Goal: Task Accomplishment & Management: Manage account settings

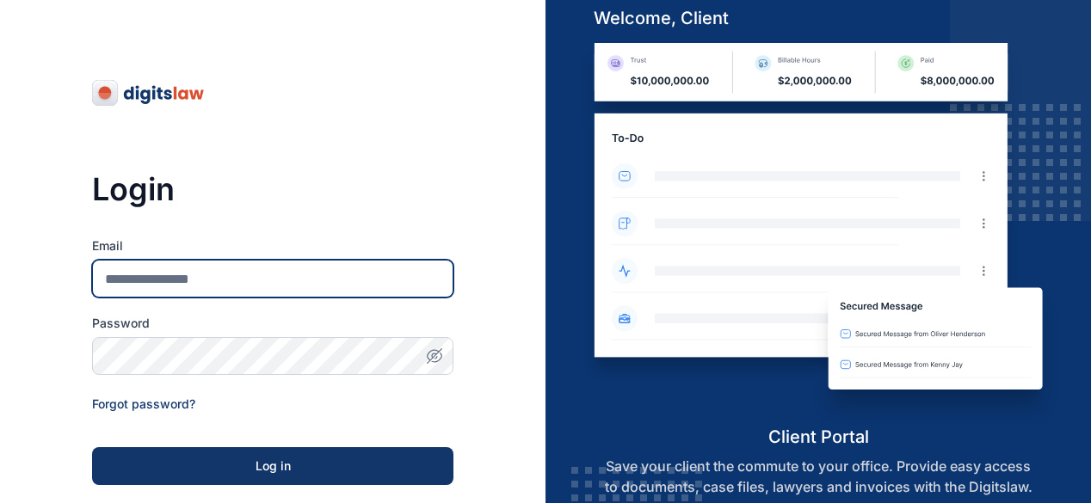
click at [232, 281] on input "Email" at bounding box center [272, 279] width 361 height 38
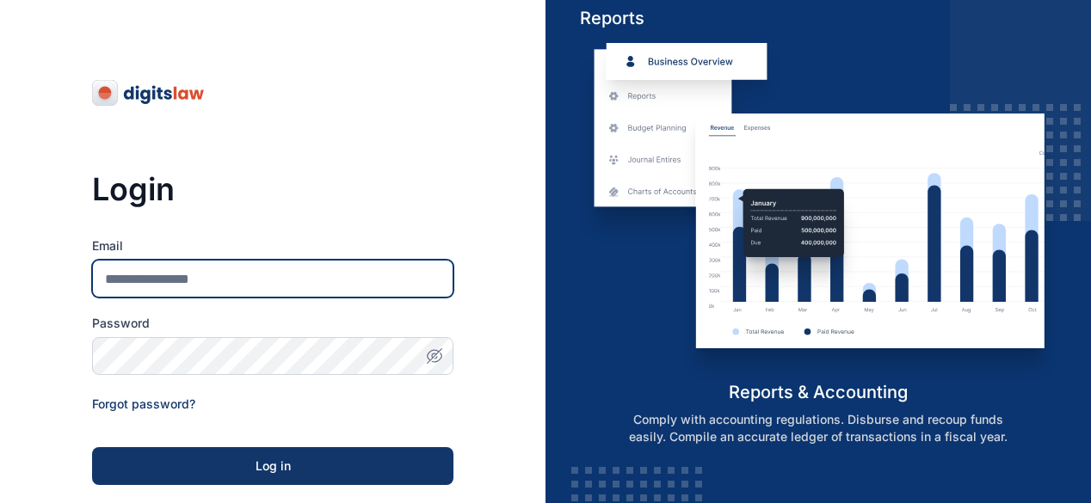
type input "*"
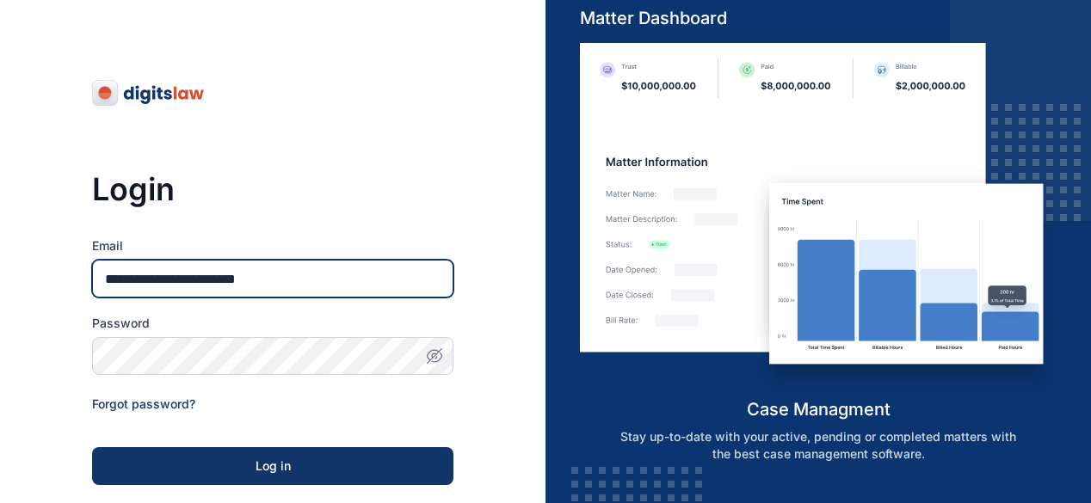
type input "**********"
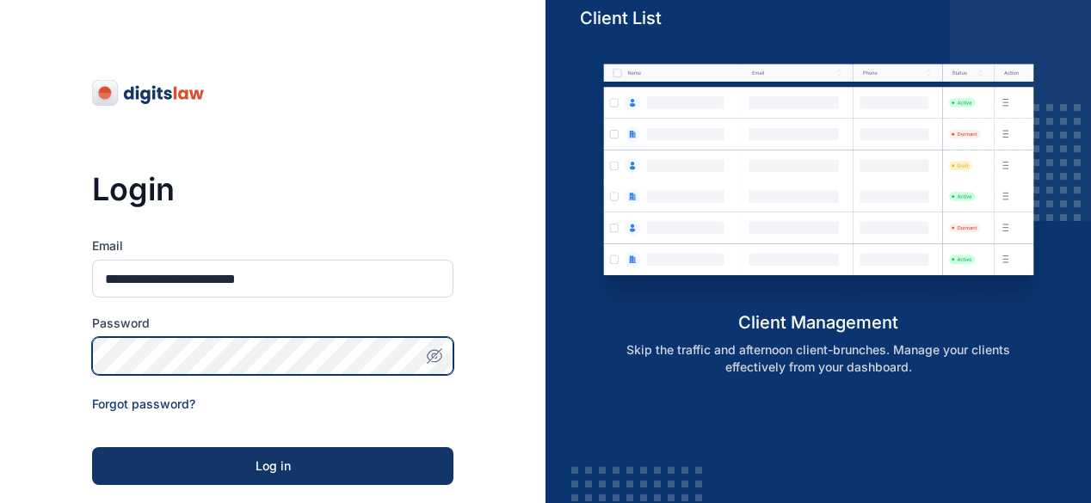
click at [92, 447] on button "Log in" at bounding box center [272, 466] width 361 height 38
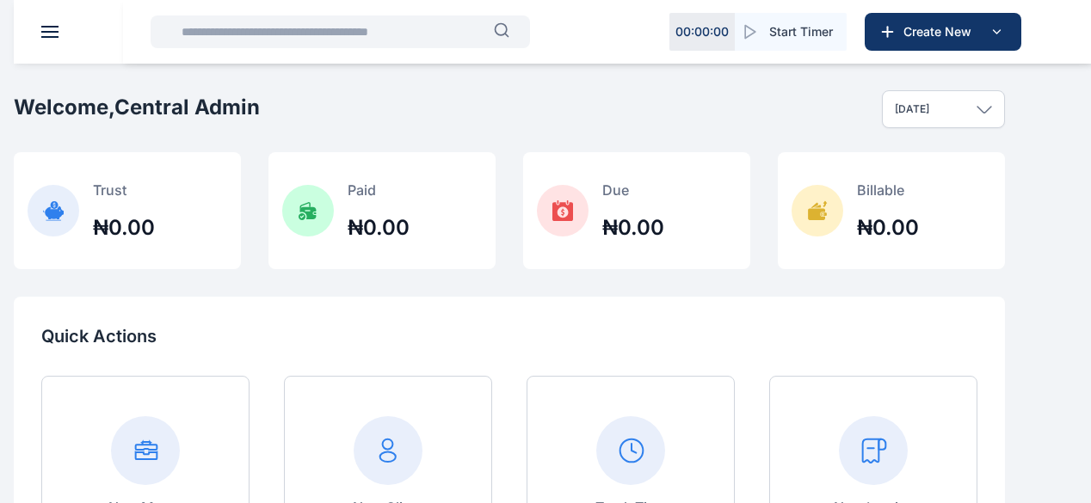
click at [0, 0] on icon at bounding box center [0, 0] width 0 height 0
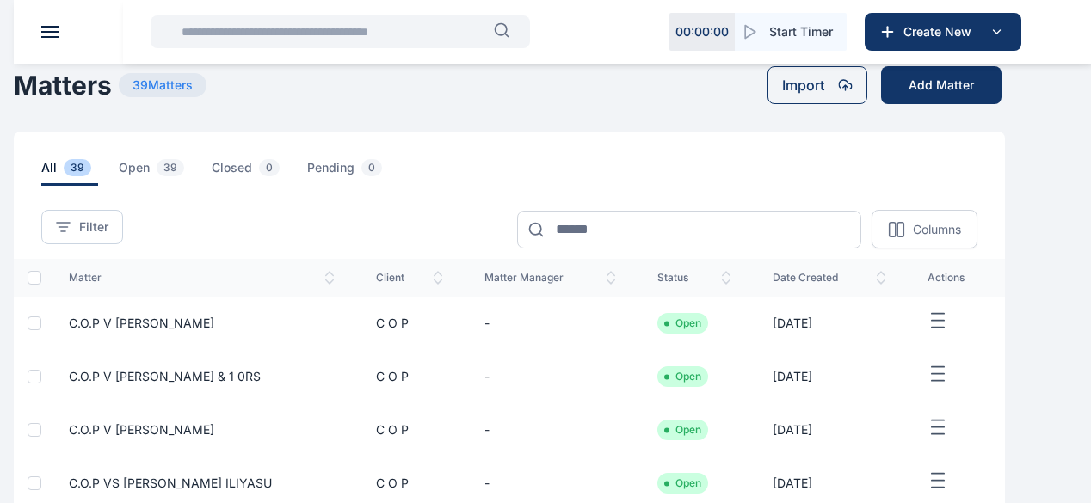
click at [0, 0] on button "button" at bounding box center [0, 0] width 0 height 0
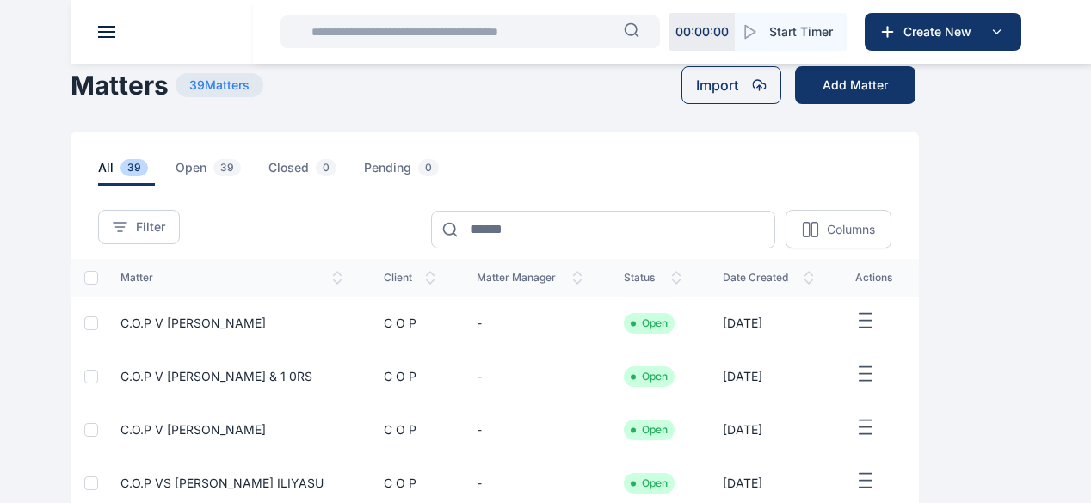
scroll to position [433, 0]
click at [0, 0] on span "Settings settings settings" at bounding box center [0, 0] width 0 height 0
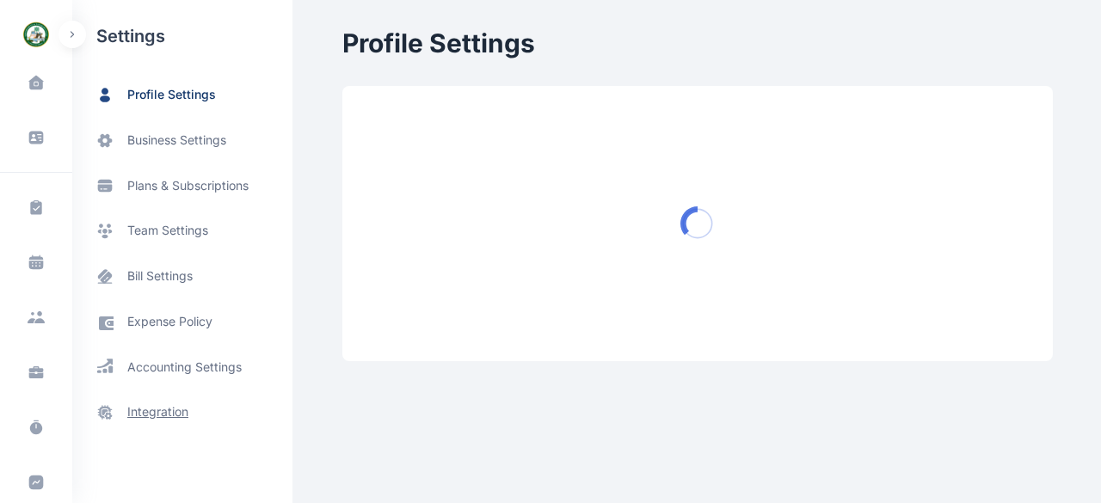
click at [164, 412] on span "integration" at bounding box center [157, 413] width 61 height 18
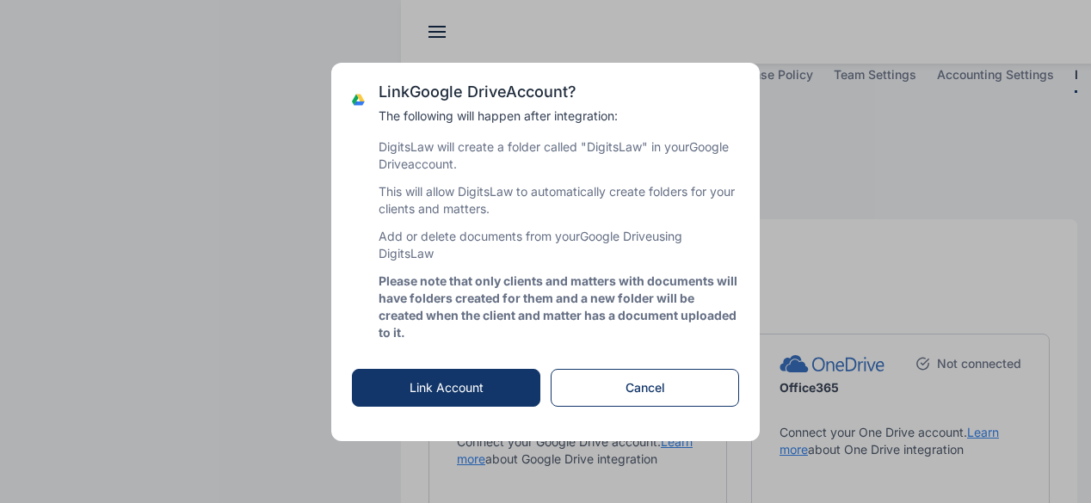
click at [473, 397] on button "Link Account" at bounding box center [446, 388] width 188 height 38
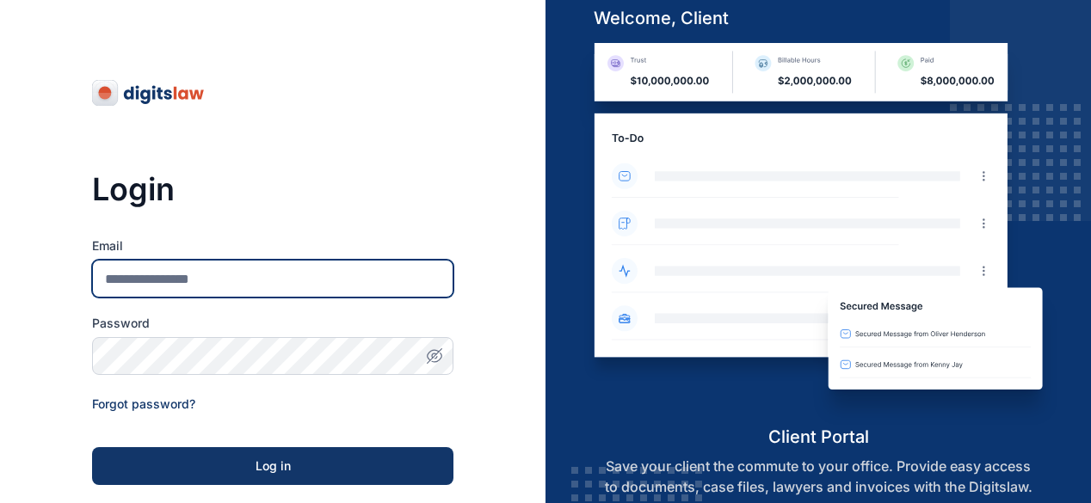
click at [250, 284] on input "Email" at bounding box center [272, 279] width 361 height 38
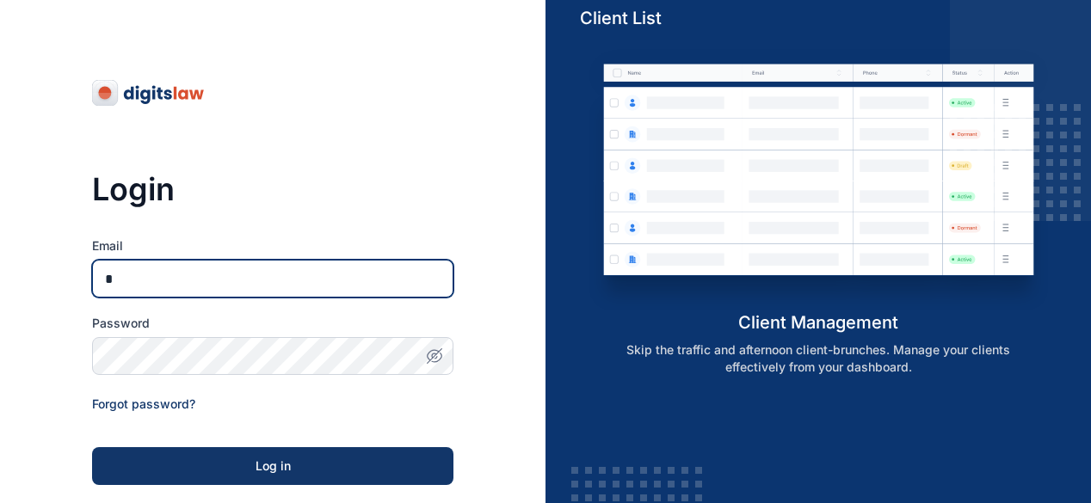
type input "**********"
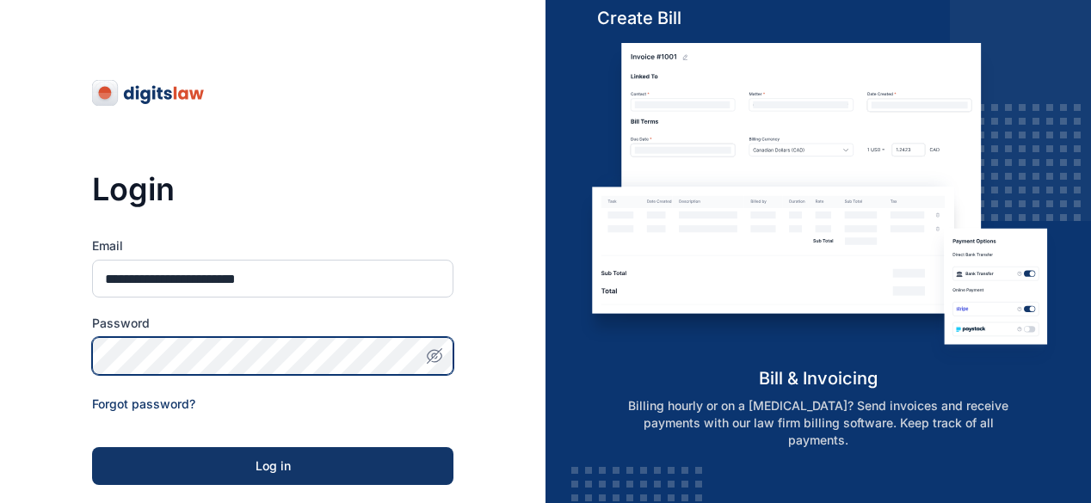
click at [92, 447] on button "Log in" at bounding box center [272, 466] width 361 height 38
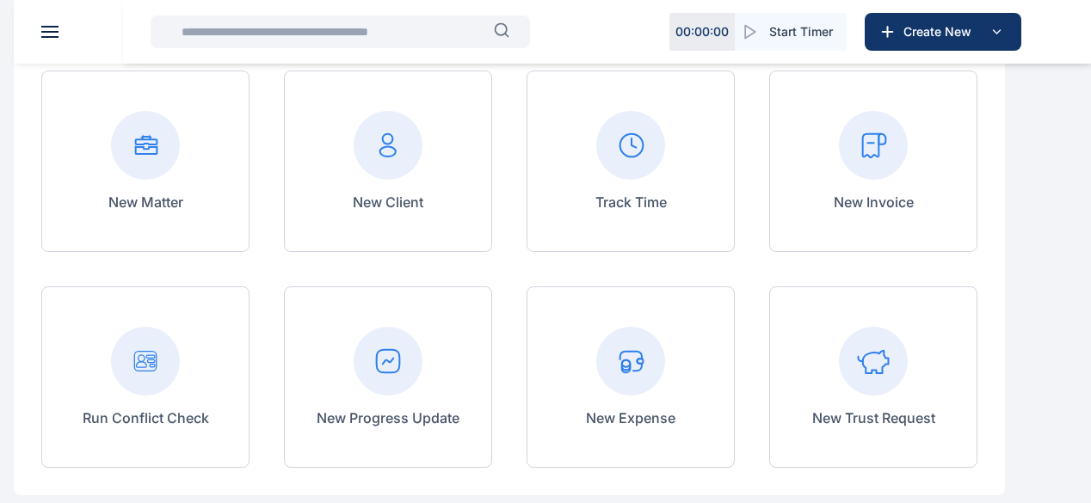
scroll to position [404, 0]
click at [0, 0] on icon at bounding box center [0, 0] width 0 height 0
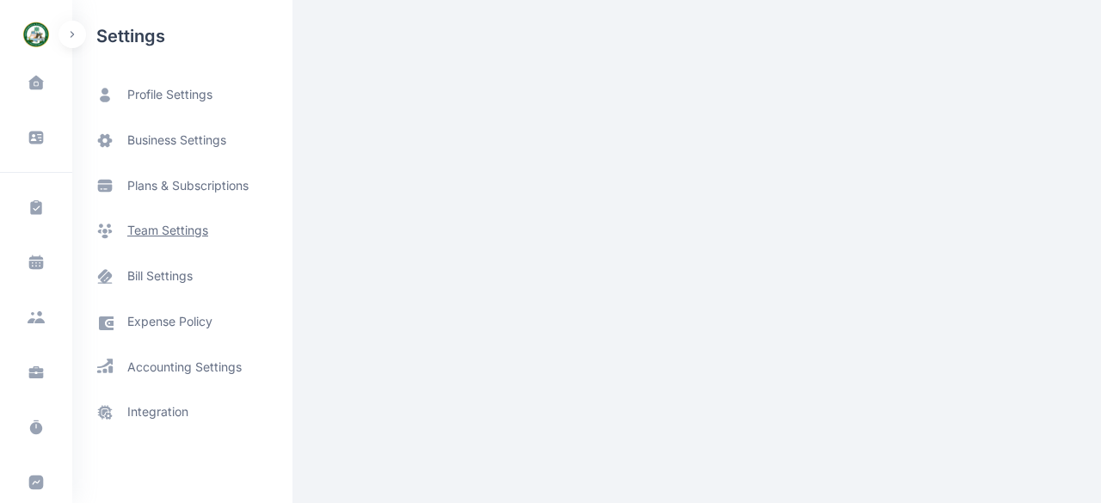
click at [166, 230] on span "team settings" at bounding box center [167, 231] width 81 height 18
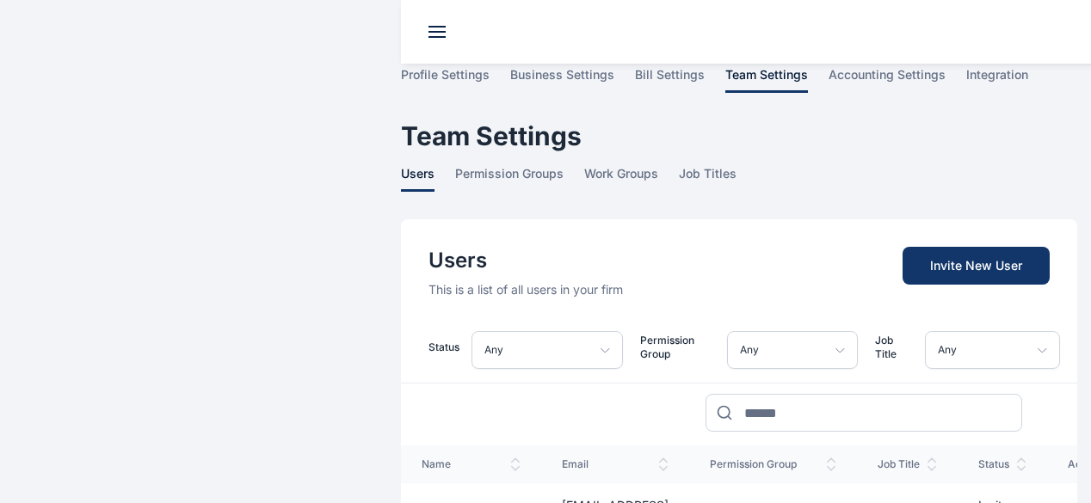
click at [552, 219] on div "Users This is a list of all users in your firm Invite New User" at bounding box center [739, 258] width 676 height 79
click at [573, 120] on h1 "Team Settings" at bounding box center [739, 135] width 676 height 31
drag, startPoint x: 69, startPoint y: 292, endPoint x: 34, endPoint y: 82, distance: 212.8
click at [0, 0] on icon at bounding box center [0, 0] width 0 height 0
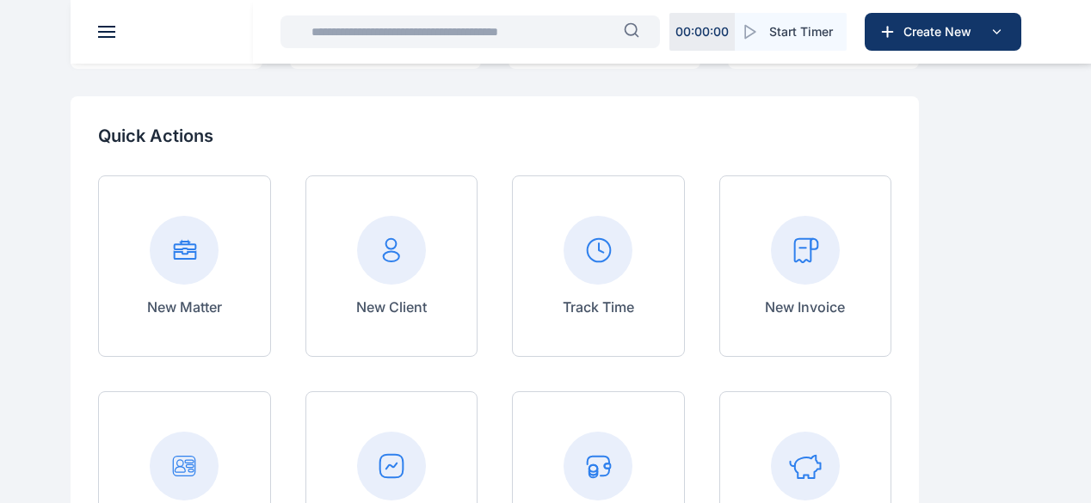
scroll to position [201, 0]
click at [0, 0] on span "Matter matter matter" at bounding box center [0, 0] width 0 height 0
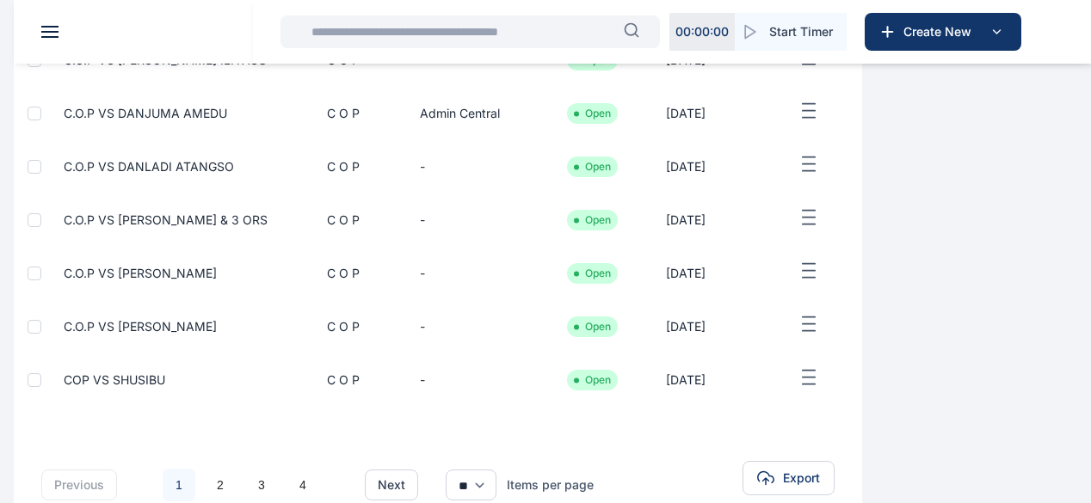
scroll to position [433, 0]
click at [0, 0] on span "Settings settings settings" at bounding box center [0, 0] width 0 height 0
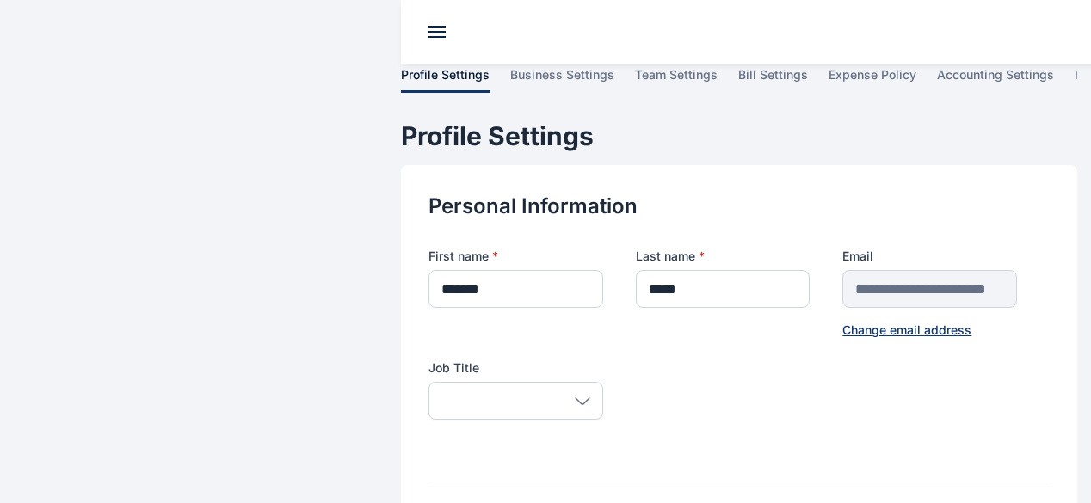
click at [0, 0] on span "business settings" at bounding box center [0, 0] width 0 height 0
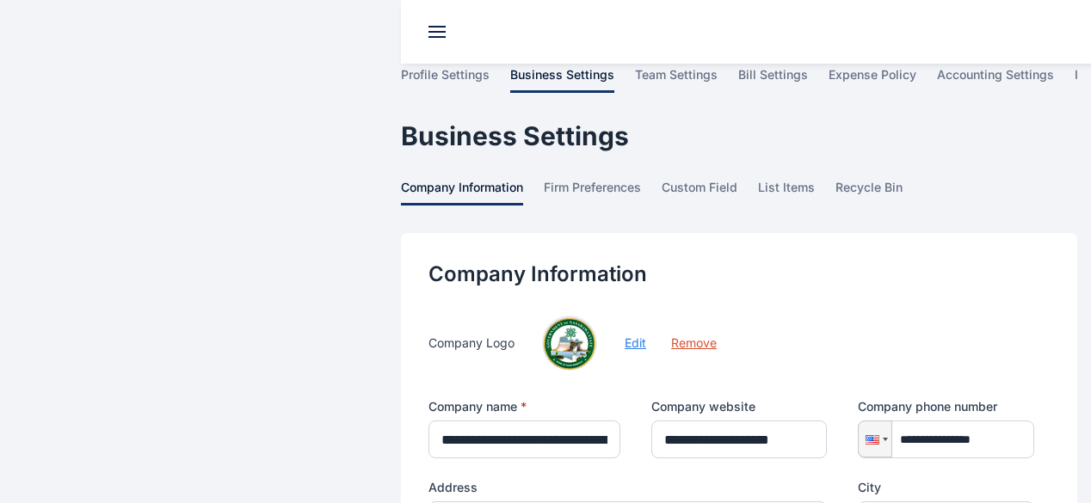
click at [0, 0] on span "team settings" at bounding box center [0, 0] width 0 height 0
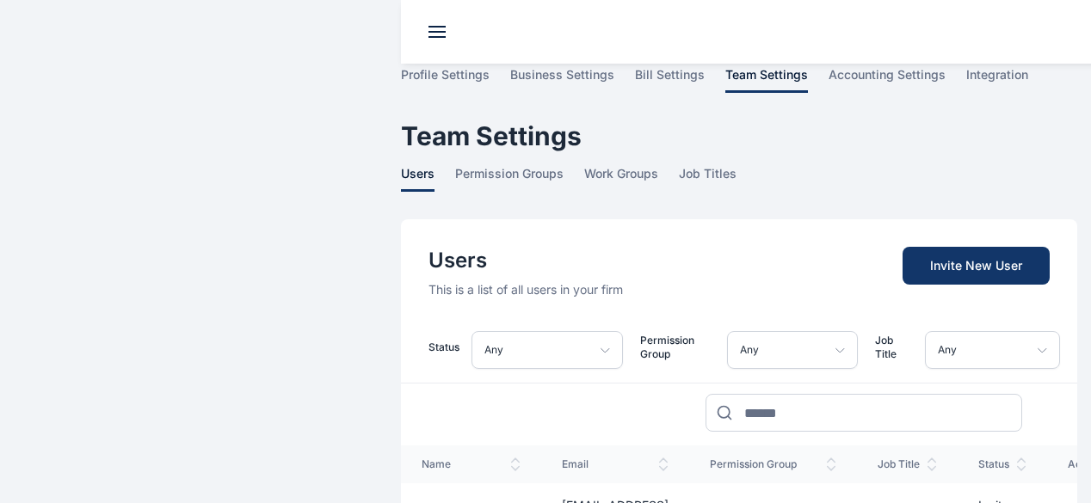
click at [594, 219] on div "Users This is a list of all users in your firm Invite New User" at bounding box center [739, 258] width 676 height 79
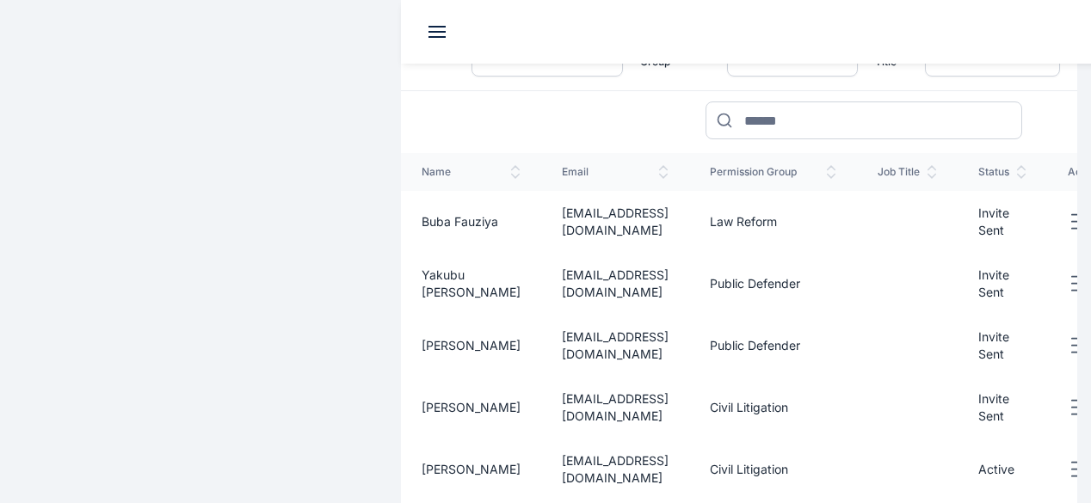
scroll to position [292, 0]
click at [0, 0] on span "integration" at bounding box center [0, 0] width 0 height 0
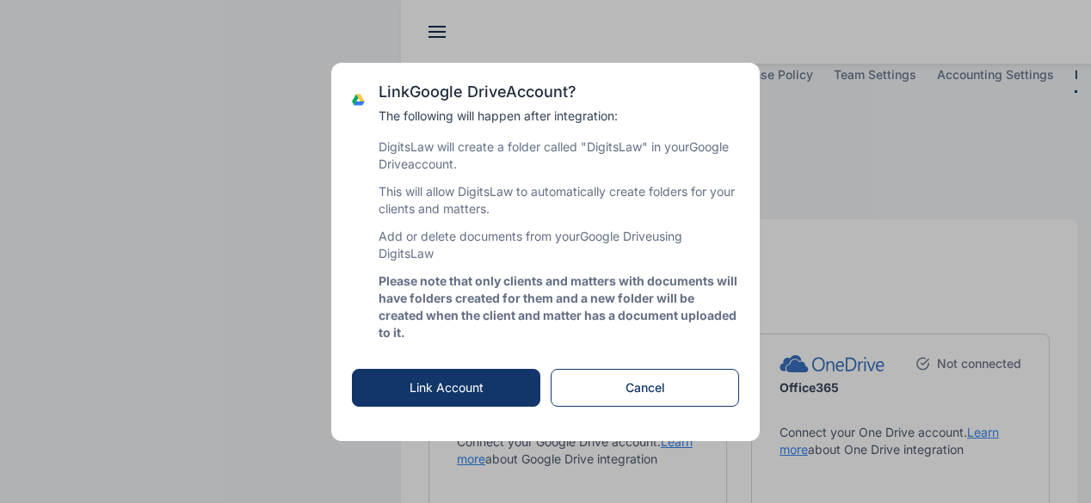
click at [454, 385] on span "Link Account" at bounding box center [447, 387] width 74 height 15
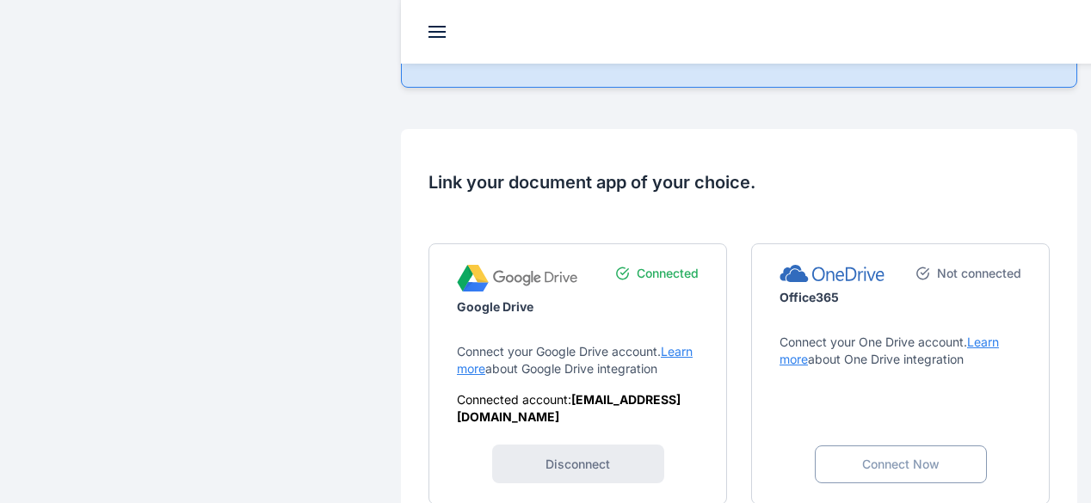
scroll to position [282, 0]
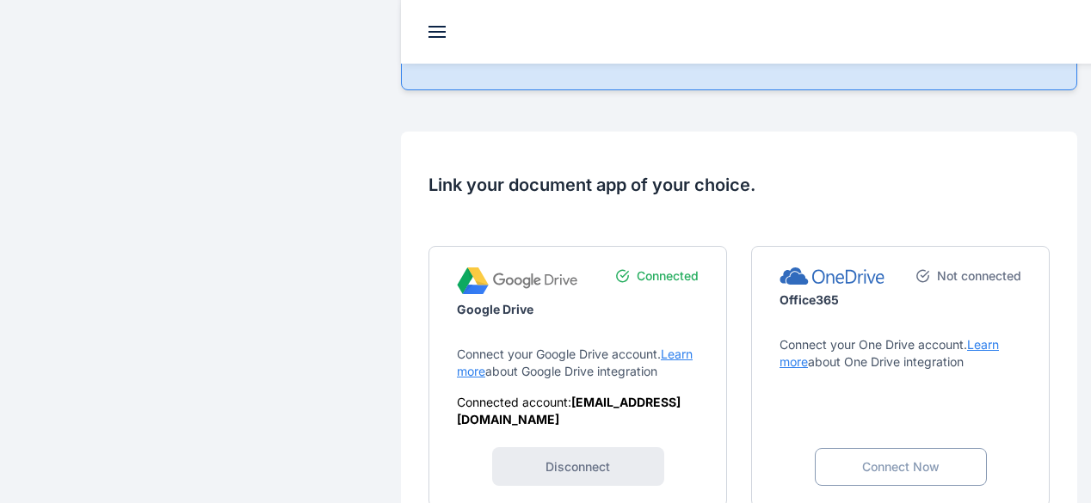
click at [0, 0] on icon at bounding box center [0, 0] width 0 height 0
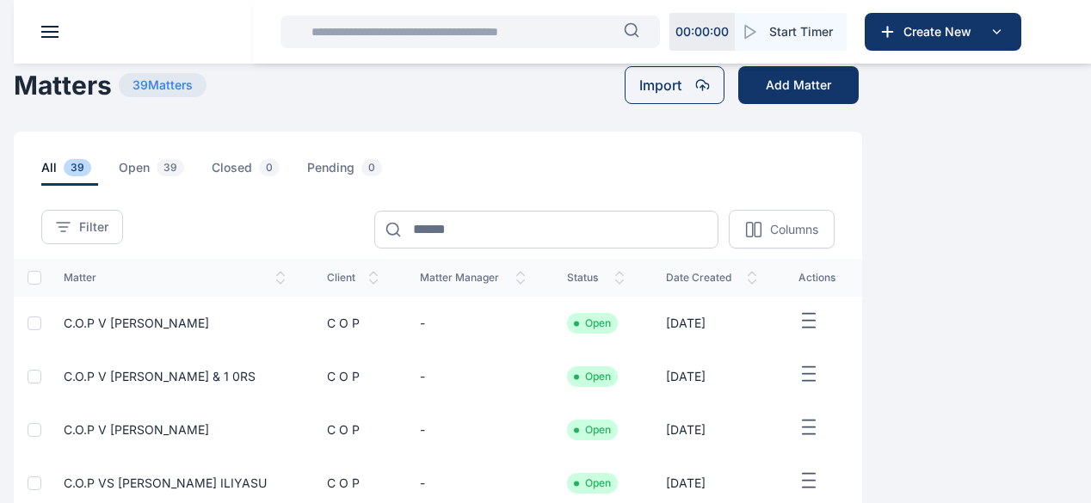
click at [209, 330] on span "C.O.P V [PERSON_NAME]" at bounding box center [136, 323] width 145 height 15
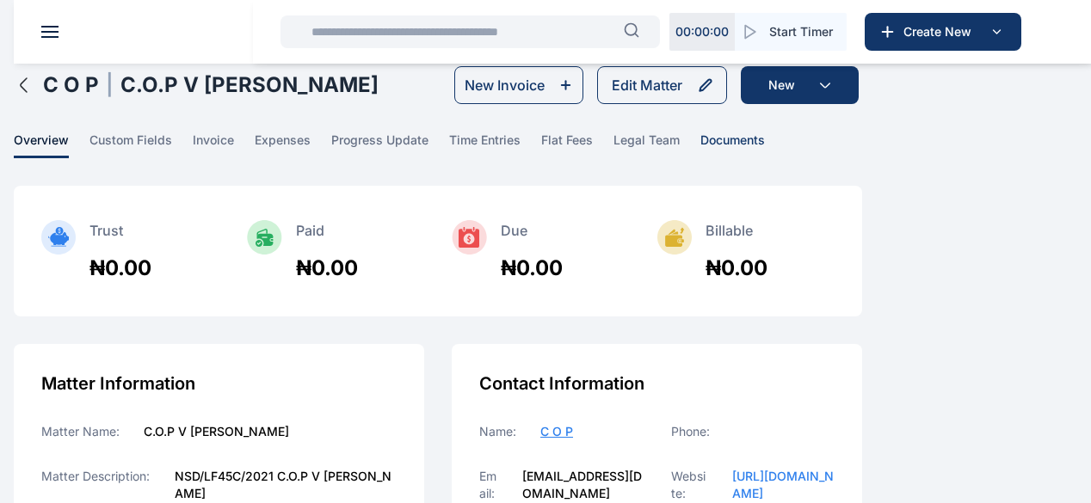
click at [765, 157] on span "documents" at bounding box center [732, 145] width 65 height 27
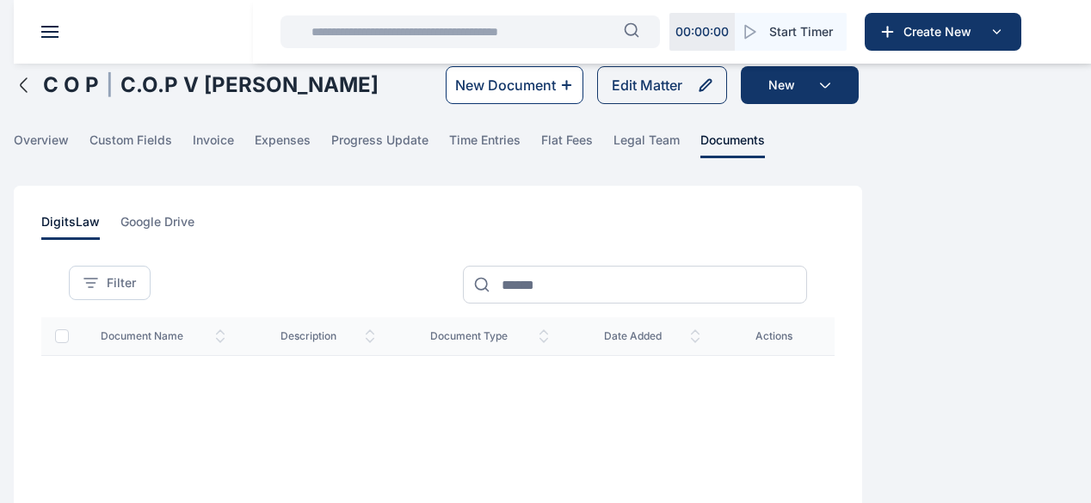
click at [556, 96] on div "New Document" at bounding box center [505, 85] width 101 height 21
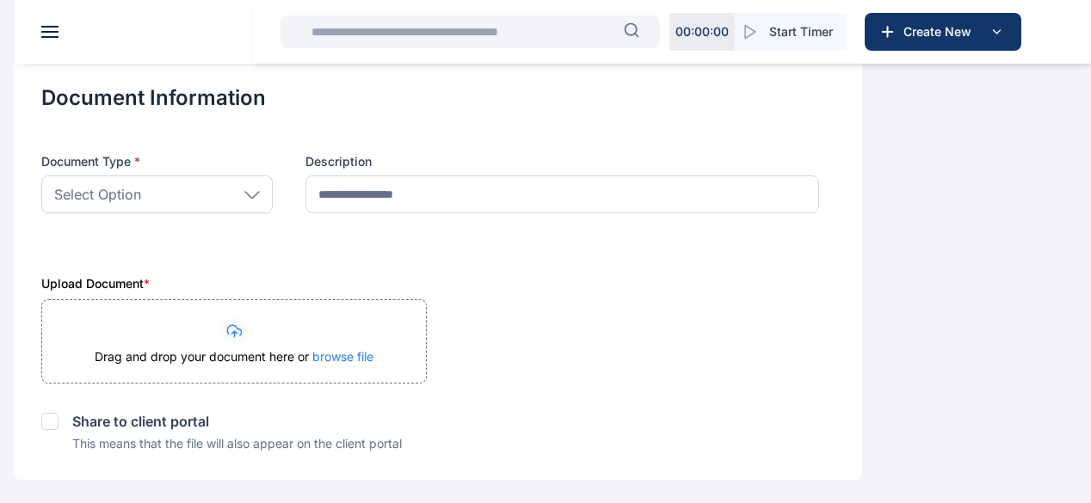
scroll to position [286, 0]
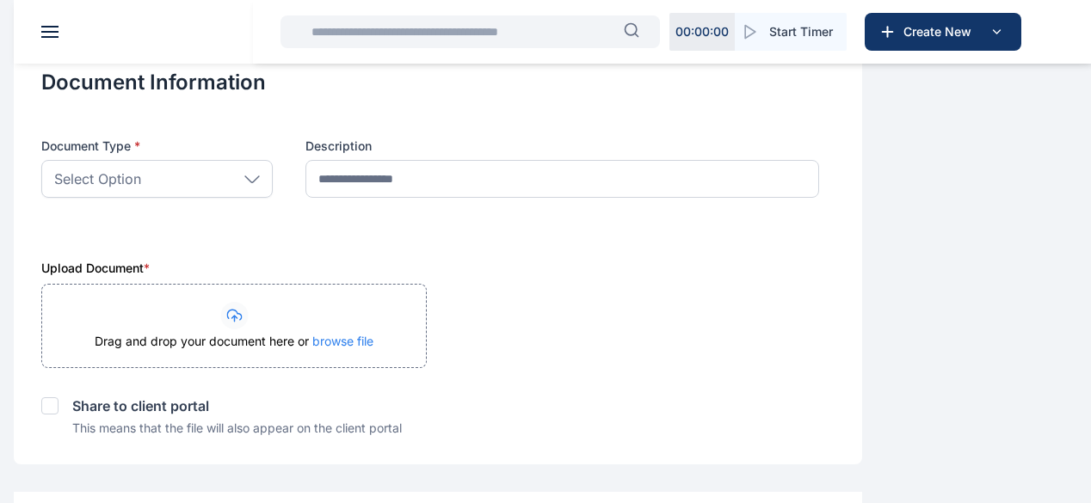
click at [373, 349] on span "browse file" at bounding box center [342, 341] width 61 height 15
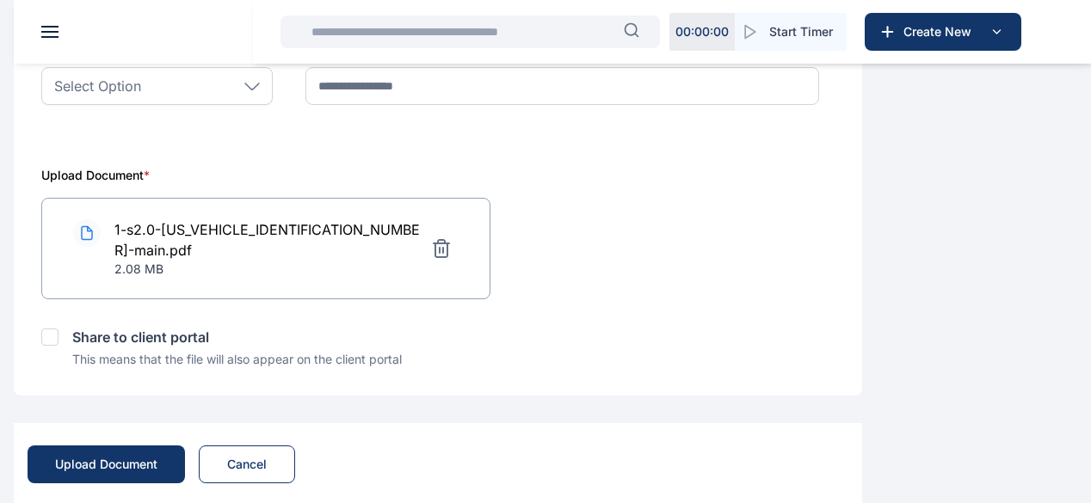
scroll to position [403, 0]
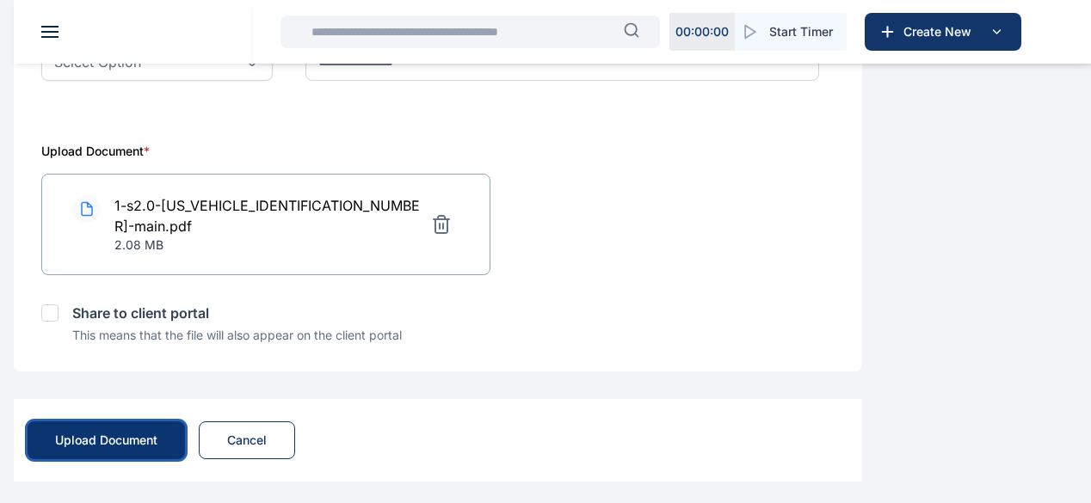
click at [157, 436] on div "Upload Document" at bounding box center [106, 440] width 102 height 17
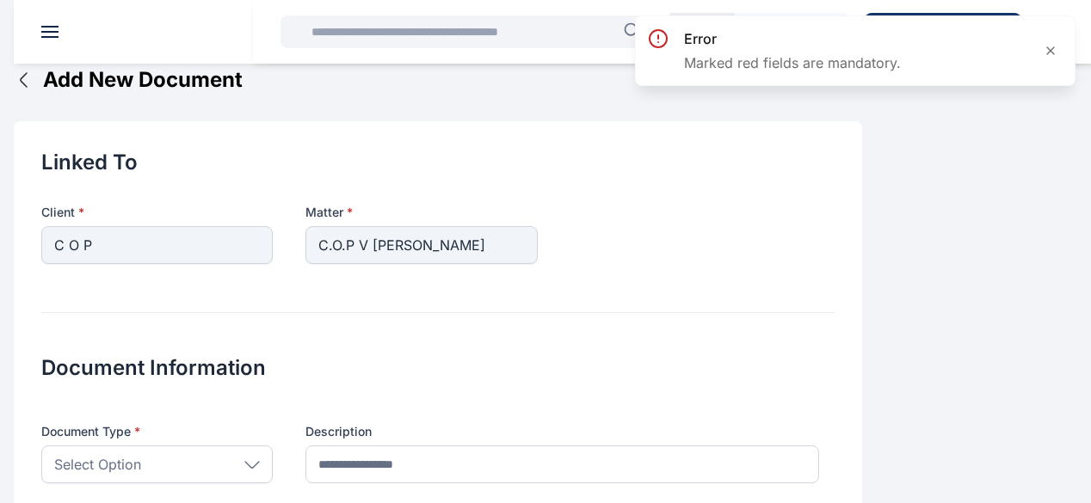
click at [701, 405] on div "Document Information Document Type * Select Option Agreements Answers Briefs Cl…" at bounding box center [437, 408] width 793 height 192
click at [1050, 55] on icon at bounding box center [1051, 51] width 14 height 14
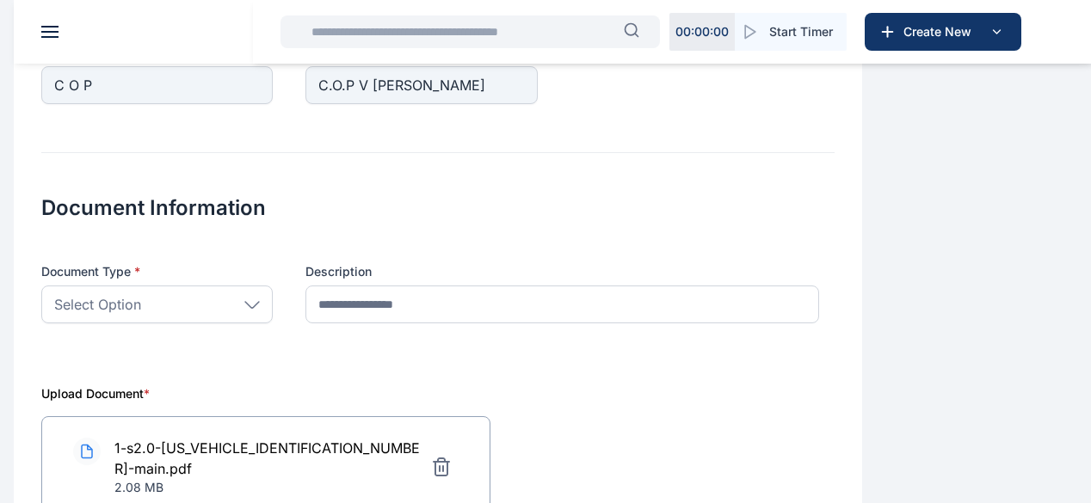
scroll to position [164, 0]
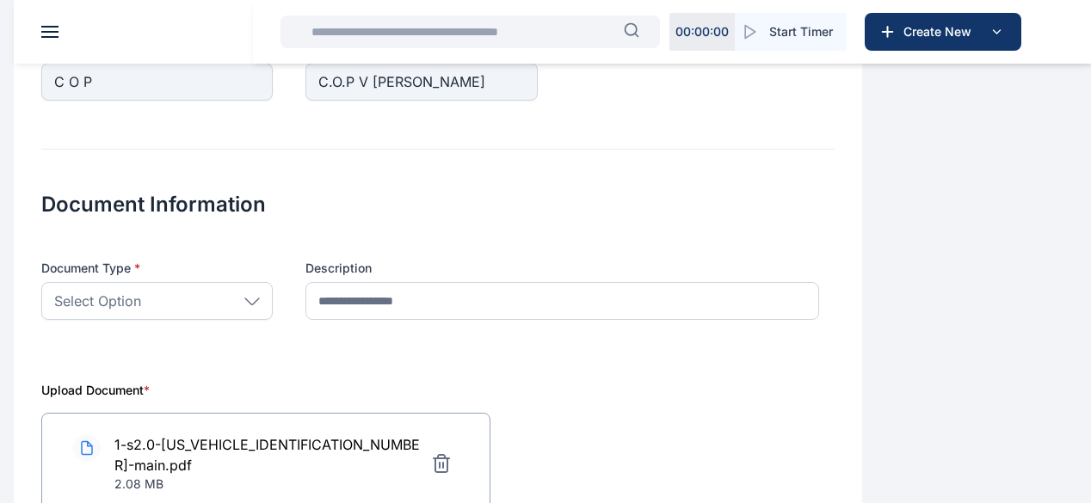
click at [260, 305] on icon at bounding box center [251, 302] width 15 height 8
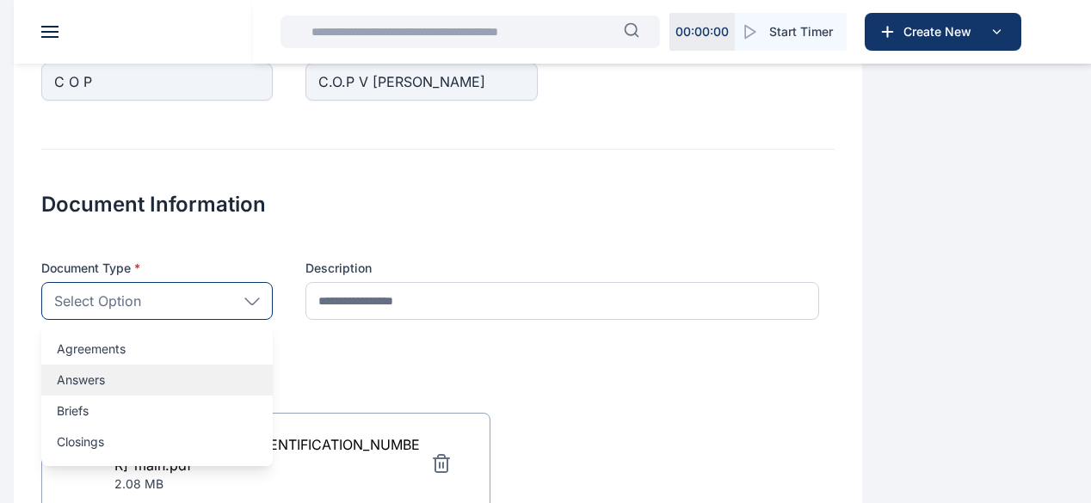
click at [257, 389] on p "Answers" at bounding box center [157, 380] width 201 height 17
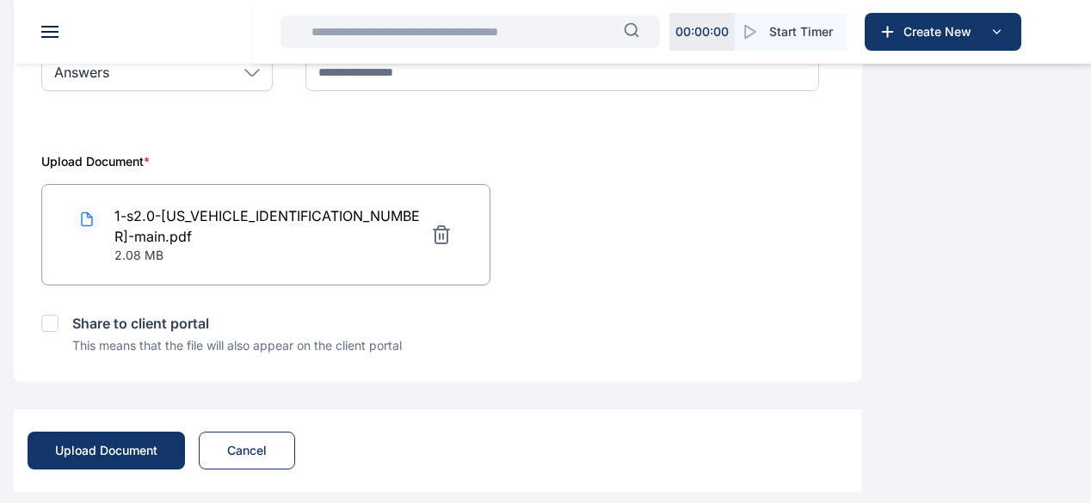
scroll to position [396, 0]
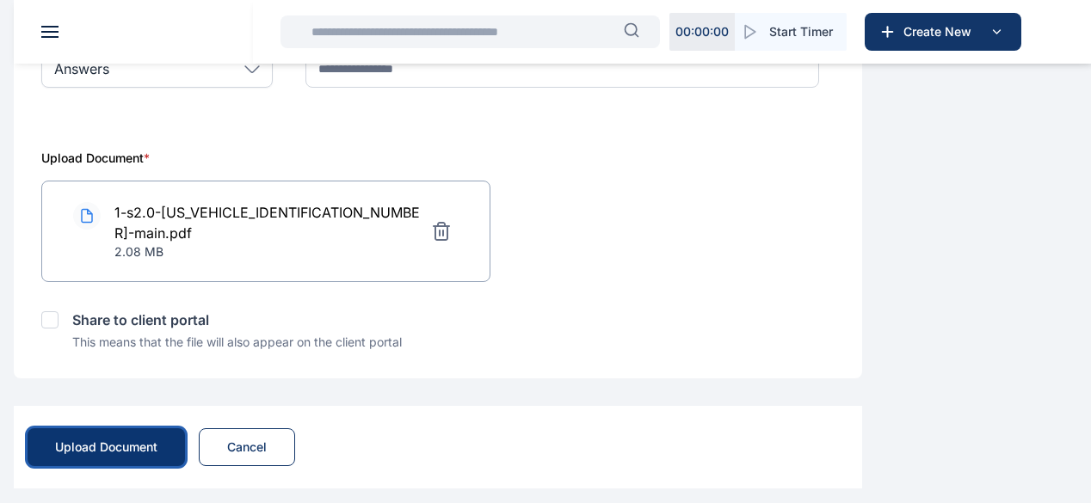
click at [157, 439] on div "Upload Document" at bounding box center [106, 447] width 102 height 17
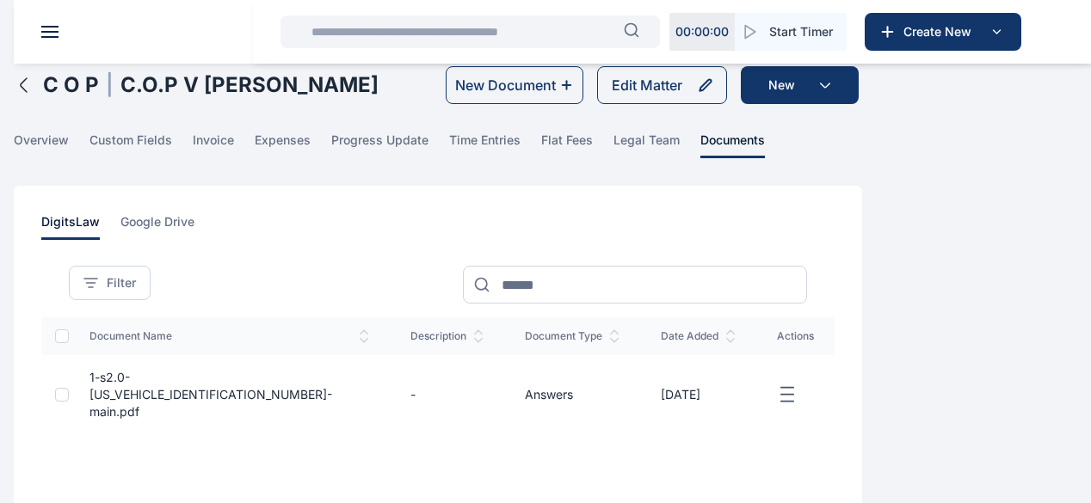
click at [0, 0] on span "Dashboard dashboard dashboard" at bounding box center [0, 0] width 0 height 0
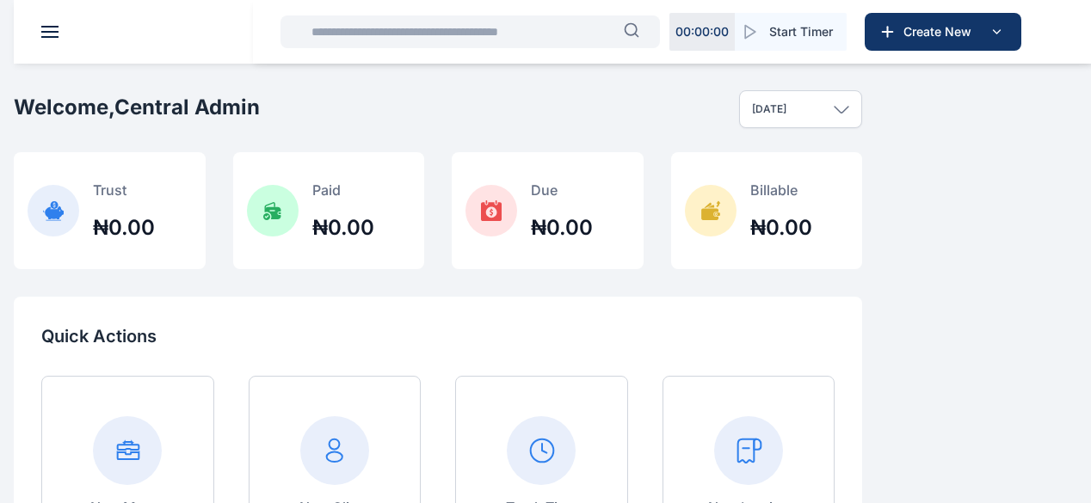
scroll to position [404, 0]
click at [0, 0] on span "Settings settings settings" at bounding box center [0, 0] width 0 height 0
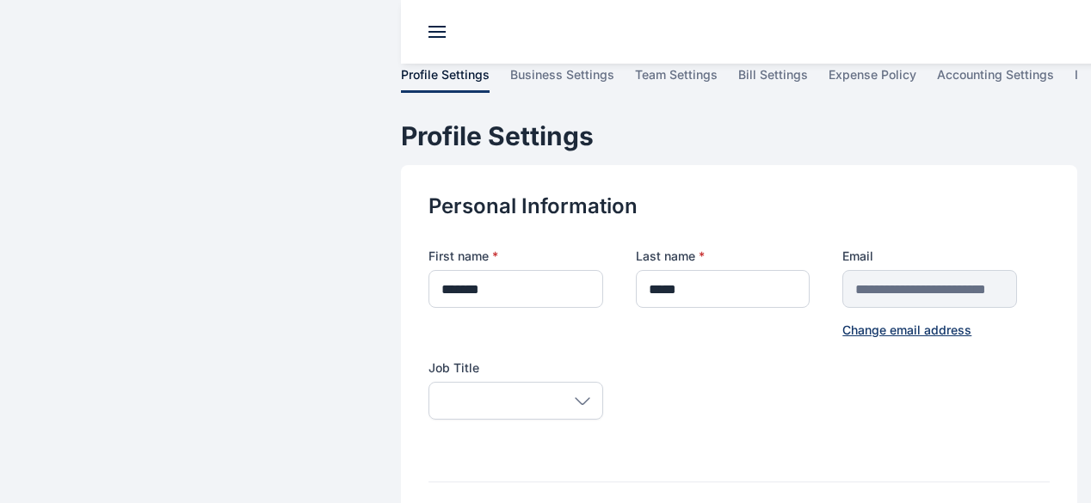
click at [0, 0] on span "team settings" at bounding box center [0, 0] width 0 height 0
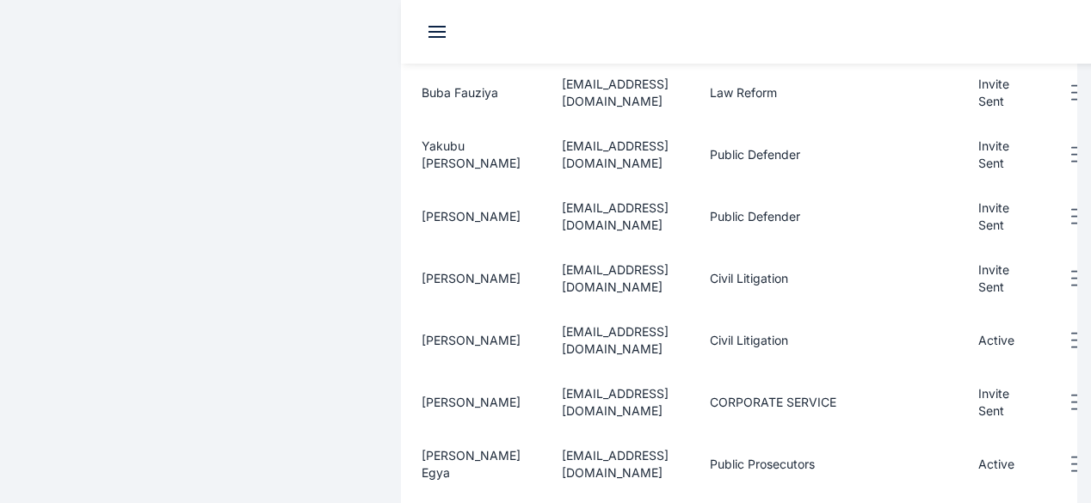
scroll to position [426, 0]
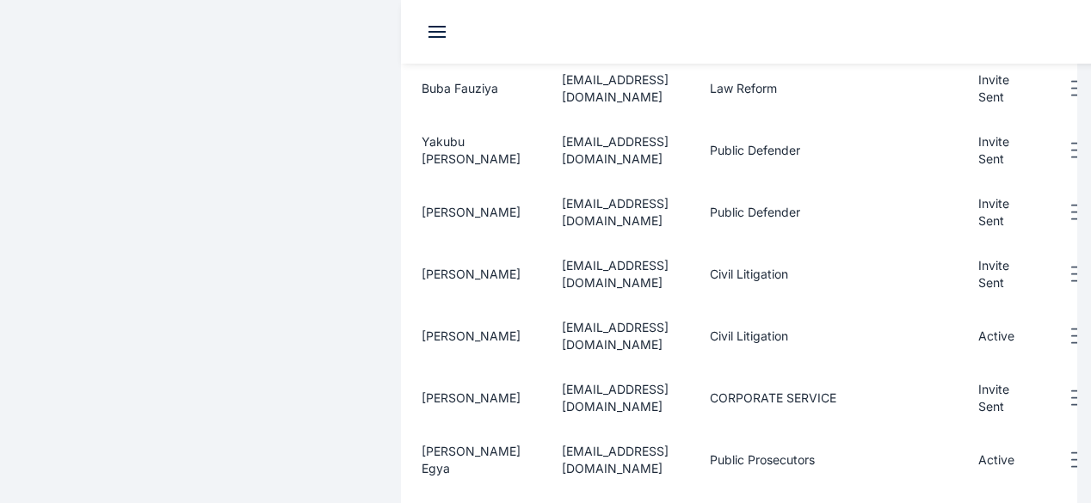
click at [1072, 460] on line "button" at bounding box center [1078, 460] width 12 height 0
click at [959, 461] on div "Edit" at bounding box center [1001, 480] width 152 height 39
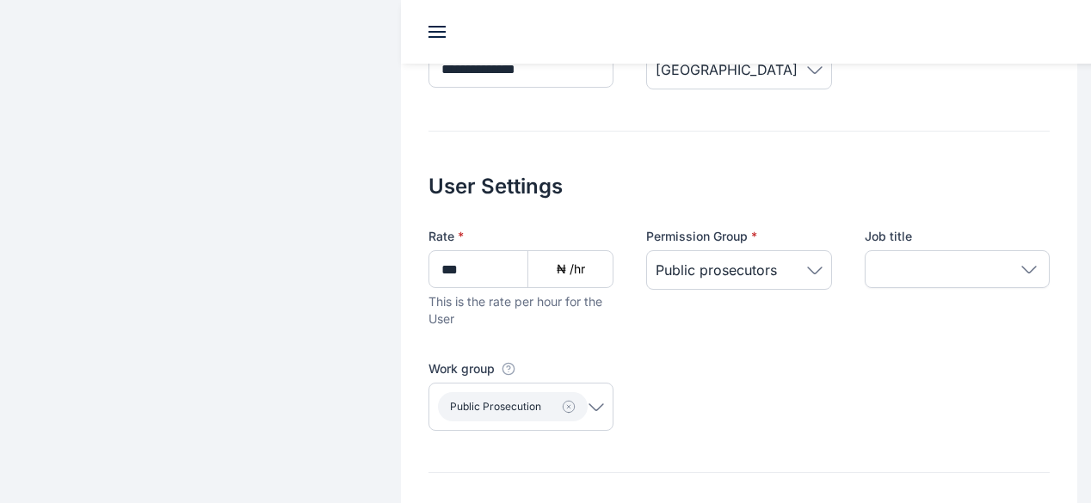
scroll to position [562, 0]
click at [401, 275] on div "**********" at bounding box center [739, 68] width 676 height 1019
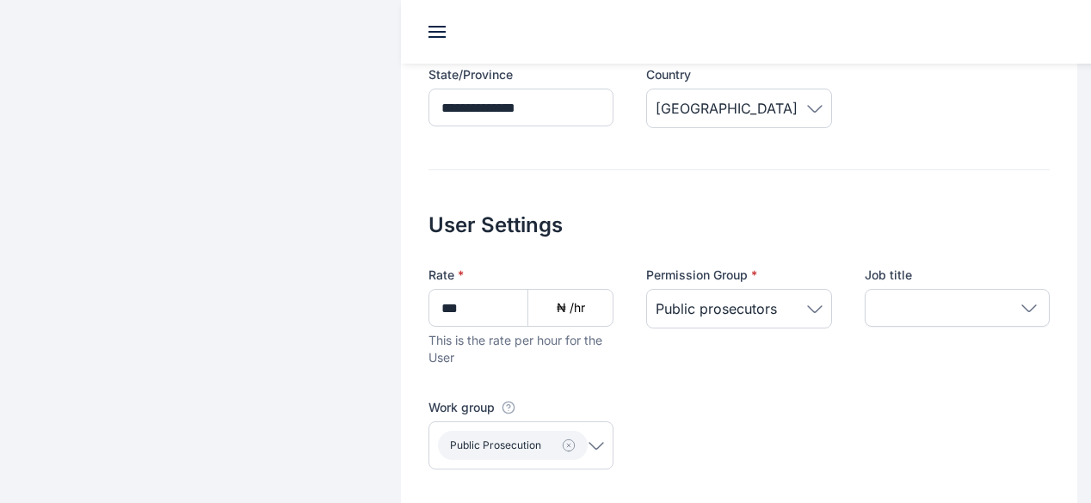
scroll to position [523, 0]
click at [807, 304] on icon at bounding box center [814, 308] width 15 height 8
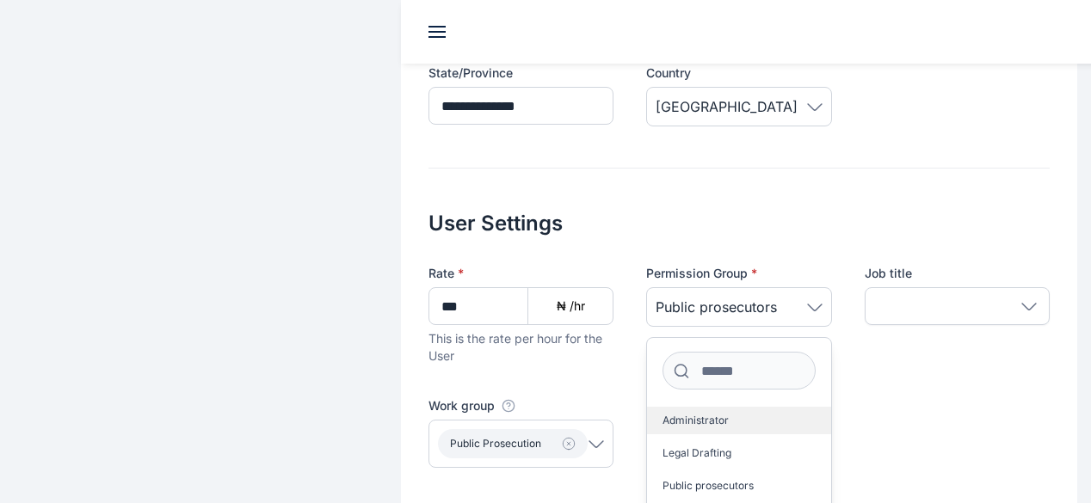
click at [666, 414] on span "Administrator" at bounding box center [696, 421] width 66 height 14
click at [846, 354] on div "Rate * *** ₦ /hr This is the rate per hour for the User Permission Group * Admi…" at bounding box center [739, 366] width 621 height 203
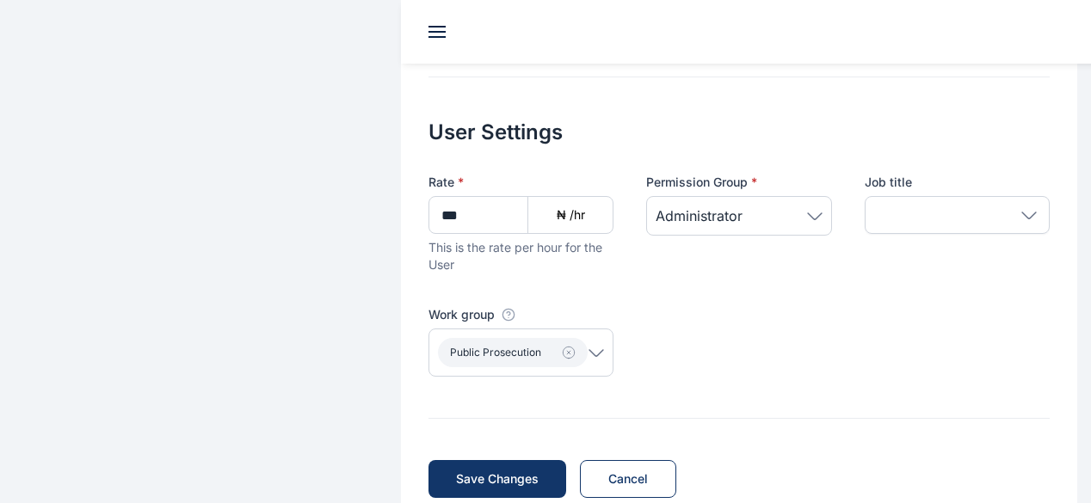
scroll to position [623, 0]
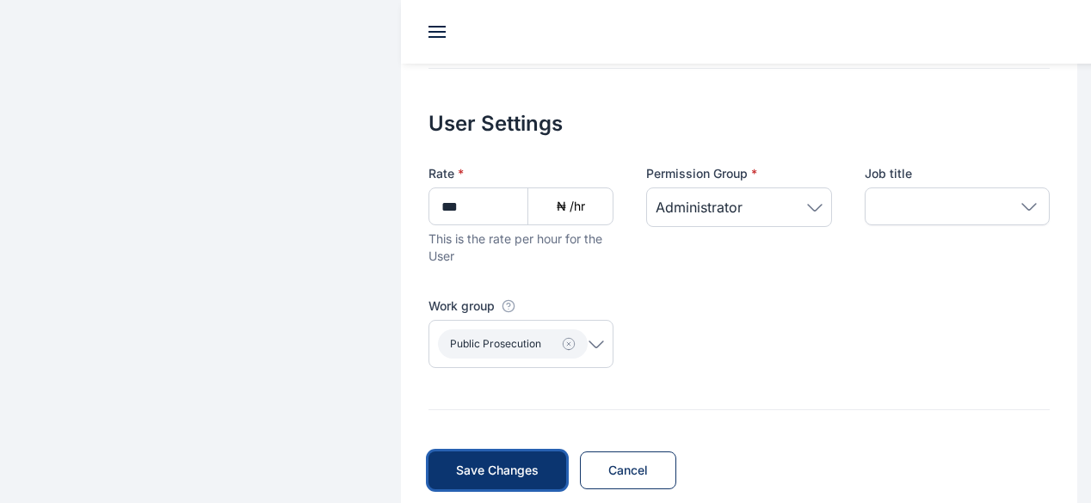
click at [456, 462] on span "Save Changes" at bounding box center [497, 470] width 83 height 17
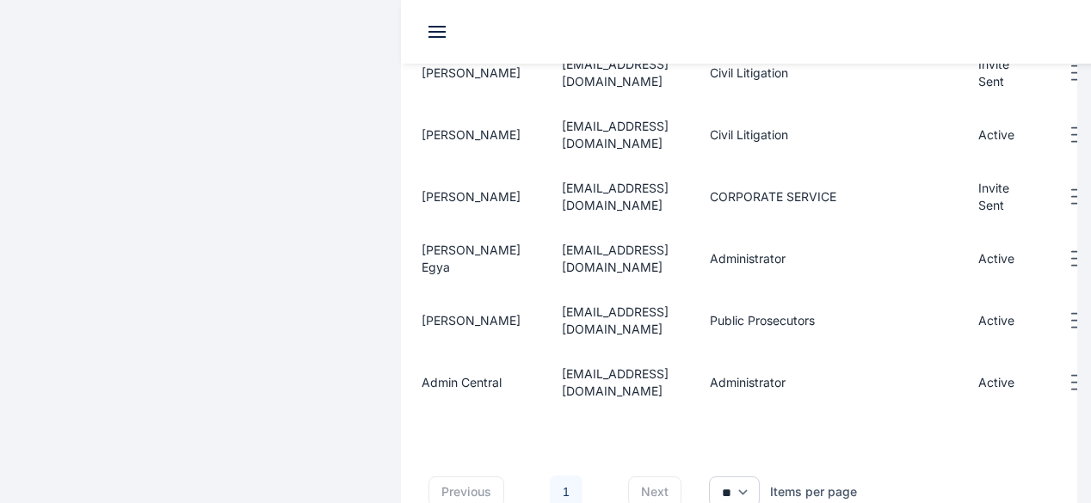
scroll to position [706, 0]
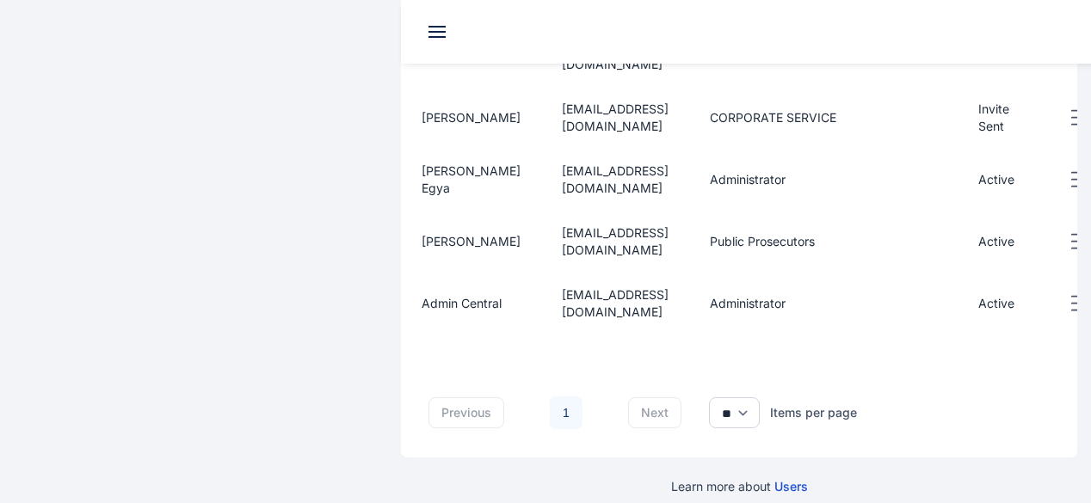
click at [1068, 231] on icon "button" at bounding box center [1078, 242] width 21 height 22
click at [960, 243] on div "Edit" at bounding box center [1001, 262] width 152 height 39
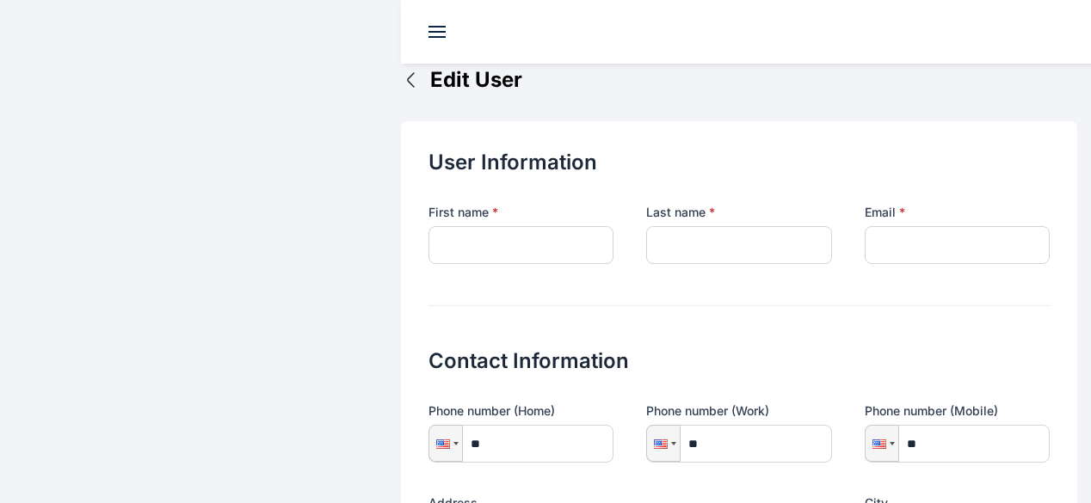
type input "**********"
type input "*****"
type input "**********"
type input "*****"
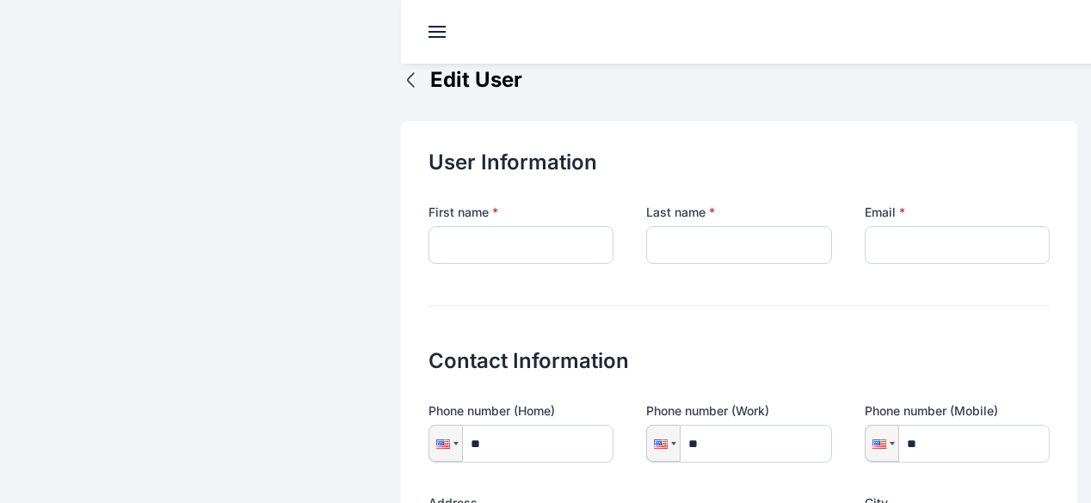
type input "**********"
type input "***"
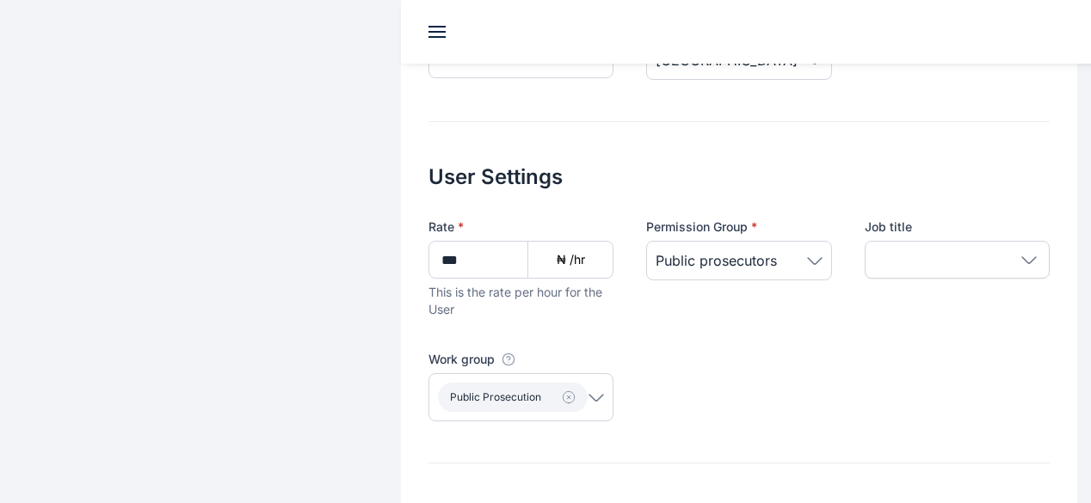
scroll to position [623, 0]
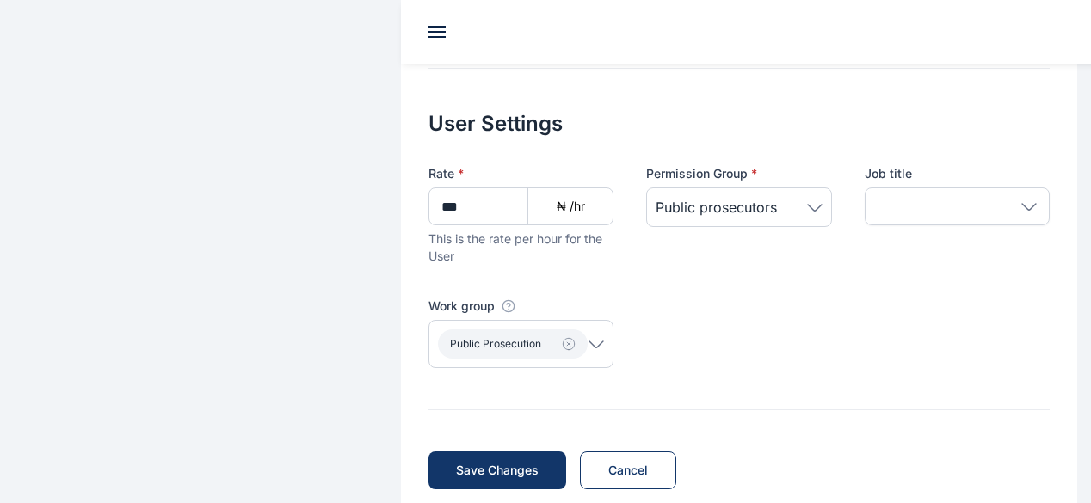
click at [807, 204] on icon at bounding box center [814, 208] width 15 height 8
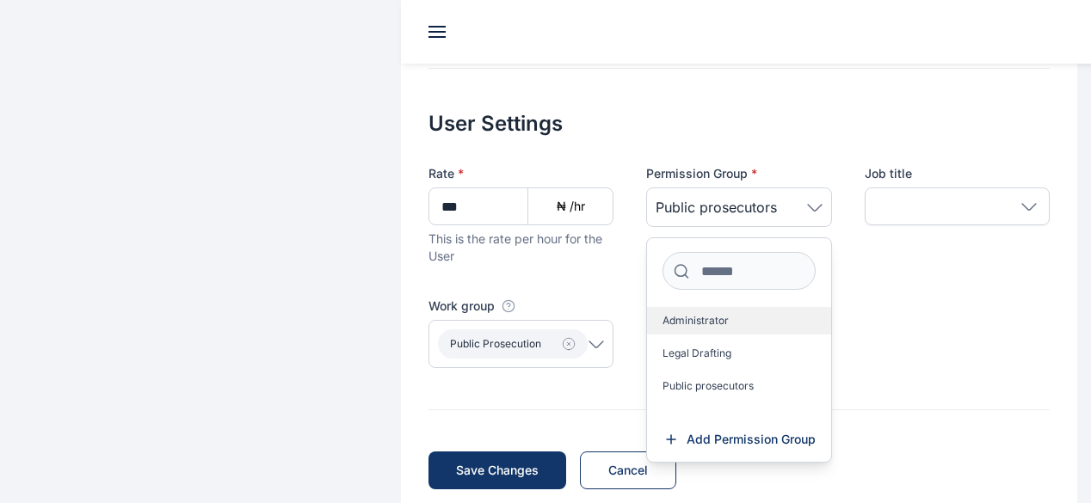
click at [663, 314] on span "Administrator" at bounding box center [696, 321] width 66 height 14
click at [890, 299] on div "Rate * *** ₦ /hr This is the rate per hour for the User Permission Group * Admi…" at bounding box center [739, 266] width 621 height 203
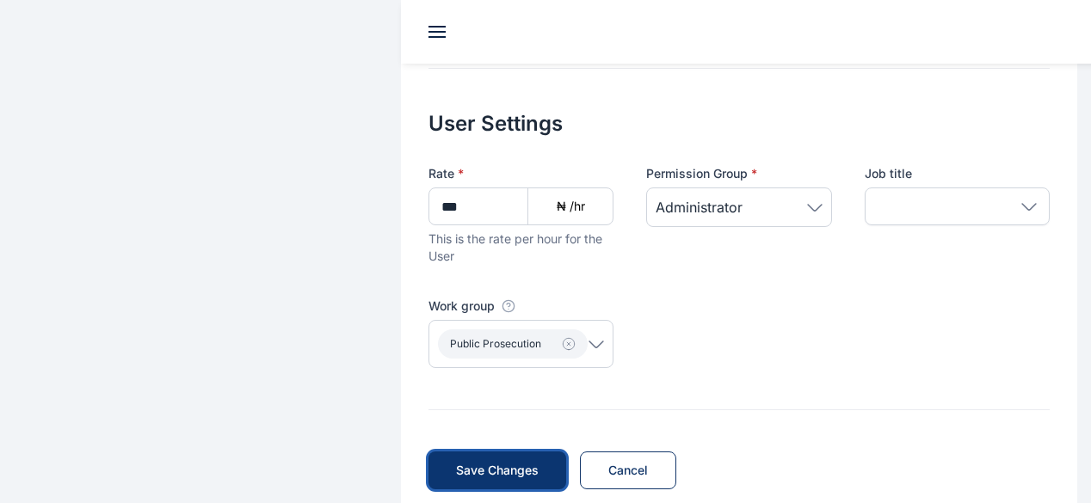
click at [456, 462] on span "Save Changes" at bounding box center [497, 470] width 83 height 17
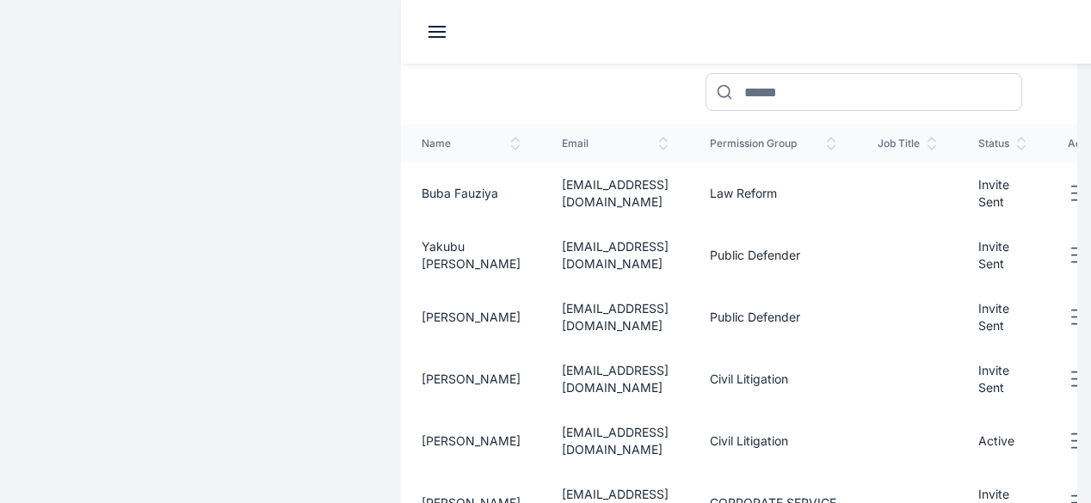
scroll to position [433, 0]
click at [0, 0] on div "C A" at bounding box center [0, 0] width 0 height 0
click at [0, 0] on icon at bounding box center [0, 0] width 0 height 0
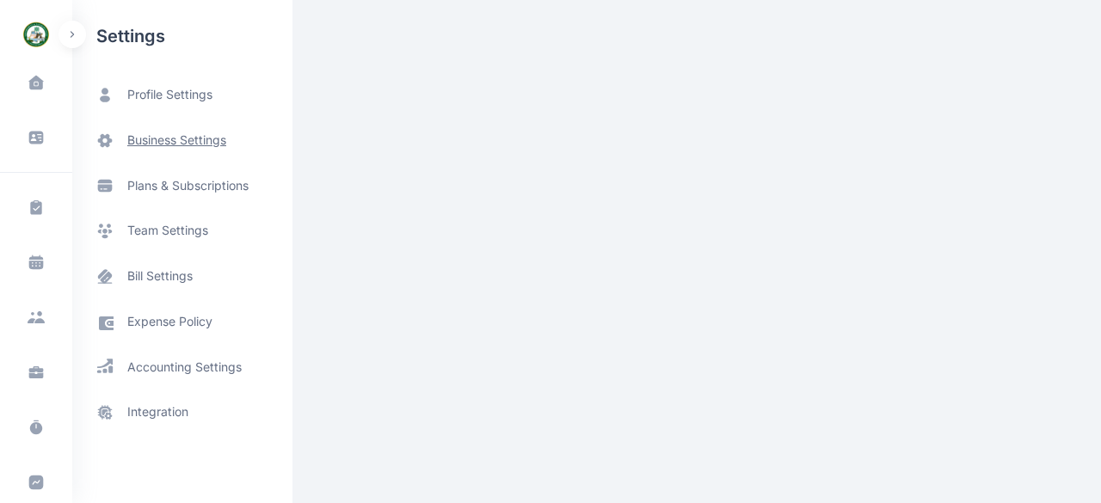
click at [183, 143] on span "business settings" at bounding box center [176, 141] width 99 height 18
click at [198, 139] on span "business settings" at bounding box center [176, 141] width 99 height 18
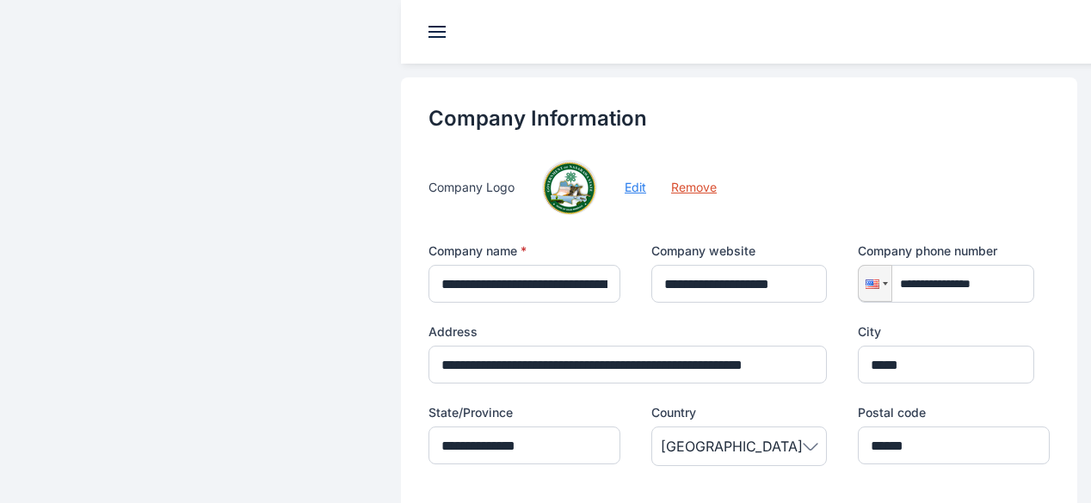
scroll to position [157, 0]
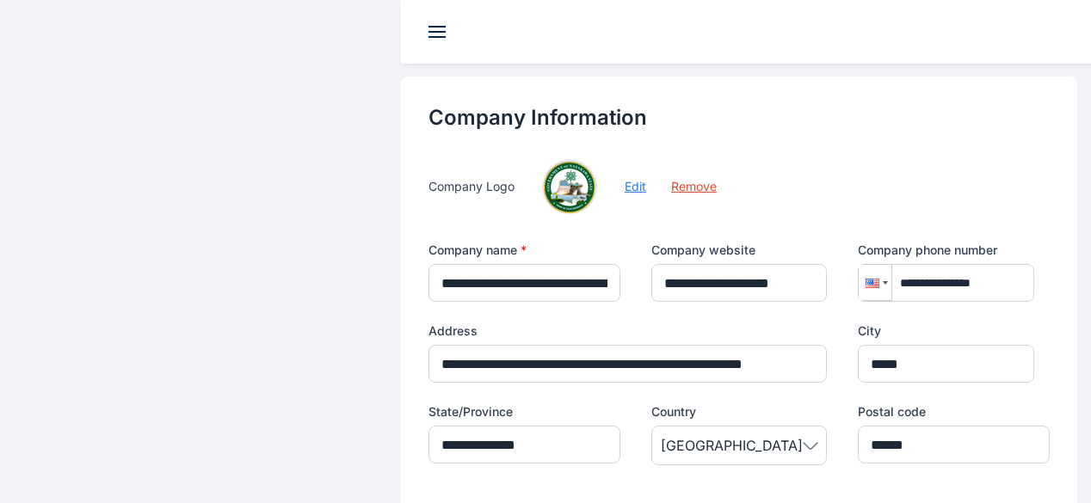
click at [883, 281] on div at bounding box center [885, 282] width 5 height 3
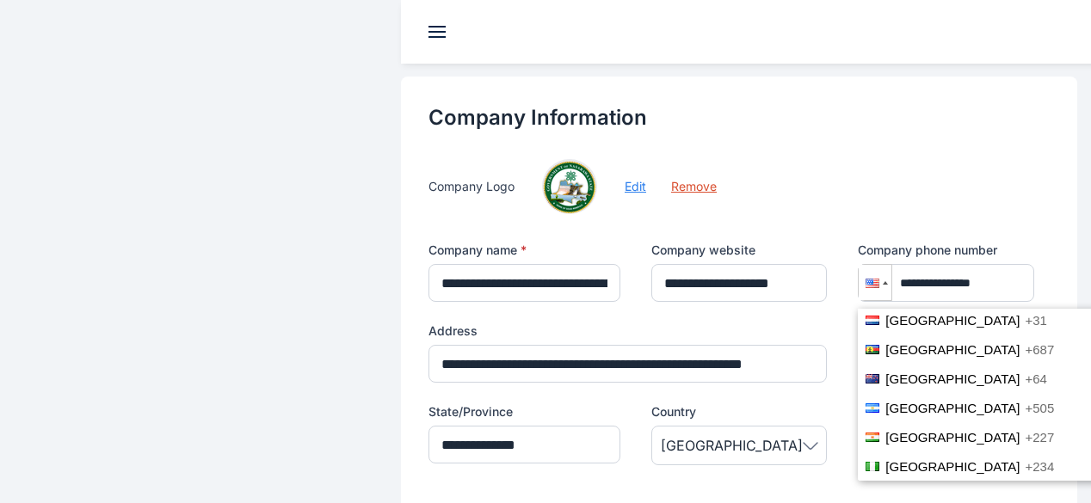
scroll to position [3912, 0]
click at [1025, 459] on span "+234" at bounding box center [1039, 466] width 29 height 15
type input "**********"
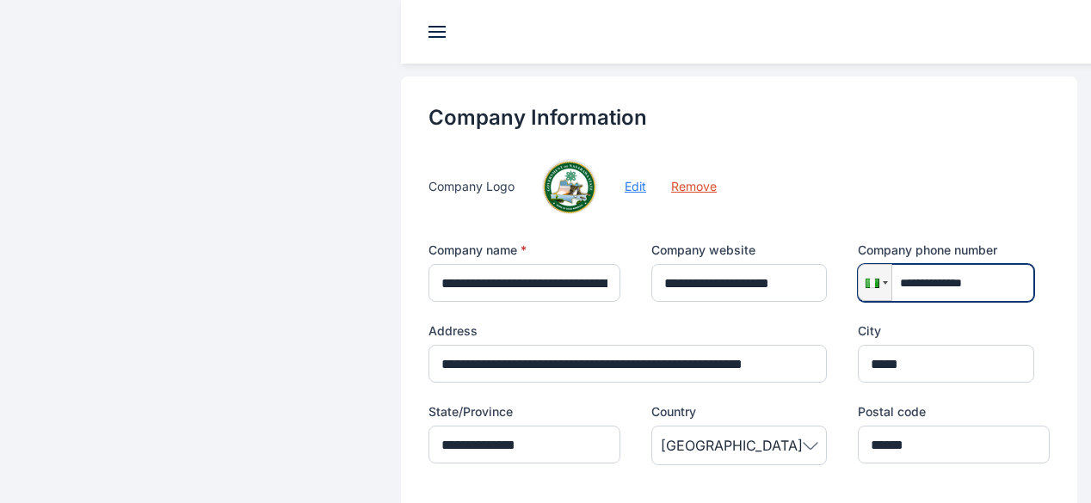
click at [944, 264] on input "**********" at bounding box center [946, 283] width 176 height 38
drag, startPoint x: 945, startPoint y: 185, endPoint x: 854, endPoint y: 188, distance: 91.3
click at [858, 264] on input "**********" at bounding box center [946, 283] width 176 height 38
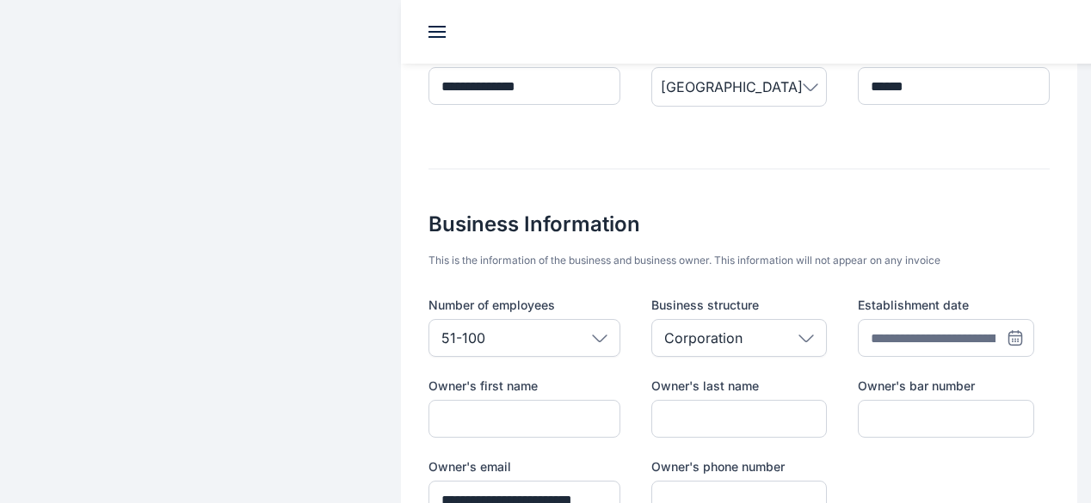
scroll to position [516, 0]
click at [1007, 329] on icon at bounding box center [1015, 337] width 17 height 17
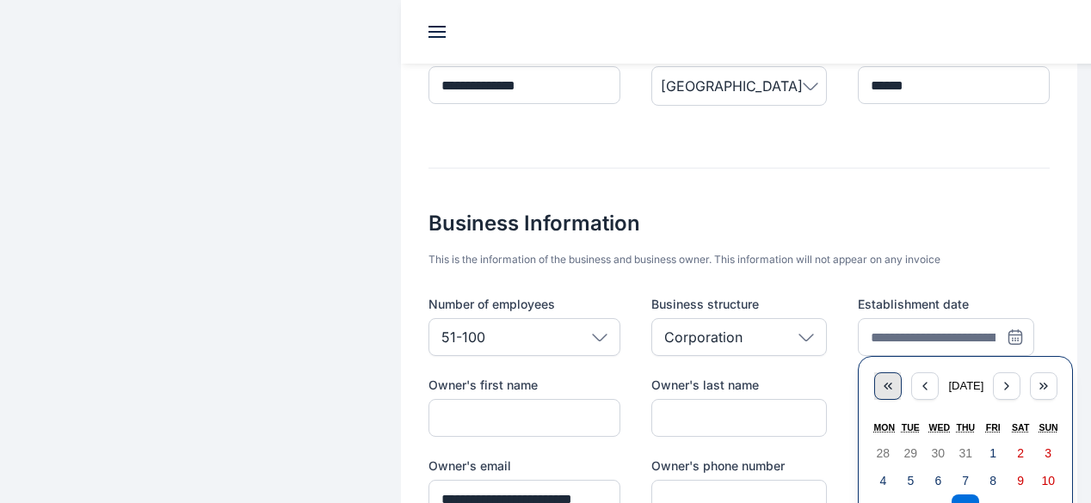
click at [889, 384] on icon "button" at bounding box center [890, 387] width 3 height 6
click at [881, 379] on icon "button" at bounding box center [888, 386] width 14 height 14
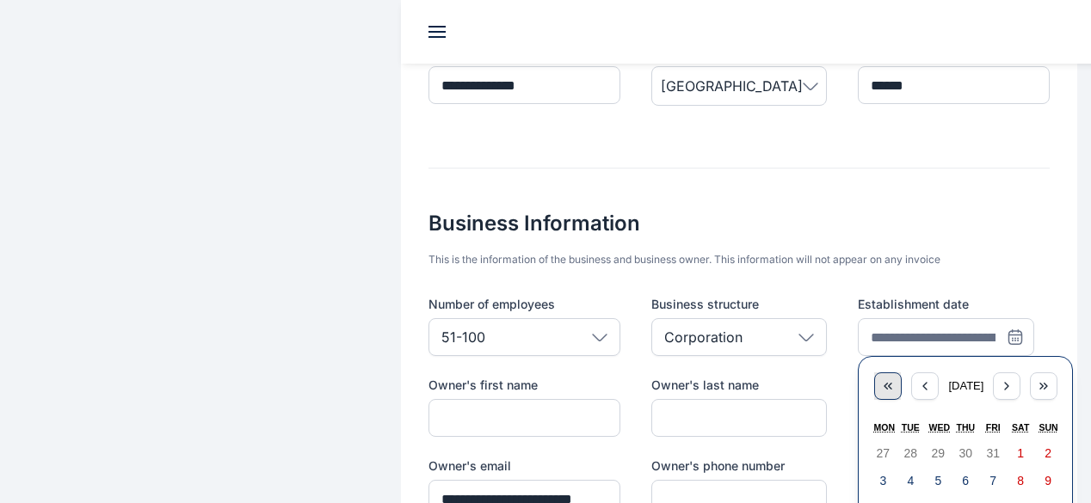
click at [881, 379] on icon "button" at bounding box center [888, 386] width 14 height 14
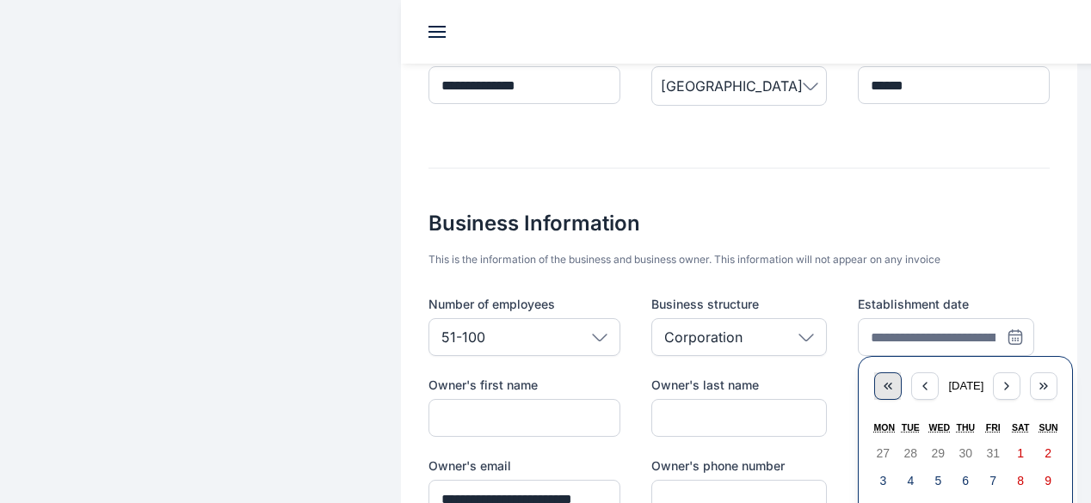
click at [881, 379] on icon "button" at bounding box center [888, 386] width 14 height 14
click at [948, 379] on span "August 2011" at bounding box center [965, 385] width 35 height 13
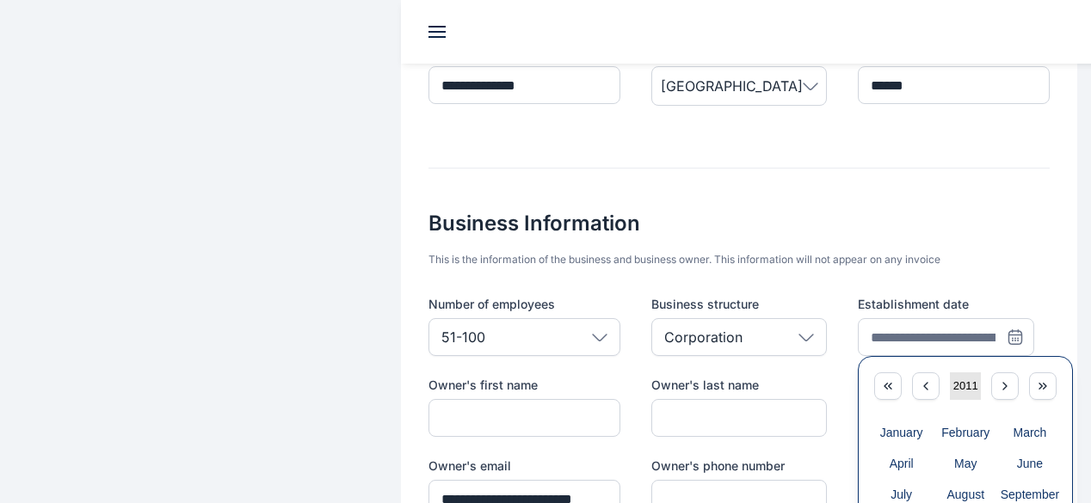
click at [953, 379] on span "2011" at bounding box center [965, 385] width 25 height 13
click at [943, 373] on span "2011 – 2020" at bounding box center [965, 386] width 45 height 27
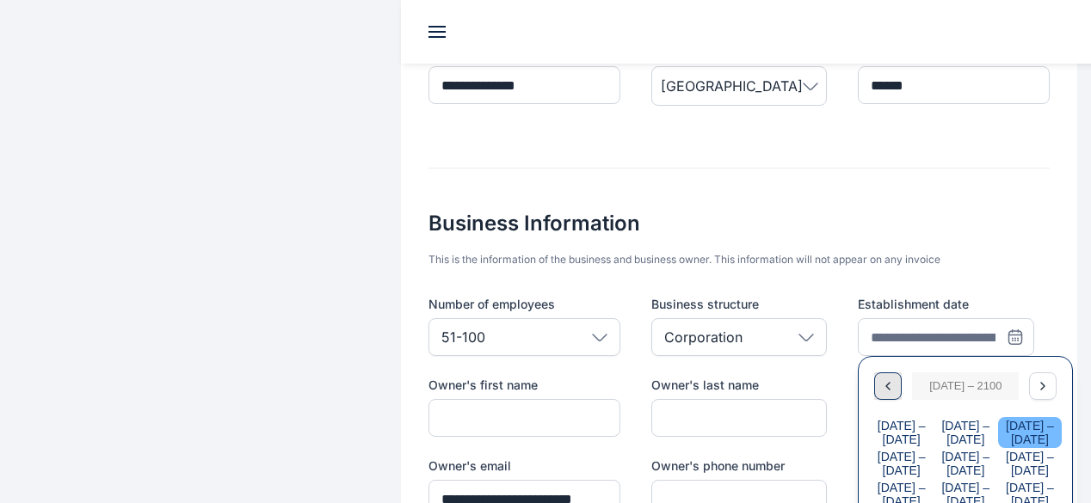
click at [881, 379] on icon "button" at bounding box center [888, 386] width 14 height 14
click at [1036, 379] on icon "button" at bounding box center [1043, 386] width 14 height 14
click at [881, 379] on icon "button" at bounding box center [888, 386] width 14 height 14
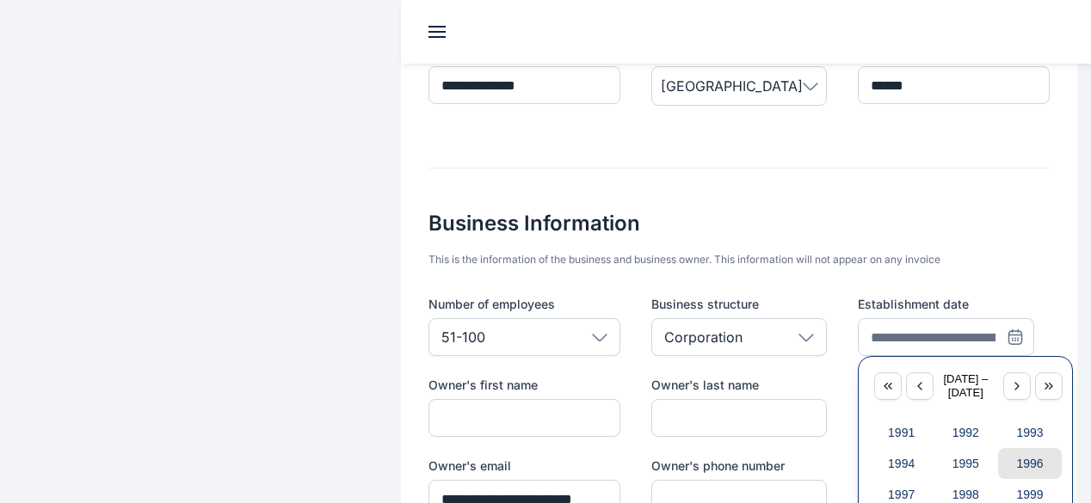
click at [998, 448] on button "1996" at bounding box center [1030, 463] width 65 height 31
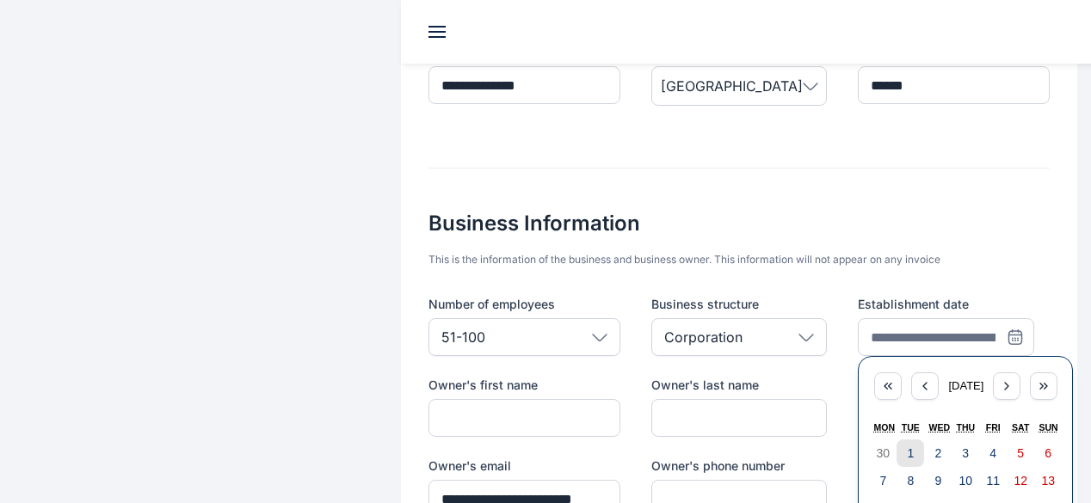
click at [907, 447] on abbr "1" at bounding box center [910, 454] width 7 height 14
type input "**********"
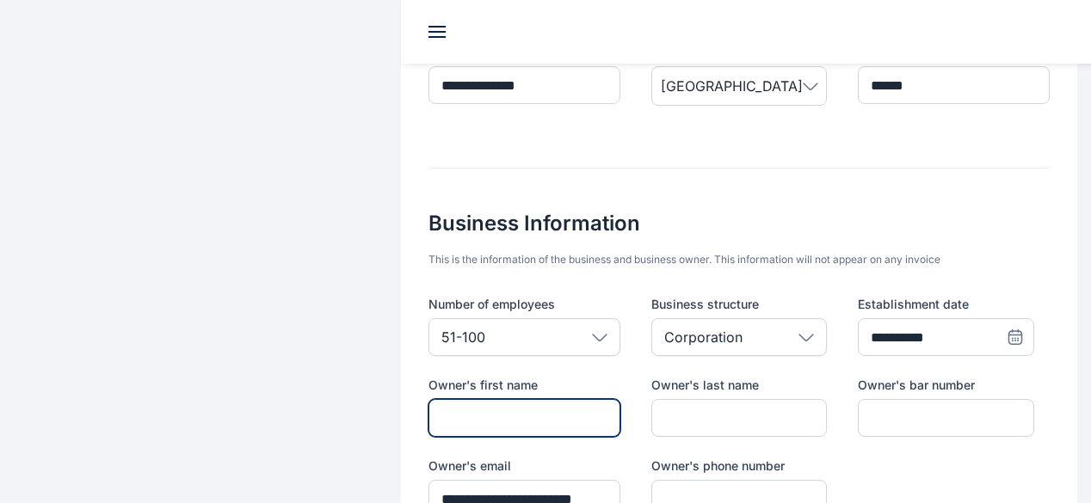
click at [520, 399] on input "text" at bounding box center [525, 418] width 192 height 38
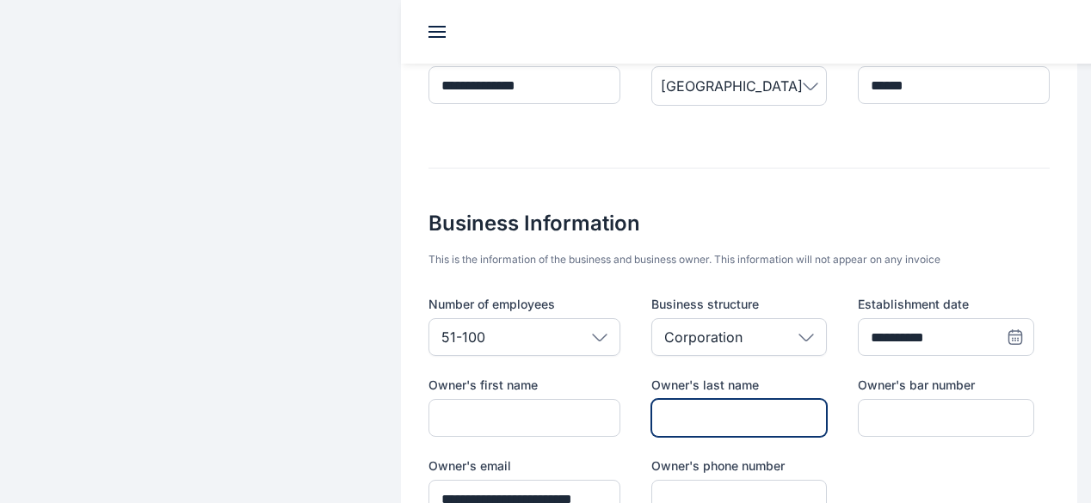
click at [651, 399] on input "text" at bounding box center [739, 418] width 176 height 38
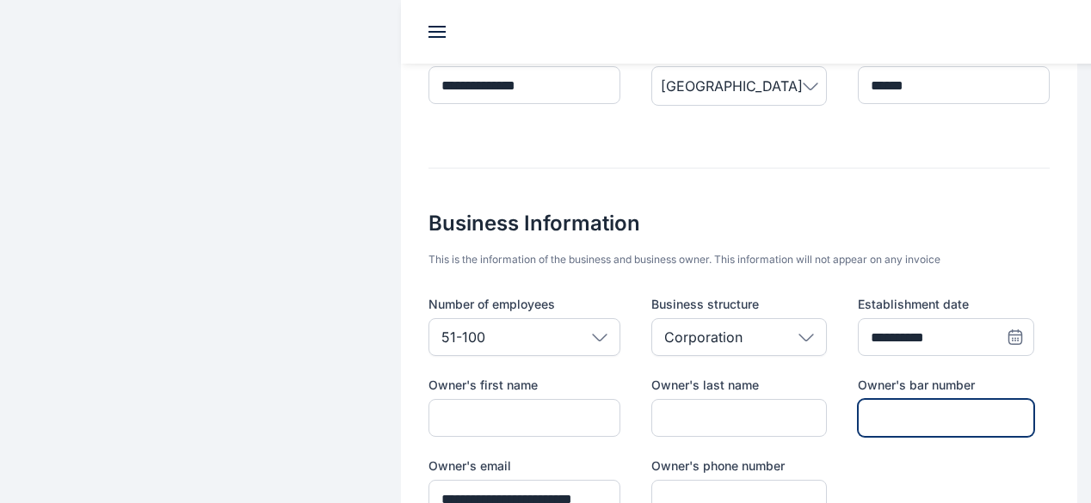
click at [866, 399] on input "text" at bounding box center [946, 418] width 176 height 38
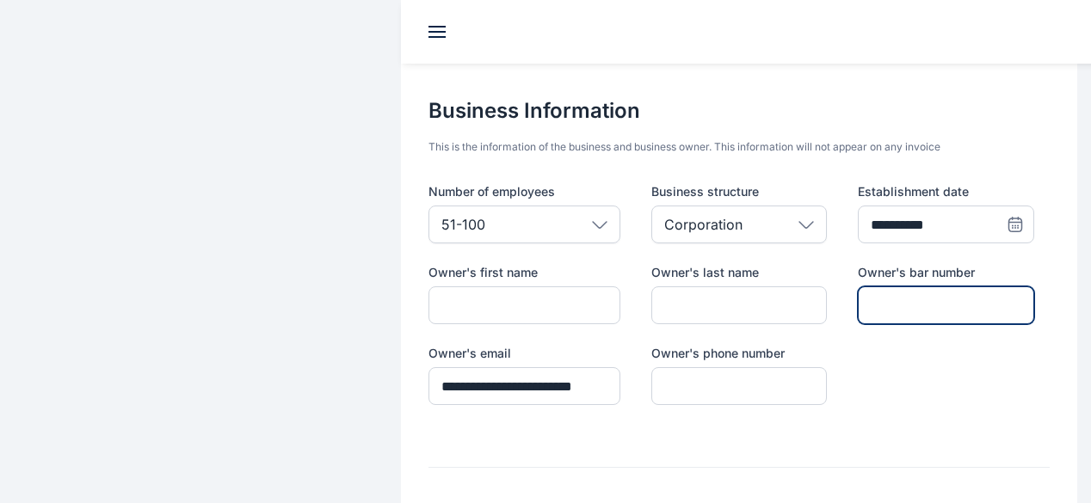
scroll to position [633, 0]
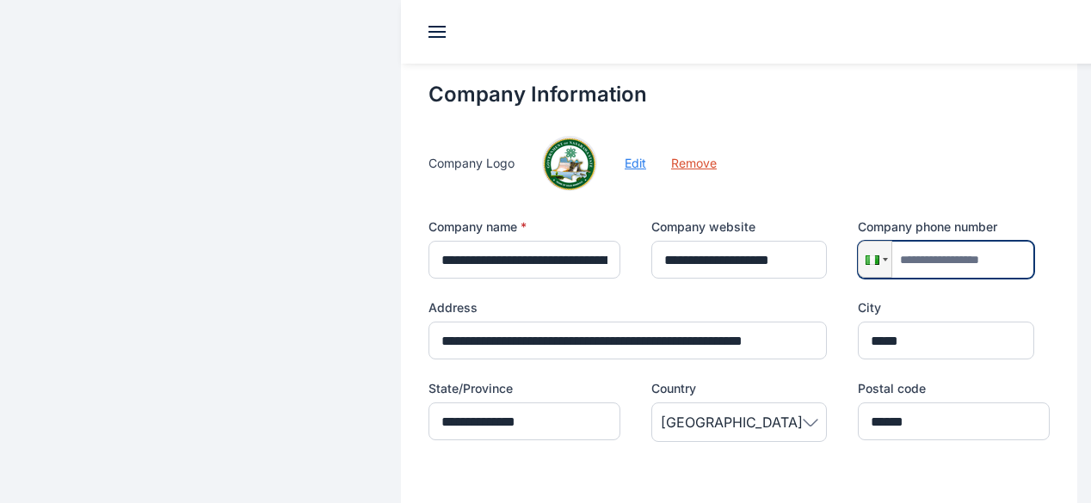
scroll to position [179, 0]
click at [858, 242] on input "tel" at bounding box center [946, 261] width 176 height 38
type input "**"
type input "*"
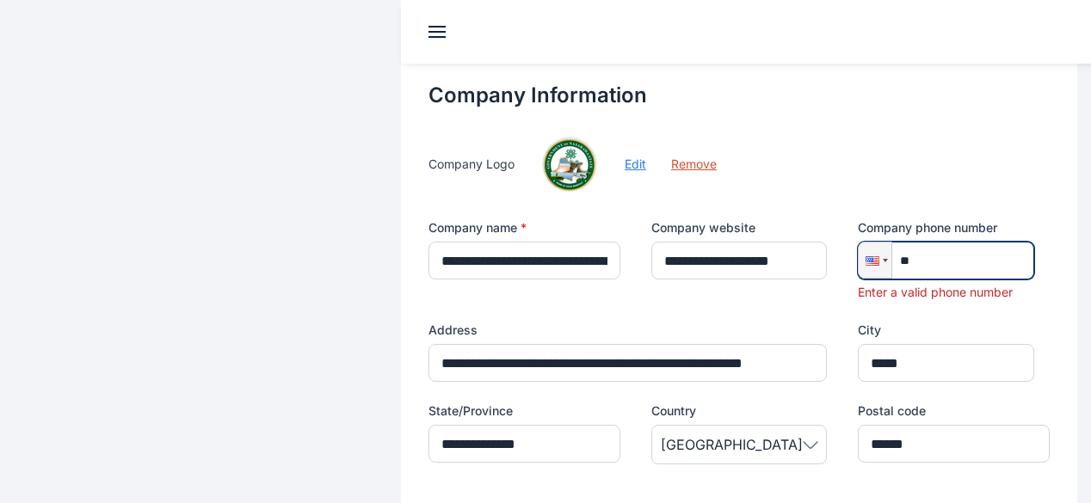
type input "******"
type input "**"
type input "*******"
type input "***"
type input "********"
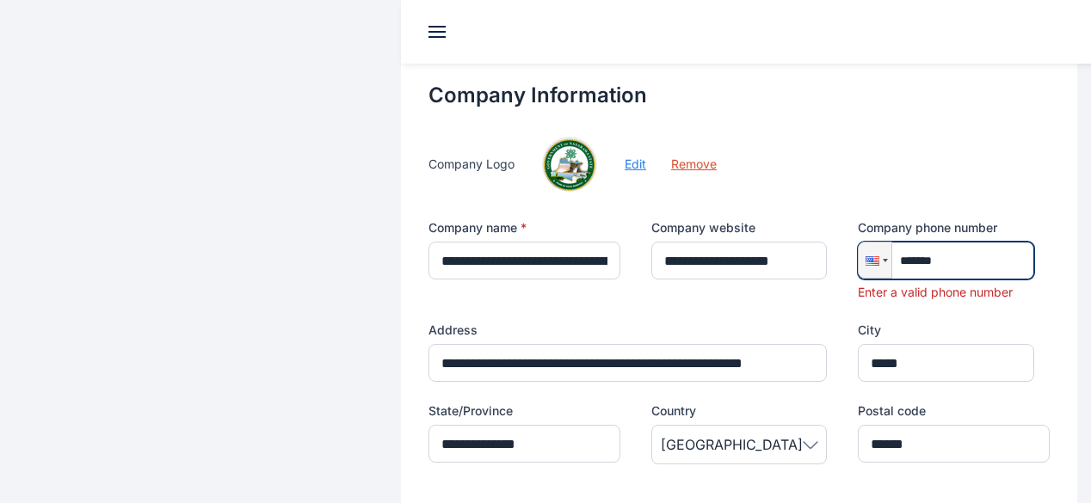
type input "****"
type input "**********"
type input "*****"
type input "**********"
type input "******"
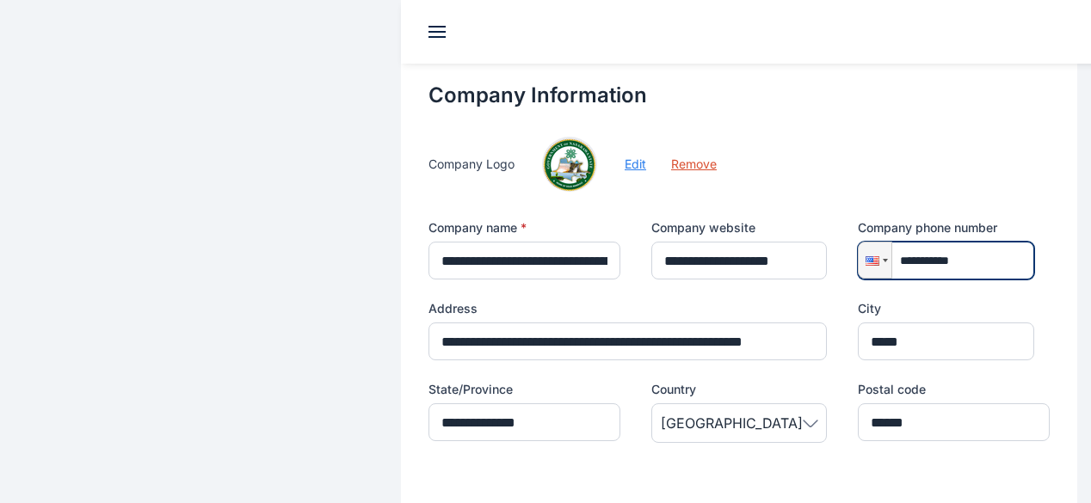
type input "**********"
type input "*******"
type input "**********"
type input "********"
type input "**********"
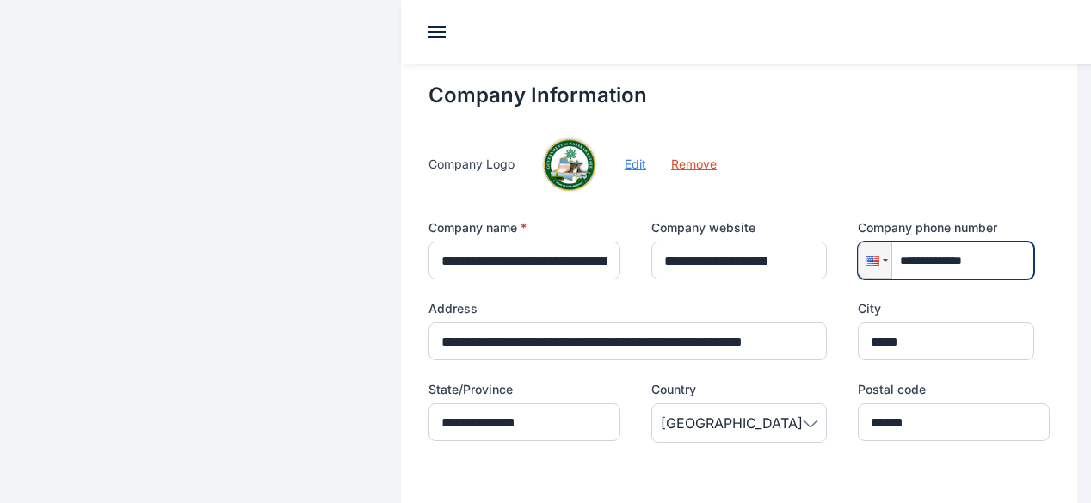
type input "*********"
type input "**********"
type input "********"
type input "**********"
type input "*********"
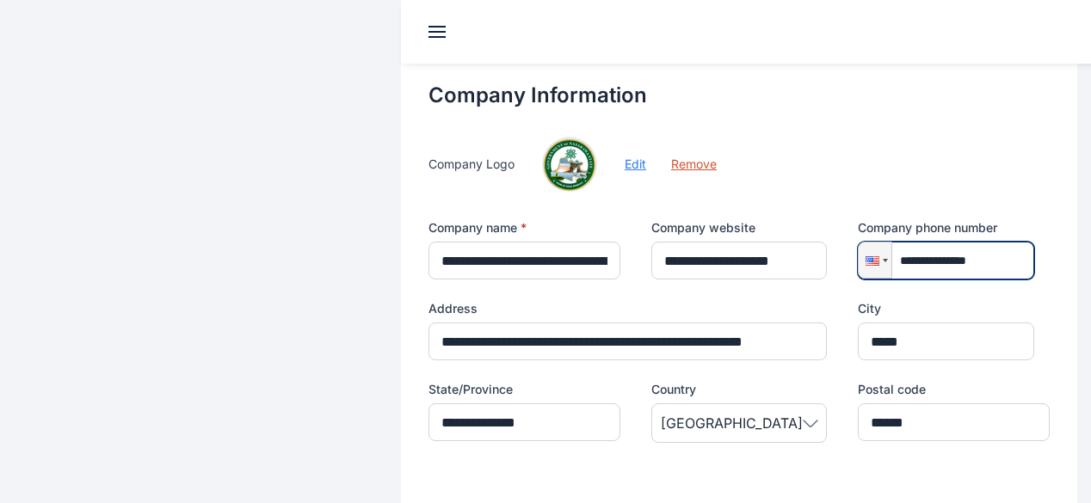
type input "**********"
type input "********"
type input "**********"
type input "*********"
type input "**********"
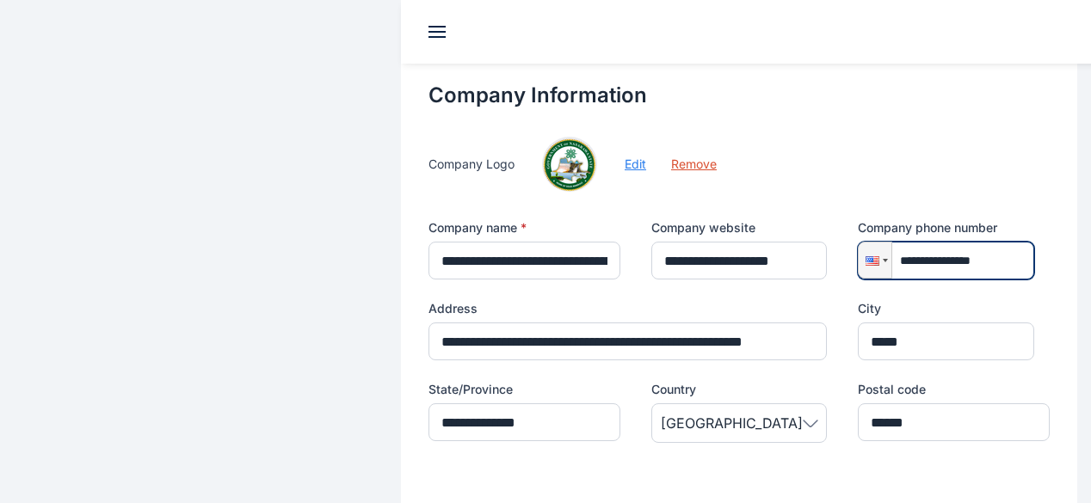
type input "**********"
click at [866, 256] on div at bounding box center [873, 260] width 14 height 9
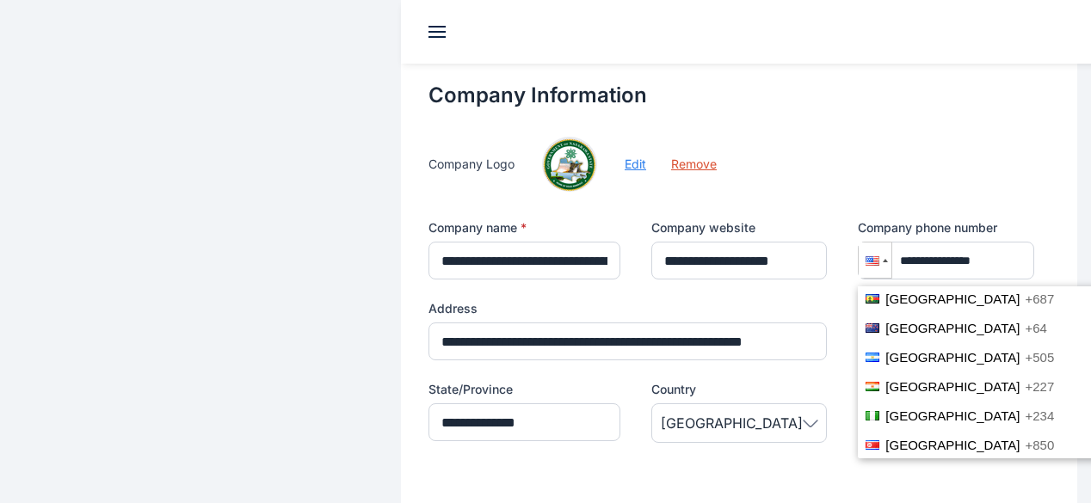
scroll to position [3942, 0]
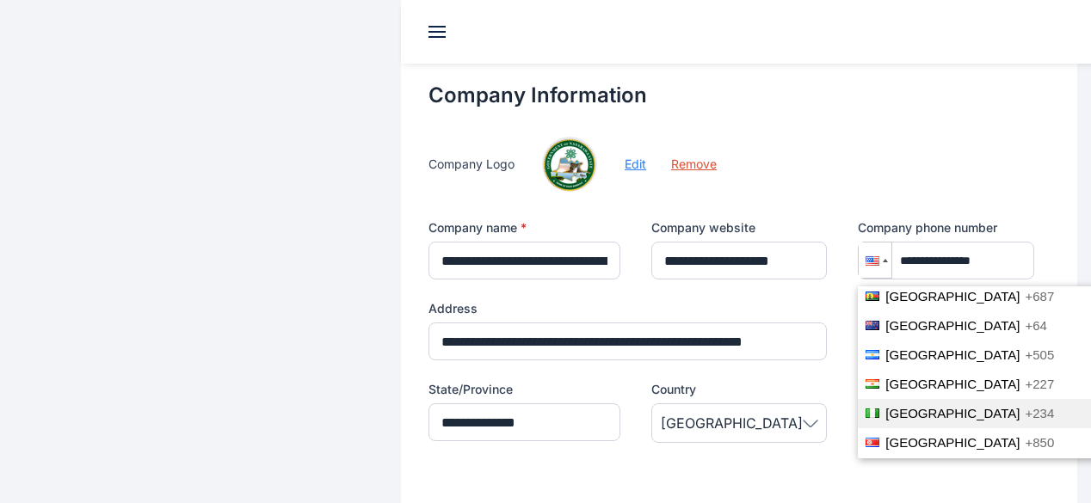
click at [1025, 406] on span "+234" at bounding box center [1039, 413] width 29 height 15
type input "**********"
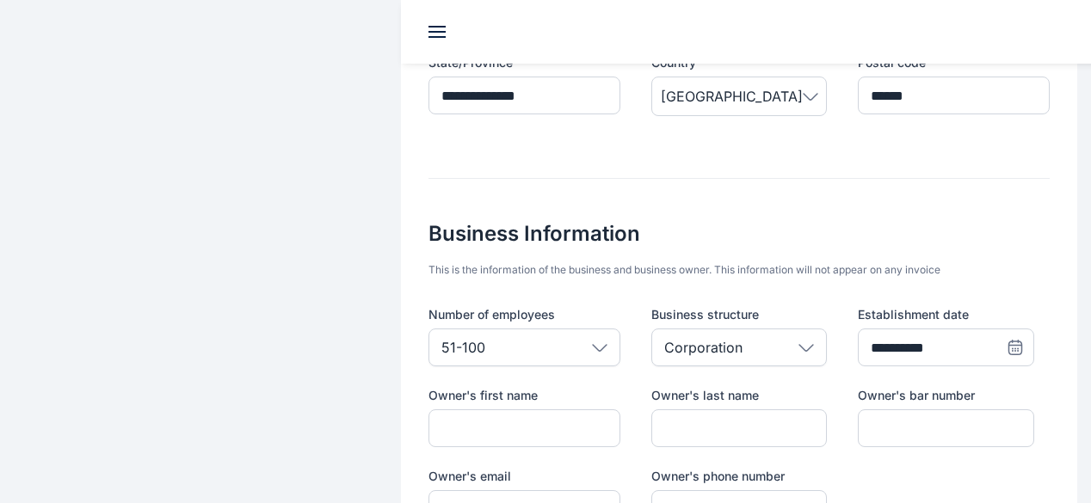
scroll to position [633, 0]
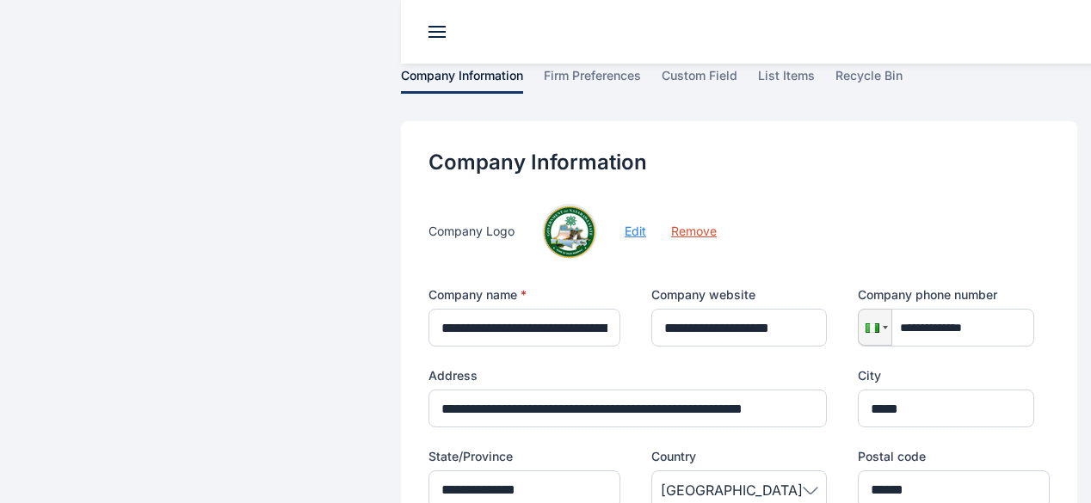
scroll to position [0, 0]
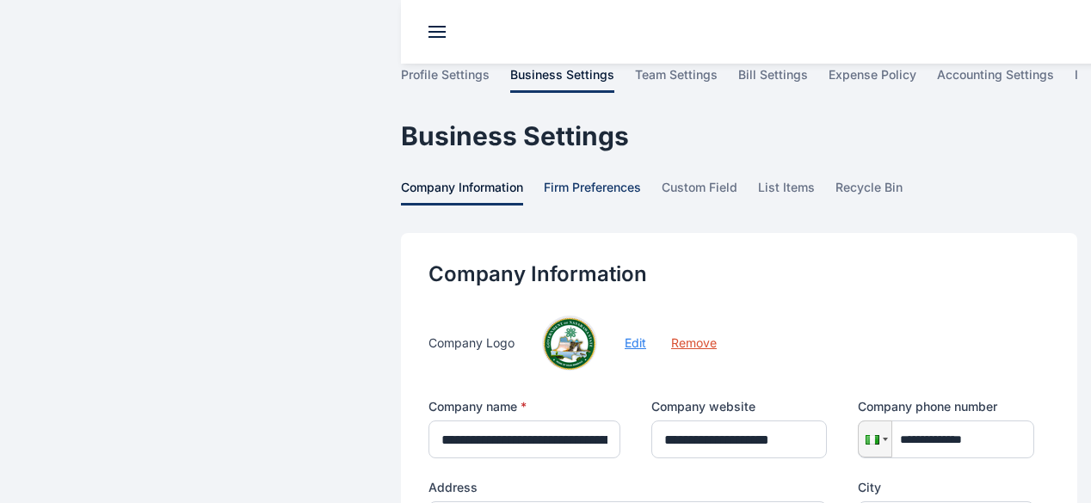
click at [544, 179] on span "firm preferences" at bounding box center [592, 192] width 97 height 27
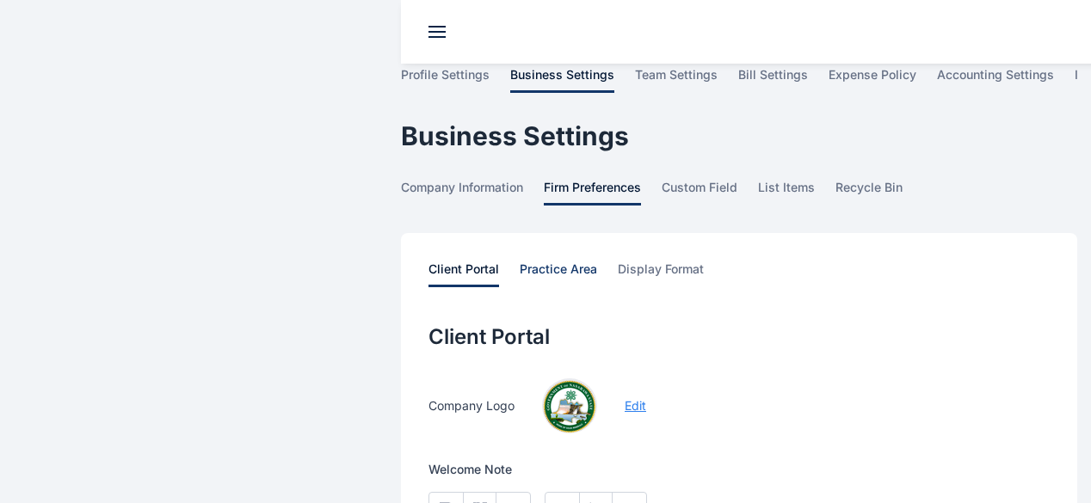
click at [520, 261] on span "practice area" at bounding box center [558, 274] width 77 height 27
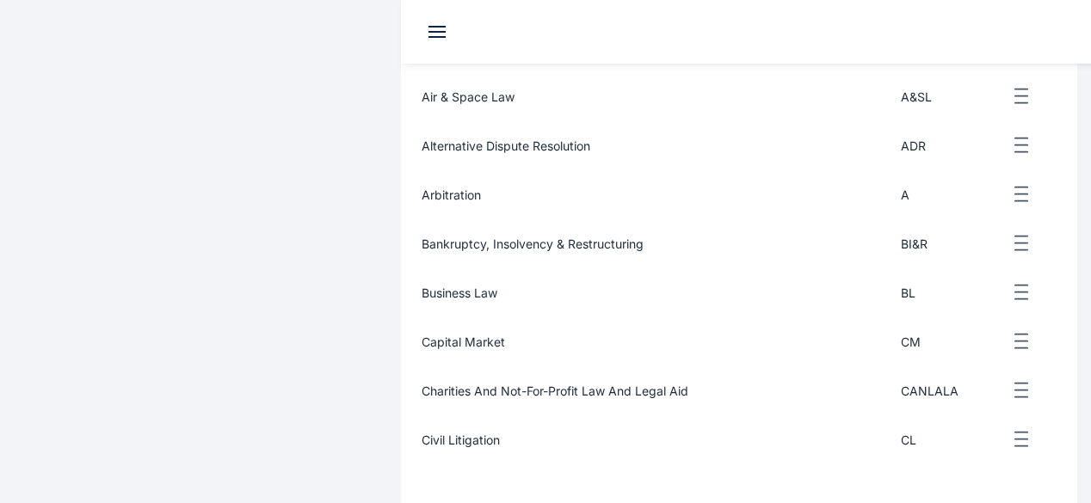
scroll to position [532, 0]
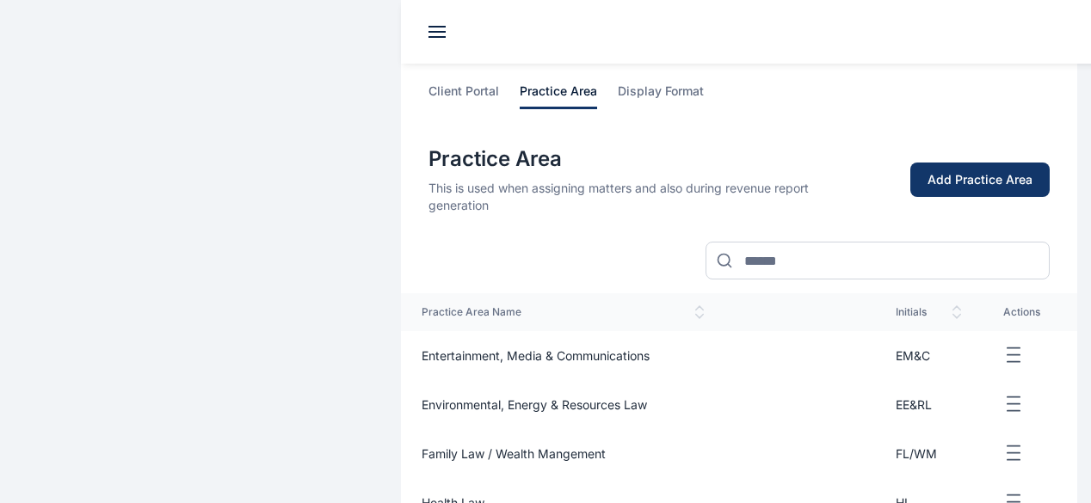
scroll to position [165, 0]
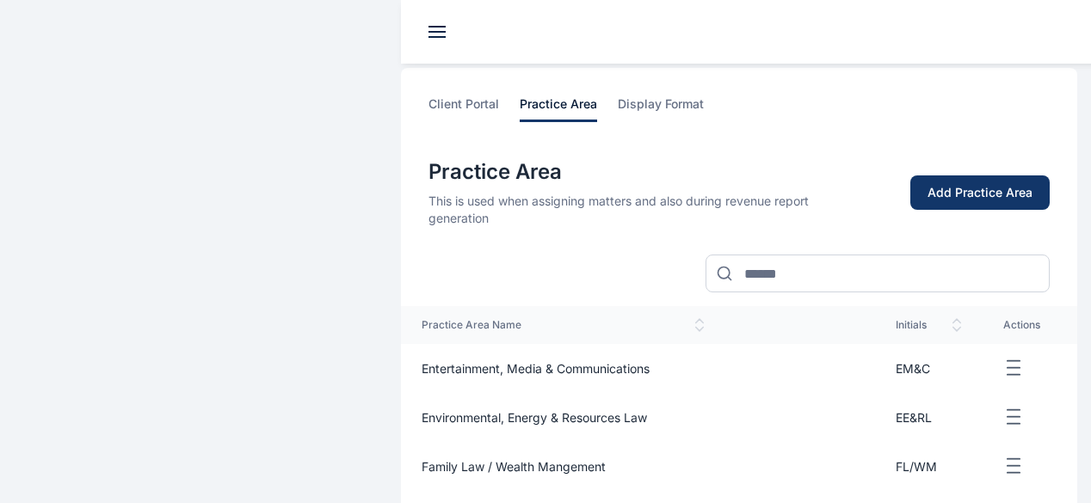
click at [0, 0] on span "plans & subscriptions" at bounding box center [0, 0] width 0 height 0
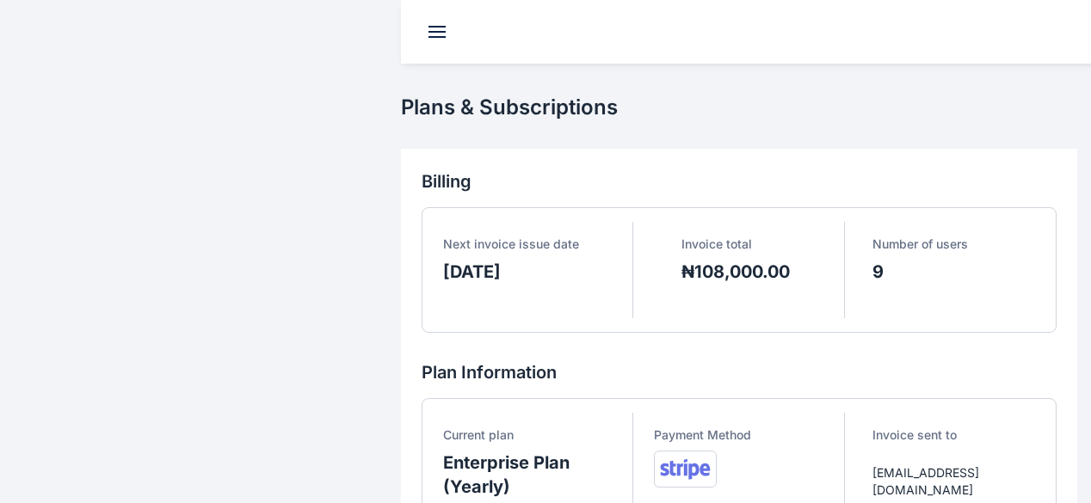
click at [0, 0] on span "bill settings" at bounding box center [0, 0] width 0 height 0
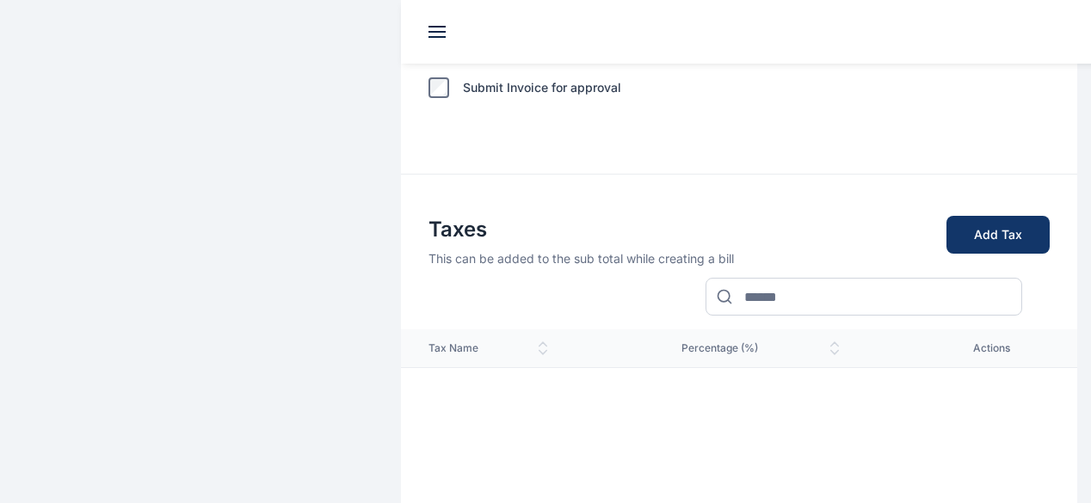
scroll to position [721, 0]
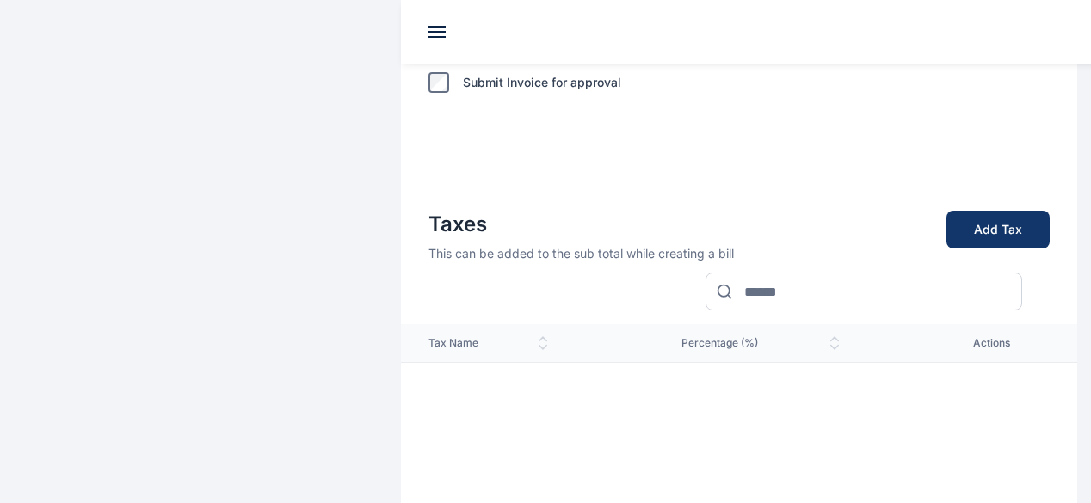
click at [0, 0] on span "integration" at bounding box center [0, 0] width 0 height 0
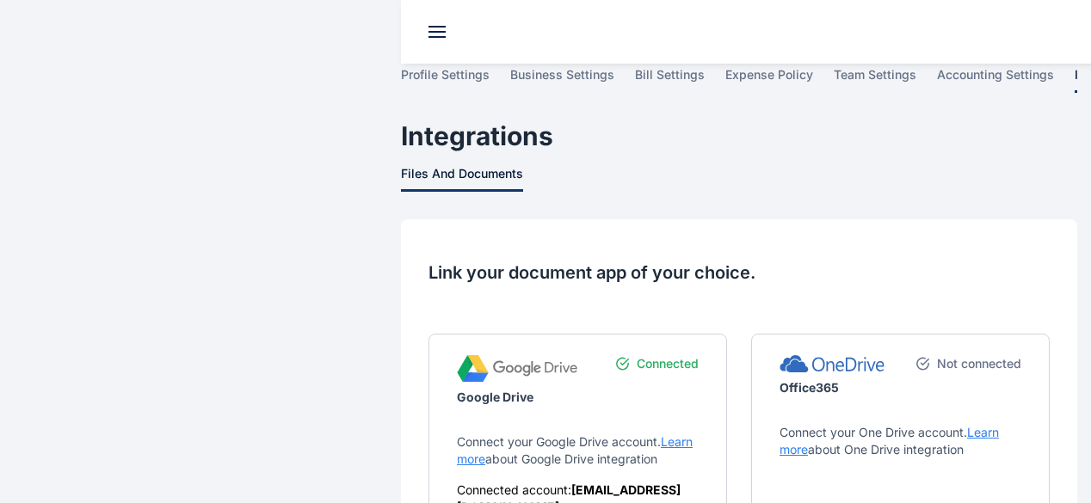
click at [0, 0] on span "business settings" at bounding box center [0, 0] width 0 height 0
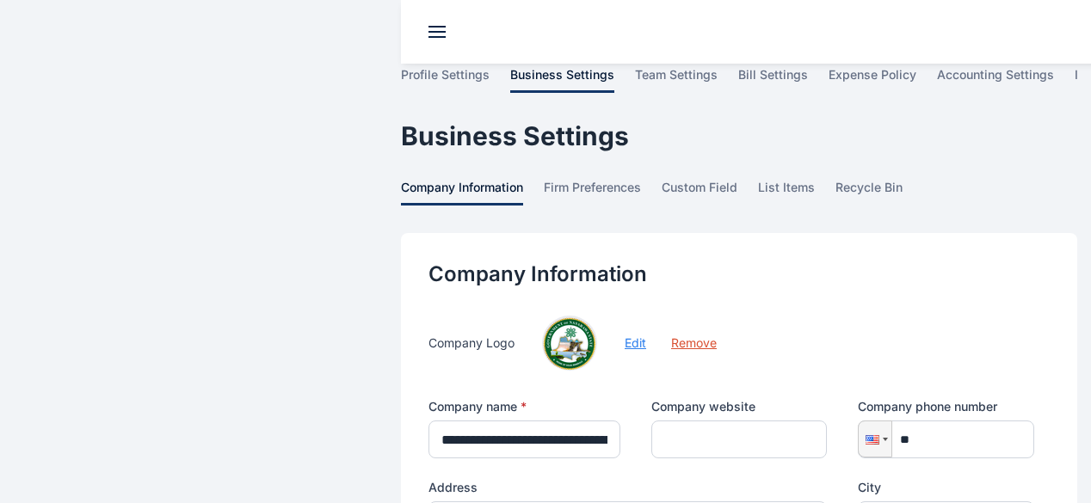
type input "**********"
type input "*****"
type input "**********"
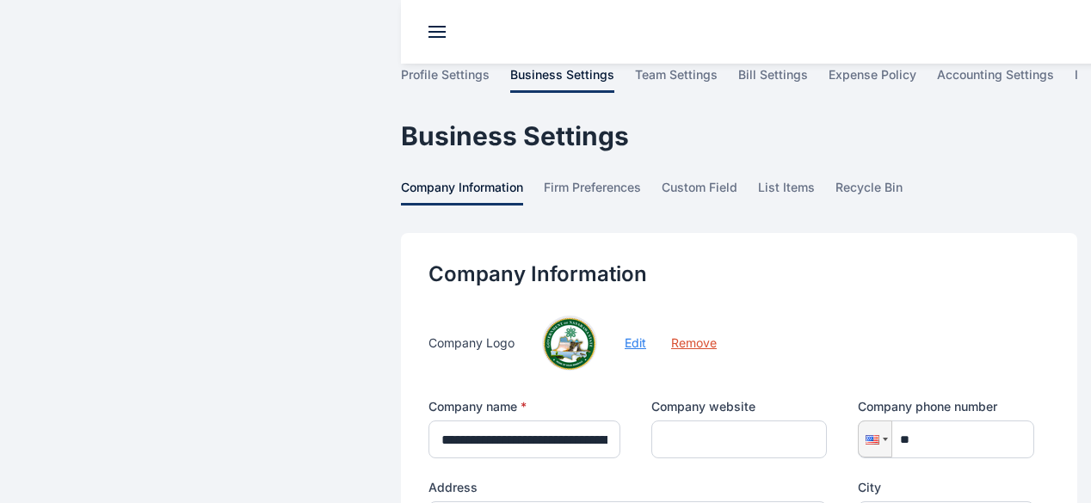
type input "******"
type input "**********"
click at [0, 0] on span "team settings" at bounding box center [0, 0] width 0 height 0
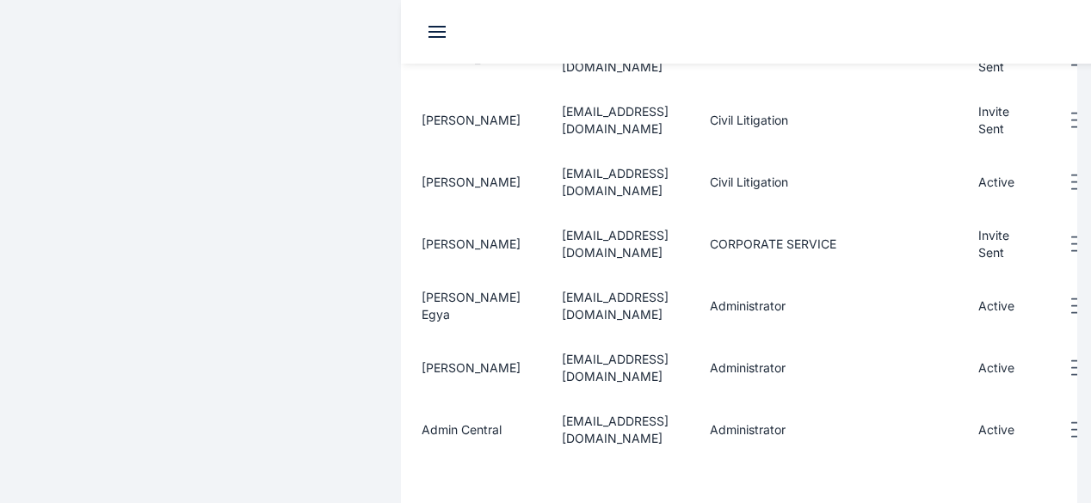
scroll to position [583, 0]
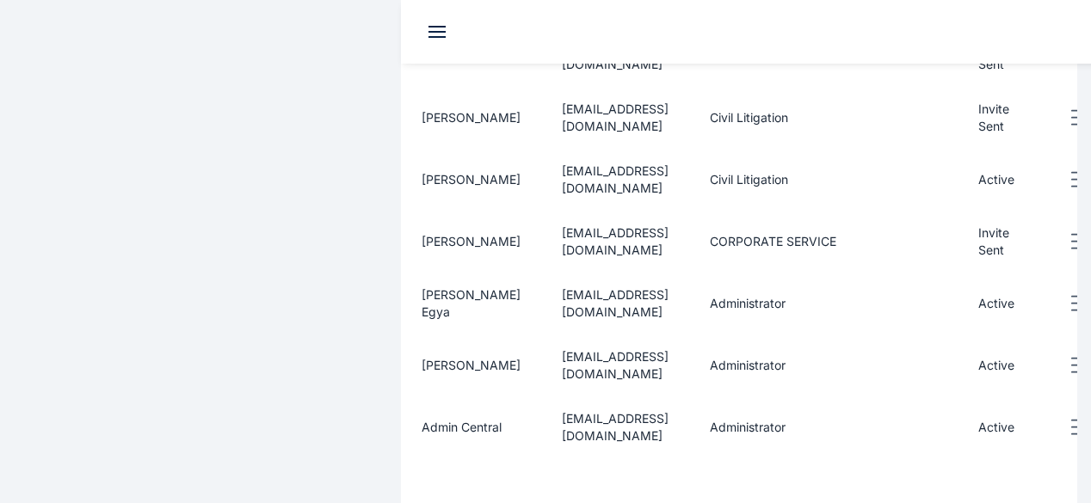
click at [1068, 293] on icon "button" at bounding box center [1078, 304] width 21 height 22
click at [966, 354] on span "Reset Password" at bounding box center [1011, 362] width 90 height 17
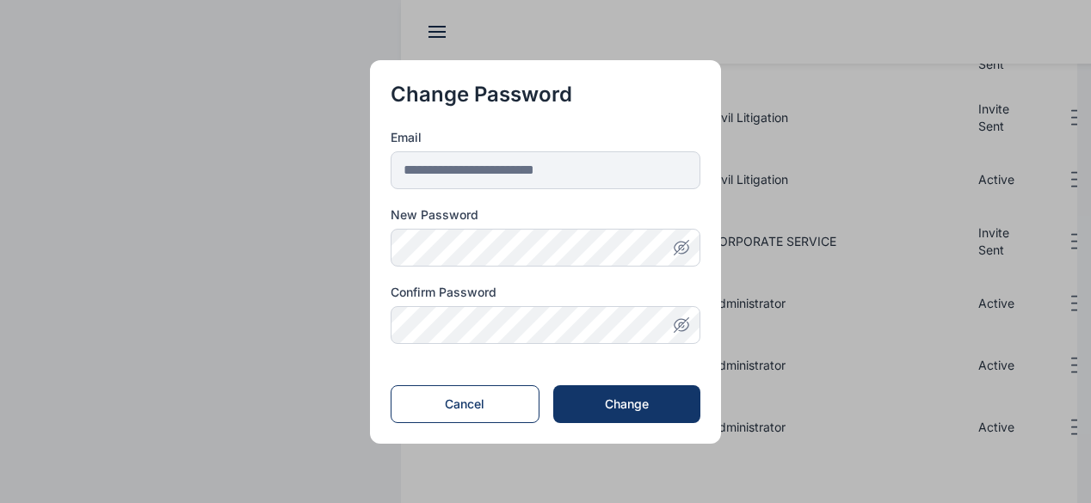
click at [809, 440] on button "button" at bounding box center [545, 251] width 1091 height 503
click at [634, 406] on div "Change" at bounding box center [627, 404] width 92 height 17
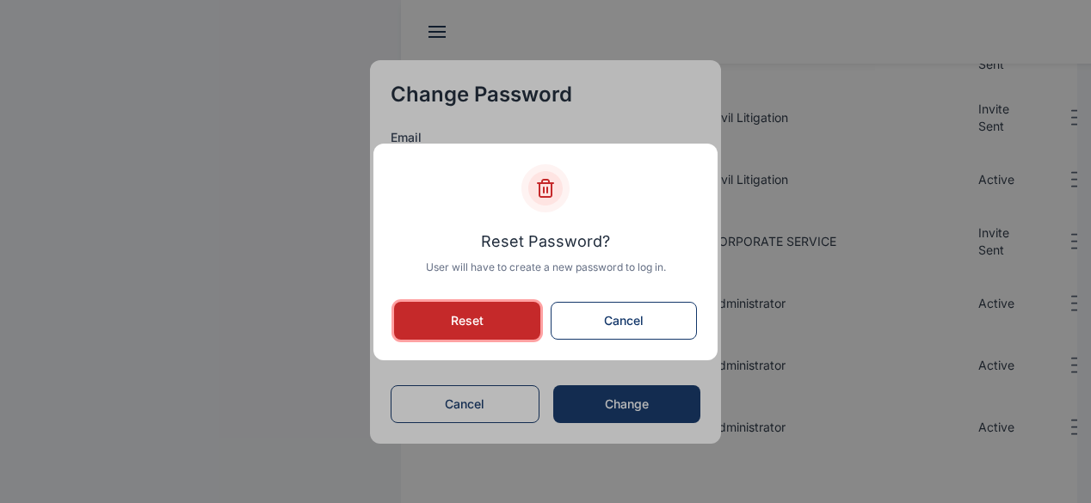
click at [505, 323] on button "Reset" at bounding box center [467, 321] width 146 height 38
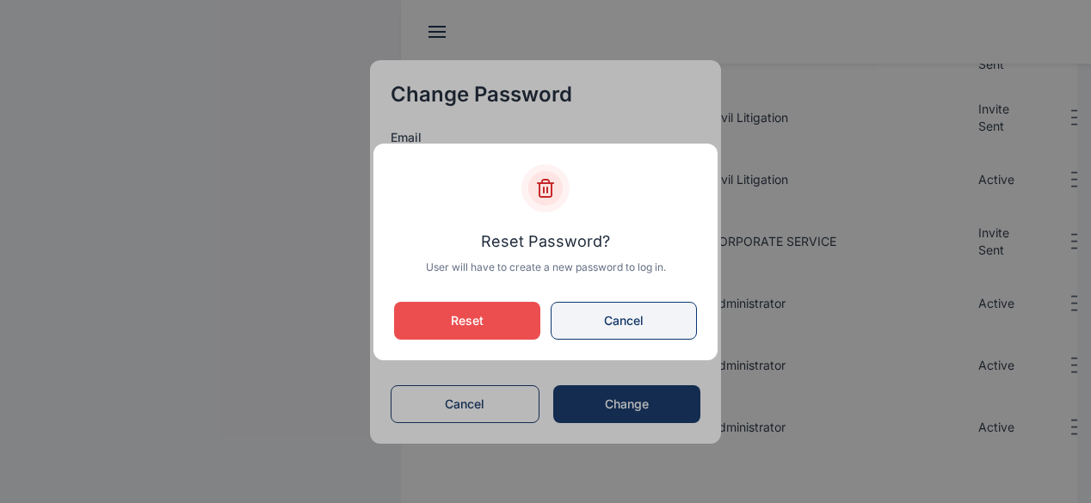
click at [599, 328] on button "Cancel" at bounding box center [624, 321] width 146 height 38
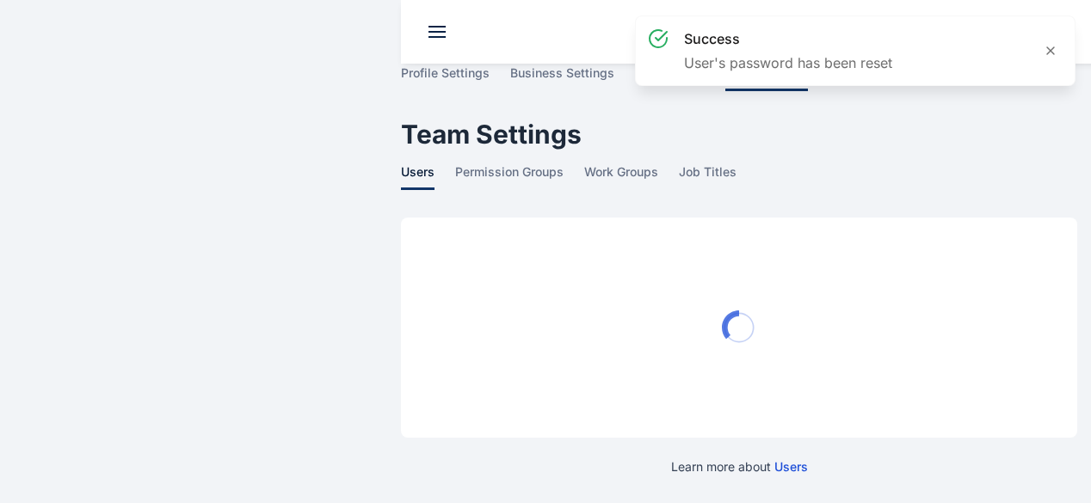
scroll to position [0, 0]
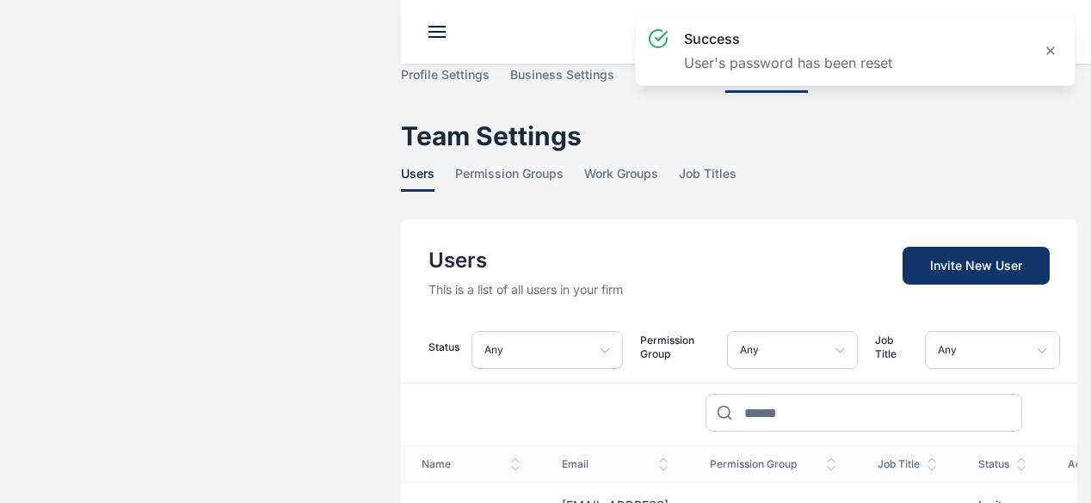
click at [623, 219] on div "Users This is a list of all users in your firm Invite New User" at bounding box center [739, 258] width 676 height 79
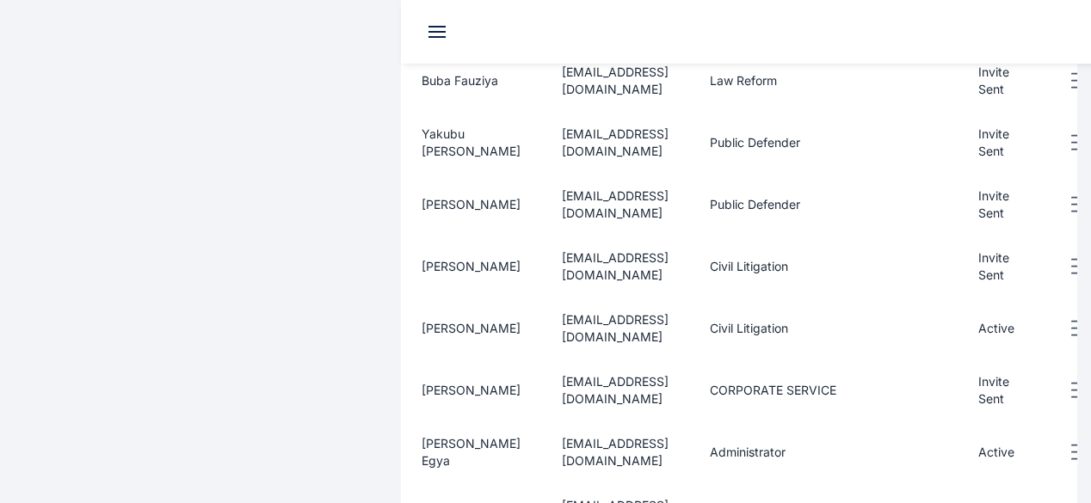
scroll to position [435, 0]
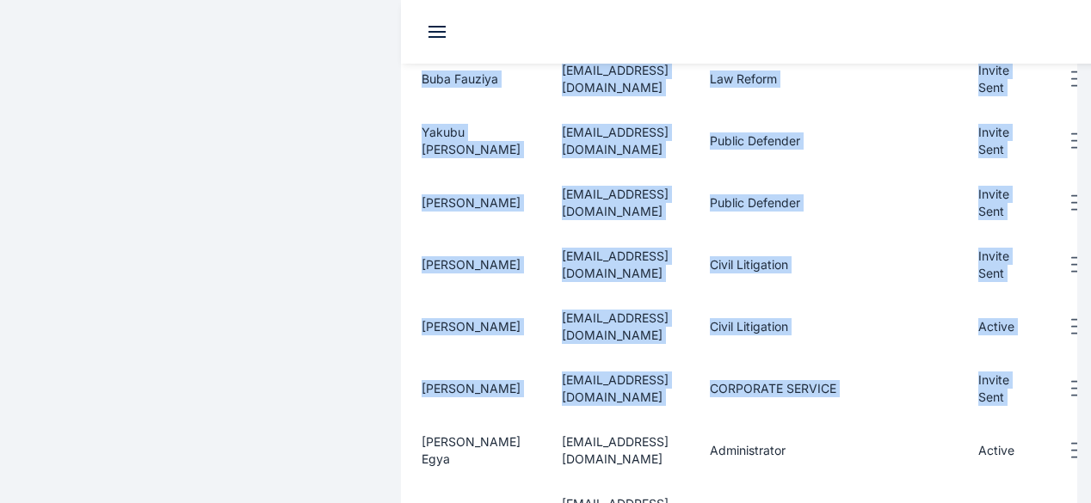
drag, startPoint x: 1089, startPoint y: 344, endPoint x: 1100, endPoint y: 384, distance: 41.1
click at [1091, 384] on html "00 : 00 : 00 Start Timer Create New Dashboard dashboard Conflict-Check conflict…" at bounding box center [545, 180] width 1091 height 1230
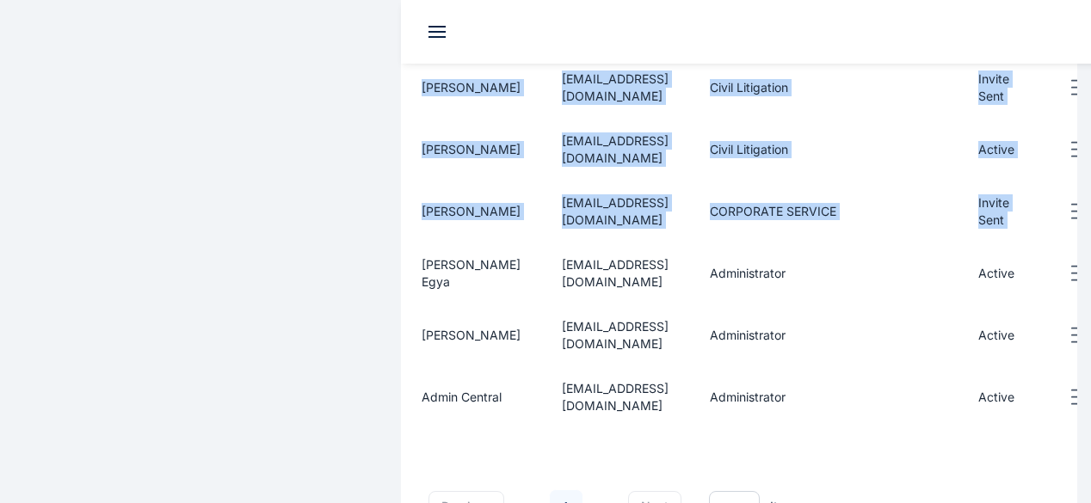
scroll to position [616, 0]
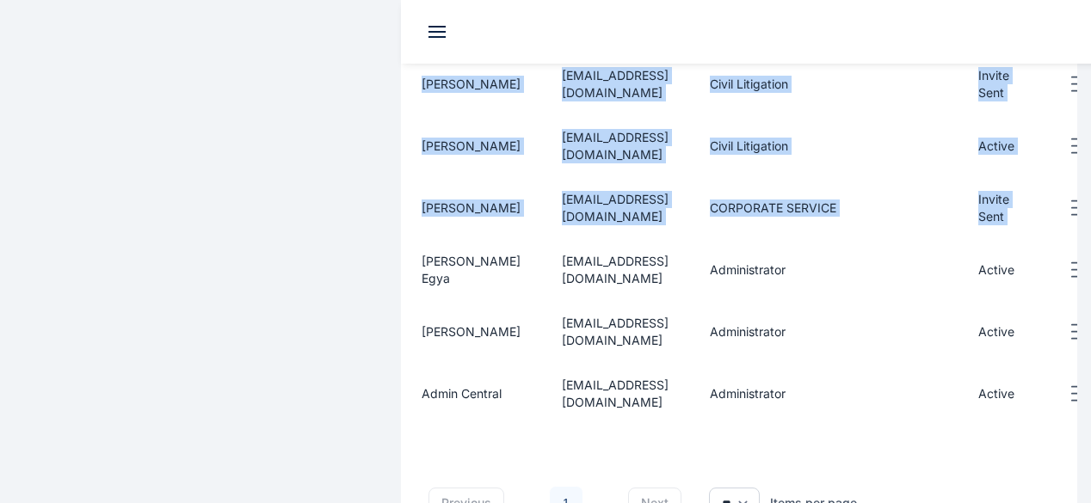
click at [1068, 260] on icon "button" at bounding box center [1078, 271] width 21 height 22
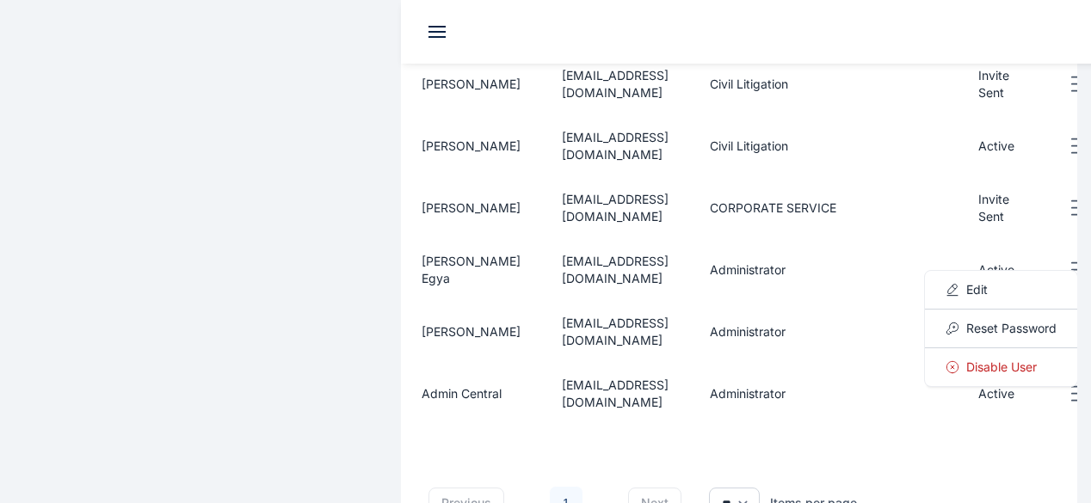
click at [912, 445] on div "previous 1 next ** ** ** Items per page" at bounding box center [739, 496] width 676 height 103
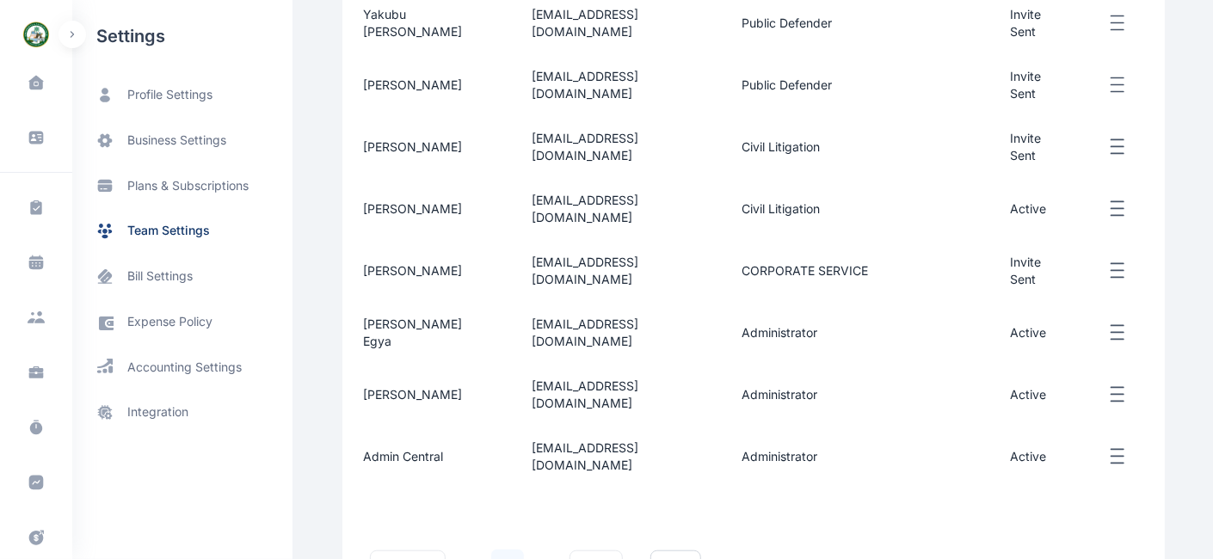
drag, startPoint x: 1066, startPoint y: 3, endPoint x: 826, endPoint y: 473, distance: 528.4
click at [826, 503] on div "previous 1 next ** ** ** Items per page" at bounding box center [753, 559] width 823 height 103
click at [439, 317] on span "Aliyu Usman Egya" at bounding box center [412, 333] width 99 height 32
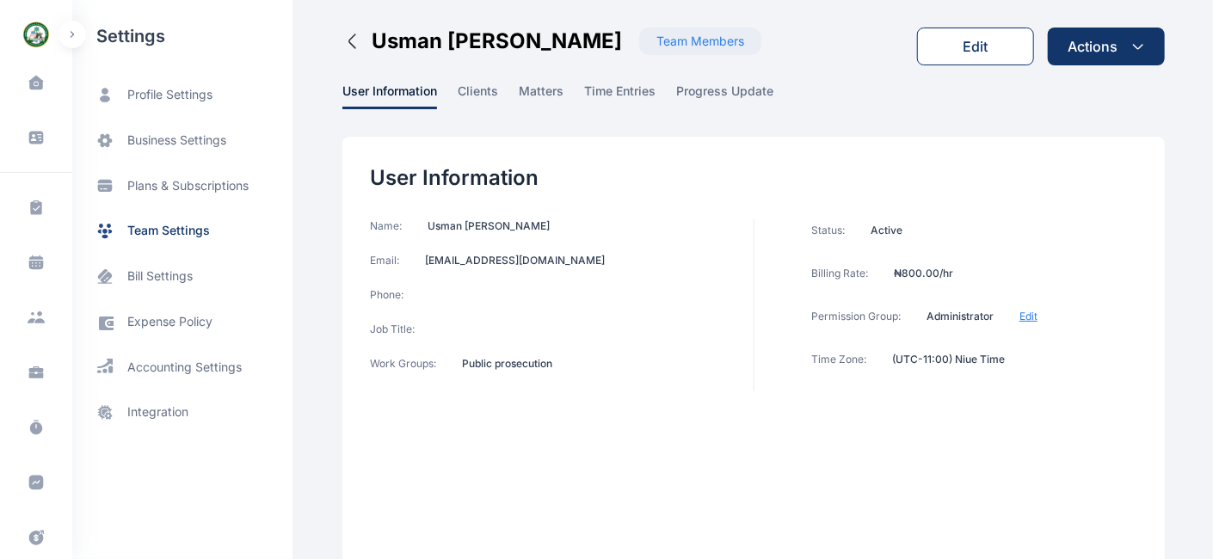
click at [976, 52] on div "Edit" at bounding box center [976, 46] width 25 height 21
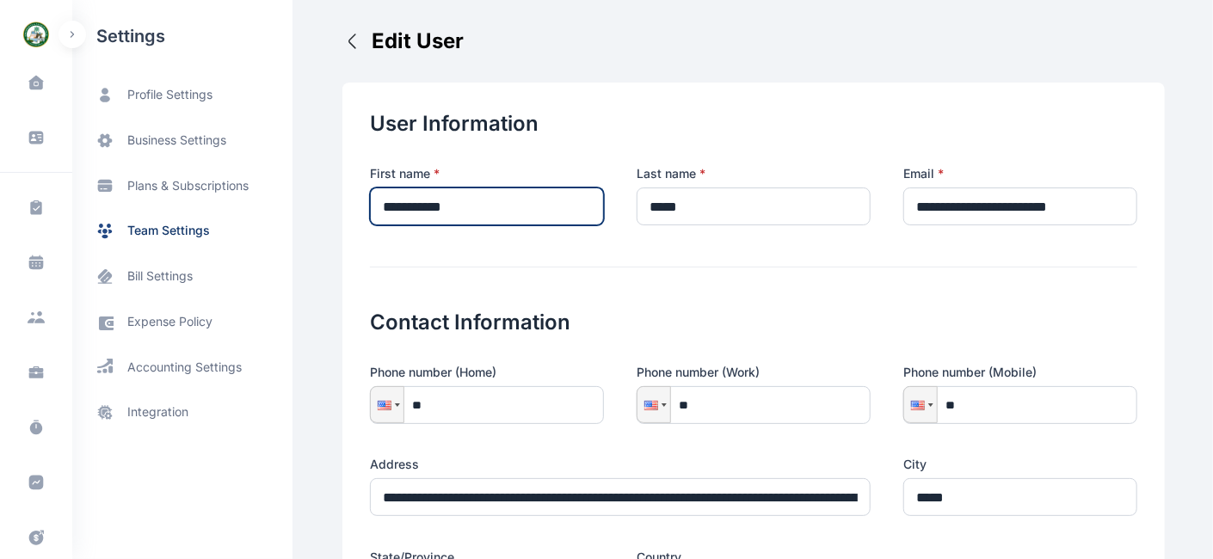
drag, startPoint x: 446, startPoint y: 205, endPoint x: 456, endPoint y: 205, distance: 10.3
click at [456, 205] on input "**********" at bounding box center [487, 207] width 234 height 38
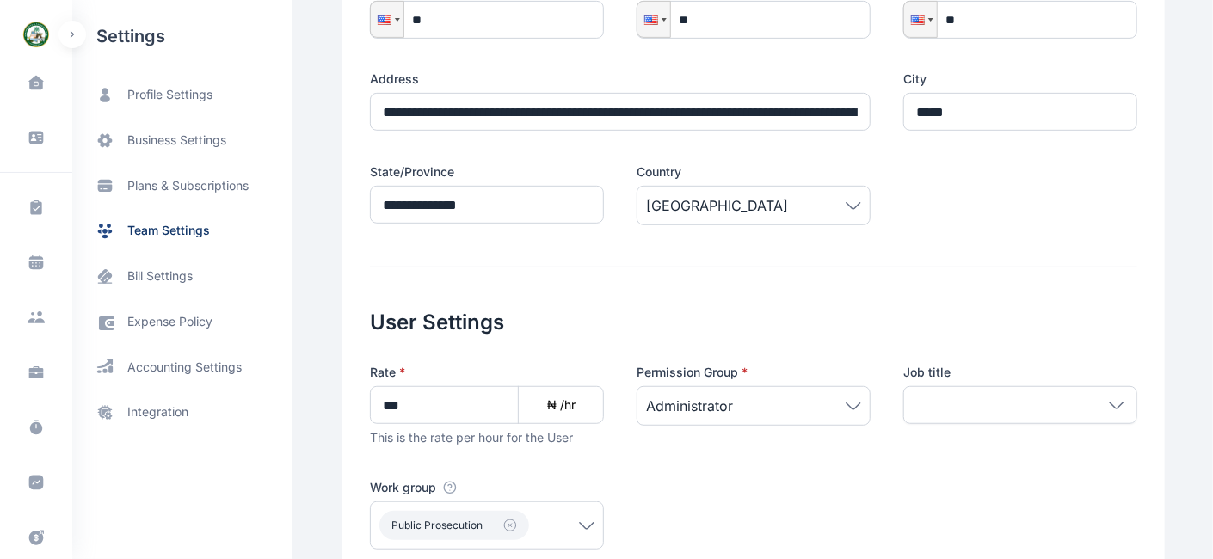
scroll to position [550, 0]
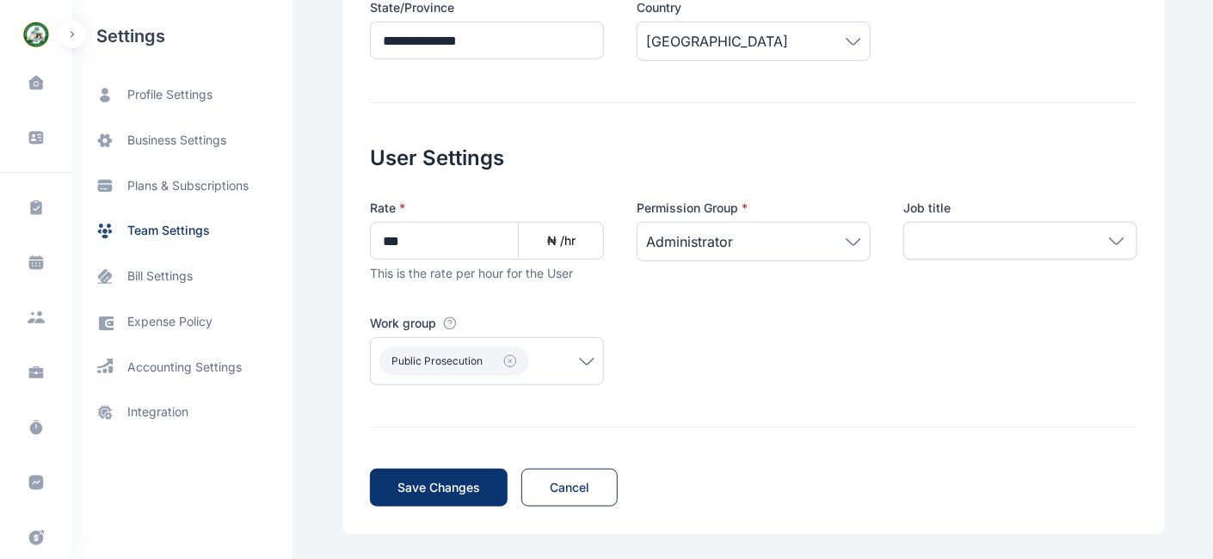
type input "**********"
click at [429, 484] on span "Save Changes" at bounding box center [439, 487] width 83 height 17
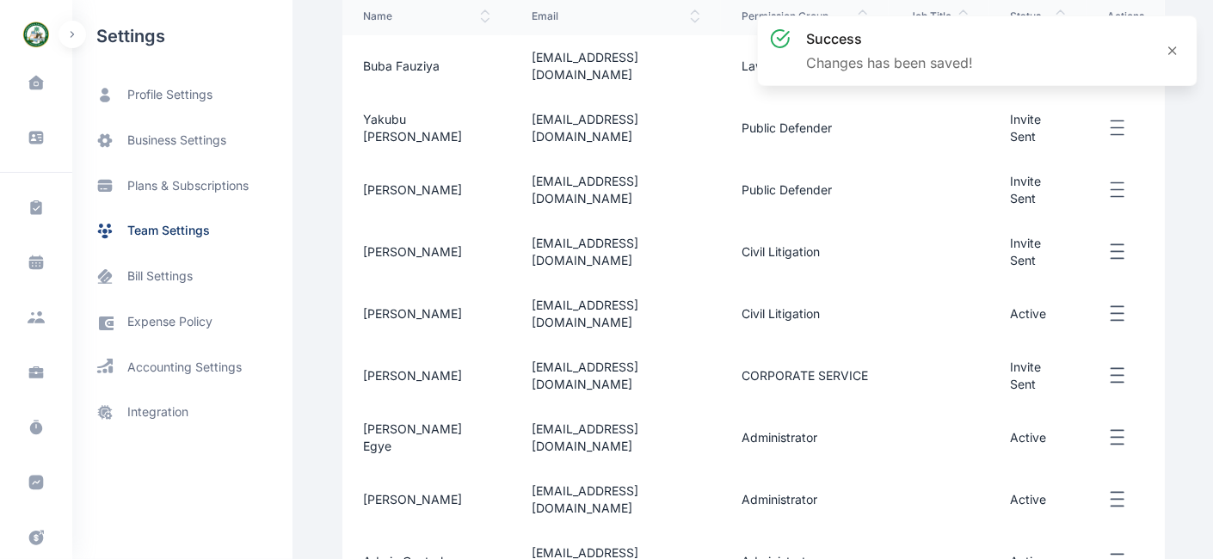
scroll to position [372, 0]
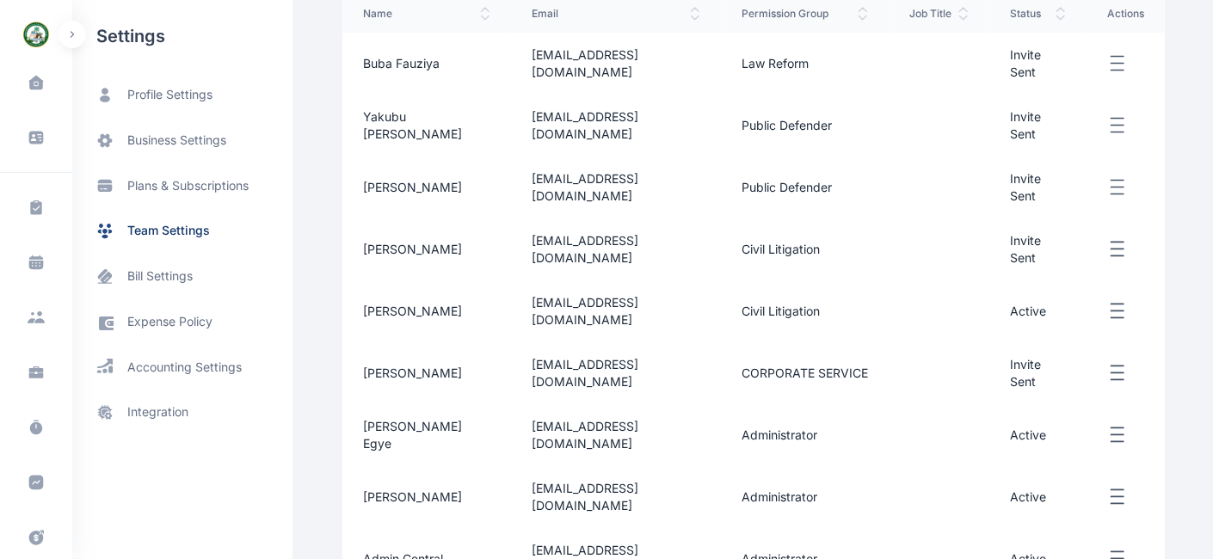
click at [1101, 435] on line "button" at bounding box center [1118, 435] width 12 height 0
click at [1046, 485] on span "Reset Password" at bounding box center [1051, 493] width 90 height 17
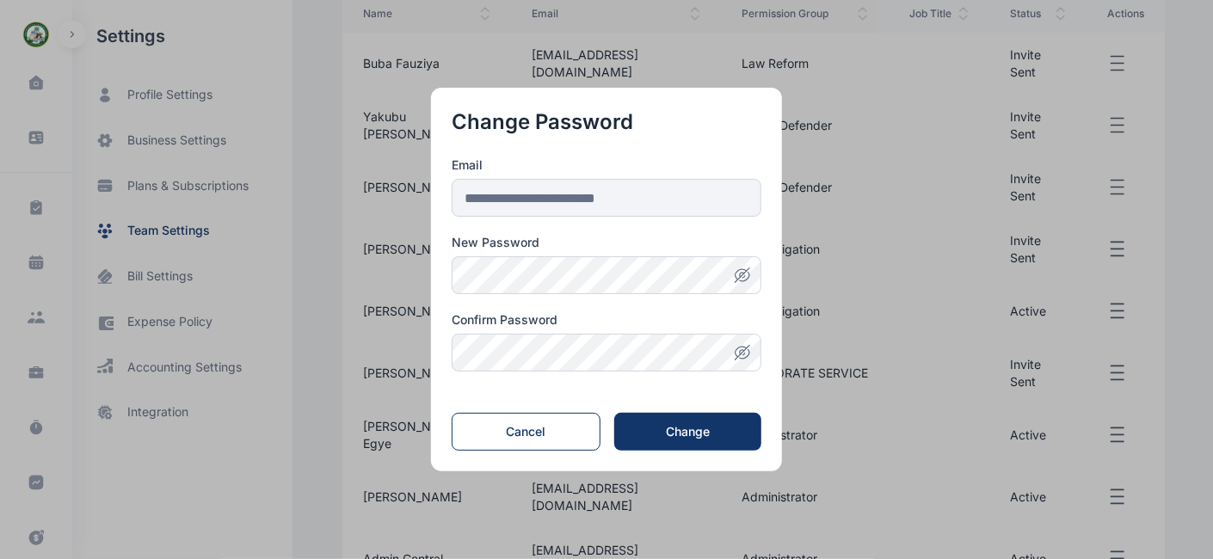
click at [759, 361] on button "button" at bounding box center [743, 353] width 38 height 38
click at [742, 283] on icon "button" at bounding box center [742, 275] width 17 height 17
click at [691, 433] on div "Change" at bounding box center [688, 431] width 92 height 17
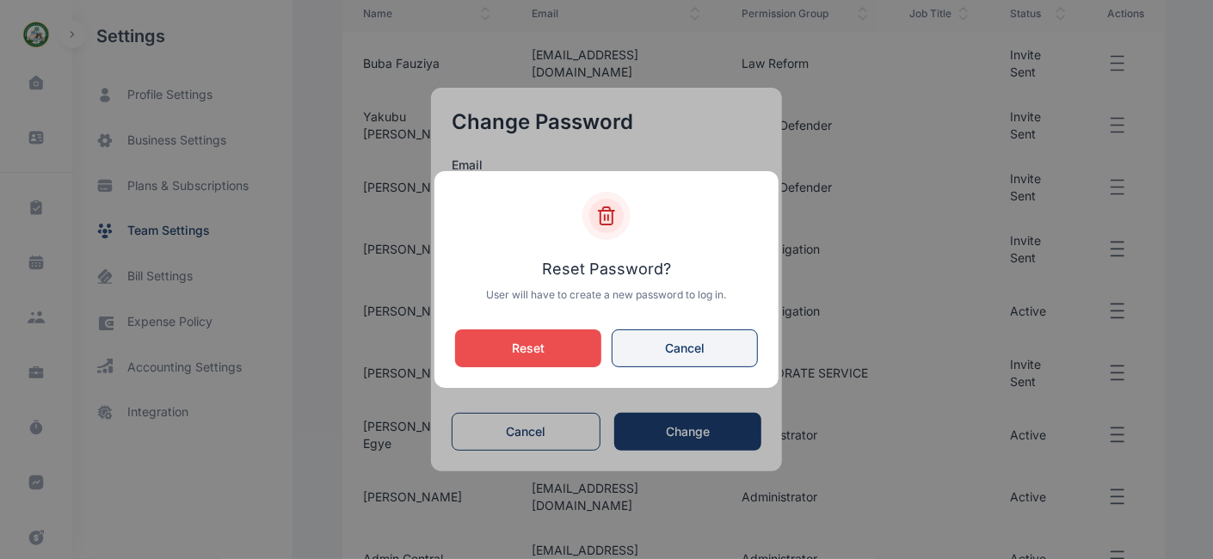
click at [706, 360] on button "Cancel" at bounding box center [685, 349] width 146 height 38
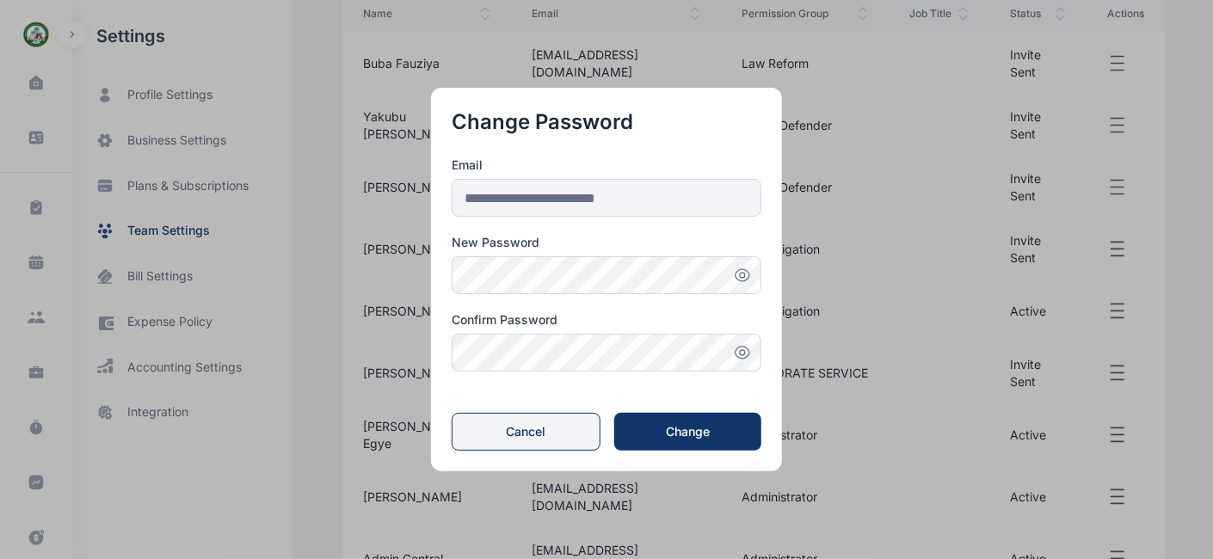
click at [560, 429] on button "Cancel" at bounding box center [526, 432] width 149 height 38
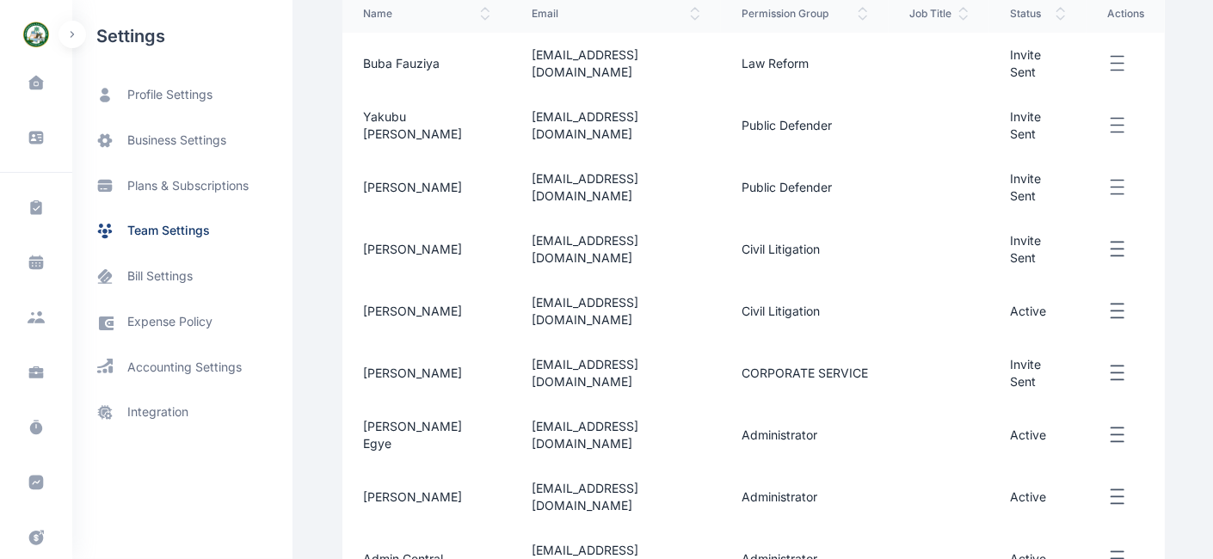
click at [1101, 425] on icon "button" at bounding box center [1118, 436] width 21 height 22
click at [1020, 447] on span "Edit" at bounding box center [1017, 455] width 22 height 17
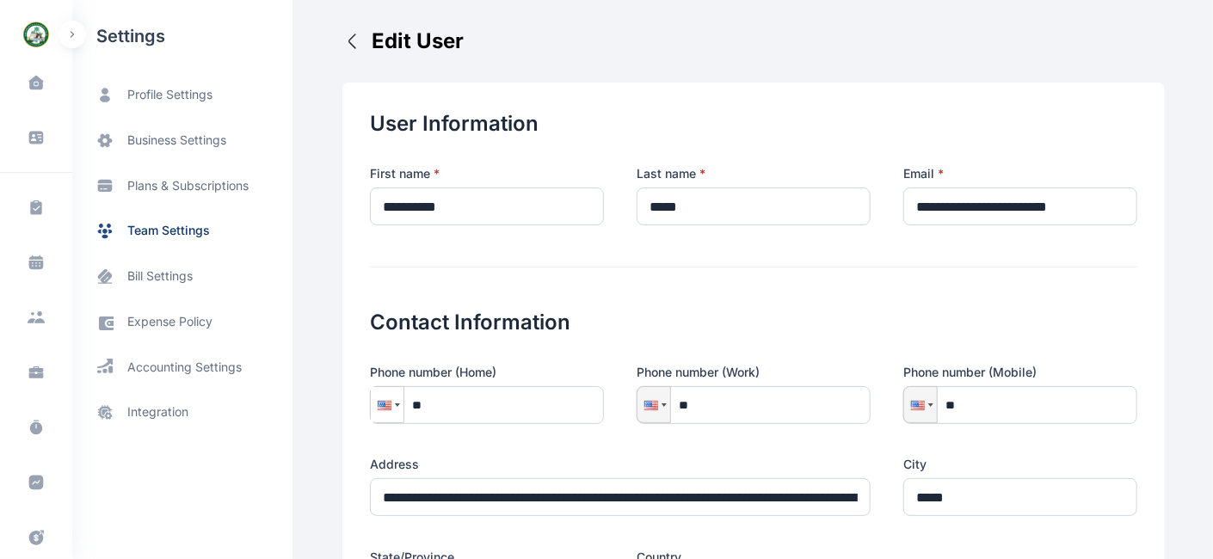
click at [379, 404] on div at bounding box center [385, 405] width 14 height 9
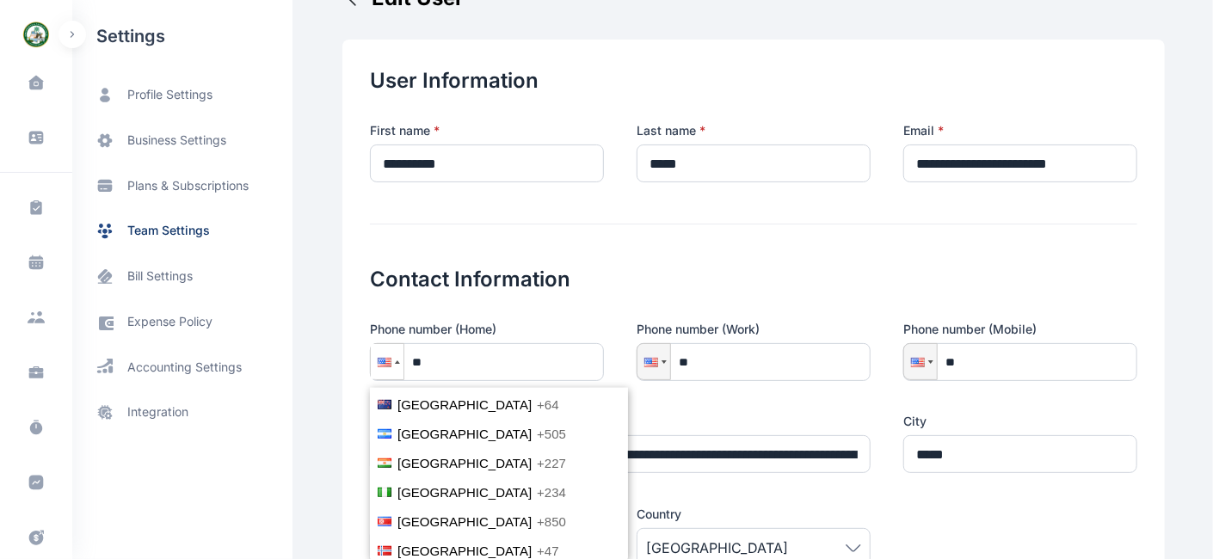
scroll to position [3964, 0]
click at [537, 486] on span "+234" at bounding box center [551, 493] width 29 height 15
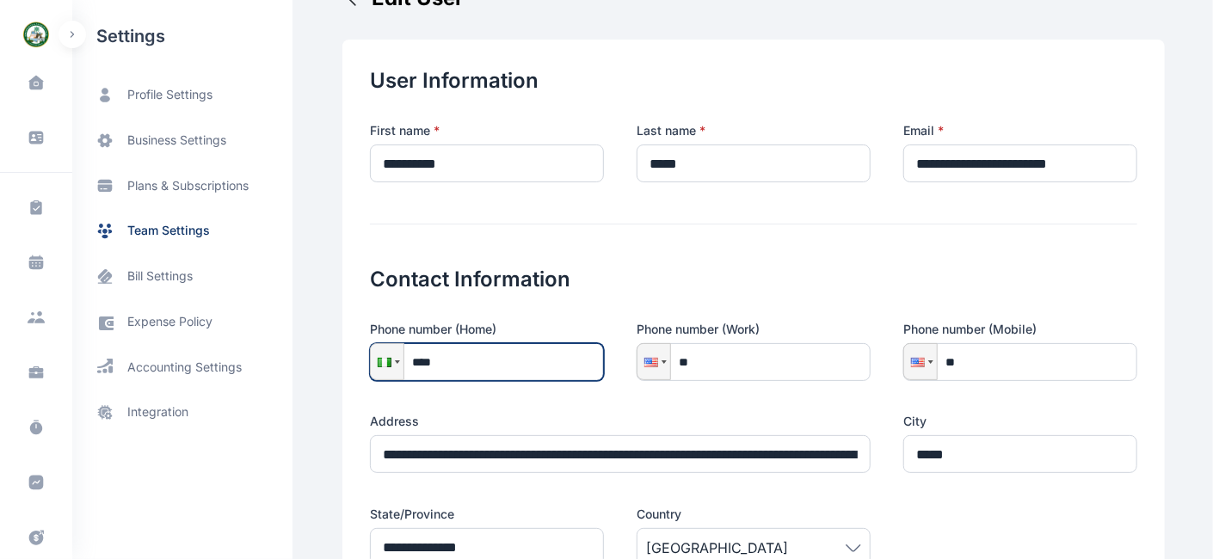
click at [456, 360] on input "****" at bounding box center [487, 362] width 234 height 38
drag, startPoint x: 533, startPoint y: 360, endPoint x: 405, endPoint y: 360, distance: 127.4
click at [405, 360] on input "**********" at bounding box center [487, 362] width 234 height 38
type input "**********"
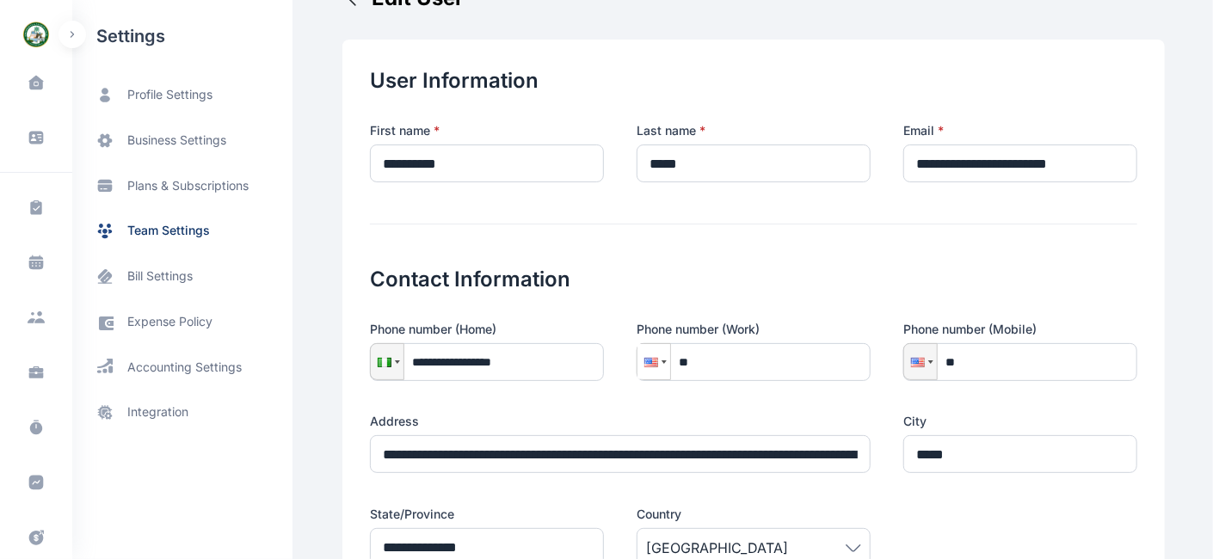
click at [645, 366] on div at bounding box center [652, 362] width 14 height 9
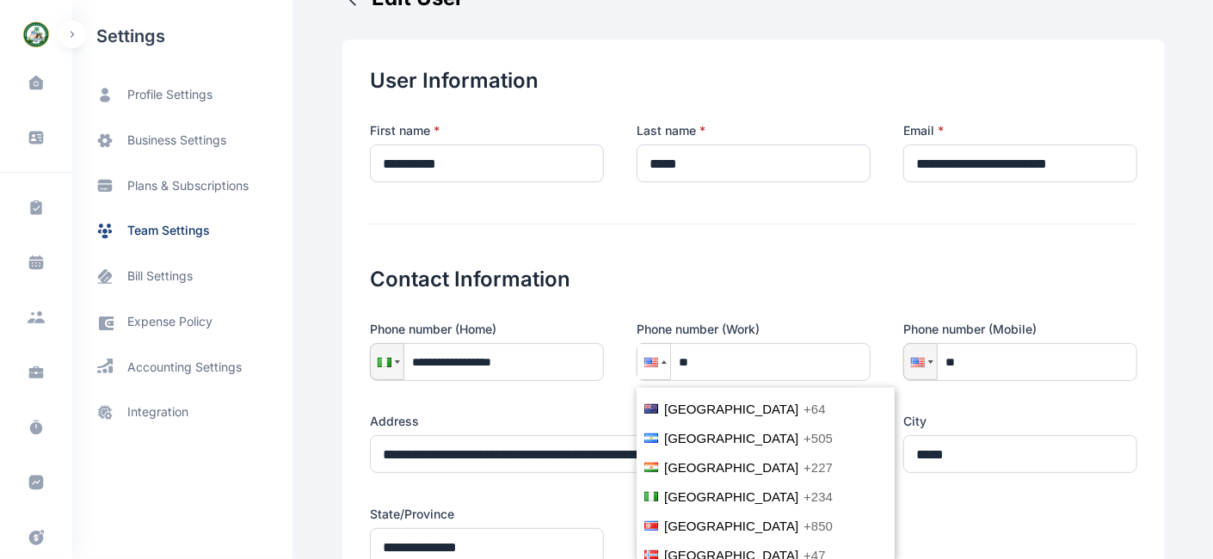
scroll to position [3968, 0]
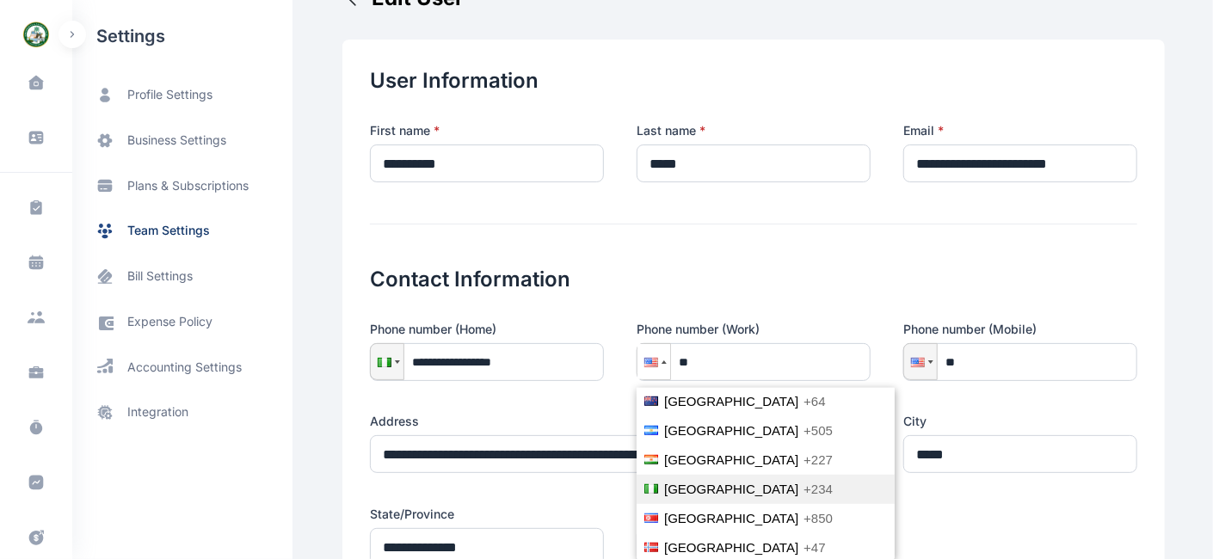
click at [804, 482] on span "+234" at bounding box center [818, 489] width 29 height 15
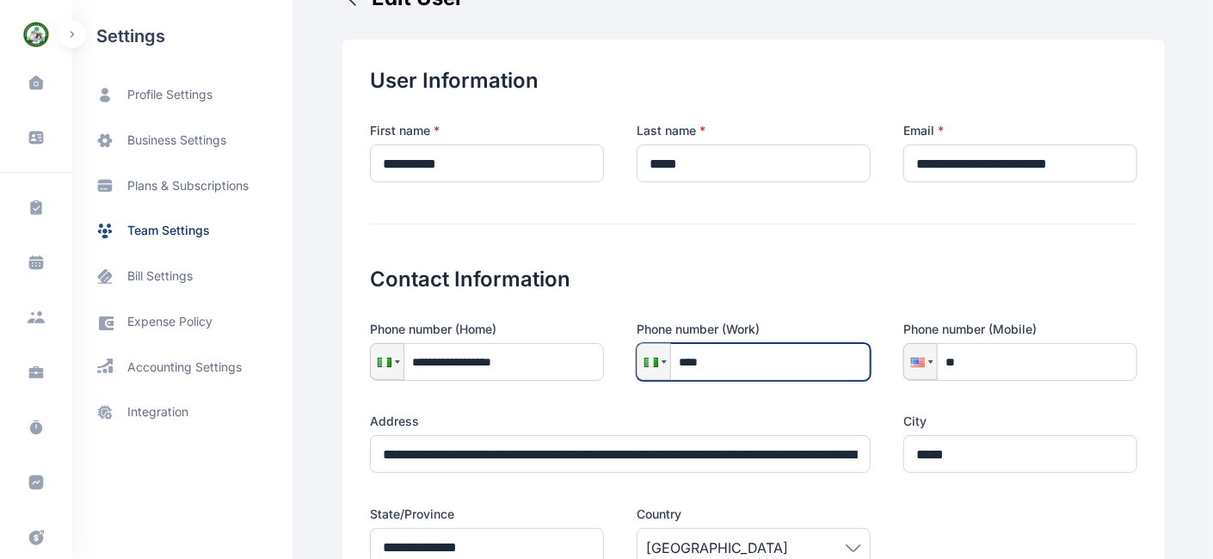
click at [733, 364] on input "****" at bounding box center [754, 362] width 234 height 38
paste input "tel"
click at [737, 362] on input "****" at bounding box center [754, 362] width 234 height 38
paste input "tel"
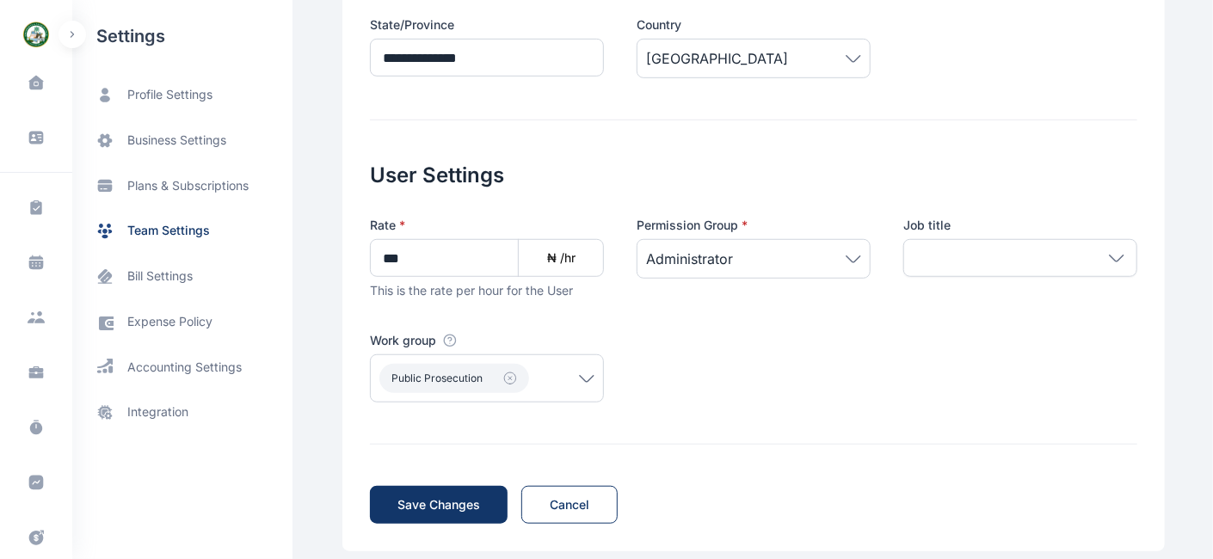
scroll to position [550, 0]
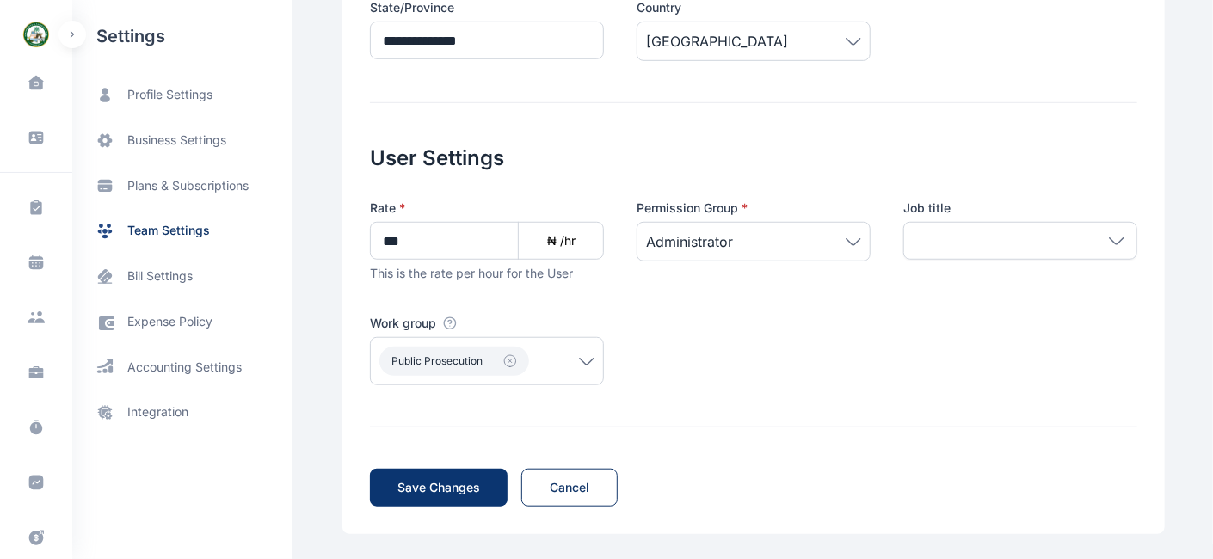
type input "**********"
click at [455, 491] on span "Save Changes" at bounding box center [439, 487] width 83 height 17
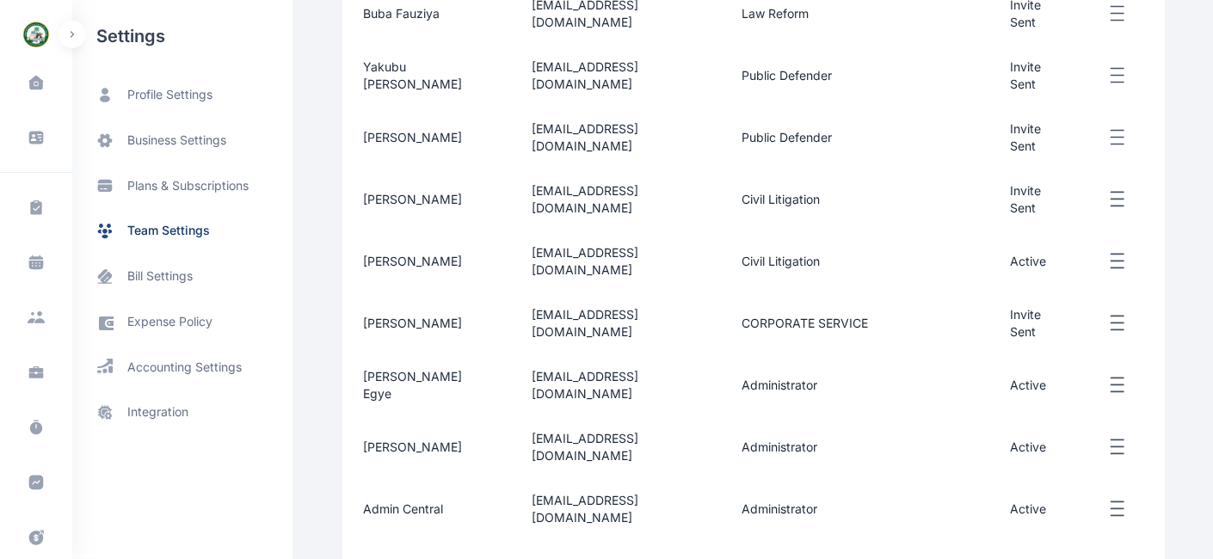
scroll to position [474, 0]
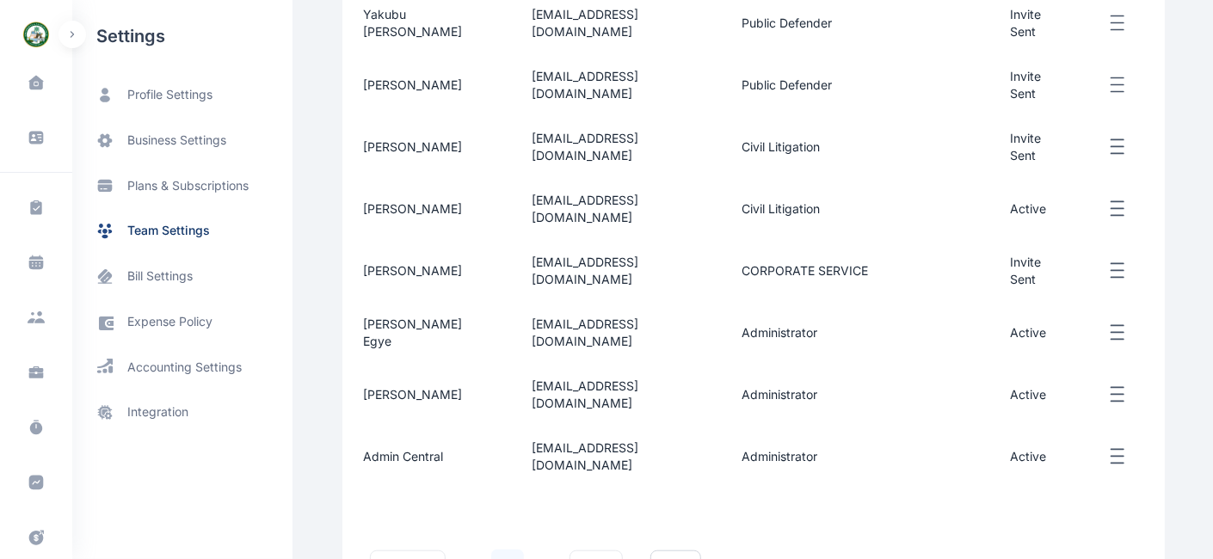
click at [1101, 323] on icon "button" at bounding box center [1118, 334] width 21 height 22
click at [1040, 503] on div "previous 1 next ** ** ** Items per page" at bounding box center [753, 559] width 823 height 103
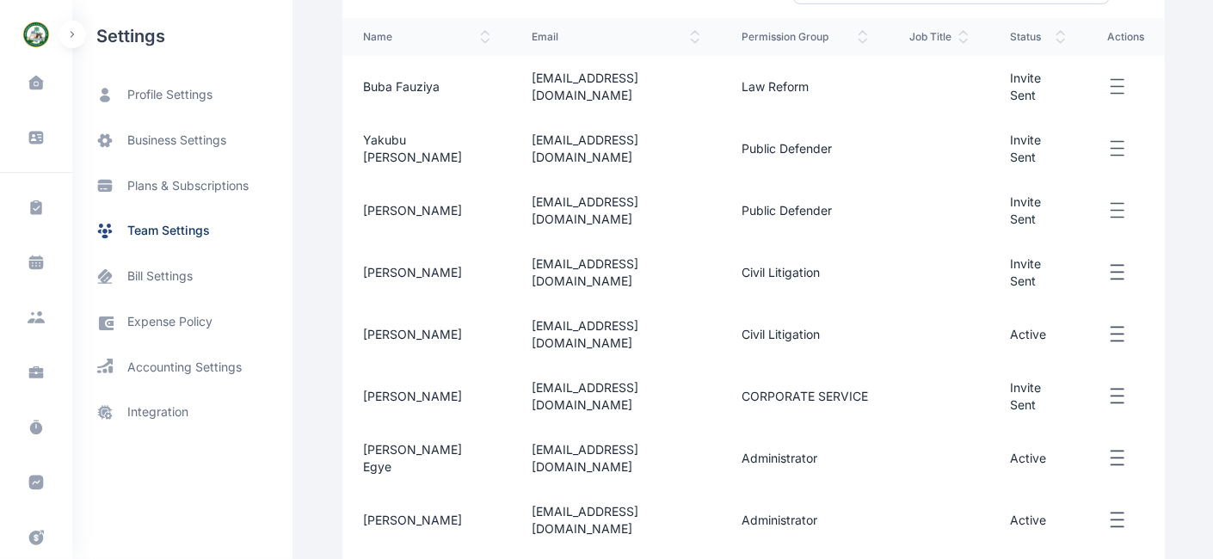
scroll to position [336, 0]
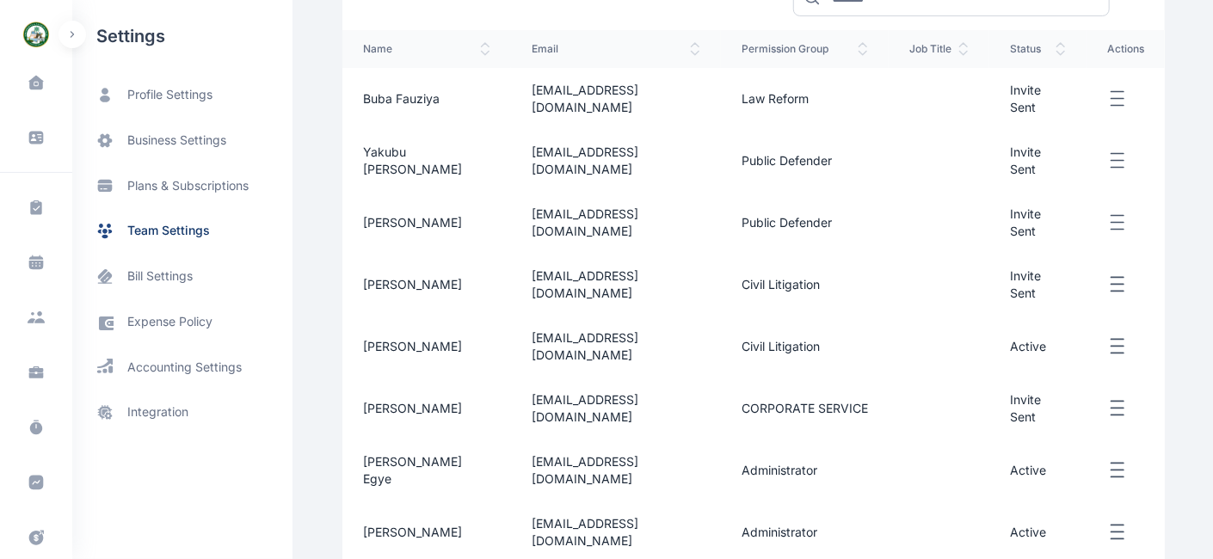
click at [1101, 460] on icon "button" at bounding box center [1118, 471] width 21 height 22
click at [1040, 503] on span "Reset Password" at bounding box center [1051, 529] width 90 height 17
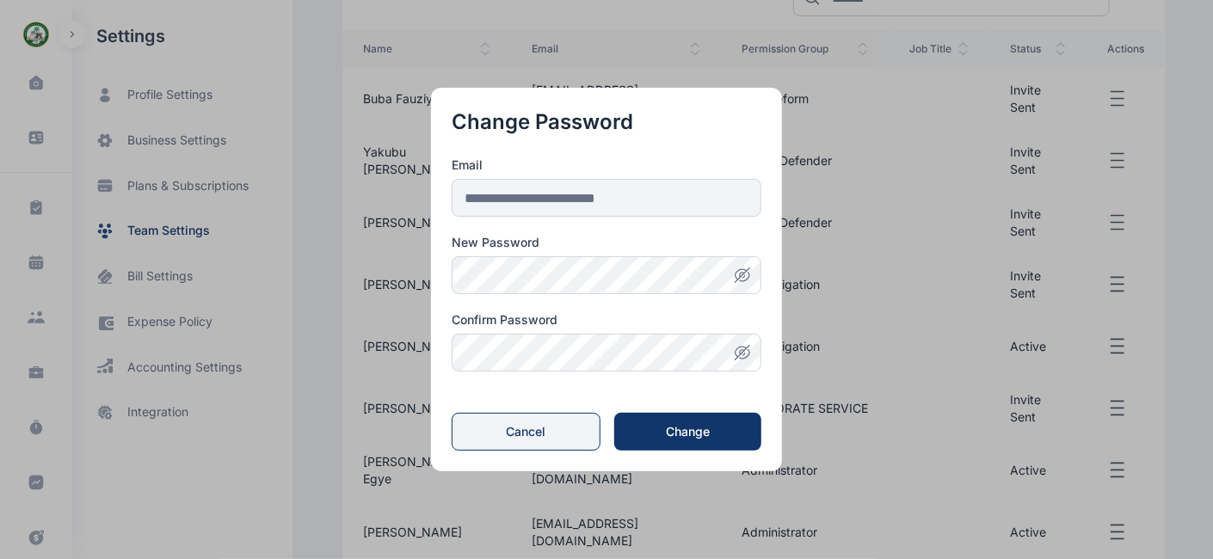
click at [575, 433] on button "Cancel" at bounding box center [526, 432] width 149 height 38
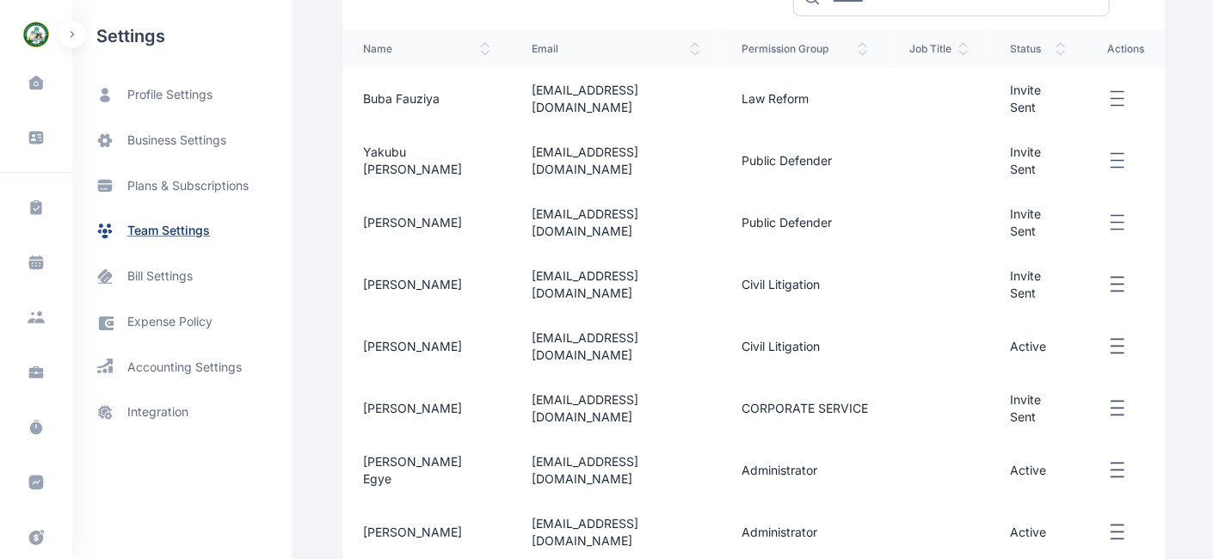
click at [191, 234] on span "team settings" at bounding box center [168, 231] width 83 height 18
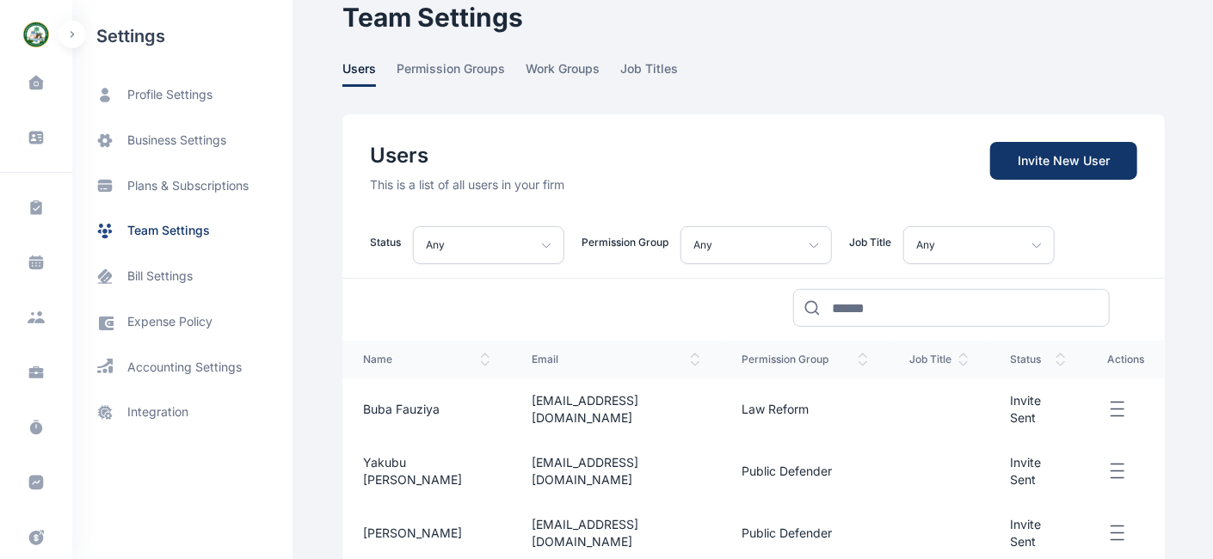
scroll to position [21, 0]
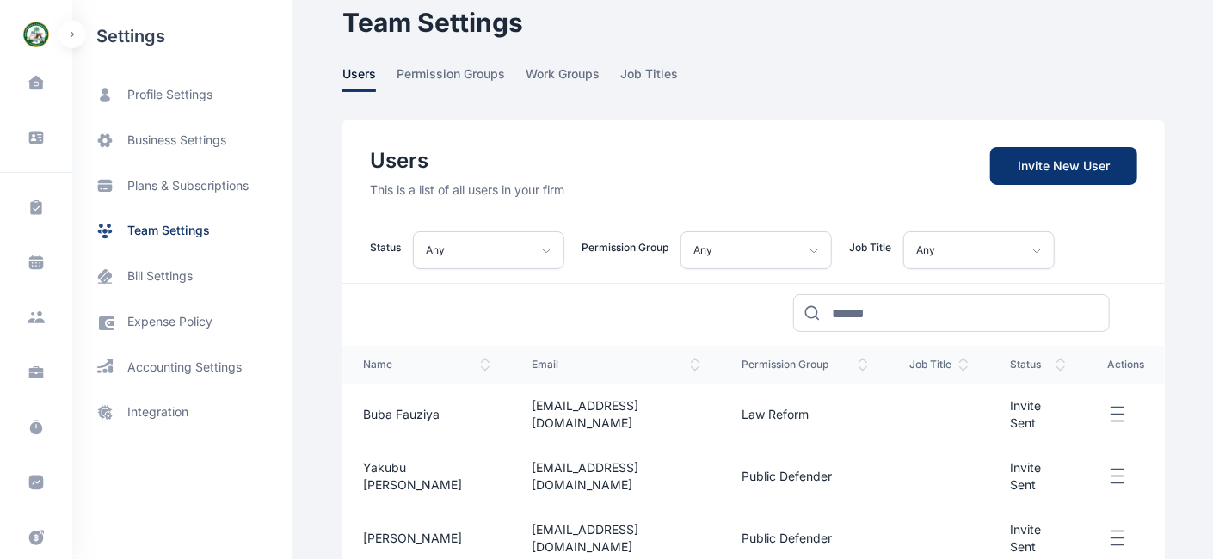
click at [1080, 167] on span "Invite New User" at bounding box center [1063, 166] width 147 height 38
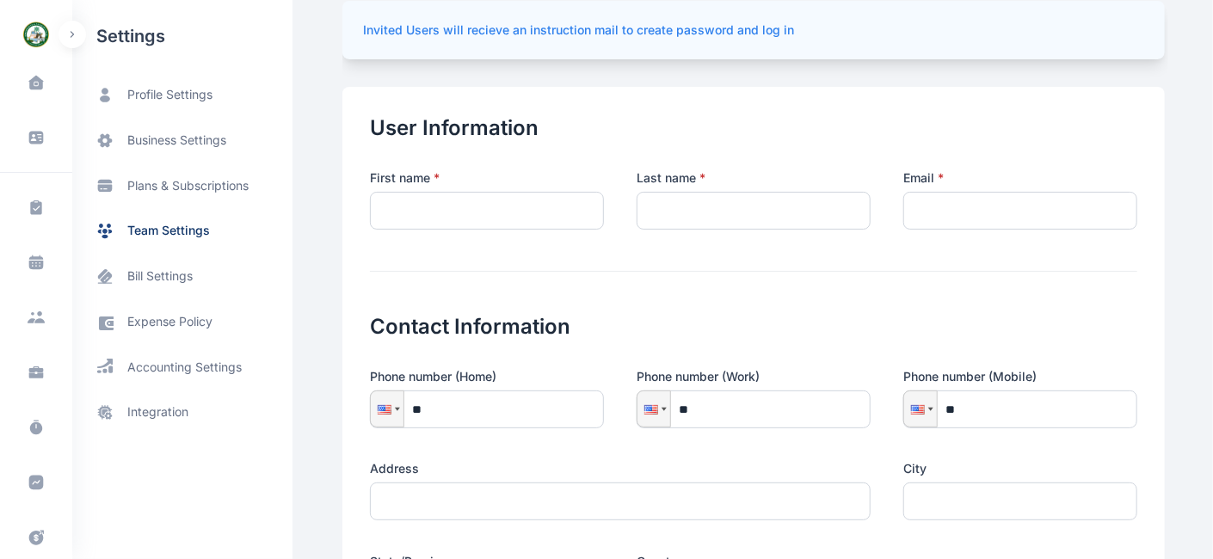
scroll to position [79, 0]
click at [181, 228] on span "team settings" at bounding box center [168, 231] width 83 height 18
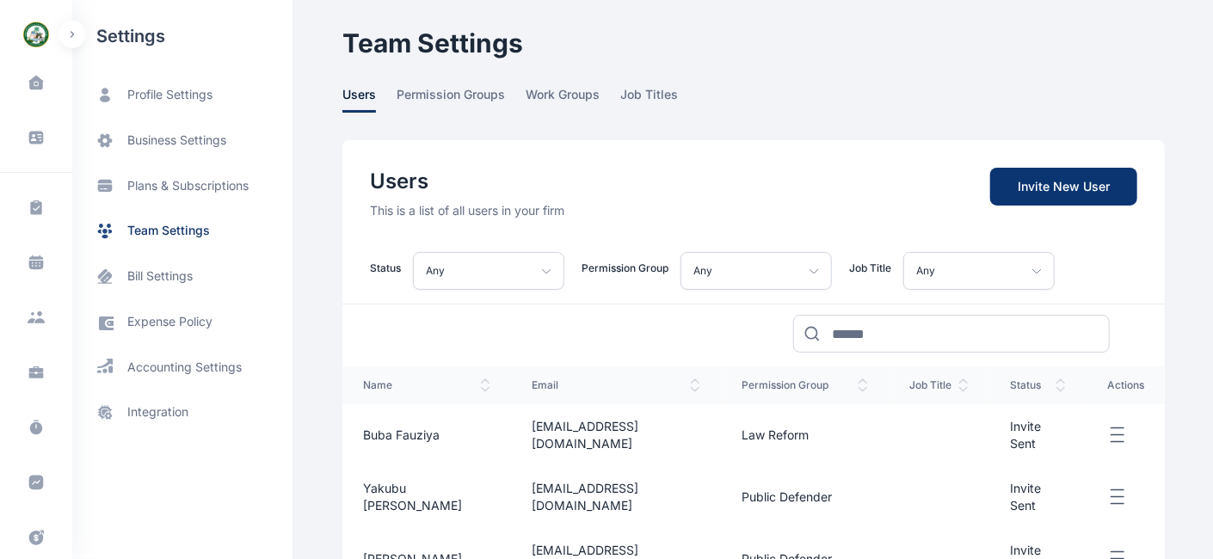
click at [1045, 195] on span "Invite New User" at bounding box center [1063, 187] width 147 height 38
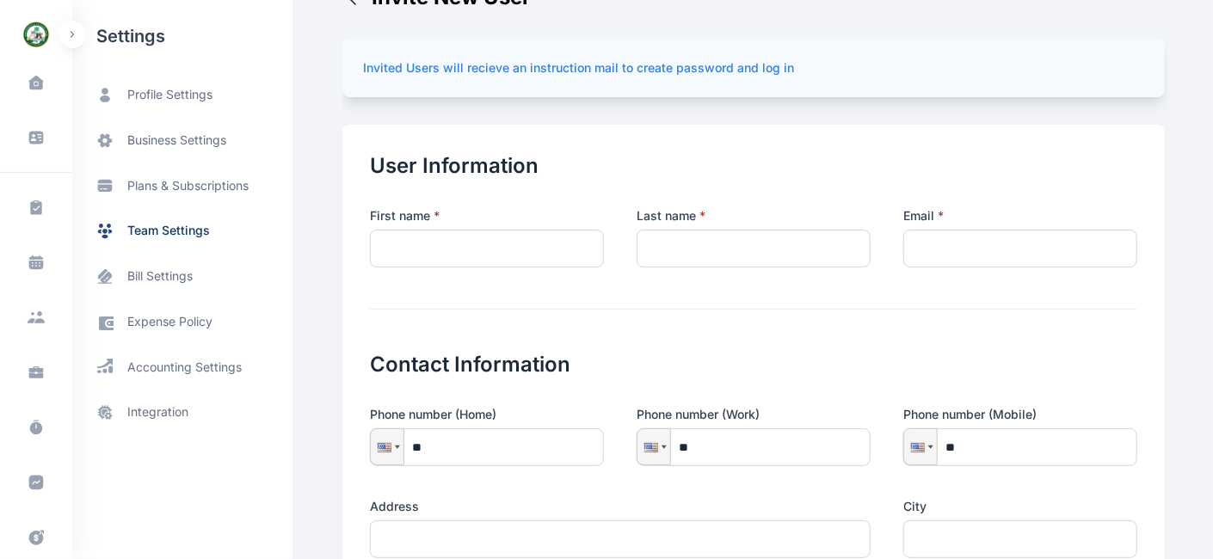
scroll to position [41, 0]
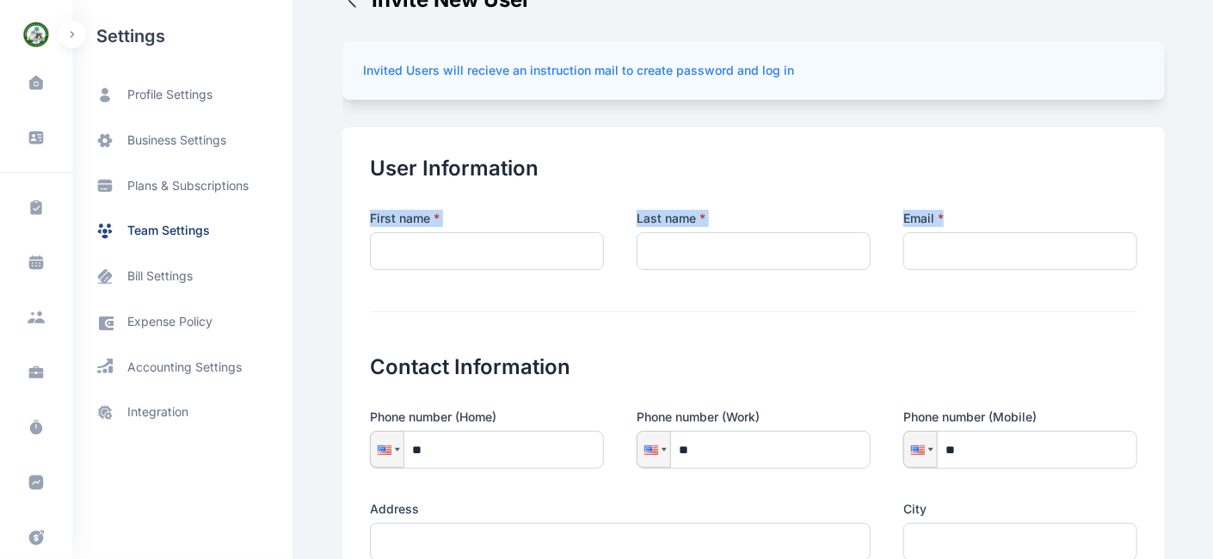
drag, startPoint x: 1212, startPoint y: 176, endPoint x: 1222, endPoint y: 230, distance: 55.0
click at [1101, 230] on html "00 : 00 : 00 Start Timer Create New Dashboard dashboard Conflict-Check conflict…" at bounding box center [606, 553] width 1213 height 1189
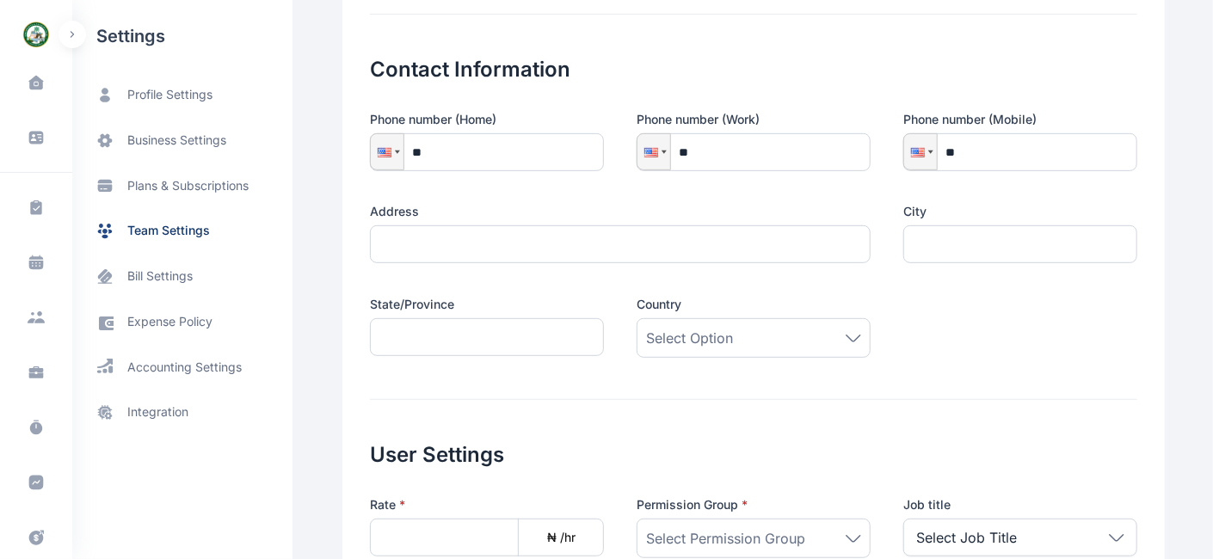
scroll to position [342, 0]
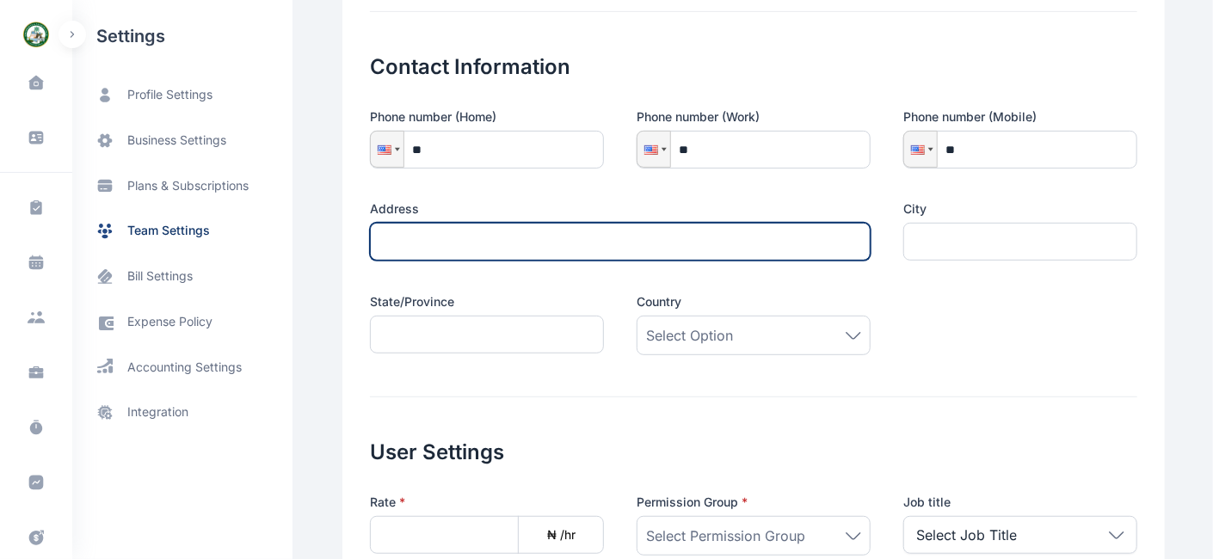
click at [579, 247] on input "text" at bounding box center [620, 242] width 501 height 38
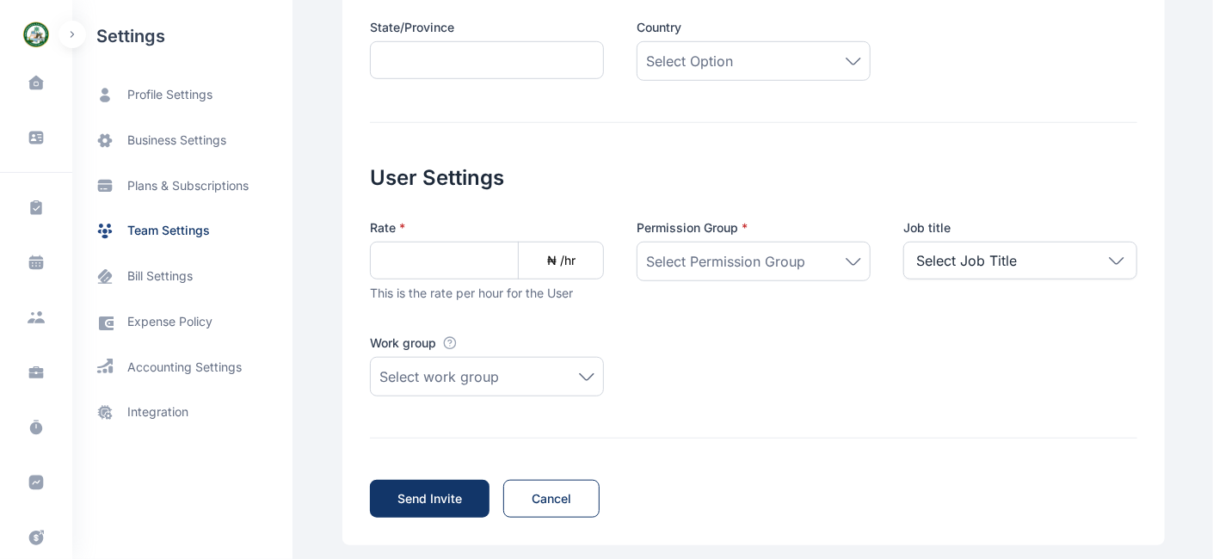
scroll to position [626, 0]
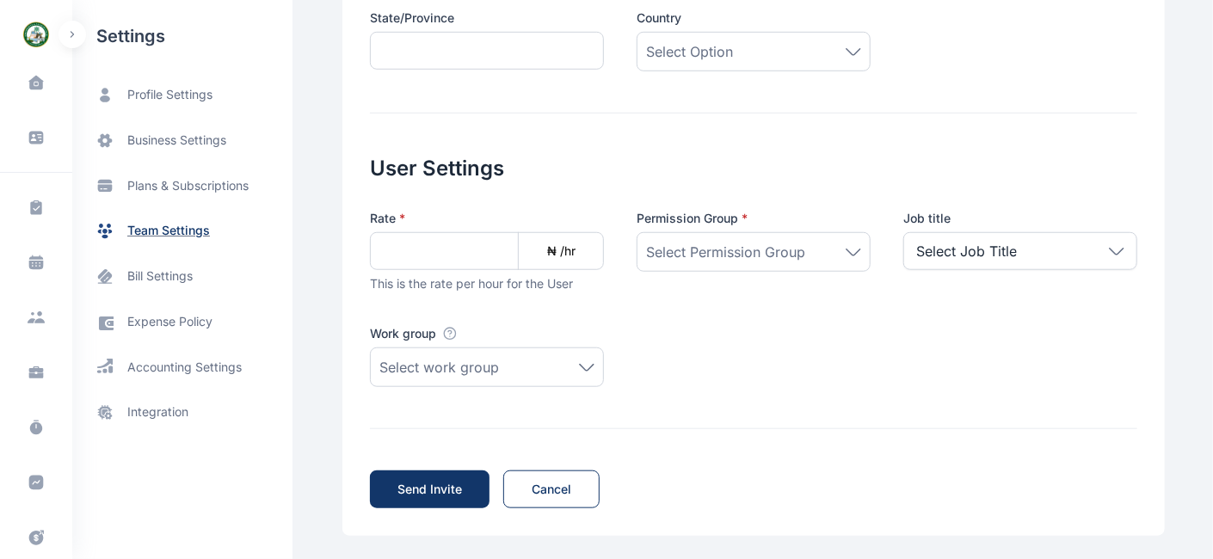
click at [160, 231] on span "team settings" at bounding box center [168, 231] width 83 height 18
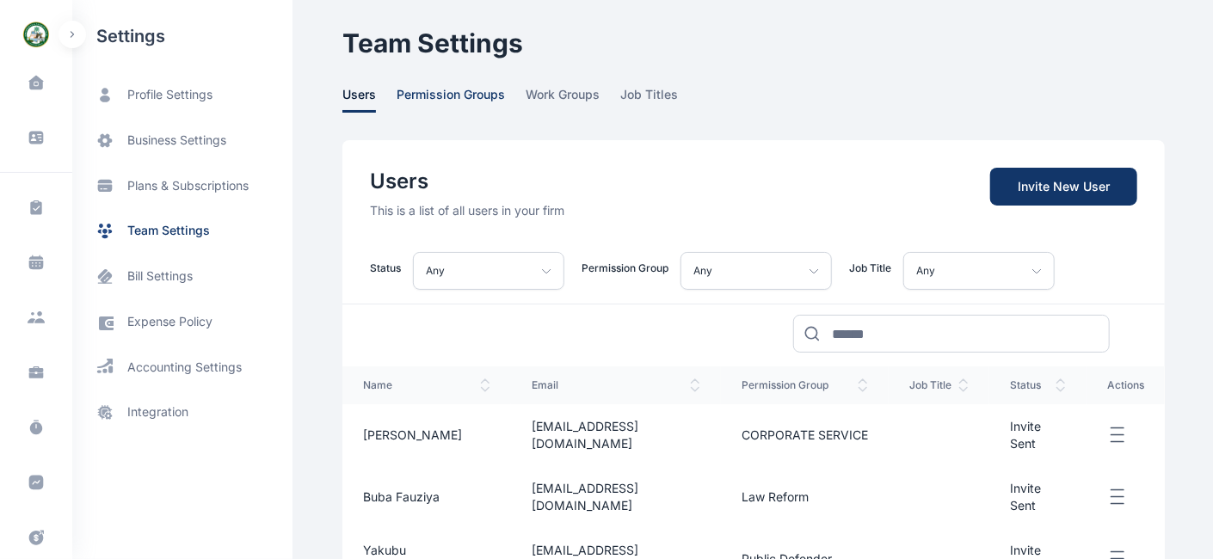
click at [428, 92] on span "permission groups" at bounding box center [451, 99] width 108 height 27
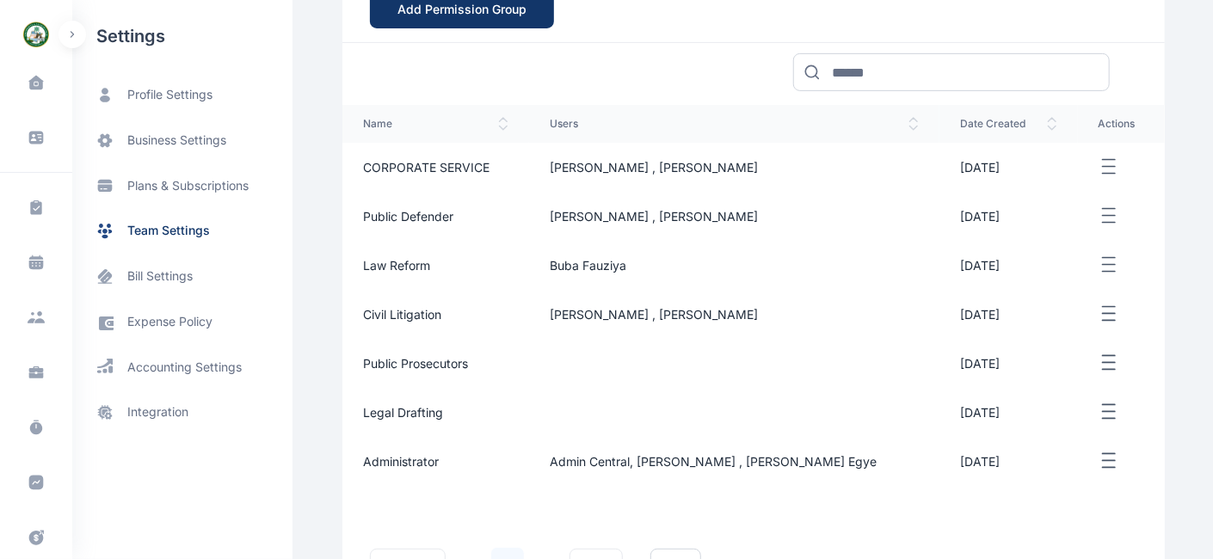
scroll to position [264, 0]
click at [1101, 162] on icon "button" at bounding box center [1109, 167] width 21 height 22
click at [1048, 182] on span "Edit" at bounding box center [1049, 185] width 22 height 17
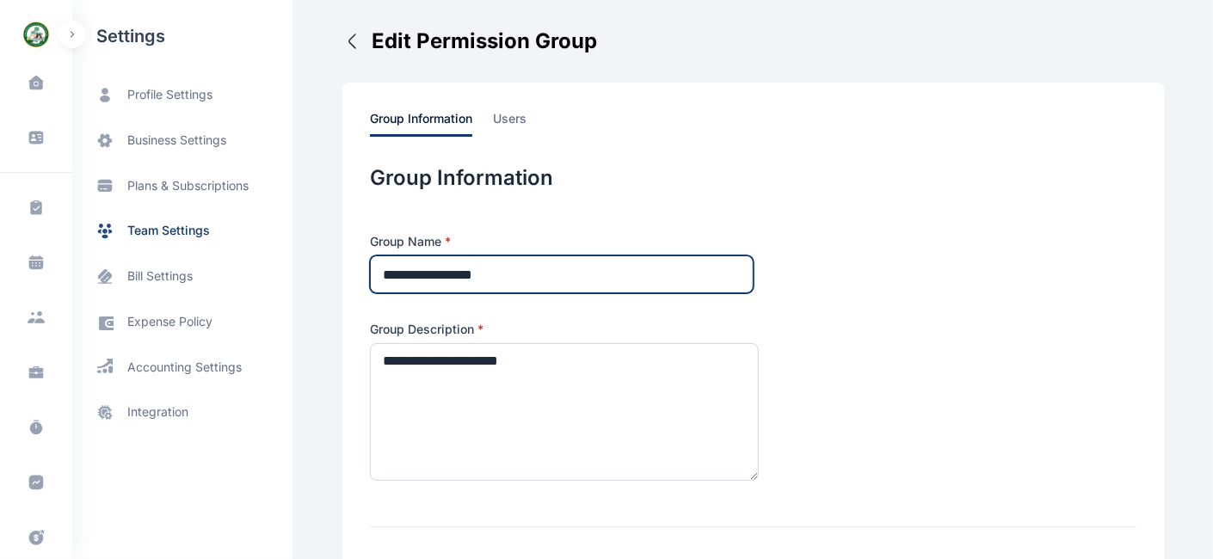
click at [575, 275] on input "**********" at bounding box center [562, 275] width 384 height 38
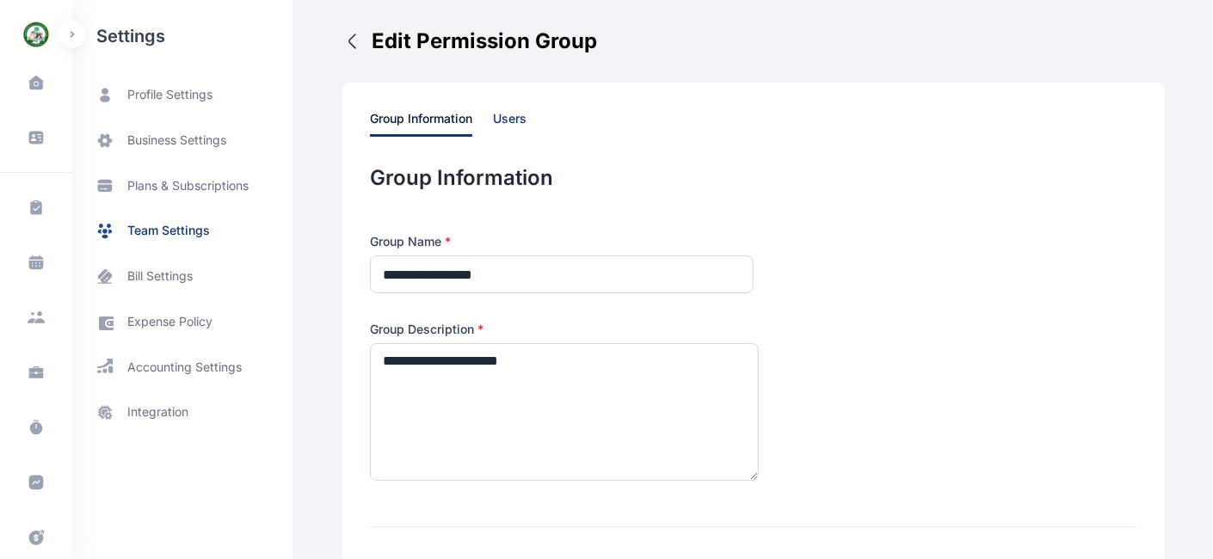
click at [504, 116] on span "users" at bounding box center [510, 123] width 34 height 27
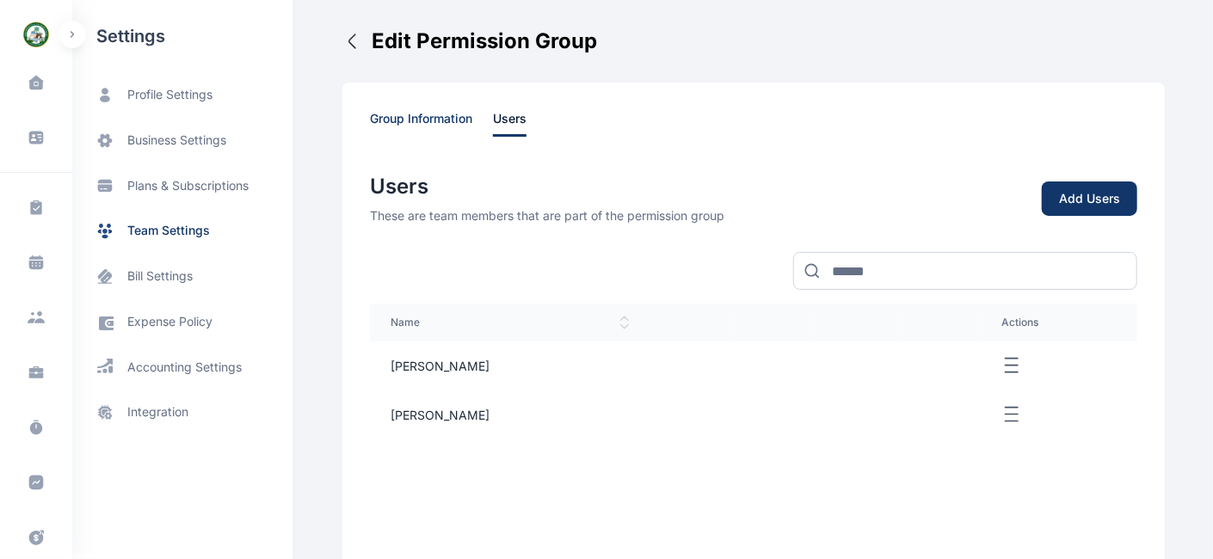
click at [400, 116] on span "group information" at bounding box center [421, 123] width 102 height 27
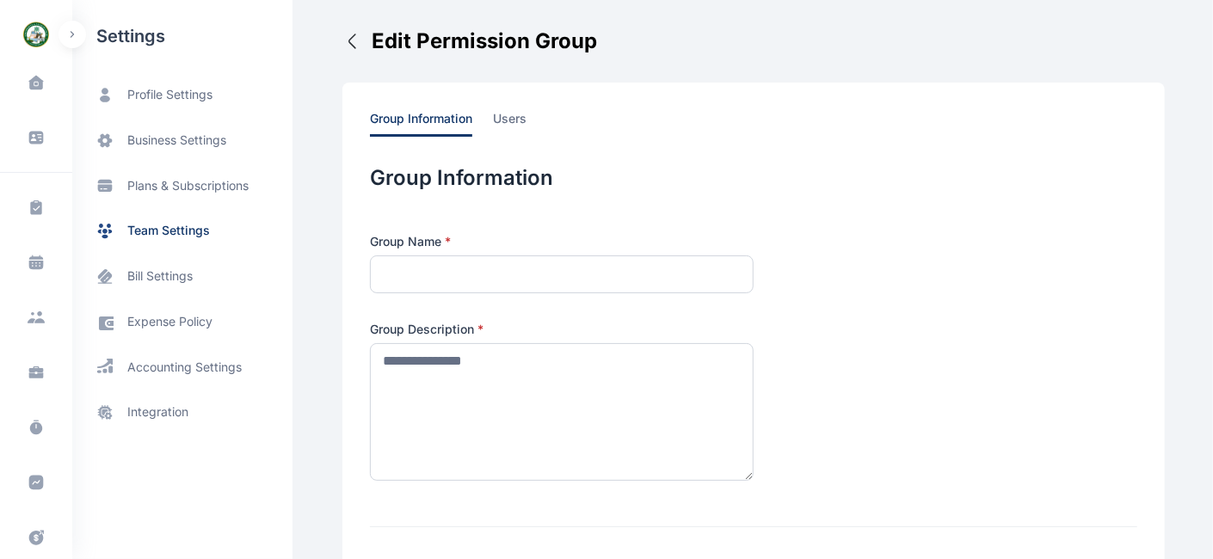
type input "**********"
type textarea "**********"
click at [503, 118] on span "users" at bounding box center [510, 123] width 34 height 27
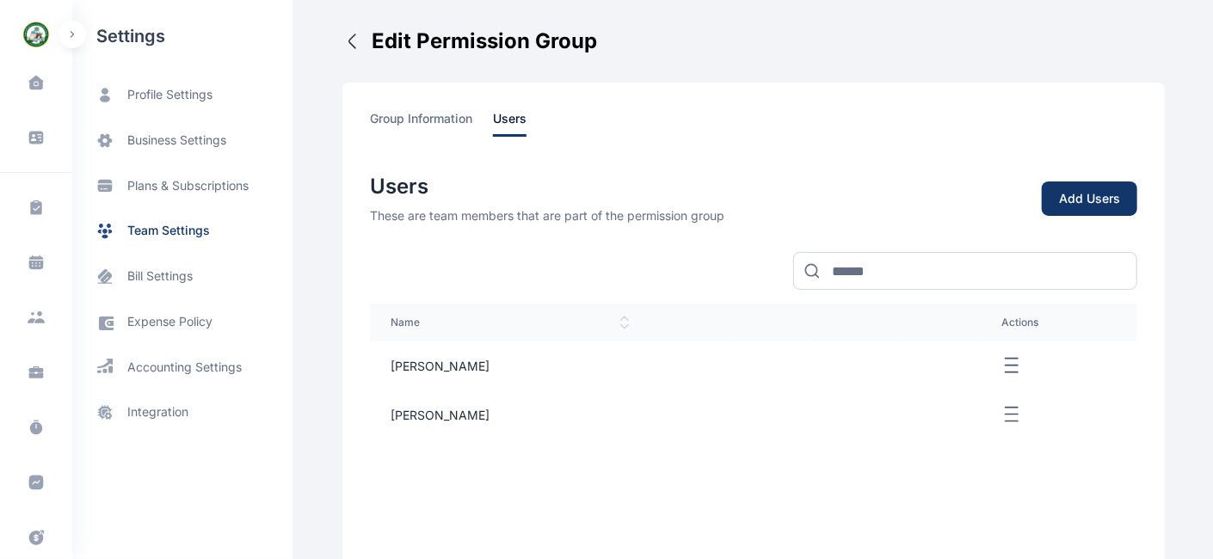
click at [1006, 366] on line "button" at bounding box center [1012, 366] width 12 height 0
click at [342, 39] on icon "button" at bounding box center [352, 41] width 21 height 21
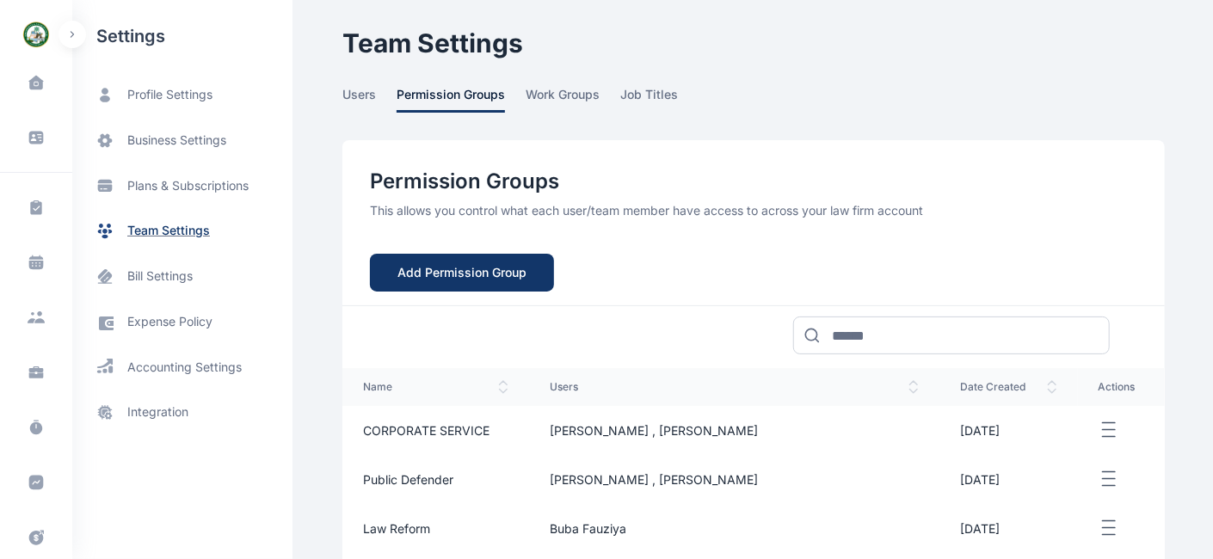
click at [176, 227] on span "team settings" at bounding box center [168, 231] width 83 height 18
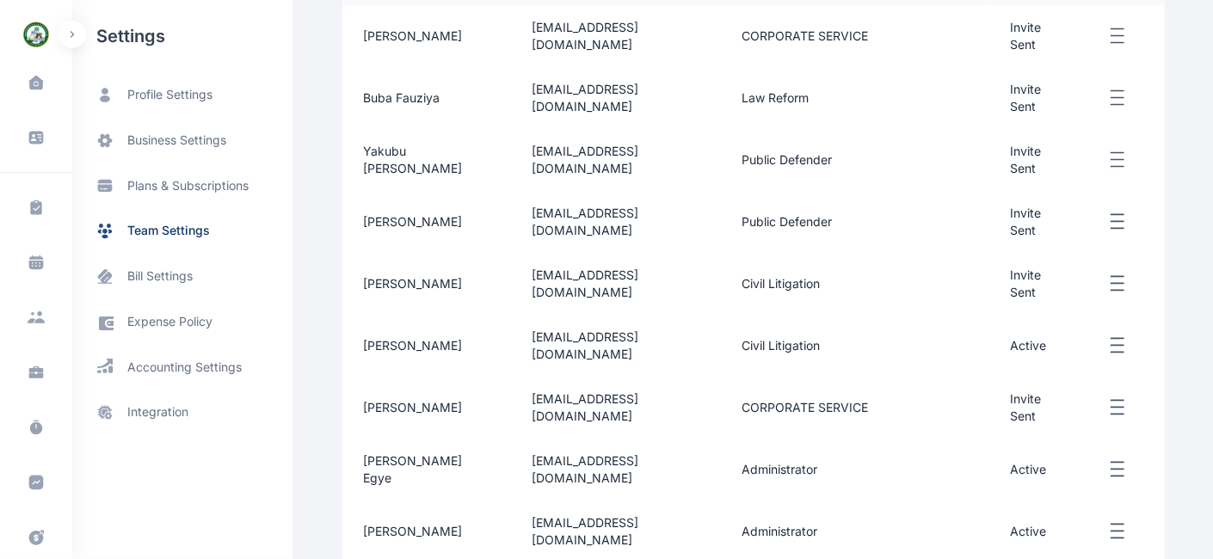
scroll to position [396, 0]
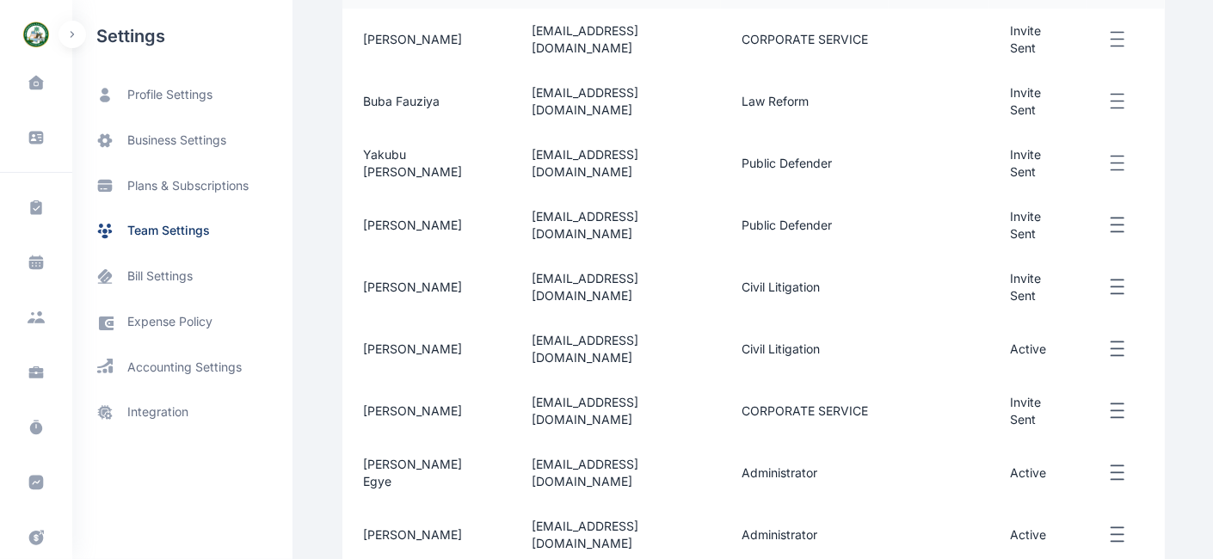
click at [1101, 401] on icon "button" at bounding box center [1118, 412] width 21 height 22
click at [1040, 423] on span "Edit" at bounding box center [1031, 431] width 22 height 17
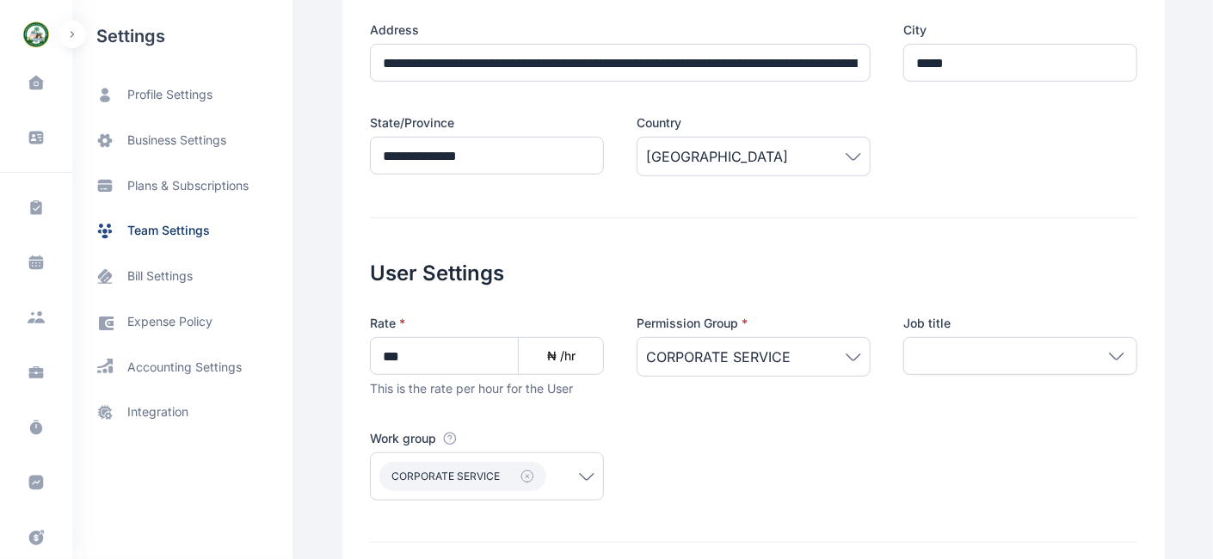
scroll to position [441, 0]
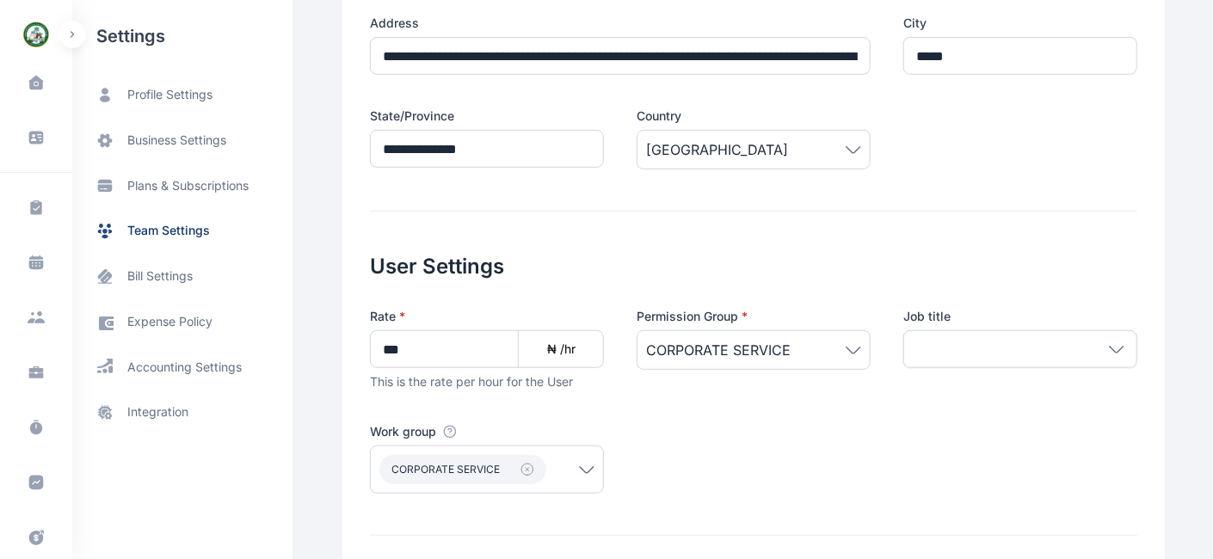
click at [1101, 350] on icon at bounding box center [1117, 349] width 14 height 6
click at [1002, 394] on span "Add Job Title" at bounding box center [1033, 390] width 78 height 17
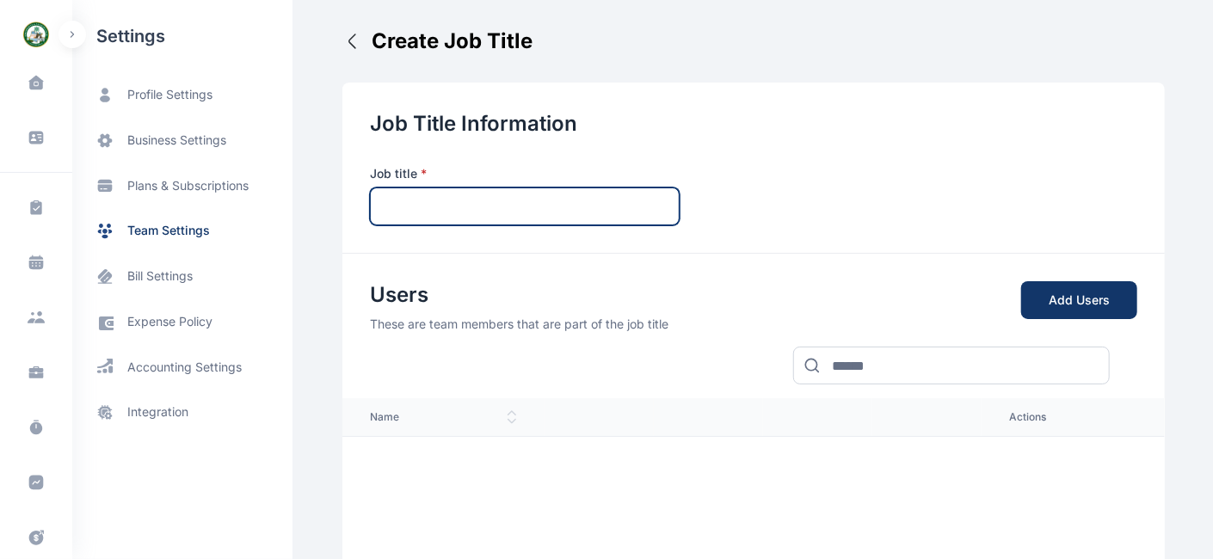
click at [472, 206] on input "text" at bounding box center [525, 207] width 310 height 38
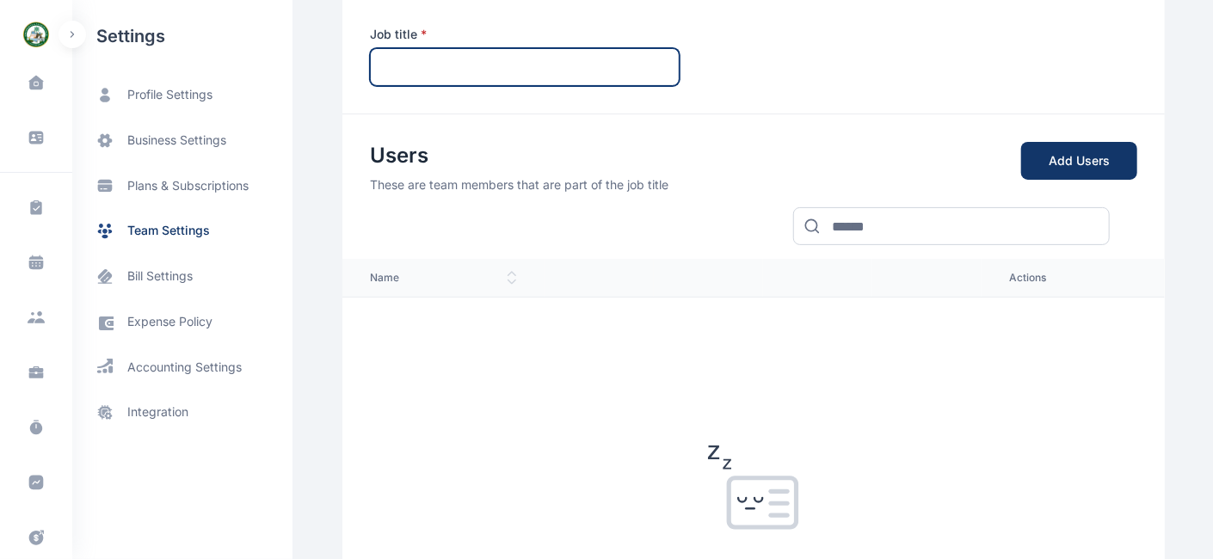
scroll to position [139, 0]
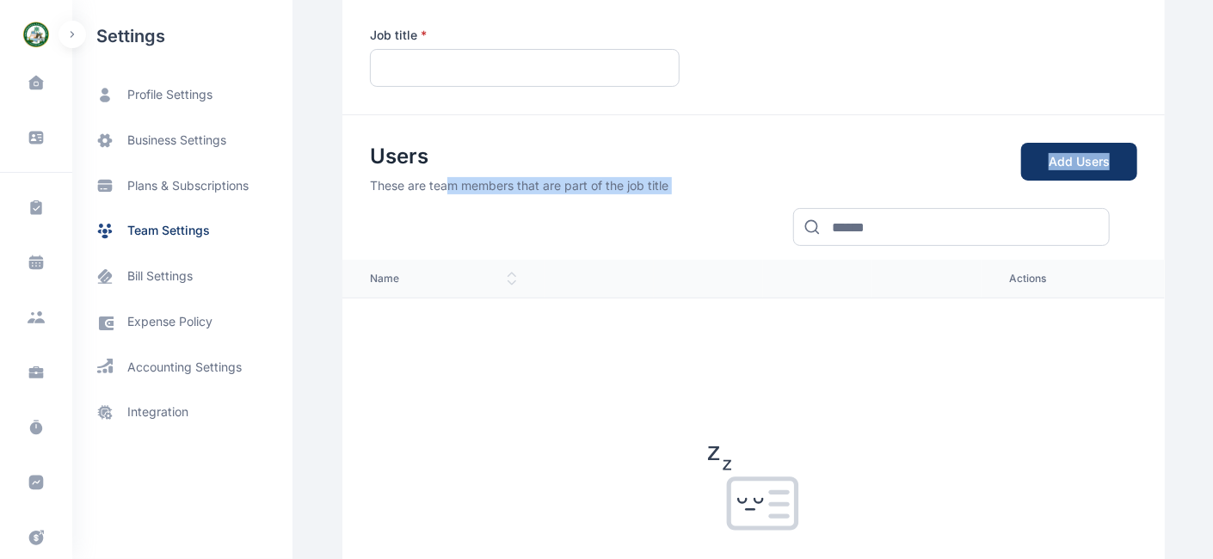
drag, startPoint x: 472, startPoint y: 207, endPoint x: 442, endPoint y: 193, distance: 33.5
click at [442, 193] on div "Users These are team members that are part of the job title Add Users" at bounding box center [753, 180] width 823 height 132
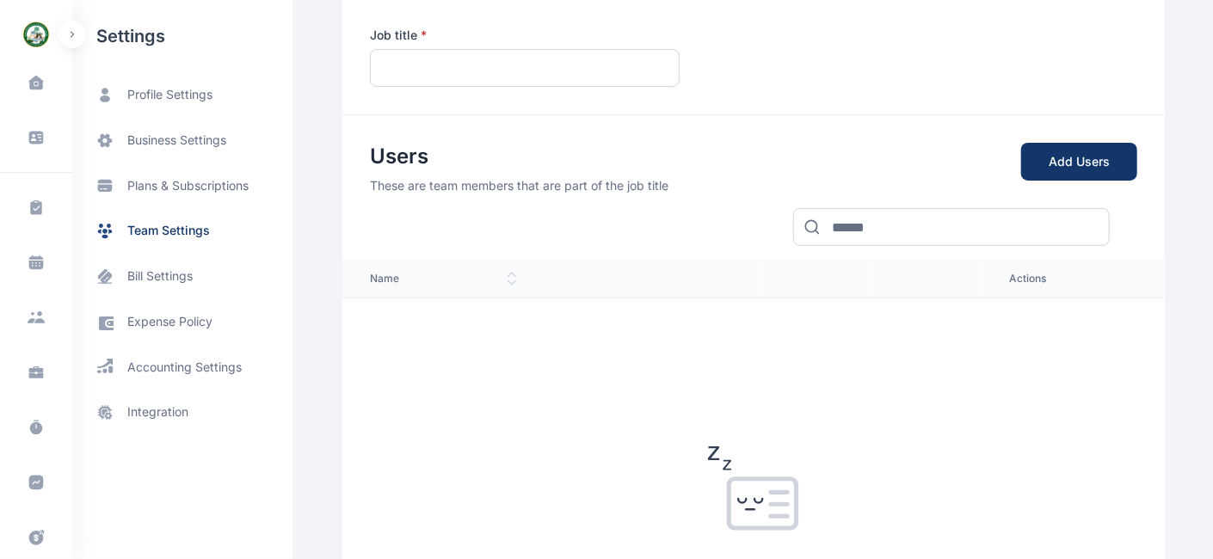
click at [483, 139] on div "Users These are team members that are part of the job title Add Users" at bounding box center [753, 154] width 823 height 79
click at [174, 222] on span "team settings" at bounding box center [168, 231] width 83 height 18
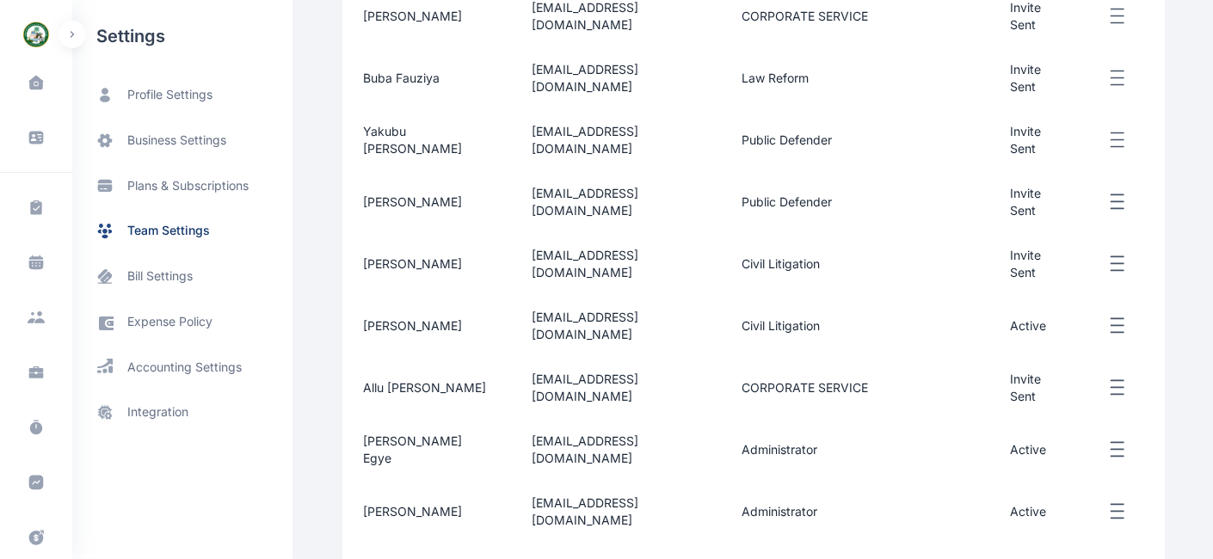
scroll to position [440, 0]
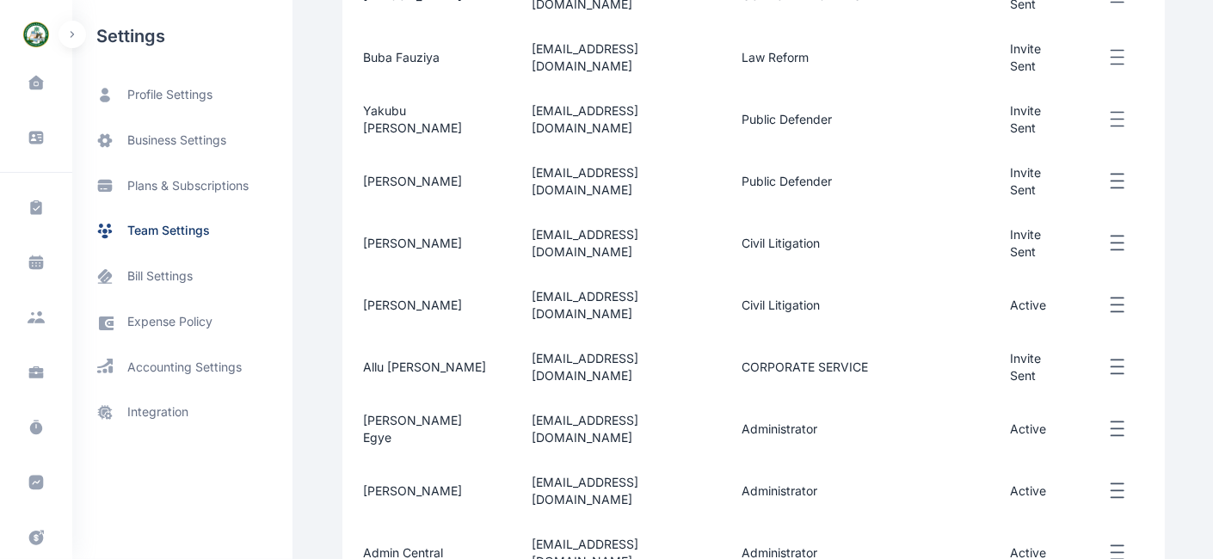
click at [1101, 357] on icon "button" at bounding box center [1118, 368] width 21 height 22
click at [1034, 379] on span "Edit" at bounding box center [1031, 387] width 22 height 17
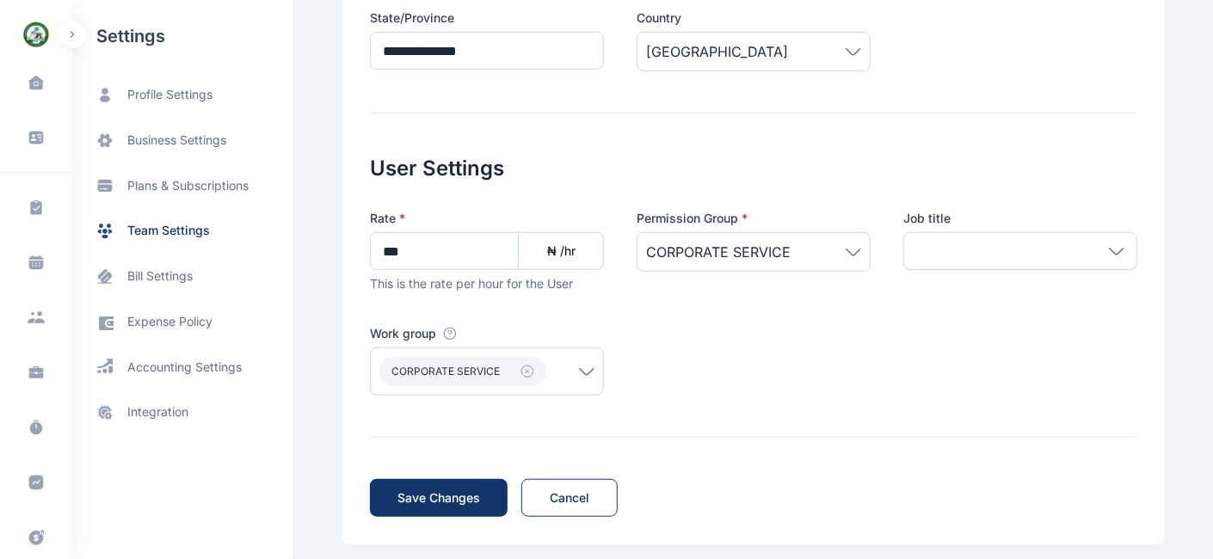
scroll to position [543, 0]
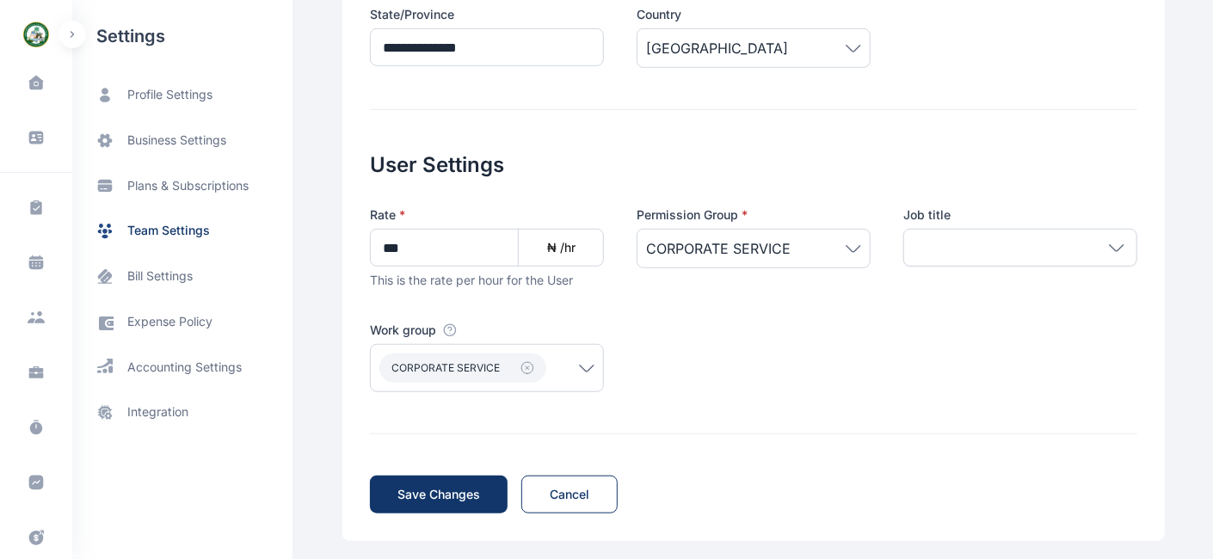
click at [1101, 247] on icon at bounding box center [1116, 248] width 15 height 8
click at [1003, 285] on span "Add Job Title" at bounding box center [1033, 289] width 78 height 17
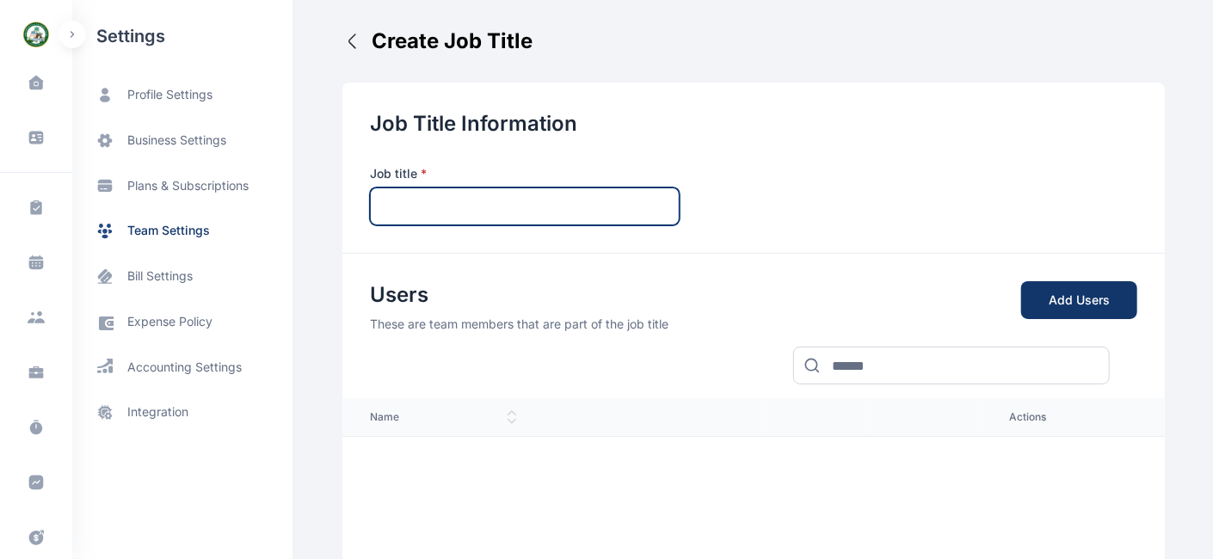
click at [486, 203] on input "text" at bounding box center [525, 207] width 310 height 38
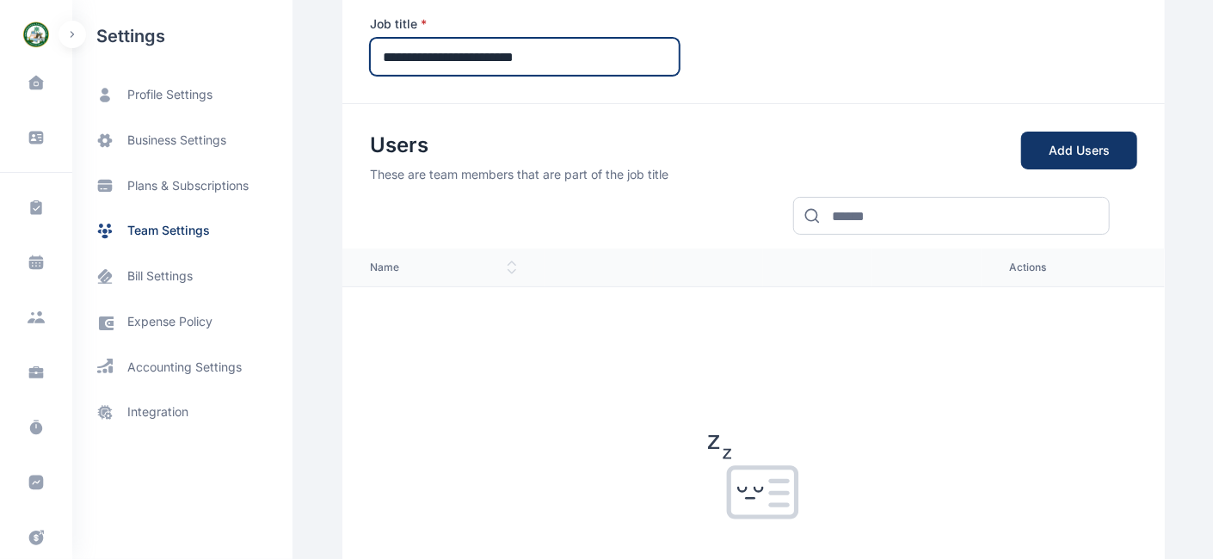
scroll to position [369, 0]
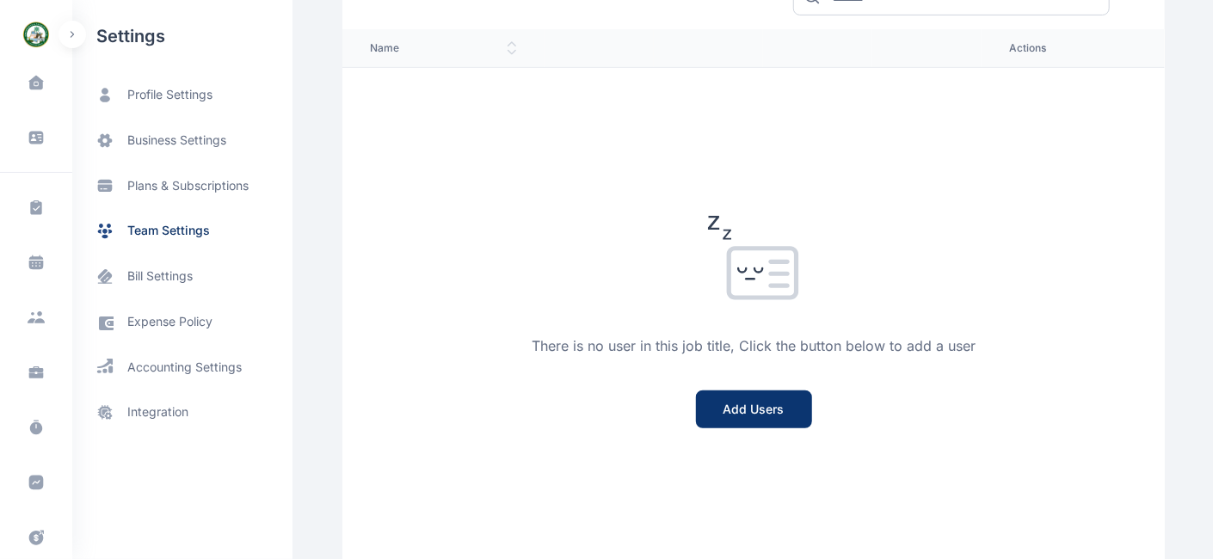
type input "**********"
click at [750, 408] on button "Add Users" at bounding box center [754, 410] width 116 height 38
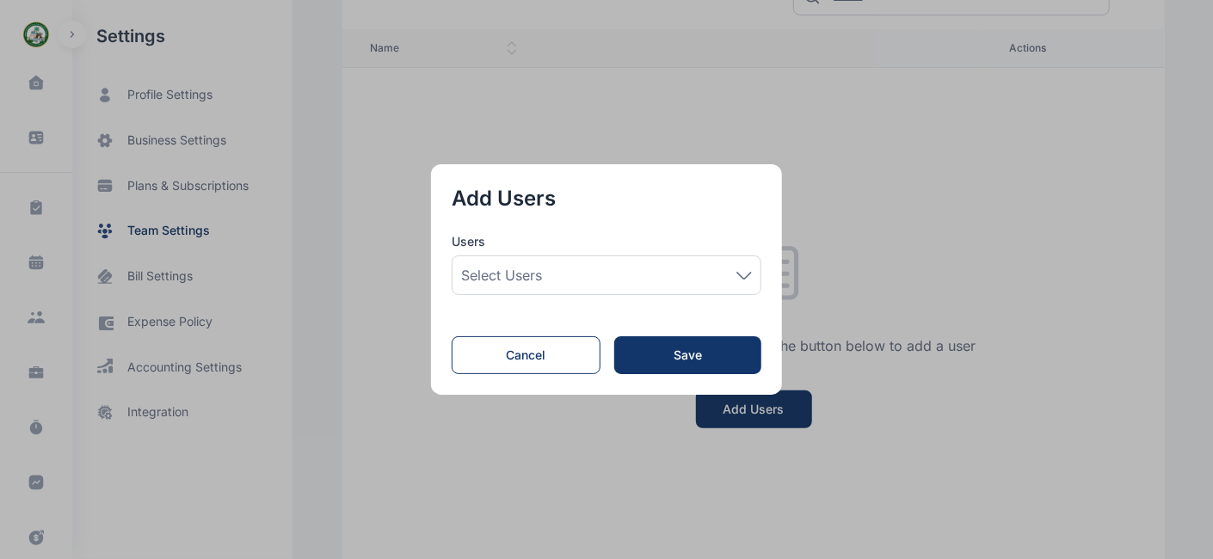
click at [749, 284] on div "Select users" at bounding box center [606, 275] width 291 height 21
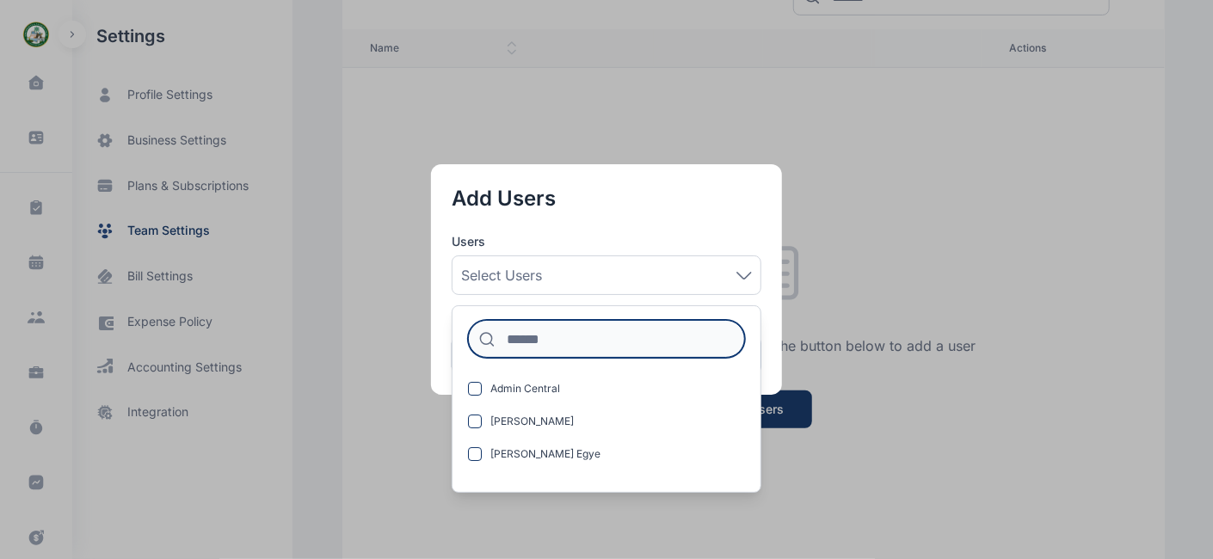
click at [618, 336] on input at bounding box center [606, 339] width 277 height 38
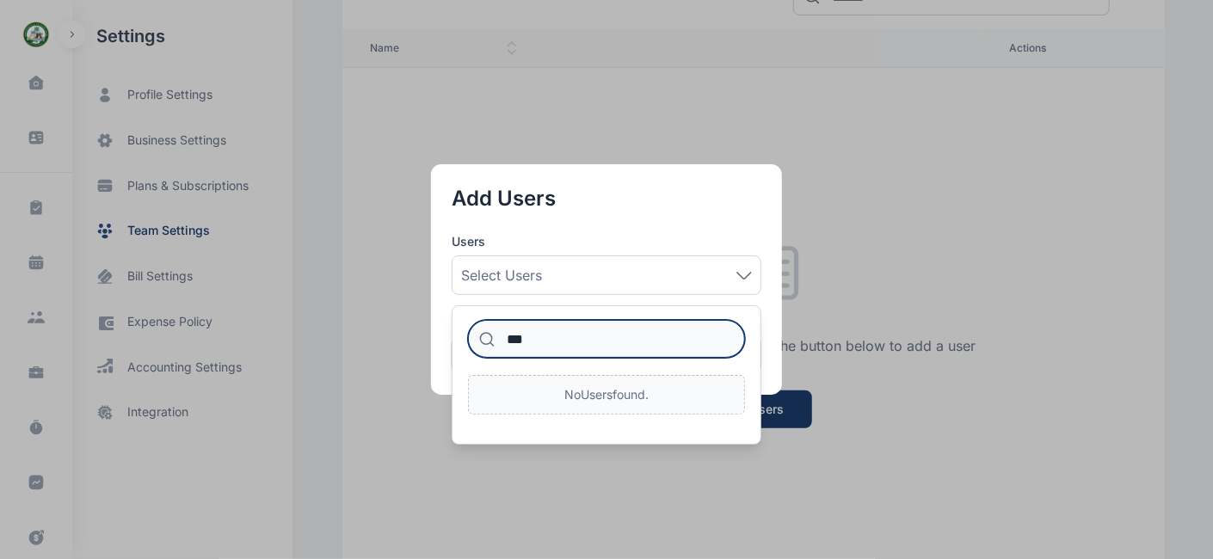
type input "***"
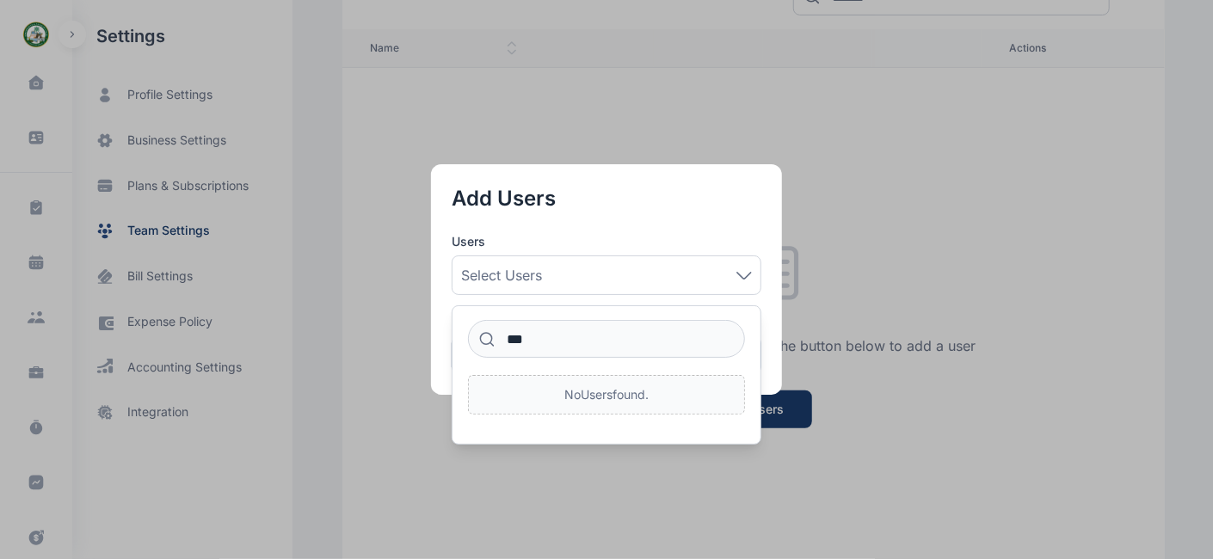
click at [777, 307] on div "Add Users Users Select users *** No Users found. Cancel Save" at bounding box center [606, 279] width 351 height 231
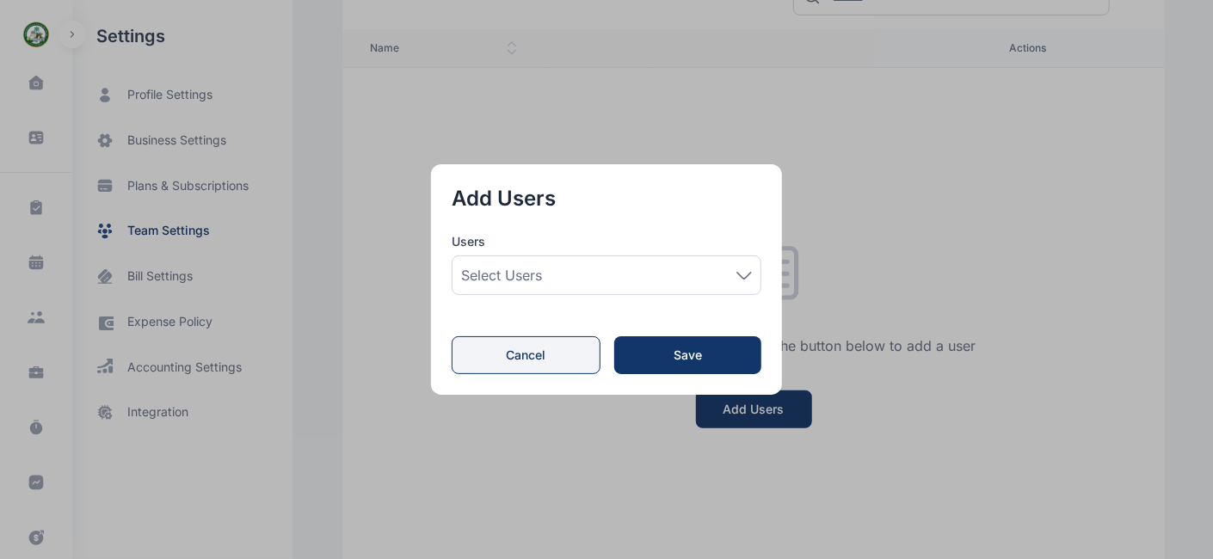
click at [555, 348] on button "Cancel" at bounding box center [526, 355] width 149 height 38
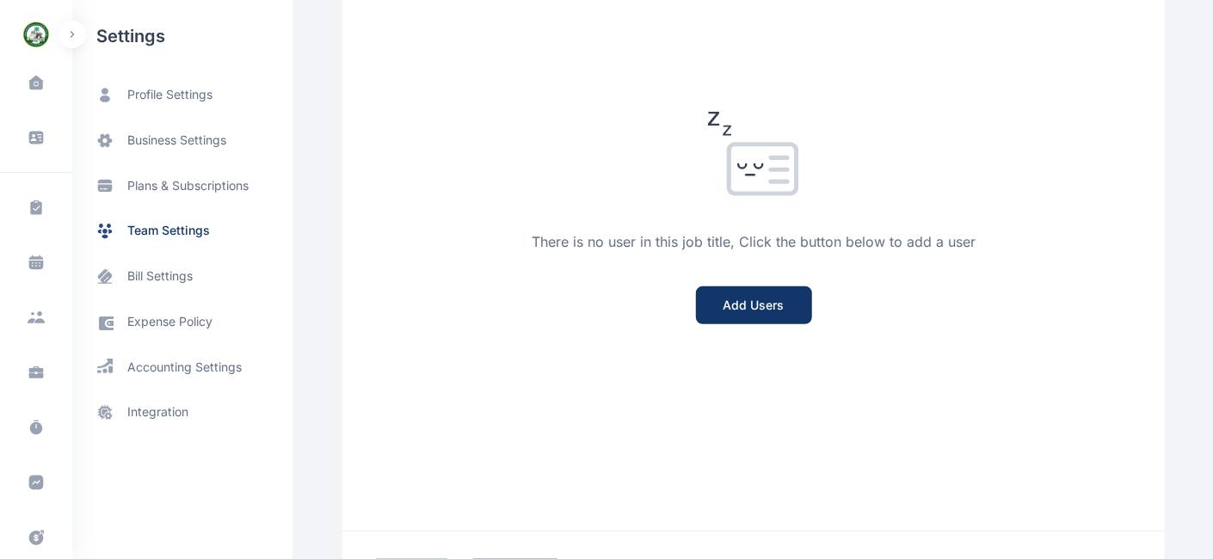
scroll to position [565, 0]
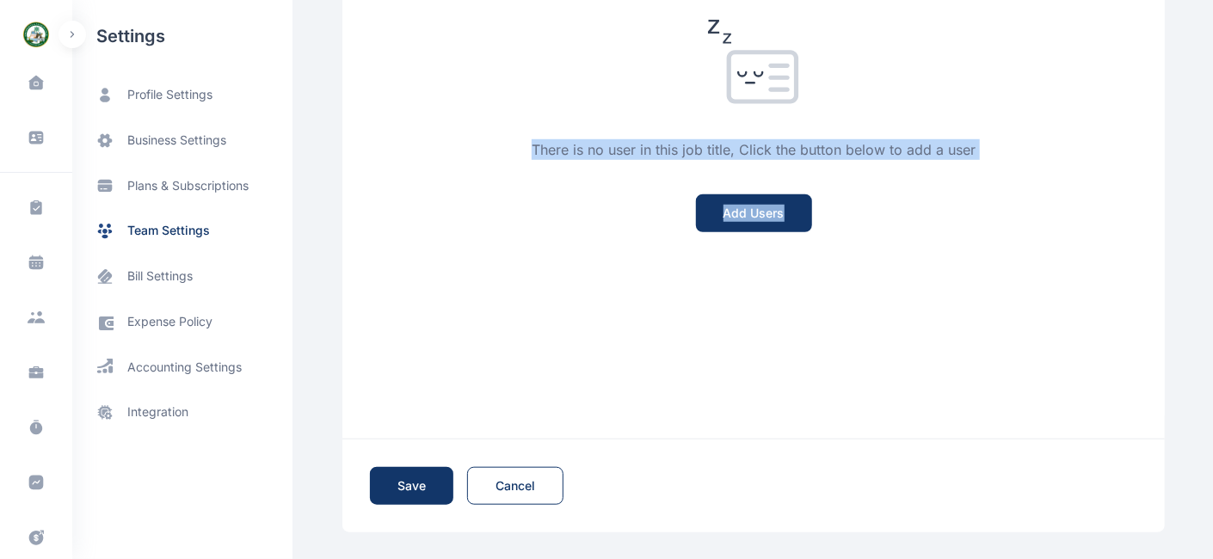
drag, startPoint x: 809, startPoint y: 424, endPoint x: 466, endPoint y: 225, distance: 397.2
click at [466, 225] on div "Users These are team members that are part of the job title Add Users name acti…" at bounding box center [753, 63] width 823 height 751
click at [145, 226] on span "team settings" at bounding box center [168, 231] width 83 height 18
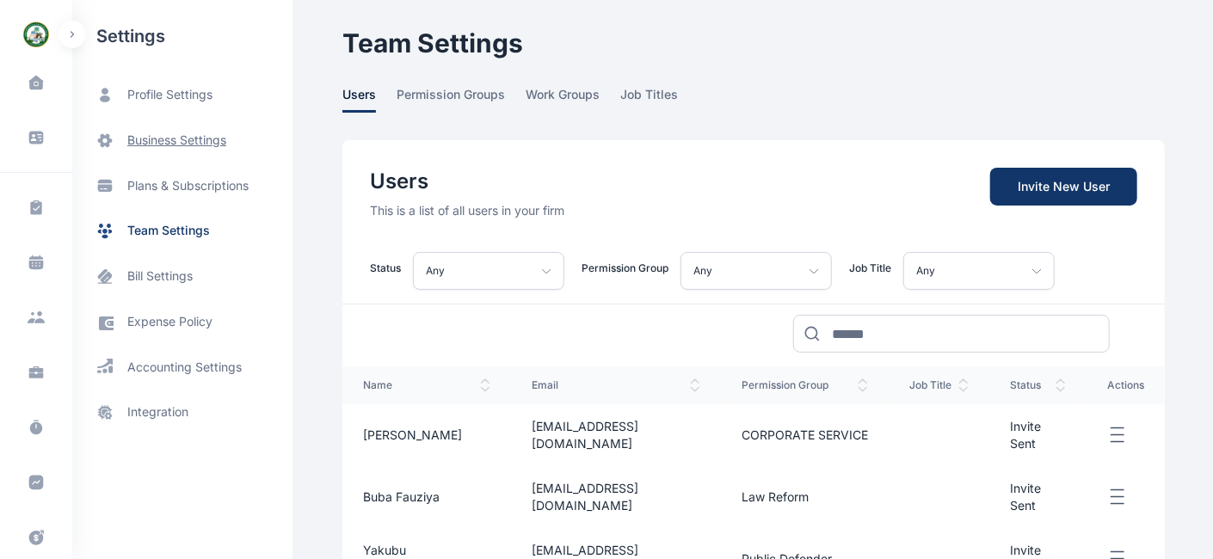
click at [176, 145] on span "business settings" at bounding box center [176, 141] width 99 height 18
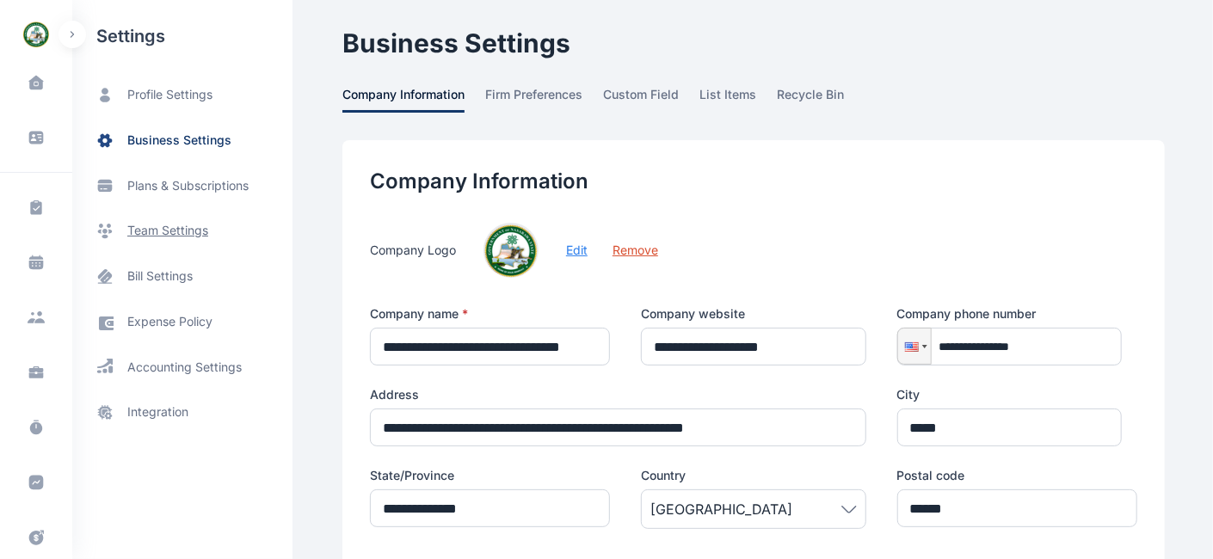
click at [162, 232] on span "team settings" at bounding box center [167, 231] width 81 height 18
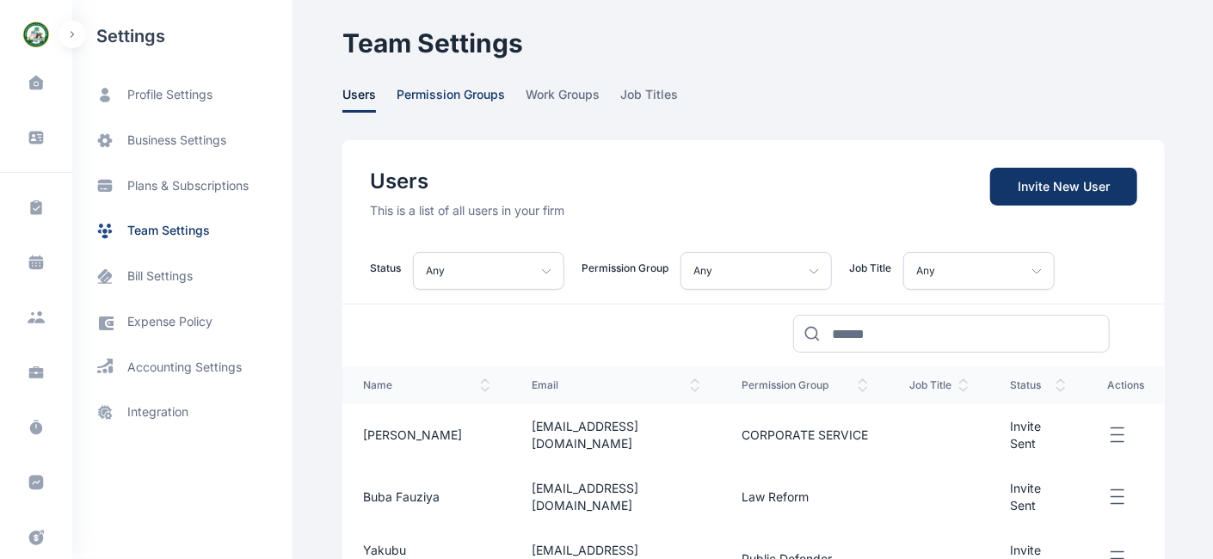
click at [440, 95] on span "permission groups" at bounding box center [451, 99] width 108 height 27
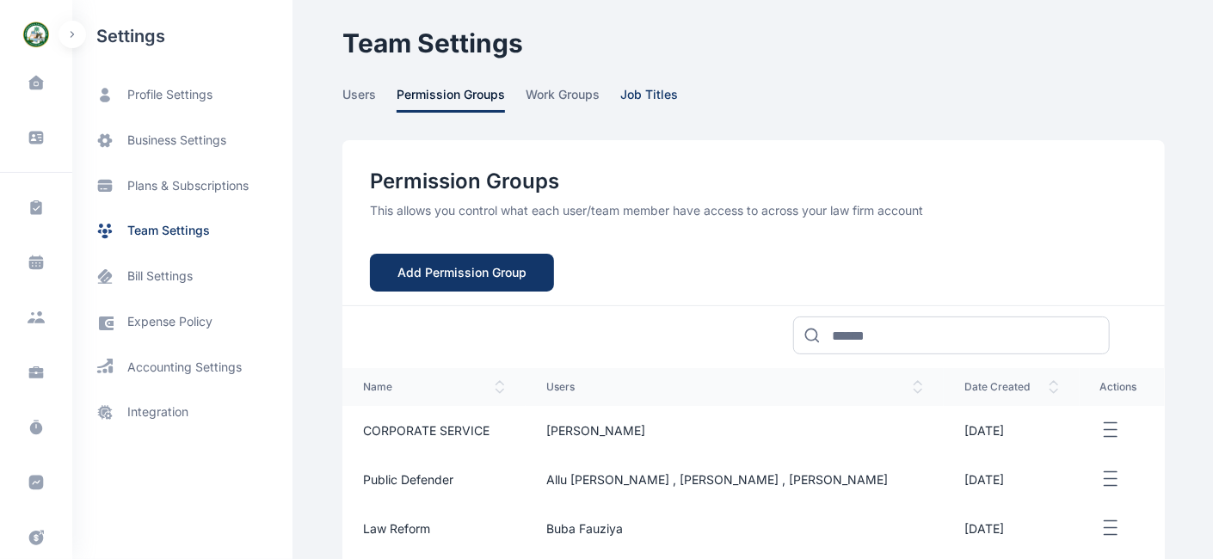
click at [632, 94] on span "job titles" at bounding box center [649, 99] width 58 height 27
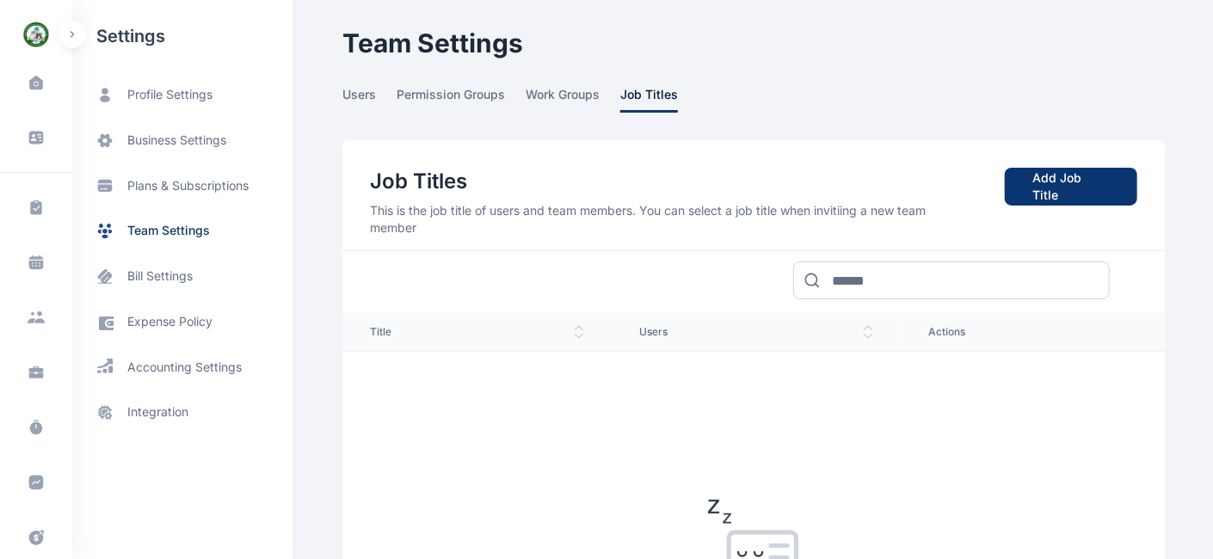
click at [1050, 187] on span "Add Job Title" at bounding box center [1071, 187] width 133 height 38
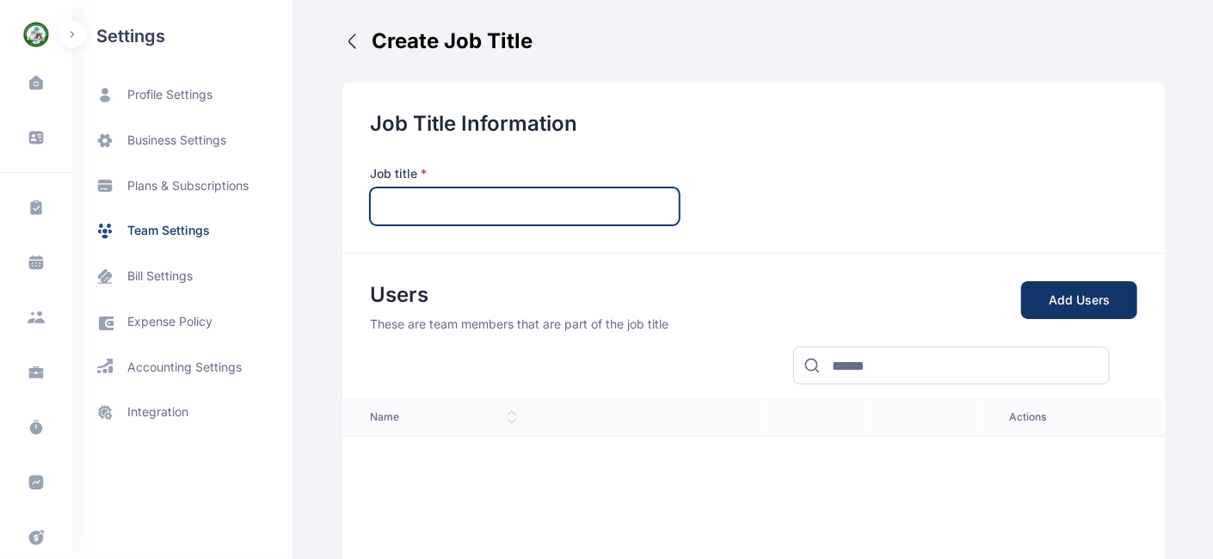
click at [432, 198] on input "text" at bounding box center [525, 207] width 310 height 38
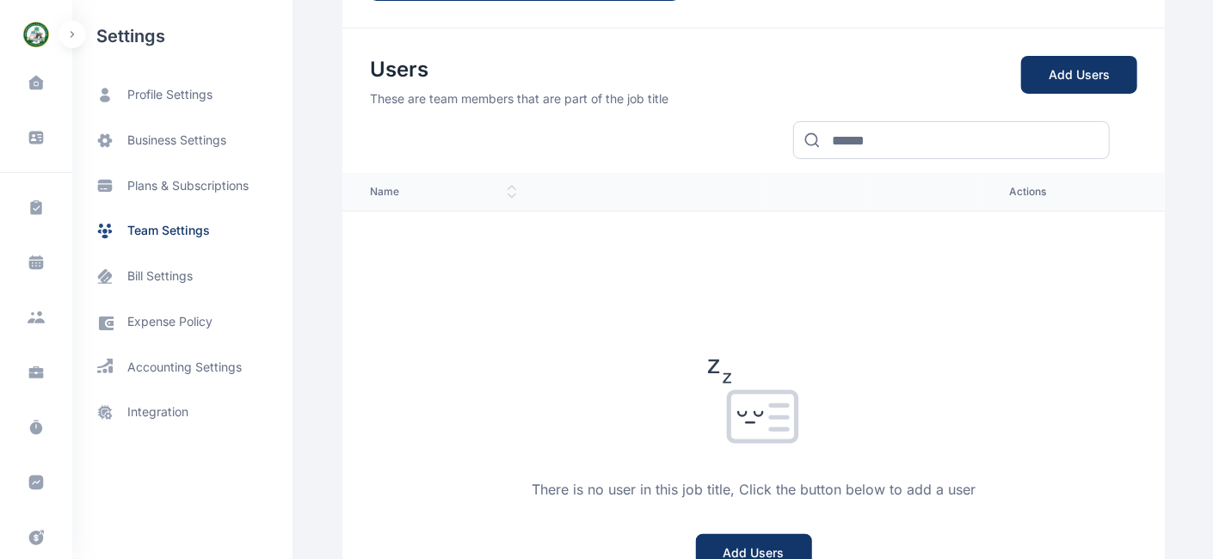
scroll to position [226, 0]
click at [982, 457] on div "There is no user in this job title, Click the button below to add a user Add Us…" at bounding box center [753, 485] width 823 height 551
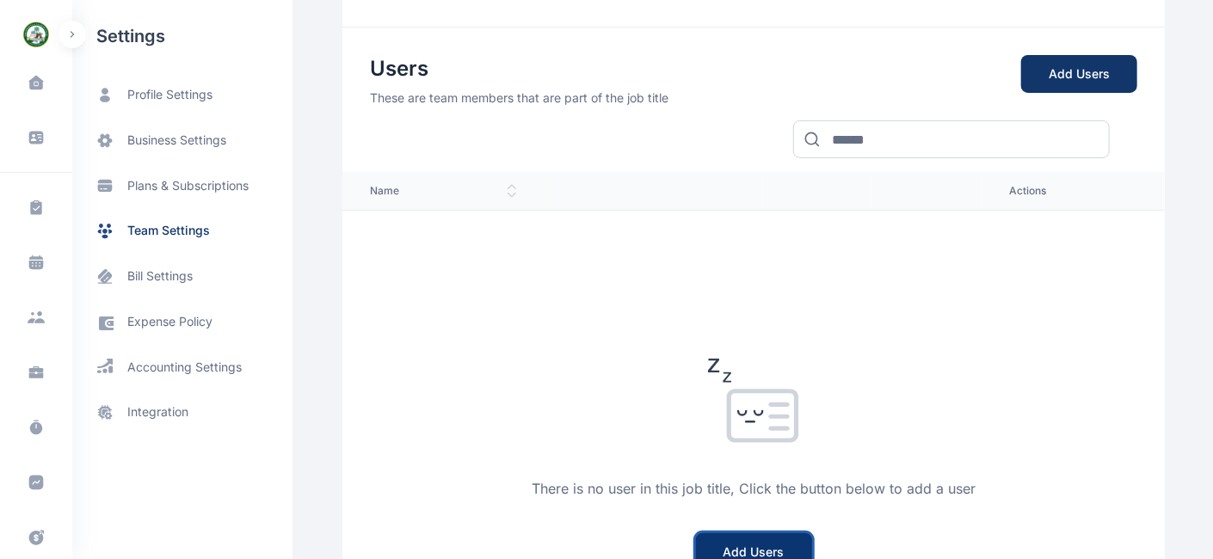
click at [781, 503] on button "Add Users" at bounding box center [754, 553] width 116 height 38
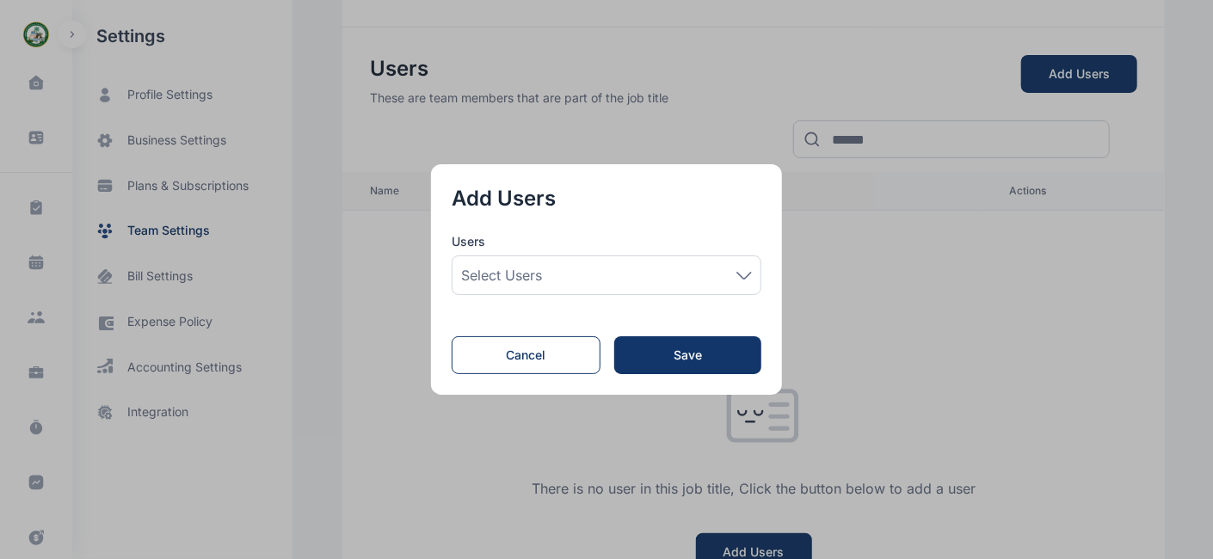
click at [734, 281] on div "Select users" at bounding box center [606, 275] width 291 height 21
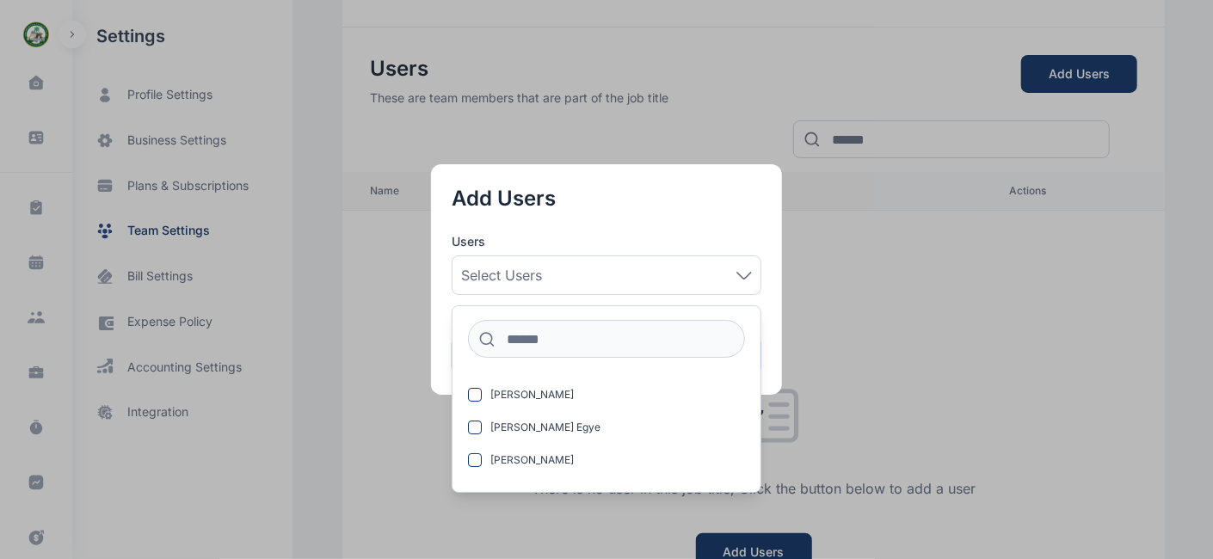
scroll to position [0, 0]
click at [861, 322] on button "button" at bounding box center [606, 279] width 1213 height 559
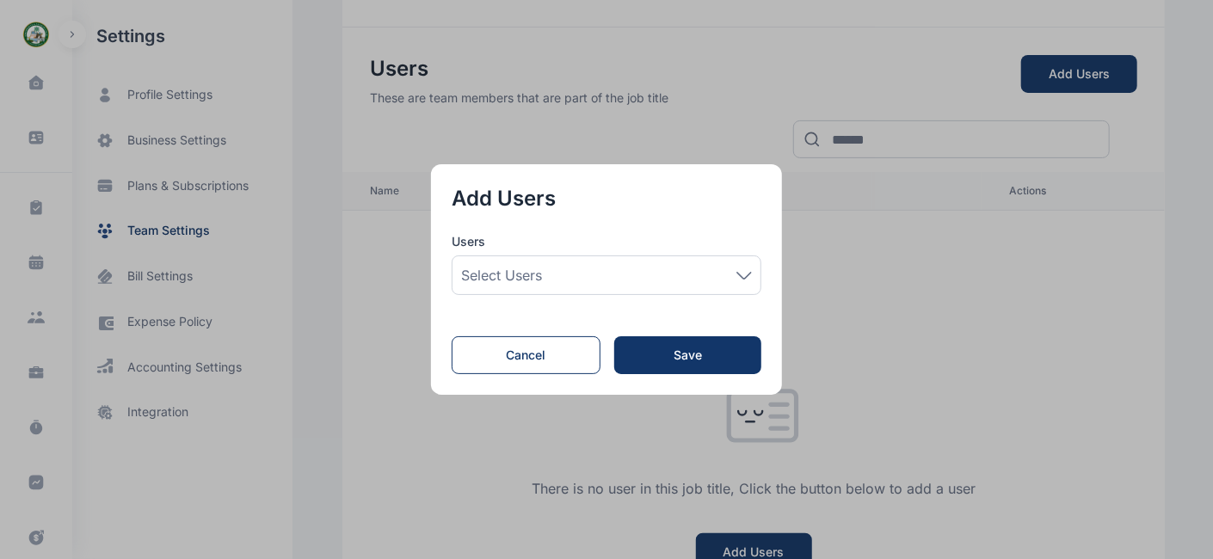
click at [750, 278] on icon at bounding box center [744, 275] width 14 height 6
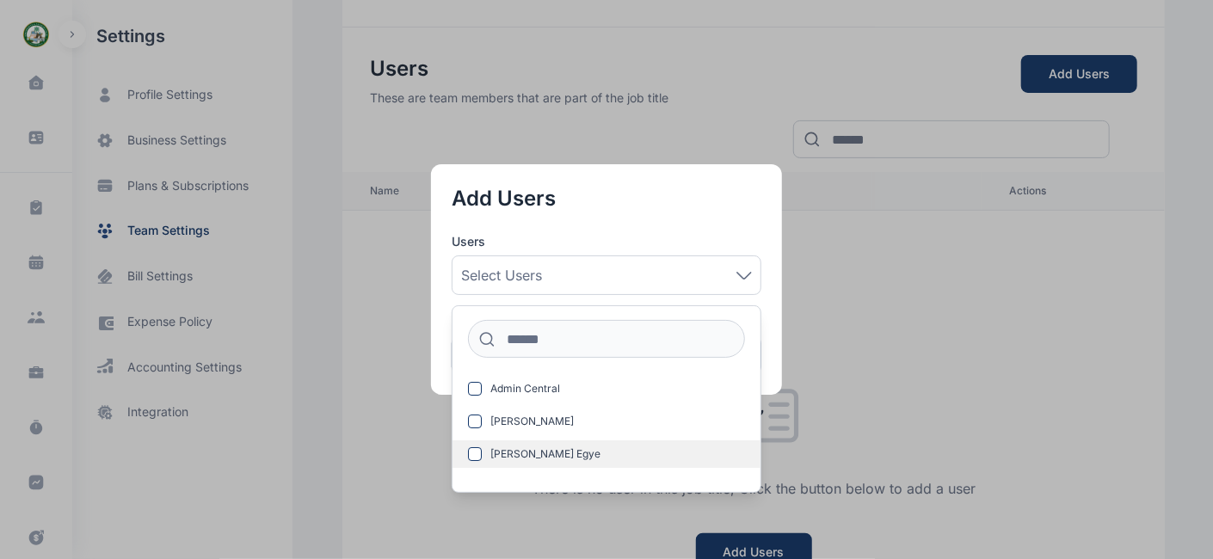
click at [543, 455] on span "[PERSON_NAME] Egye" at bounding box center [546, 454] width 110 height 14
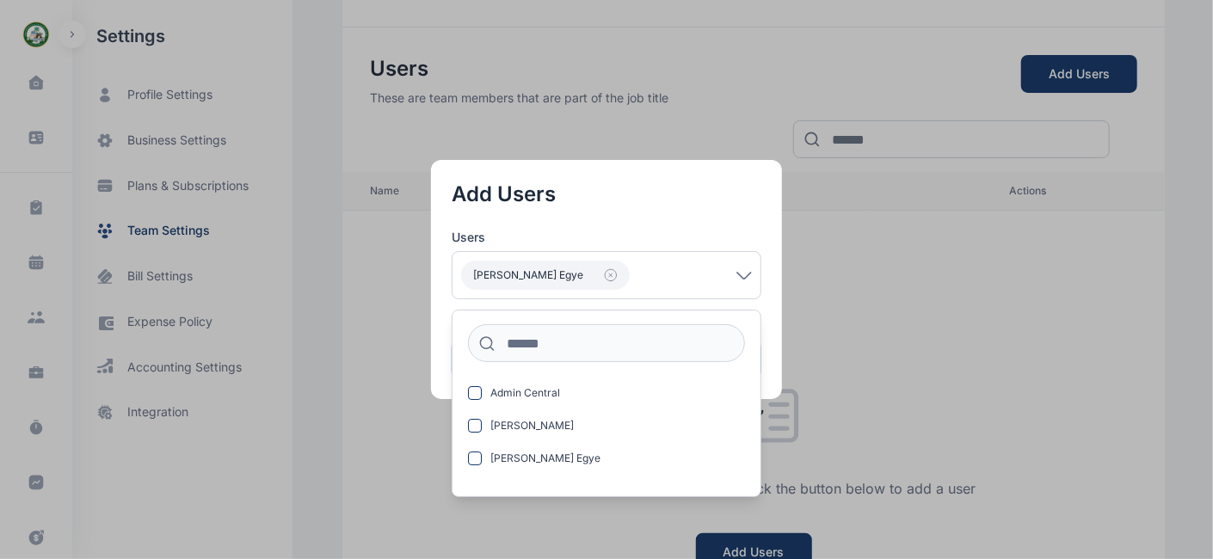
click at [879, 420] on button "button" at bounding box center [606, 279] width 1213 height 559
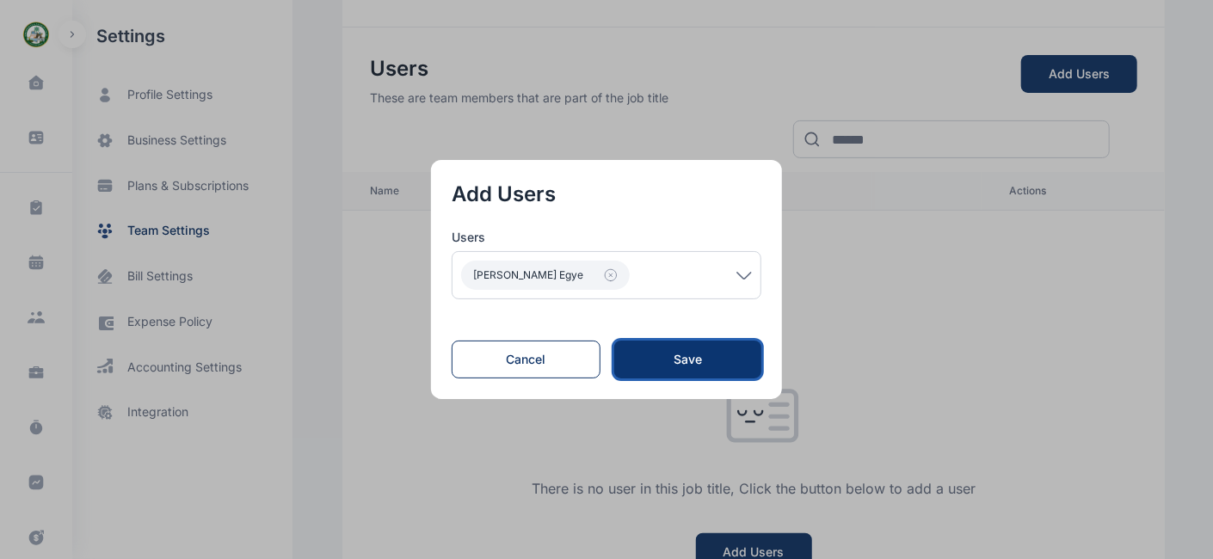
click at [669, 362] on div "Save" at bounding box center [688, 359] width 92 height 17
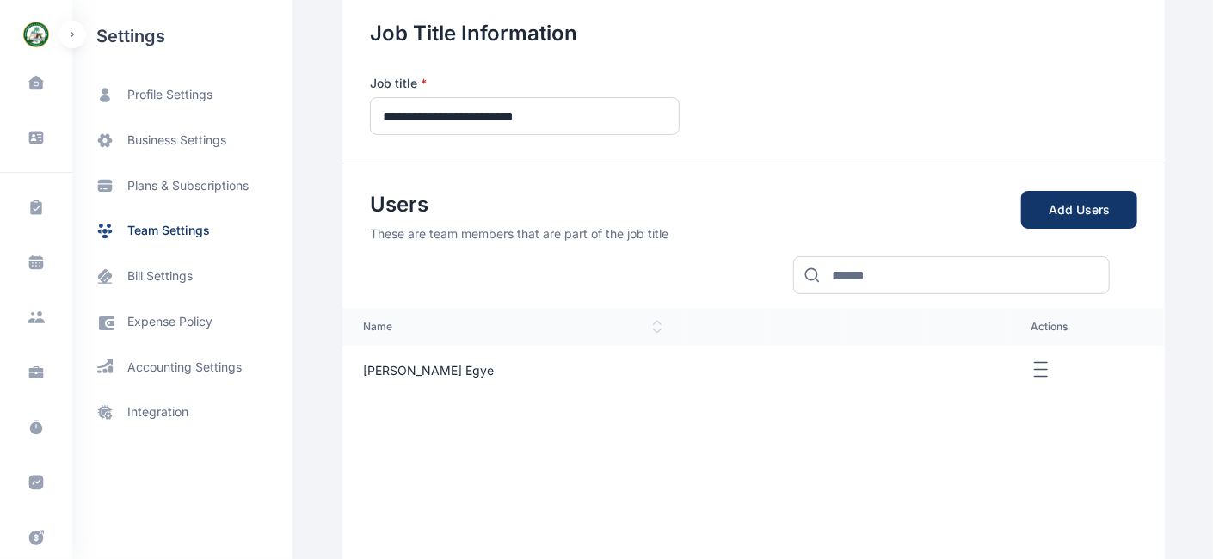
scroll to position [22, 0]
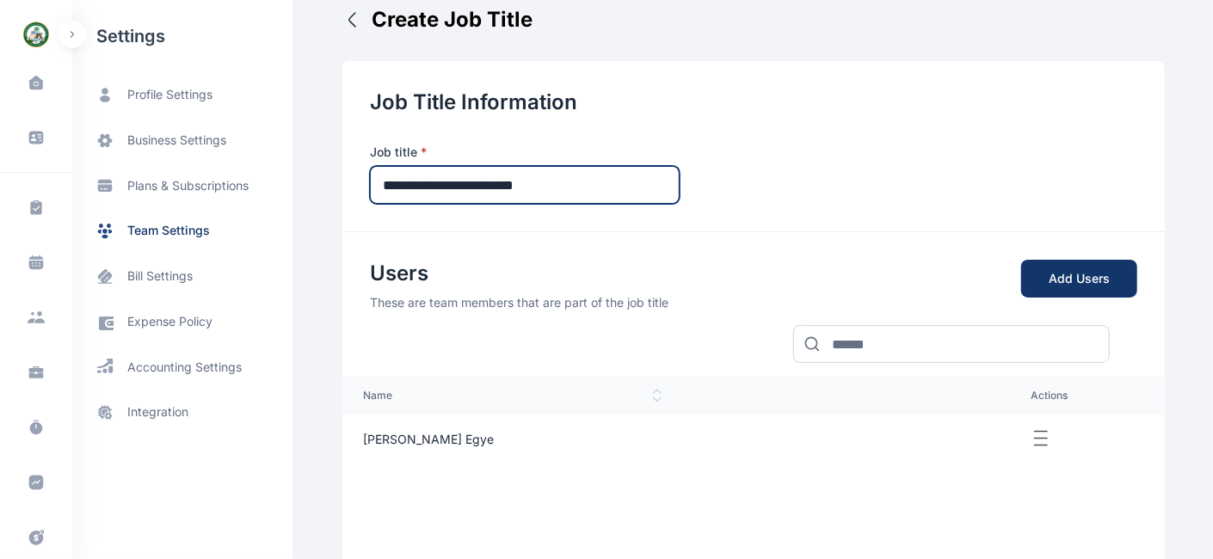
click at [374, 176] on input "**********" at bounding box center [525, 185] width 310 height 38
drag, startPoint x: 602, startPoint y: 187, endPoint x: 484, endPoint y: 184, distance: 117.9
click at [484, 184] on input "**********" at bounding box center [525, 185] width 310 height 38
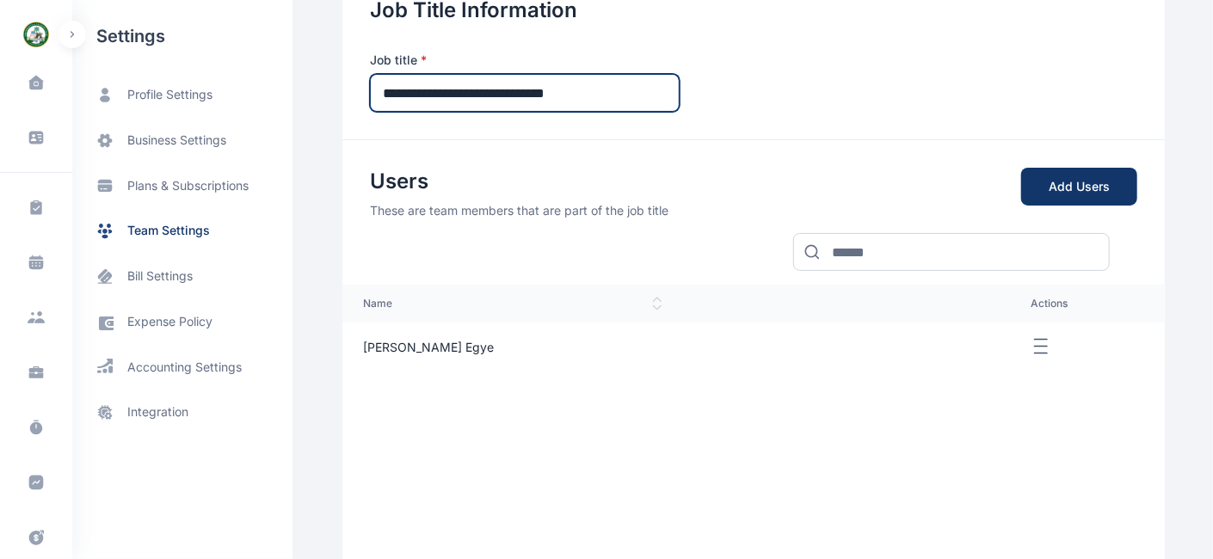
scroll to position [115, 0]
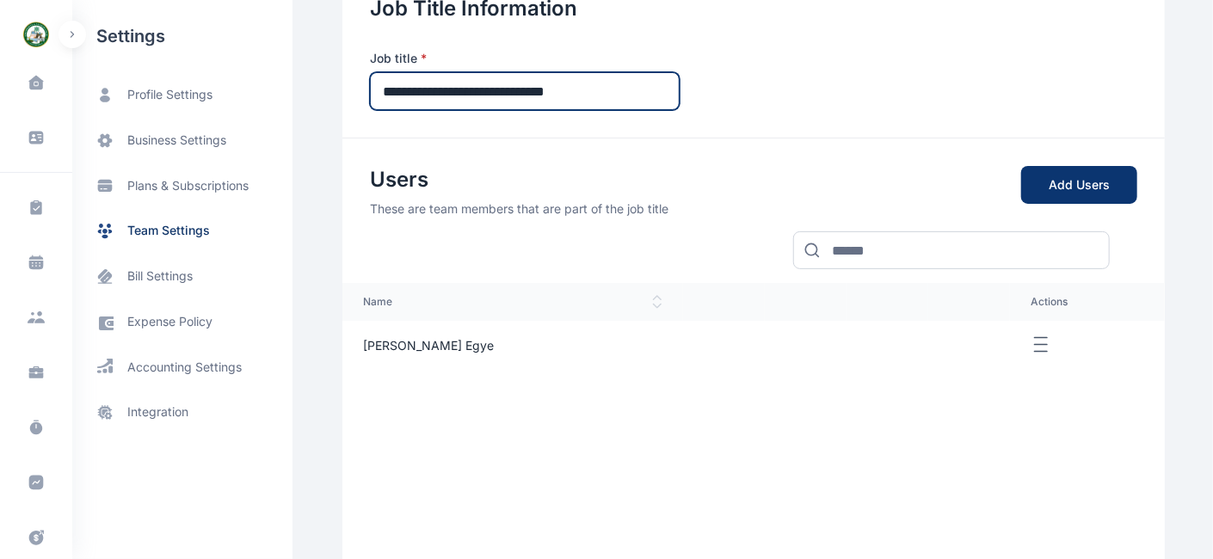
type input "**********"
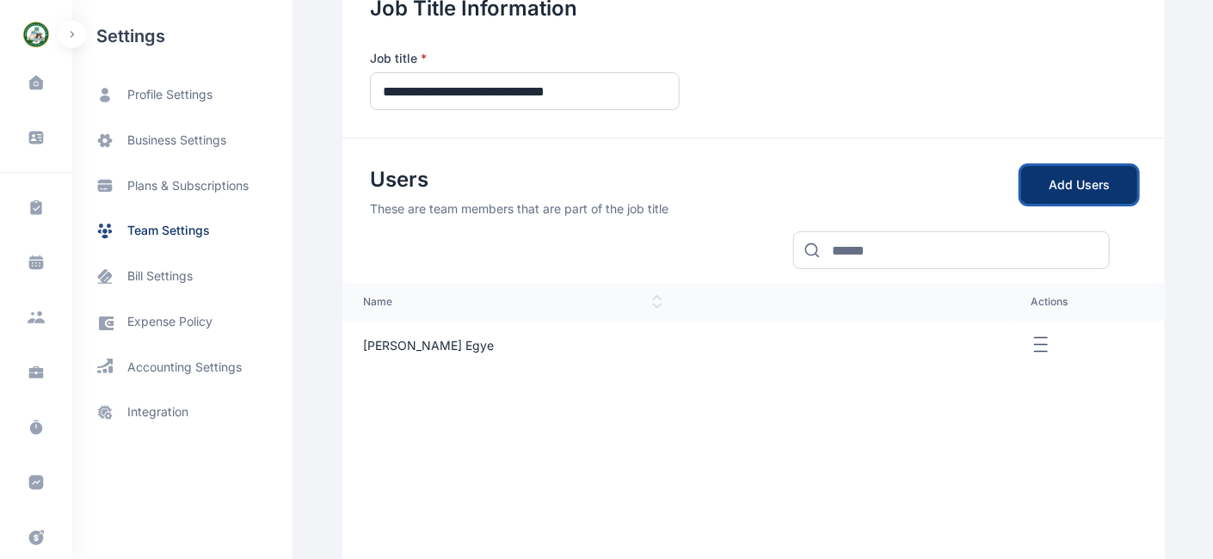
click at [1073, 188] on button "Add Users" at bounding box center [1079, 185] width 116 height 38
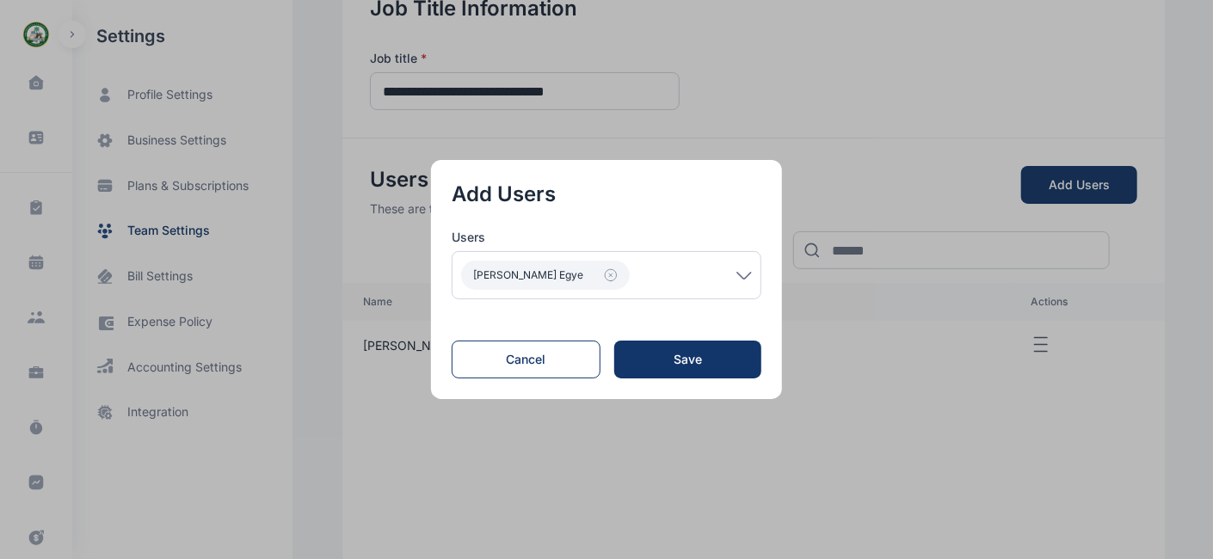
click at [703, 291] on div "[PERSON_NAME] Egye" at bounding box center [607, 275] width 310 height 48
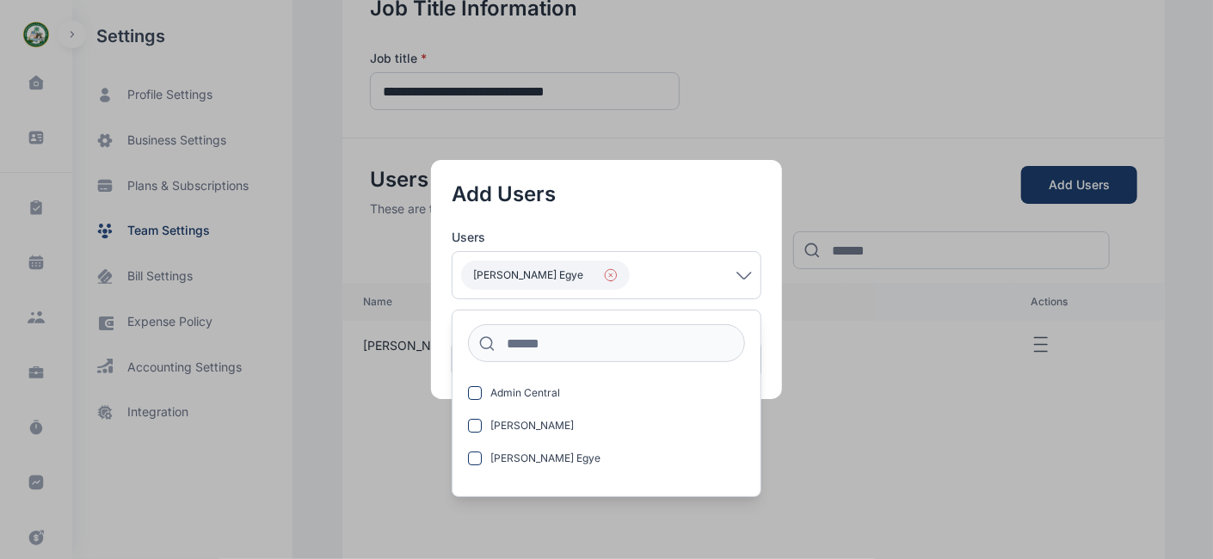
click at [551, 281] on span "[PERSON_NAME] Egye" at bounding box center [528, 275] width 110 height 14
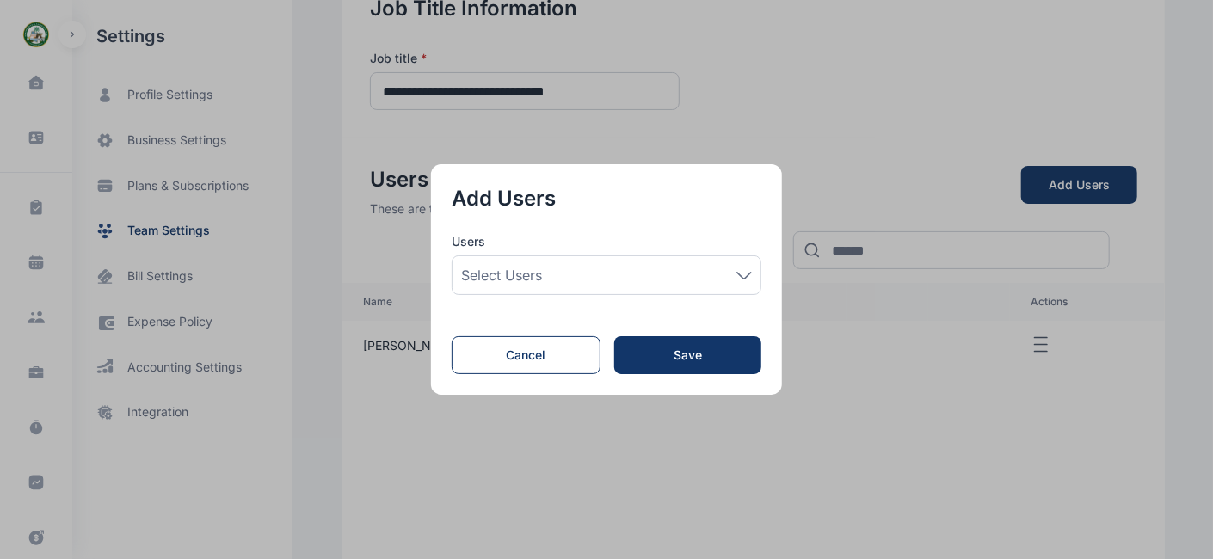
click at [542, 279] on span "Select users" at bounding box center [501, 275] width 81 height 21
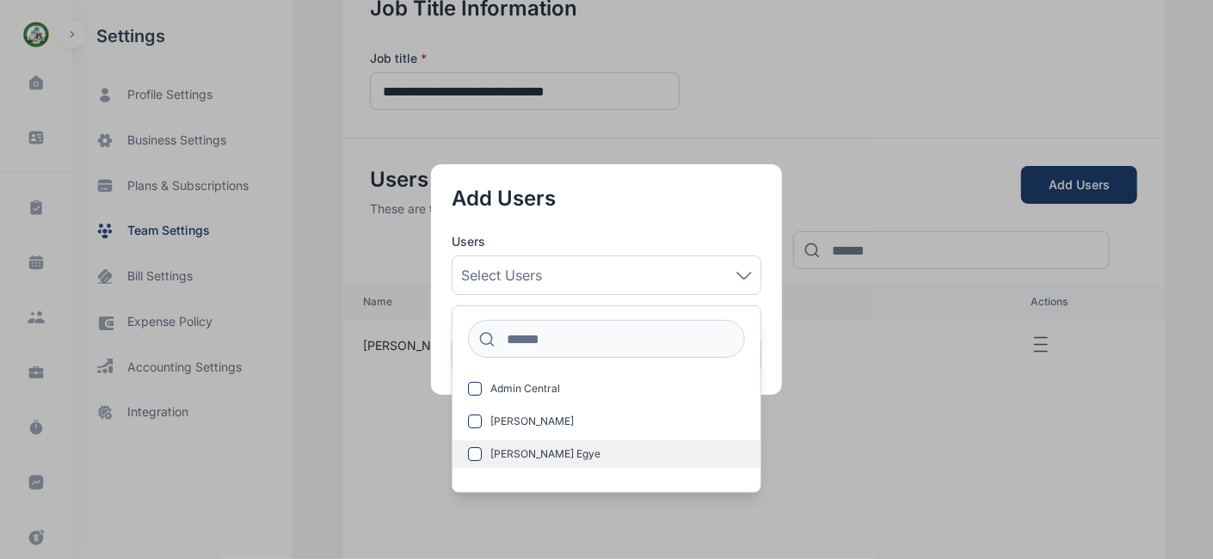
click at [530, 454] on span "[PERSON_NAME] Egye" at bounding box center [546, 454] width 110 height 14
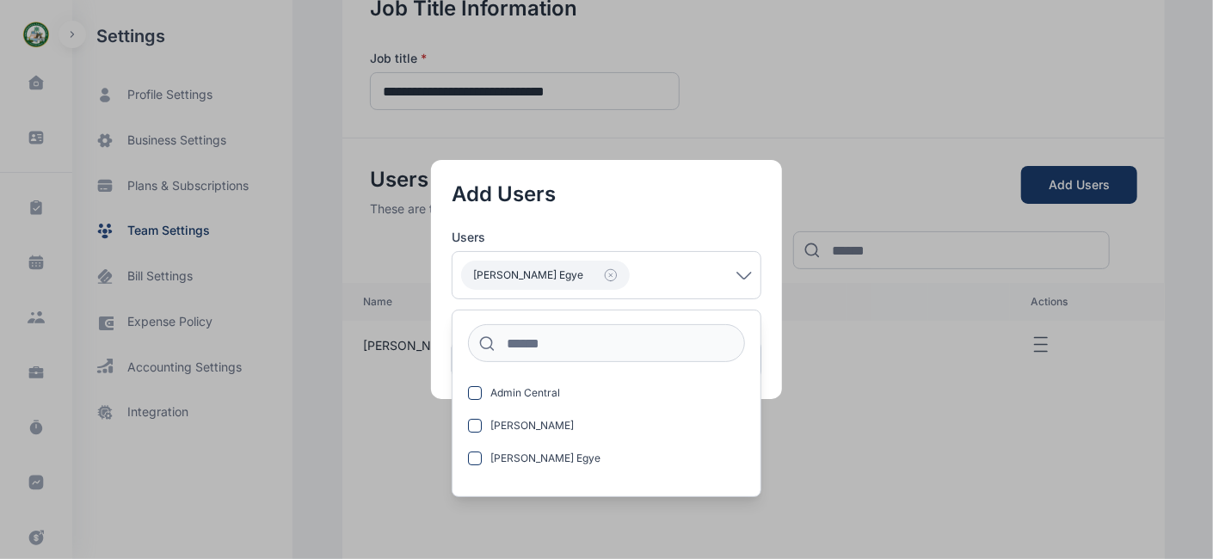
click at [806, 365] on button "button" at bounding box center [606, 279] width 1213 height 559
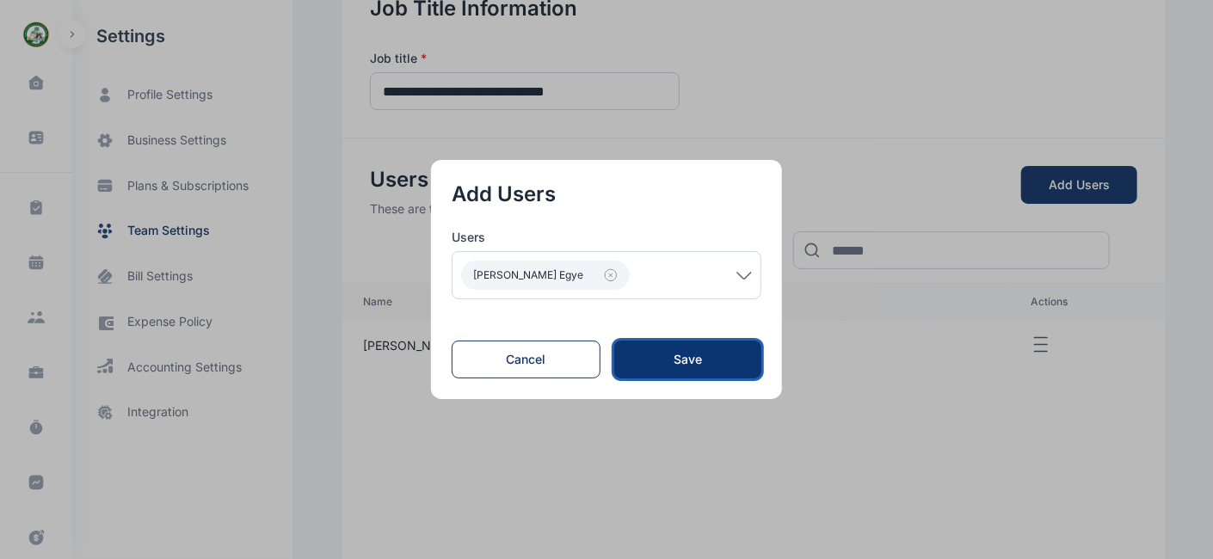
click at [695, 363] on div "Save" at bounding box center [688, 359] width 92 height 17
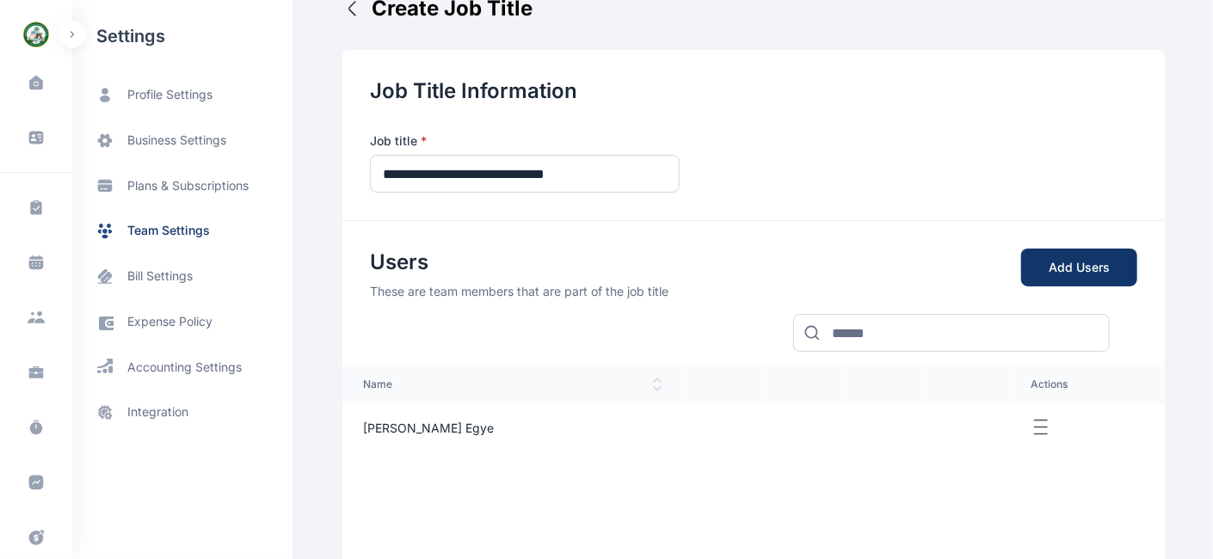
scroll to position [0, 0]
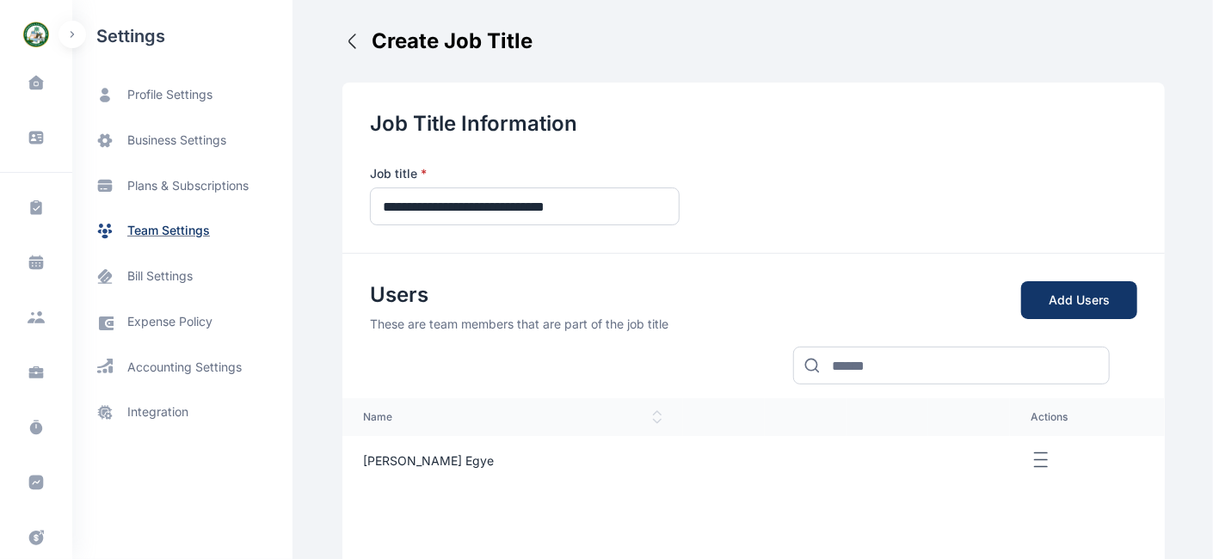
click at [176, 232] on span "team settings" at bounding box center [168, 231] width 83 height 18
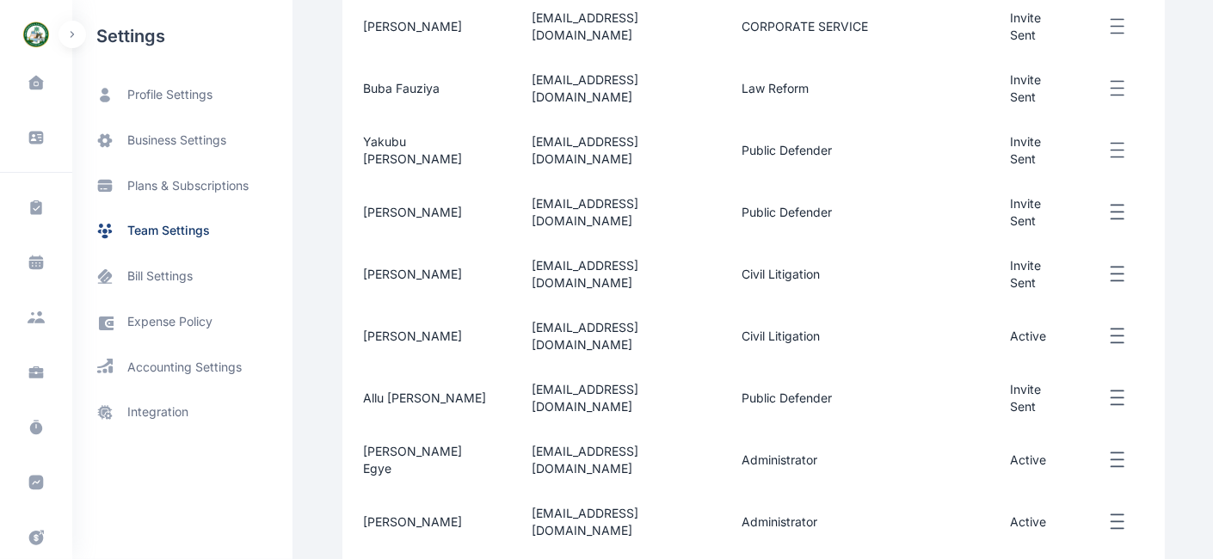
scroll to position [410, 0]
click at [615, 442] on span "[EMAIL_ADDRESS][DOMAIN_NAME]" at bounding box center [585, 458] width 107 height 32
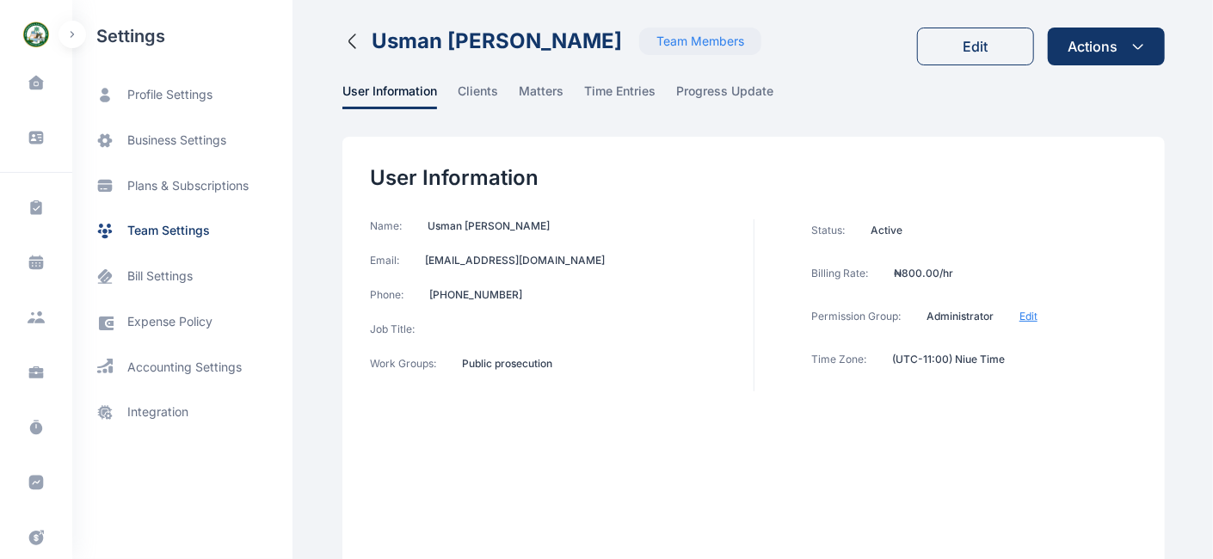
click at [346, 49] on icon "button" at bounding box center [352, 41] width 21 height 21
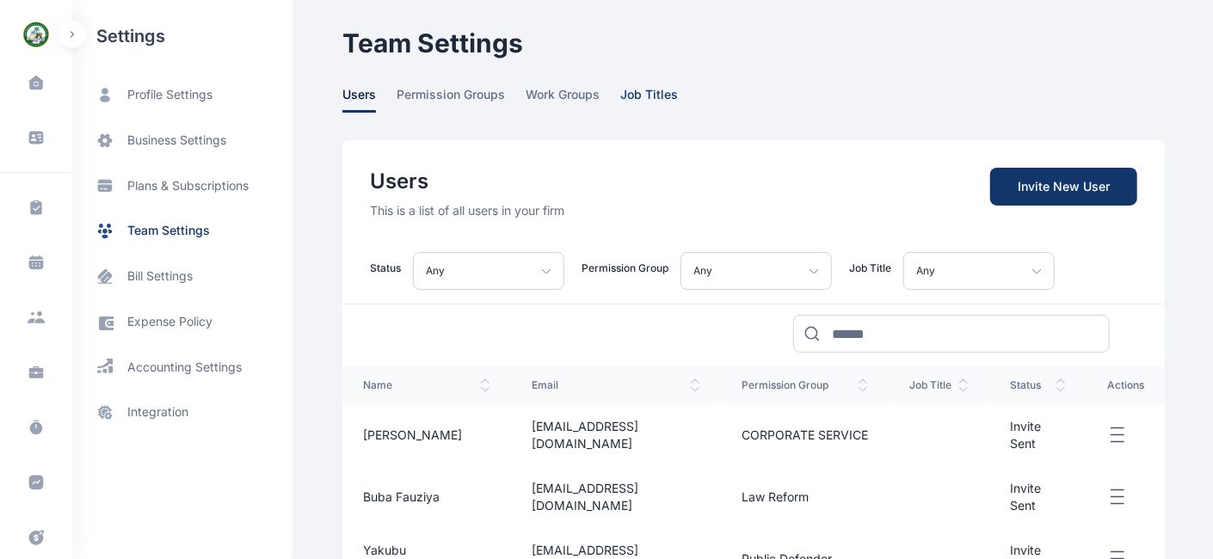
click at [651, 89] on span "job titles" at bounding box center [649, 99] width 58 height 27
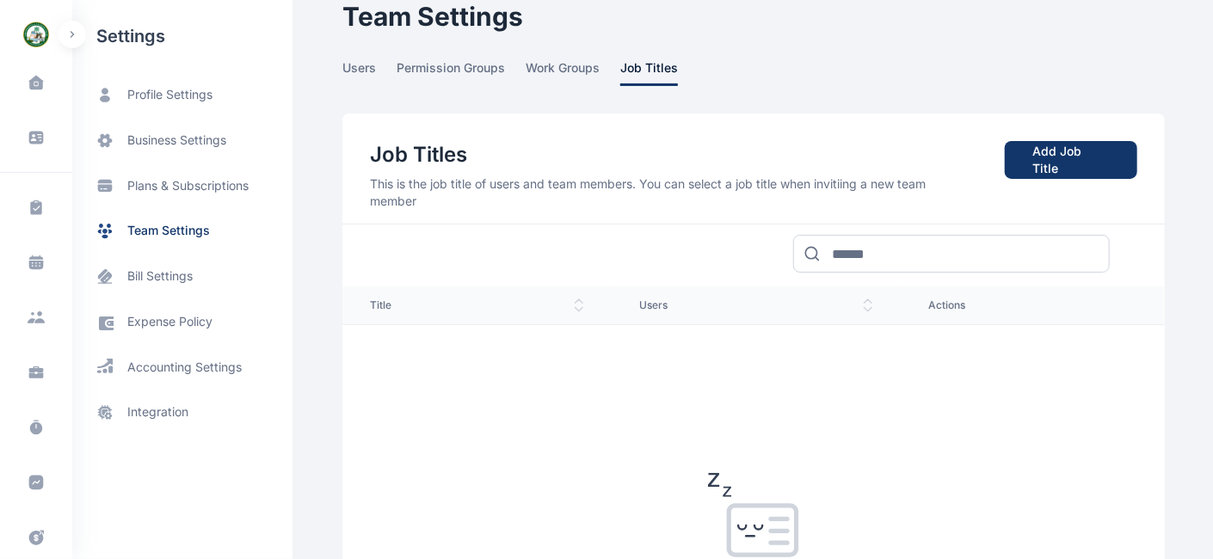
scroll to position [25, 0]
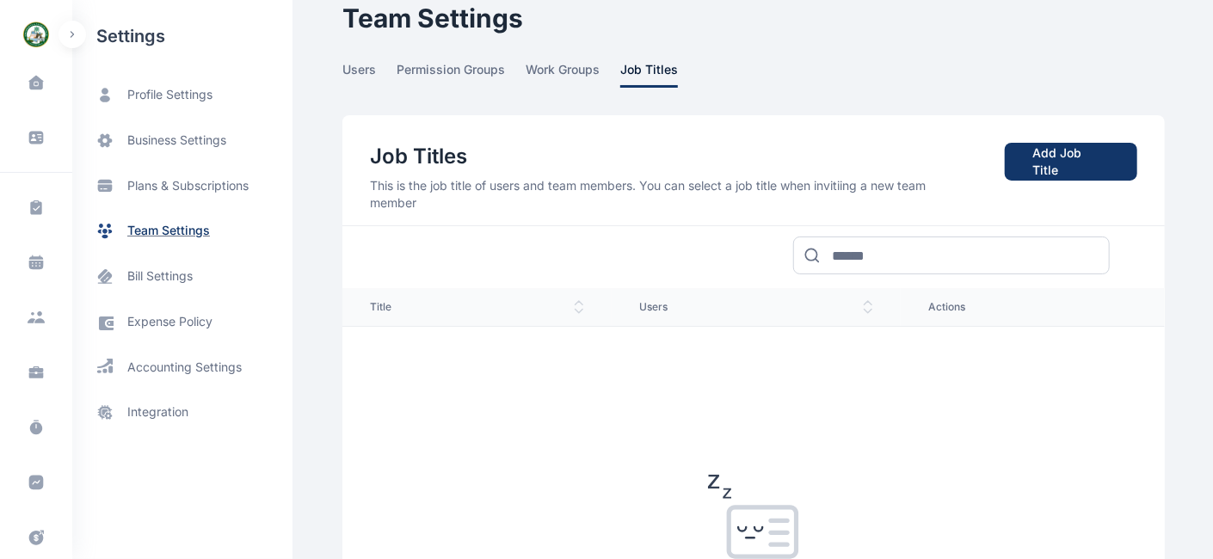
click at [133, 230] on span "team settings" at bounding box center [168, 231] width 83 height 18
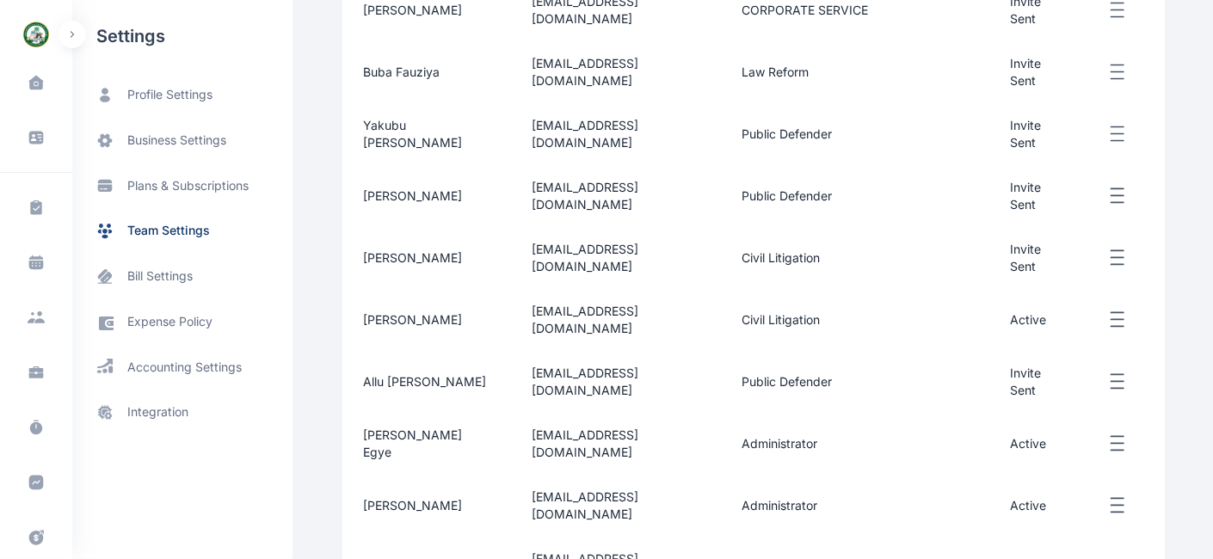
scroll to position [427, 0]
click at [1101, 432] on icon "button" at bounding box center [1118, 443] width 21 height 22
click at [1026, 454] on span "Edit" at bounding box center [1017, 462] width 22 height 17
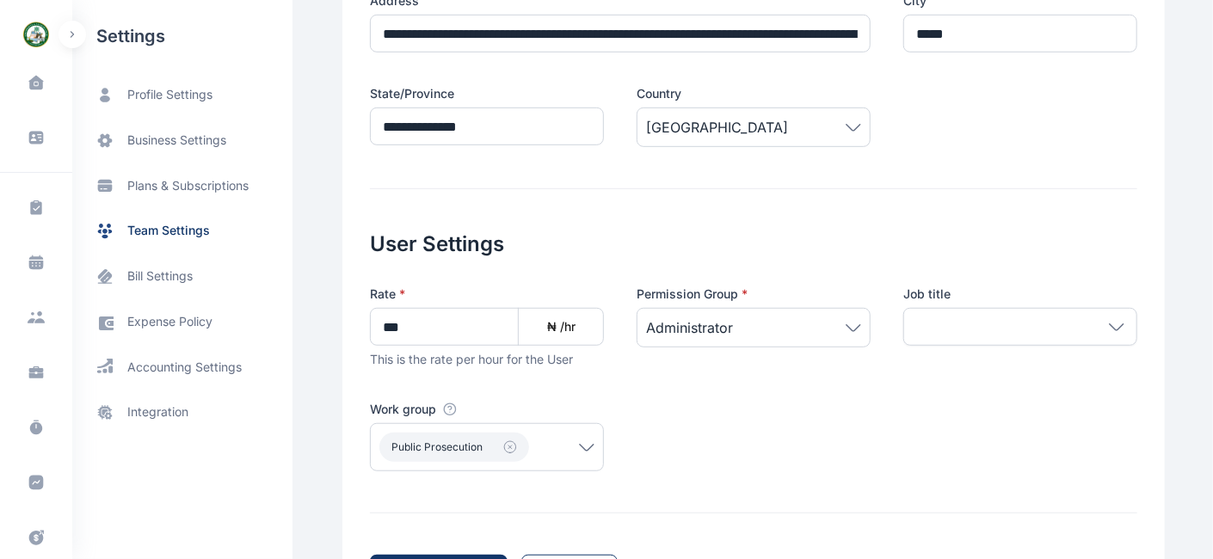
scroll to position [466, 0]
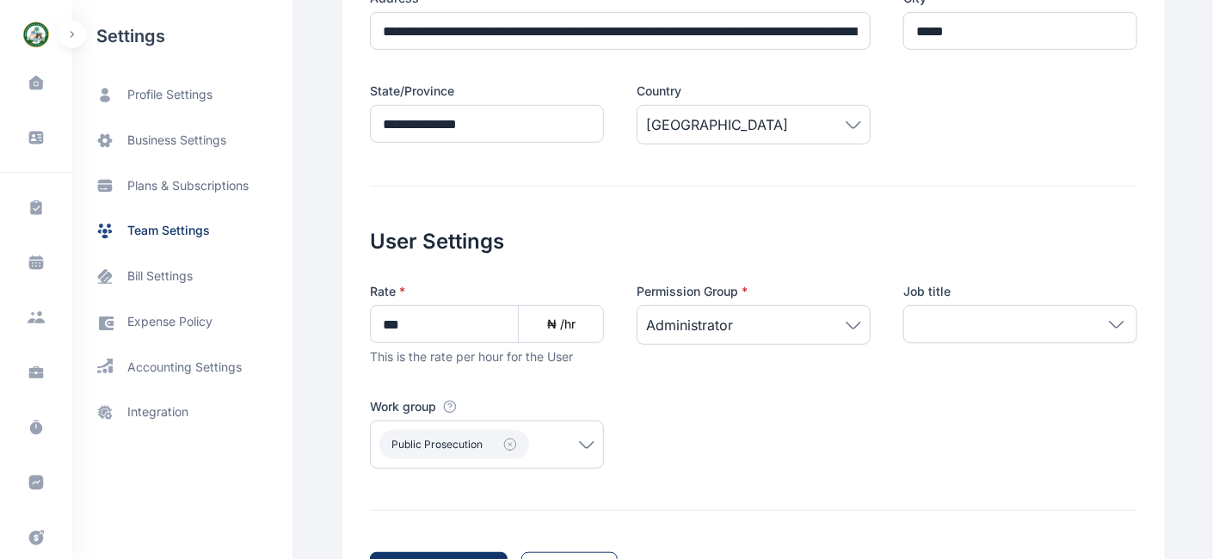
click at [578, 447] on span "Public prosecution" at bounding box center [486, 444] width 215 height 29
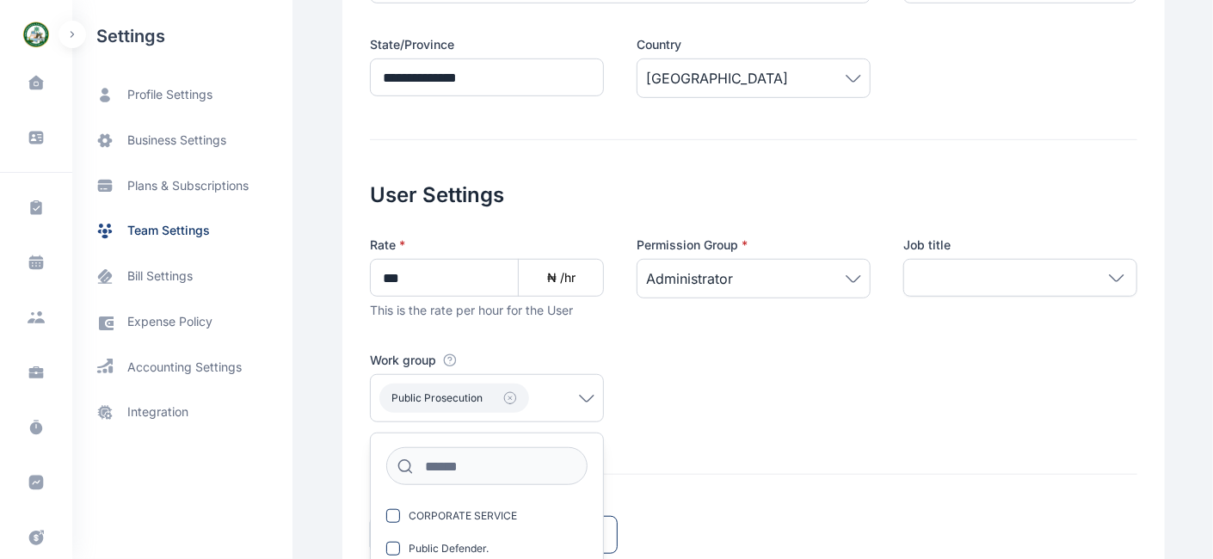
scroll to position [48, 0]
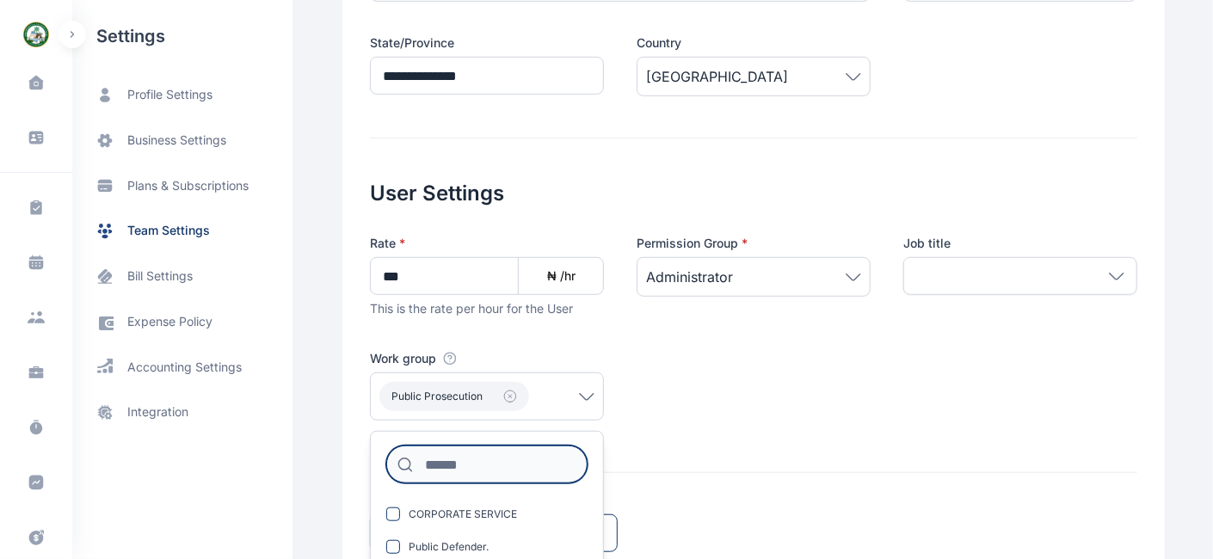
click at [477, 461] on input at bounding box center [486, 465] width 201 height 38
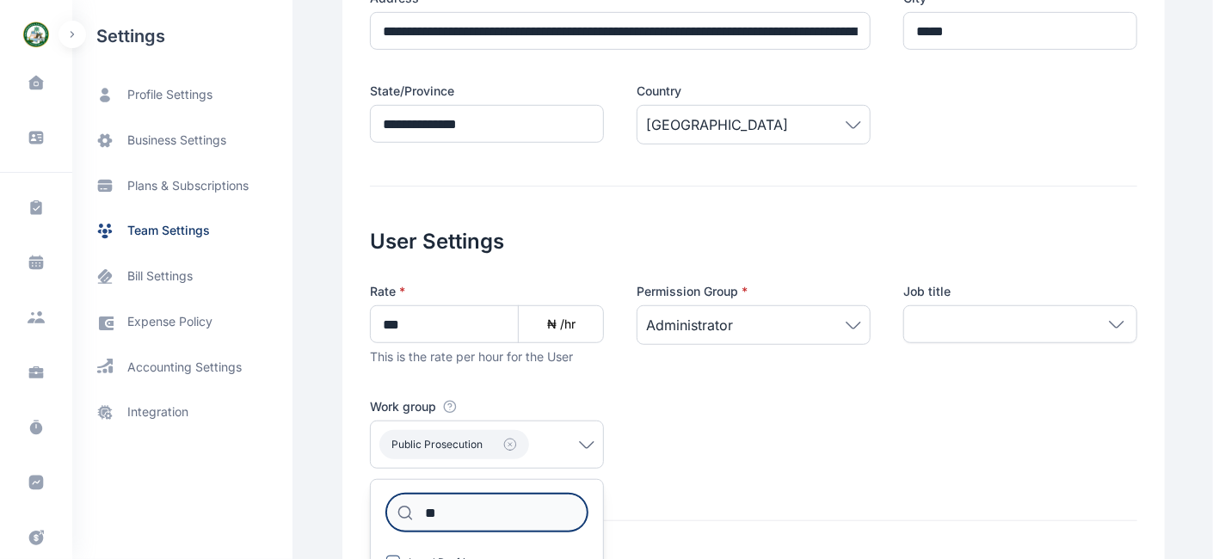
scroll to position [560, 0]
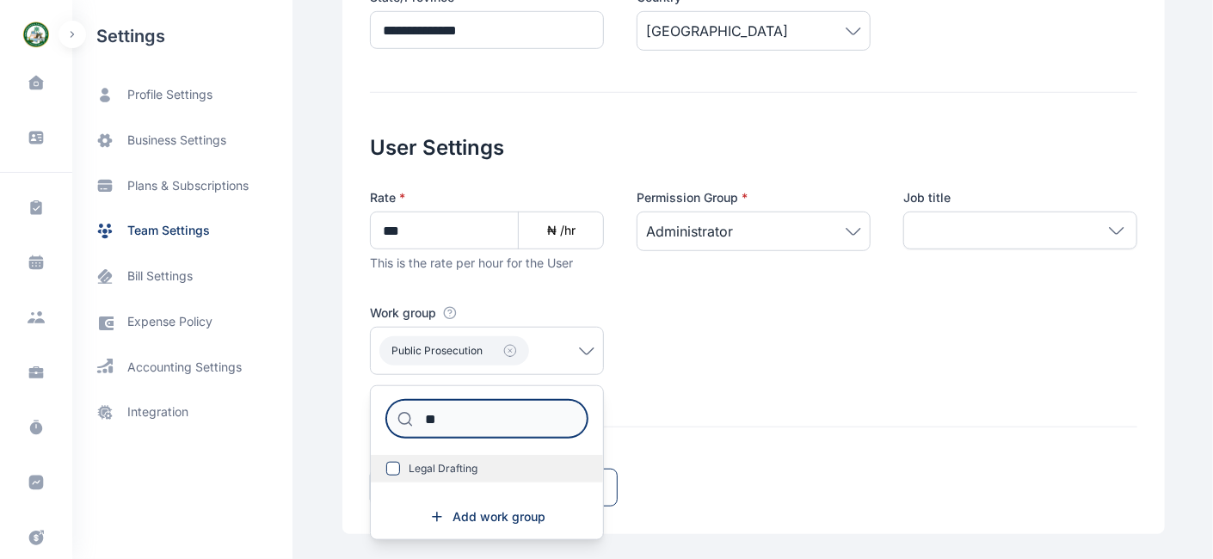
type input "**"
click at [423, 469] on span "Legal Drafting" at bounding box center [443, 469] width 69 height 14
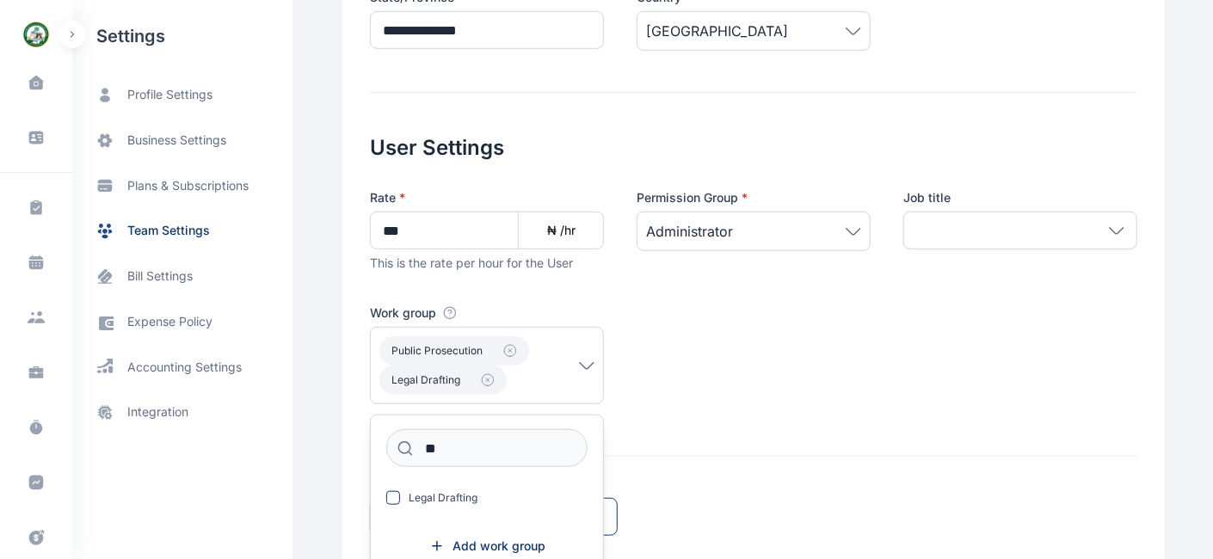
click at [676, 426] on form "**********" at bounding box center [754, 43] width 768 height 986
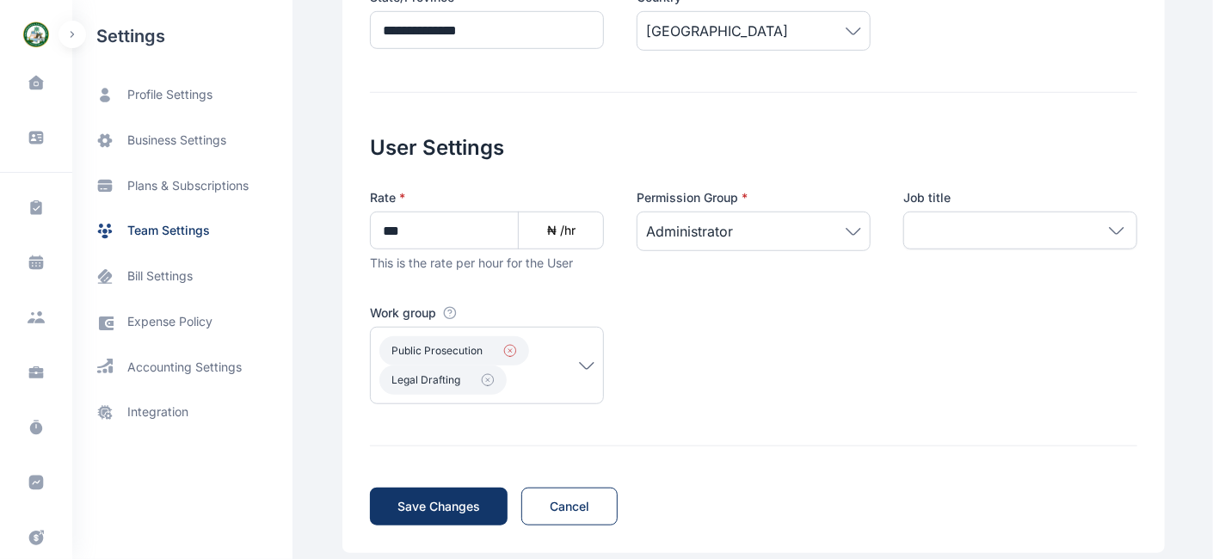
click at [503, 350] on icon "button" at bounding box center [510, 351] width 14 height 14
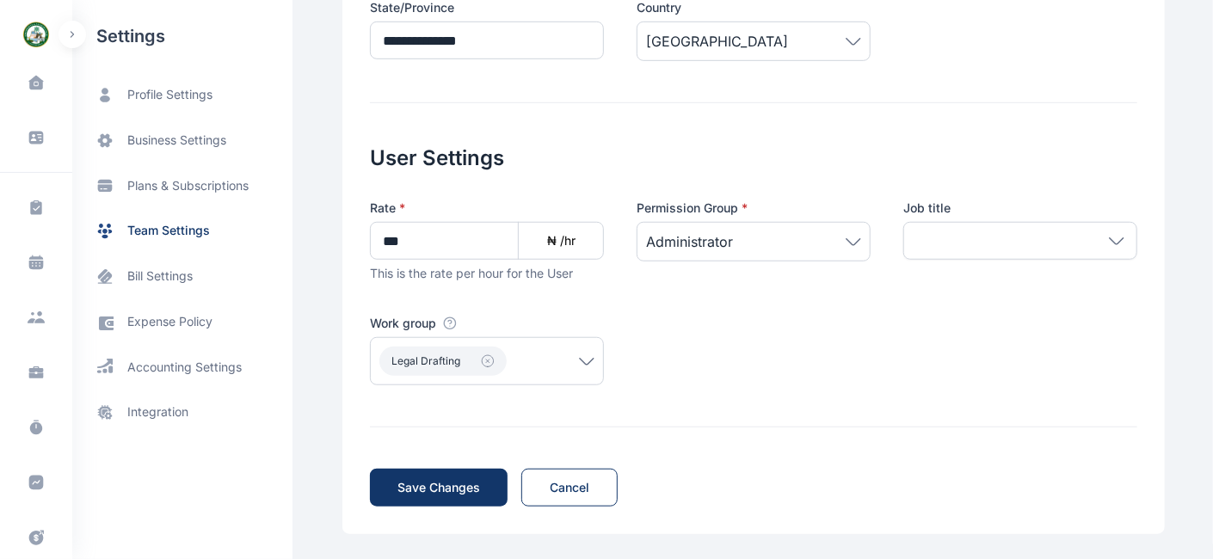
click at [955, 247] on div at bounding box center [1021, 241] width 234 height 38
click at [996, 278] on span "Add Job Title" at bounding box center [1033, 282] width 78 height 17
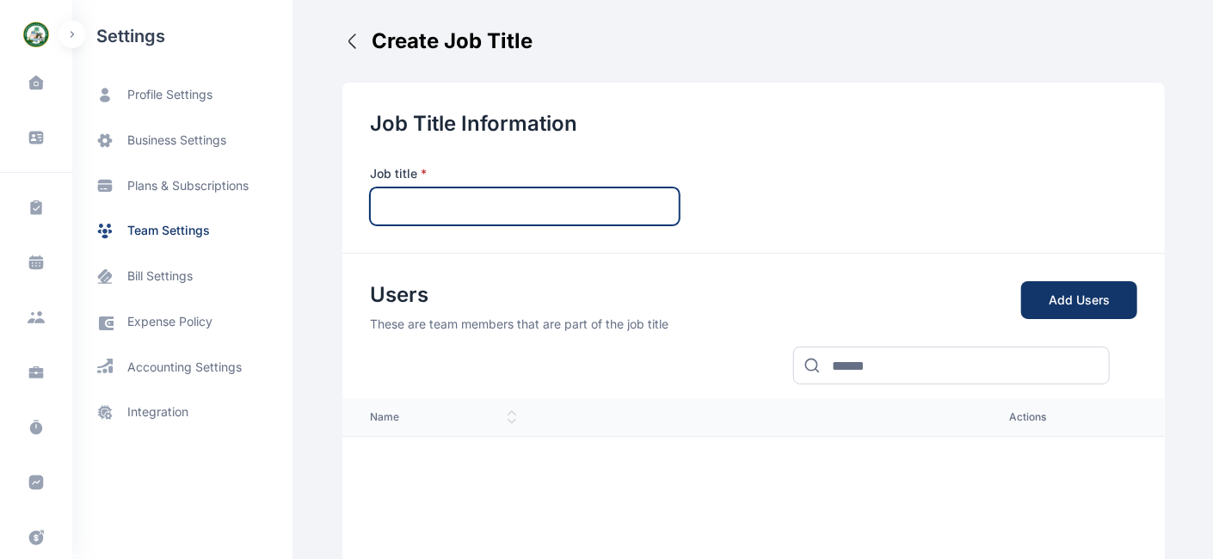
click at [398, 204] on input "text" at bounding box center [525, 207] width 310 height 38
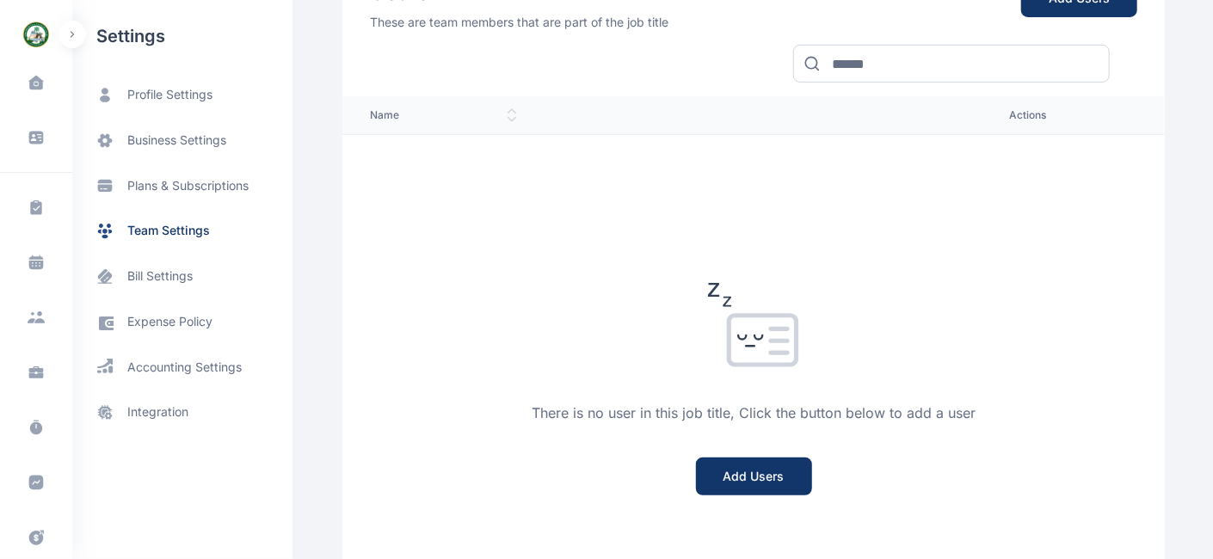
scroll to position [149, 0]
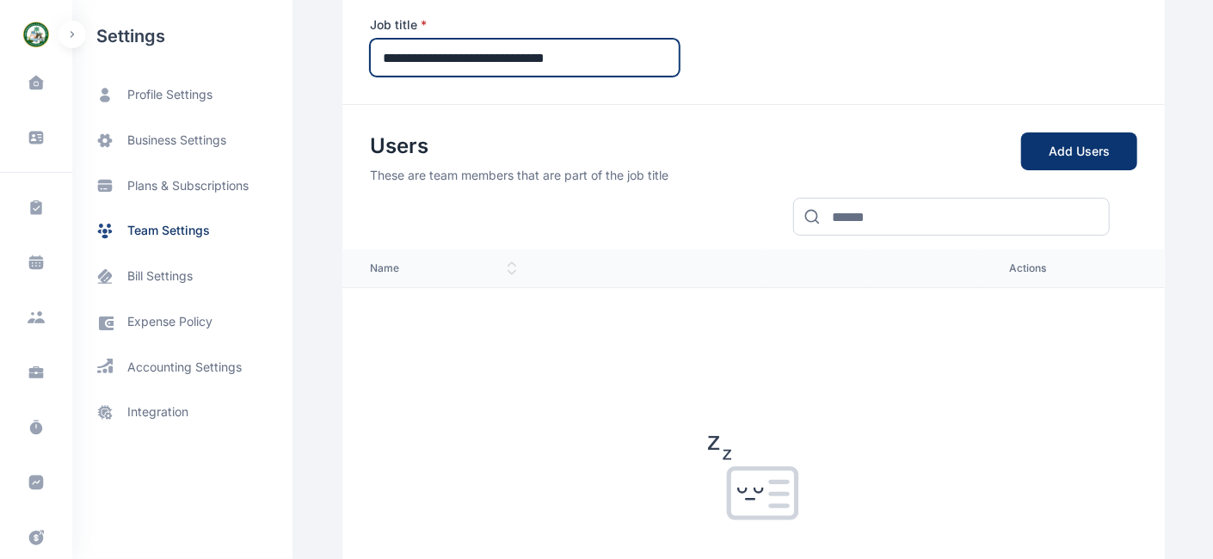
type input "**********"
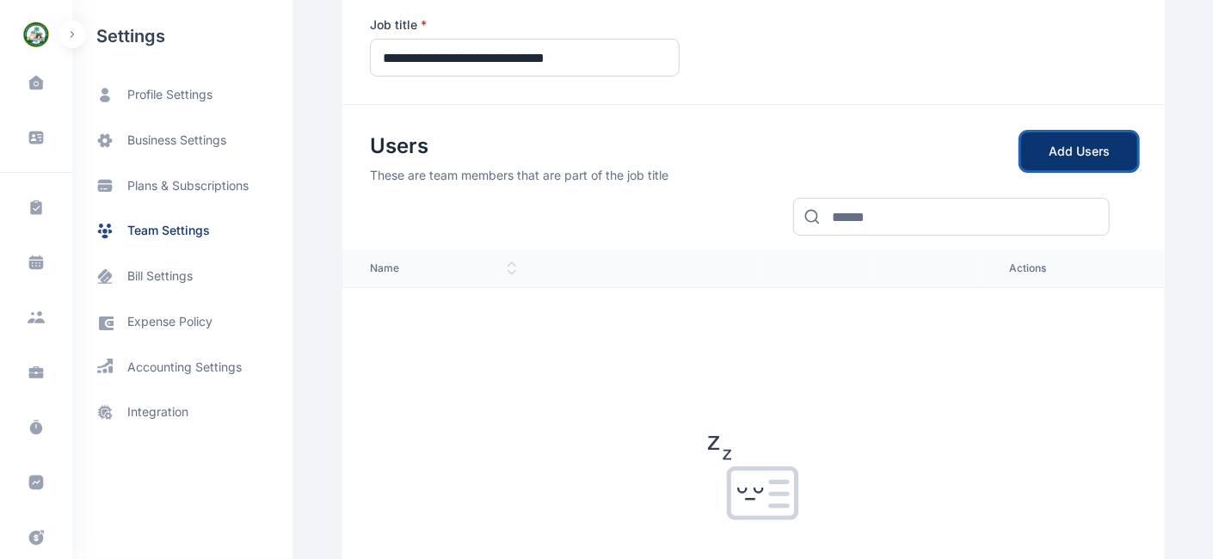
click at [1068, 157] on button "Add Users" at bounding box center [1079, 152] width 116 height 38
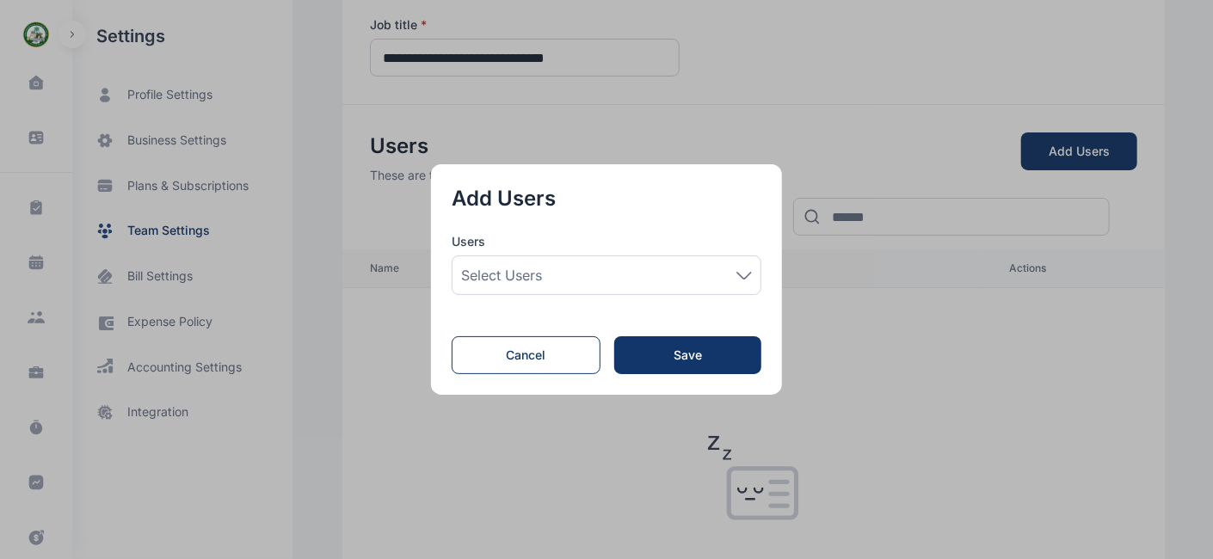
click at [688, 270] on div "Select users" at bounding box center [606, 275] width 291 height 21
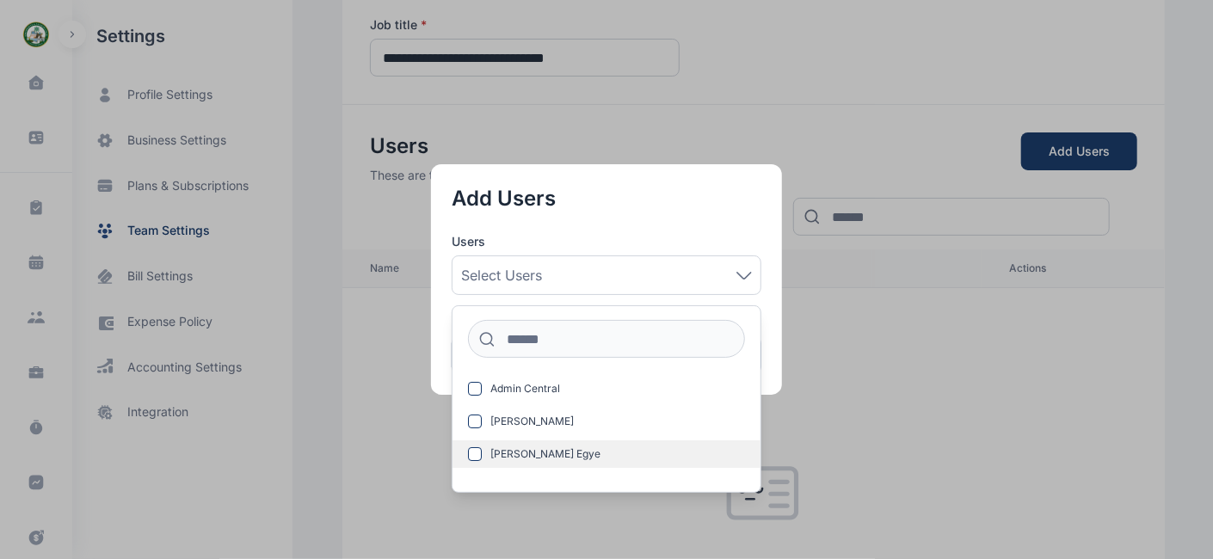
click at [583, 451] on span "[PERSON_NAME] Egye" at bounding box center [546, 454] width 110 height 14
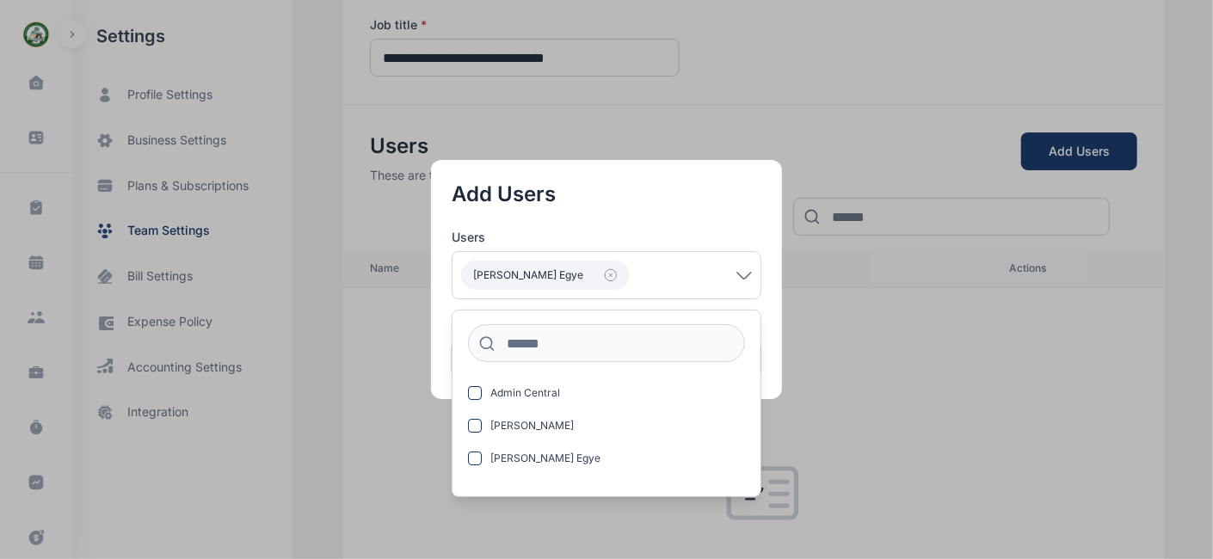
click at [841, 377] on button "button" at bounding box center [606, 279] width 1213 height 559
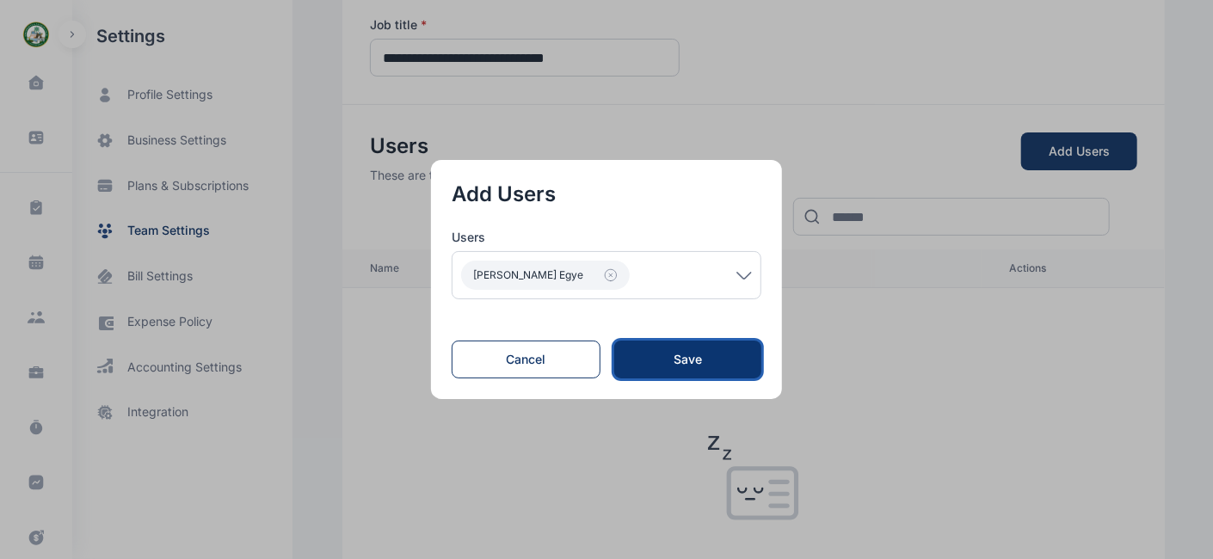
click at [695, 369] on button "Save" at bounding box center [687, 360] width 147 height 38
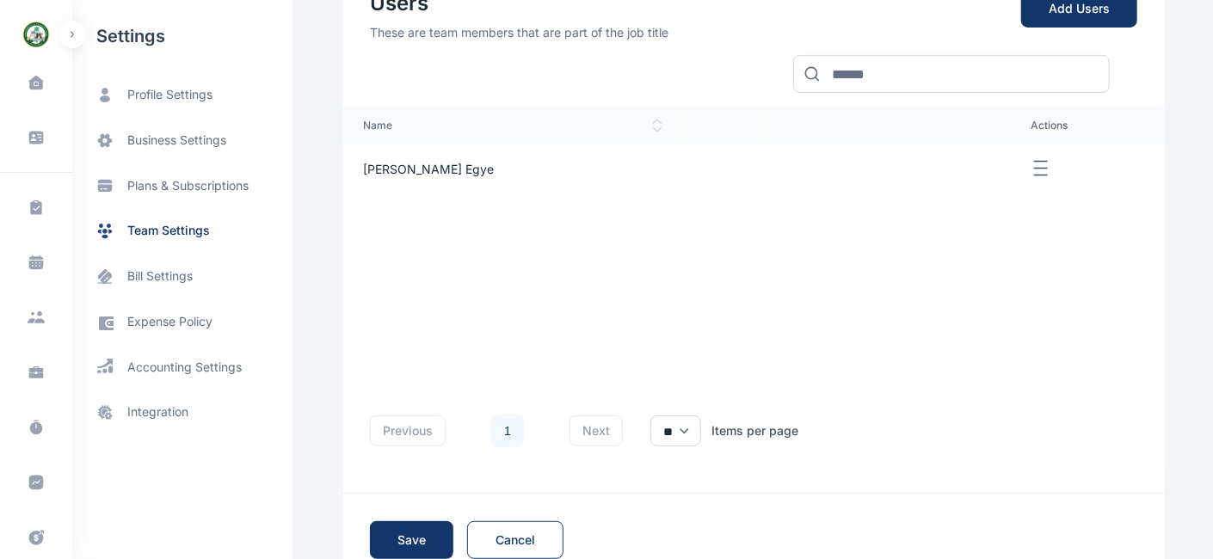
scroll to position [346, 0]
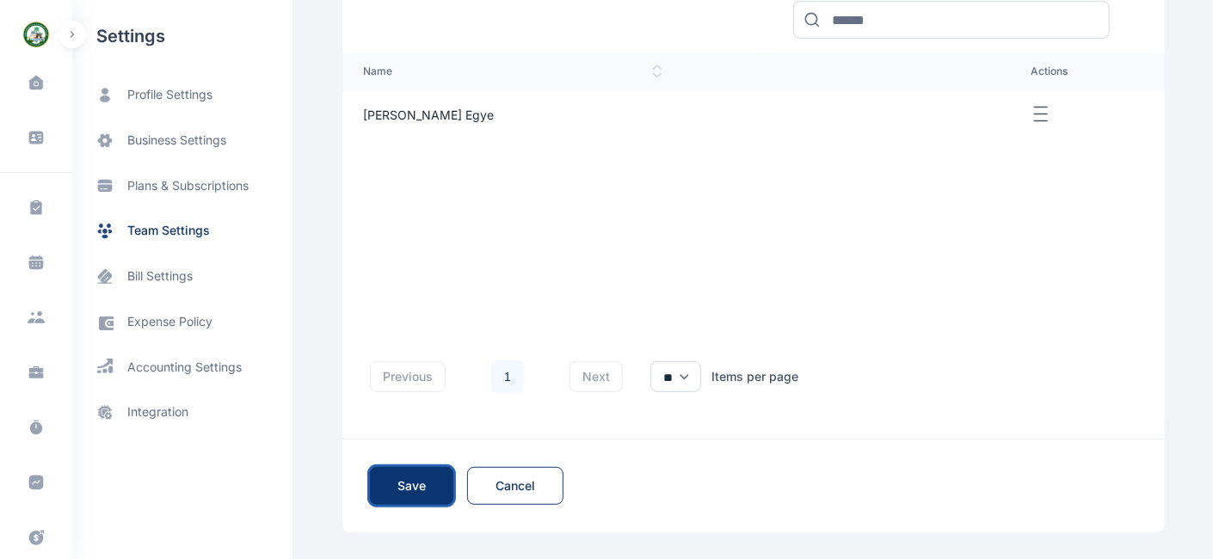
click at [405, 490] on span "Save" at bounding box center [412, 486] width 28 height 17
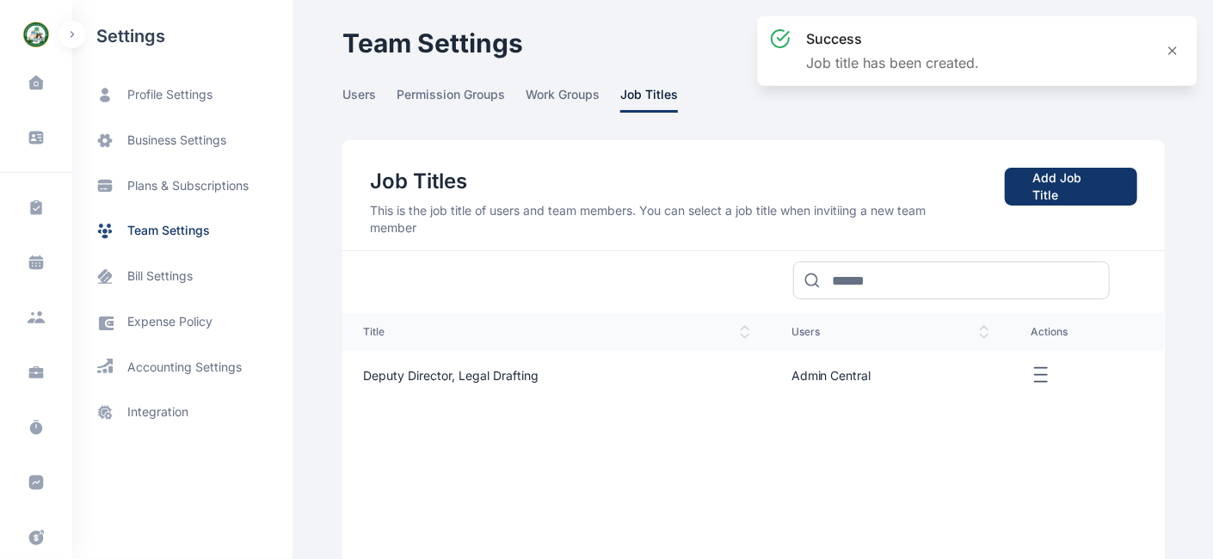
click at [400, 497] on div "title users actions Deputy Director, Legal Drafting Admin Central" at bounding box center [753, 436] width 823 height 246
click at [166, 232] on span "team settings" at bounding box center [168, 231] width 83 height 18
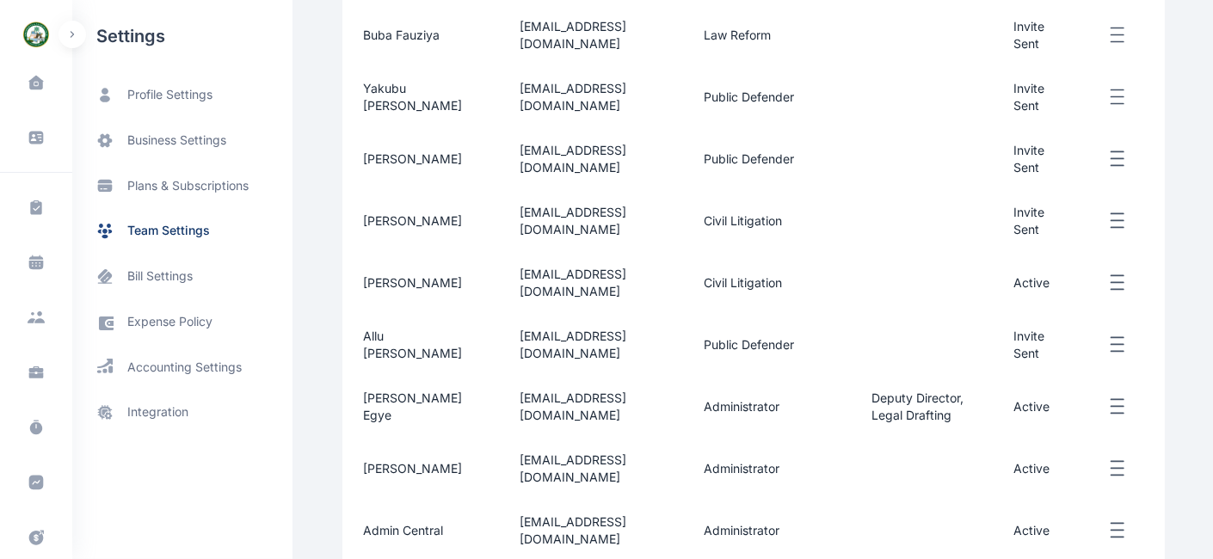
scroll to position [469, 0]
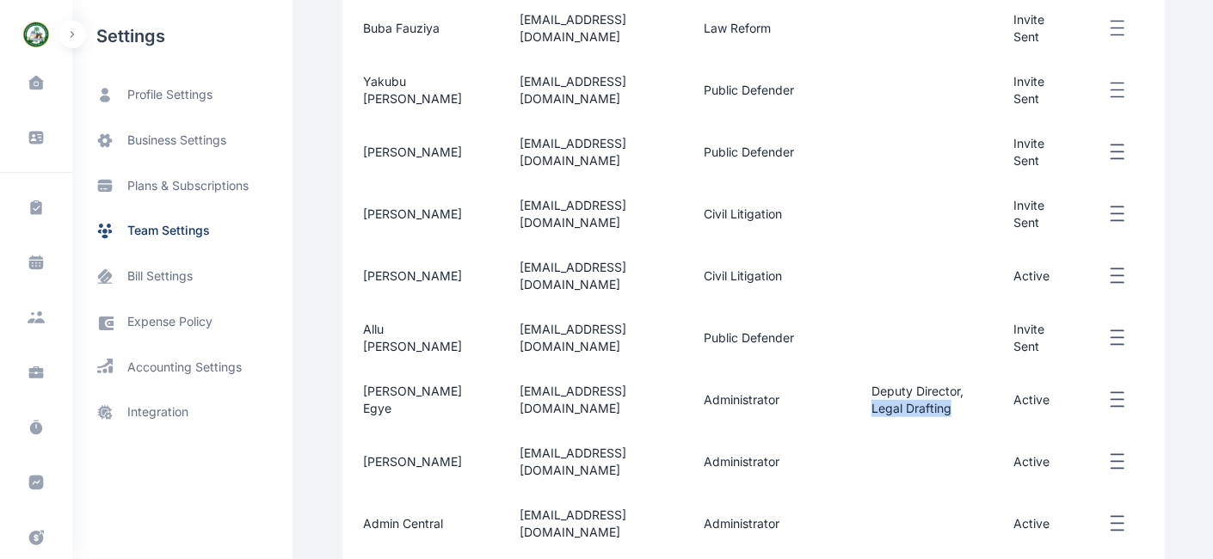
drag, startPoint x: 945, startPoint y: 400, endPoint x: 917, endPoint y: 431, distance: 41.4
click at [856, 409] on td "Deputy Director, Legal Drafting" at bounding box center [922, 400] width 142 height 62
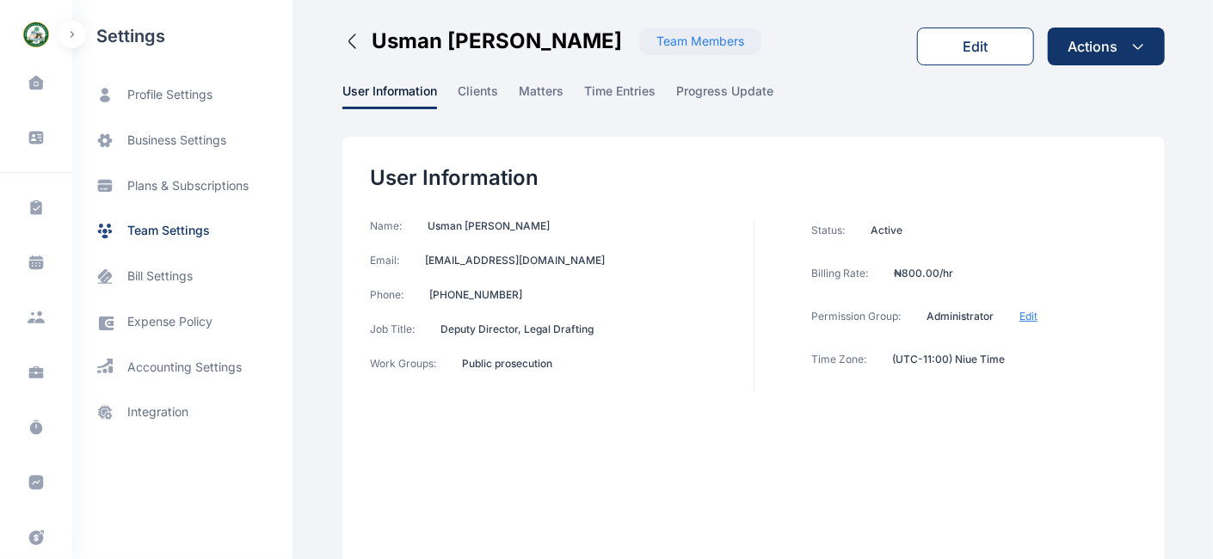
click at [960, 48] on button "Edit" at bounding box center [975, 47] width 117 height 38
click at [978, 44] on div "Edit" at bounding box center [976, 46] width 25 height 21
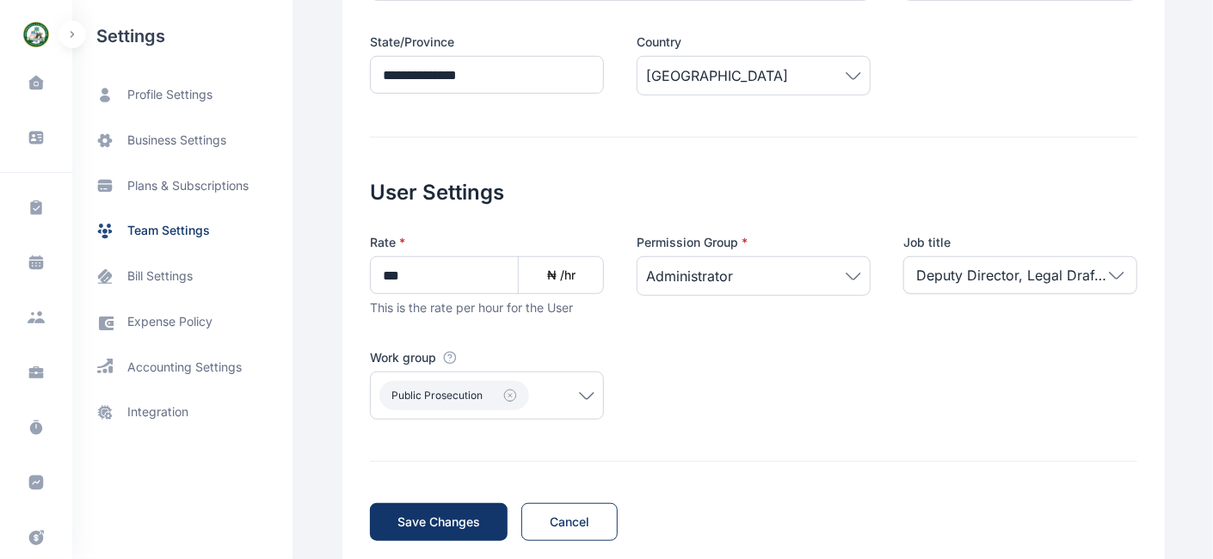
scroll to position [523, 0]
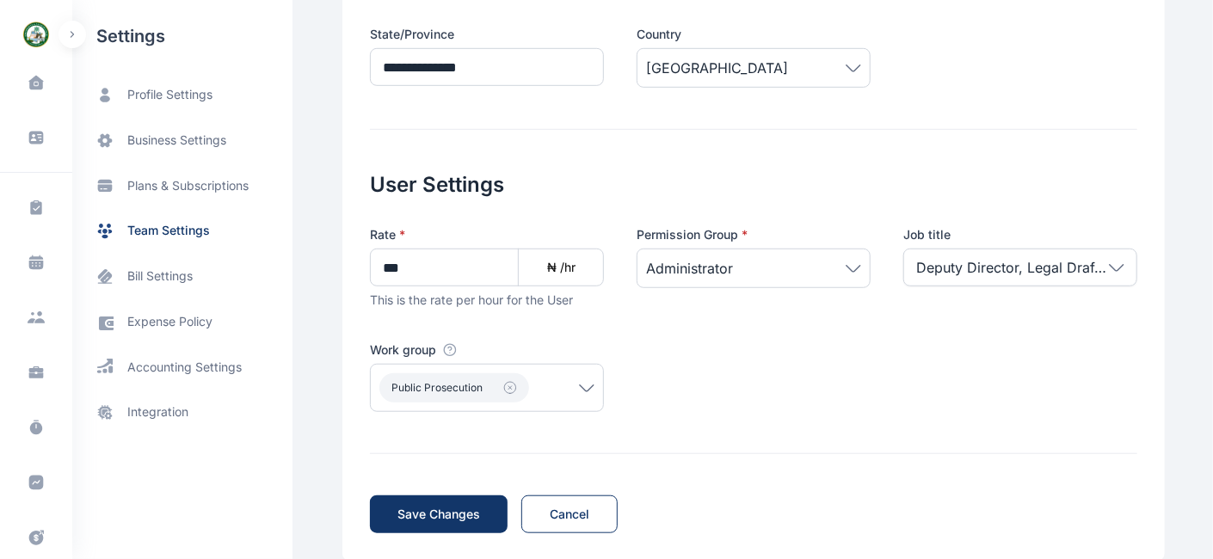
click at [580, 389] on icon at bounding box center [587, 388] width 14 height 6
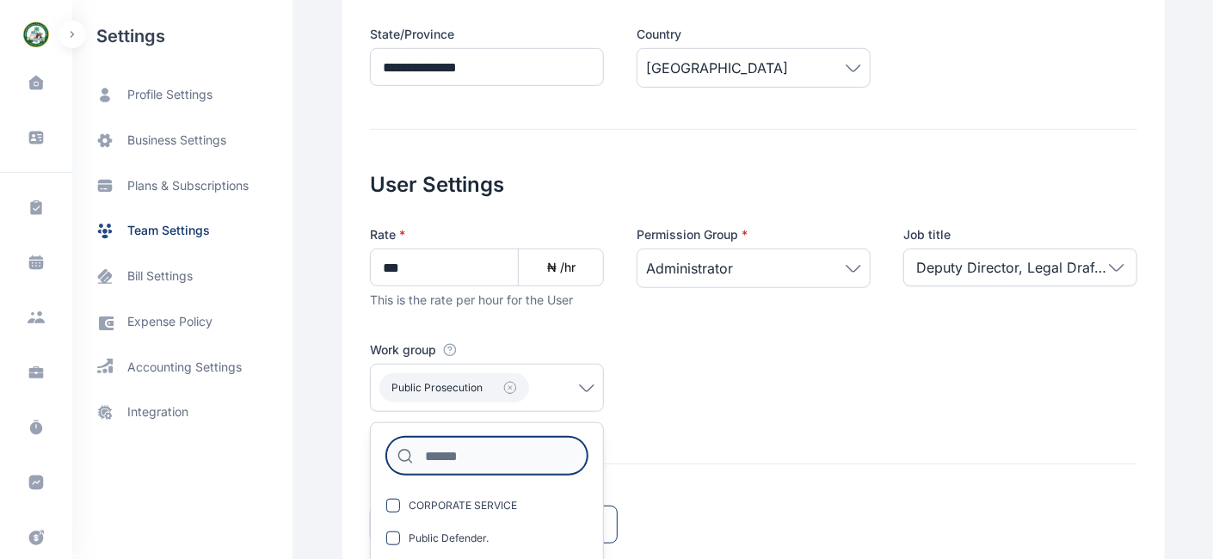
click at [438, 450] on input at bounding box center [486, 456] width 201 height 38
type input "***"
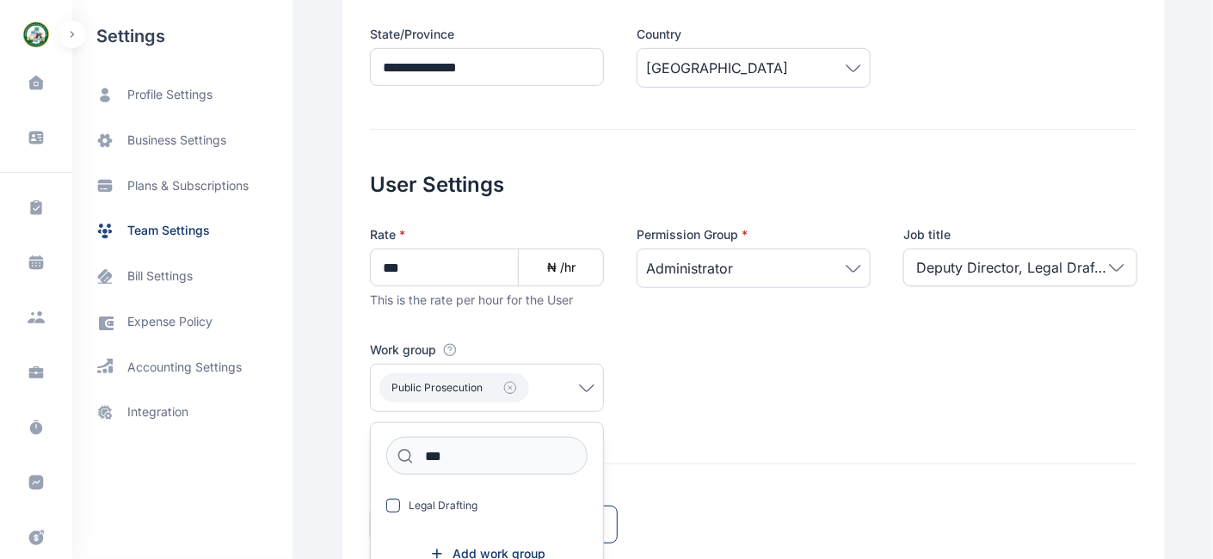
click at [439, 503] on span "Legal Drafting" at bounding box center [443, 506] width 69 height 14
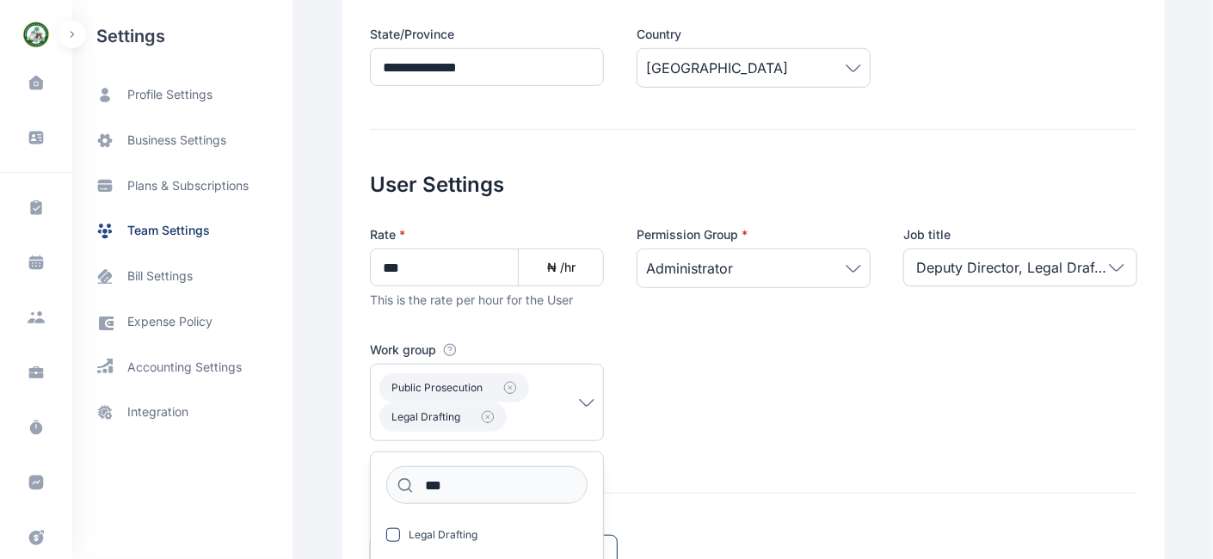
scroll to position [589, 0]
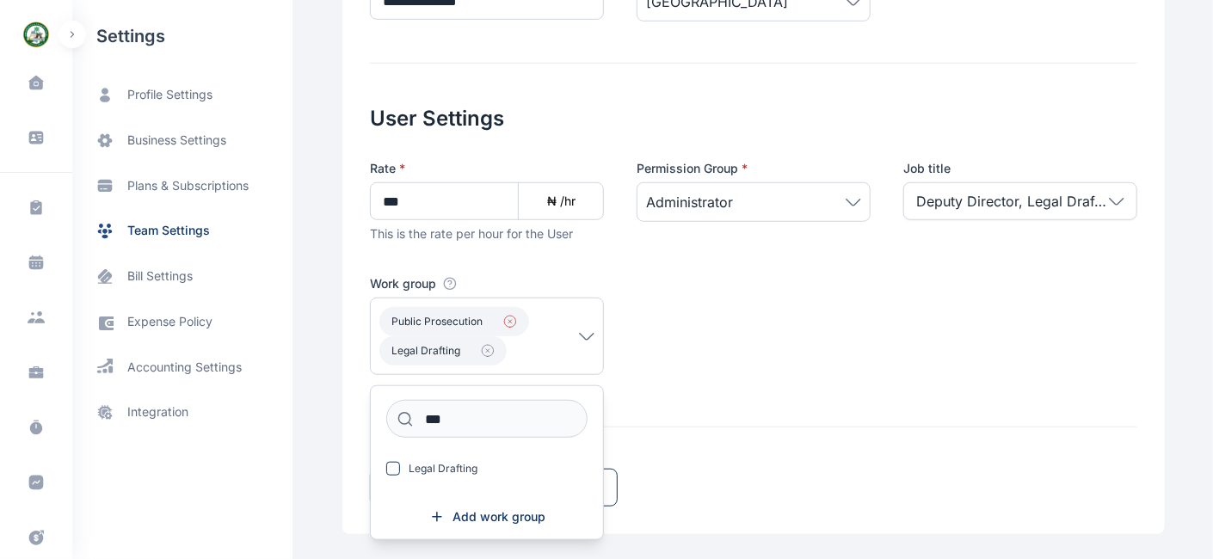
click at [503, 318] on icon "button" at bounding box center [510, 322] width 14 height 14
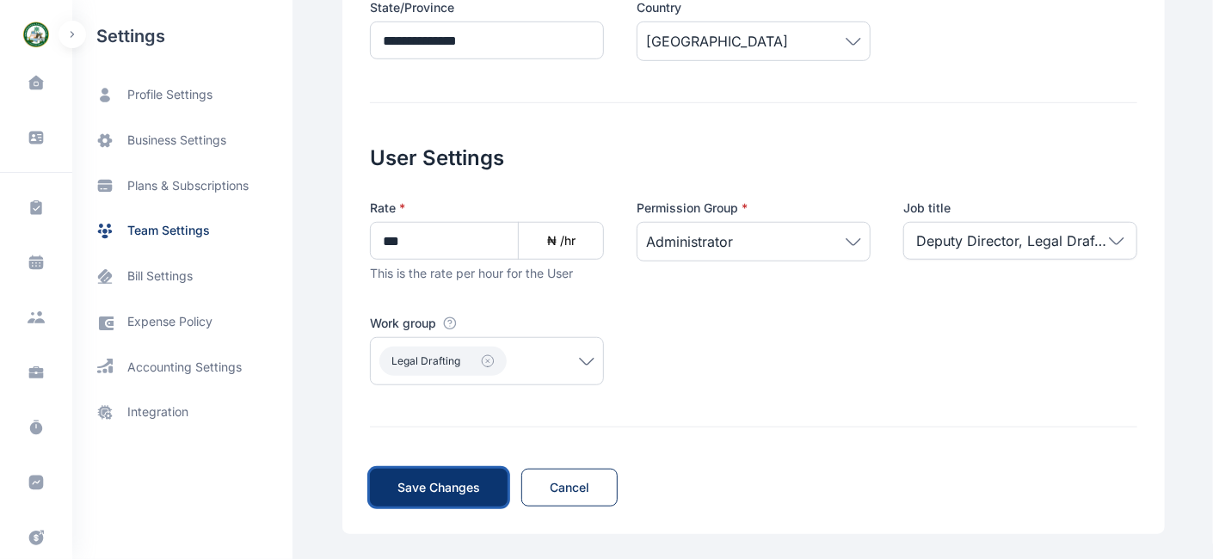
click at [434, 489] on span "Save Changes" at bounding box center [439, 487] width 83 height 17
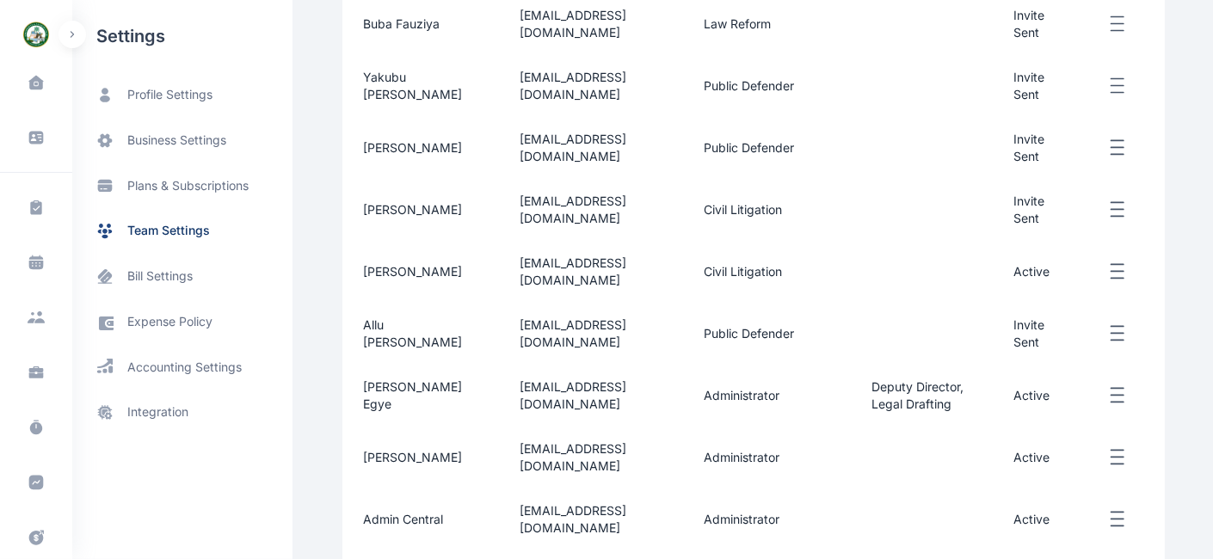
scroll to position [474, 0]
drag, startPoint x: 781, startPoint y: 411, endPoint x: 671, endPoint y: 416, distance: 110.3
click at [671, 416] on tr "Aliyu Usman Egye eusmanaliyu1980@gmail.com Administrator Deputy Director, Legal…" at bounding box center [753, 395] width 823 height 62
click at [671, 416] on td "[EMAIL_ADDRESS][DOMAIN_NAME]" at bounding box center [591, 395] width 184 height 62
click at [674, 409] on td "[EMAIL_ADDRESS][DOMAIN_NAME]" at bounding box center [591, 395] width 184 height 62
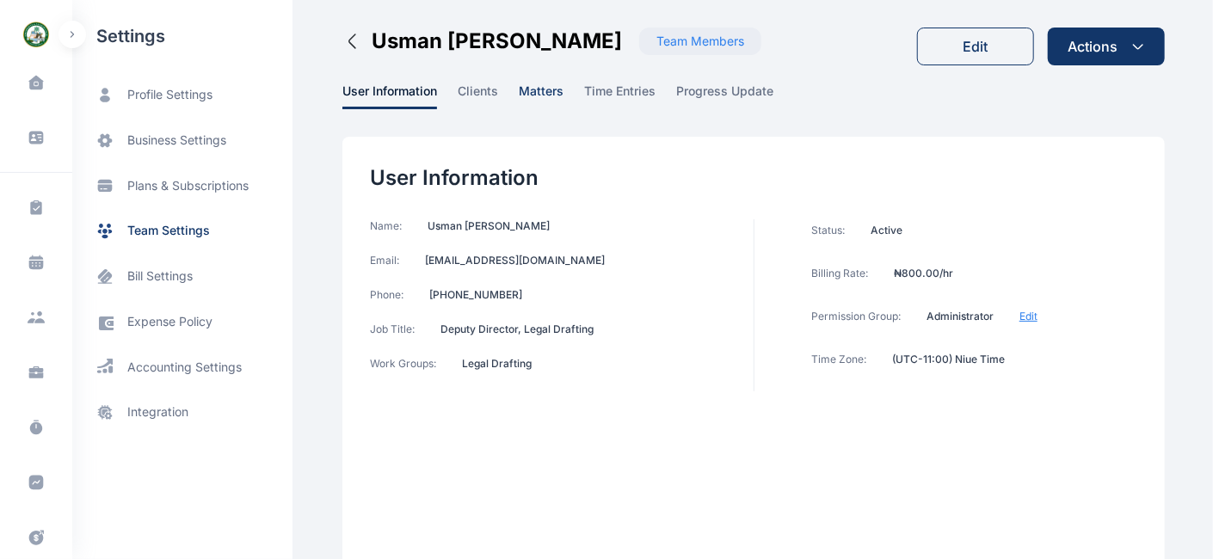
click at [535, 89] on span "matters" at bounding box center [541, 96] width 45 height 27
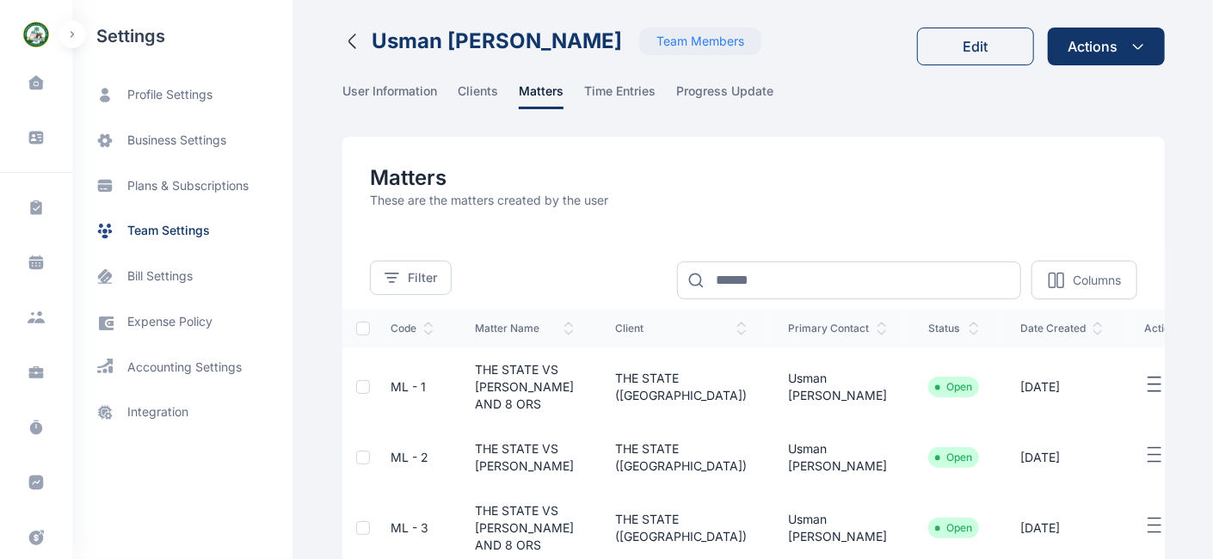
click at [349, 42] on icon "button" at bounding box center [352, 41] width 6 height 14
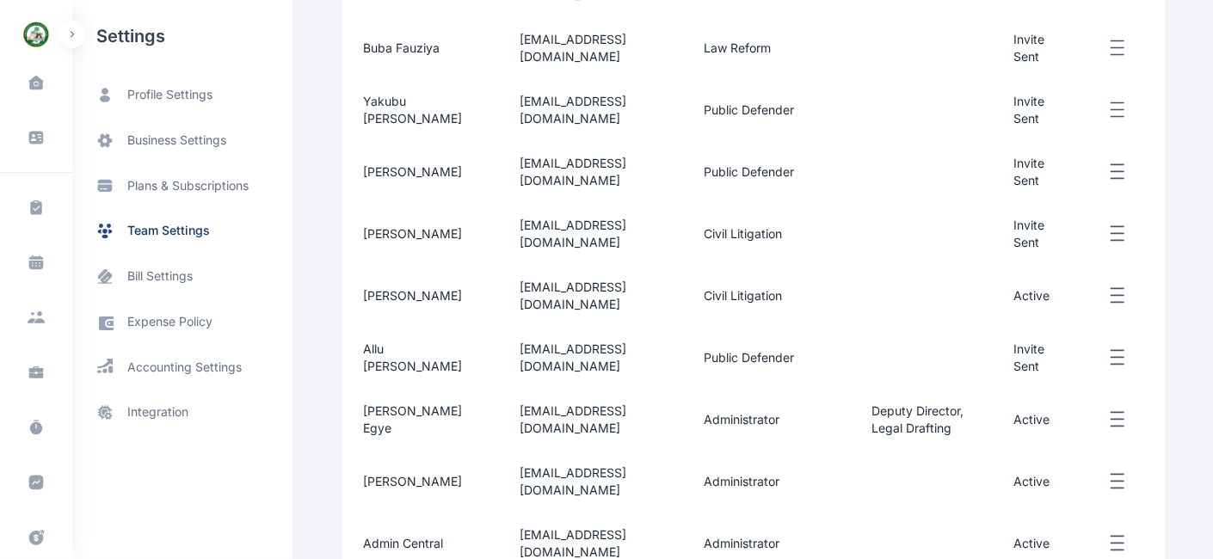
scroll to position [460, 0]
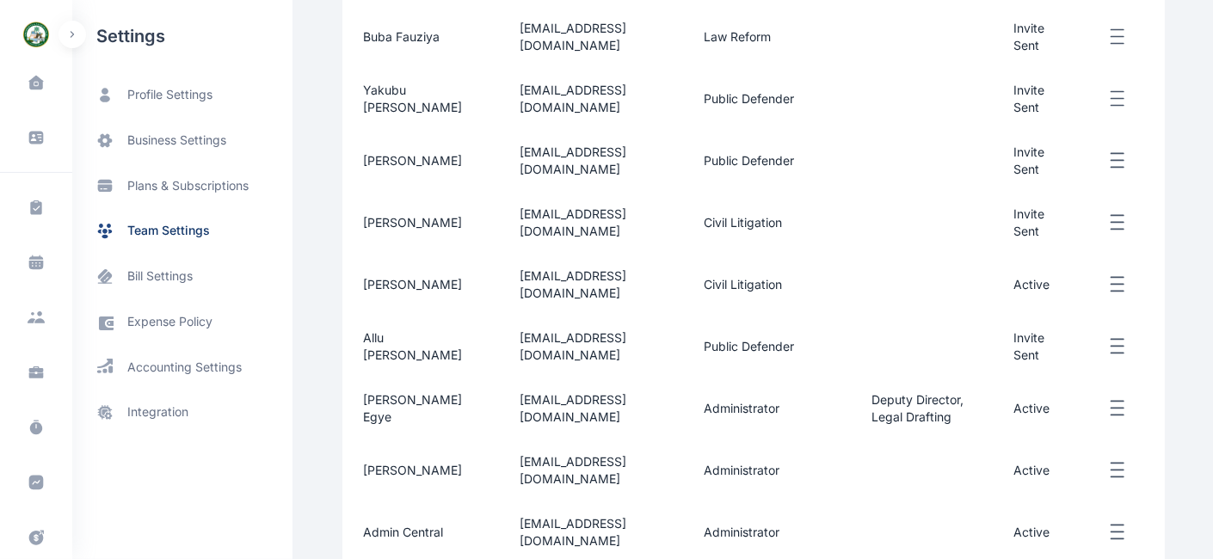
click at [558, 466] on span "[EMAIL_ADDRESS][DOMAIN_NAME]" at bounding box center [573, 470] width 107 height 32
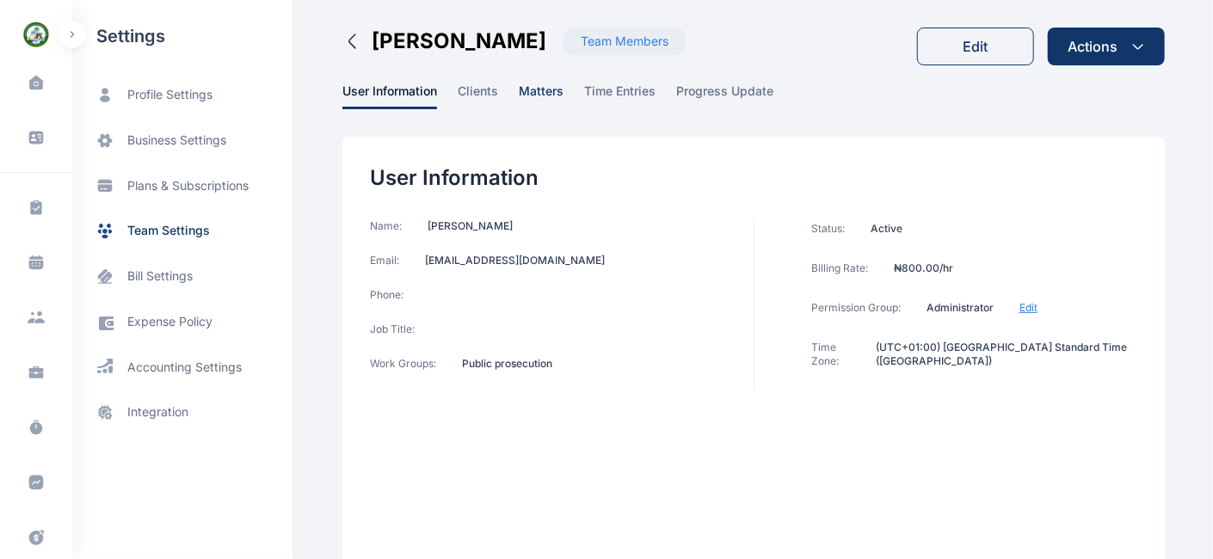
click at [528, 90] on span "matters" at bounding box center [541, 96] width 45 height 27
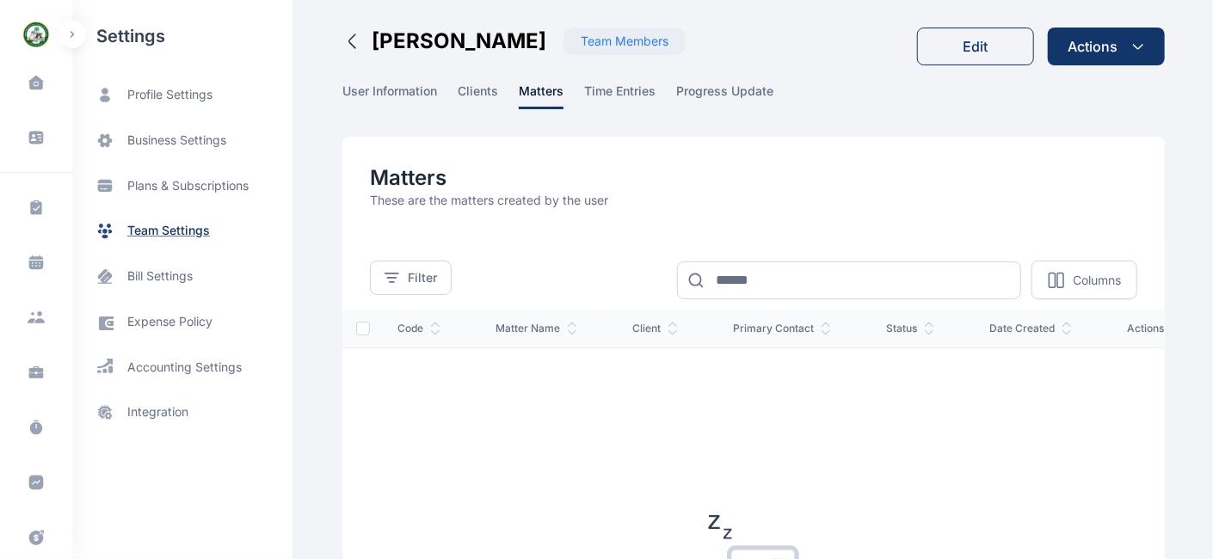
click at [166, 222] on span "team settings" at bounding box center [168, 231] width 83 height 18
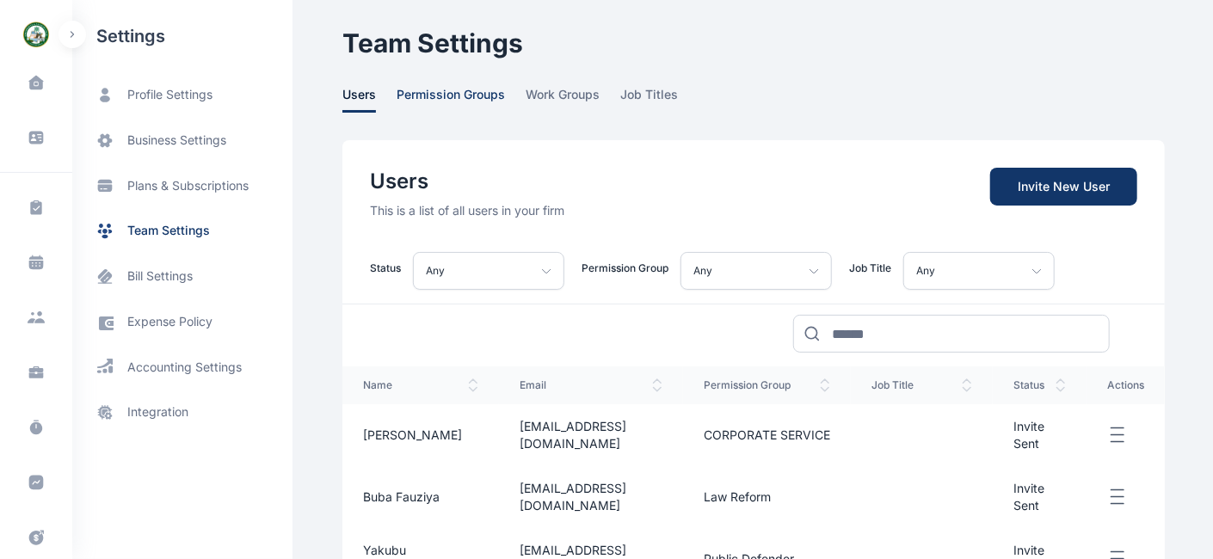
click at [435, 98] on span "permission groups" at bounding box center [451, 99] width 108 height 27
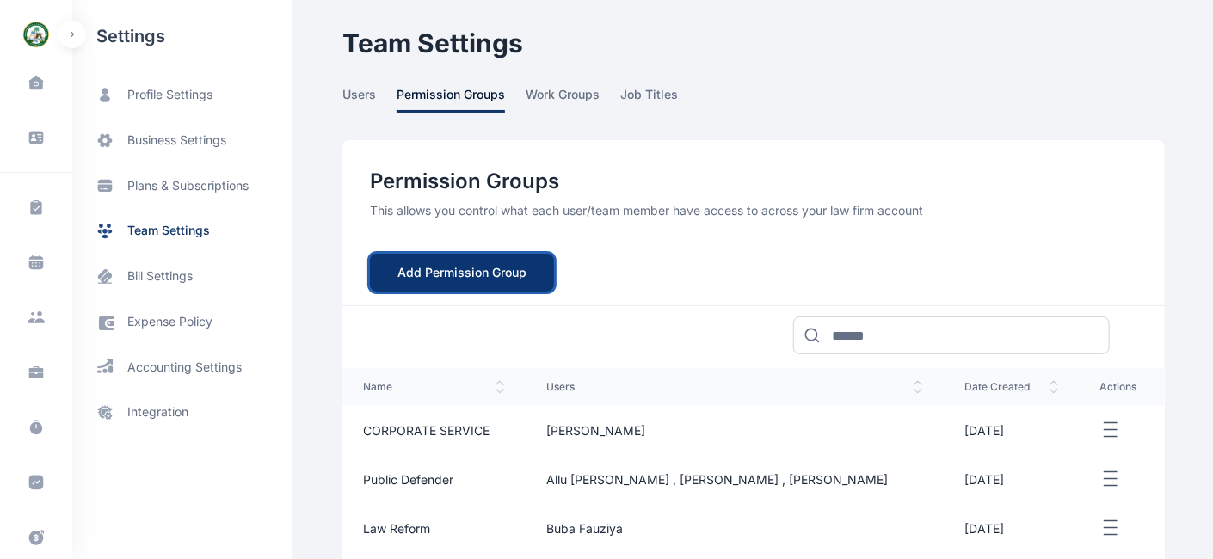
click at [442, 275] on button "Add Permission Group" at bounding box center [462, 273] width 184 height 38
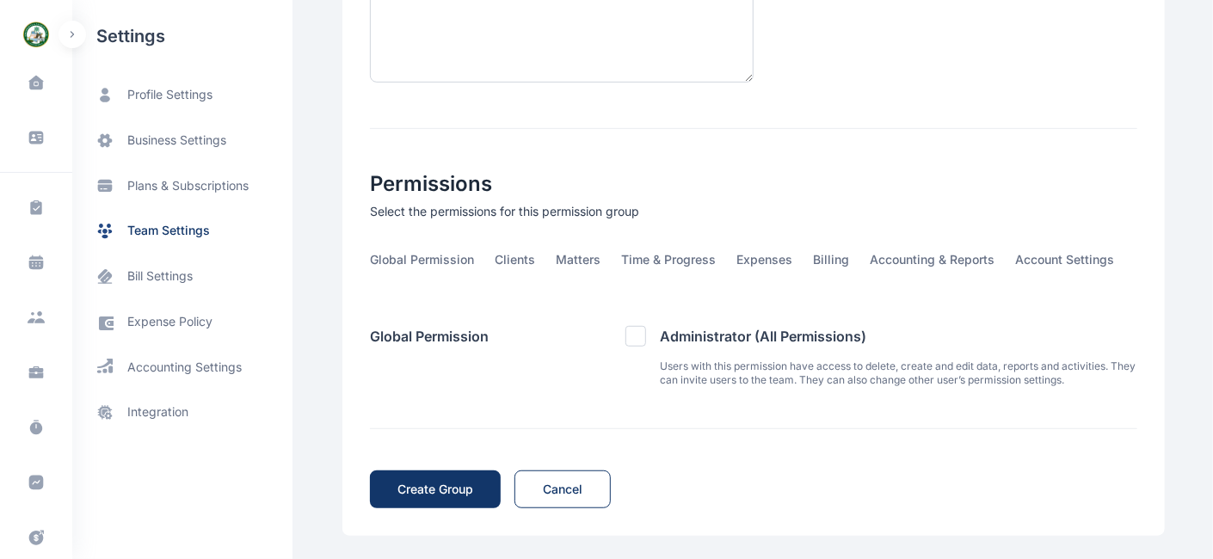
scroll to position [402, 0]
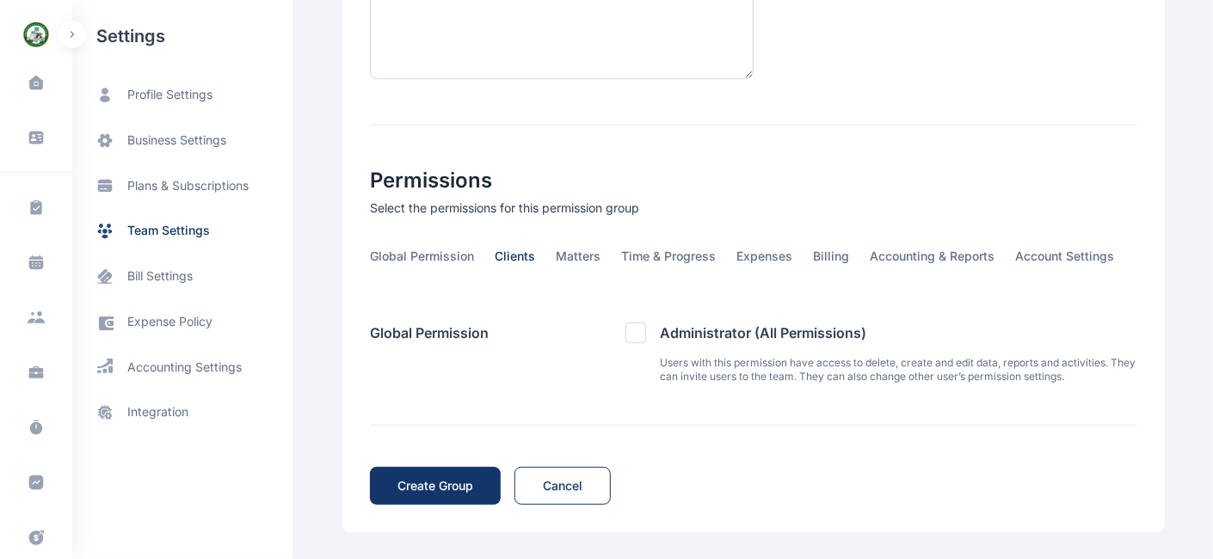
click at [506, 256] on span "Clients" at bounding box center [515, 261] width 40 height 27
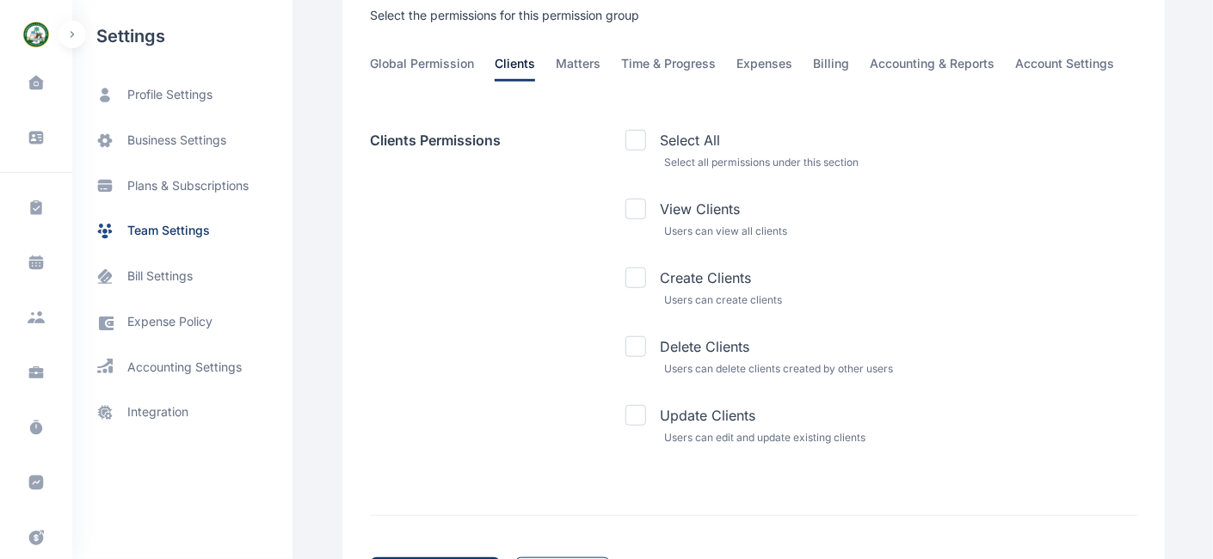
scroll to position [597, 0]
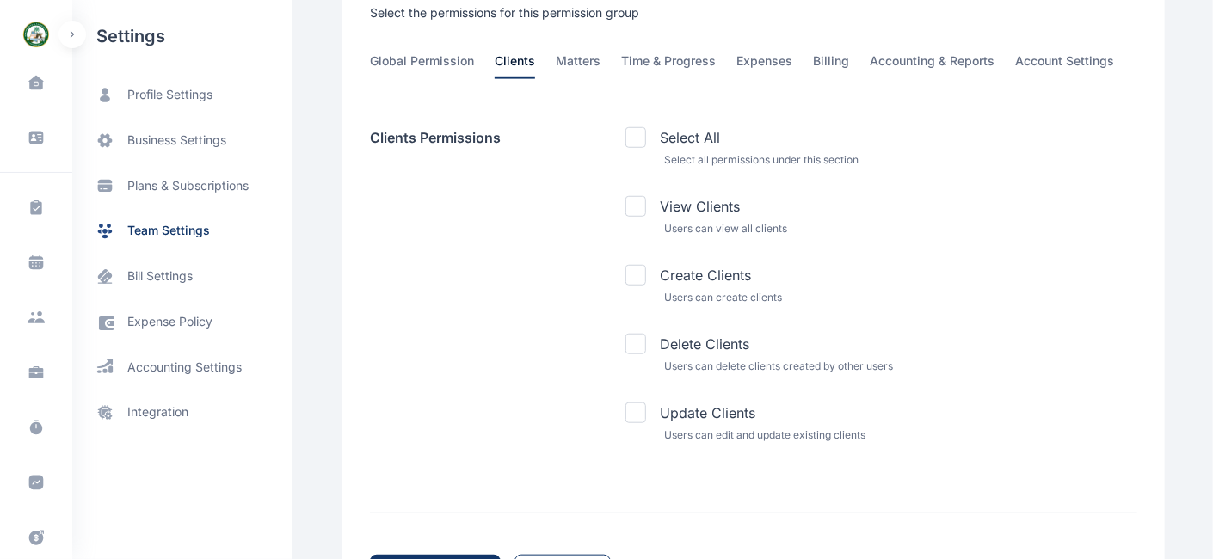
click at [626, 348] on div at bounding box center [636, 344] width 21 height 21
click at [629, 348] on div at bounding box center [636, 344] width 21 height 21
click at [632, 204] on icon at bounding box center [636, 206] width 12 height 9
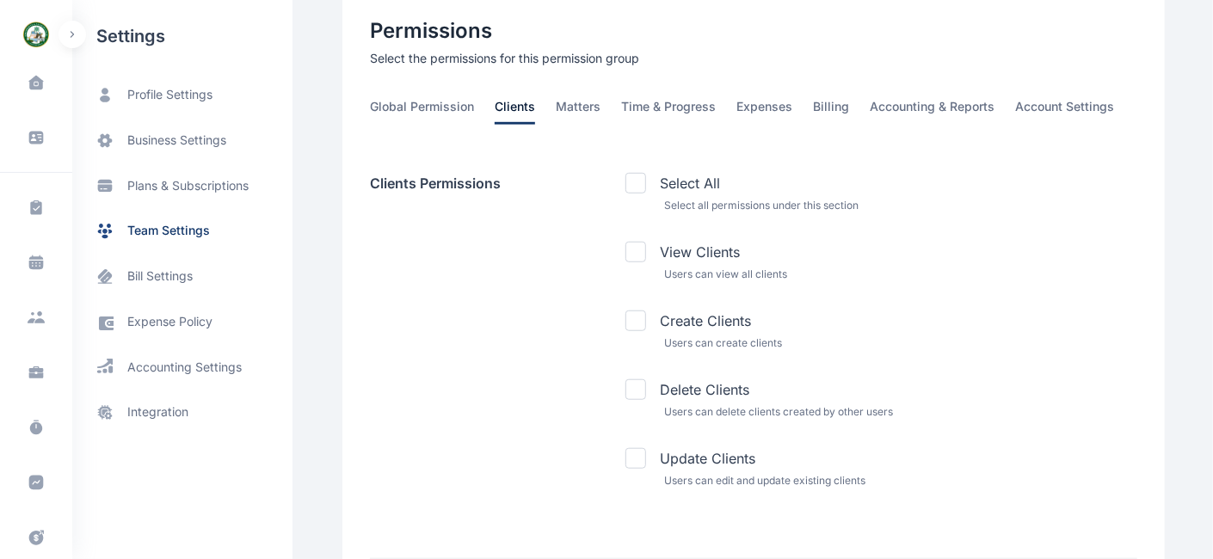
scroll to position [526, 0]
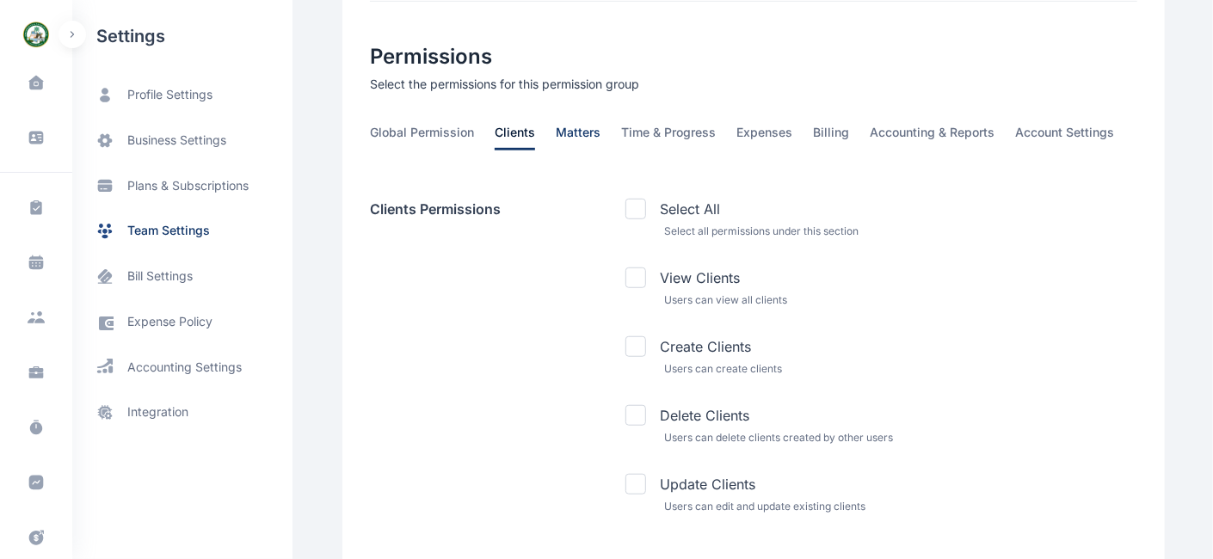
click at [565, 129] on span "Matters" at bounding box center [578, 137] width 45 height 27
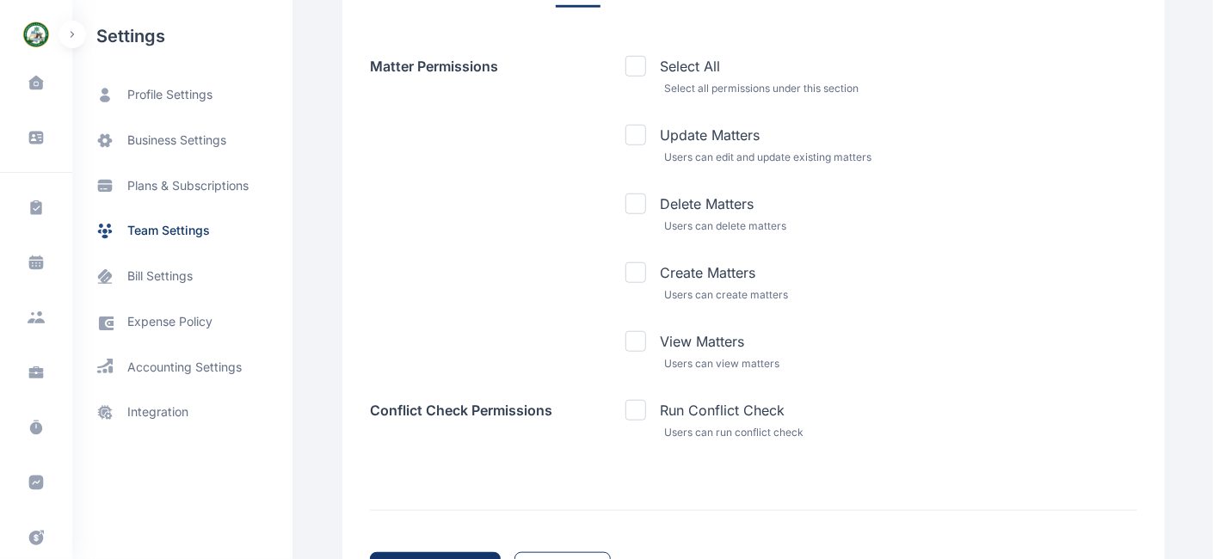
scroll to position [671, 0]
click at [647, 343] on div "View Matters Users can view matters" at bounding box center [882, 349] width 512 height 41
click at [640, 347] on div "View Matters Users can view matters" at bounding box center [882, 349] width 512 height 41
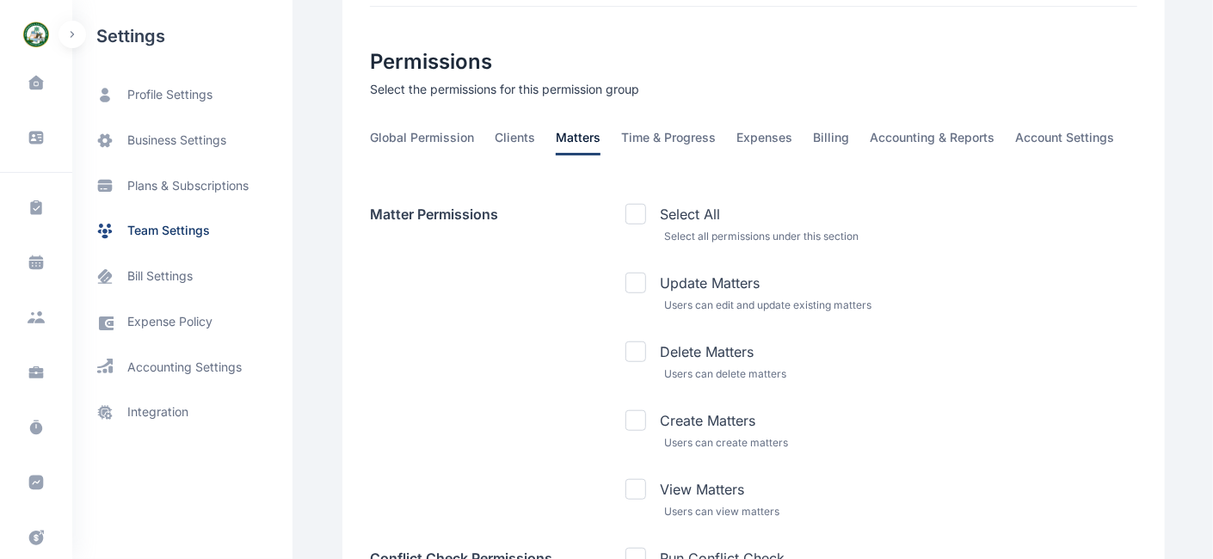
scroll to position [520, 0]
click at [637, 139] on span "Time & Progress" at bounding box center [668, 143] width 95 height 27
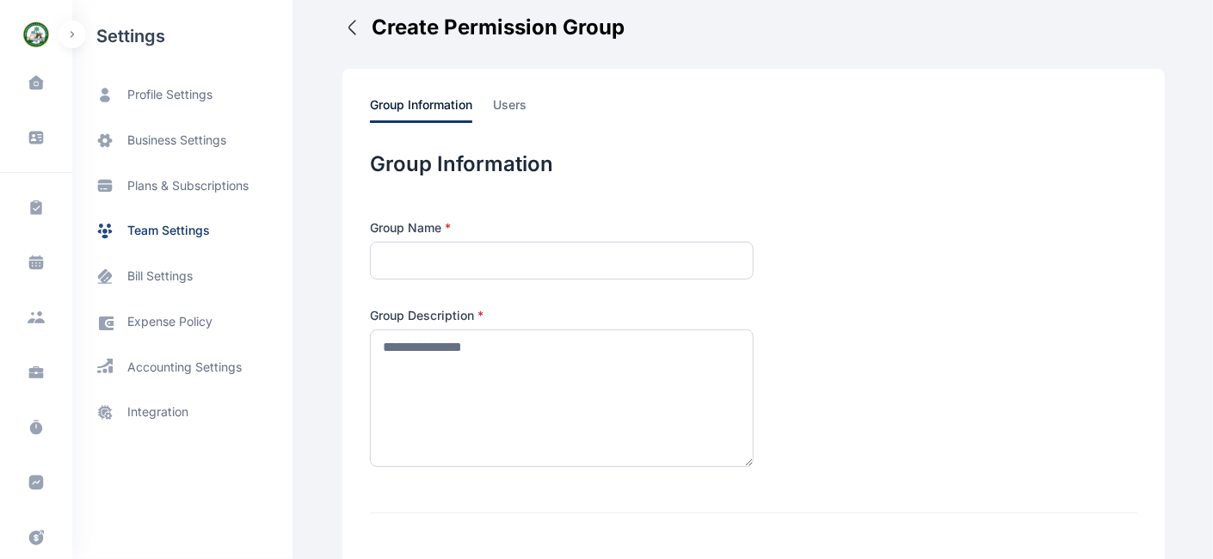
scroll to position [7, 0]
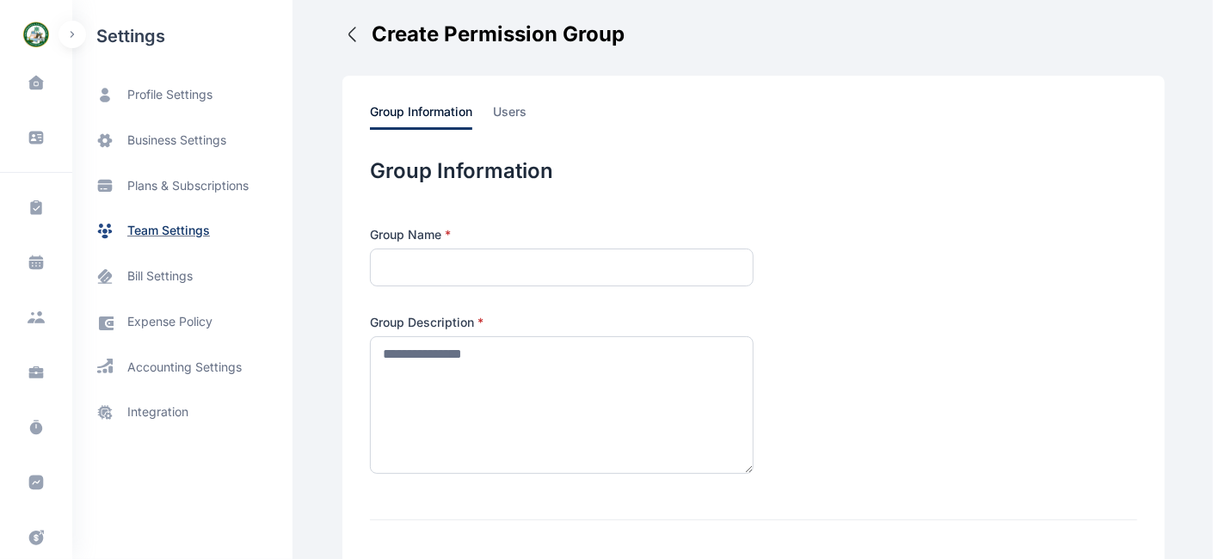
click at [157, 225] on span "team settings" at bounding box center [168, 231] width 83 height 18
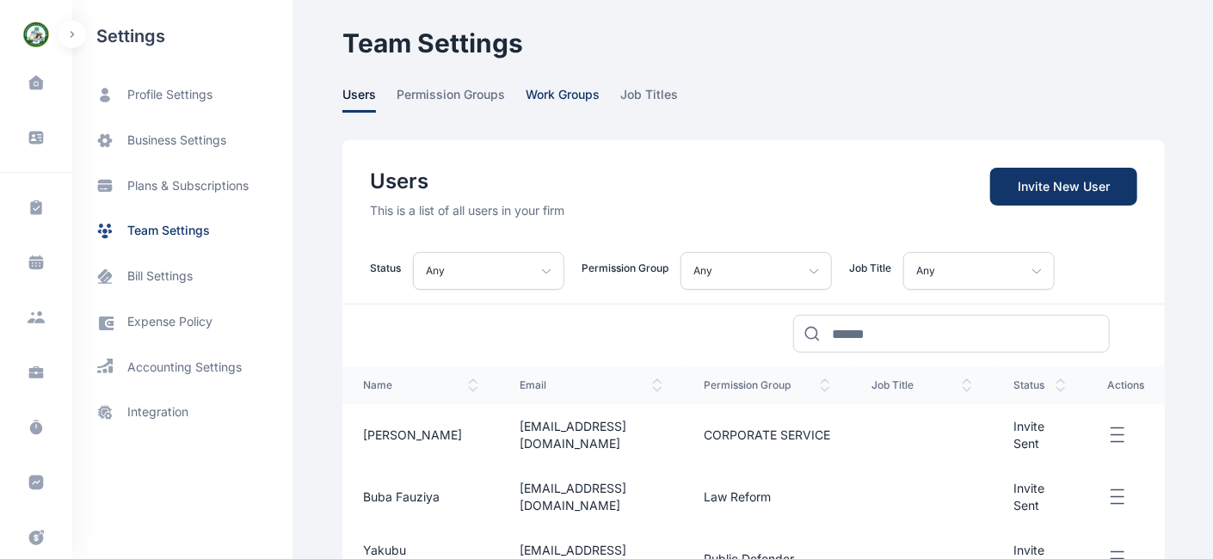
click at [551, 95] on span "work groups" at bounding box center [563, 99] width 74 height 27
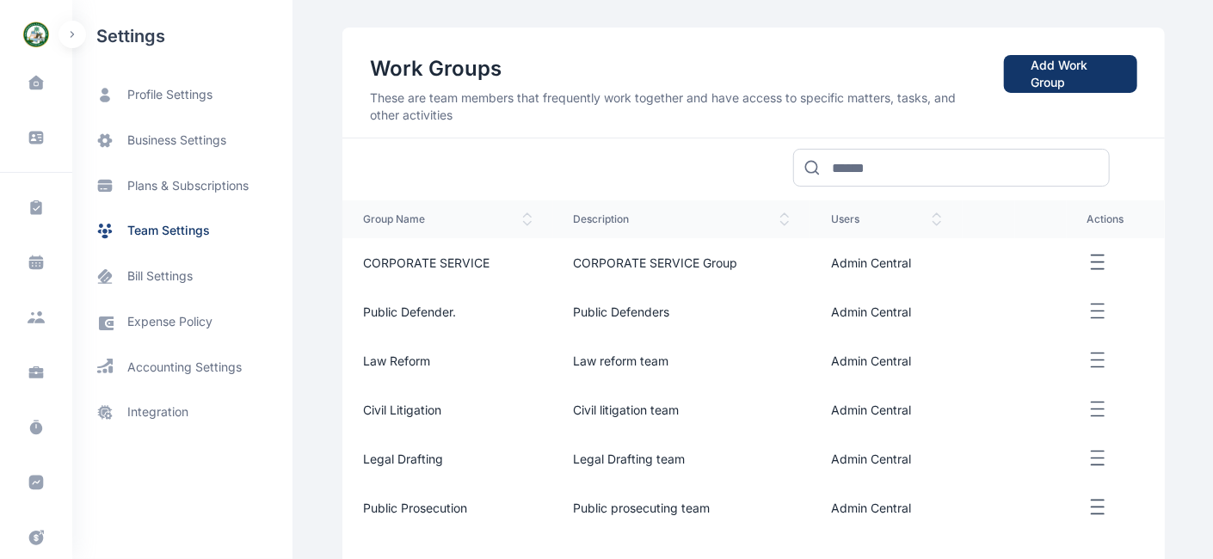
scroll to position [274, 0]
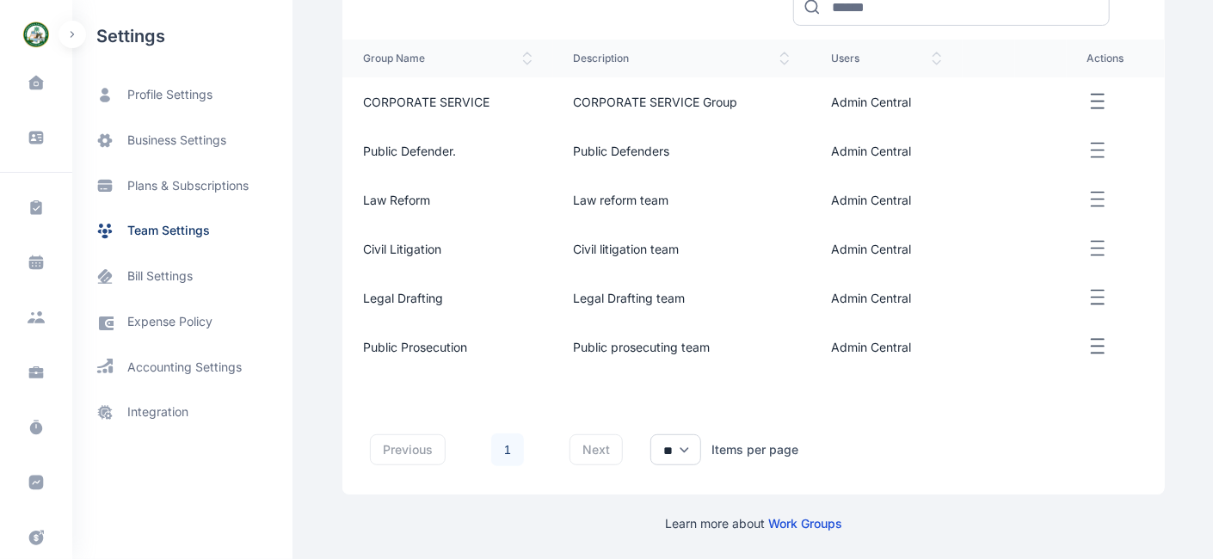
click at [1097, 108] on line "button" at bounding box center [1098, 108] width 12 height 0
click at [1047, 120] on div "Edit" at bounding box center [1048, 121] width 98 height 39
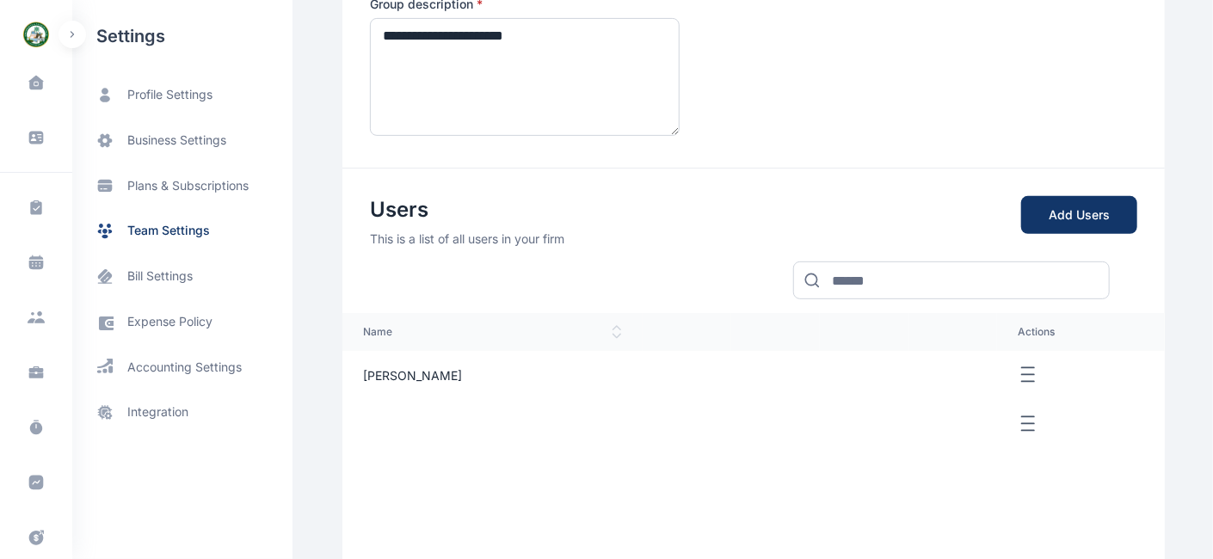
scroll to position [256, 0]
click at [1018, 372] on icon "button" at bounding box center [1028, 377] width 21 height 22
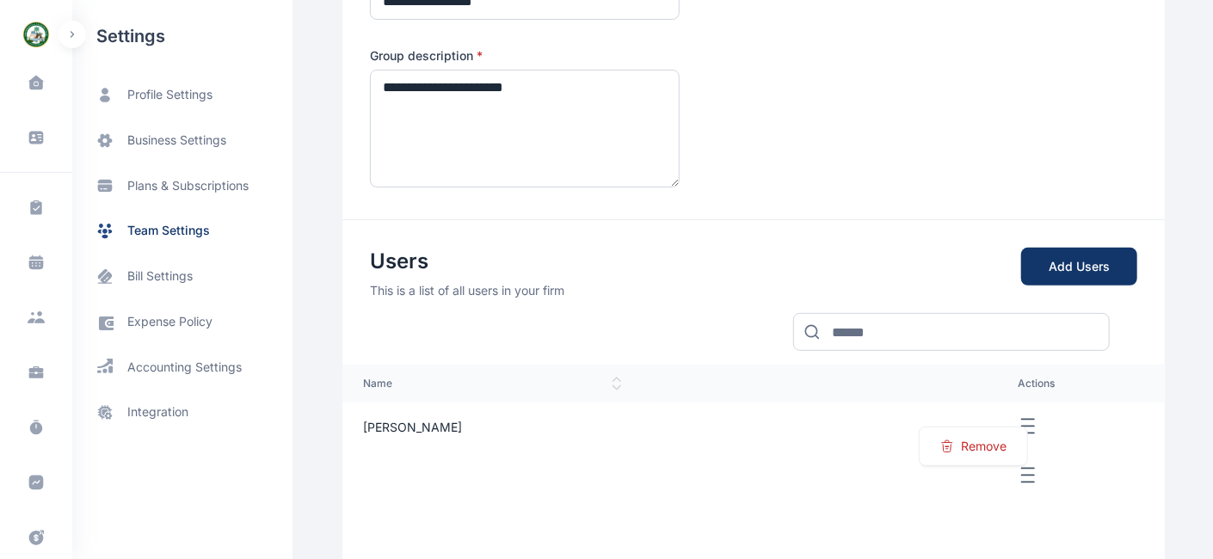
scroll to position [0, 0]
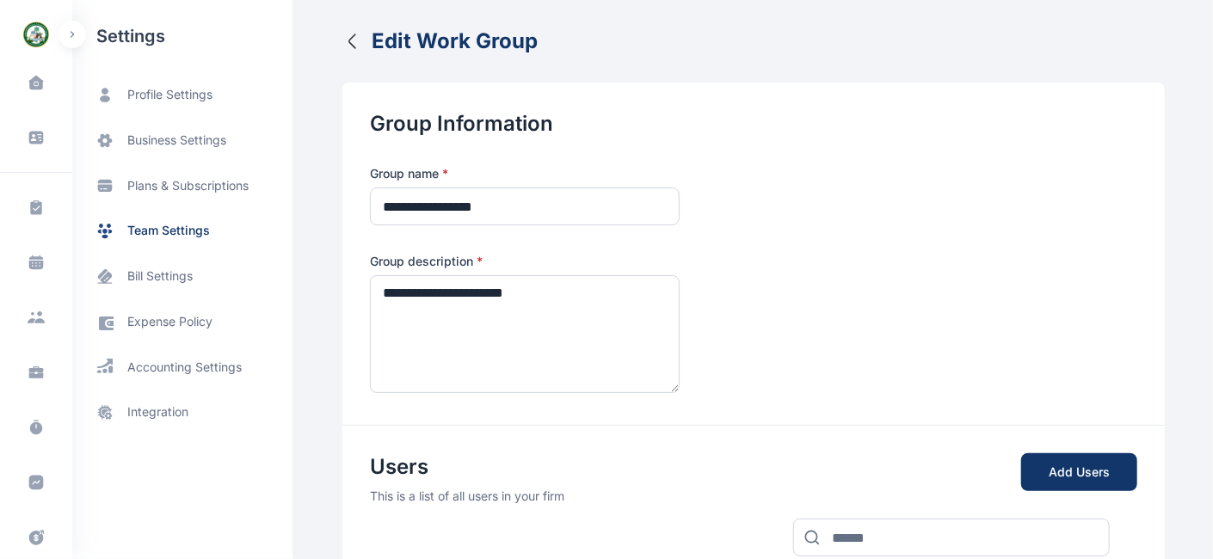
click at [346, 40] on icon "button" at bounding box center [352, 41] width 21 height 21
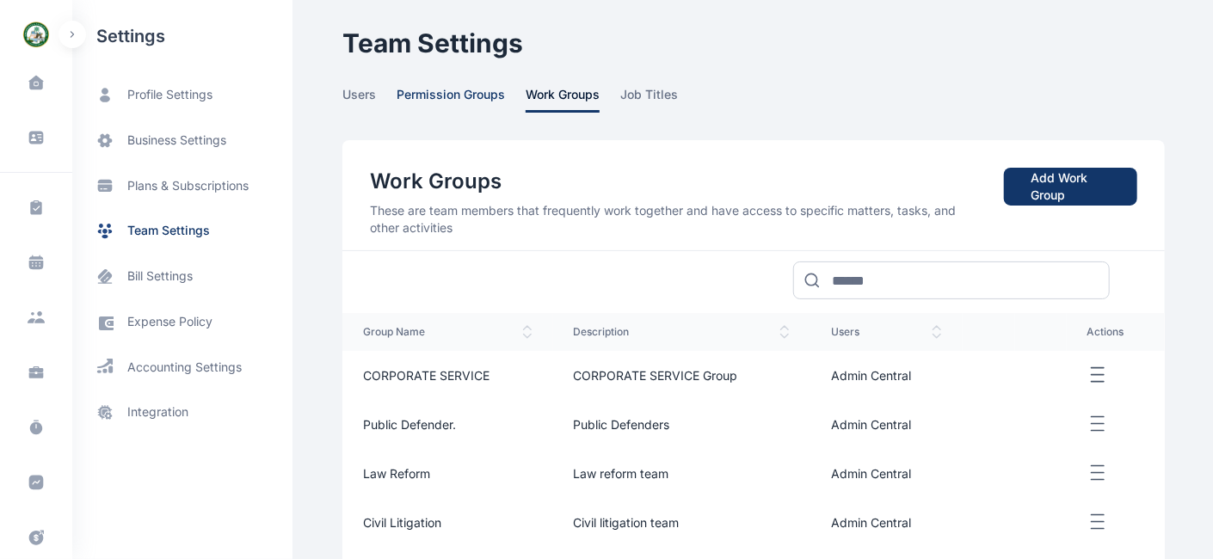
click at [456, 96] on span "permission groups" at bounding box center [451, 99] width 108 height 27
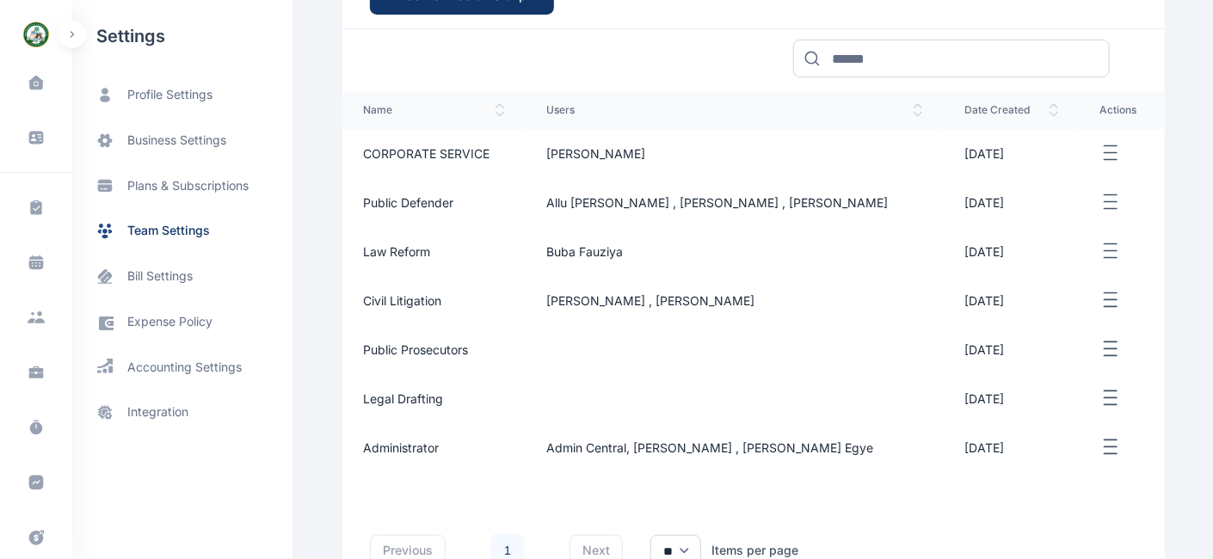
scroll to position [278, 0]
click at [1101, 152] on line "button" at bounding box center [1110, 152] width 12 height 0
click at [1053, 170] on span "Edit" at bounding box center [1051, 172] width 22 height 17
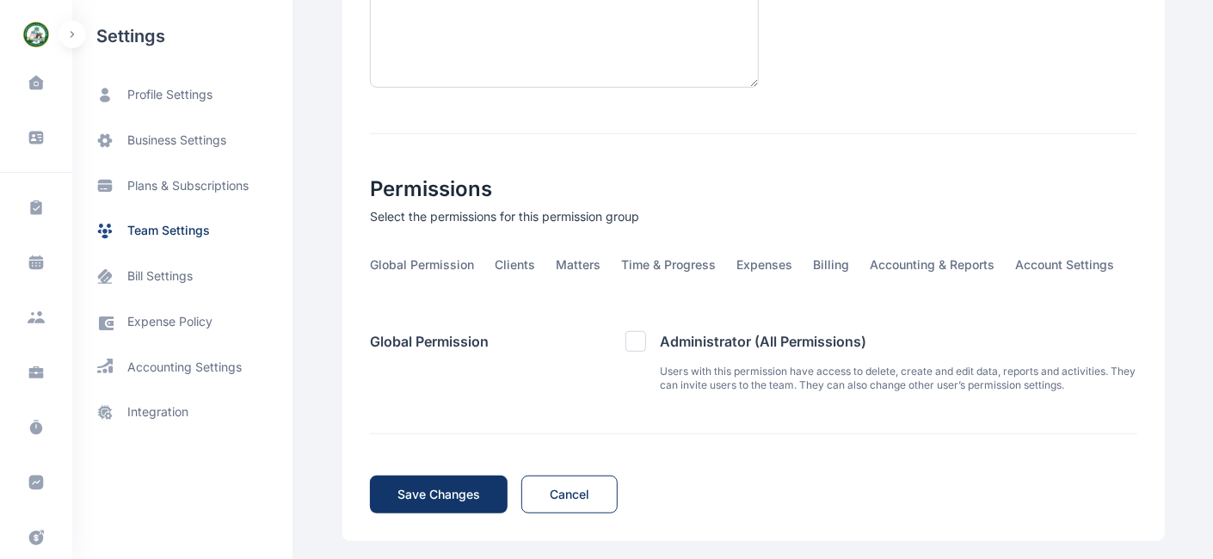
scroll to position [402, 0]
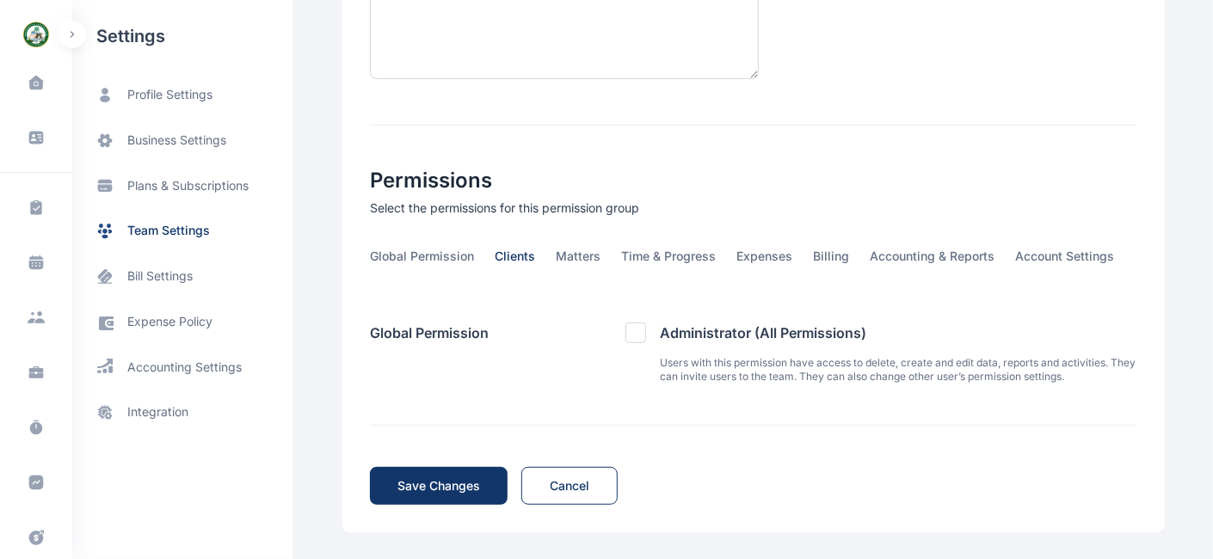
click at [512, 251] on span "Clients" at bounding box center [515, 261] width 40 height 27
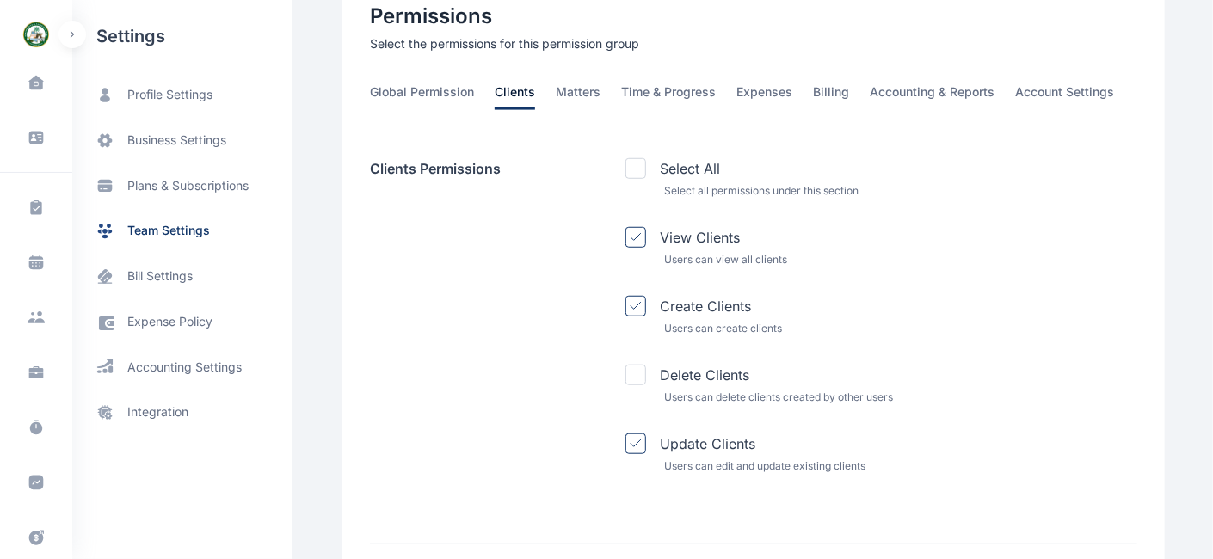
scroll to position [565, 0]
click at [32, 370] on icon at bounding box center [36, 370] width 15 height 6
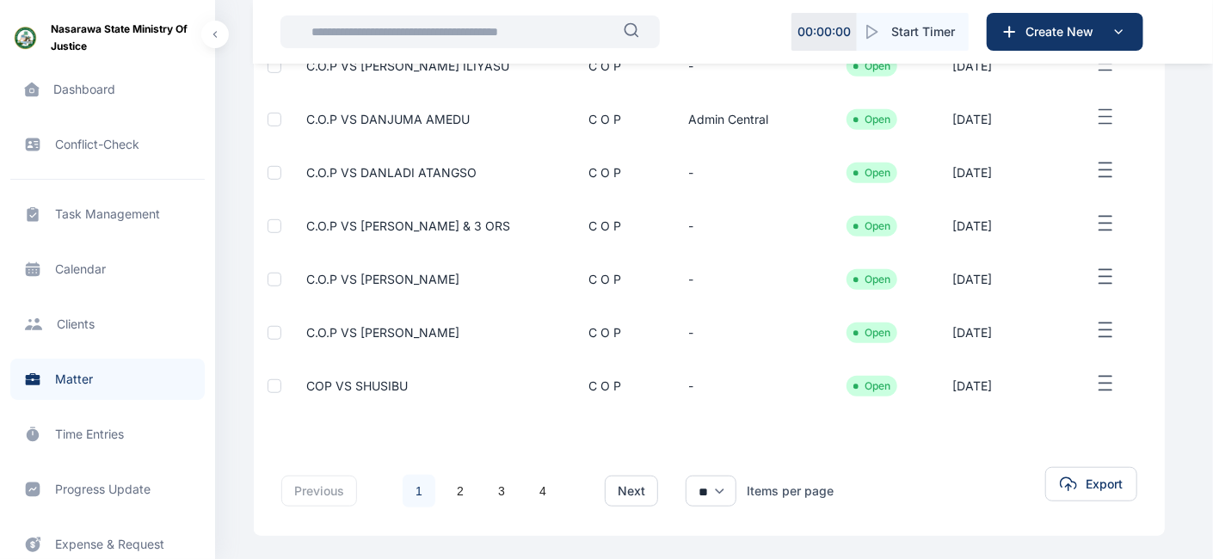
scroll to position [439, 0]
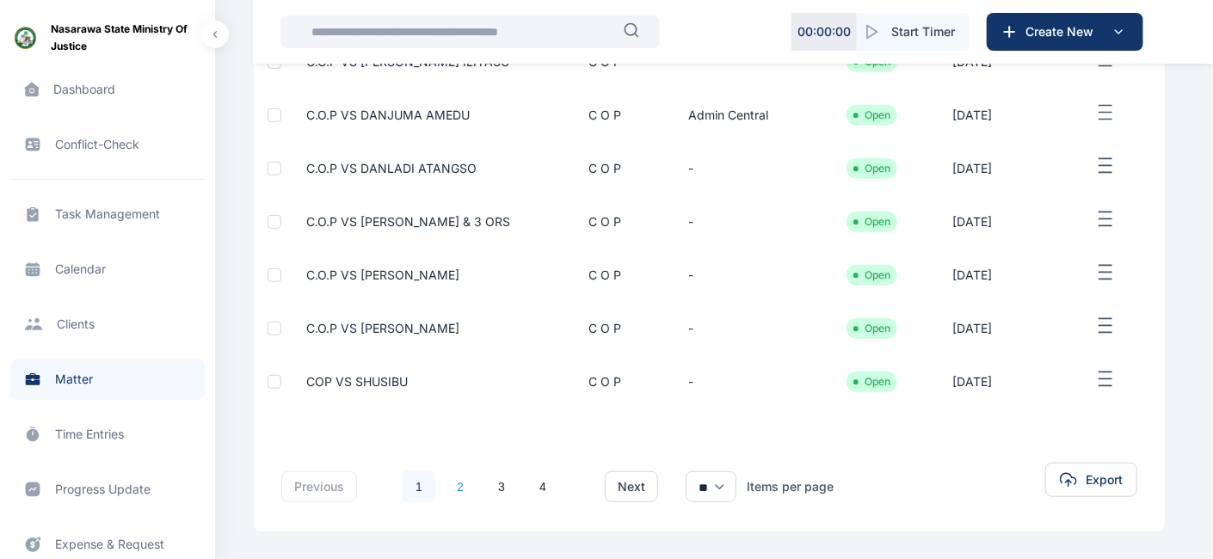
click at [458, 486] on link "2" at bounding box center [460, 487] width 33 height 33
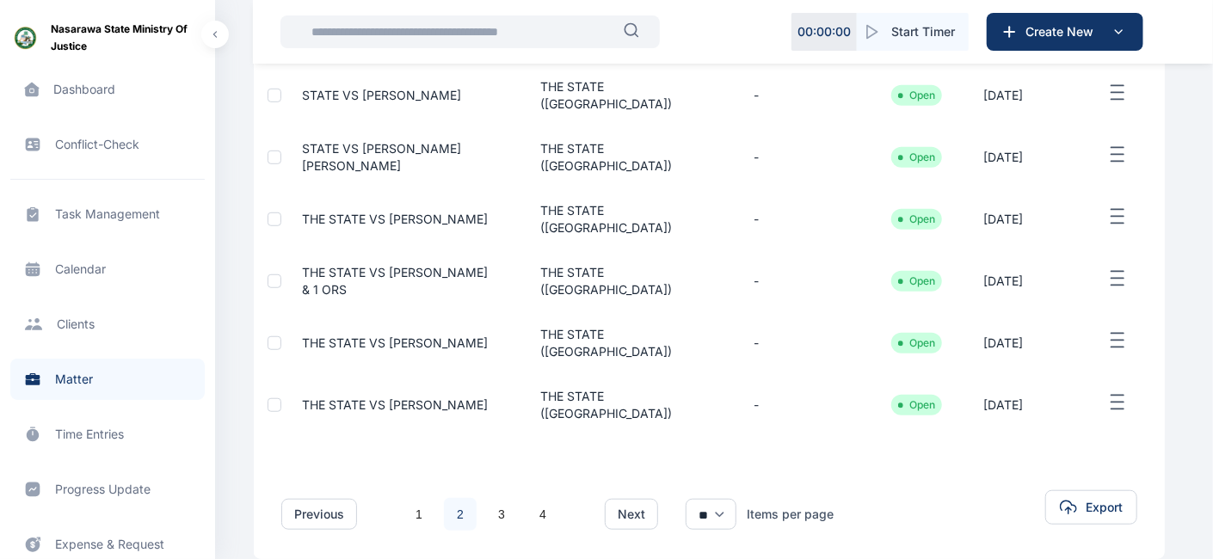
scroll to position [523, 0]
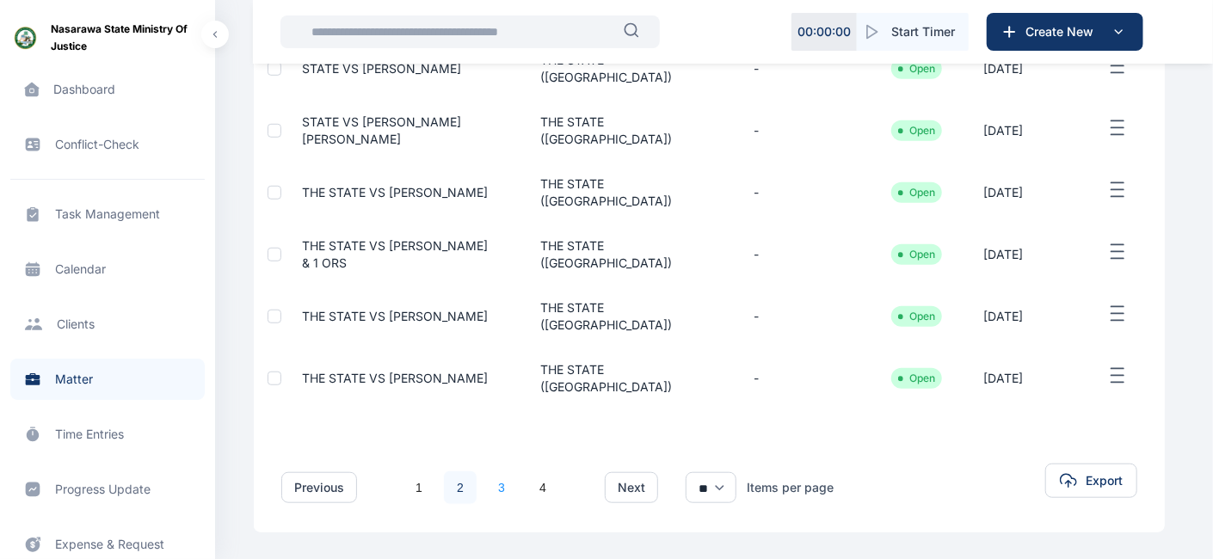
click at [499, 487] on link "3" at bounding box center [501, 488] width 33 height 33
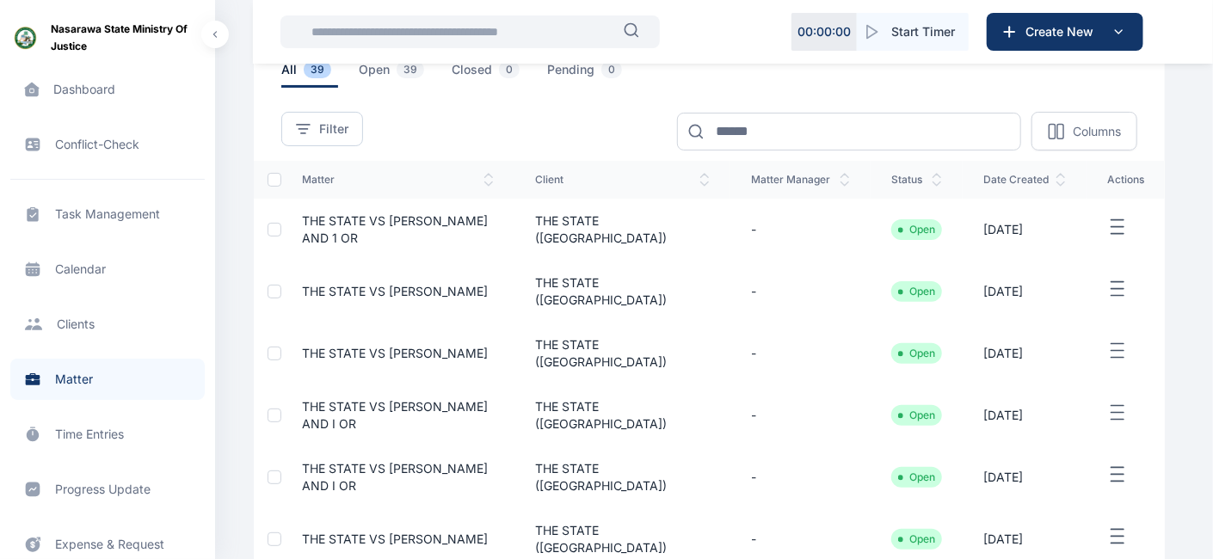
scroll to position [119, 0]
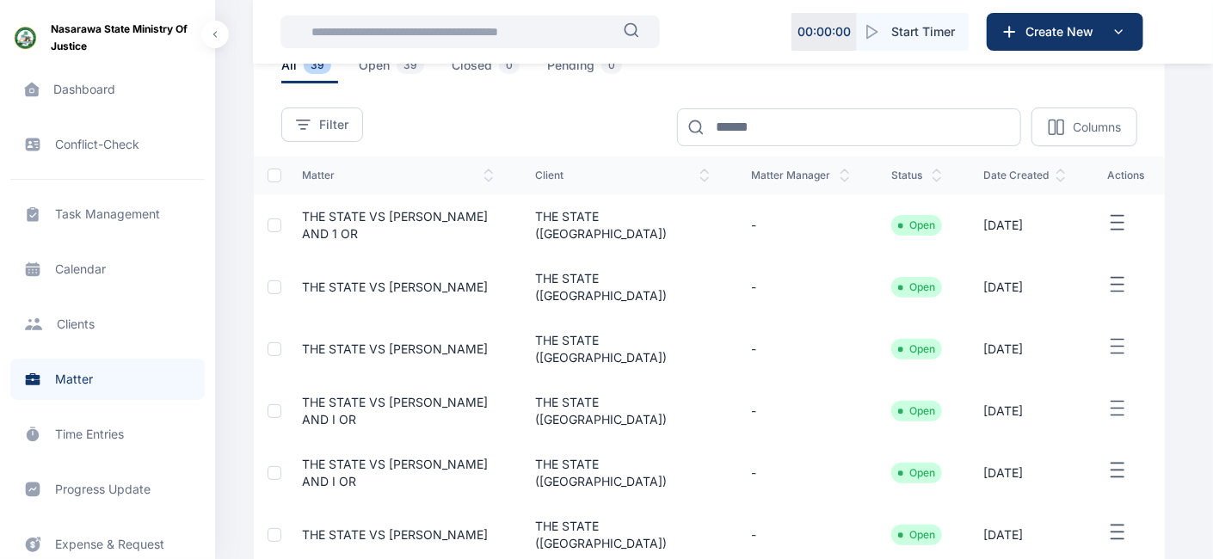
click at [275, 288] on div at bounding box center [275, 288] width 14 height 14
click at [398, 121] on button "Delete" at bounding box center [403, 127] width 37 height 17
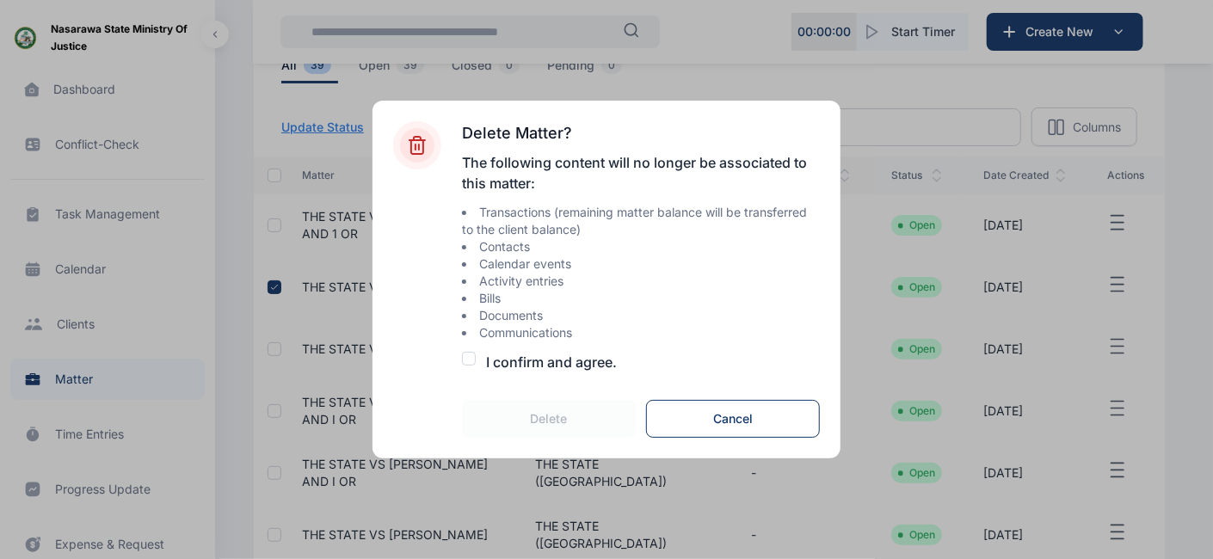
click at [472, 360] on div at bounding box center [469, 359] width 14 height 14
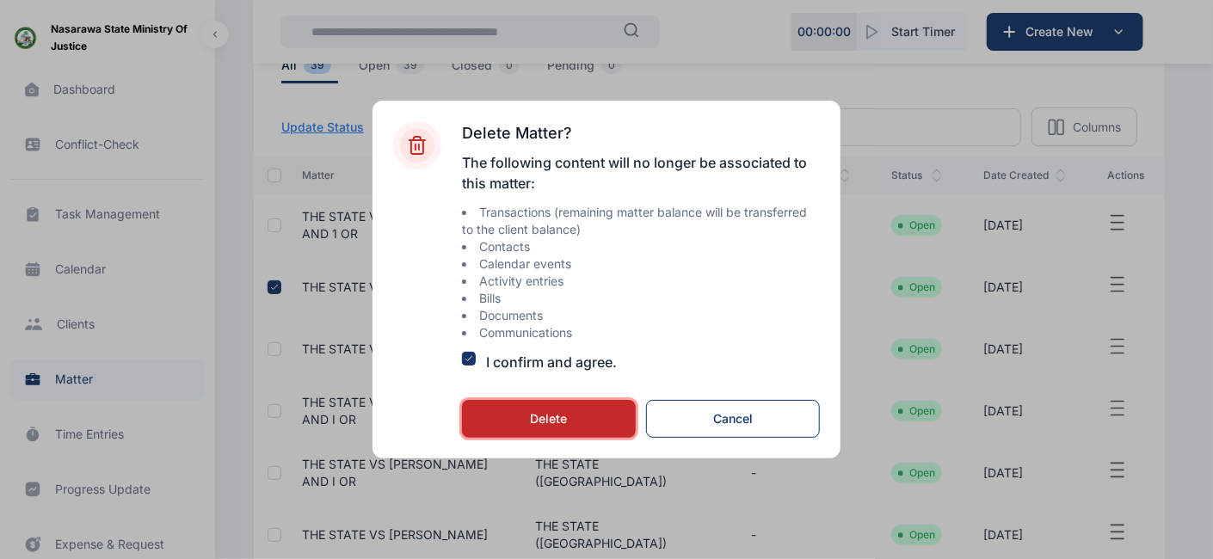
click at [543, 417] on div "Delete" at bounding box center [549, 418] width 119 height 17
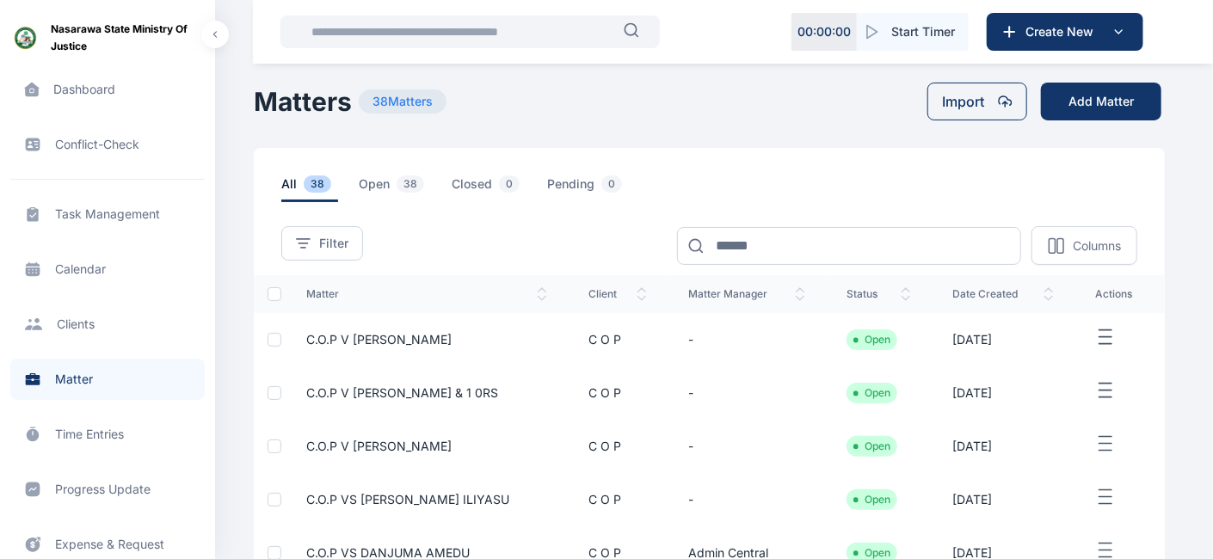
click at [538, 427] on td "C.O.P V [PERSON_NAME]" at bounding box center [427, 446] width 282 height 53
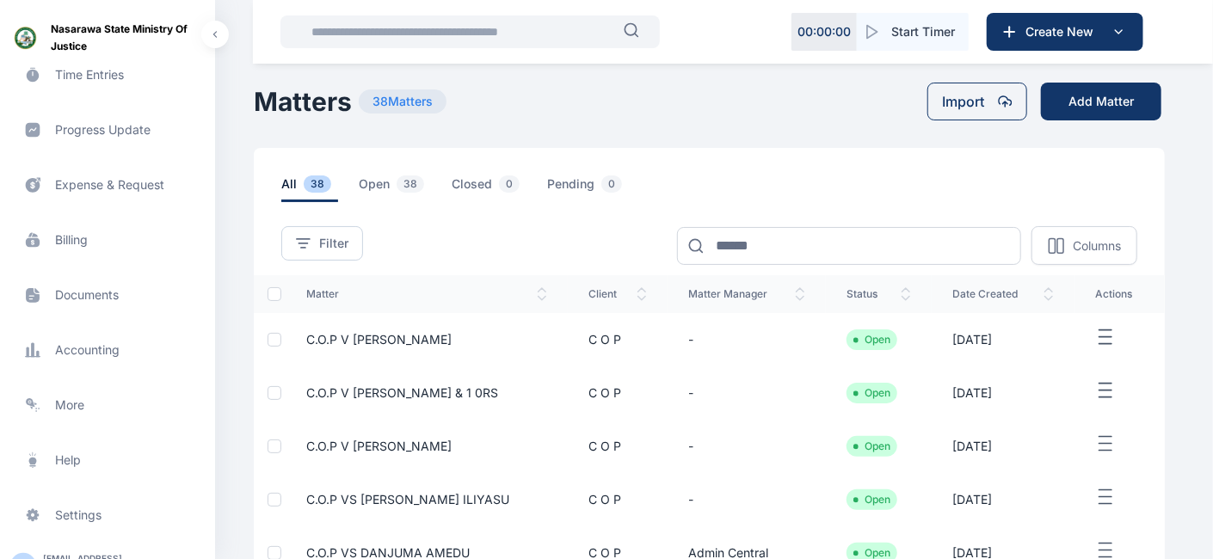
scroll to position [372, 0]
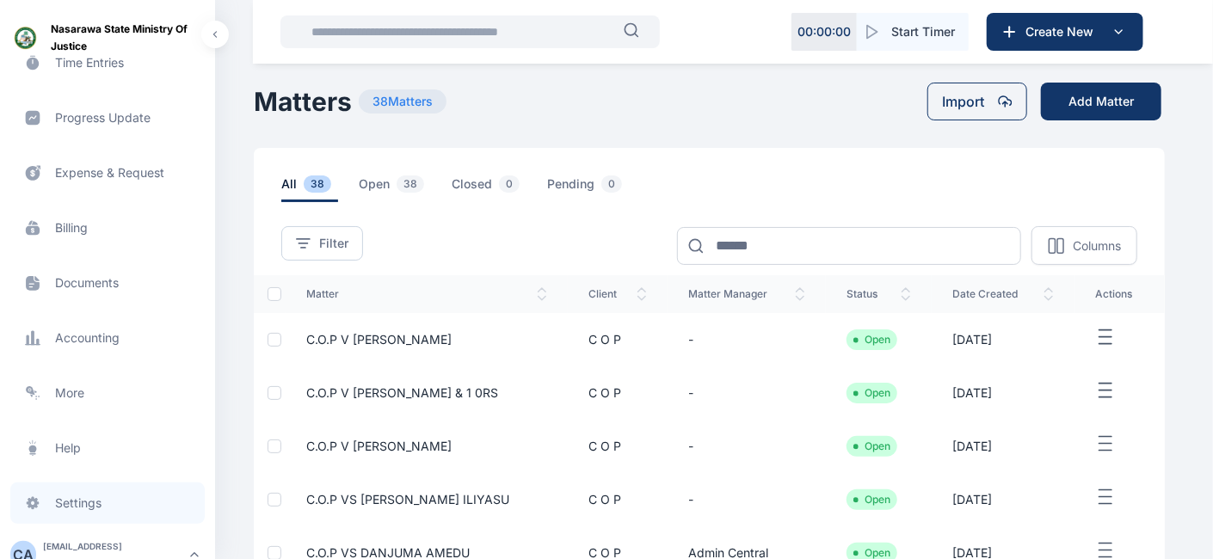
click at [59, 501] on span "Settings settings settings" at bounding box center [107, 503] width 194 height 41
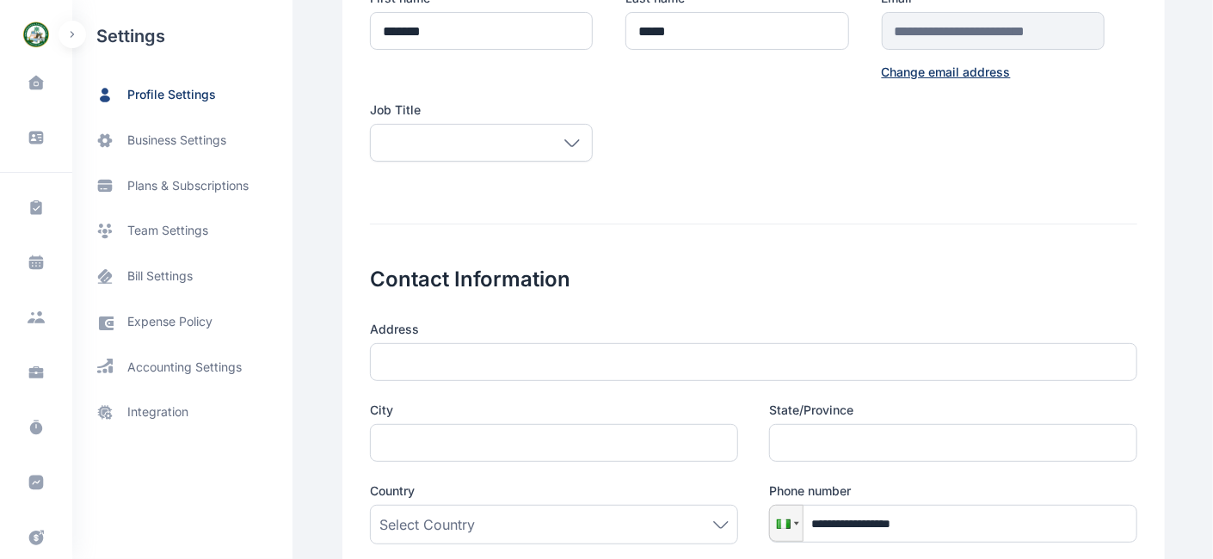
scroll to position [208, 0]
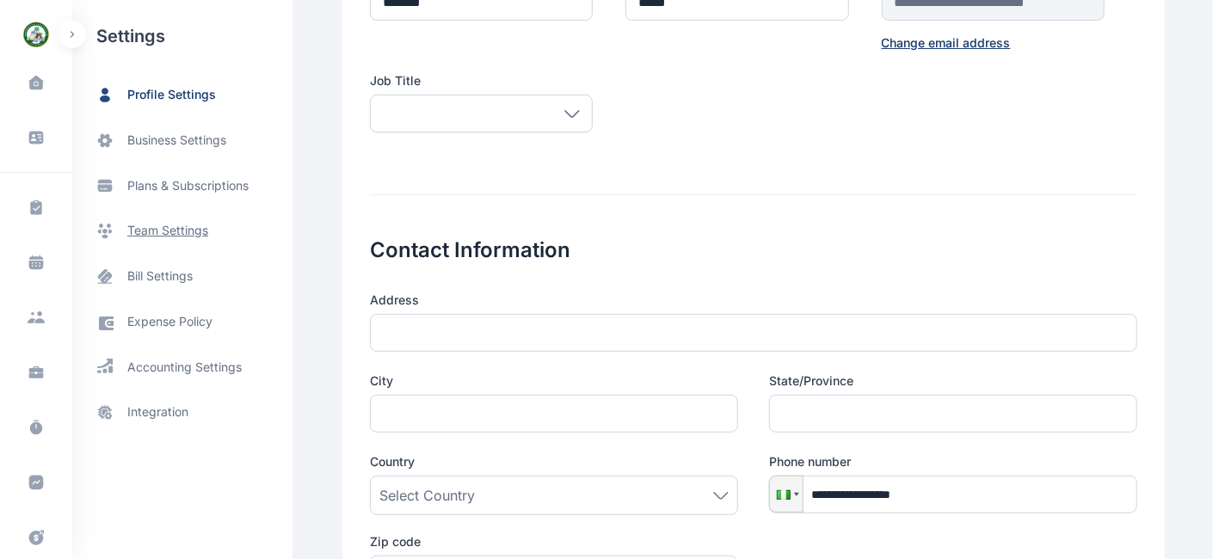
click at [192, 229] on span "team settings" at bounding box center [167, 231] width 81 height 18
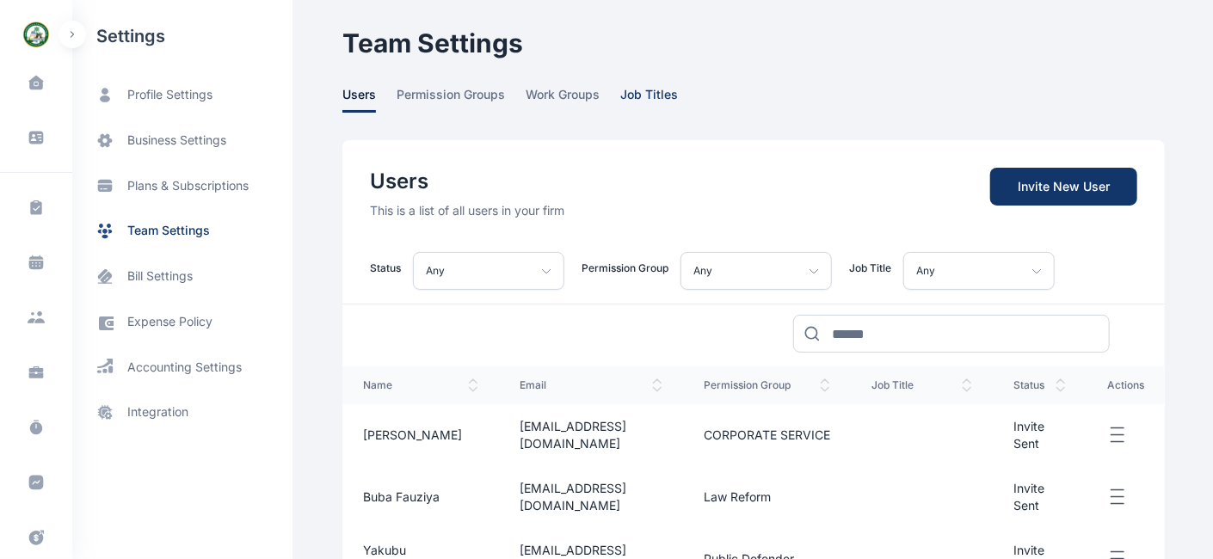
click at [640, 96] on span "job titles" at bounding box center [649, 99] width 58 height 27
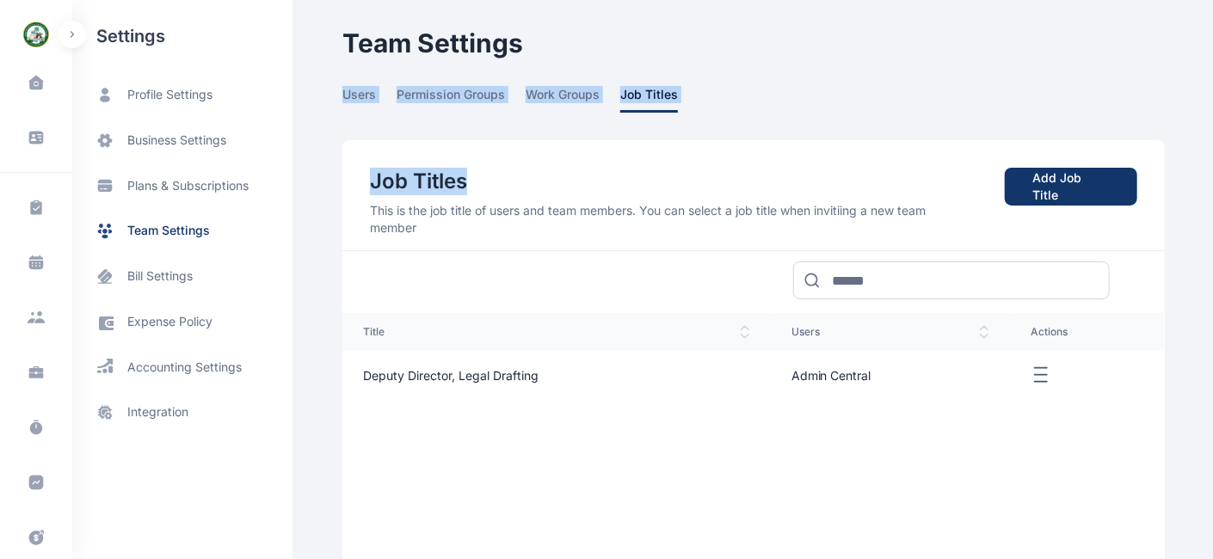
drag, startPoint x: 966, startPoint y: 151, endPoint x: 515, endPoint y: 48, distance: 461.6
click at [515, 48] on main "Central Admin Nasarawa State Ministry of Justice Dashboard dashboard Conflict-C…" at bounding box center [755, 374] width 826 height 748
click at [181, 227] on span "team settings" at bounding box center [168, 231] width 83 height 18
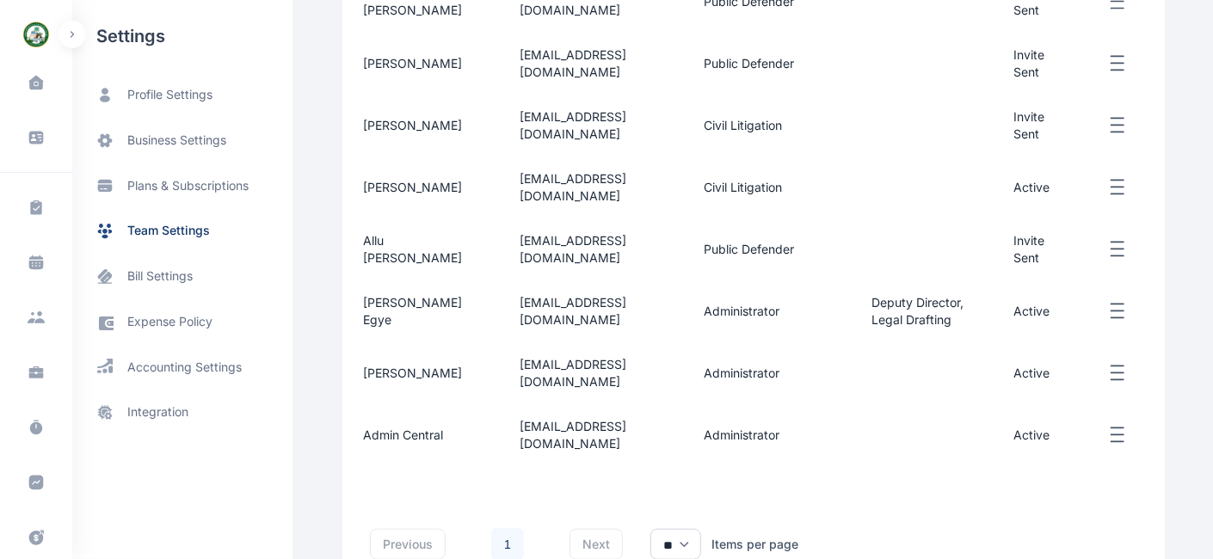
scroll to position [559, 0]
click at [1101, 250] on icon "button" at bounding box center [1118, 249] width 21 height 22
click at [1101, 307] on div "Dashboard dashboard Conflict-Check conflict-check Task Management task manageme…" at bounding box center [606, 47] width 1213 height 1212
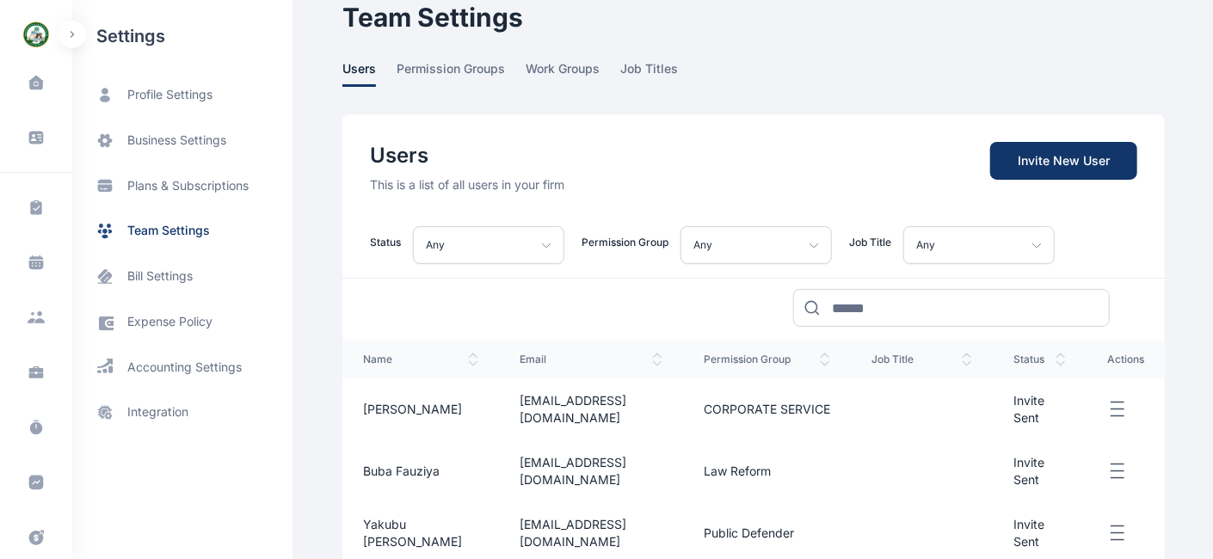
scroll to position [0, 0]
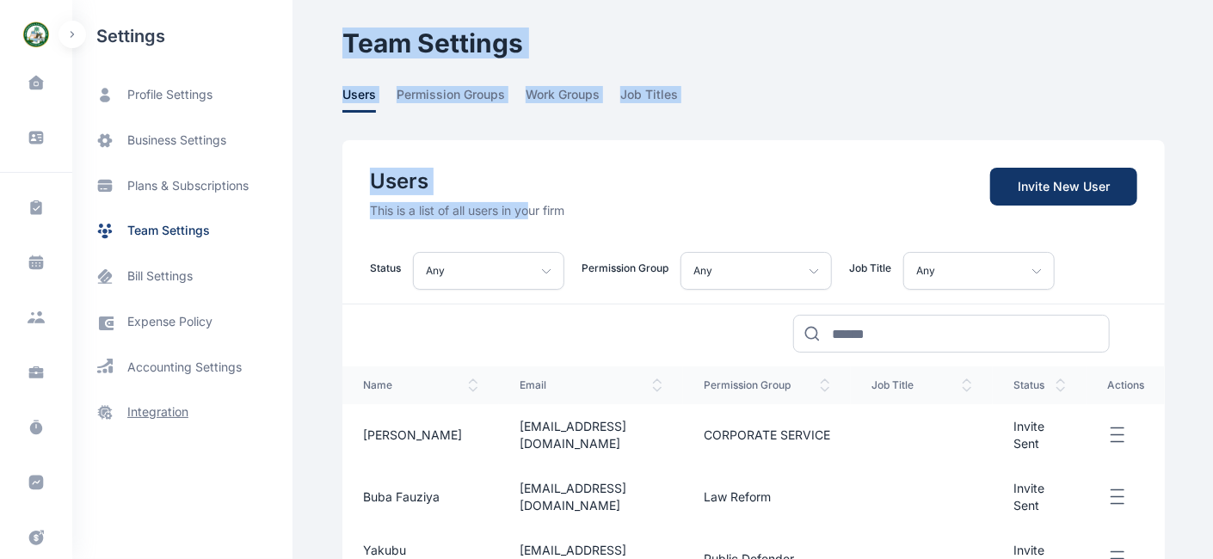
drag, startPoint x: 525, startPoint y: 213, endPoint x: 237, endPoint y: 401, distance: 344.4
click at [750, 88] on div "users permission groups work groups job titles" at bounding box center [753, 99] width 823 height 27
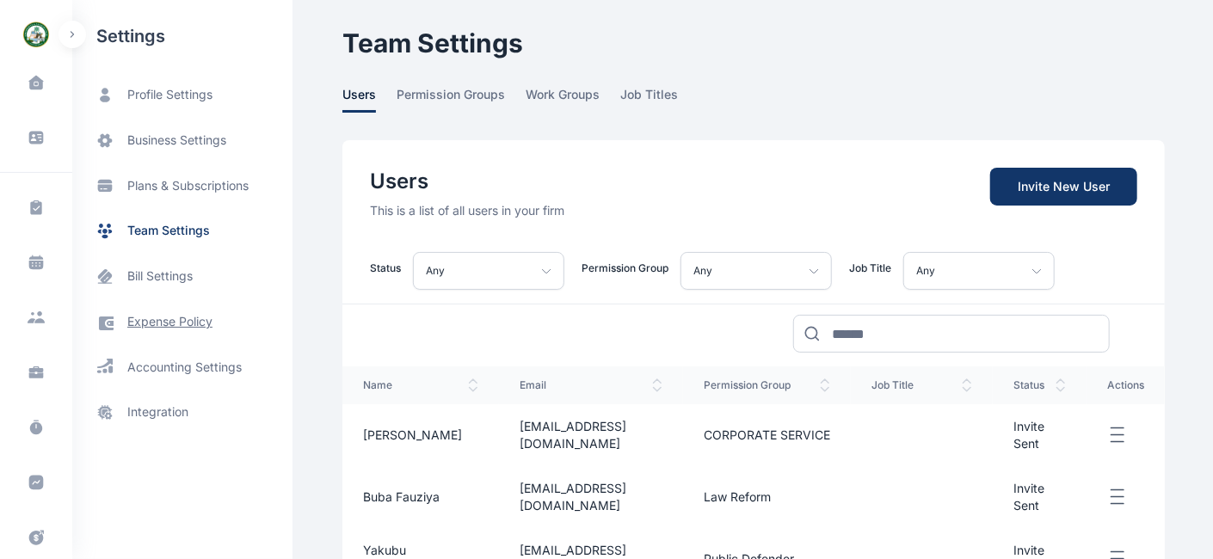
click at [153, 318] on span "expense policy" at bounding box center [169, 322] width 85 height 18
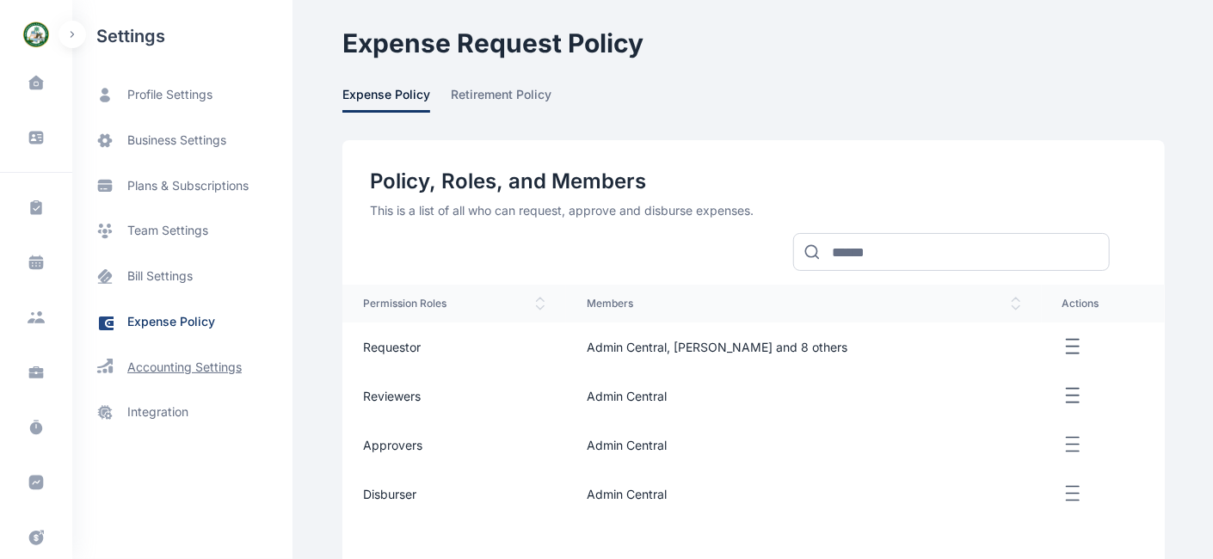
click at [174, 367] on span "accounting settings" at bounding box center [184, 367] width 114 height 17
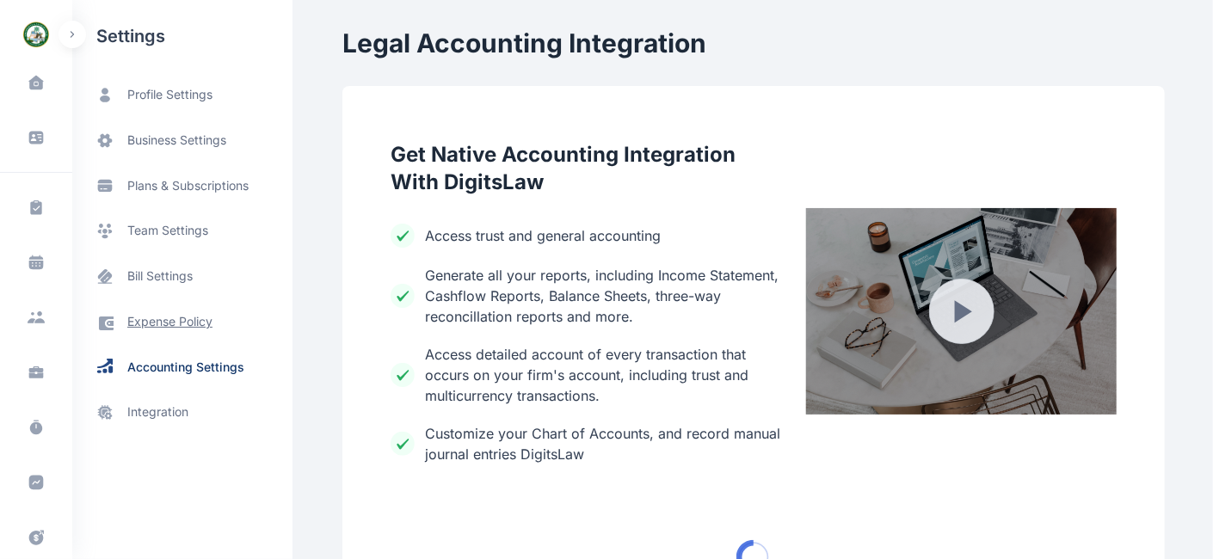
click at [170, 316] on span "expense policy" at bounding box center [169, 322] width 85 height 18
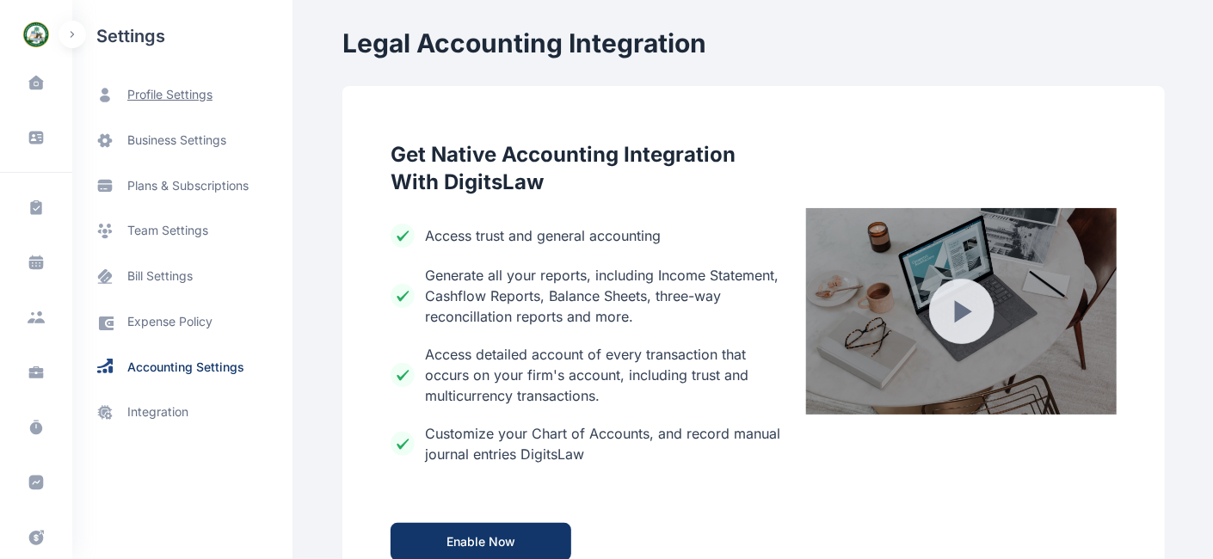
click at [170, 96] on span "profile settings" at bounding box center [169, 95] width 85 height 18
click at [175, 89] on span "profile settings" at bounding box center [169, 95] width 85 height 18
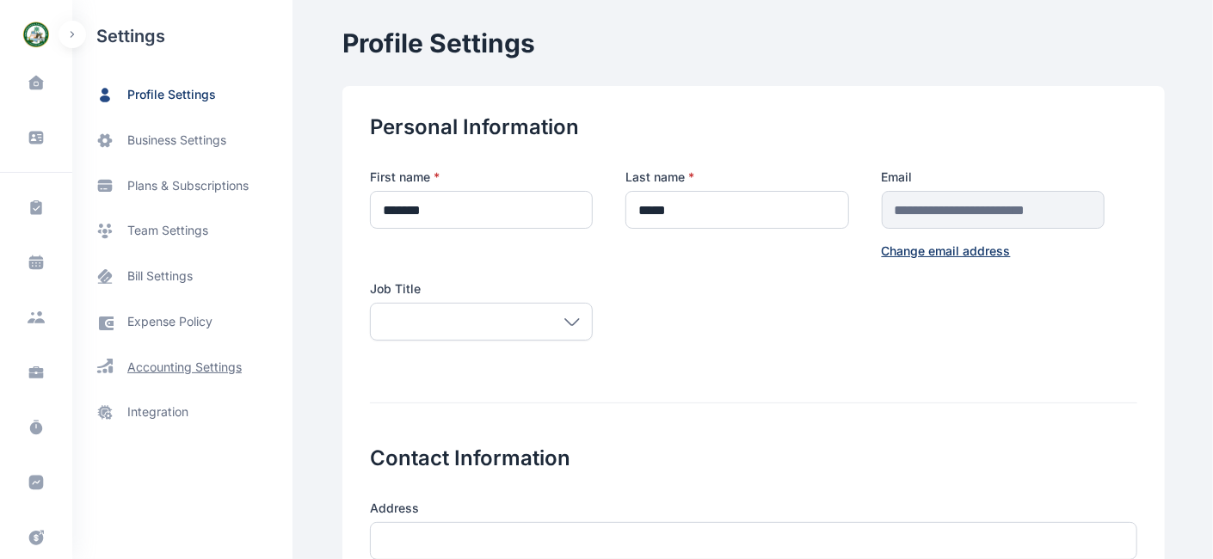
click at [145, 372] on span "accounting settings" at bounding box center [184, 367] width 114 height 17
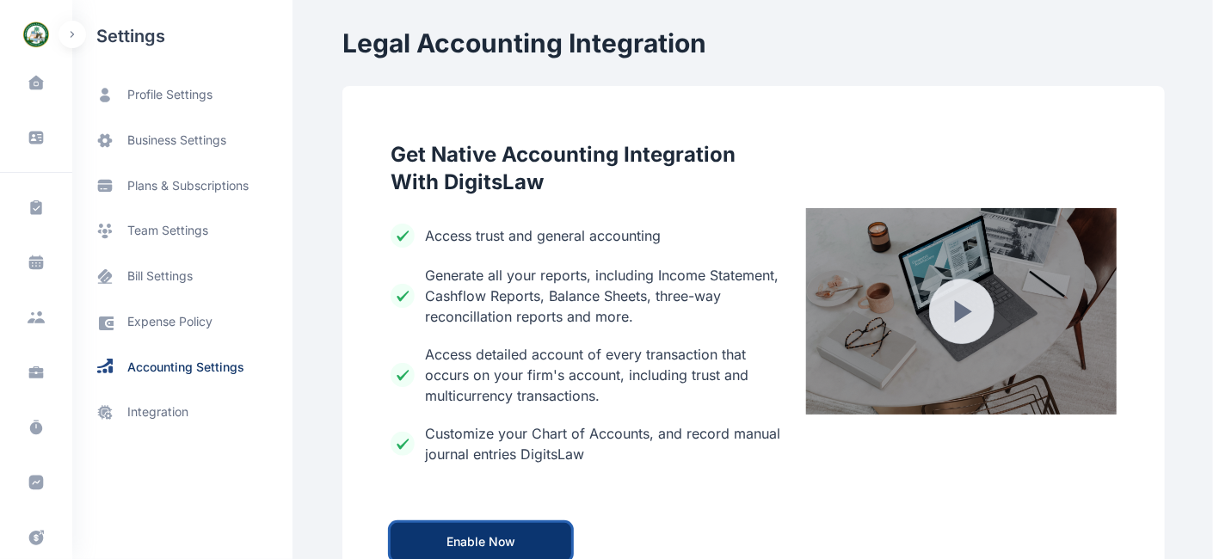
click at [507, 503] on button "Enable Now" at bounding box center [481, 542] width 181 height 38
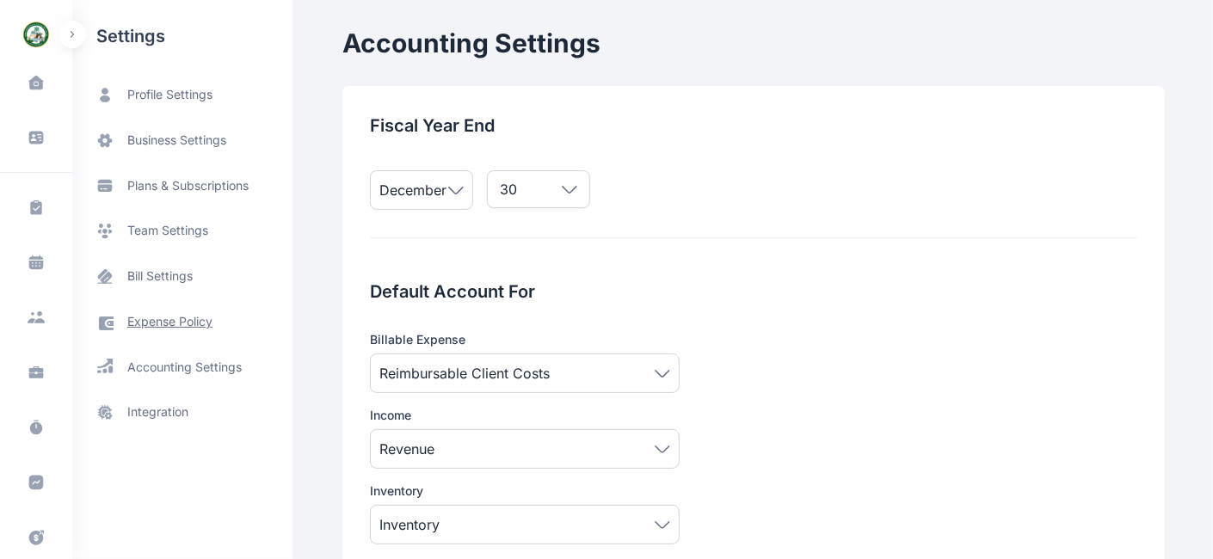
click at [194, 322] on span "expense policy" at bounding box center [169, 322] width 85 height 18
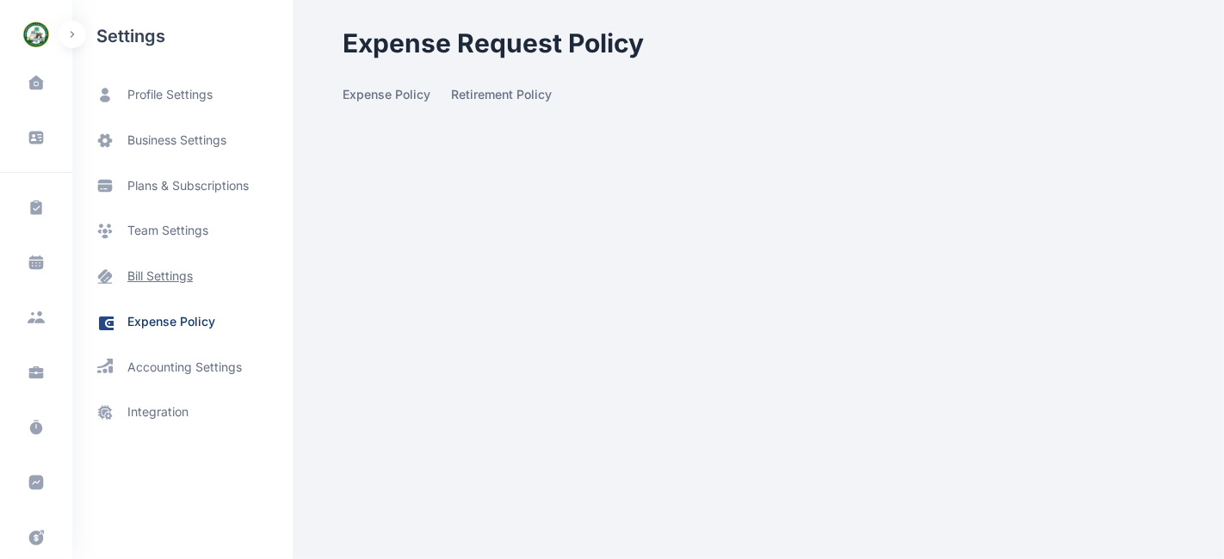
click at [168, 277] on span "bill settings" at bounding box center [159, 277] width 65 height 18
click at [159, 281] on span "bill settings" at bounding box center [159, 277] width 65 height 18
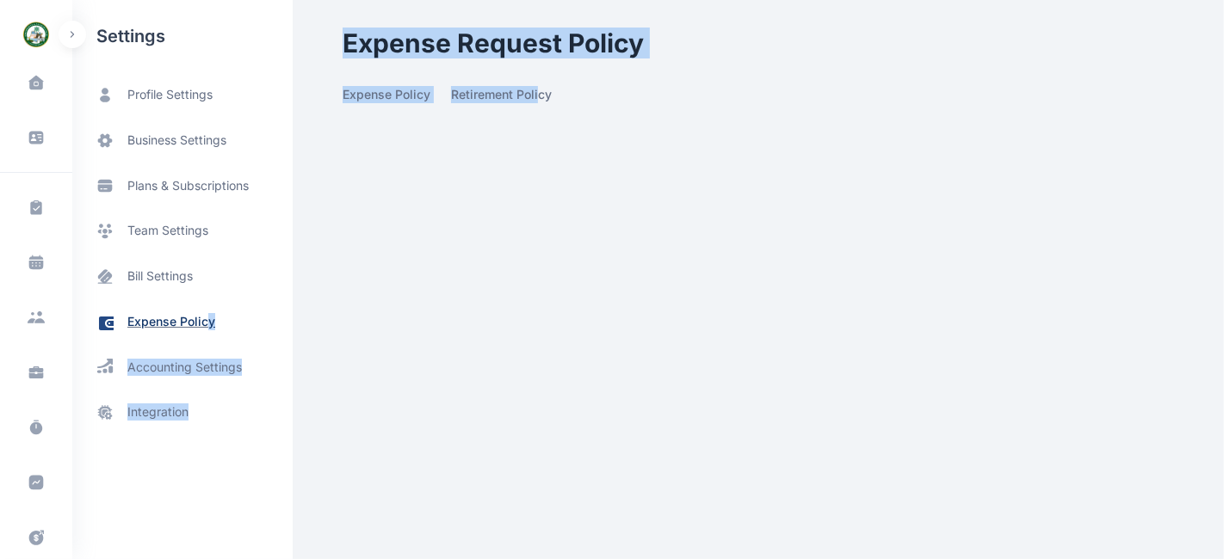
drag, startPoint x: 539, startPoint y: 544, endPoint x: 205, endPoint y: 306, distance: 409.7
click at [205, 168] on html "00 : 00 : 00 Start Timer Create New Dashboard dashboard Conflict-Check conflict…" at bounding box center [612, 84] width 1224 height 168
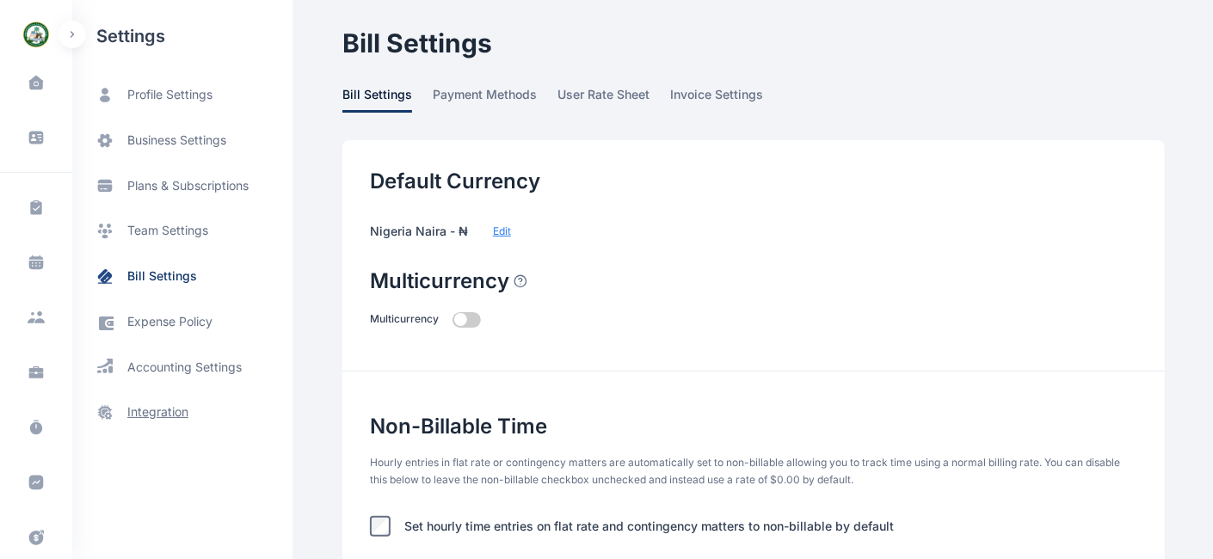
click at [156, 410] on span "integration" at bounding box center [157, 413] width 61 height 18
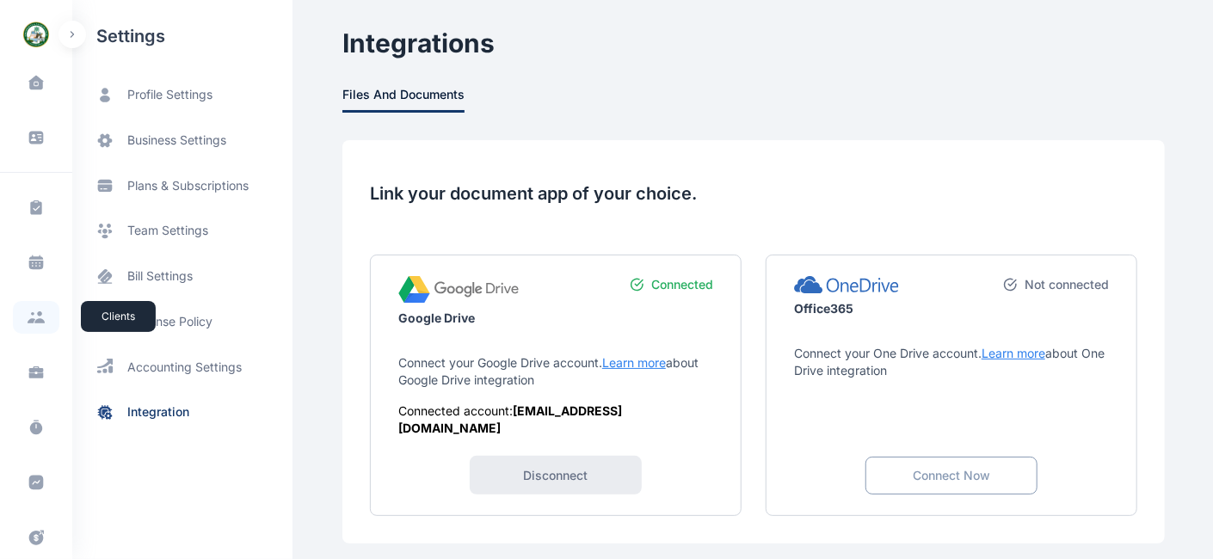
click at [34, 313] on icon at bounding box center [36, 318] width 19 height 12
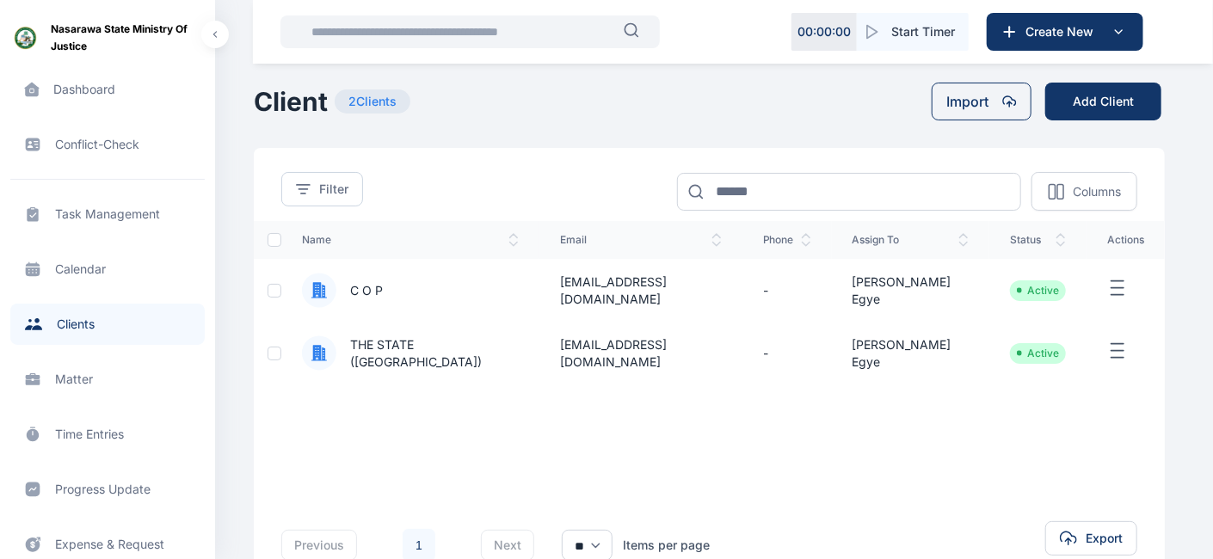
click at [74, 318] on span "Client clients clients" at bounding box center [107, 324] width 194 height 41
click at [980, 107] on button "Import" at bounding box center [982, 102] width 100 height 38
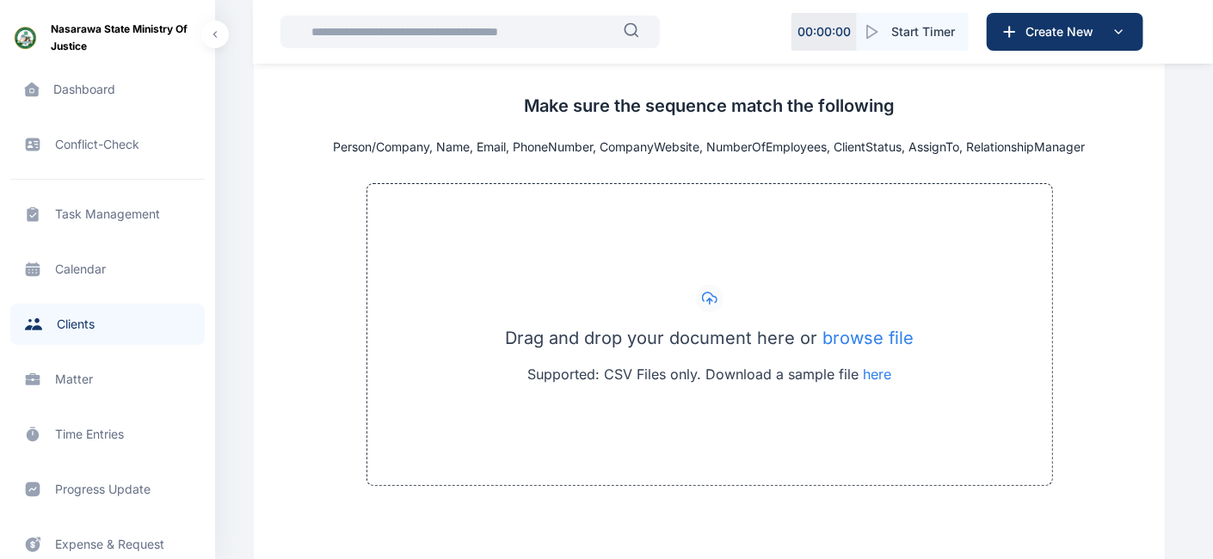
scroll to position [208, 0]
drag, startPoint x: 853, startPoint y: 329, endPoint x: 897, endPoint y: 246, distance: 93.5
click at [897, 246] on div "Drag and drop your document here or browse file Supported: CSV Files only. Down…" at bounding box center [710, 333] width 687 height 303
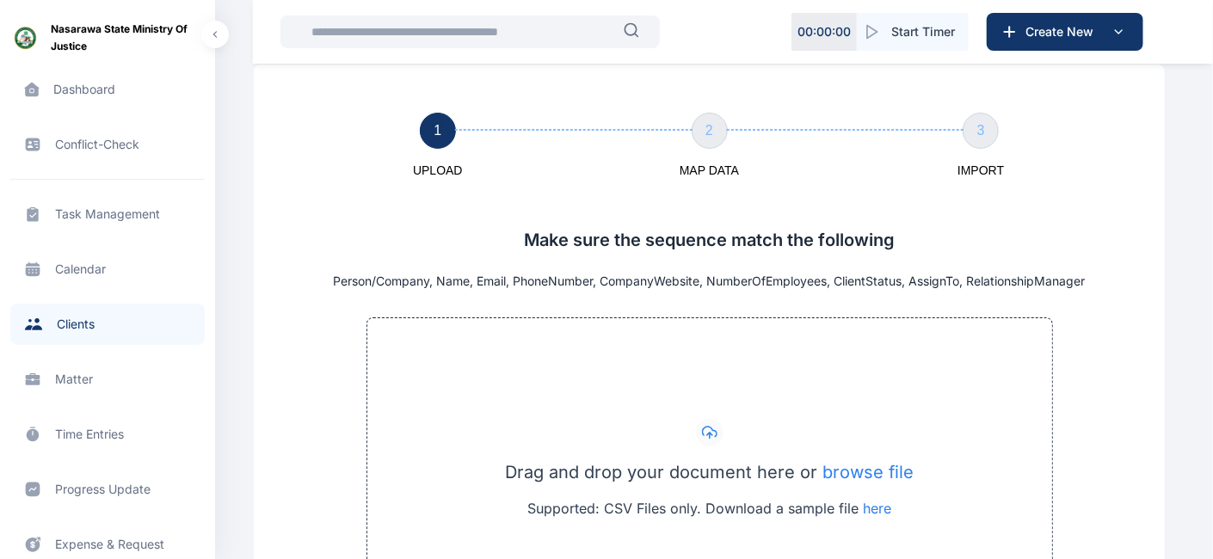
scroll to position [0, 0]
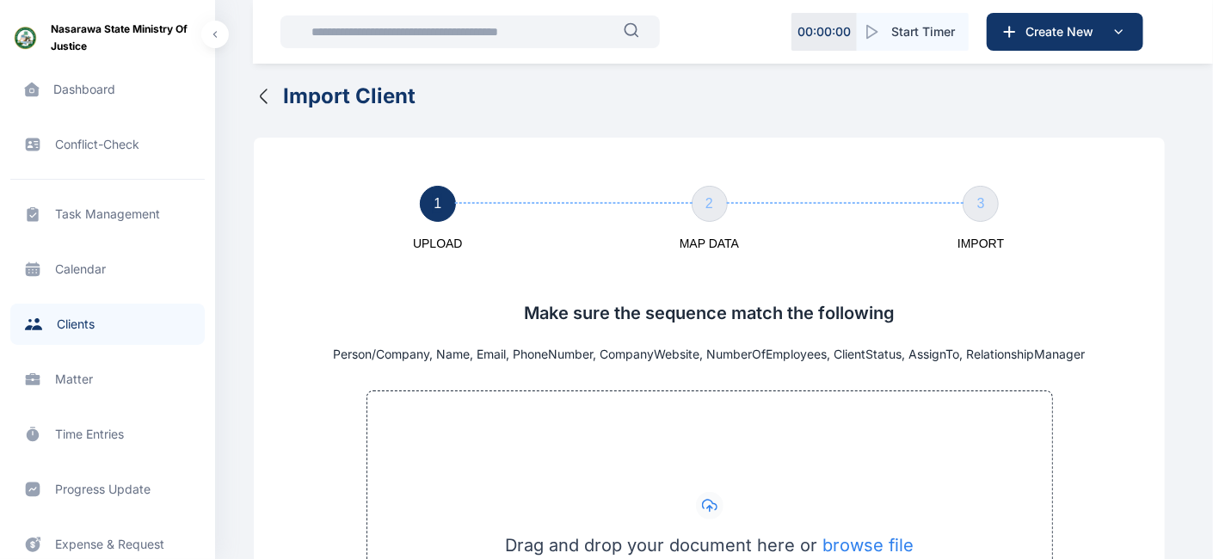
click at [264, 94] on icon "button" at bounding box center [264, 96] width 21 height 21
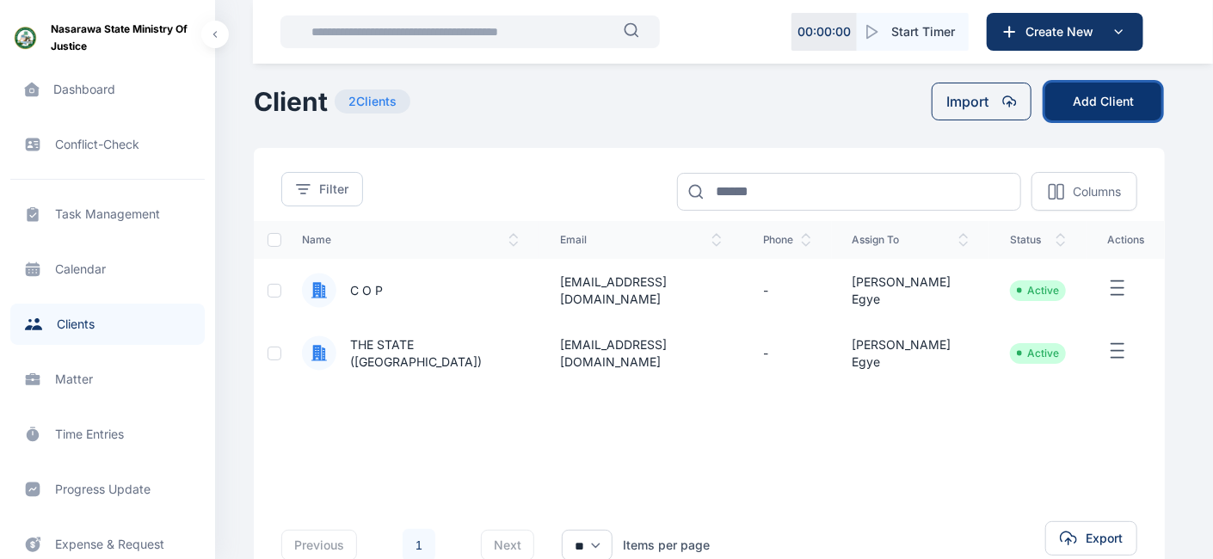
click at [1099, 102] on button "Add Client" at bounding box center [1104, 102] width 116 height 38
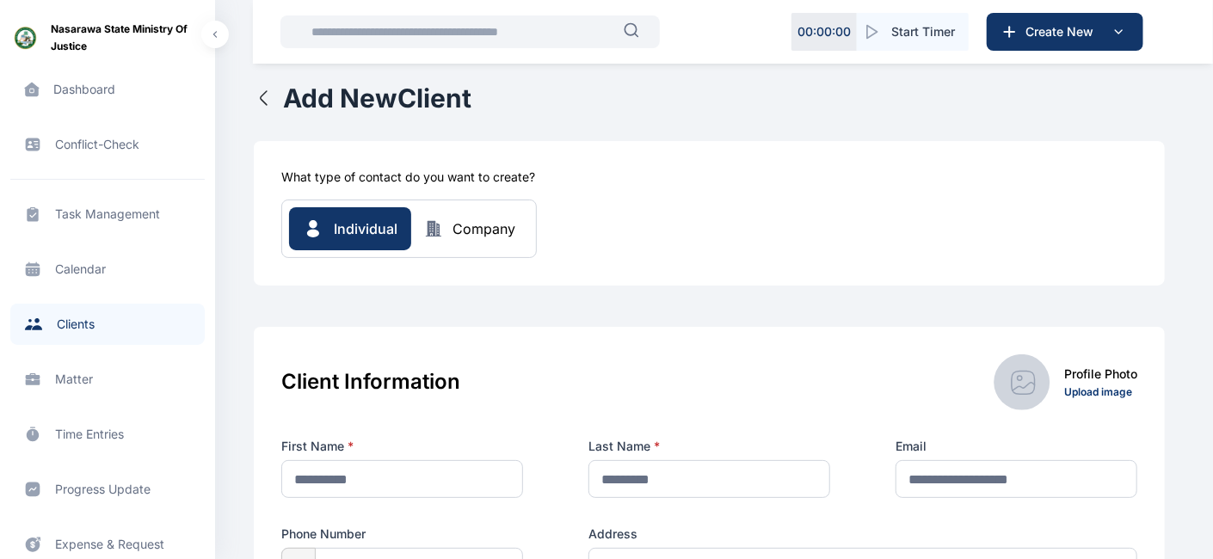
click at [464, 233] on div "Company" at bounding box center [484, 229] width 63 height 21
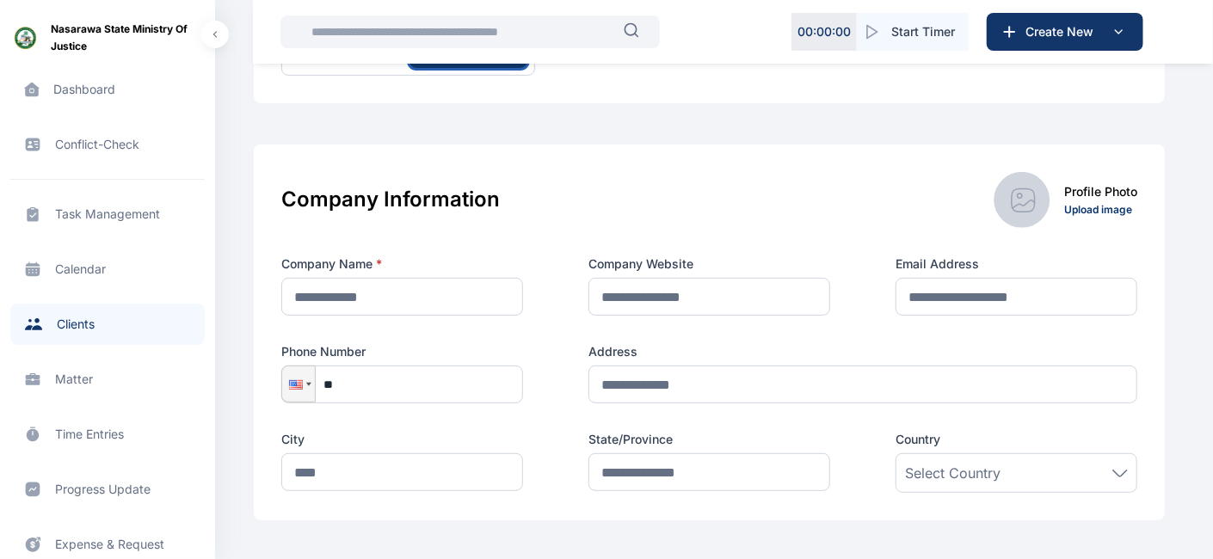
scroll to position [204, 0]
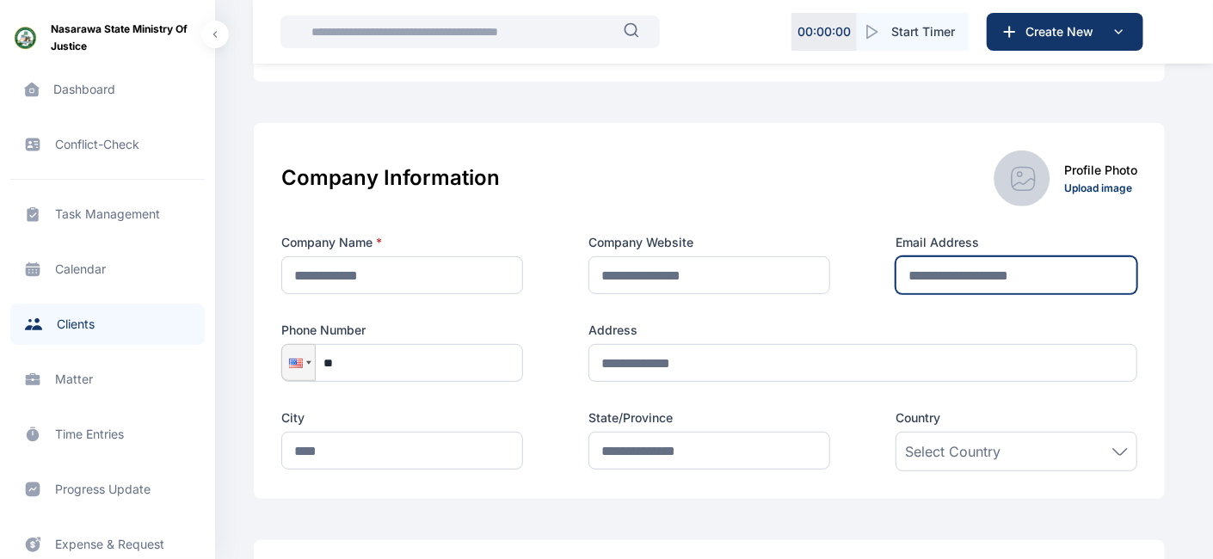
click at [967, 275] on input "text" at bounding box center [1017, 275] width 242 height 38
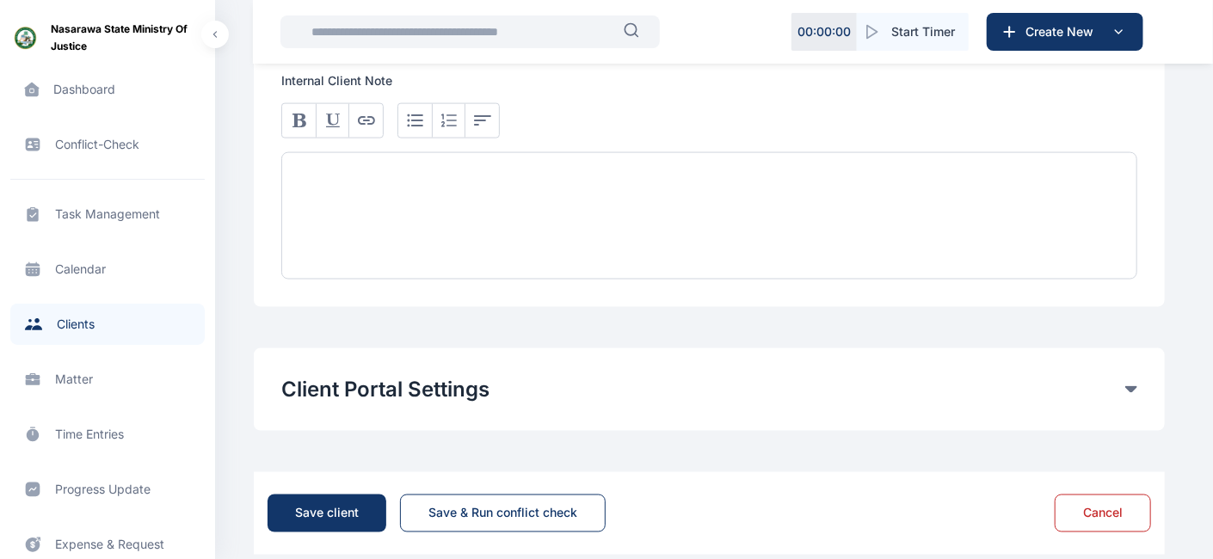
scroll to position [1188, 0]
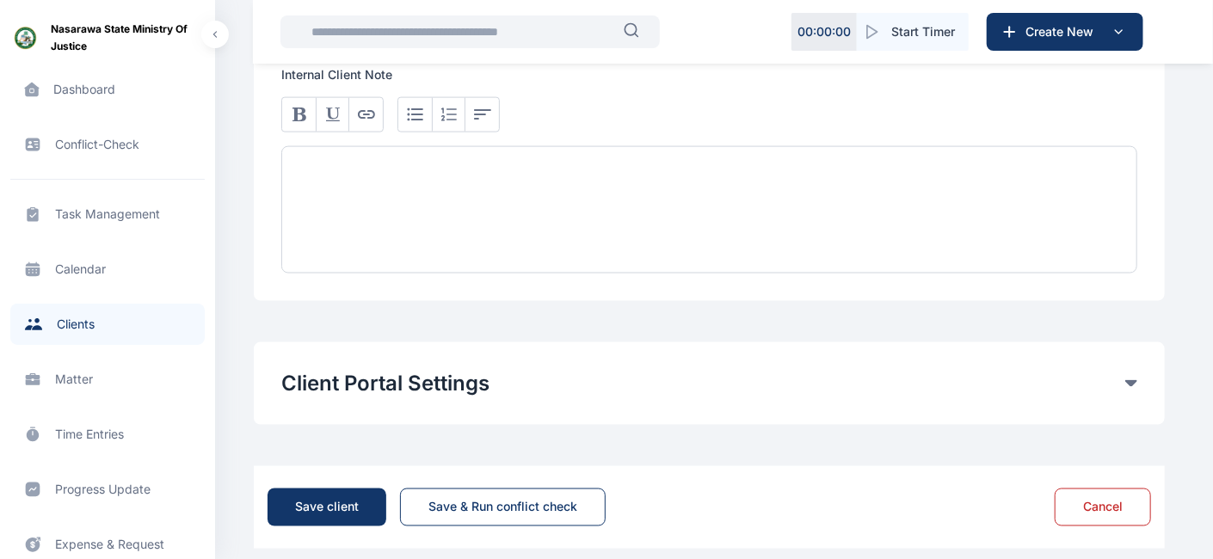
click at [346, 379] on button "Client Portal Settings" at bounding box center [703, 384] width 844 height 28
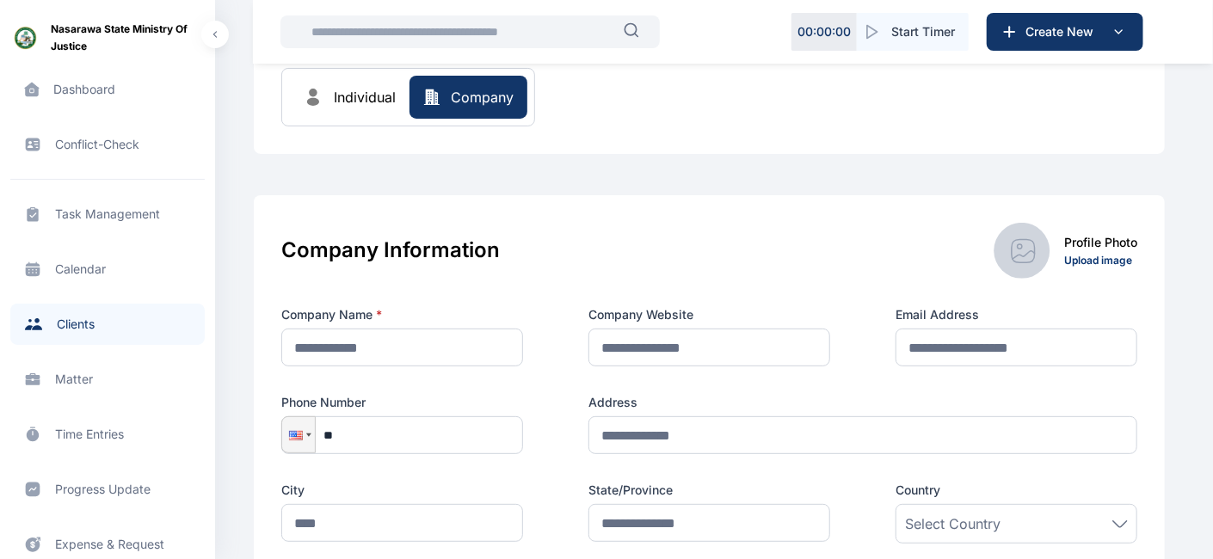
scroll to position [62, 0]
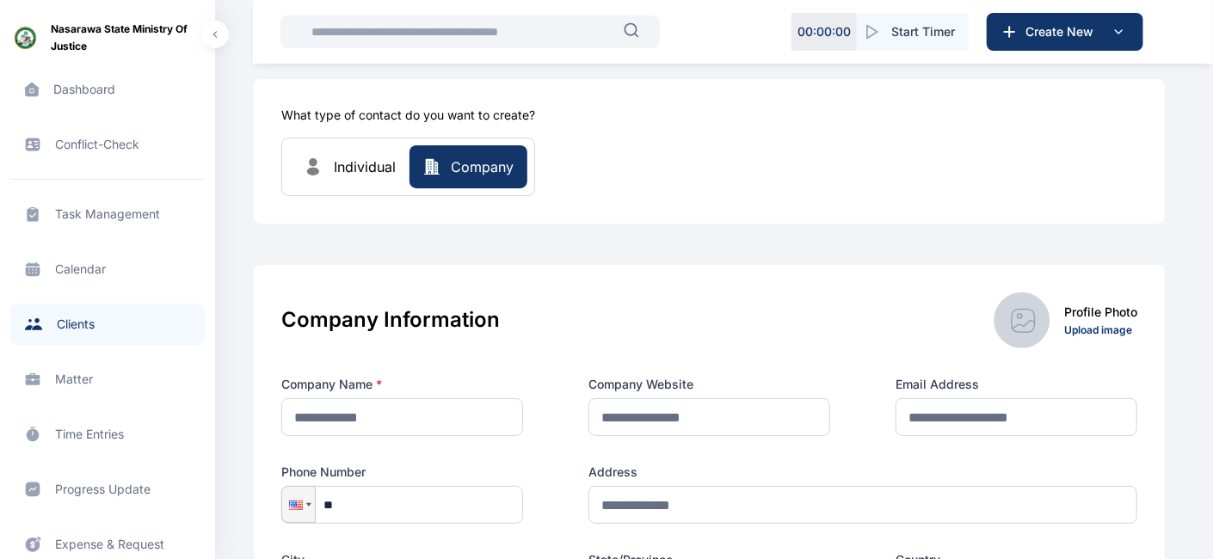
click at [73, 376] on span "Matter matter matter" at bounding box center [107, 379] width 194 height 41
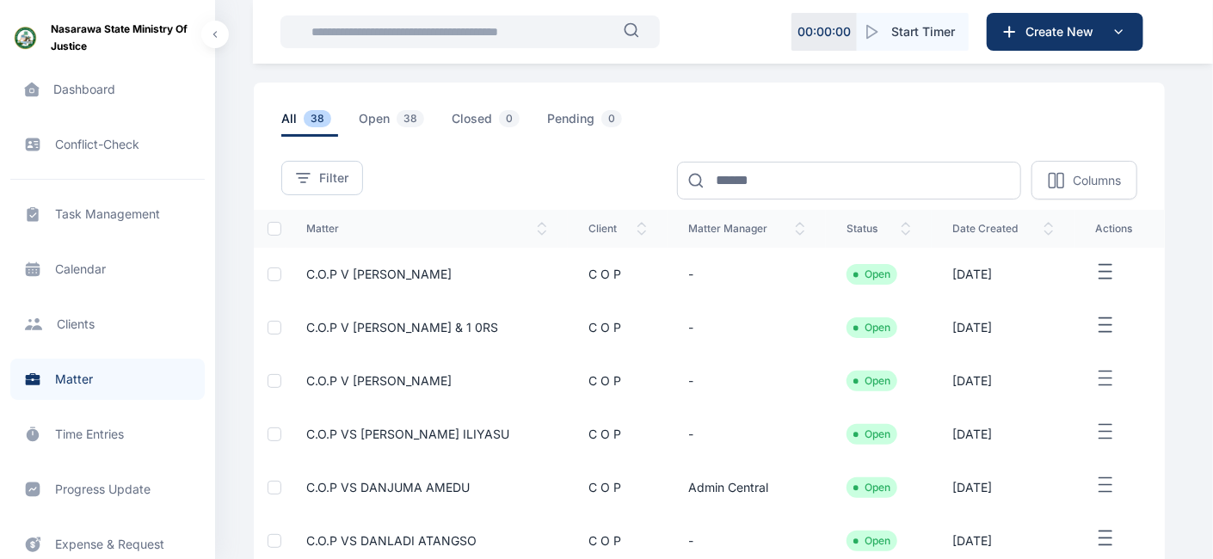
scroll to position [64, 0]
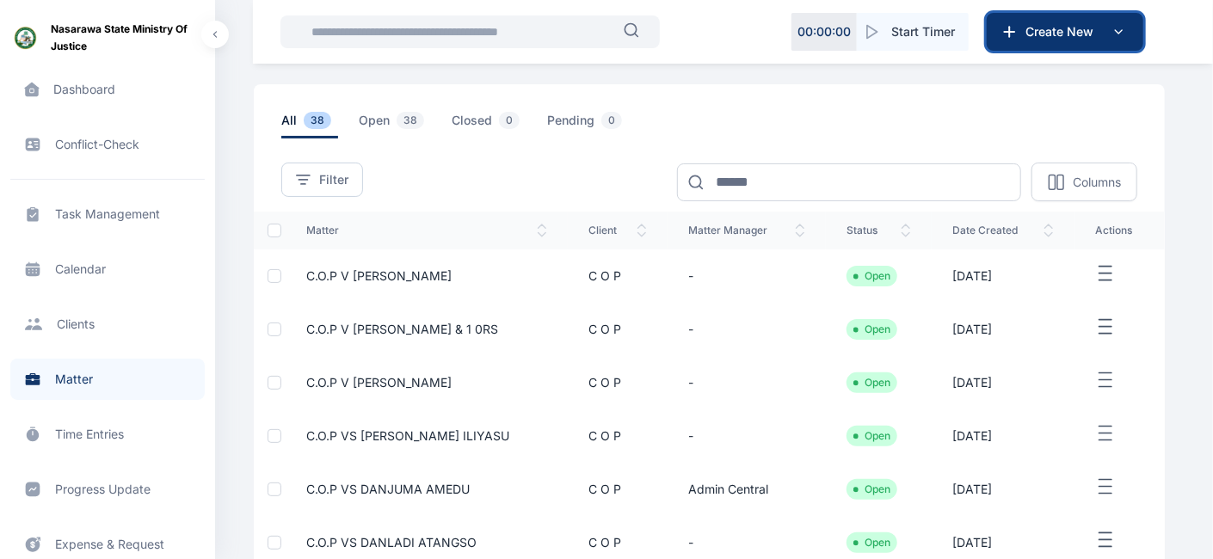
click at [1061, 32] on span "Create New" at bounding box center [1063, 31] width 89 height 17
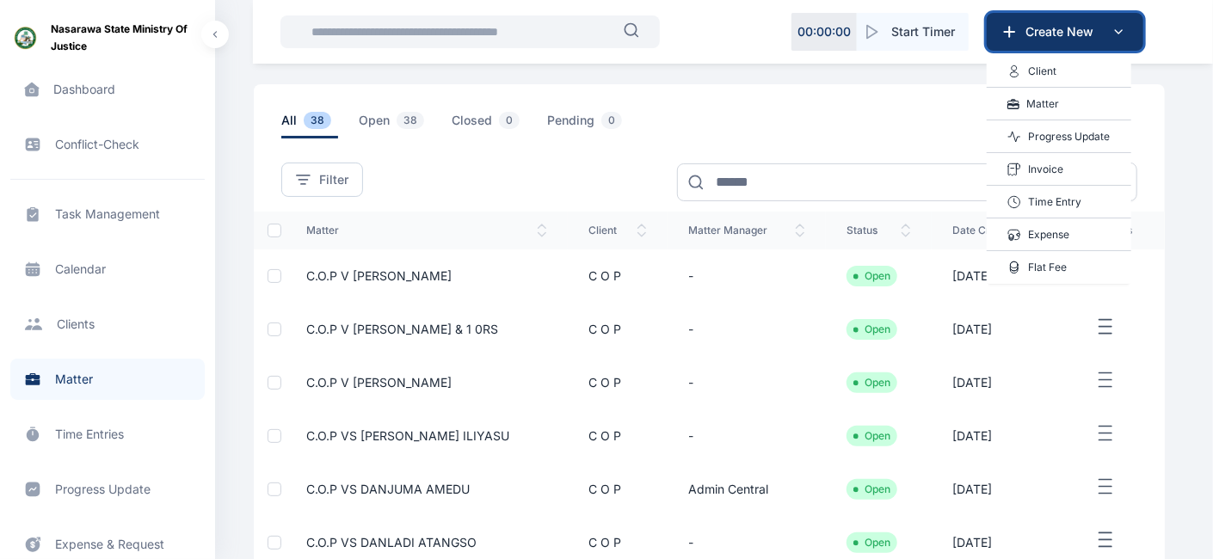
scroll to position [0, 0]
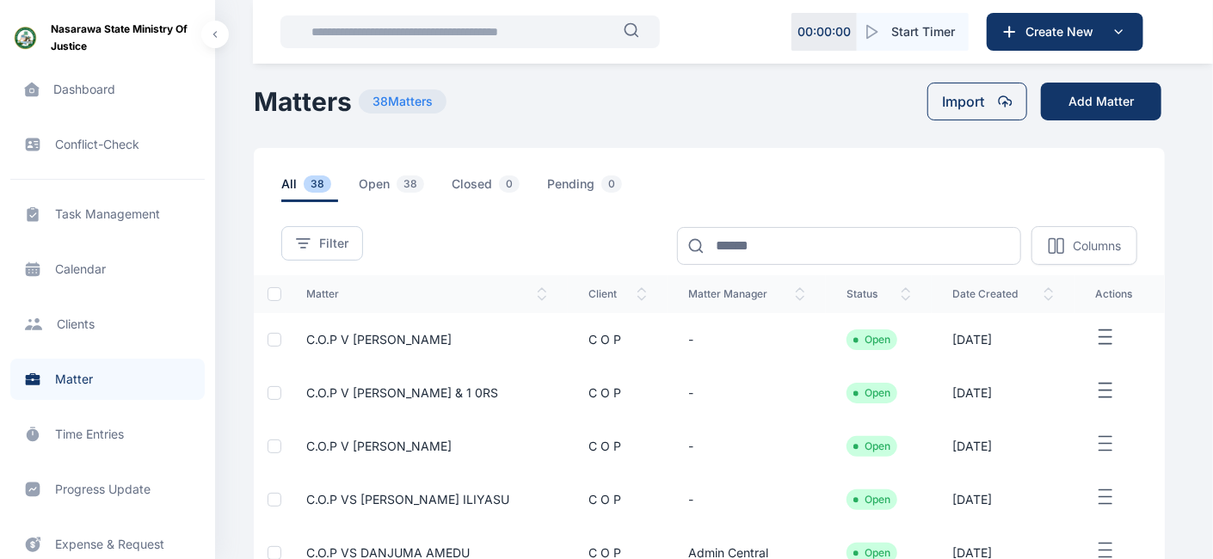
click at [774, 79] on main "Central Admin Nasarawa State Ministry of Justice Dashboard dashboard Conflict-C…" at bounding box center [711, 498] width 915 height 997
click at [1101, 102] on button "Add Matter" at bounding box center [1101, 102] width 120 height 38
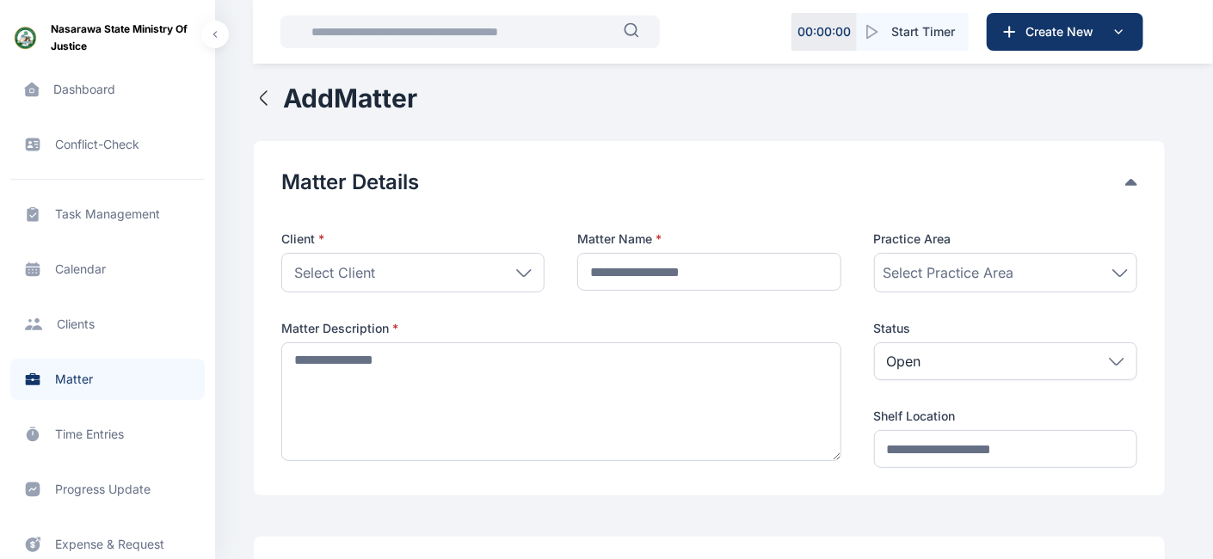
click at [517, 271] on icon at bounding box center [523, 273] width 15 height 8
click at [953, 271] on span "Select Practice Area" at bounding box center [949, 272] width 131 height 21
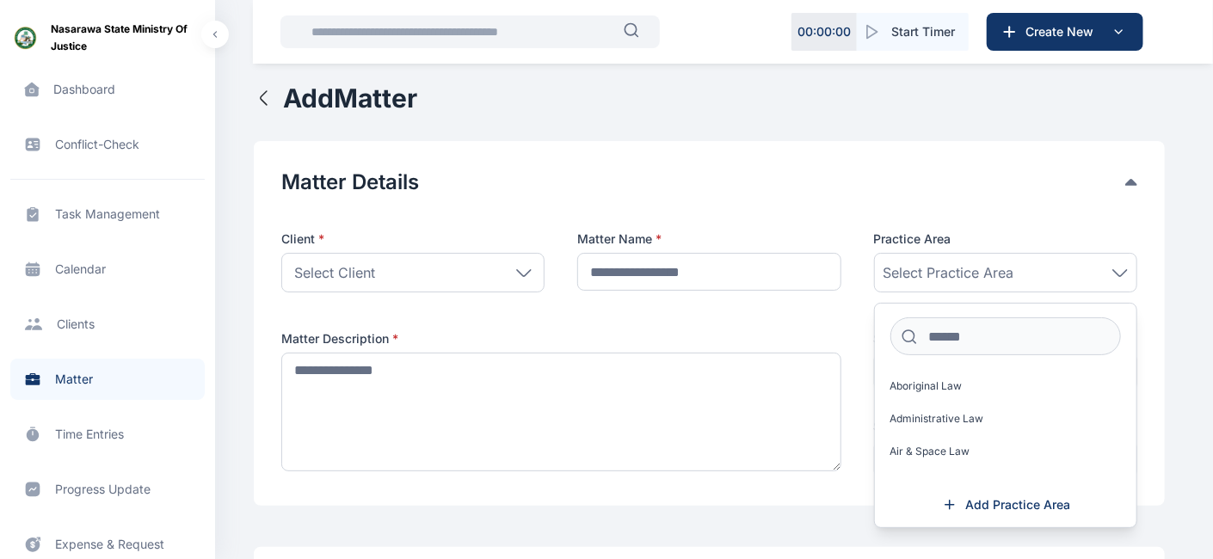
click at [954, 265] on span "Select Practice Area" at bounding box center [949, 272] width 131 height 21
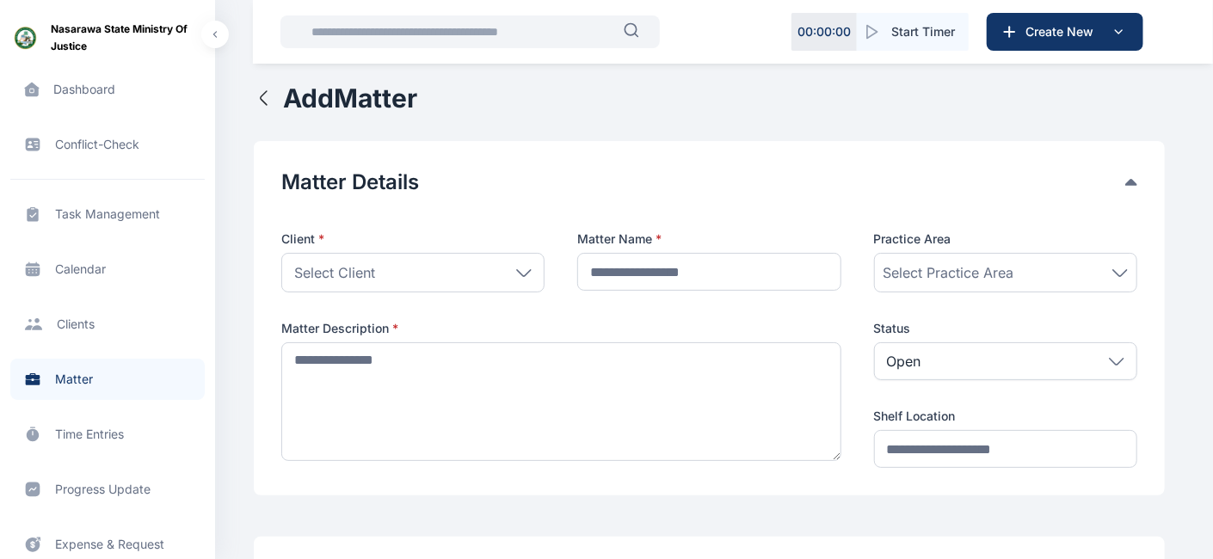
click at [954, 265] on span "Select Practice Area" at bounding box center [949, 272] width 131 height 21
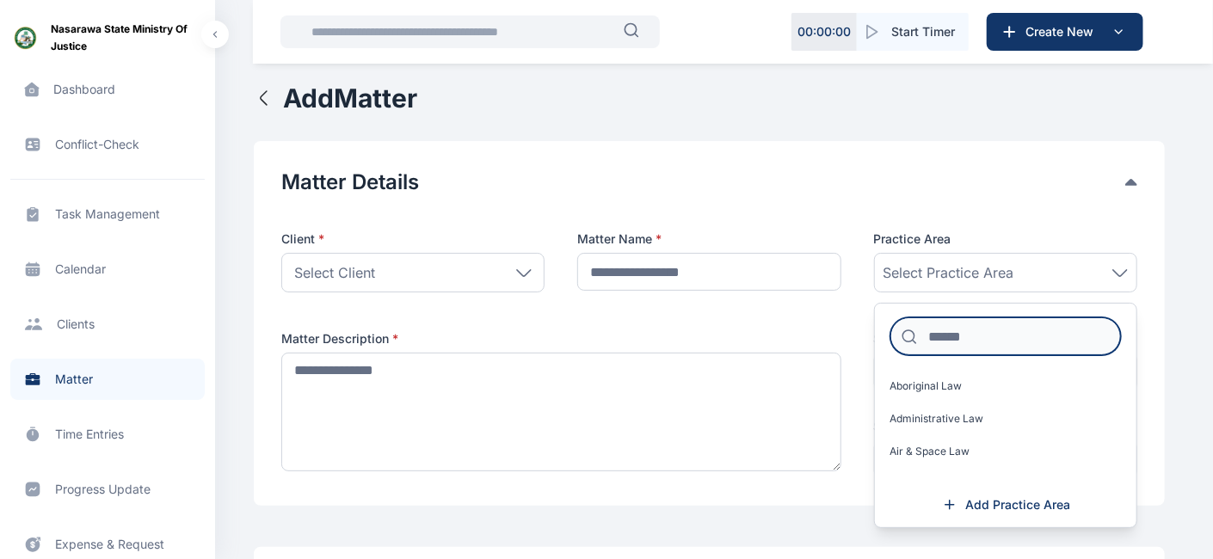
click at [947, 342] on input at bounding box center [1006, 337] width 231 height 38
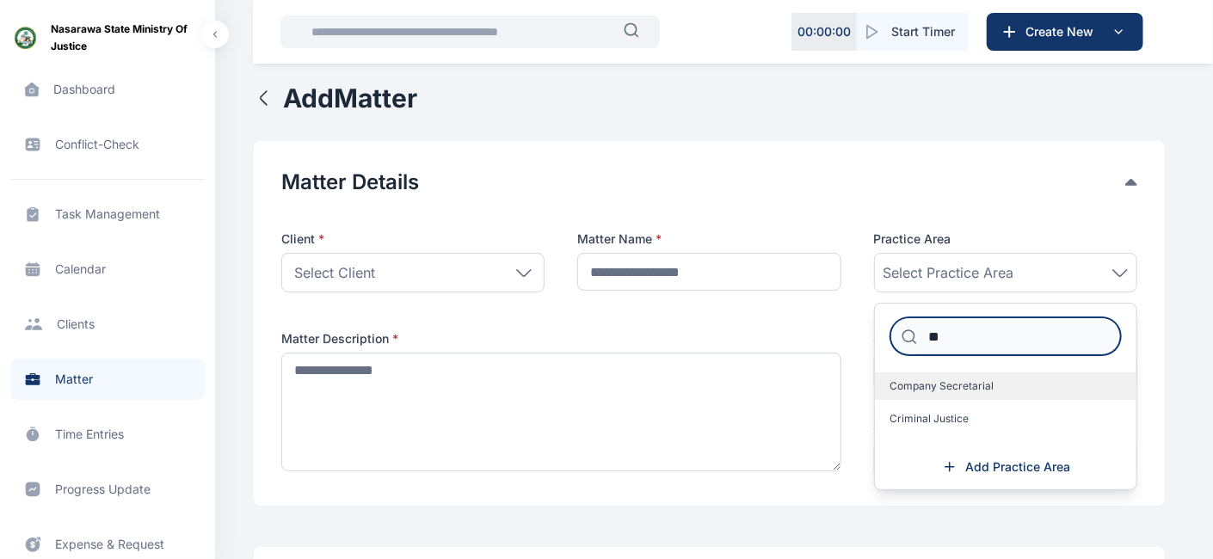
type input "*"
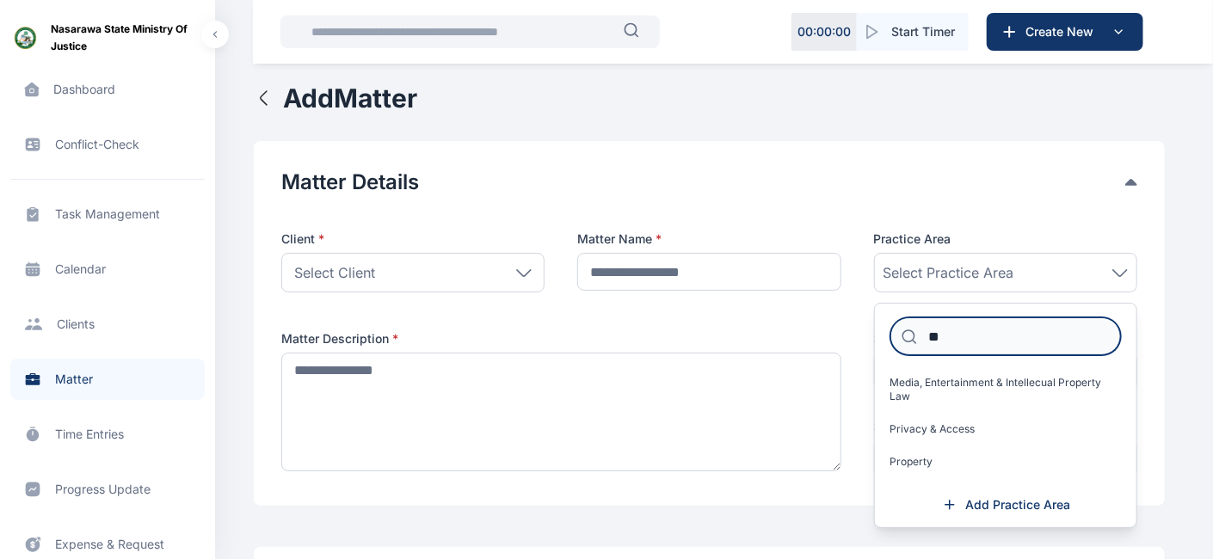
scroll to position [120, 0]
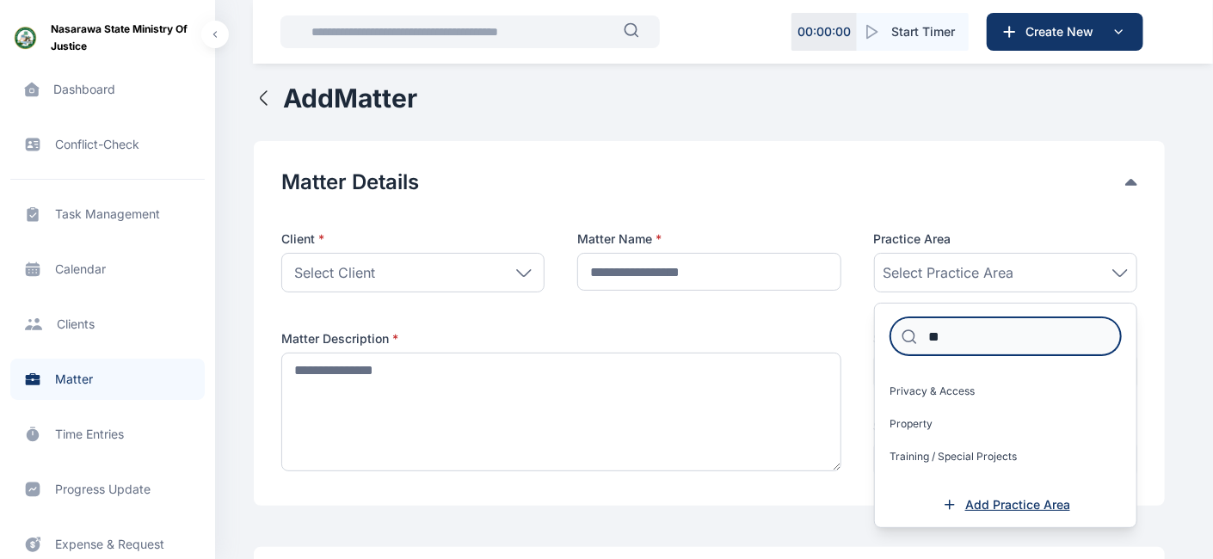
type input "**"
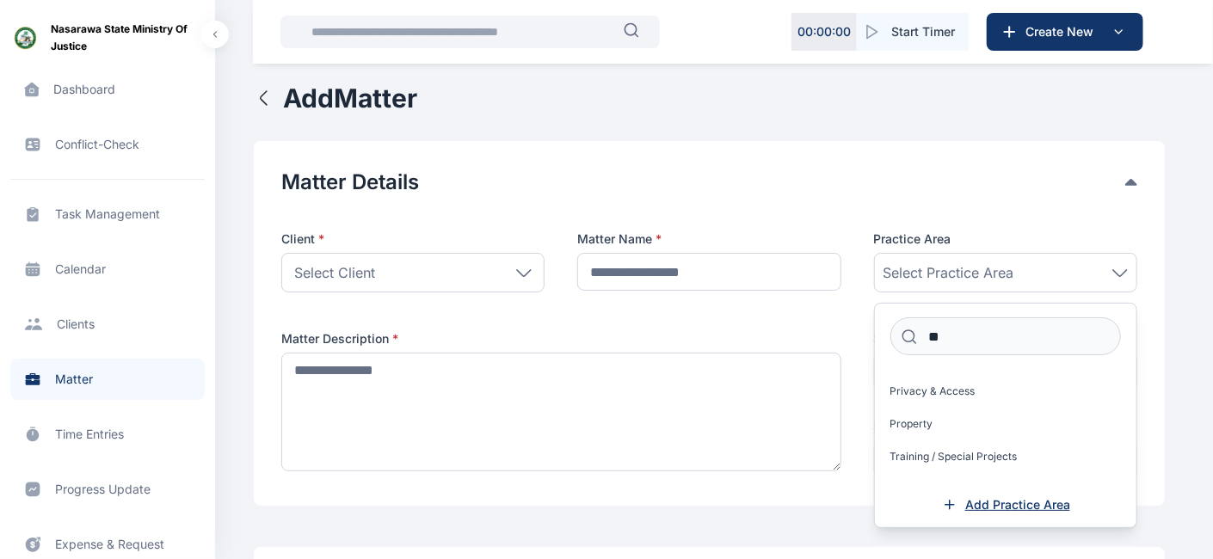
click at [1027, 503] on span "Add Practice Area" at bounding box center [1018, 505] width 105 height 17
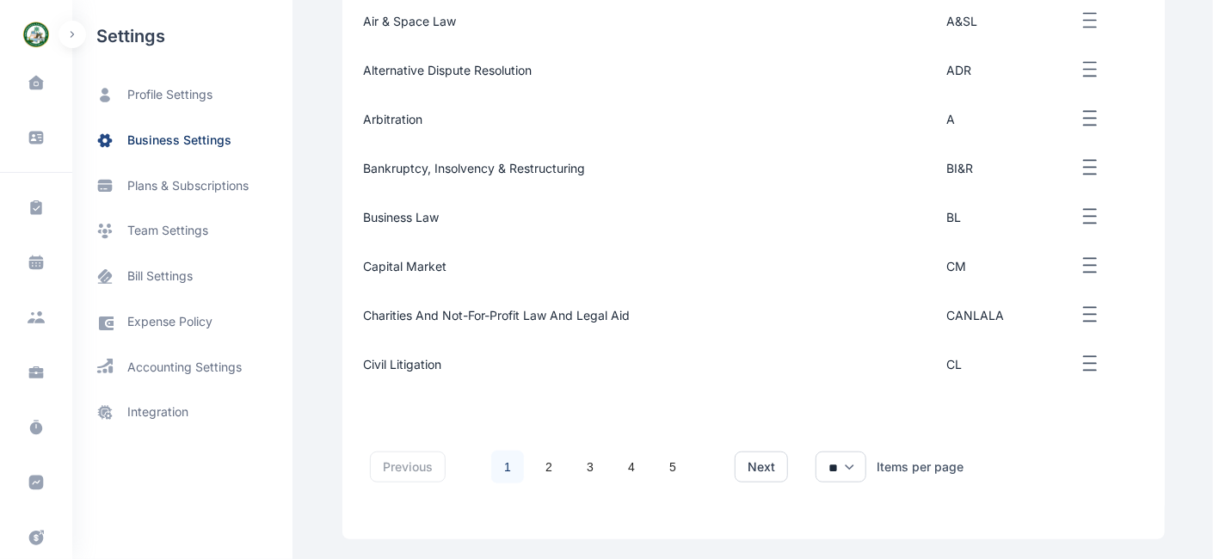
scroll to position [12, 0]
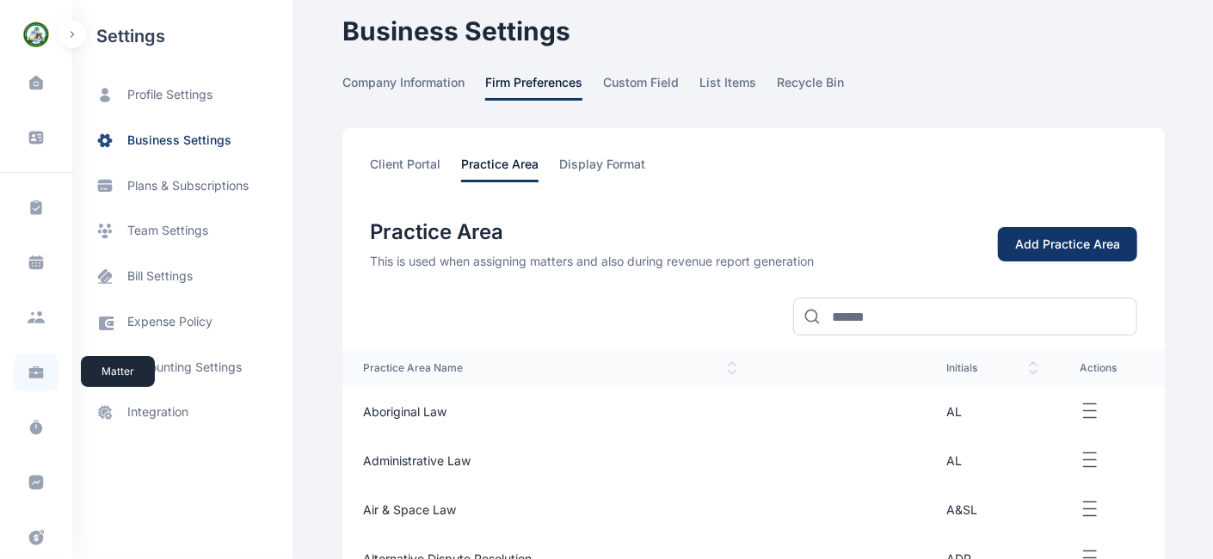
click at [30, 371] on icon at bounding box center [36, 370] width 15 height 6
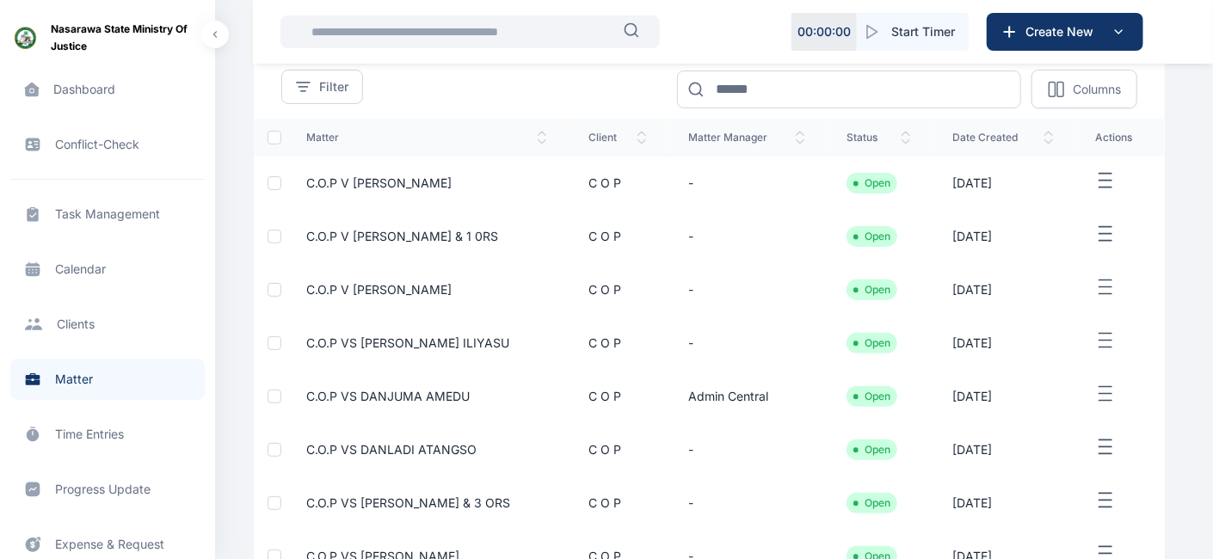
scroll to position [157, 0]
click at [712, 133] on span "matter manager" at bounding box center [746, 137] width 117 height 14
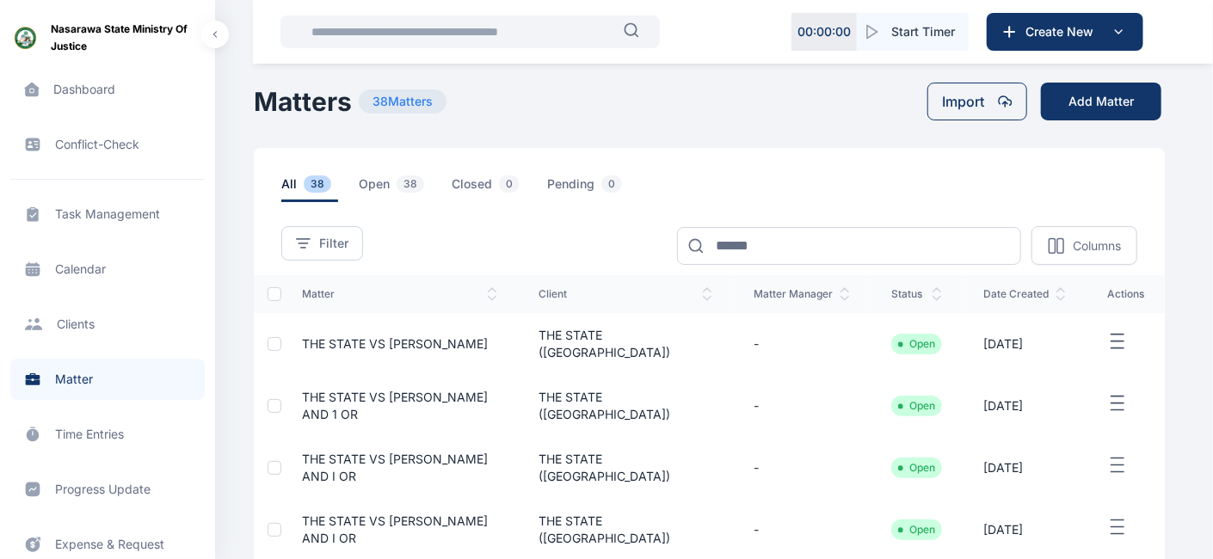
click at [1101, 349] on icon "button" at bounding box center [1118, 342] width 21 height 22
click at [1083, 361] on div "Edit" at bounding box center [1077, 361] width 114 height 39
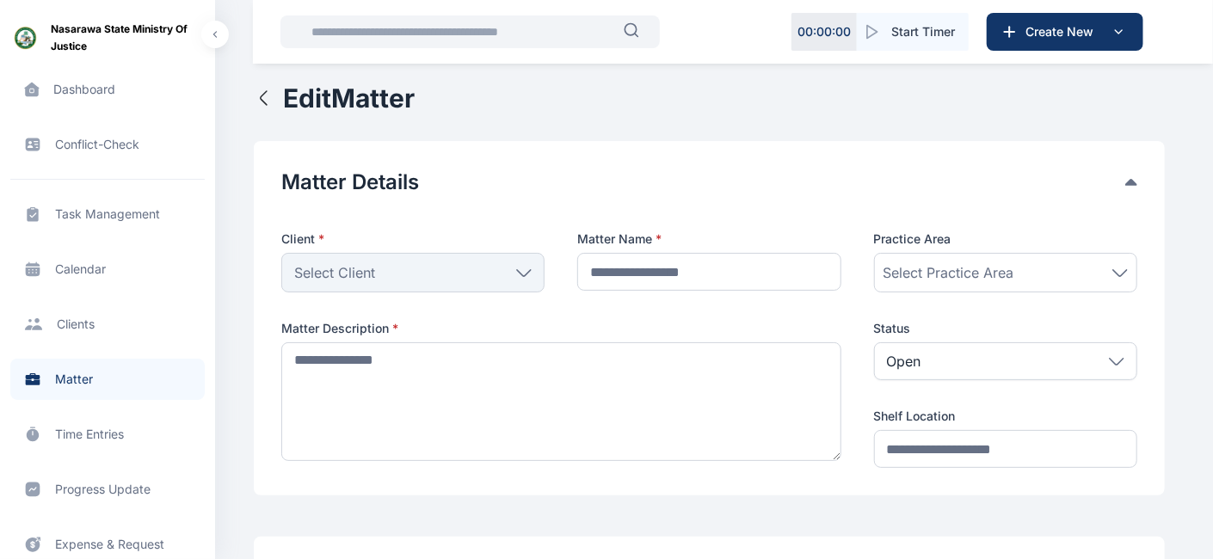
type input "**********"
type textarea "**********"
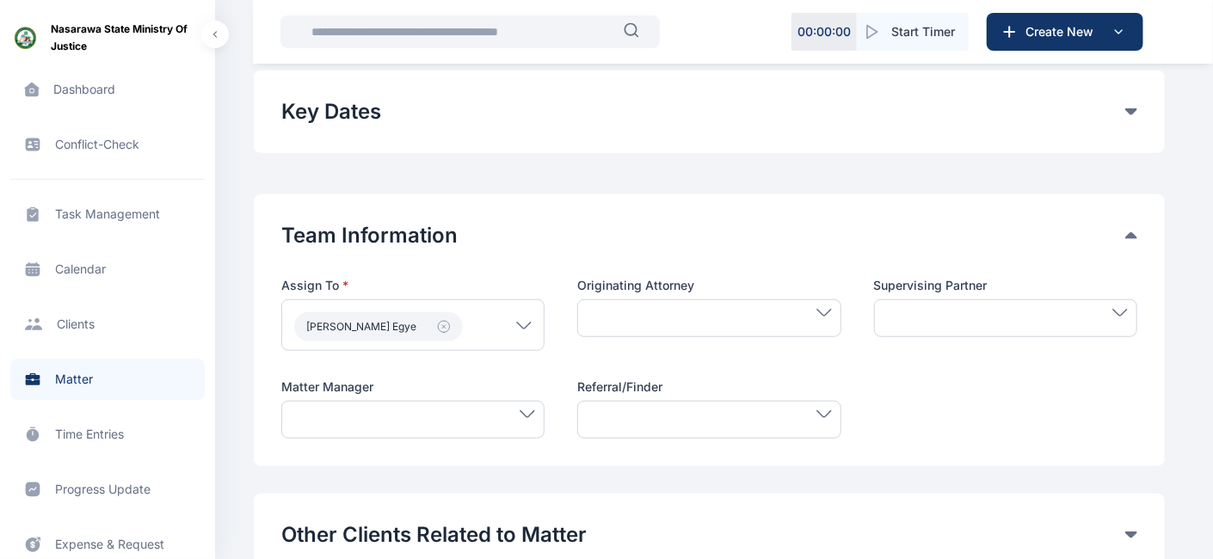
scroll to position [577, 0]
click at [524, 410] on icon at bounding box center [527, 414] width 15 height 8
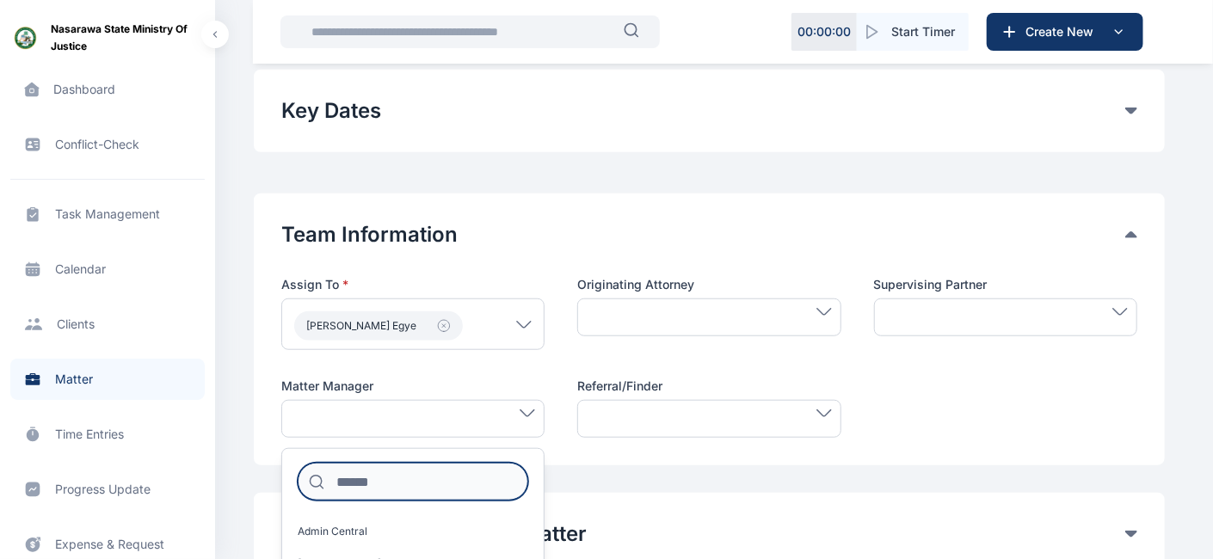
click at [437, 480] on input at bounding box center [413, 482] width 231 height 38
type input "****"
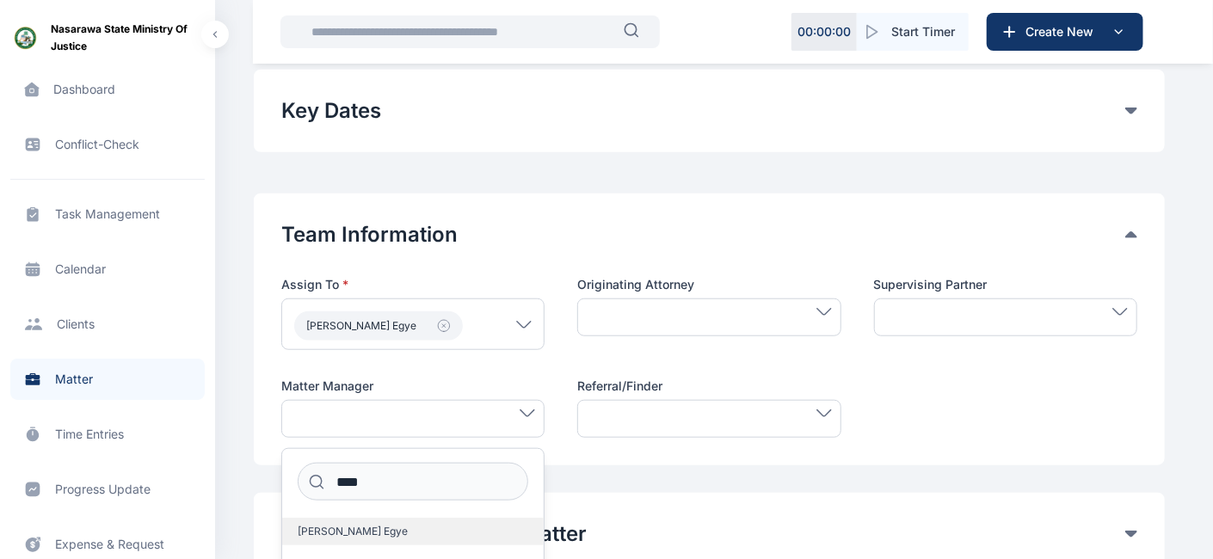
click at [350, 503] on span "[PERSON_NAME] Egye" at bounding box center [353, 532] width 110 height 14
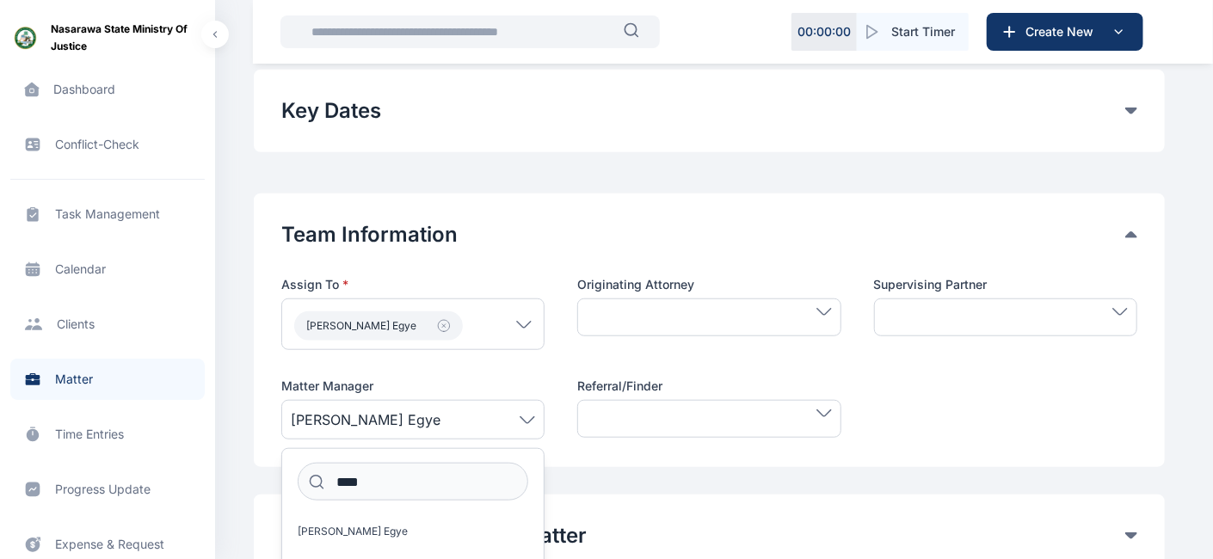
click at [978, 310] on span at bounding box center [1006, 312] width 244 height 8
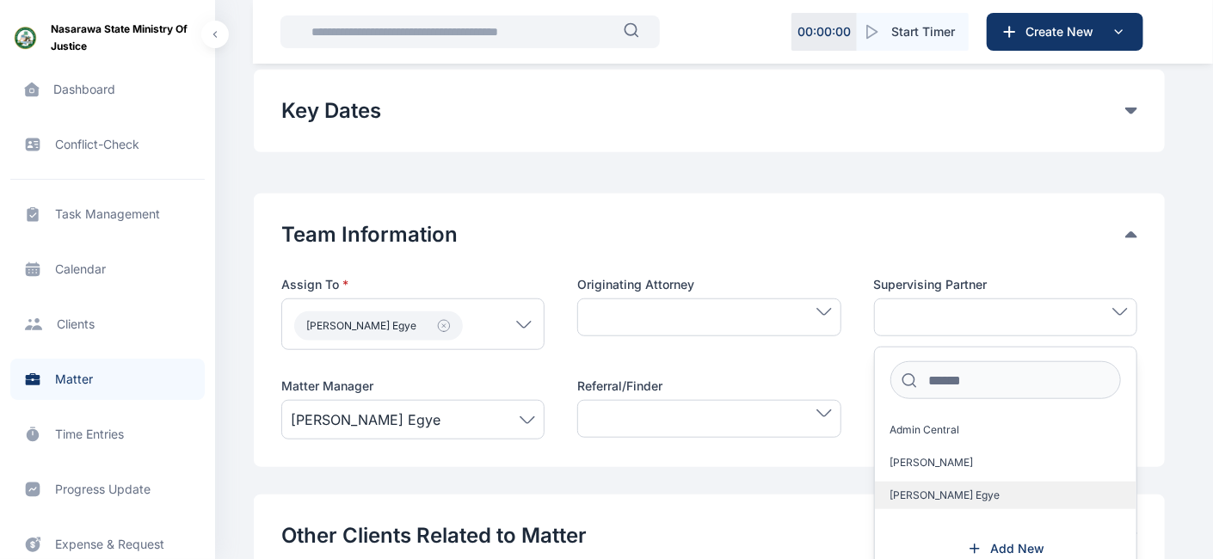
click at [974, 489] on span "[PERSON_NAME] Egye" at bounding box center [946, 496] width 110 height 14
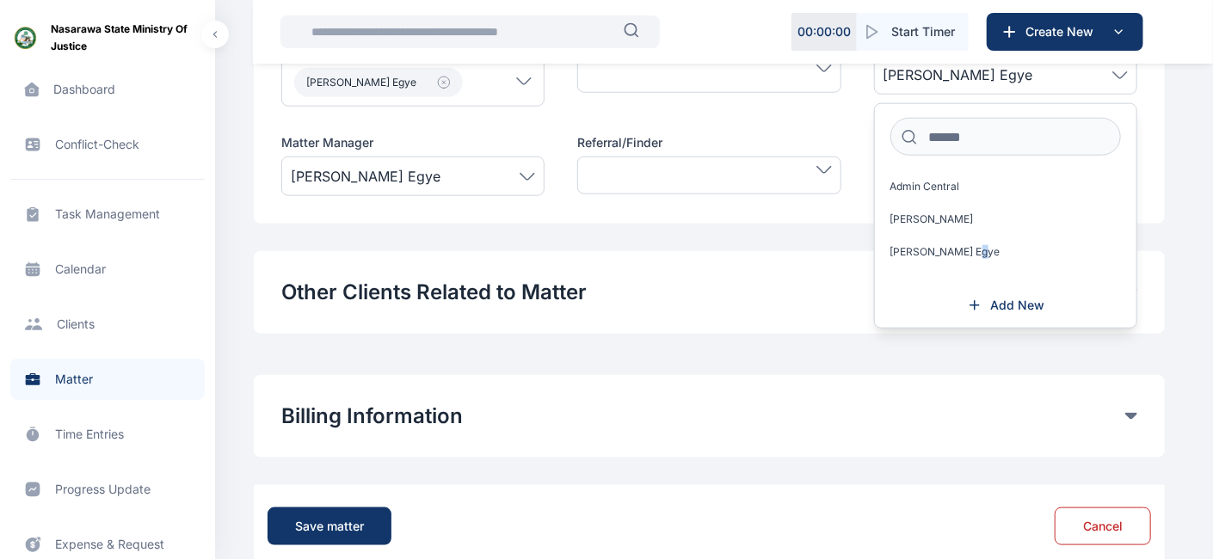
scroll to position [855, 0]
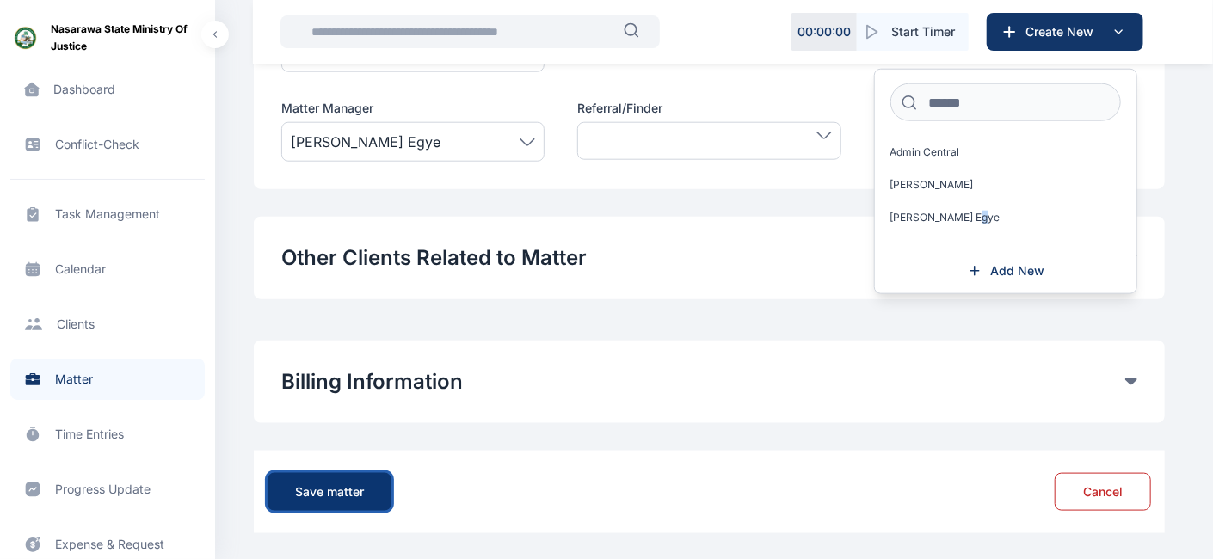
click at [336, 492] on div "Save matter" at bounding box center [329, 492] width 69 height 17
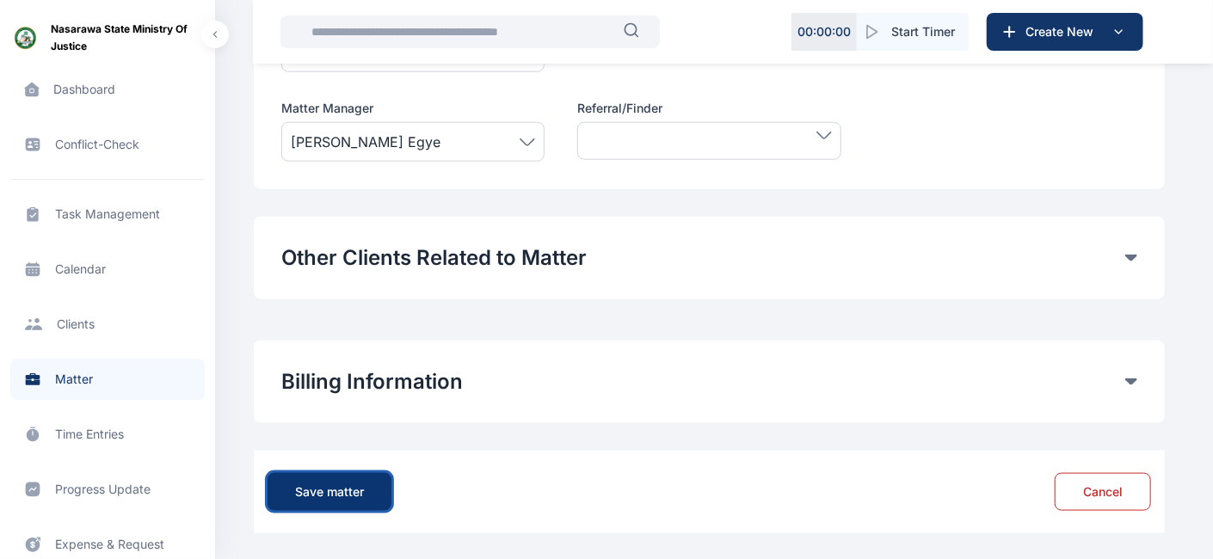
click at [344, 495] on div "Save matter" at bounding box center [329, 492] width 69 height 17
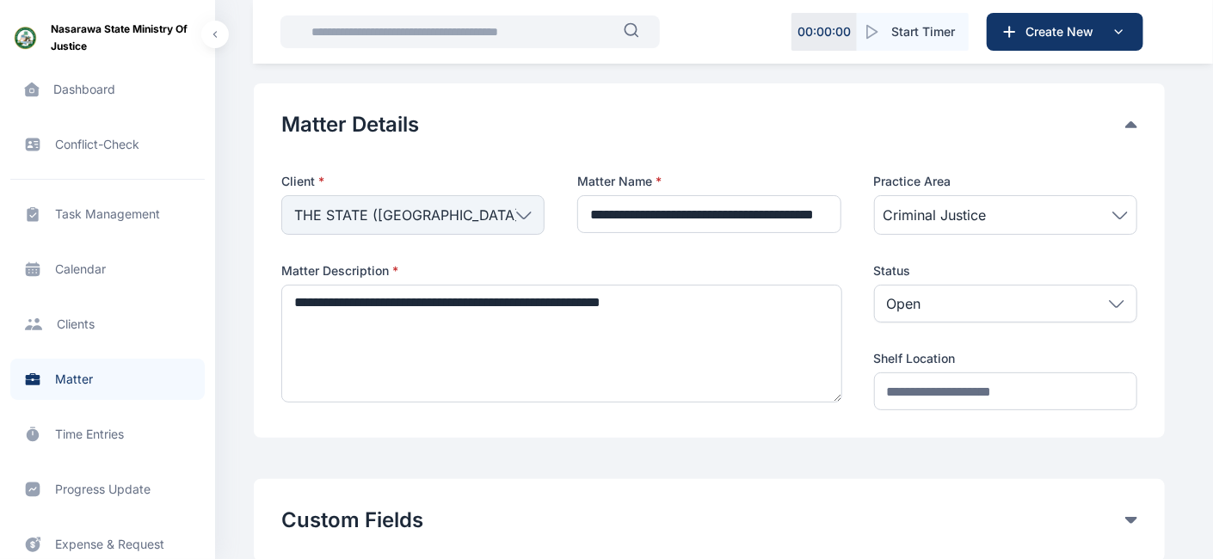
scroll to position [0, 0]
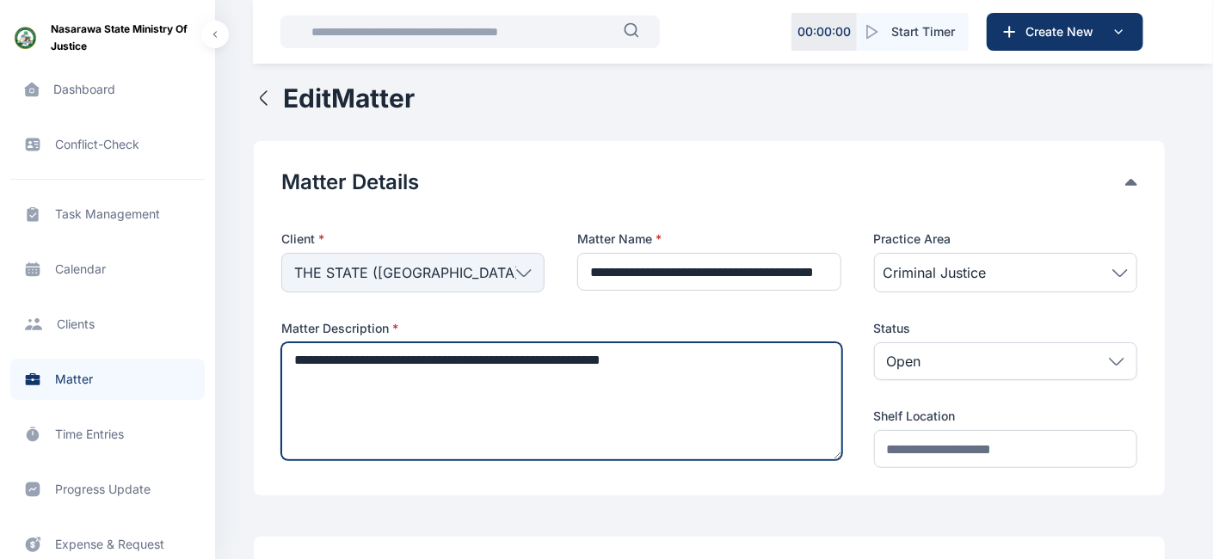
drag, startPoint x: 792, startPoint y: 368, endPoint x: 311, endPoint y: 388, distance: 481.4
click at [268, 379] on div "**********" at bounding box center [709, 318] width 911 height 355
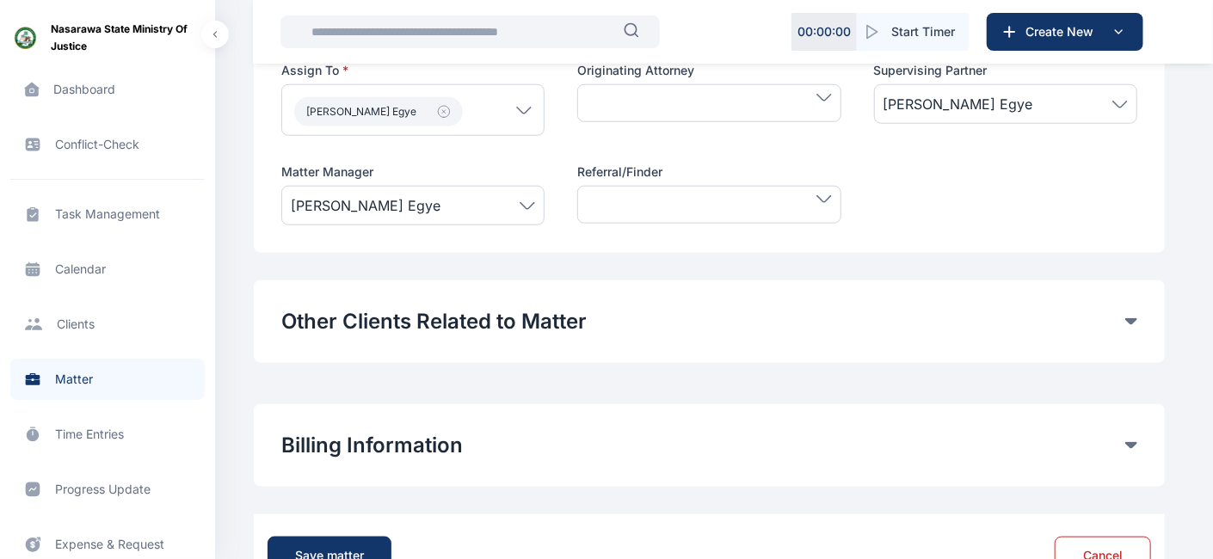
scroll to position [855, 0]
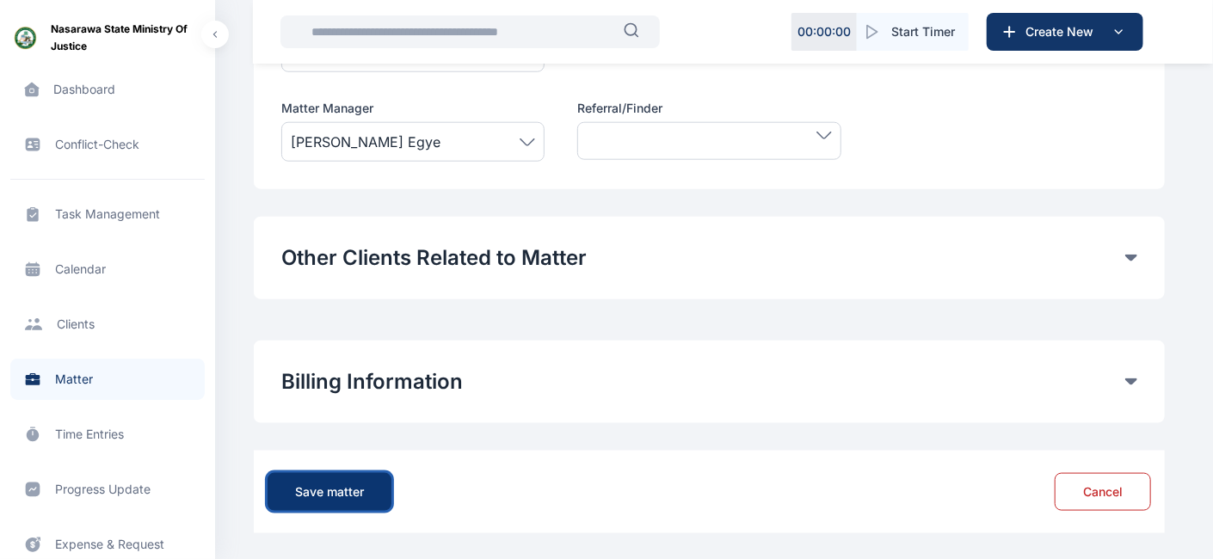
click at [331, 485] on div "Save matter" at bounding box center [329, 492] width 69 height 17
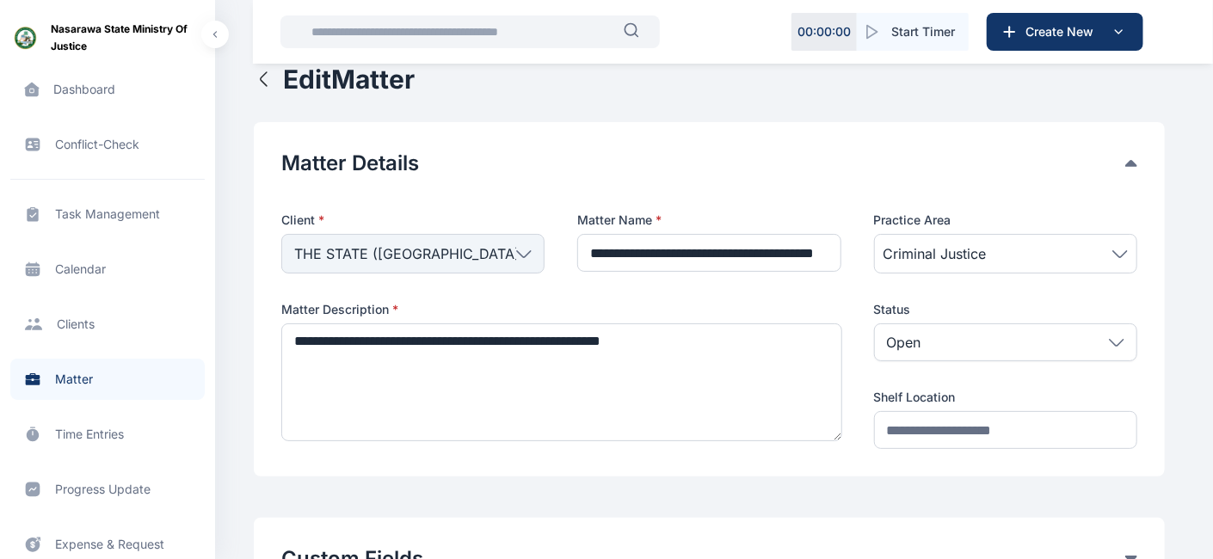
scroll to position [0, 0]
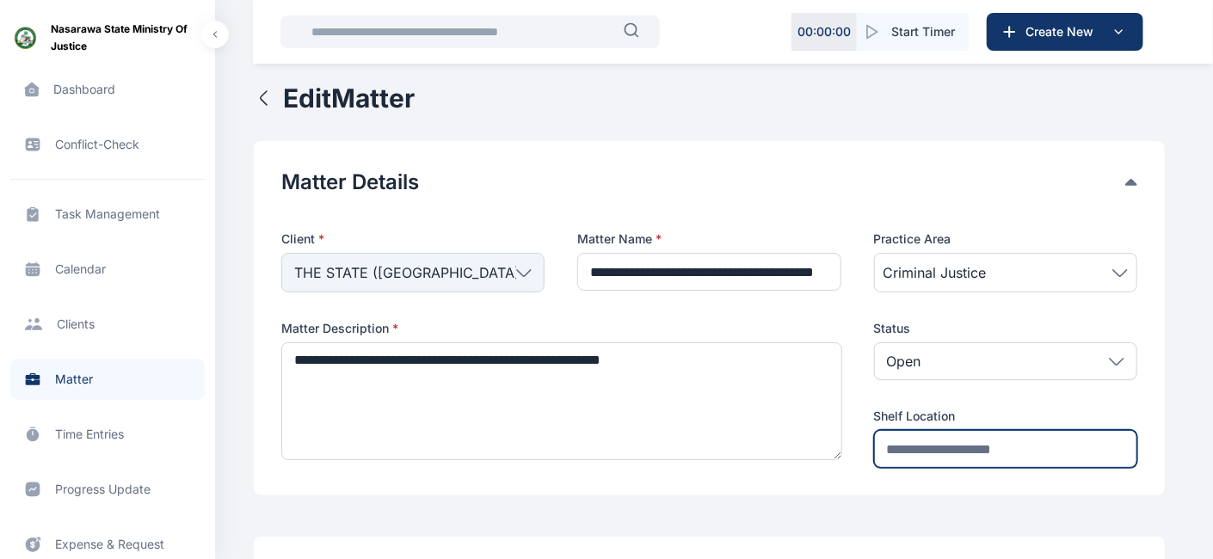
click at [1039, 451] on input "text" at bounding box center [1005, 449] width 263 height 38
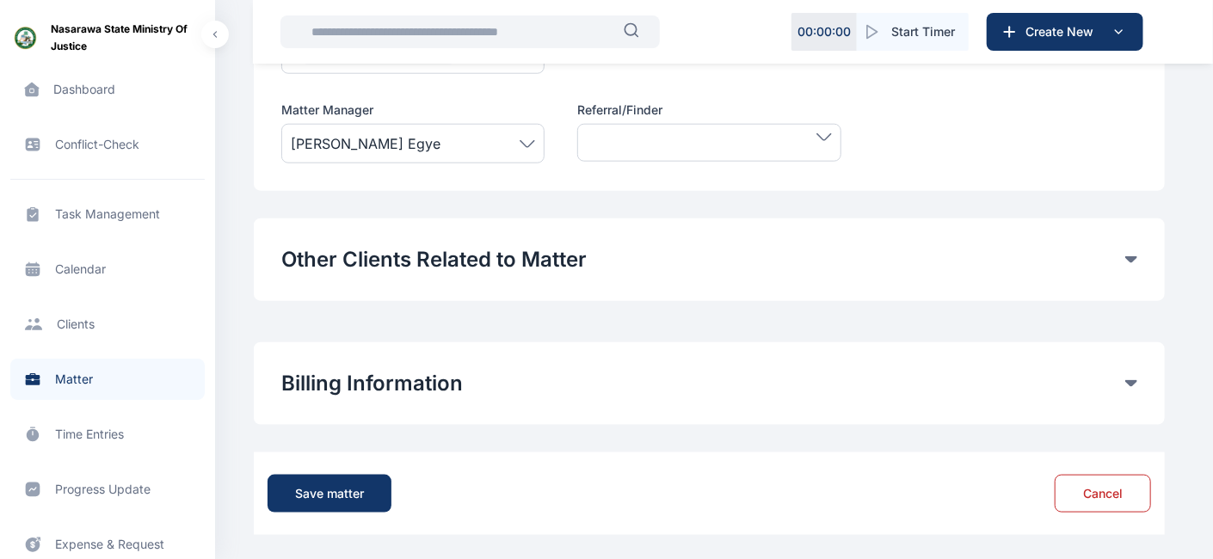
scroll to position [855, 0]
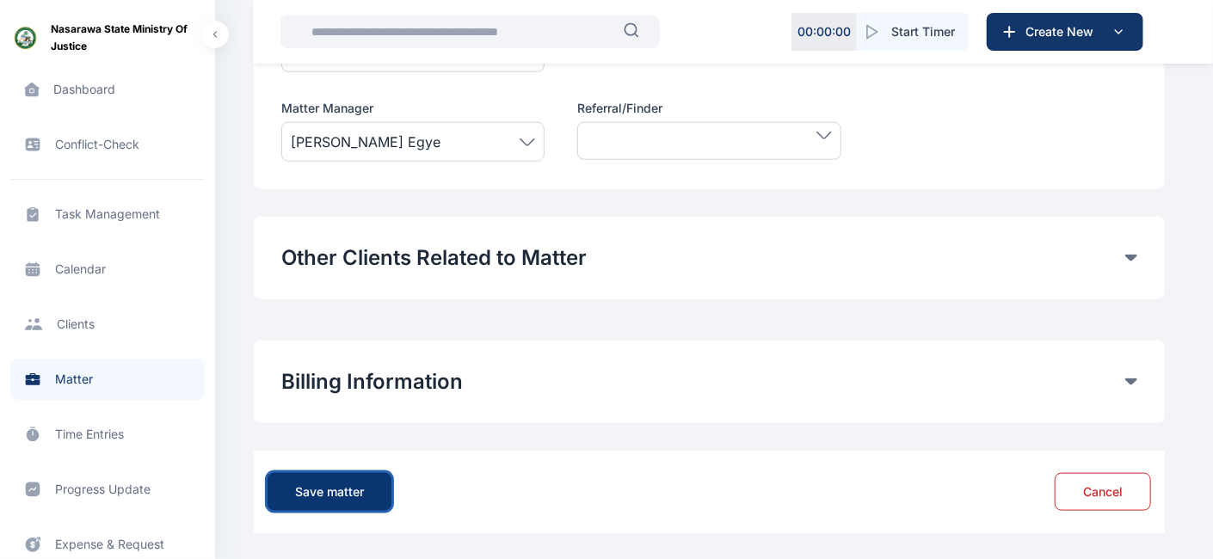
click at [299, 495] on div "Save matter" at bounding box center [329, 492] width 69 height 17
click at [93, 429] on span "Time Entries time entries time entries" at bounding box center [107, 434] width 194 height 41
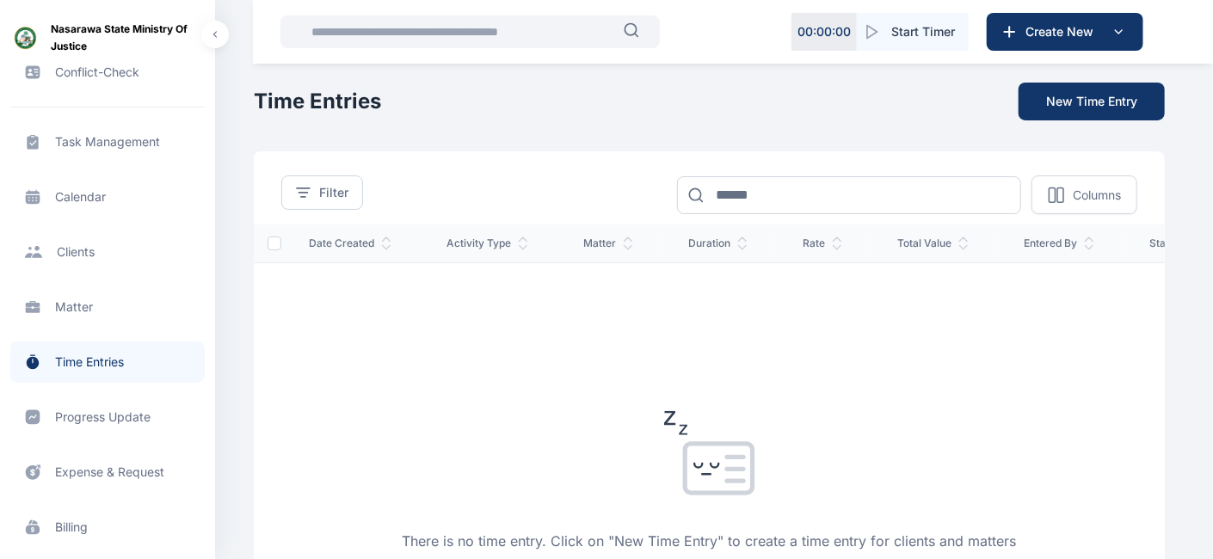
scroll to position [73, 0]
click at [103, 411] on span "Progress Update progress update progress update" at bounding box center [107, 416] width 194 height 41
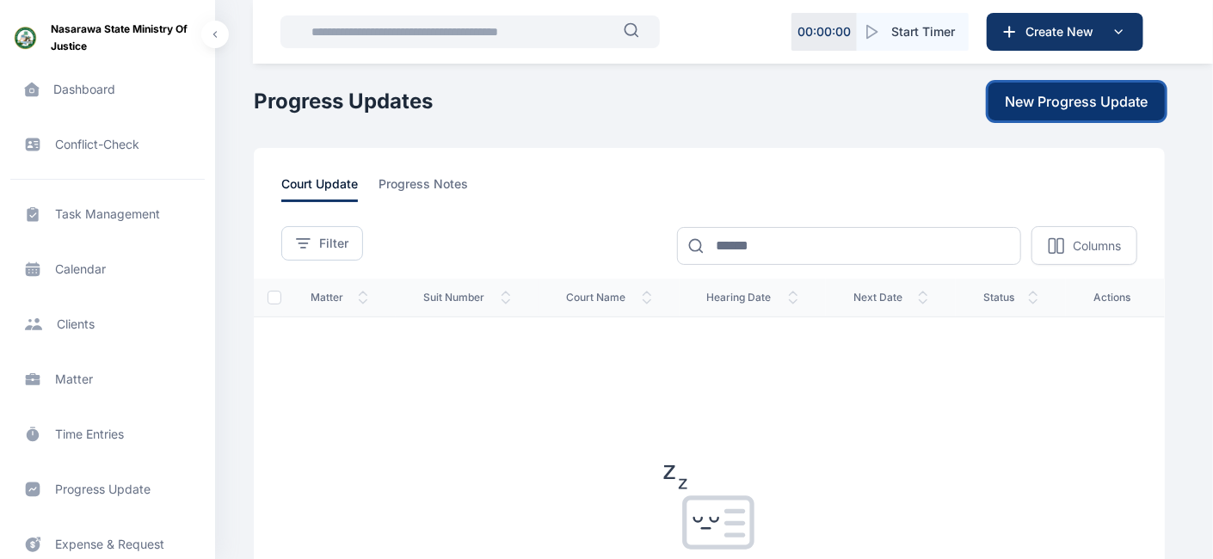
click at [1059, 102] on span "New Progress Update" at bounding box center [1077, 101] width 143 height 21
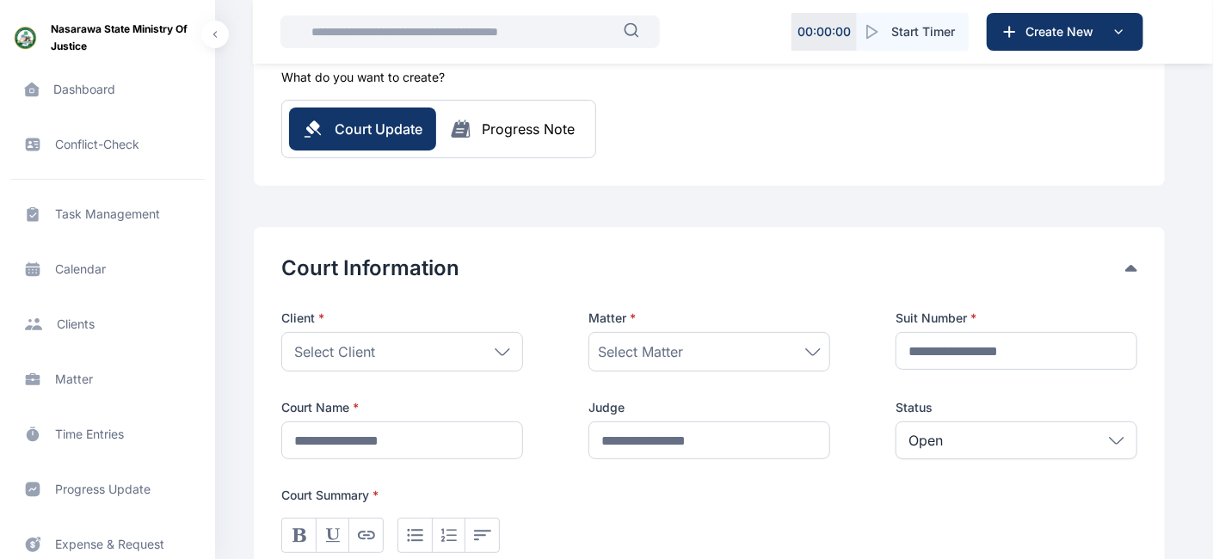
scroll to position [147, 0]
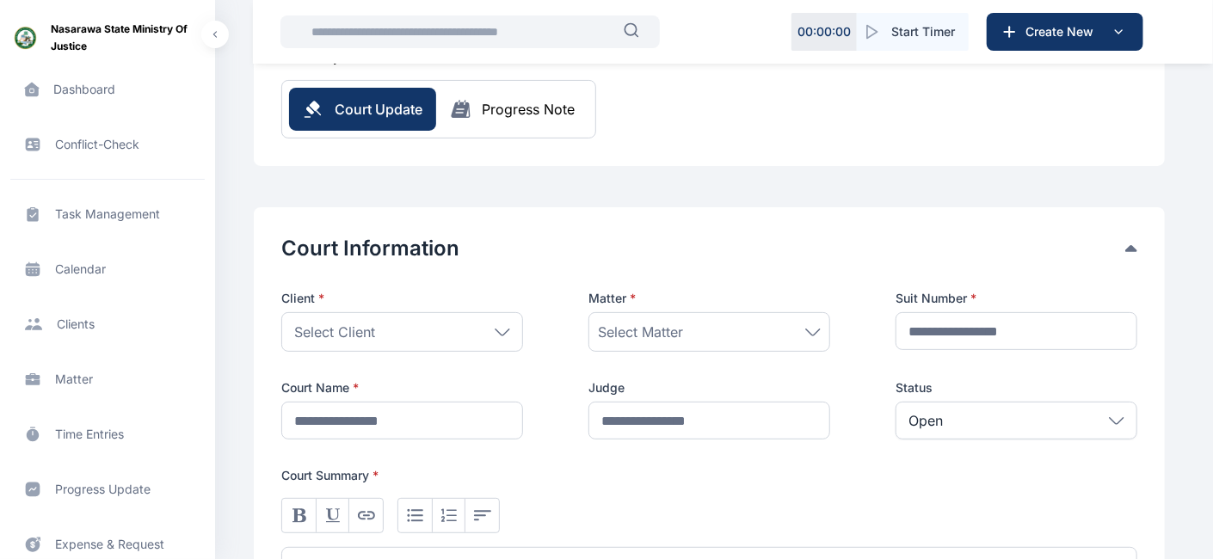
click at [537, 106] on div "Progress Note" at bounding box center [528, 109] width 93 height 21
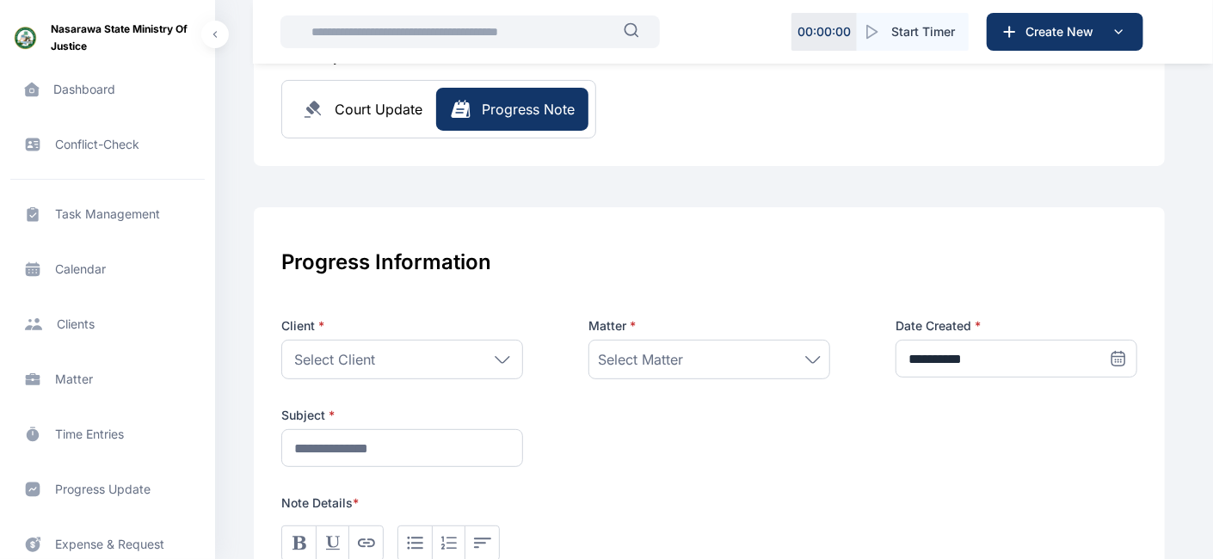
drag, startPoint x: 503, startPoint y: 355, endPoint x: 1212, endPoint y: 350, distance: 709.1
click at [1101, 350] on div "Nasarawa State Ministry of Justice Dashboard dashboard dashboard Conflict-Check…" at bounding box center [606, 493] width 1213 height 1280
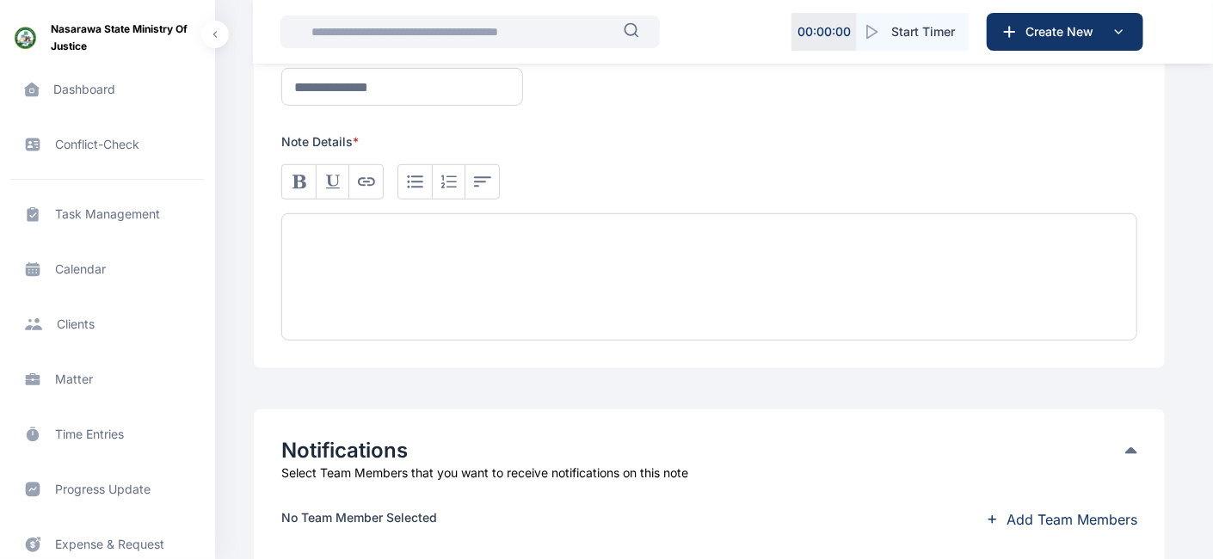
scroll to position [514, 0]
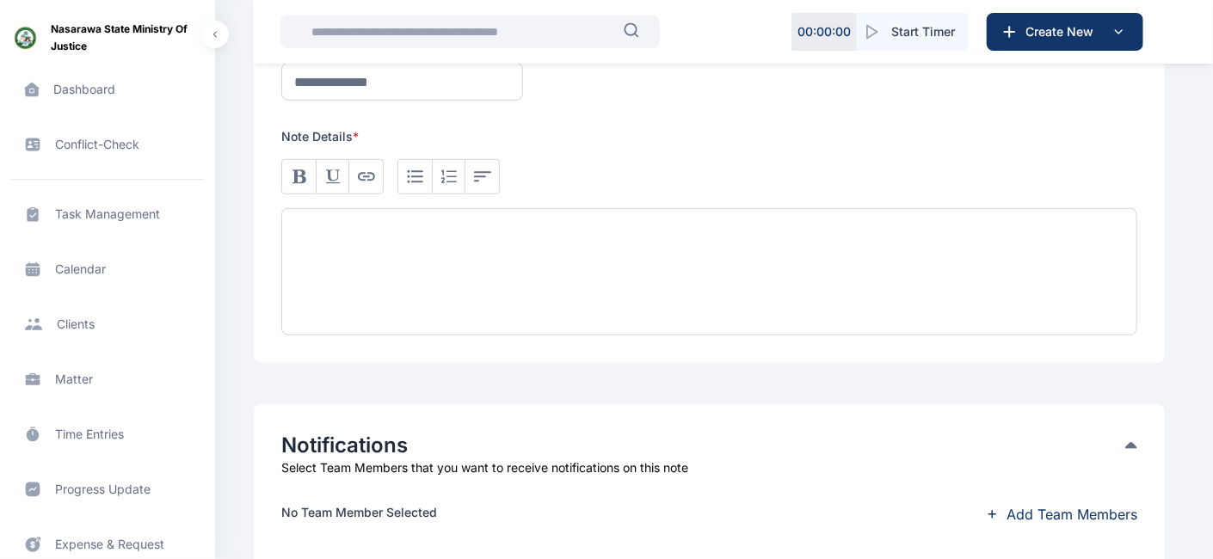
click at [789, 239] on div at bounding box center [709, 271] width 856 height 127
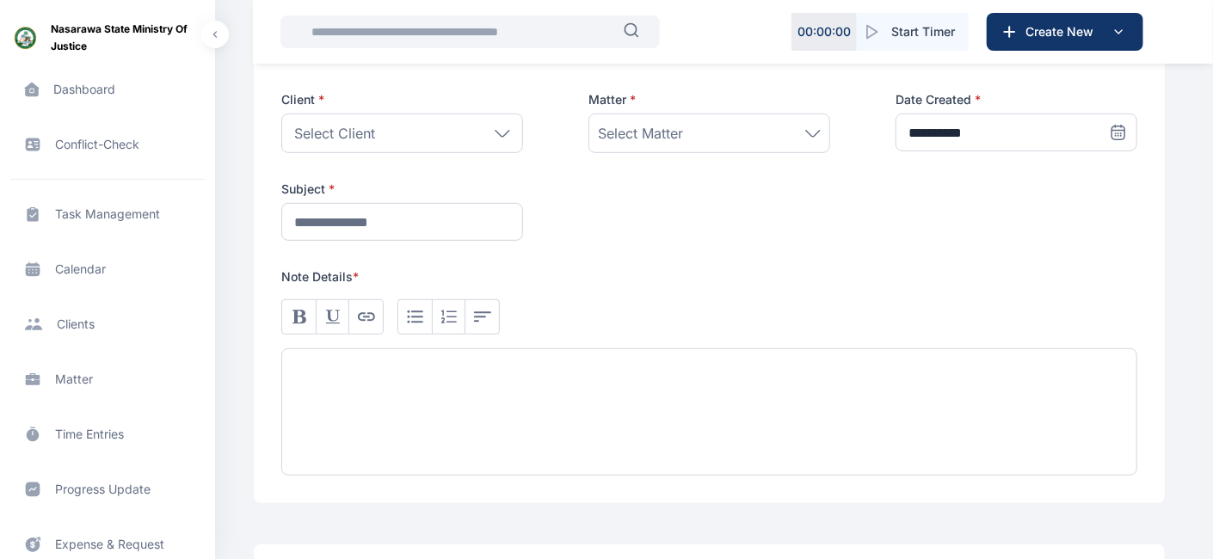
scroll to position [366, 0]
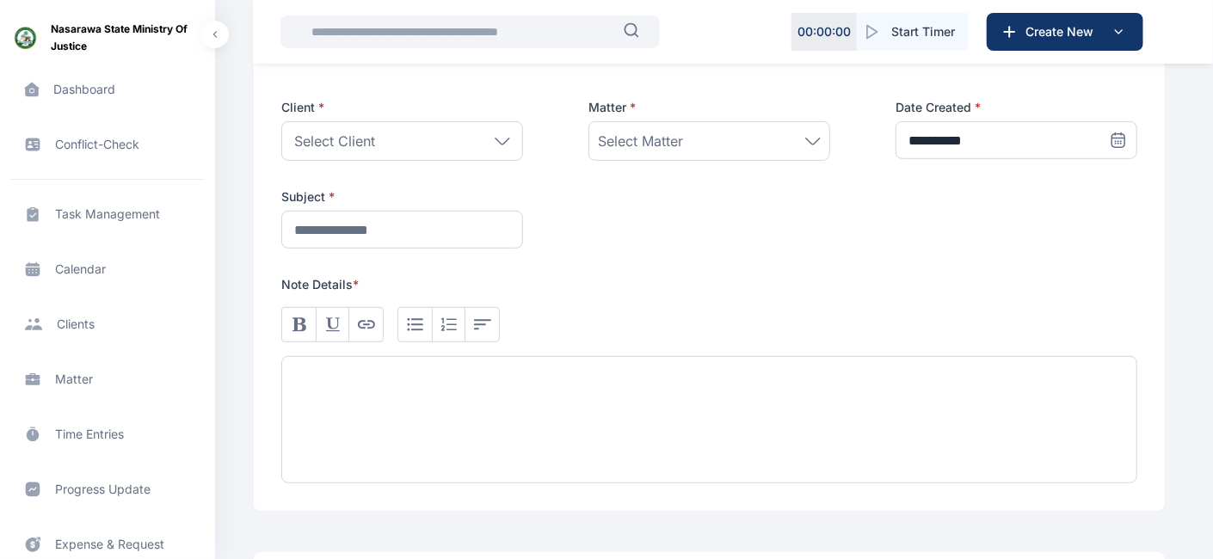
click at [367, 446] on div at bounding box center [709, 419] width 856 height 127
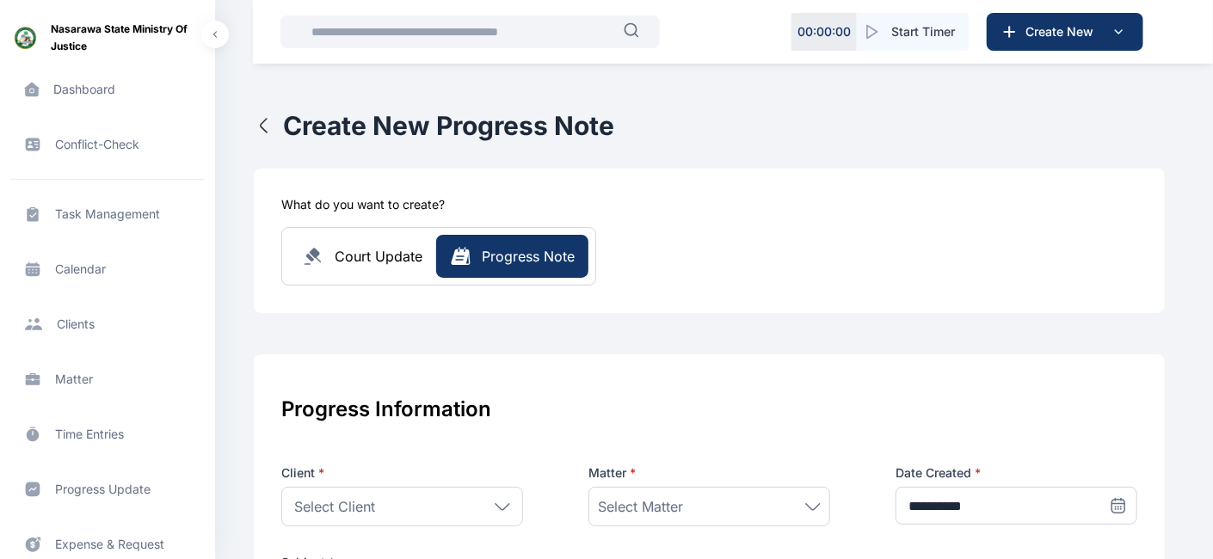
click at [398, 260] on span "Court Update" at bounding box center [379, 256] width 88 height 21
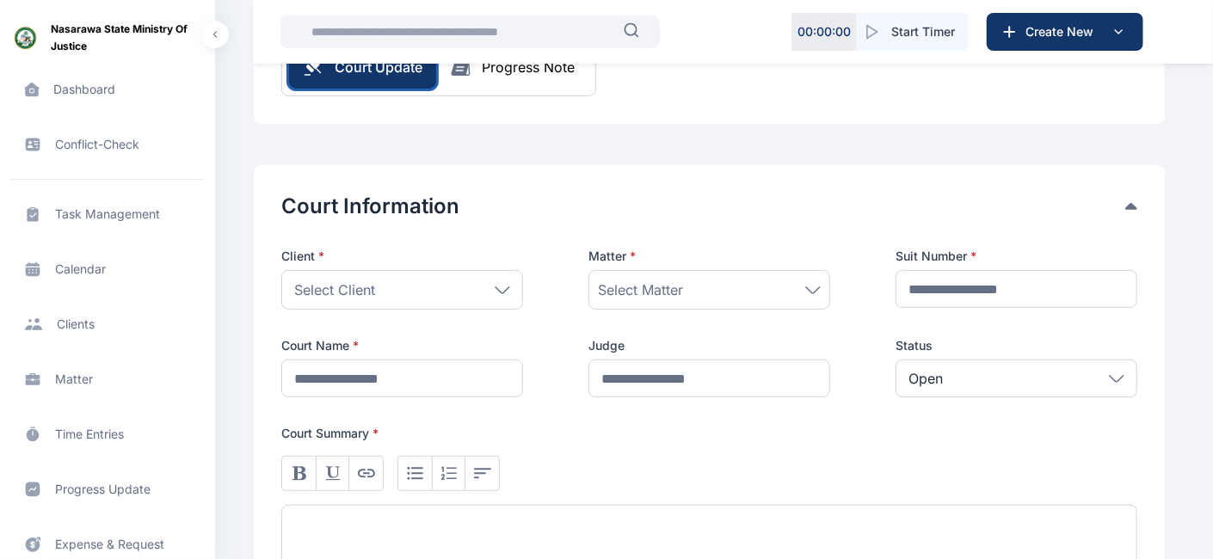
scroll to position [193, 0]
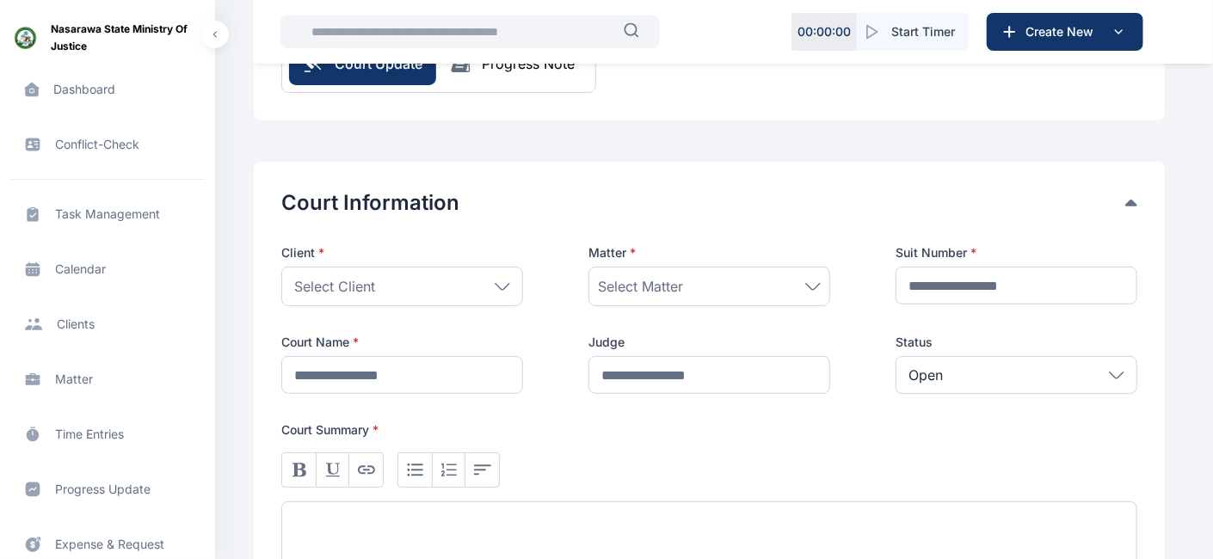
click at [503, 287] on icon at bounding box center [503, 286] width 14 height 6
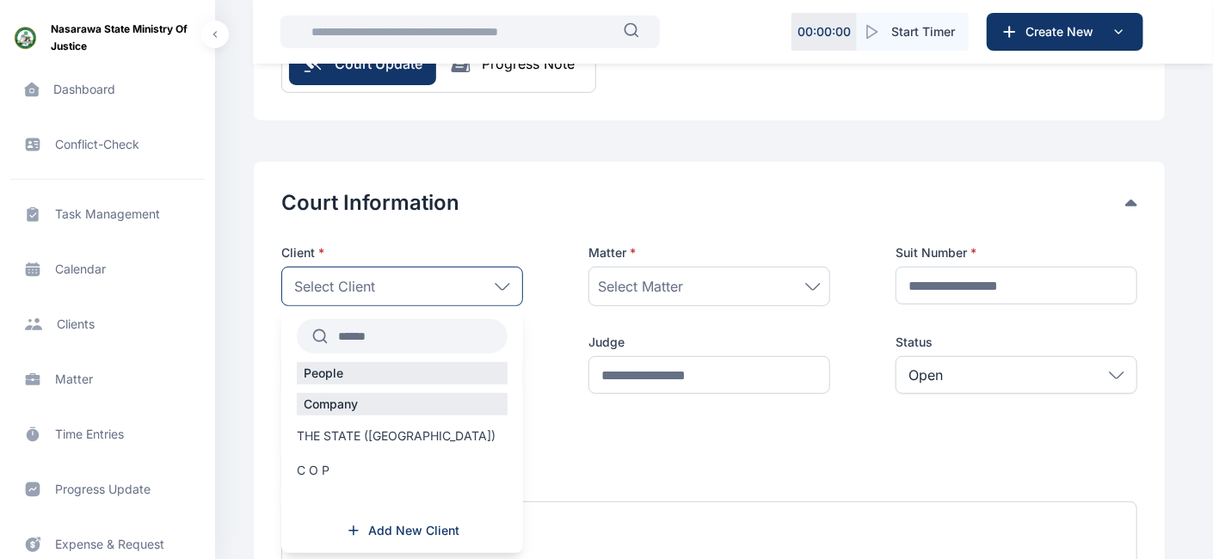
click at [337, 470] on label "C O P" at bounding box center [402, 470] width 242 height 17
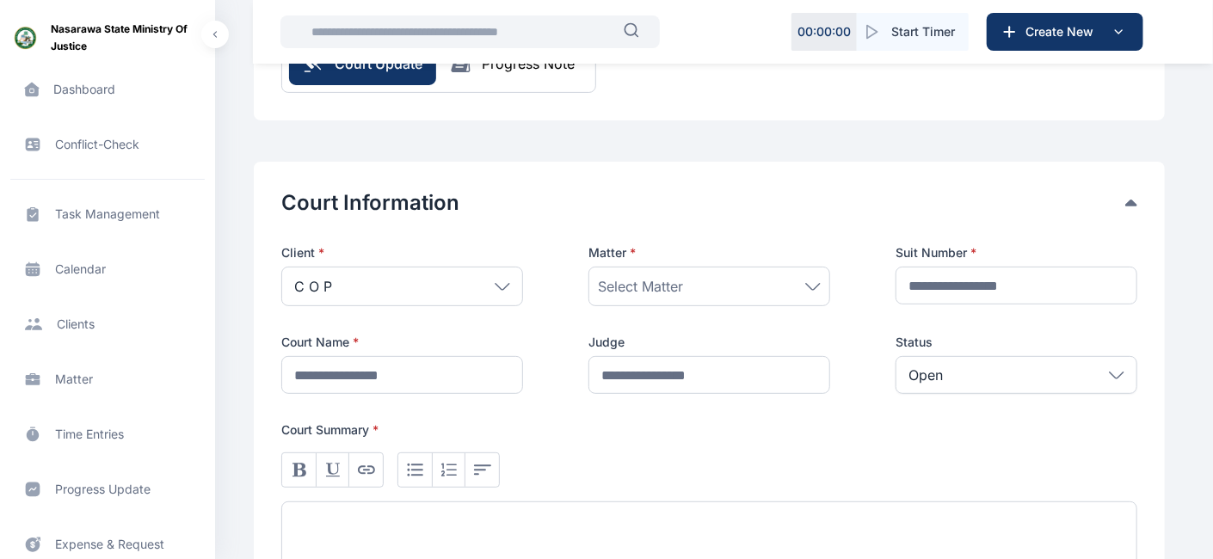
click at [669, 281] on span "Select Matter" at bounding box center [640, 286] width 85 height 21
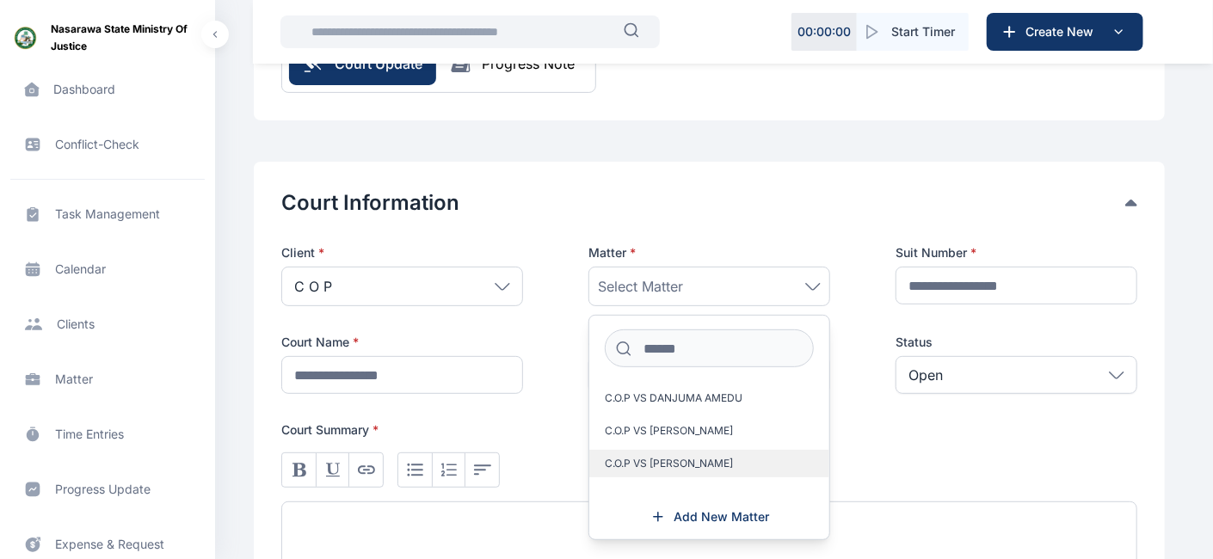
click at [678, 457] on span "C.O.P VS [PERSON_NAME]" at bounding box center [669, 464] width 128 height 14
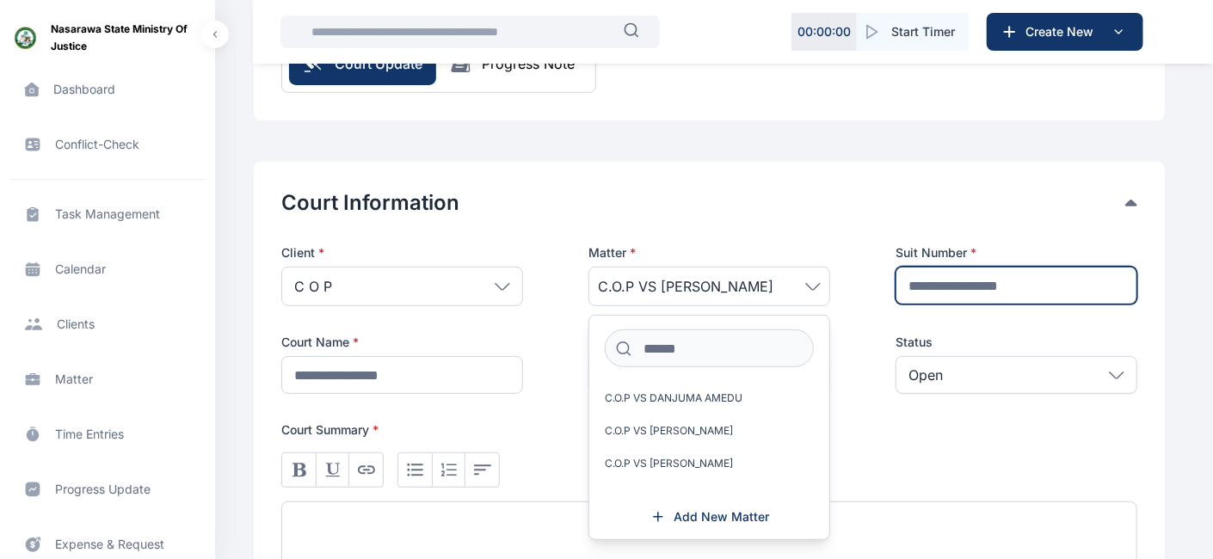
click at [953, 281] on input "text" at bounding box center [1017, 286] width 242 height 38
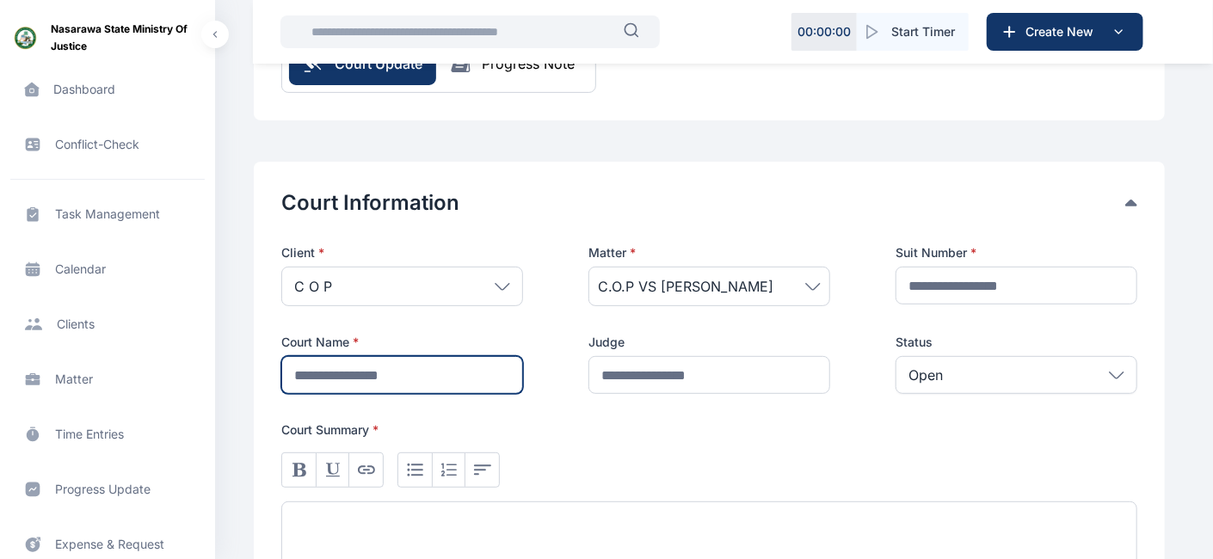
click at [396, 375] on input "text" at bounding box center [402, 375] width 242 height 38
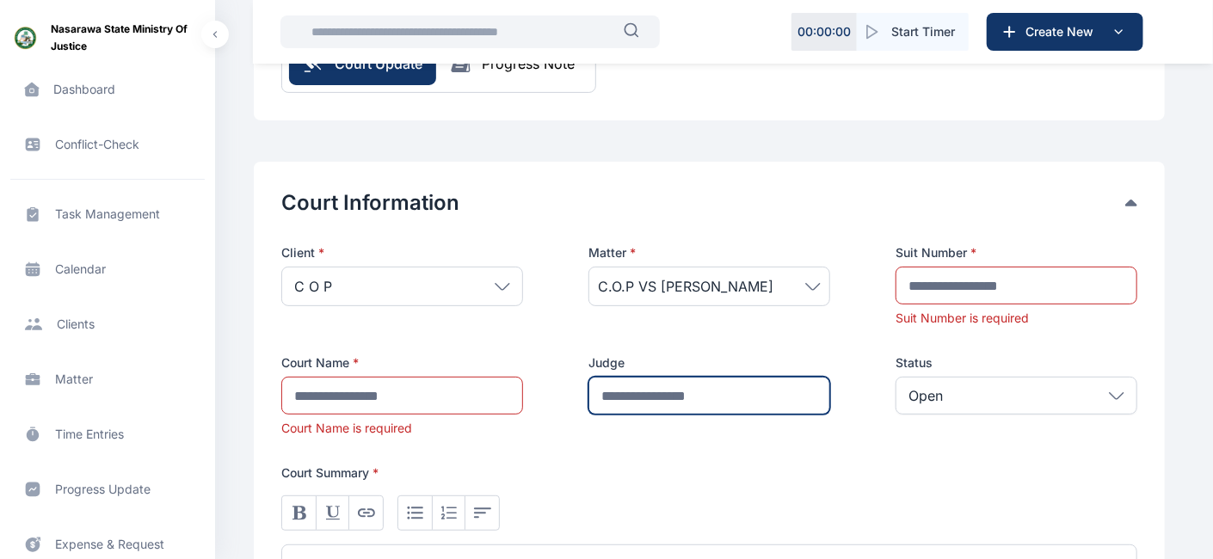
click at [626, 391] on input "text" at bounding box center [710, 396] width 242 height 38
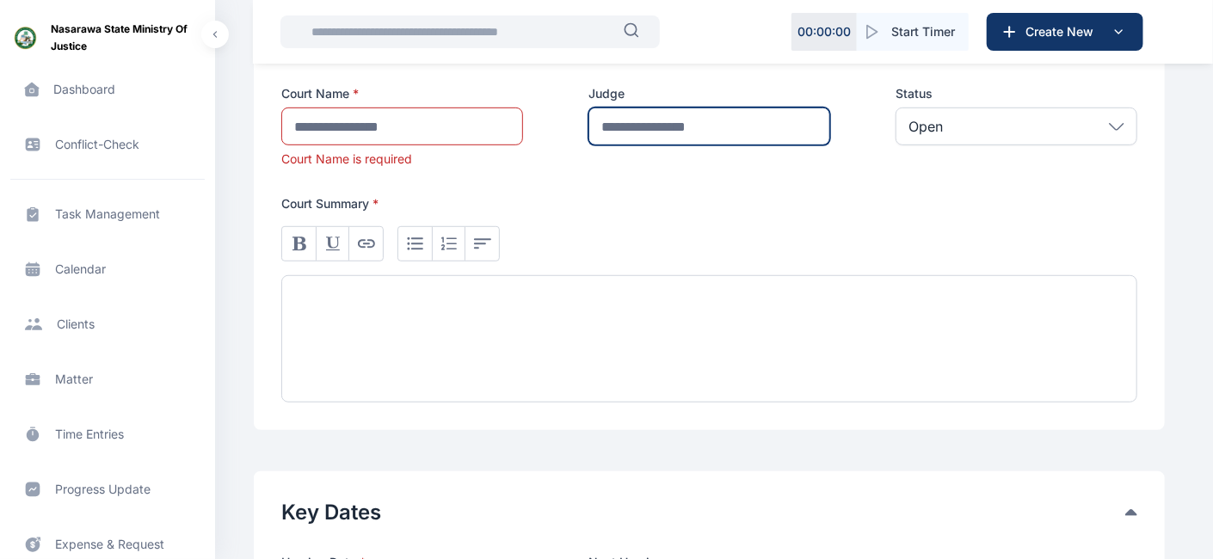
scroll to position [466, 0]
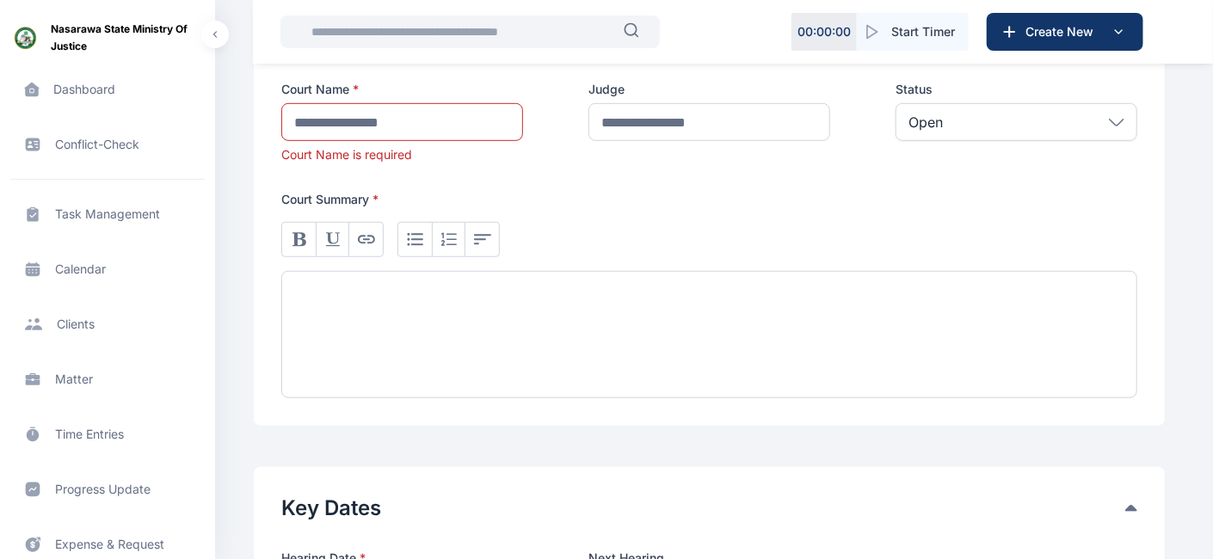
click at [788, 303] on div at bounding box center [709, 334] width 856 height 127
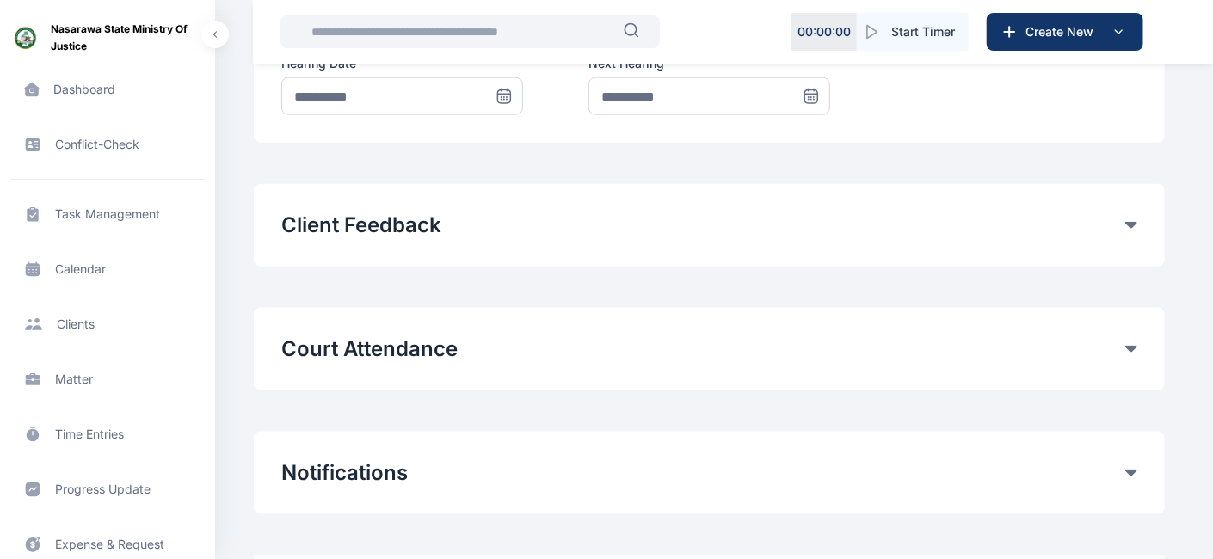
scroll to position [1010, 0]
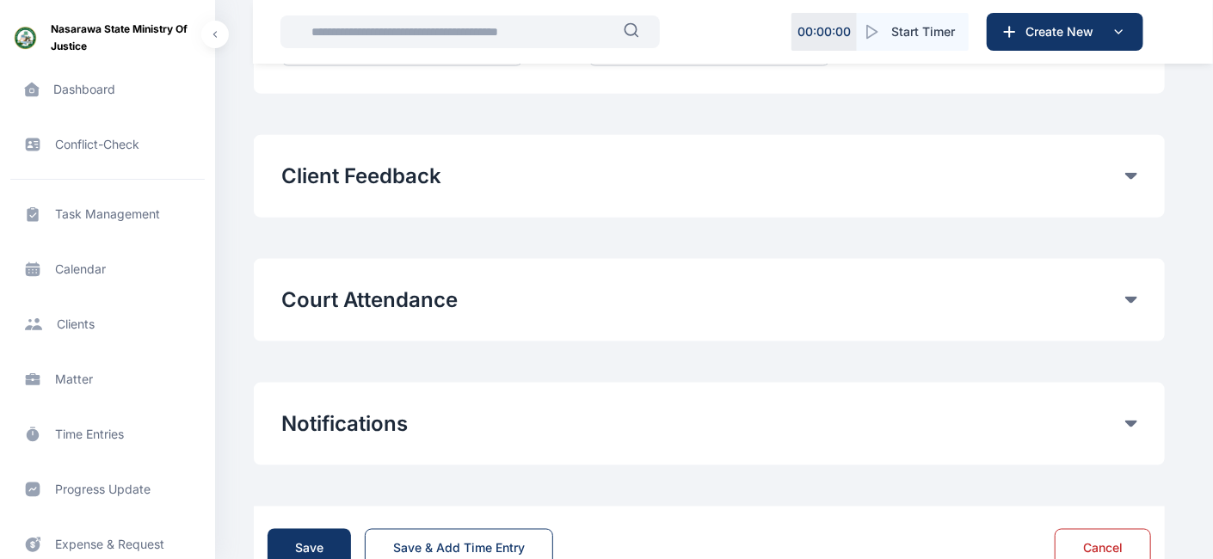
click at [1101, 180] on icon at bounding box center [1132, 176] width 12 height 7
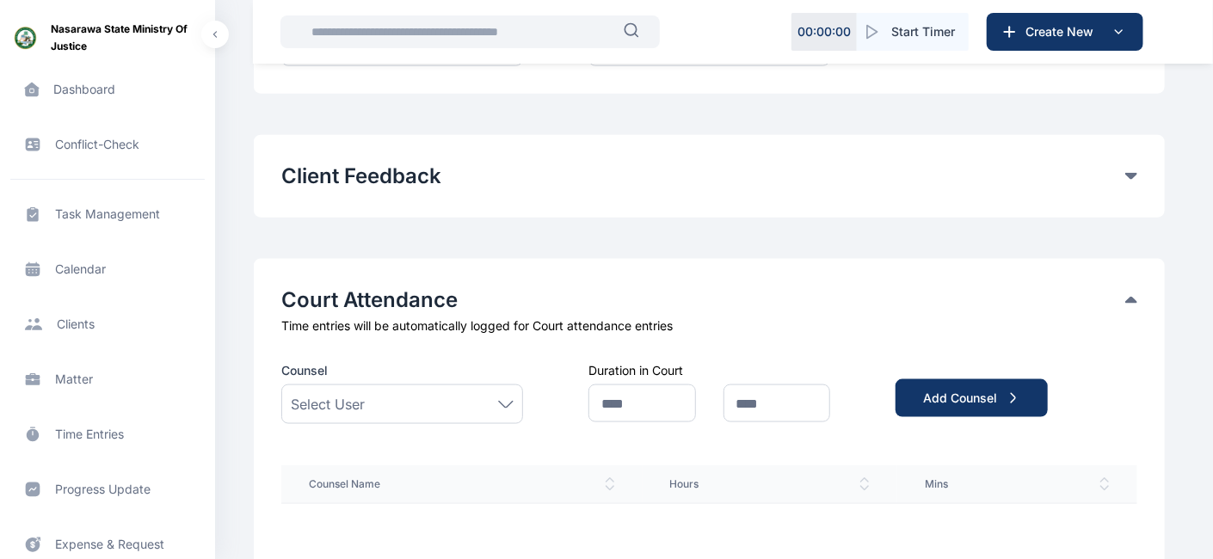
click at [507, 404] on icon at bounding box center [506, 404] width 14 height 6
click at [0, 0] on div "Counsel Select User Admin Central James Nicholas A. Aliyu Usman Egye Allu Justi…" at bounding box center [0, 0] width 0 height 0
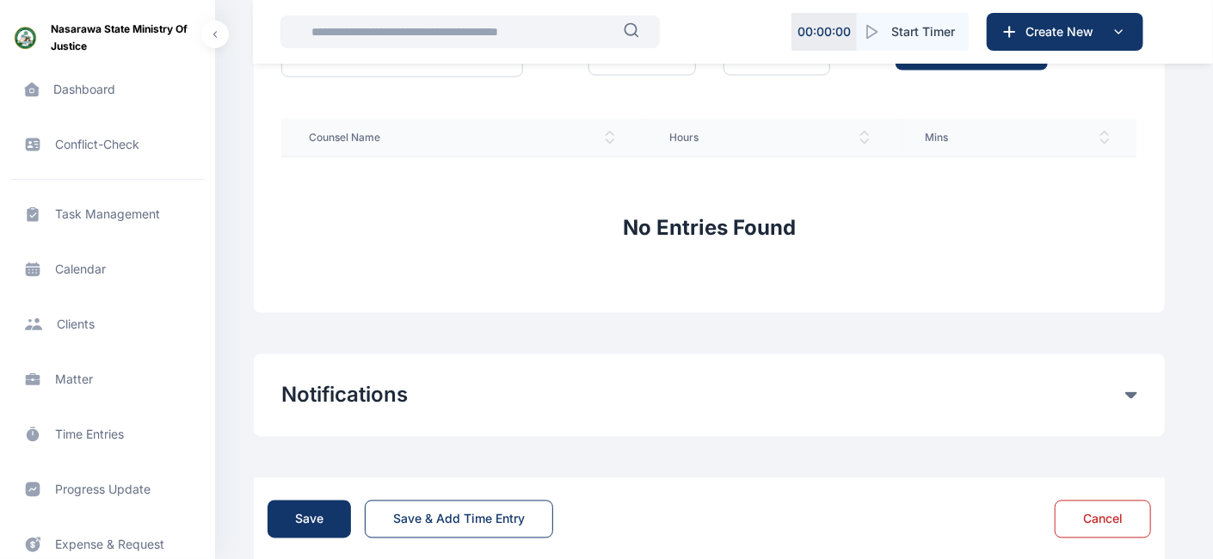
scroll to position [1384, 0]
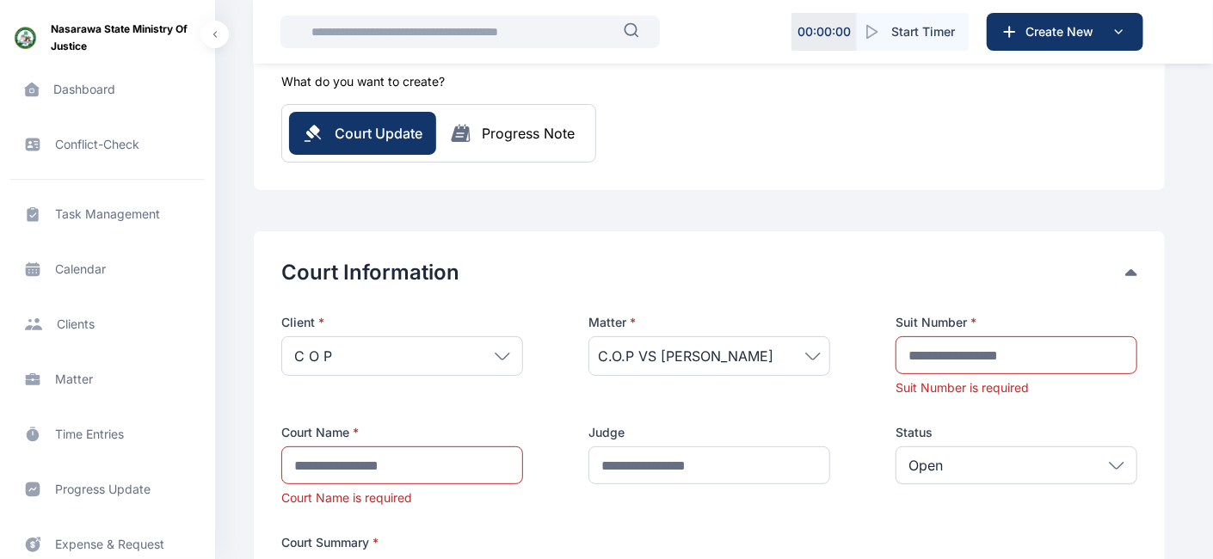
scroll to position [73, 0]
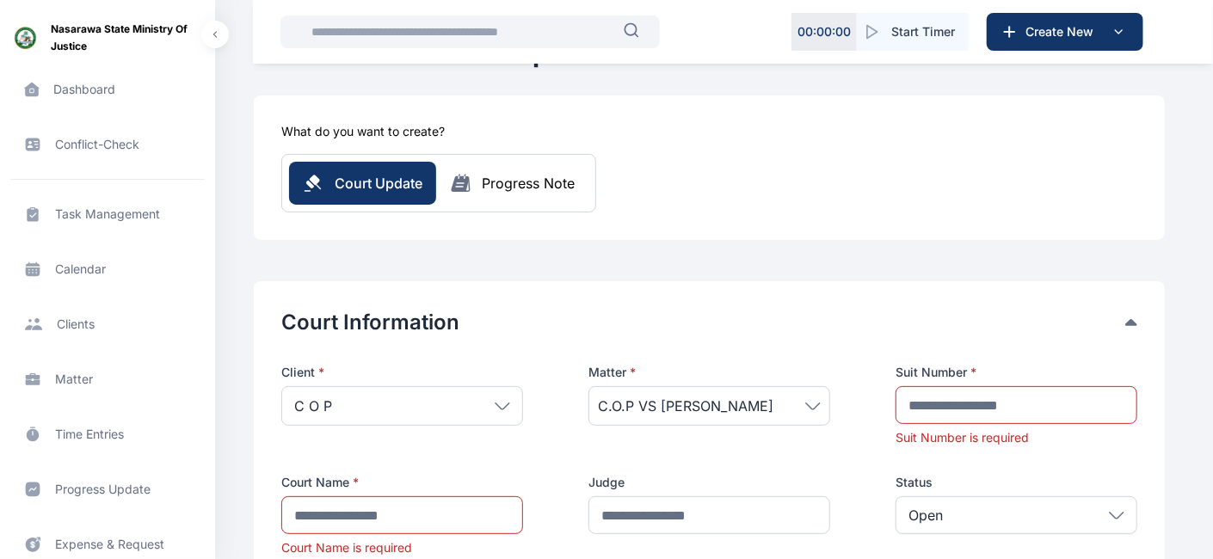
click at [533, 185] on div "Progress Note" at bounding box center [528, 183] width 93 height 21
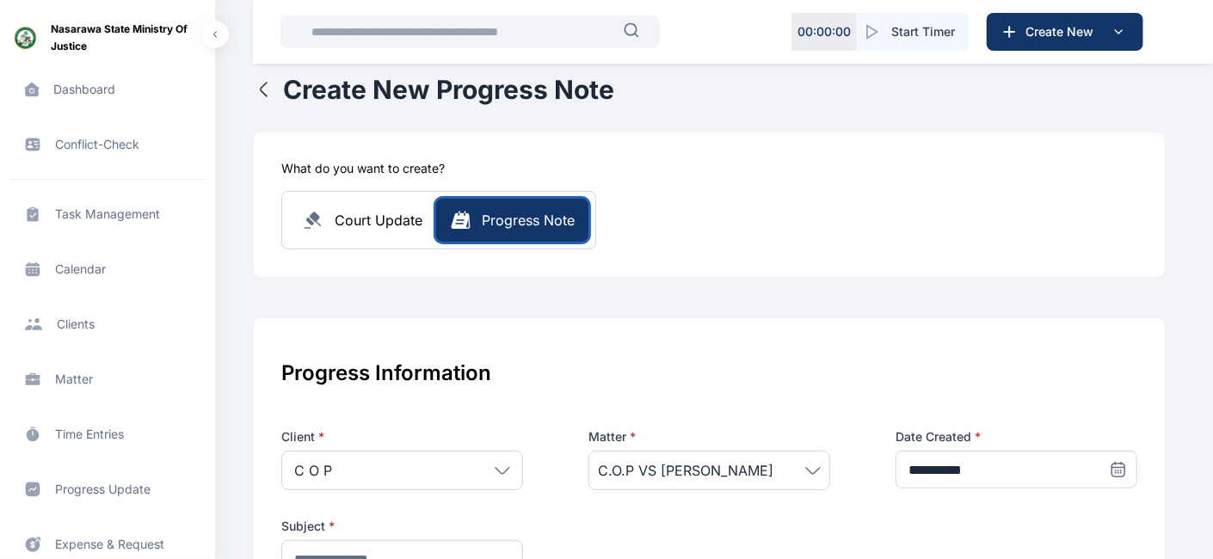
scroll to position [0, 0]
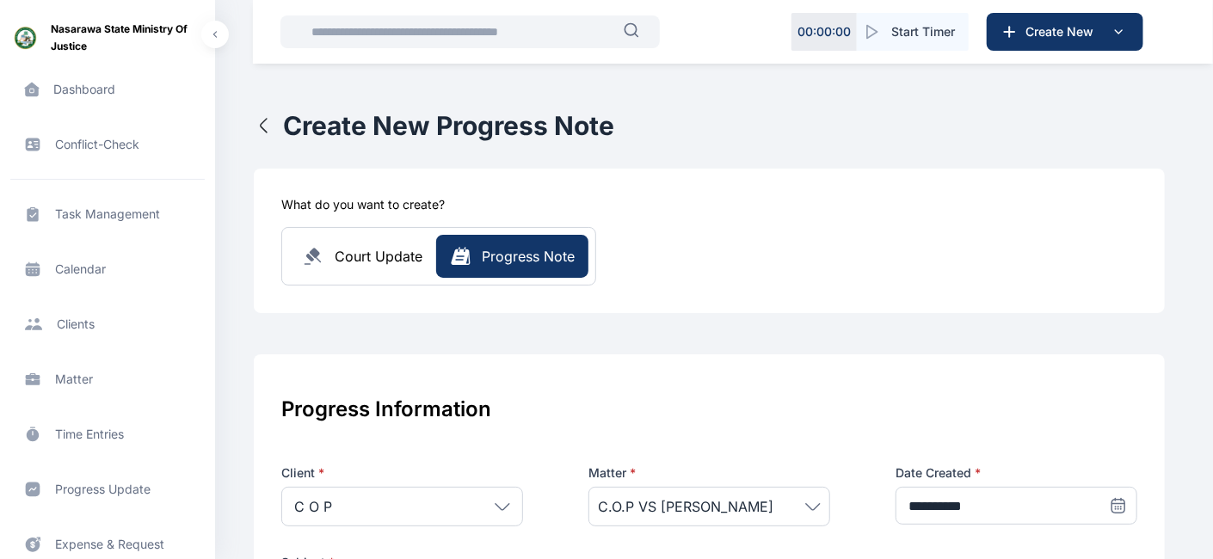
click at [111, 210] on span "Task Management task management task management" at bounding box center [107, 214] width 194 height 41
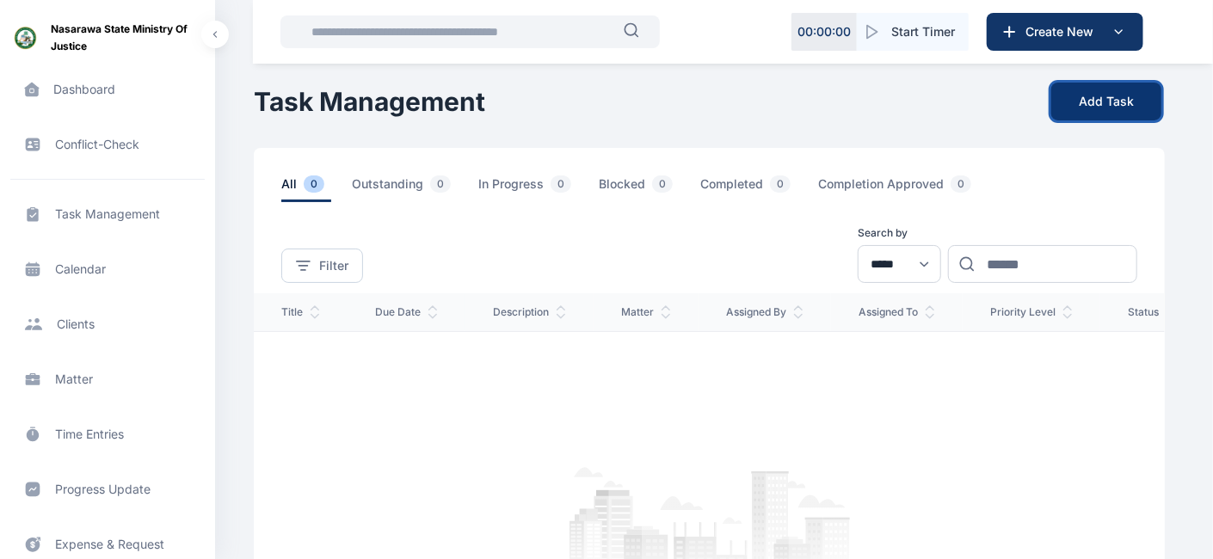
click at [1101, 102] on button "Add Task" at bounding box center [1107, 102] width 110 height 38
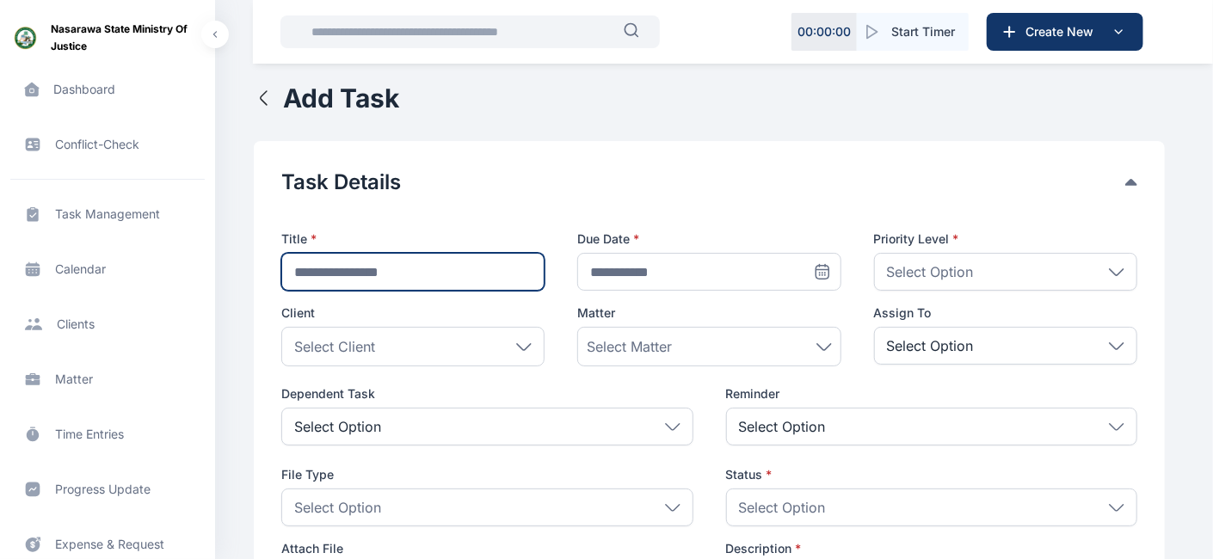
click at [466, 268] on input "text" at bounding box center [412, 272] width 263 height 38
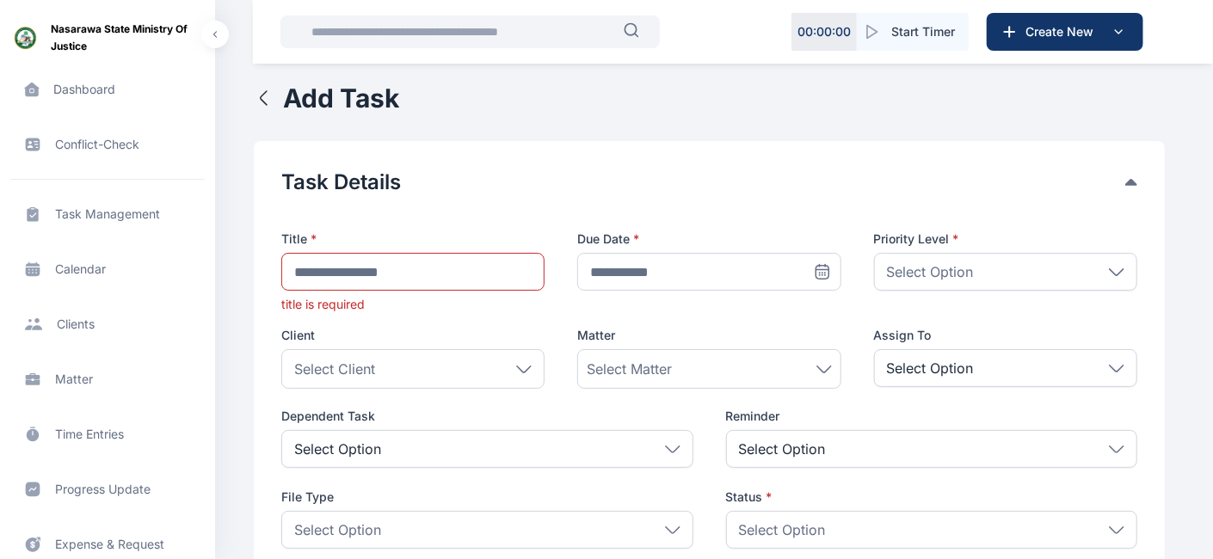
click at [1011, 275] on div "Select Option" at bounding box center [1005, 272] width 263 height 38
click at [716, 321] on span "**********" at bounding box center [709, 452] width 856 height 512
click at [981, 367] on div "Select Option" at bounding box center [1005, 368] width 263 height 38
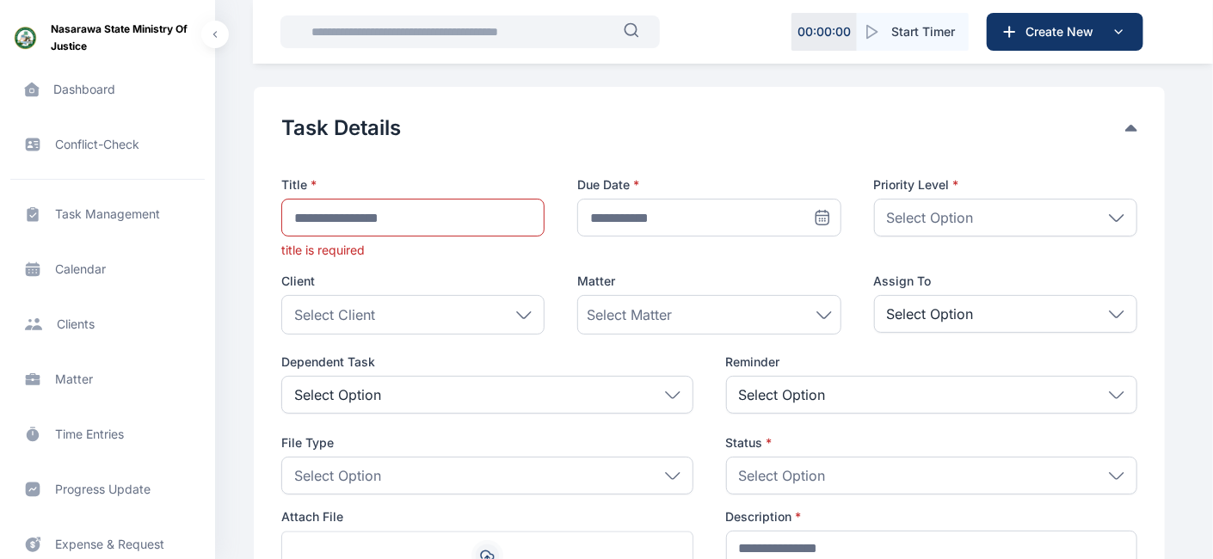
scroll to position [56, 0]
click at [671, 392] on icon at bounding box center [672, 394] width 15 height 8
click at [904, 397] on div "Select Option" at bounding box center [932, 393] width 412 height 38
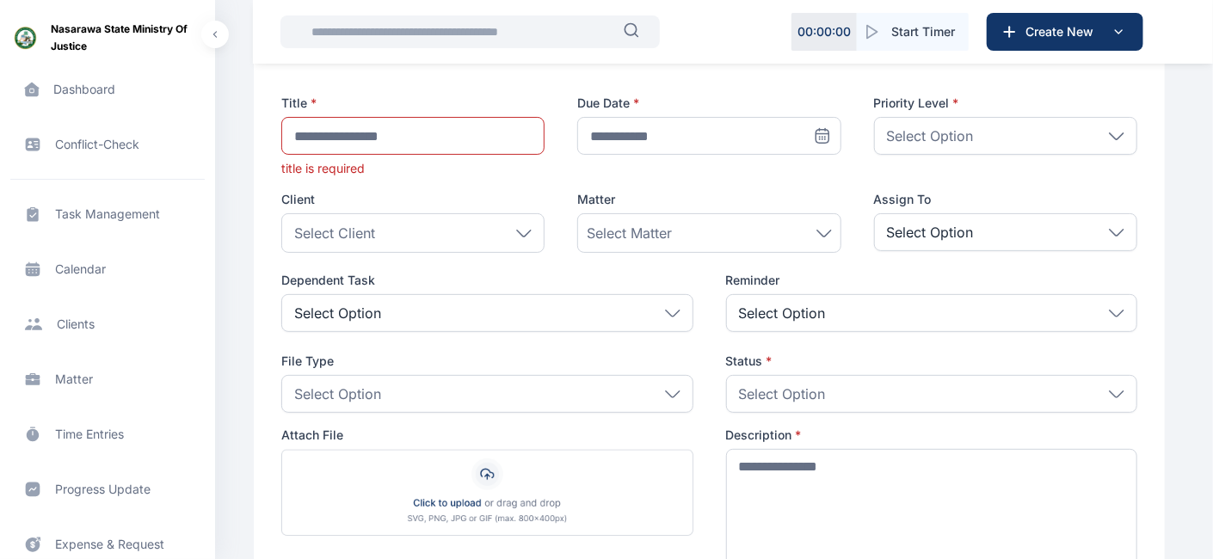
scroll to position [138, 0]
click at [676, 392] on icon at bounding box center [673, 392] width 14 height 6
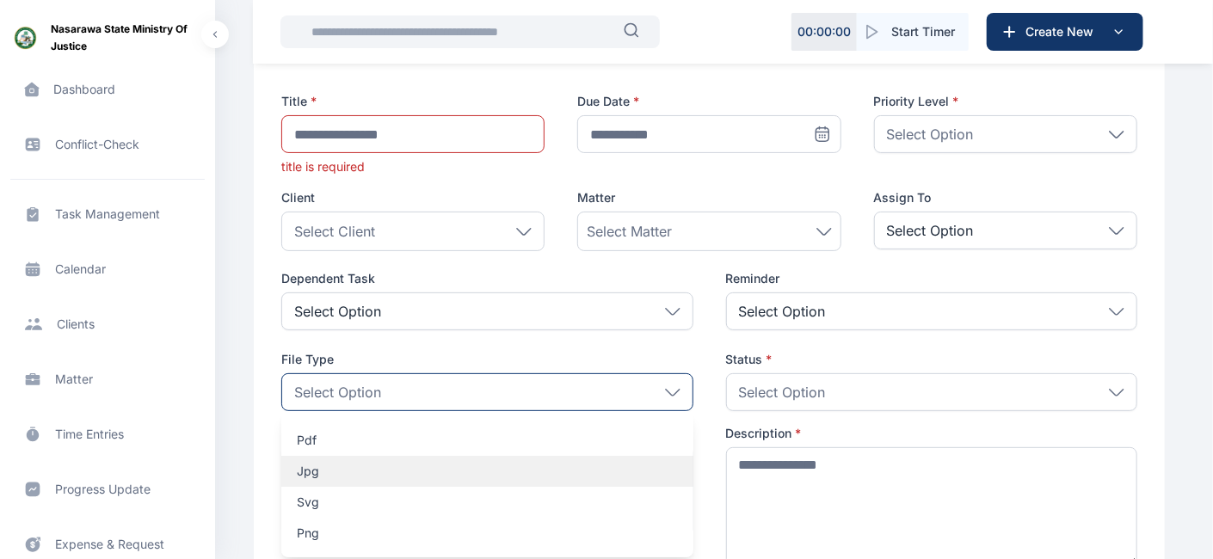
click at [423, 472] on p "jpg" at bounding box center [487, 471] width 380 height 17
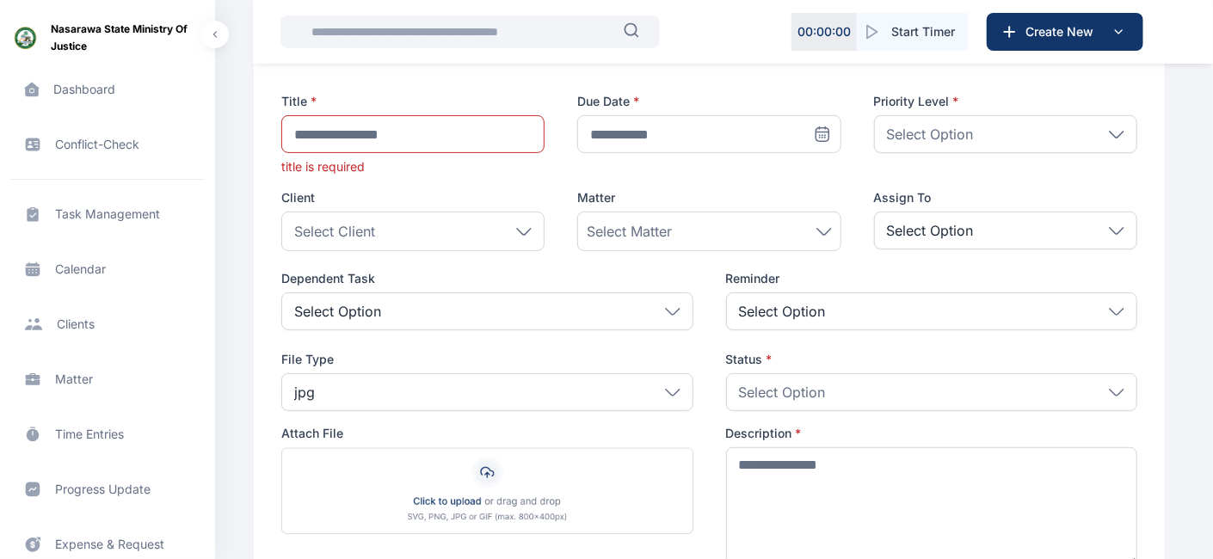
click at [994, 398] on div "Select Option" at bounding box center [932, 392] width 412 height 38
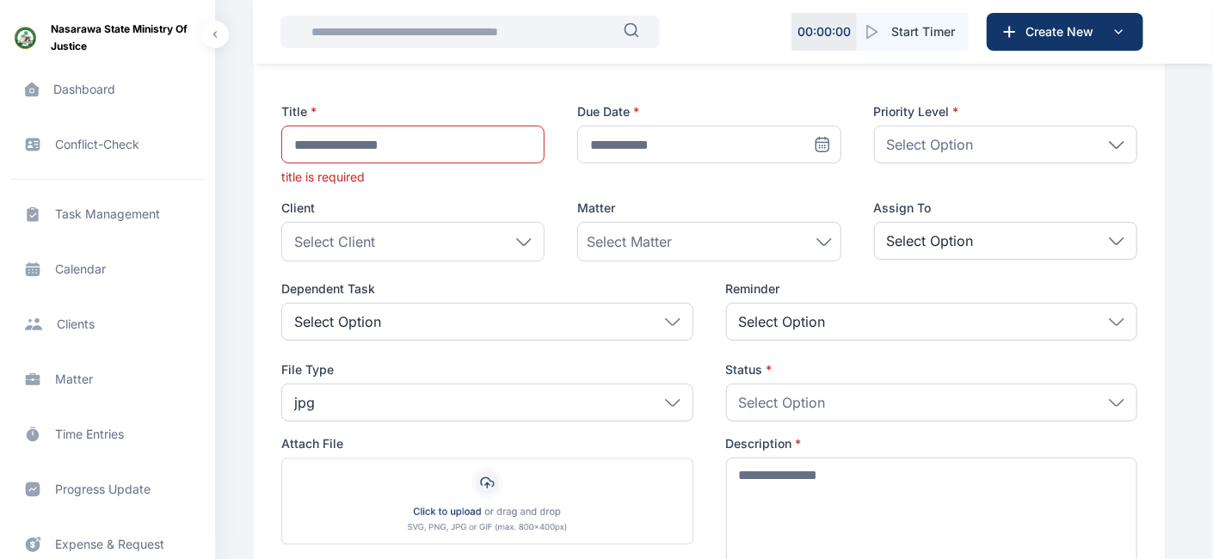
scroll to position [126, 0]
click at [71, 262] on span "Calendar calendar calendar" at bounding box center [107, 269] width 194 height 41
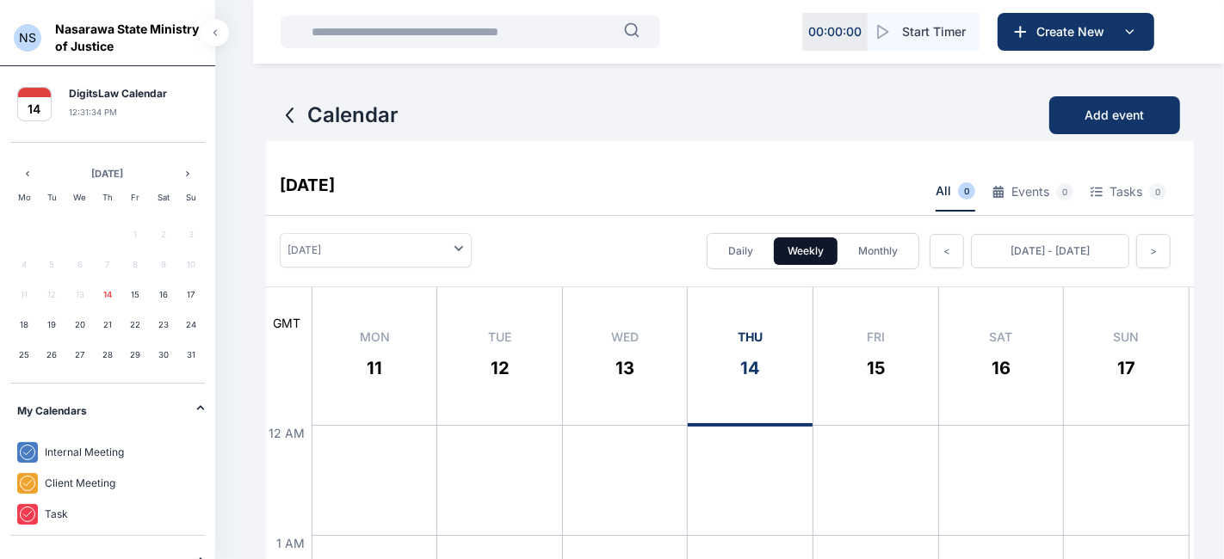
click at [878, 240] on button "Monthly" at bounding box center [877, 252] width 67 height 28
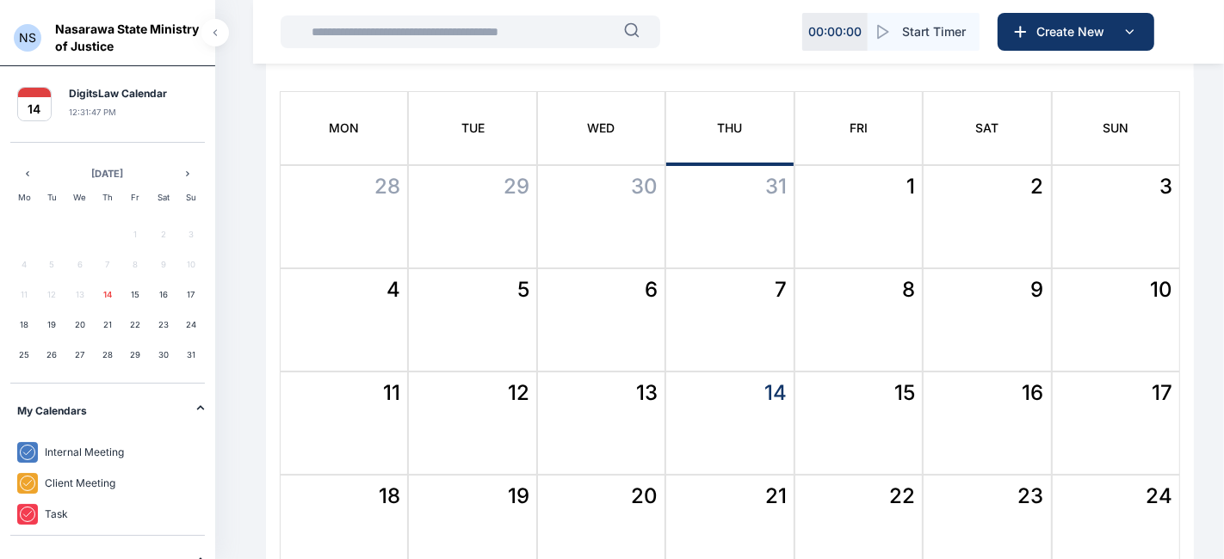
scroll to position [216, 0]
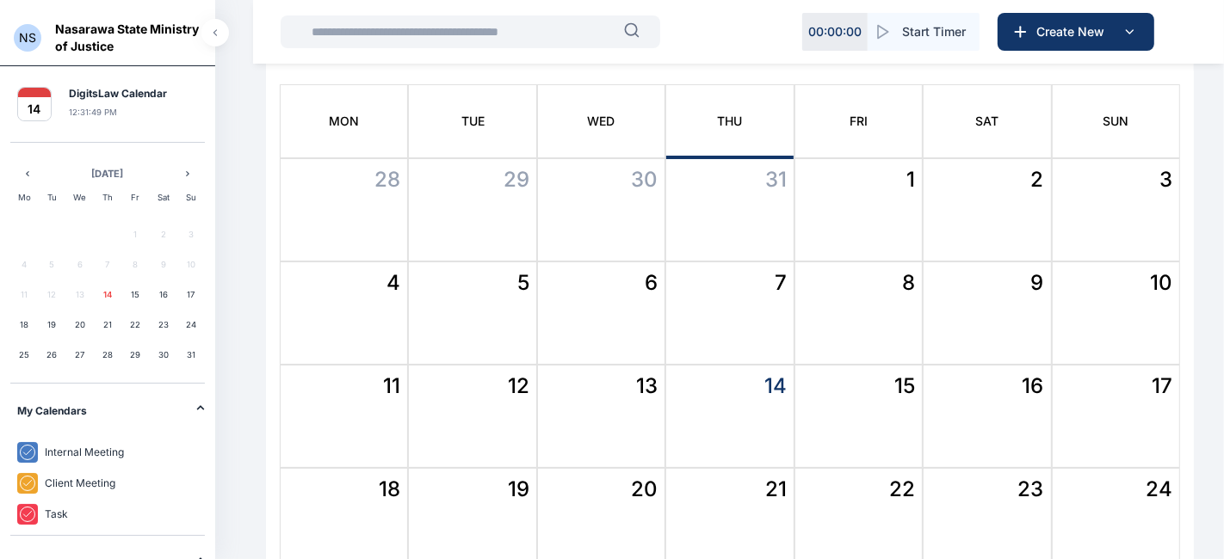
click at [901, 491] on span "22" at bounding box center [902, 490] width 26 height 28
click at [900, 491] on span "22" at bounding box center [902, 490] width 26 height 28
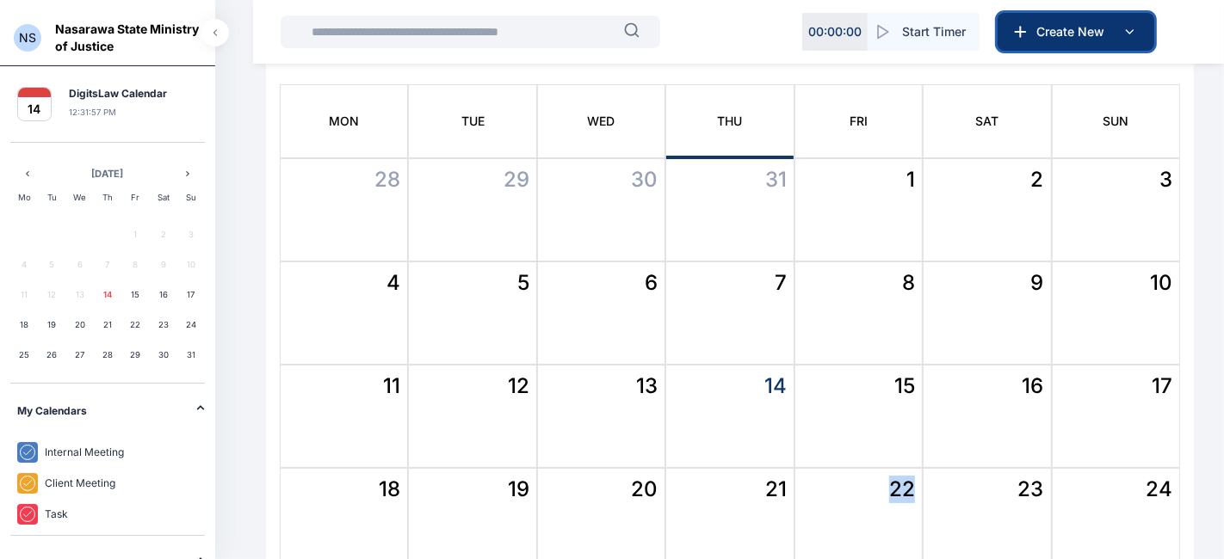
click at [1050, 35] on span "Create New" at bounding box center [1073, 31] width 89 height 17
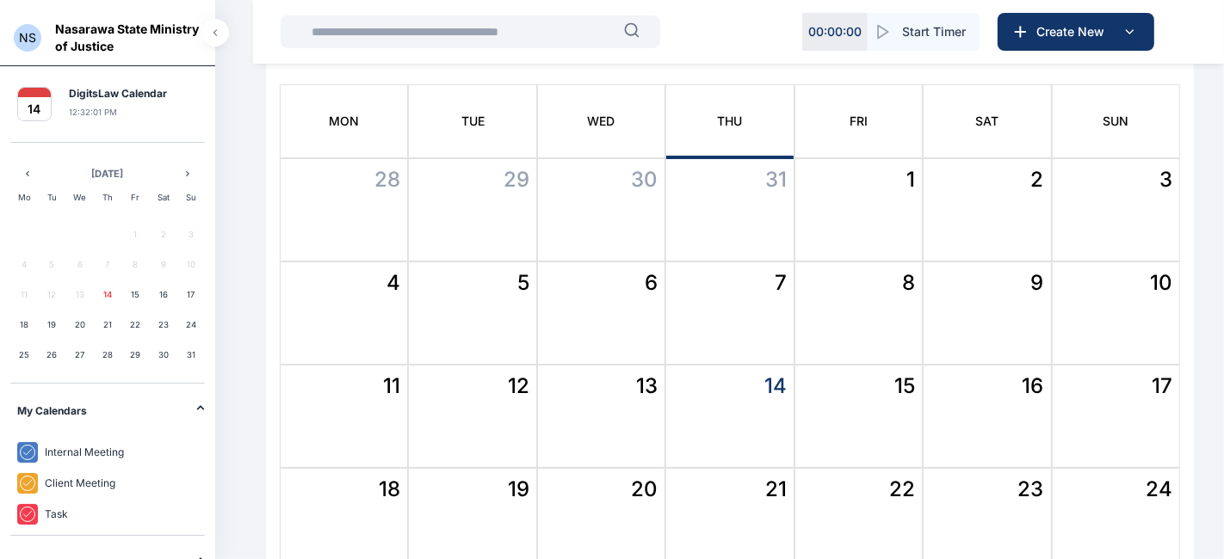
click at [730, 123] on div "Thu" at bounding box center [729, 121] width 128 height 74
click at [730, 124] on div "Thu" at bounding box center [729, 121] width 128 height 74
click at [79, 449] on span "Internal Meeting" at bounding box center [84, 453] width 79 height 14
click at [65, 484] on span "Client Meeting" at bounding box center [80, 484] width 71 height 14
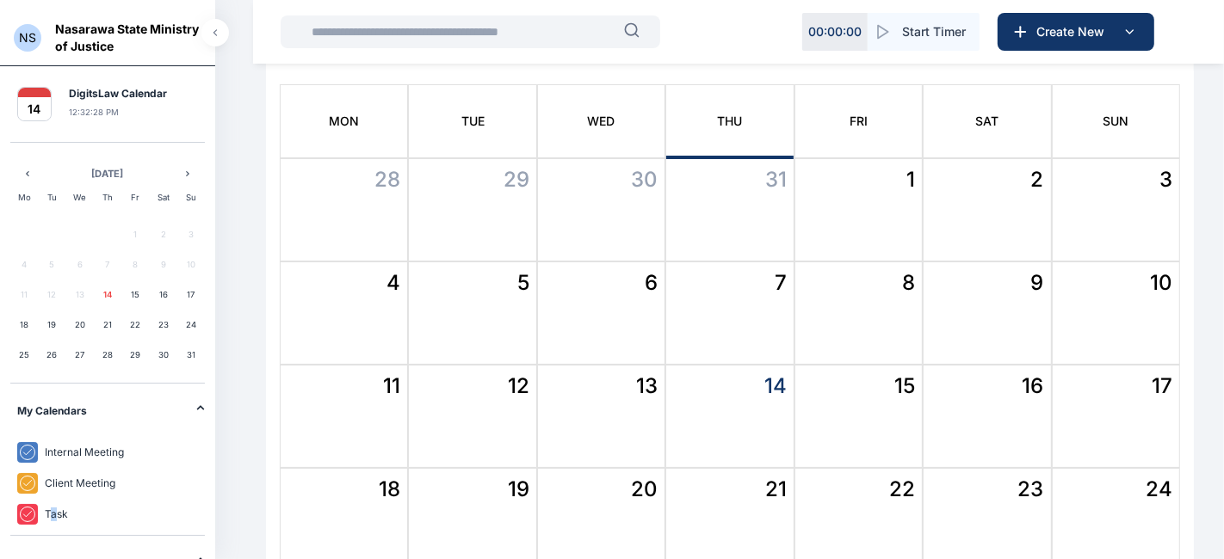
click at [53, 503] on span "Task" at bounding box center [56, 515] width 23 height 14
click at [207, 445] on aside "Previous month August 2025 Next month Mo Tu We Th Fr Sat Su 1 2 3 4 5 6 7 8 9 1…" at bounding box center [107, 444] width 215 height 605
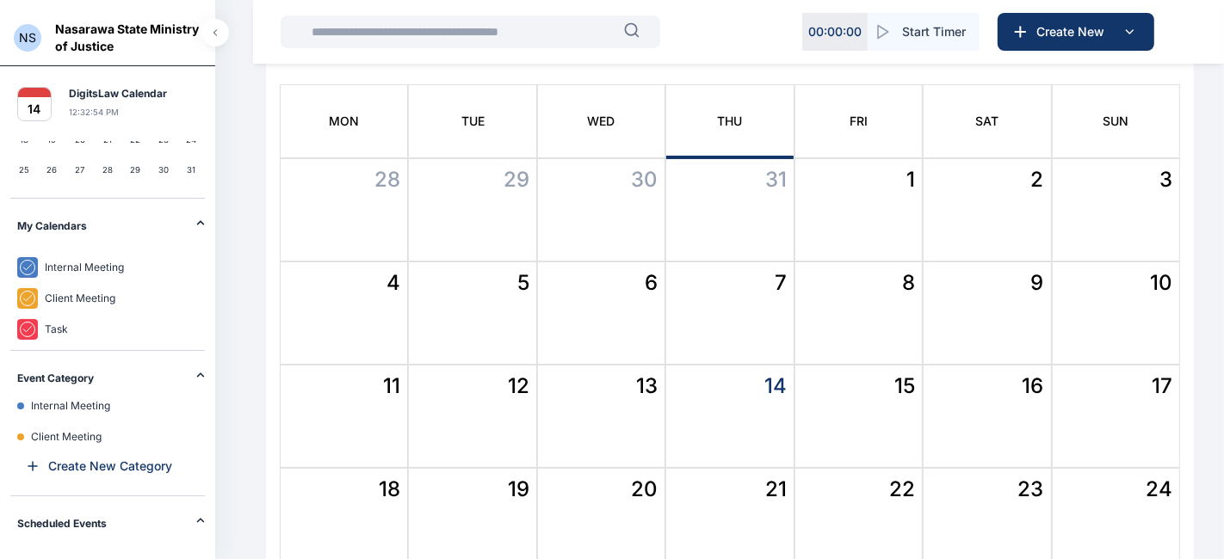
scroll to position [0, 0]
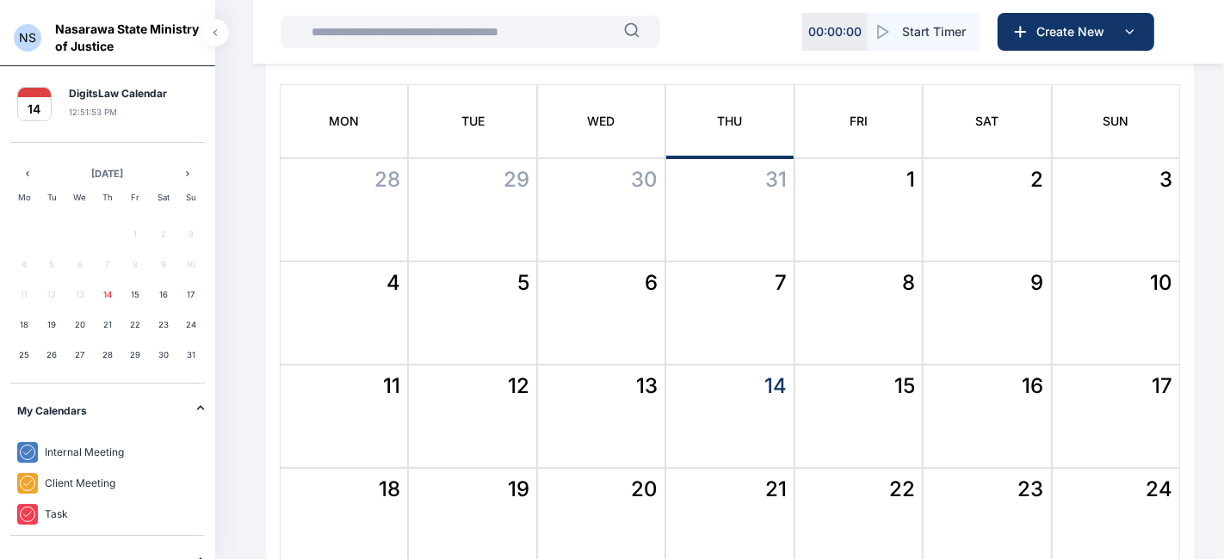
click at [26, 32] on span "NS" at bounding box center [28, 38] width 28 height 28
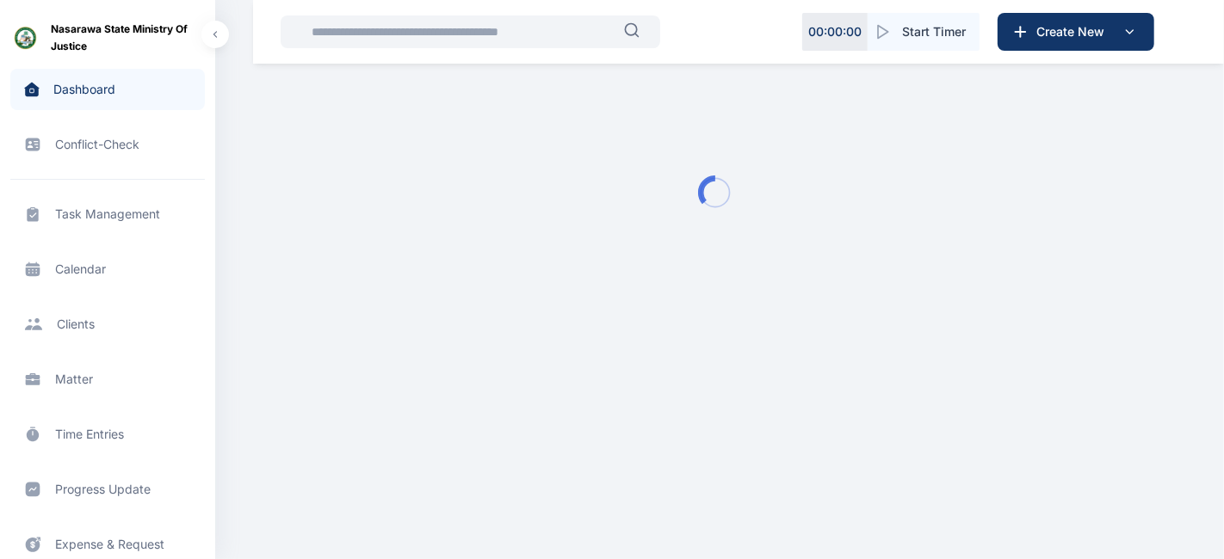
click at [71, 92] on span "Dashboard dashboard dashboard" at bounding box center [107, 89] width 194 height 41
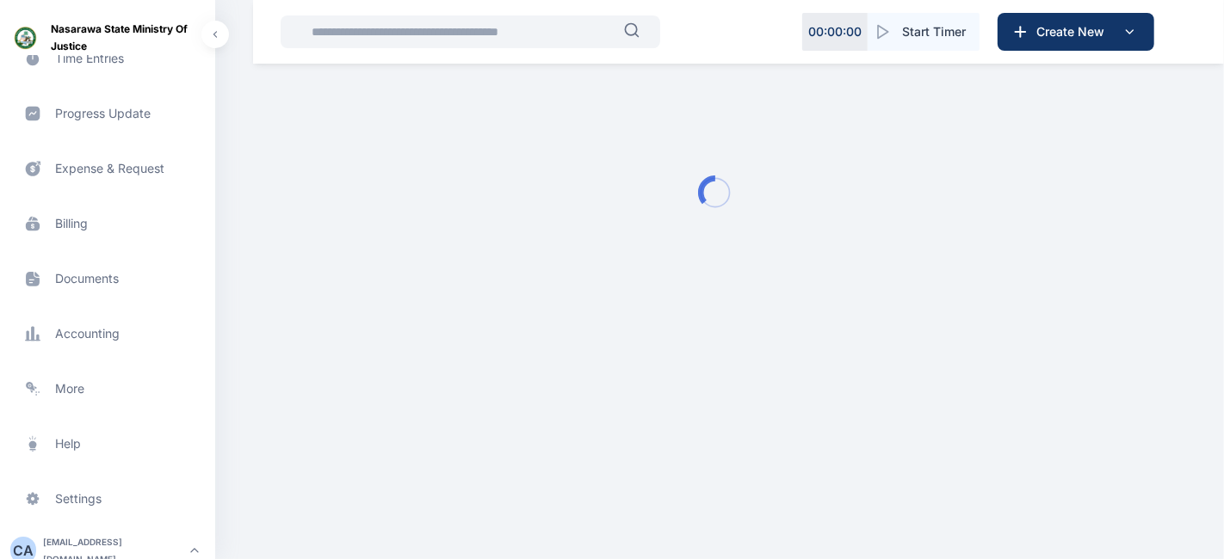
click at [217, 162] on div "Nasarawa State Ministry of Justice Dashboard dashboard dashboard Conflict-Check…" at bounding box center [612, 165] width 1224 height 330
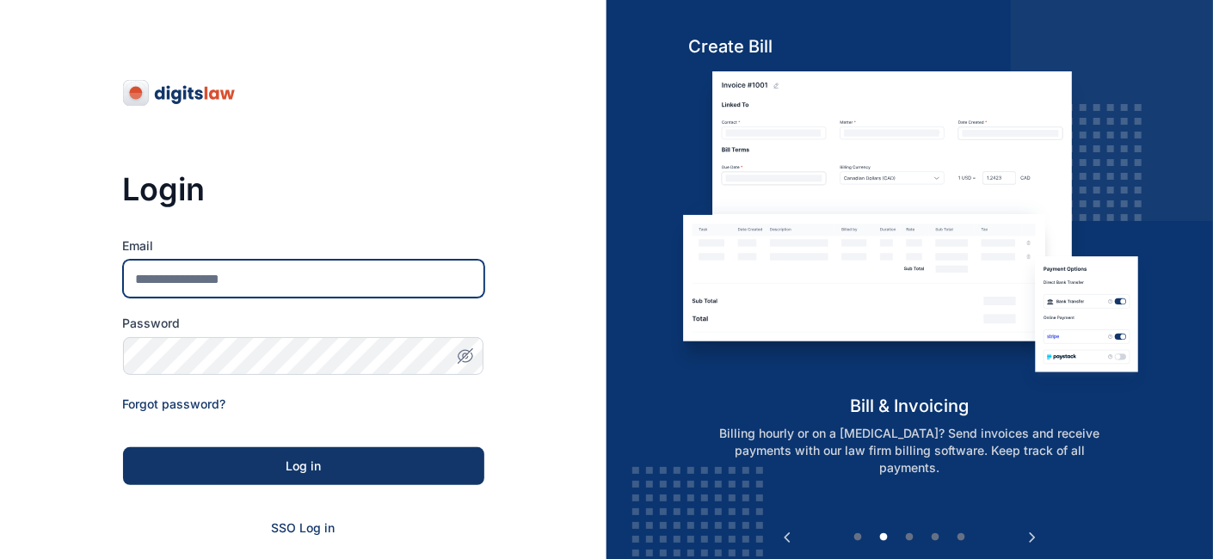
click at [214, 274] on input "Email" at bounding box center [303, 279] width 361 height 38
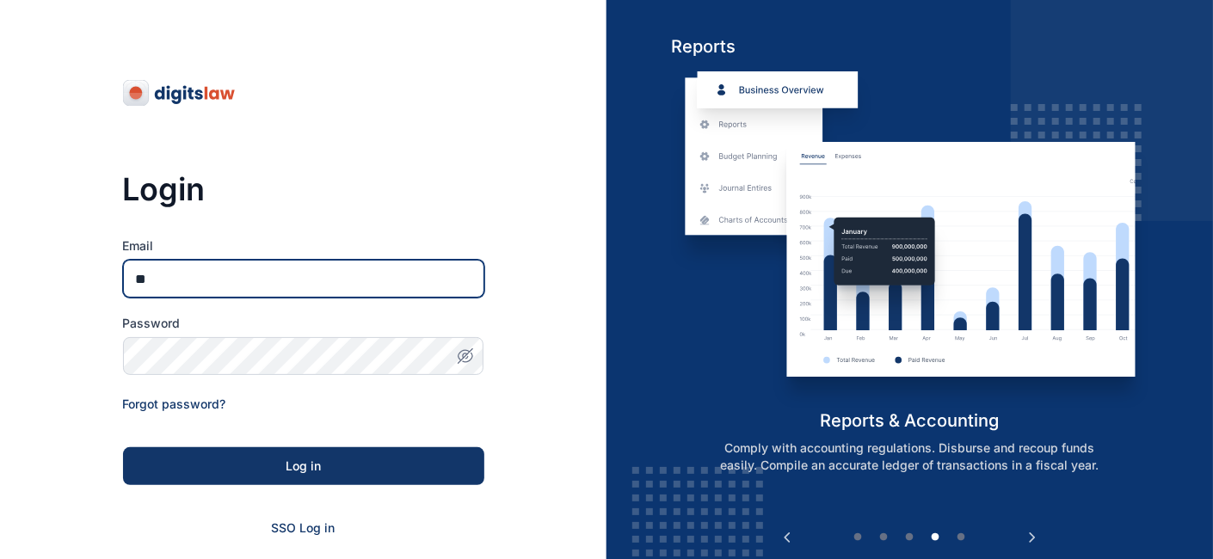
type input "**********"
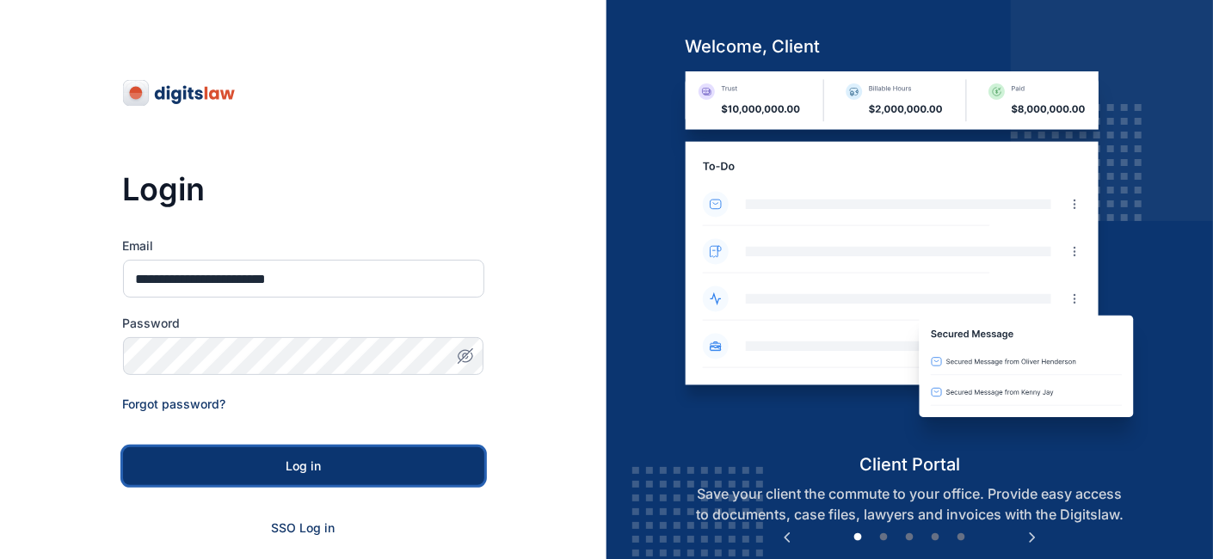
click at [184, 460] on button "Log in" at bounding box center [303, 466] width 361 height 38
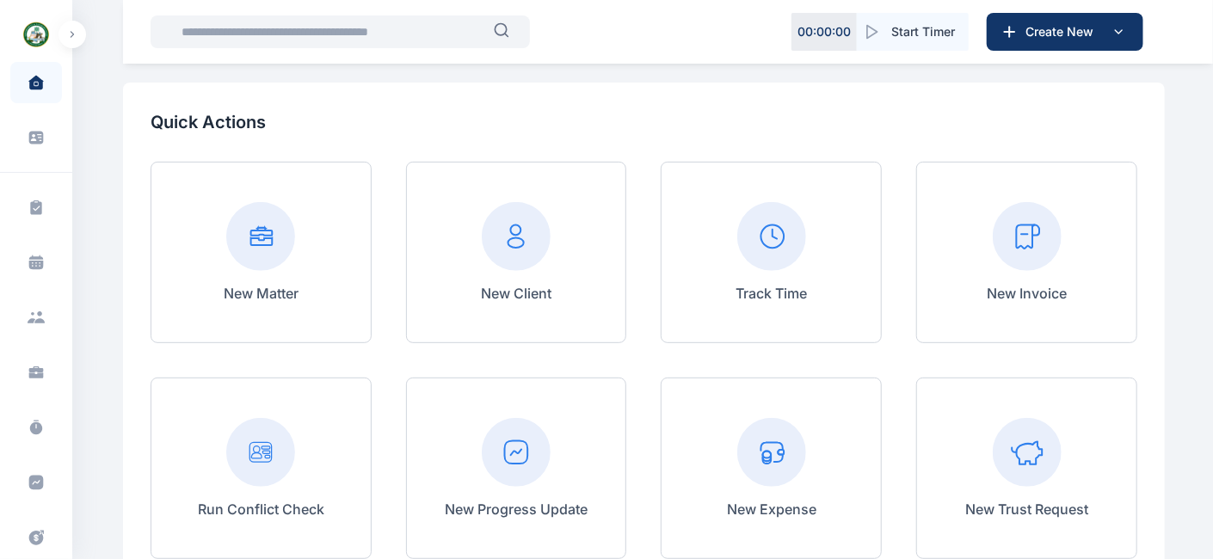
scroll to position [231, 0]
click at [71, 31] on icon "button" at bounding box center [72, 34] width 5 height 7
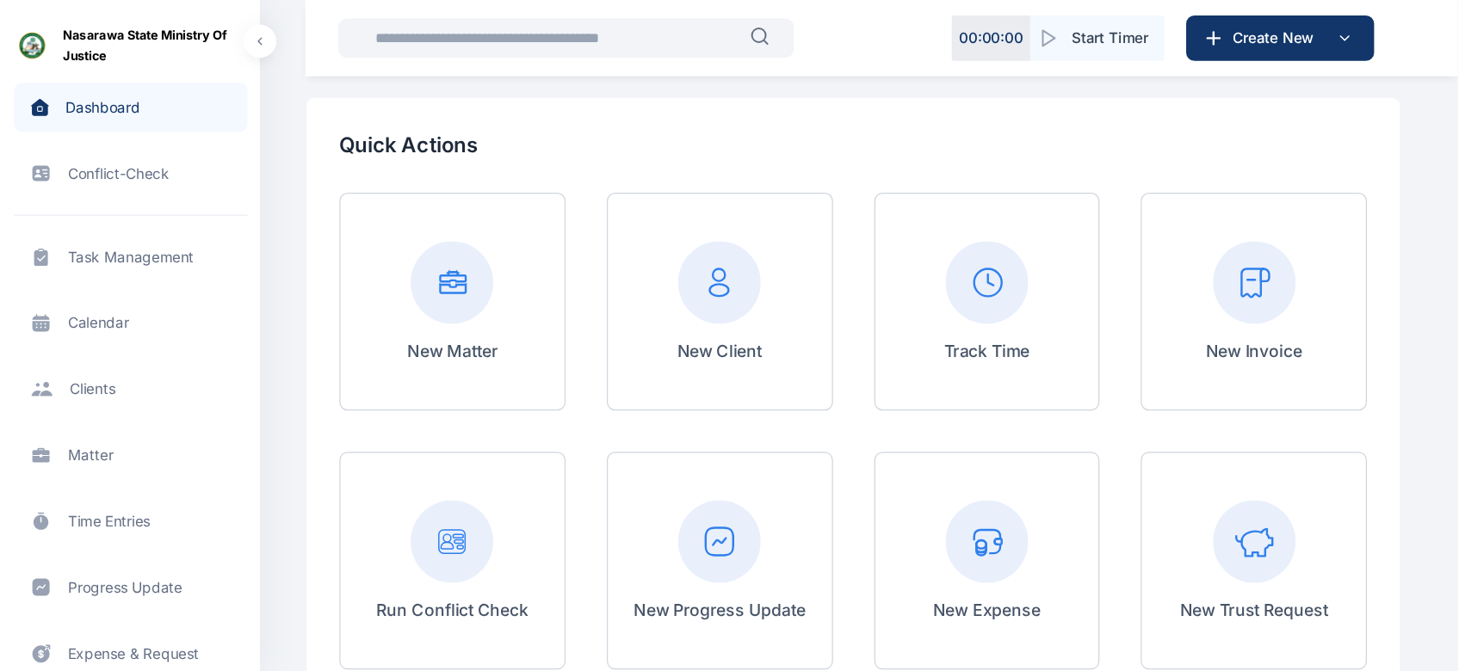
scroll to position [232, 0]
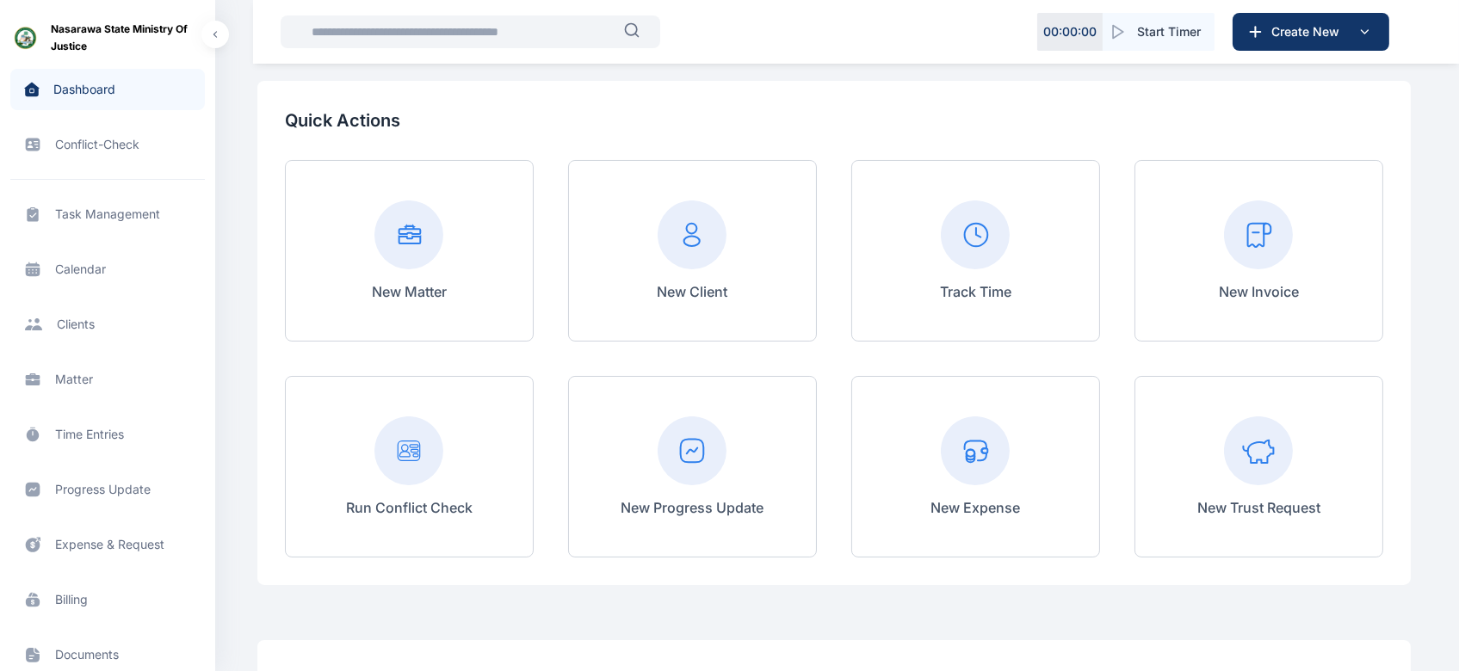
drag, startPoint x: 549, startPoint y: 5, endPoint x: 923, endPoint y: 84, distance: 382.6
click at [923, 84] on div "Quick Actions New Matter New Client Track Time New Invoice Run Conflict Check N…" at bounding box center [833, 333] width 1153 height 504
click at [91, 330] on span "Client clients clients" at bounding box center [107, 324] width 194 height 41
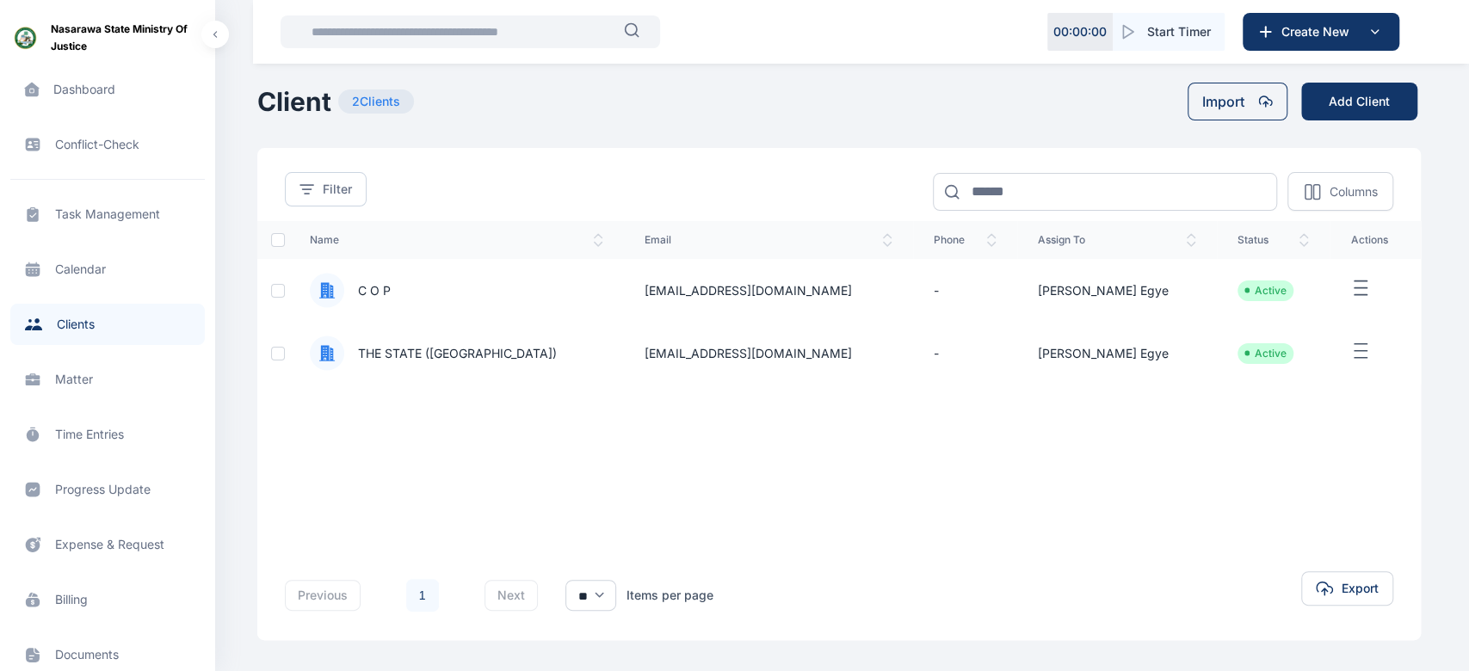
click at [387, 301] on span "C O P" at bounding box center [456, 290] width 293 height 35
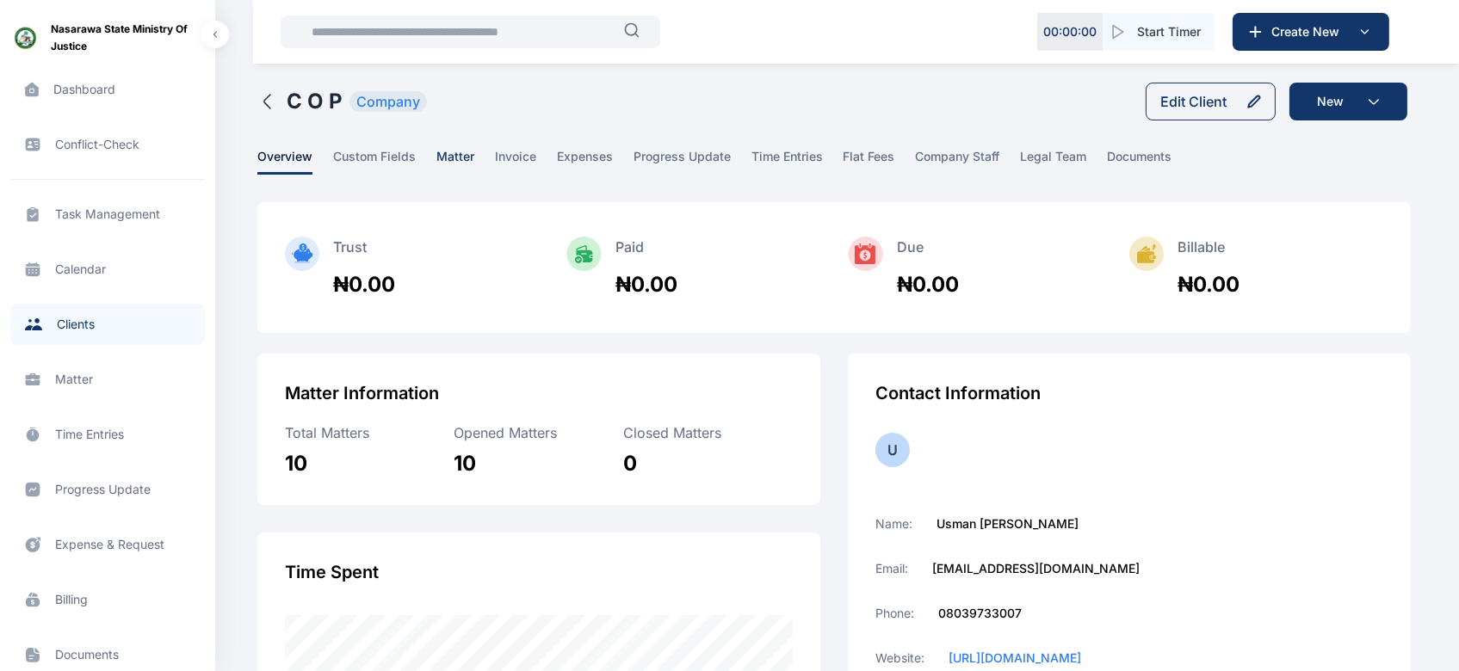
click at [442, 165] on span "matter" at bounding box center [455, 161] width 38 height 27
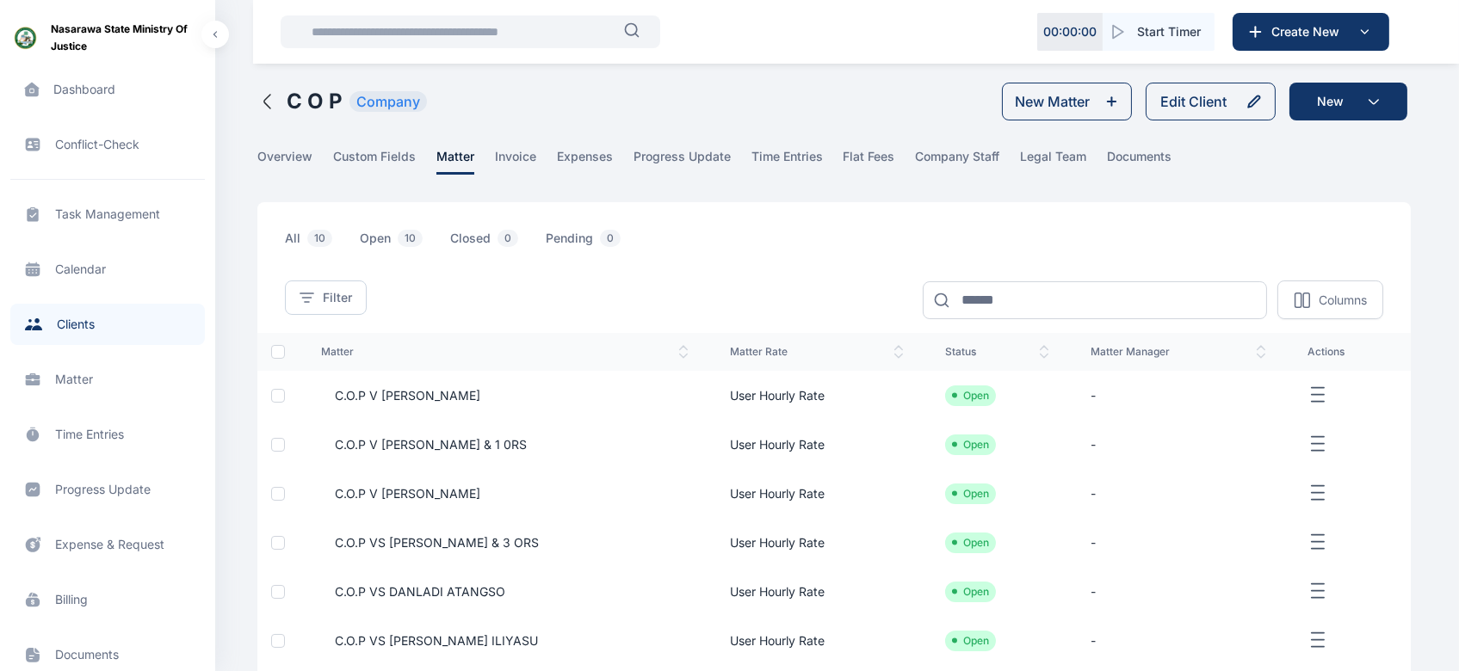
click at [61, 375] on span "Matter matter matter" at bounding box center [107, 379] width 194 height 41
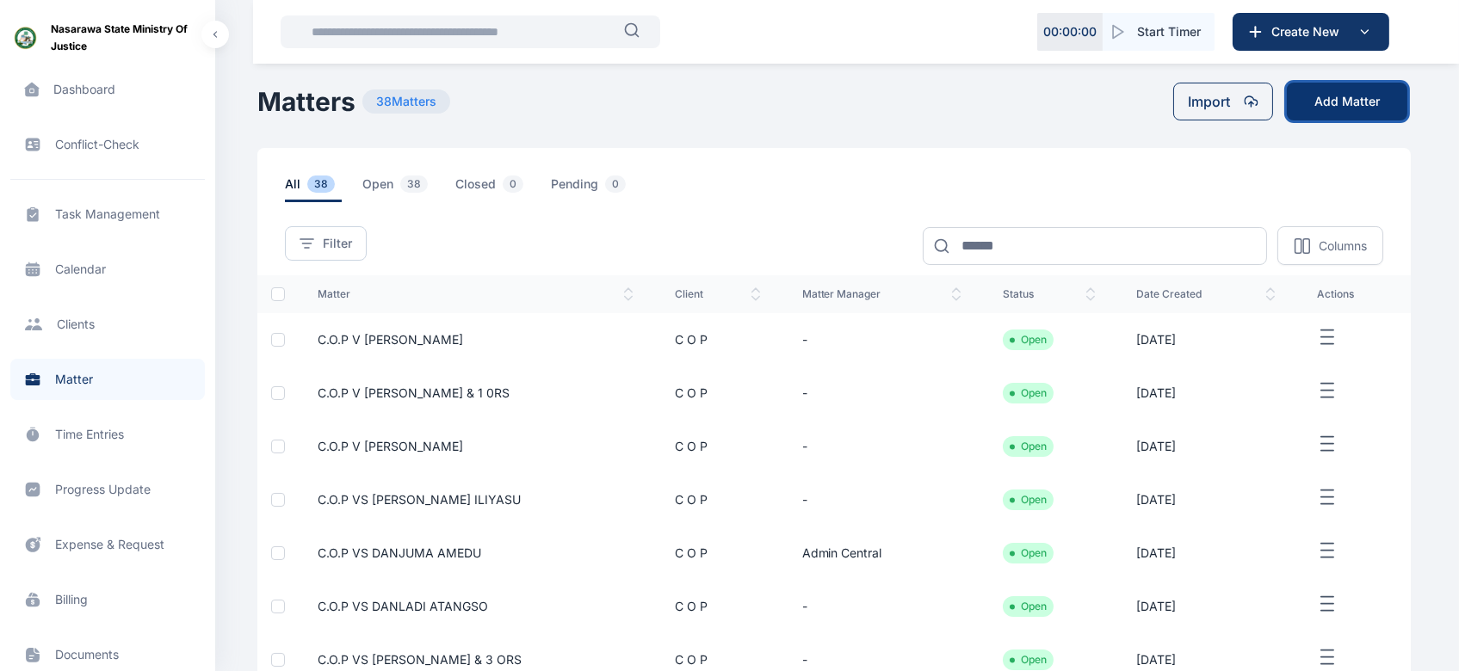
click at [1223, 107] on button "Add Matter" at bounding box center [1346, 102] width 120 height 38
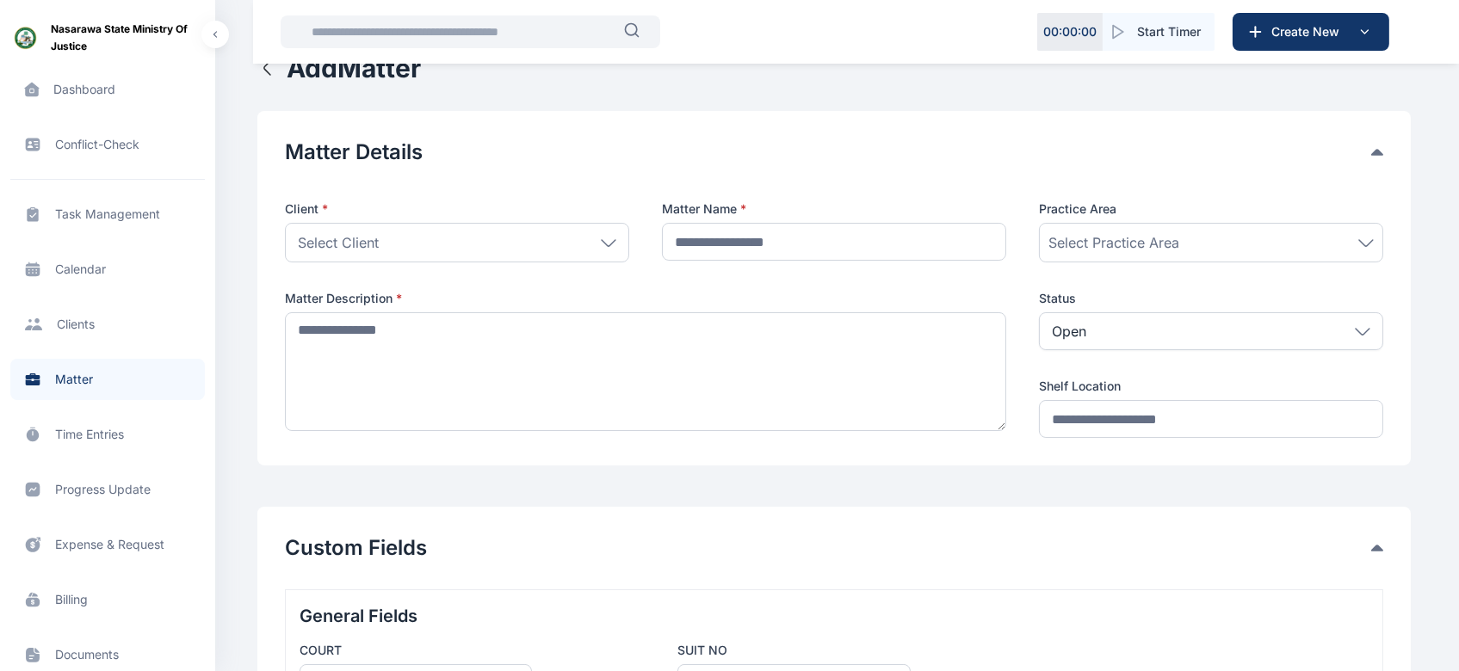
scroll to position [28, 0]
click at [611, 241] on icon at bounding box center [608, 245] width 15 height 8
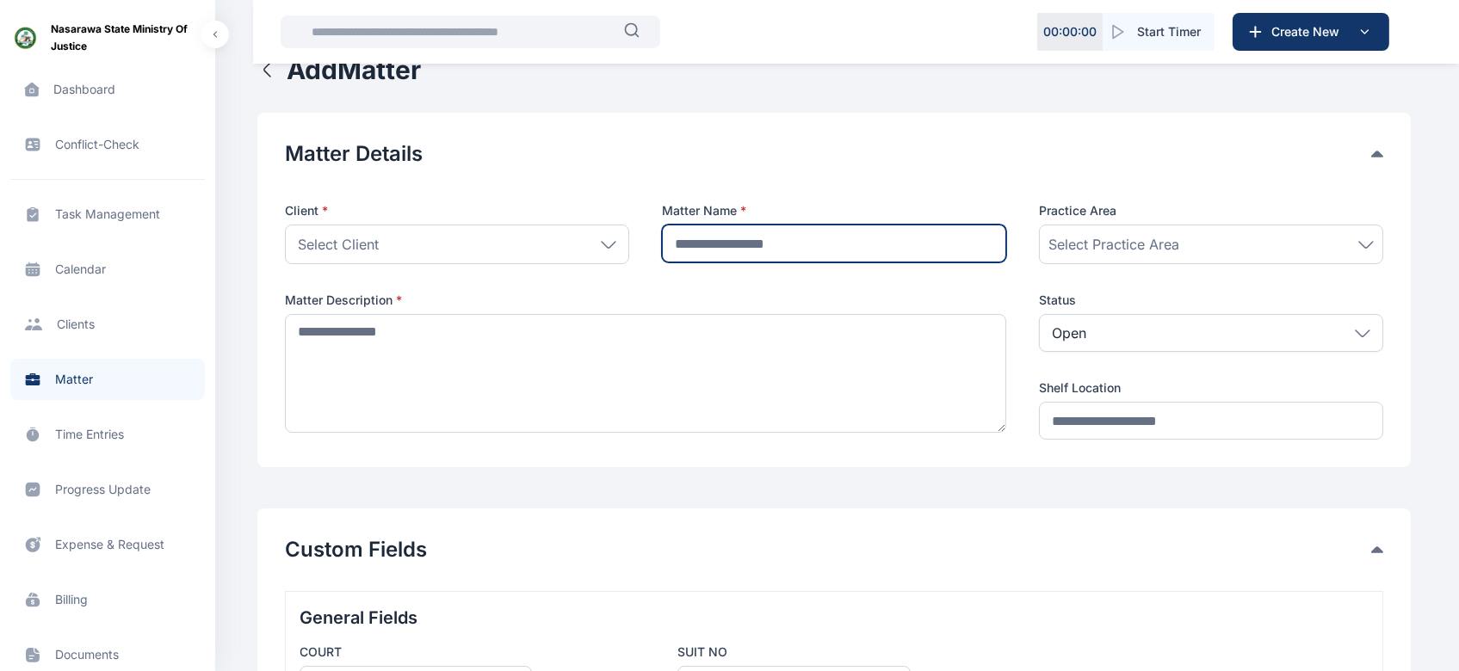
click at [775, 229] on input "text" at bounding box center [834, 244] width 344 height 38
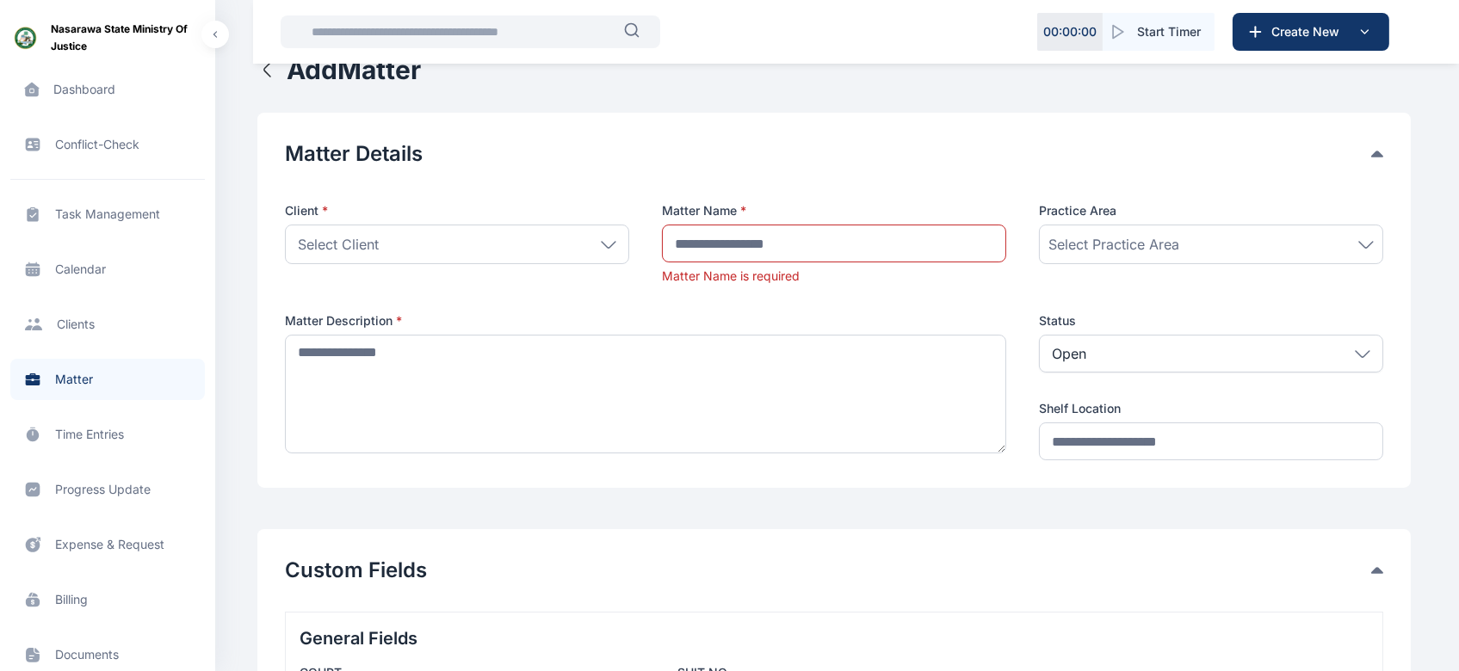
click at [1112, 230] on div "Select Practice Area" at bounding box center [1211, 245] width 344 height 40
click at [1223, 387] on div "Matter Details Client * Select Client Individual Company THE STATE (Nasarawa) C…" at bounding box center [833, 300] width 1153 height 375
click at [1223, 234] on div "Select Practice Area" at bounding box center [1210, 244] width 325 height 21
click at [1223, 422] on div "Aboriginal Law Administrative Law Air & Space Law Alternative Dispute Resolutio…" at bounding box center [1211, 387] width 344 height 225
click at [1223, 254] on div "Select Practice Area" at bounding box center [1211, 245] width 344 height 40
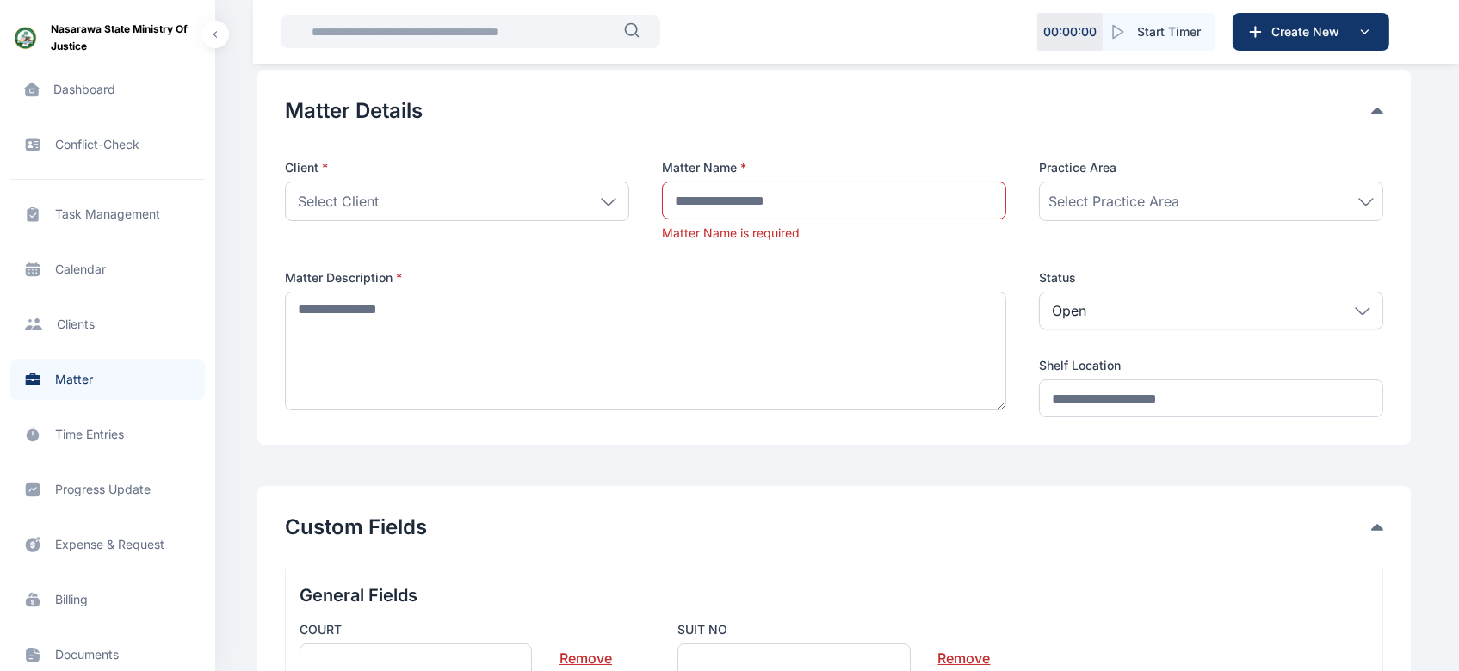
scroll to position [73, 0]
click at [1223, 207] on div "Select Practice Area" at bounding box center [1210, 199] width 325 height 21
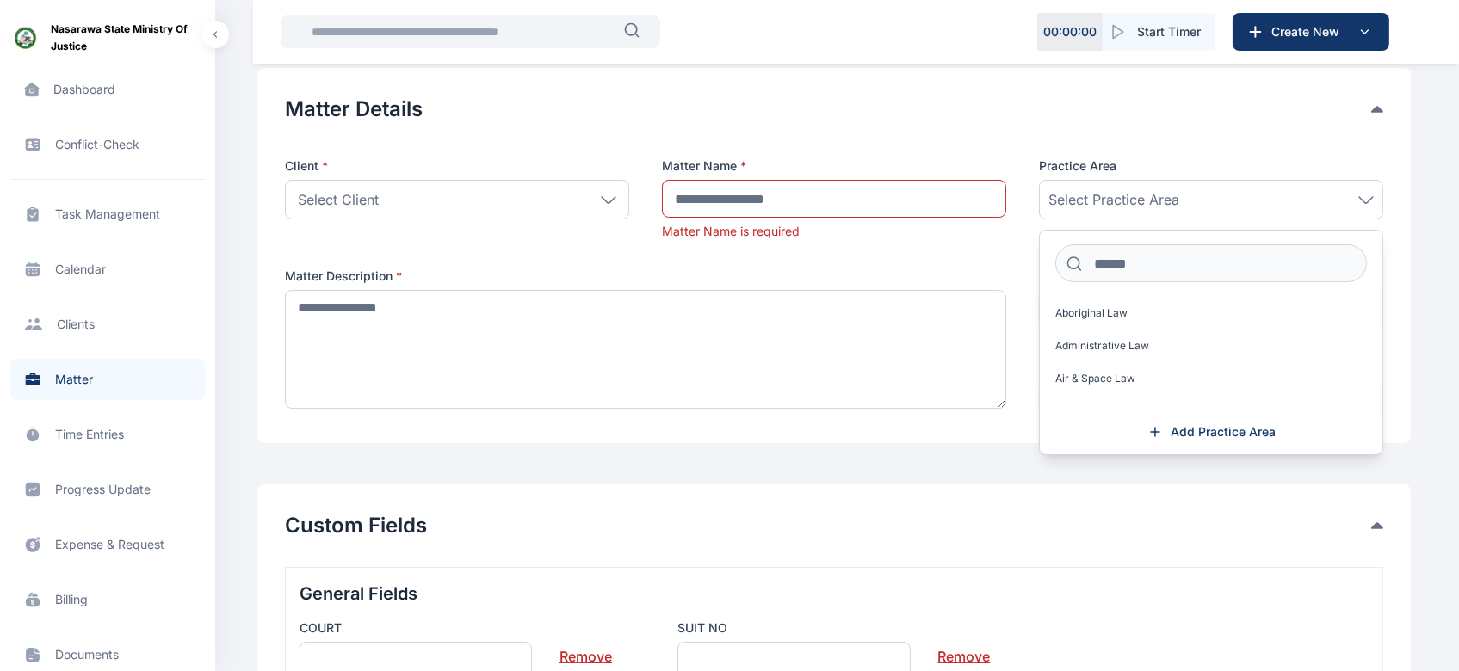
click at [1223, 324] on div "Aboriginal Law Administrative Law Air & Space Law Alternative Dispute Resolutio…" at bounding box center [1211, 342] width 344 height 225
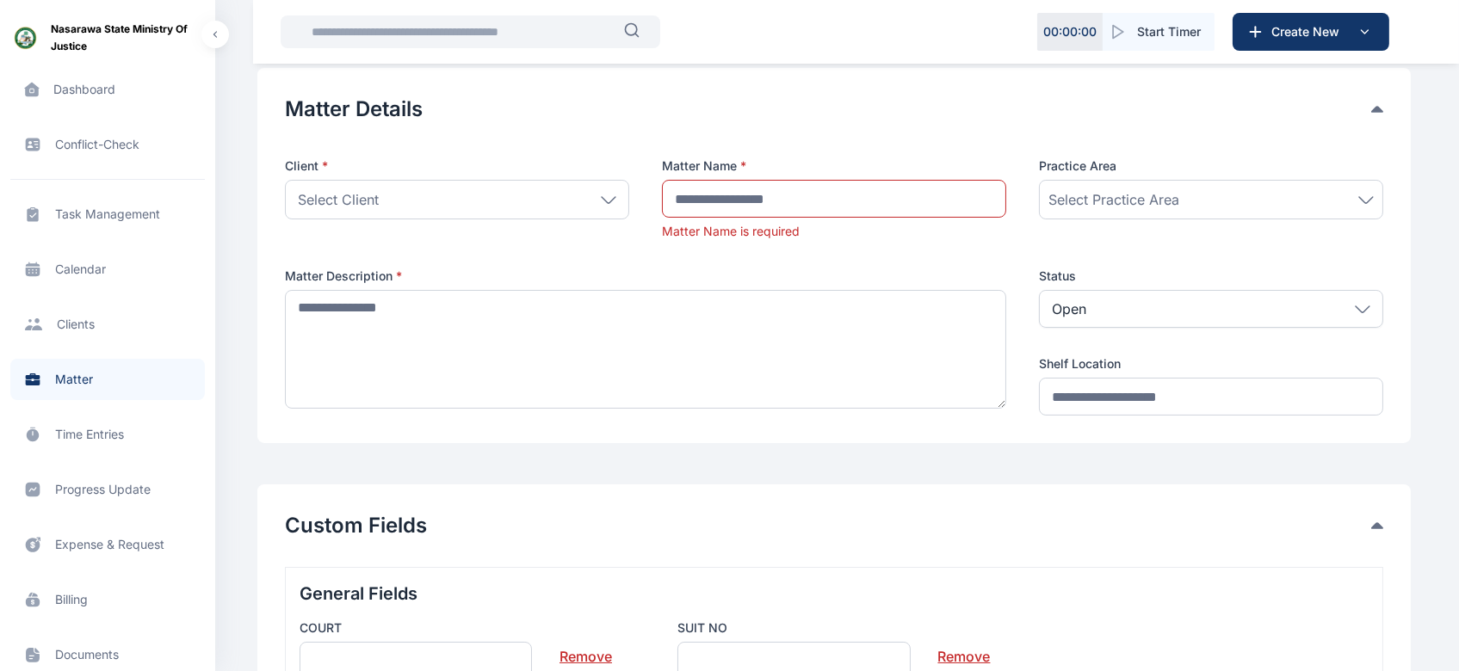
click at [1108, 305] on div "Open" at bounding box center [1211, 309] width 344 height 38
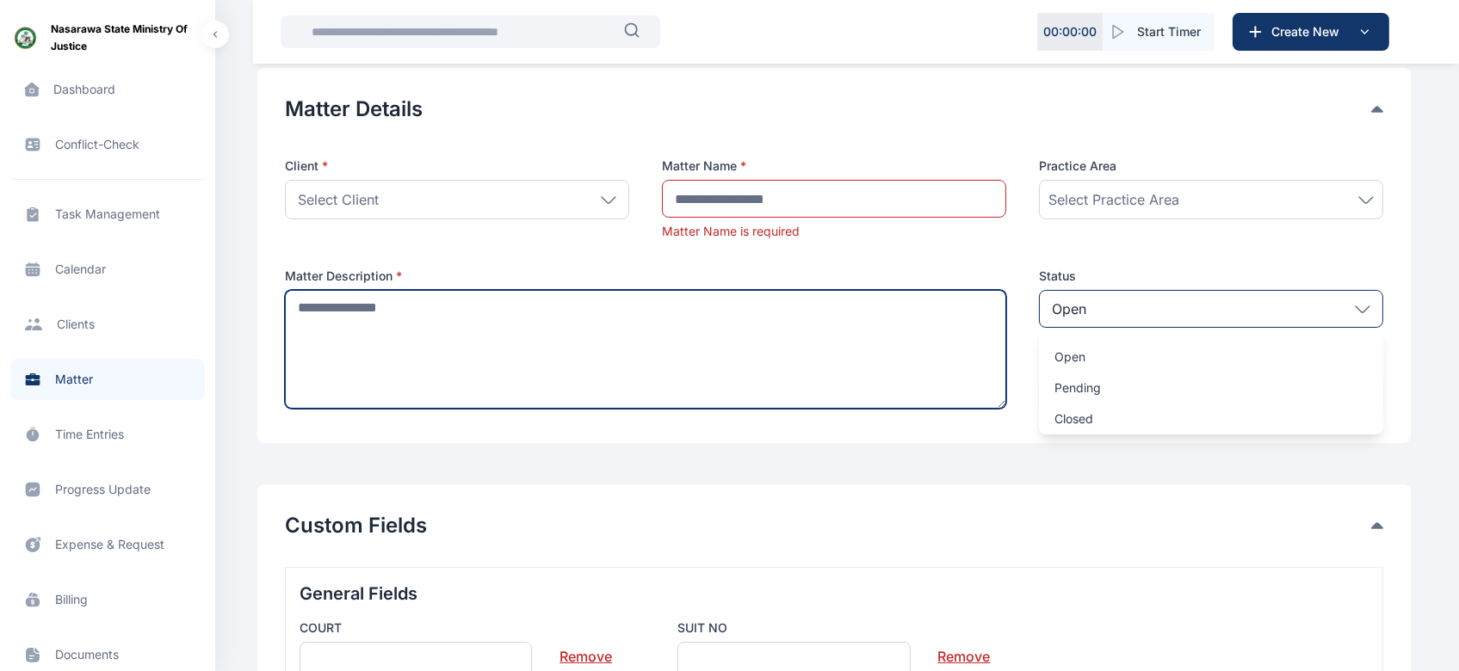
click at [460, 314] on textarea at bounding box center [645, 349] width 721 height 119
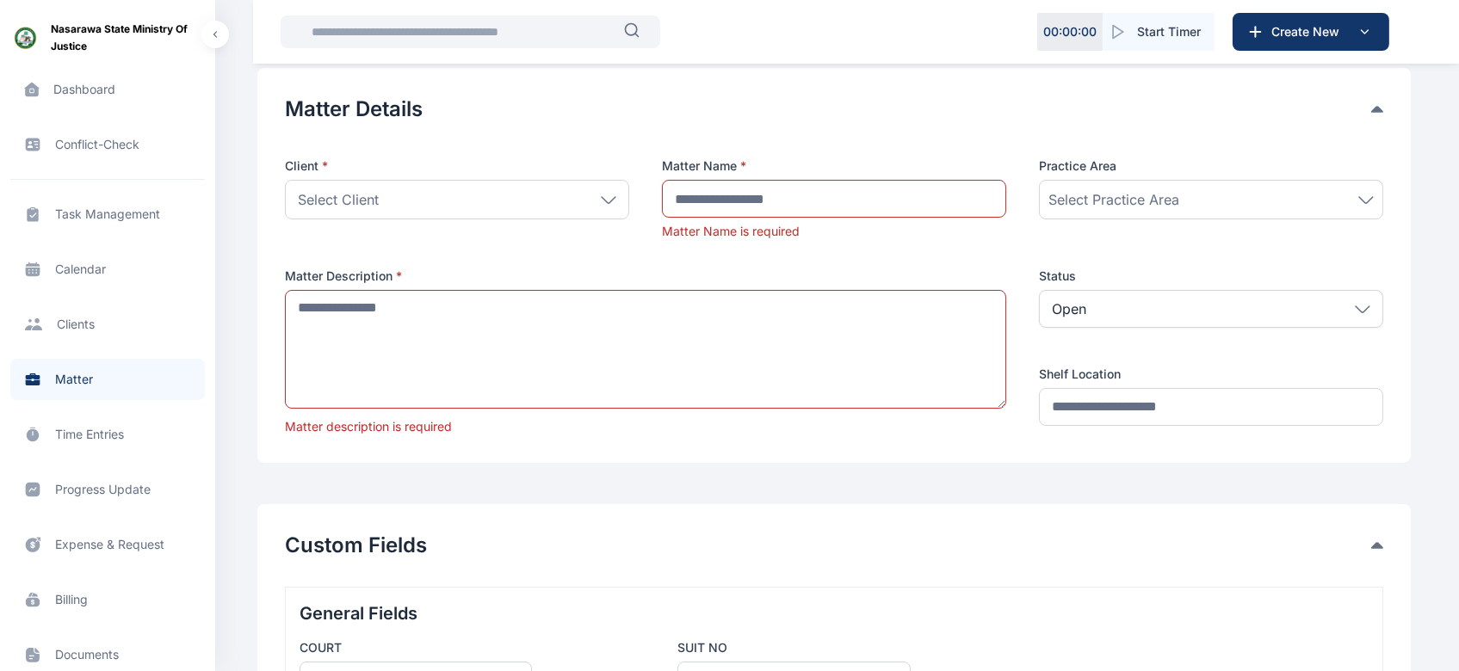
click at [753, 444] on div "Matter Details Client * Select Client Individual Company THE STATE (Nasarawa) C…" at bounding box center [833, 265] width 1153 height 395
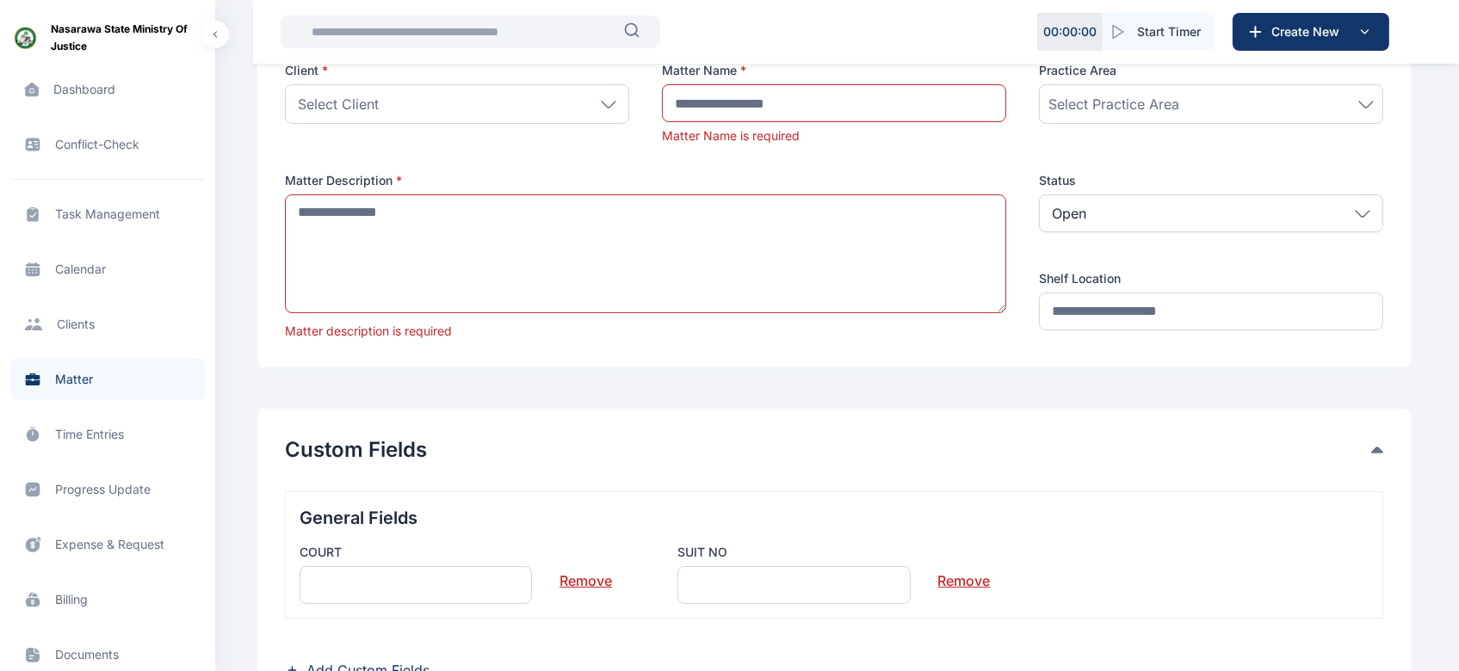
scroll to position [172, 0]
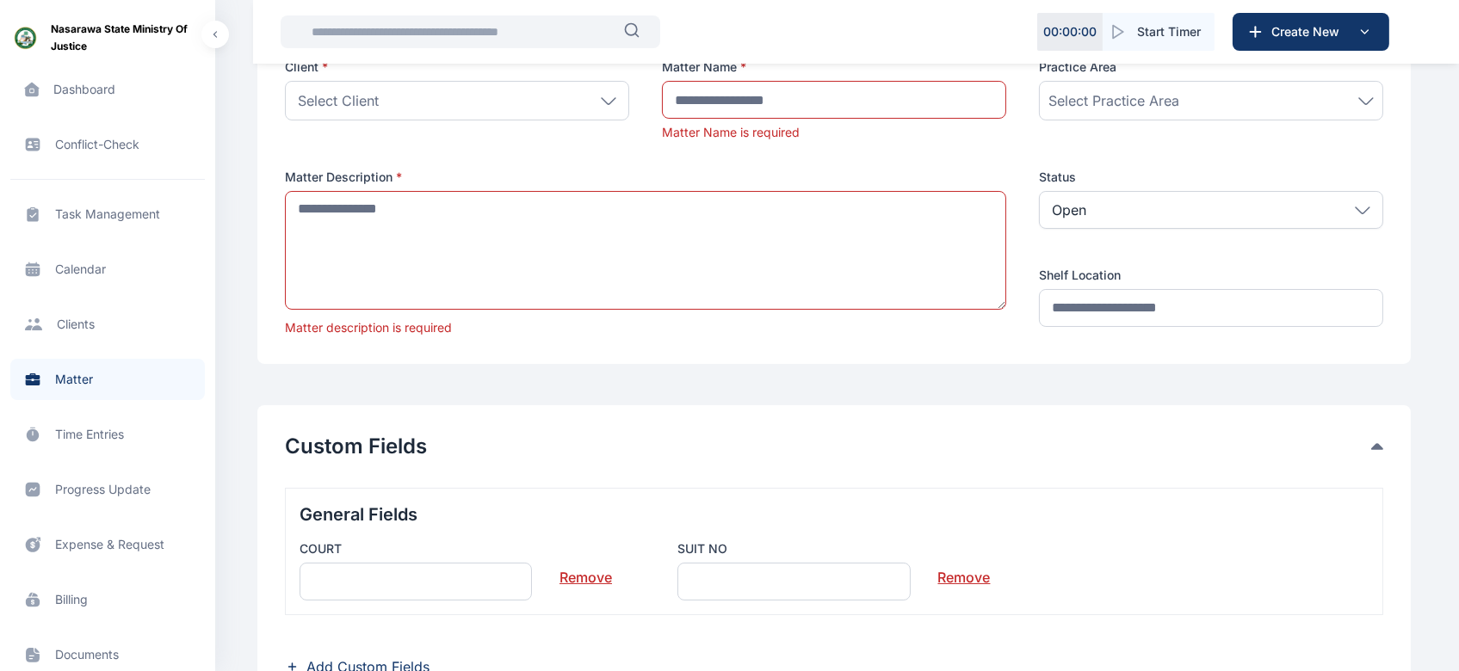
click at [1223, 208] on icon at bounding box center [1361, 211] width 15 height 8
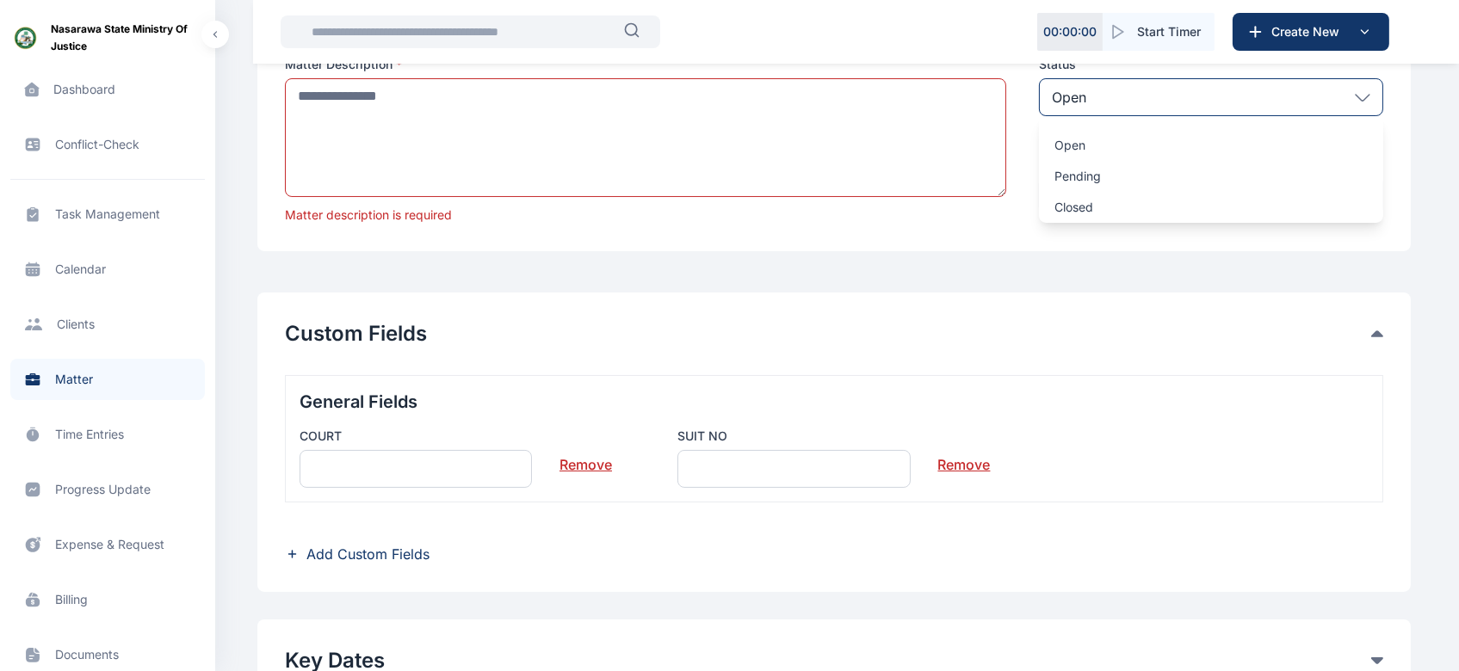
scroll to position [288, 0]
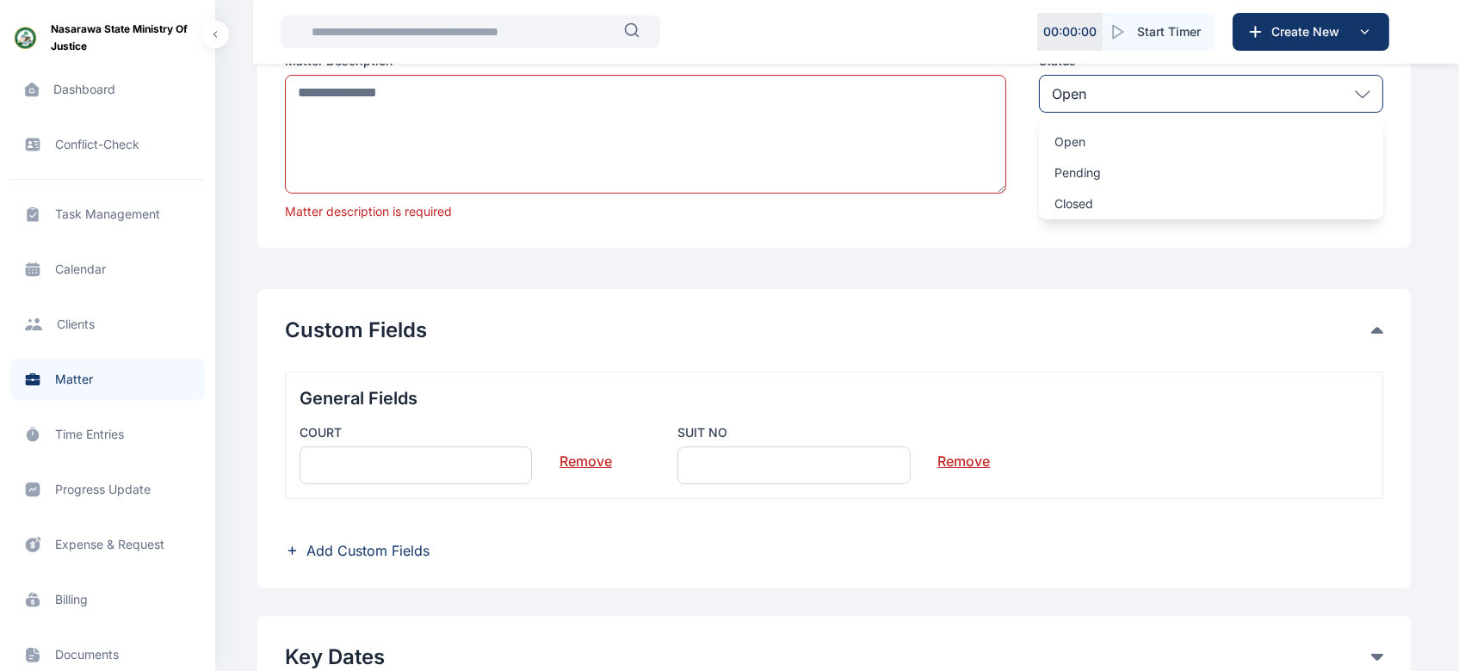
click at [1223, 334] on button "Custom Fields" at bounding box center [828, 331] width 1086 height 28
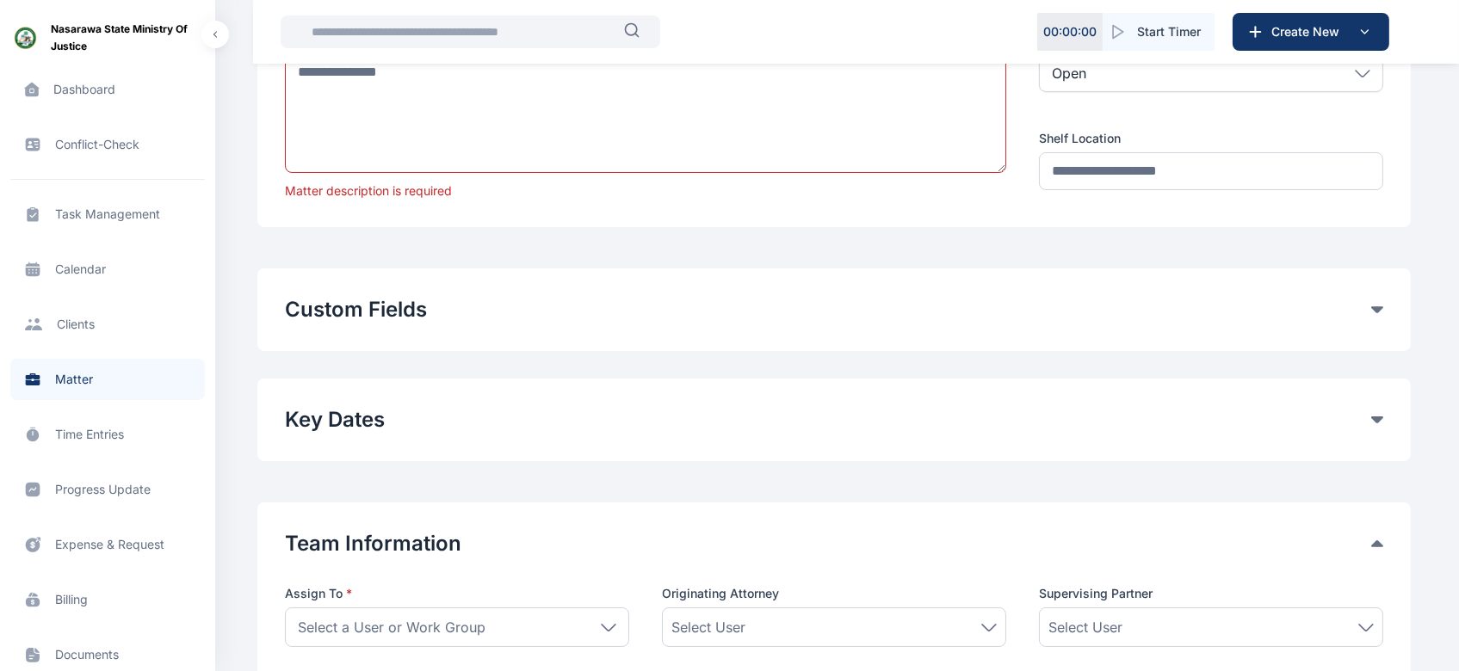
scroll to position [348, 0]
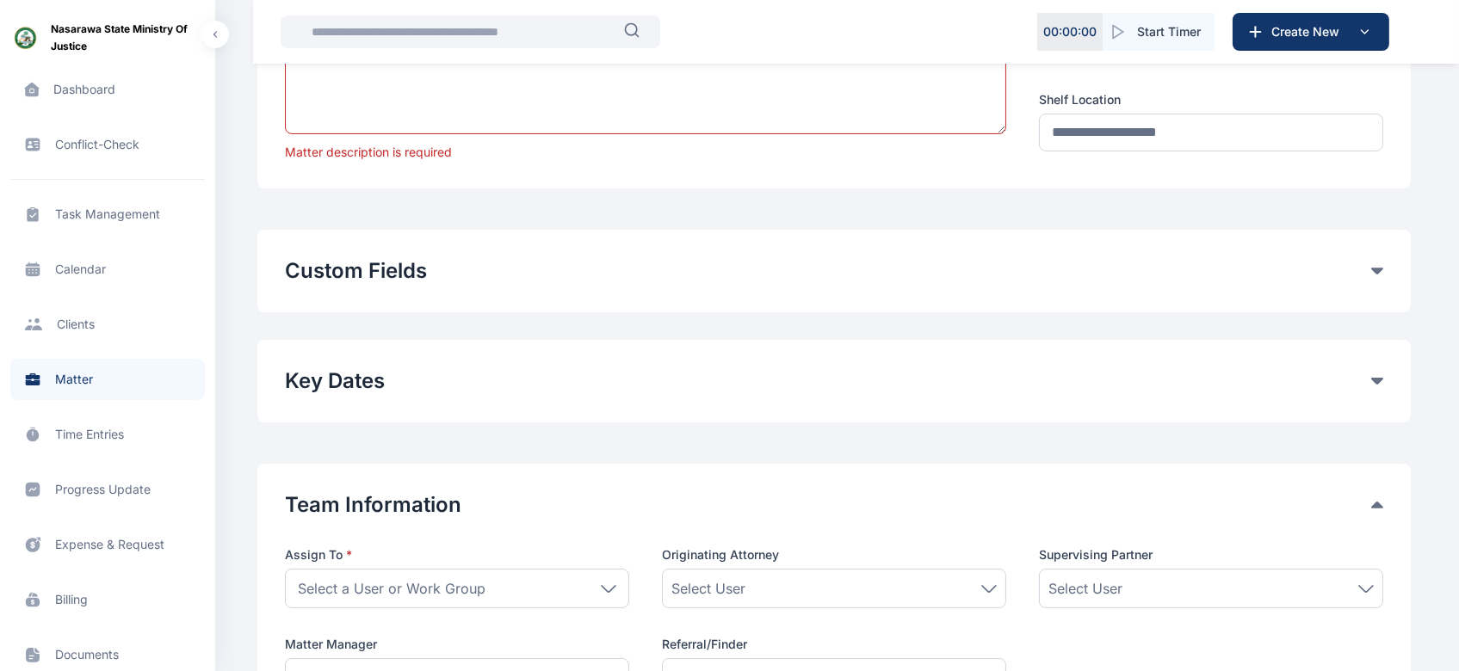
click at [1223, 270] on icon at bounding box center [1377, 271] width 12 height 7
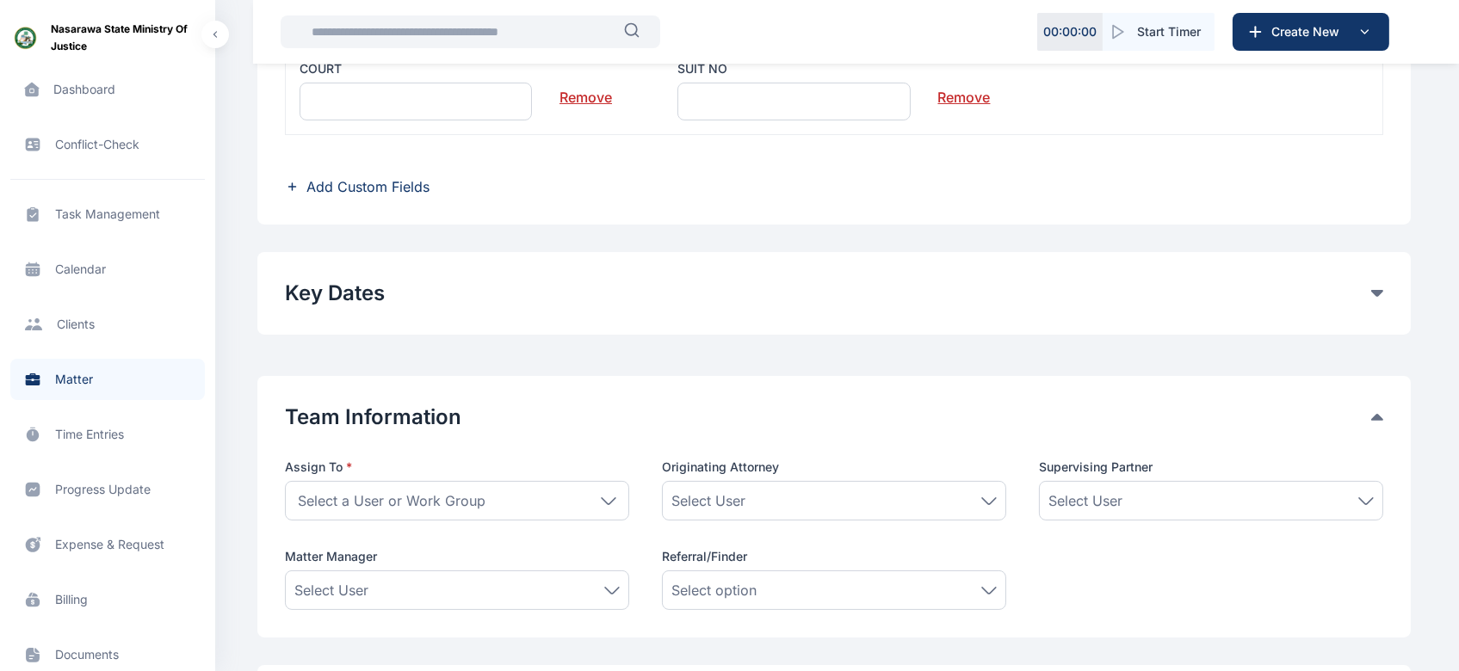
scroll to position [665, 0]
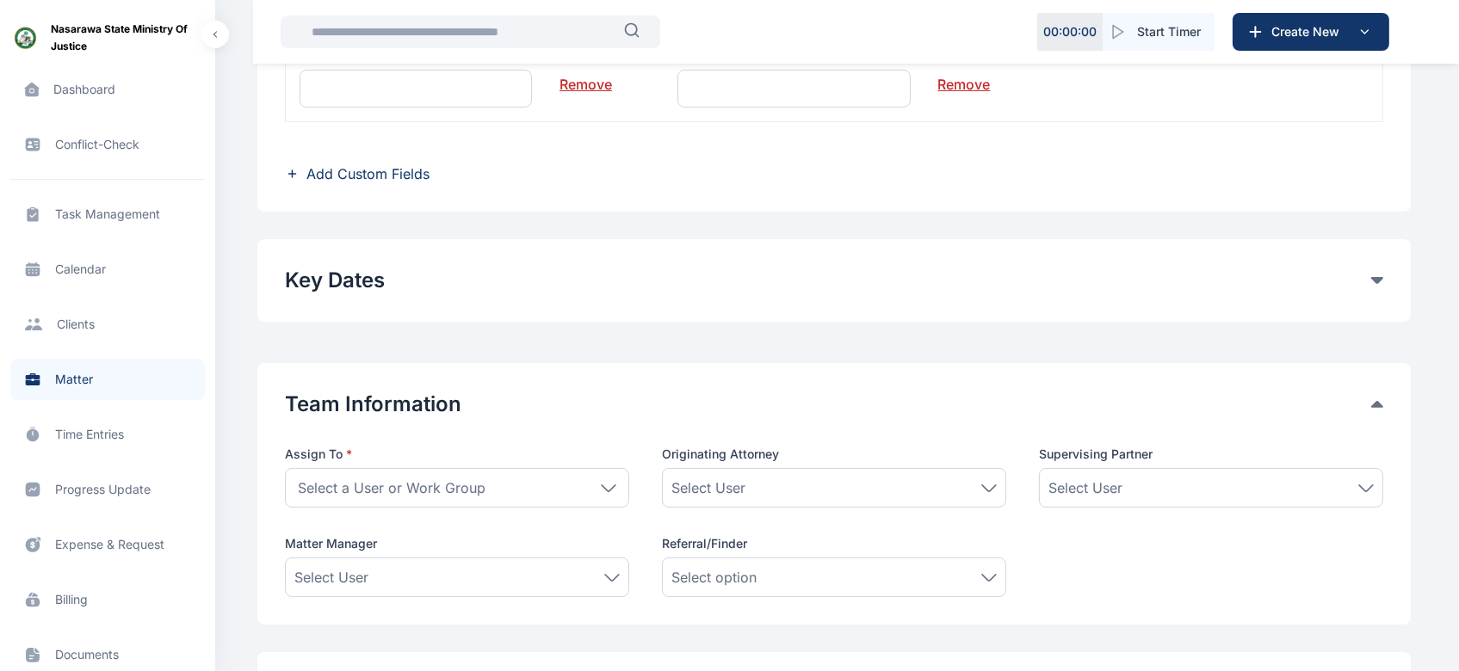
click at [1223, 281] on icon at bounding box center [1377, 280] width 12 height 7
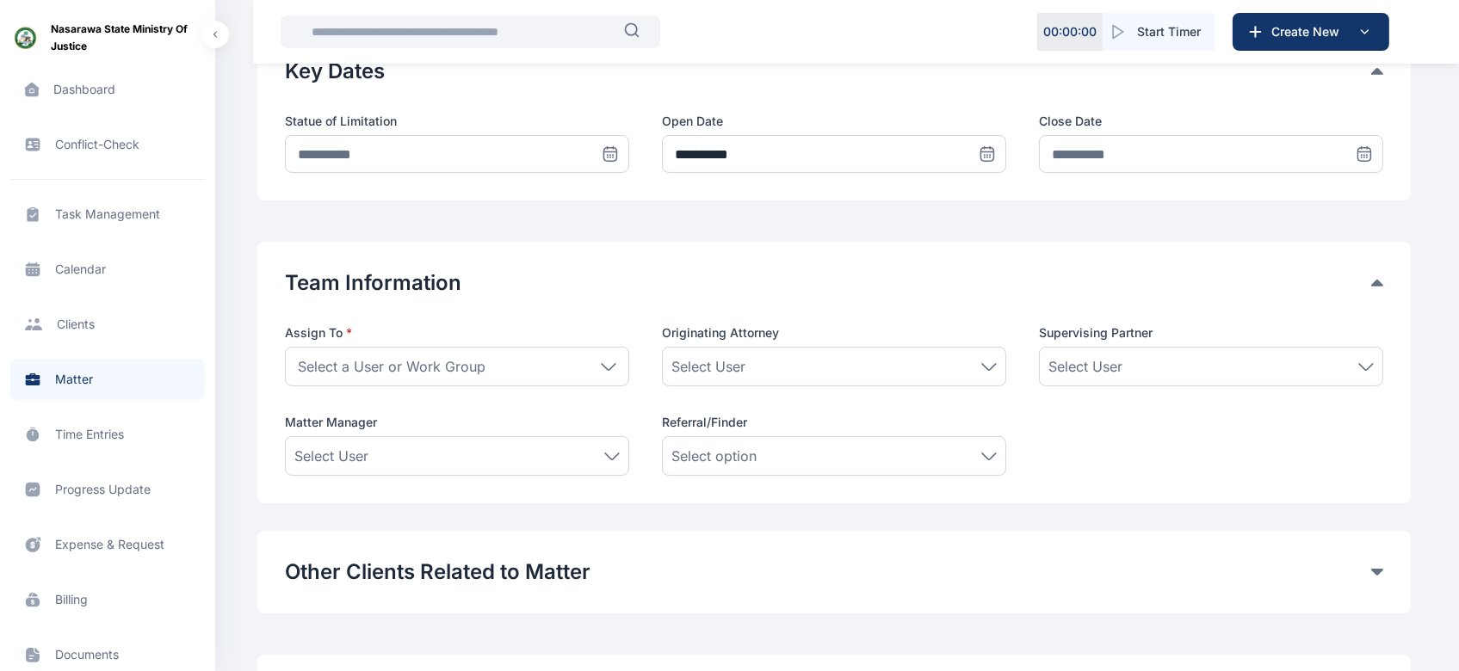
scroll to position [888, 0]
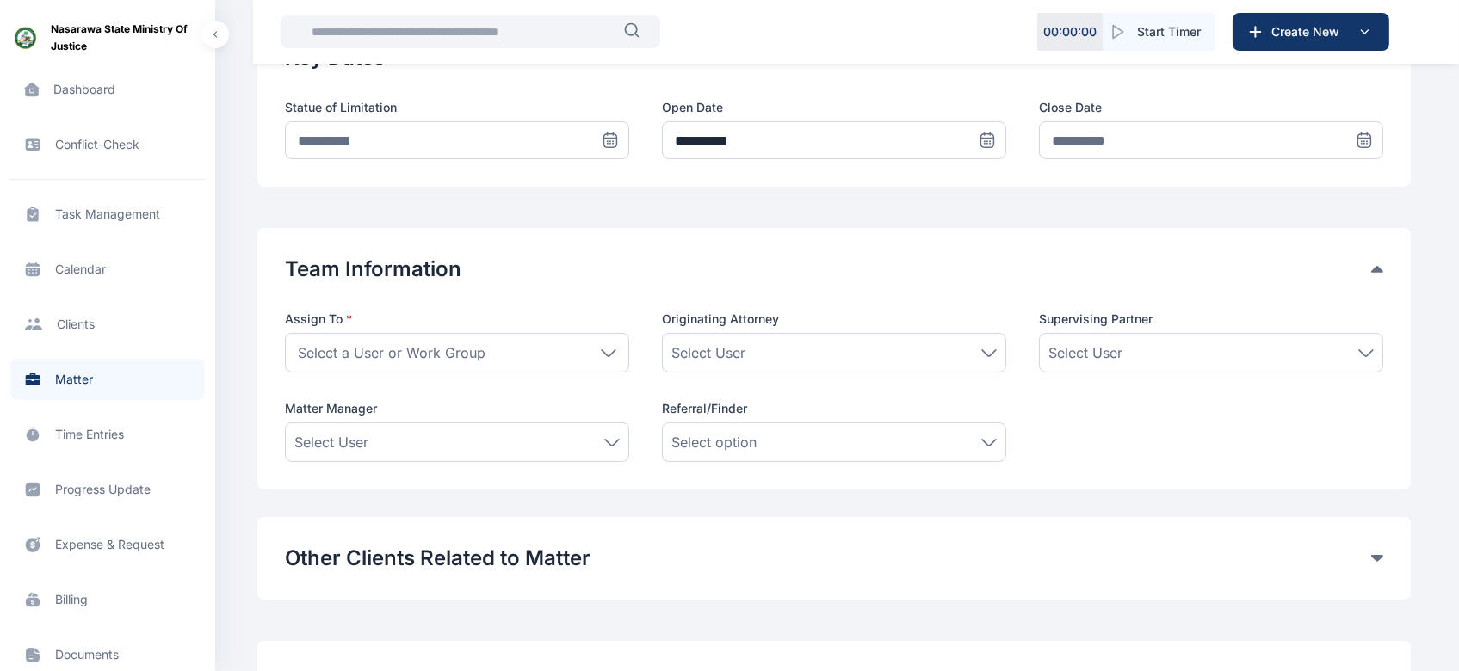
click at [607, 352] on icon at bounding box center [608, 353] width 15 height 8
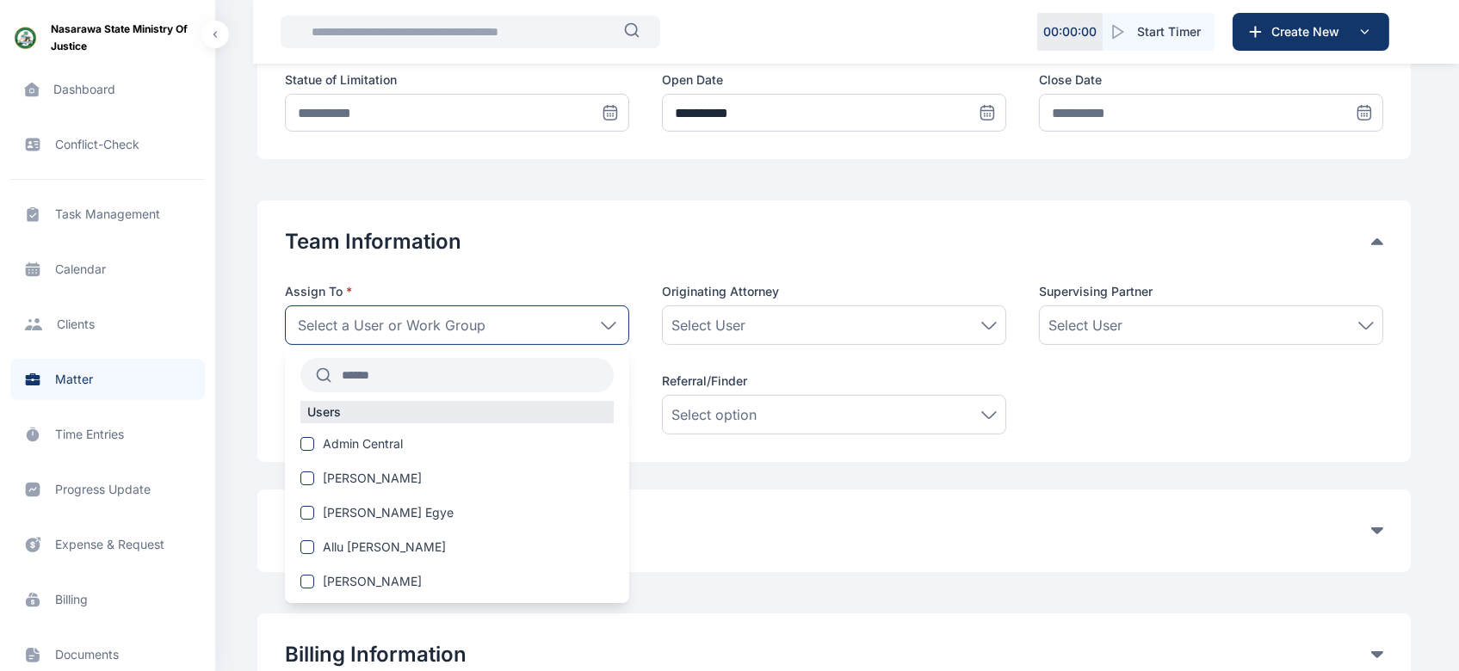
scroll to position [943, 0]
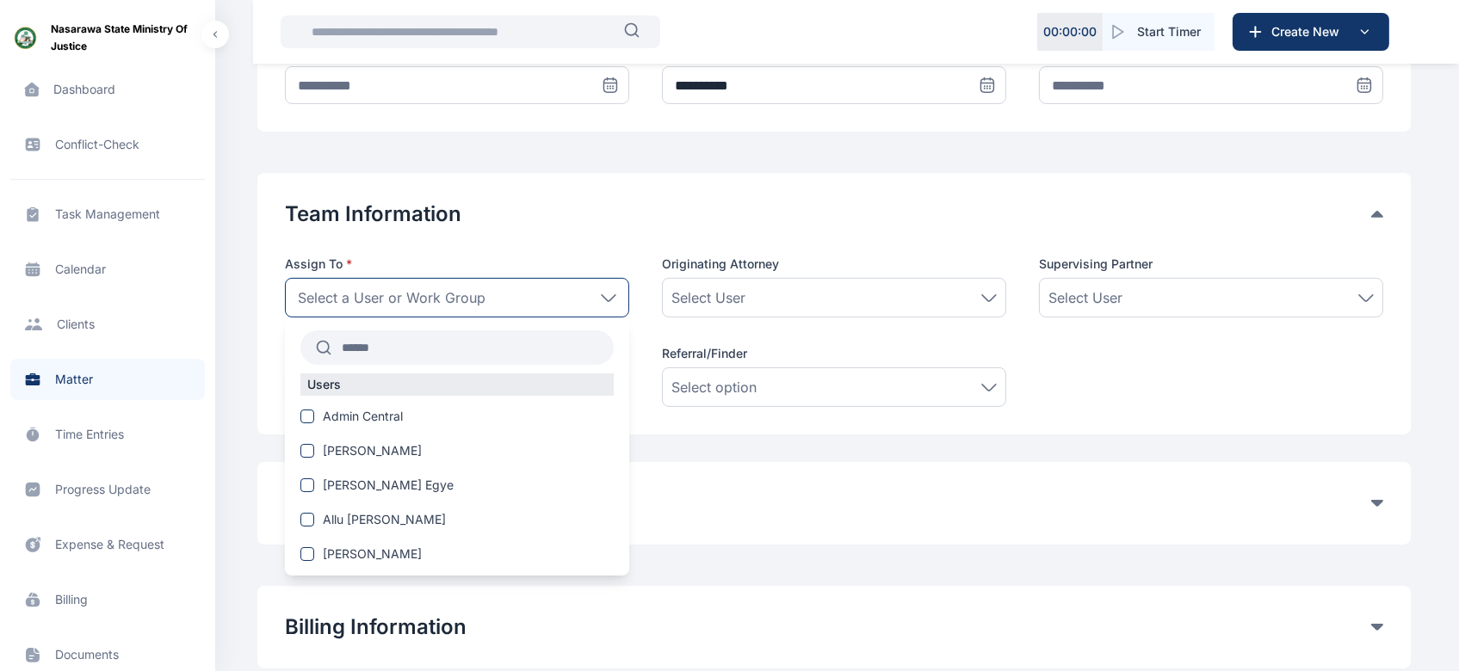
click at [1223, 397] on div "Team Information Assign To * Select a User or Work Group Users Admin Central [P…" at bounding box center [833, 304] width 1153 height 262
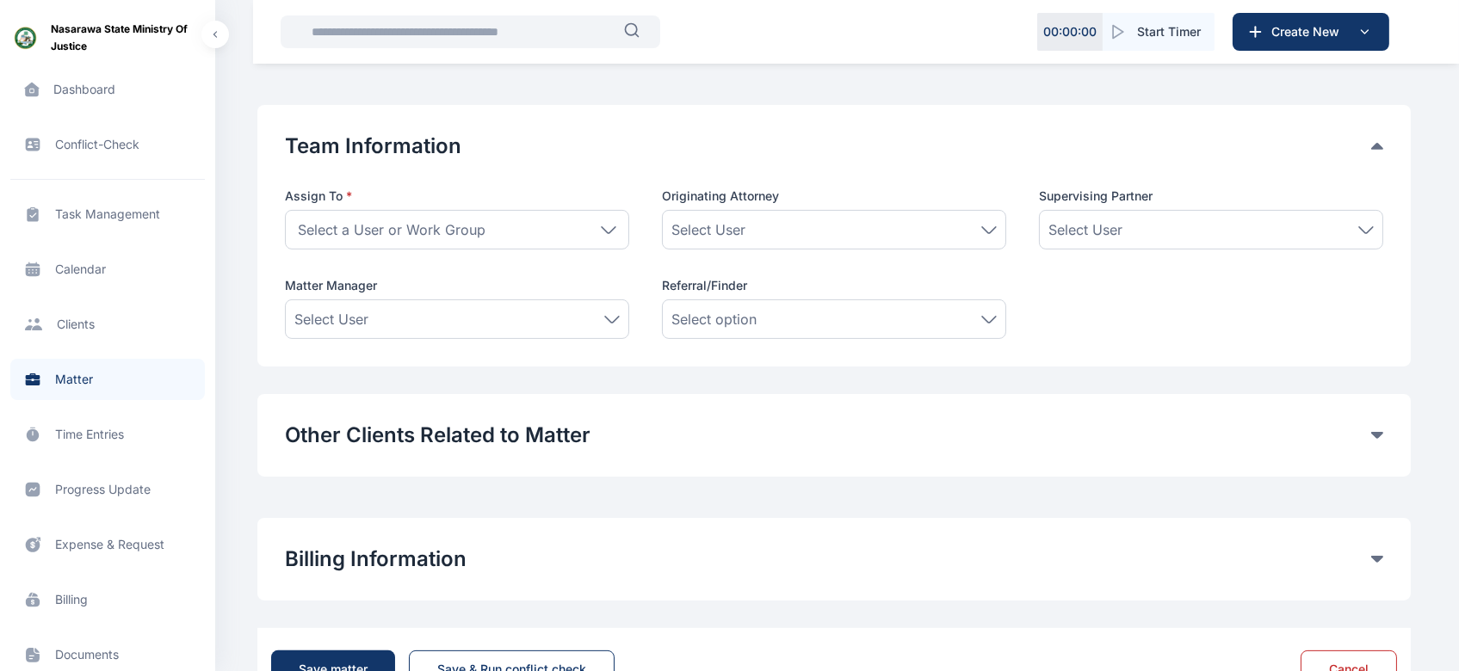
scroll to position [1013, 0]
click at [1223, 436] on button "Other Clients Related to Matter" at bounding box center [828, 434] width 1086 height 28
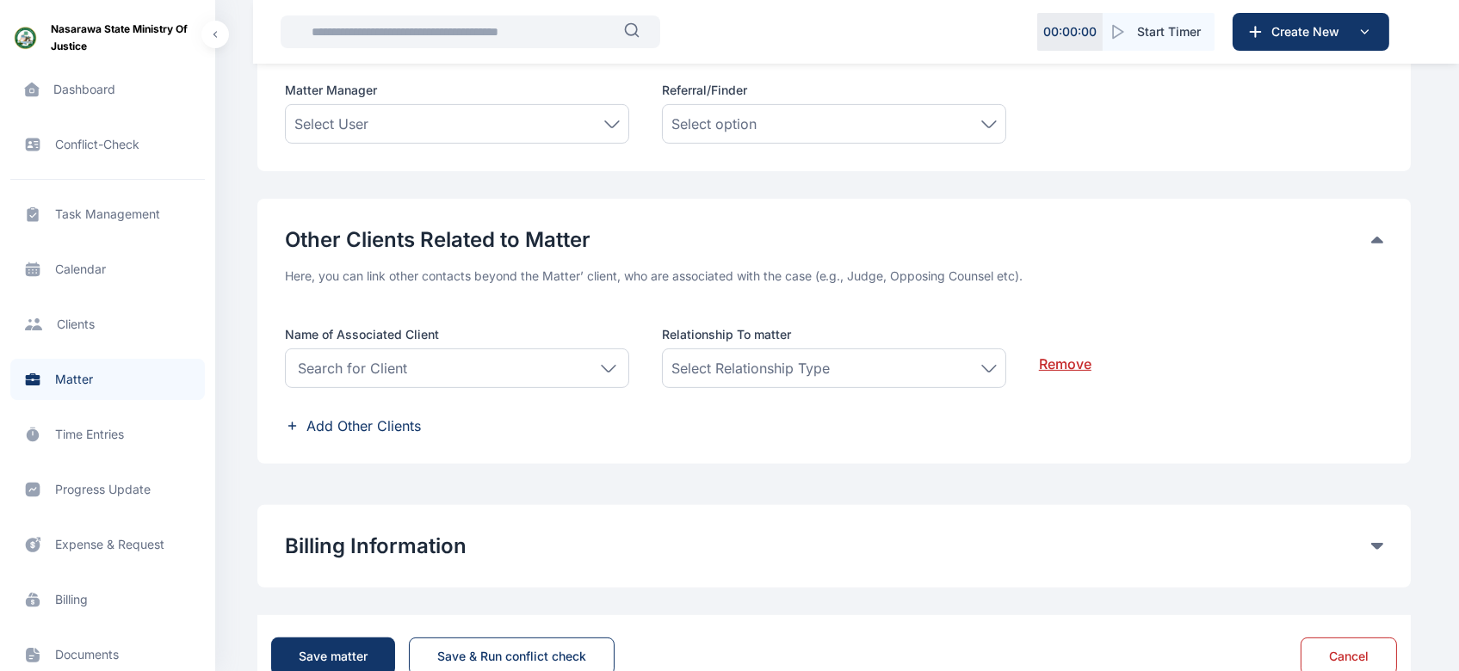
scroll to position [1232, 0]
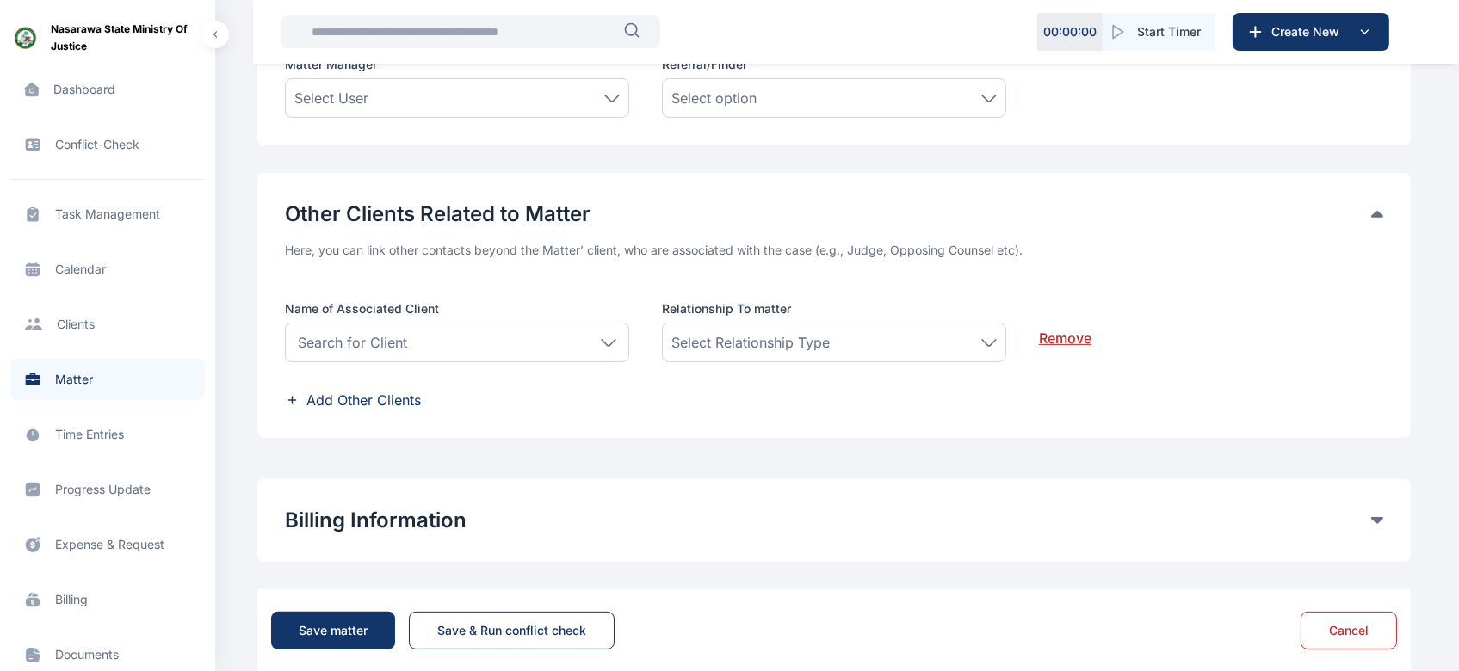
click at [607, 342] on icon at bounding box center [608, 343] width 15 height 8
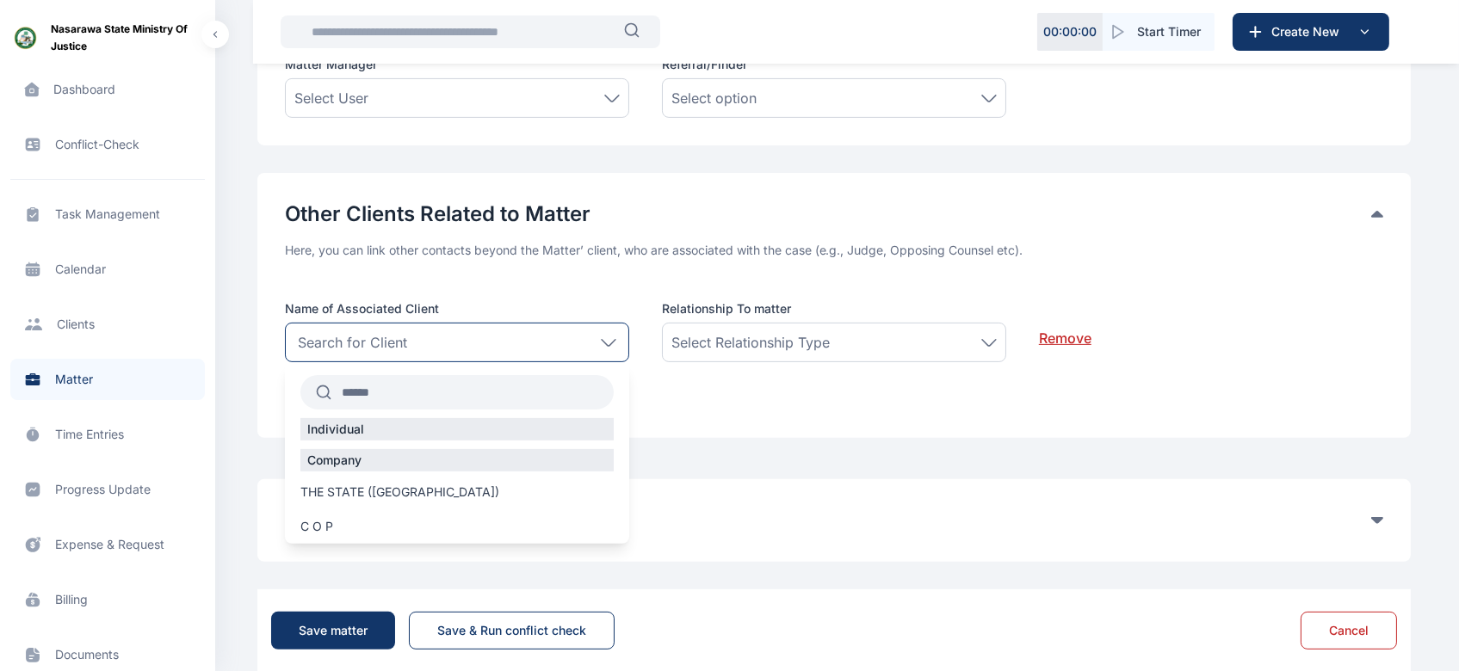
scroll to position [1260, 0]
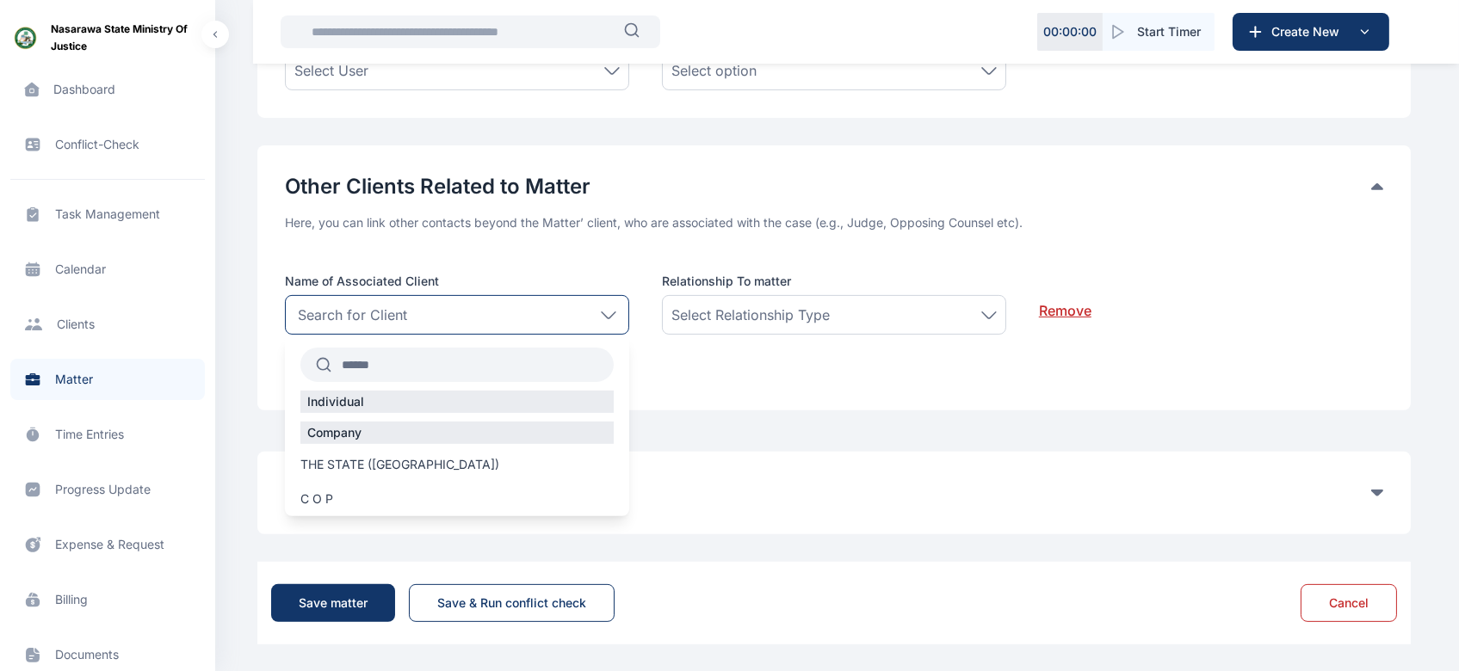
click at [1223, 367] on span "Add Other Clients" at bounding box center [834, 372] width 1098 height 21
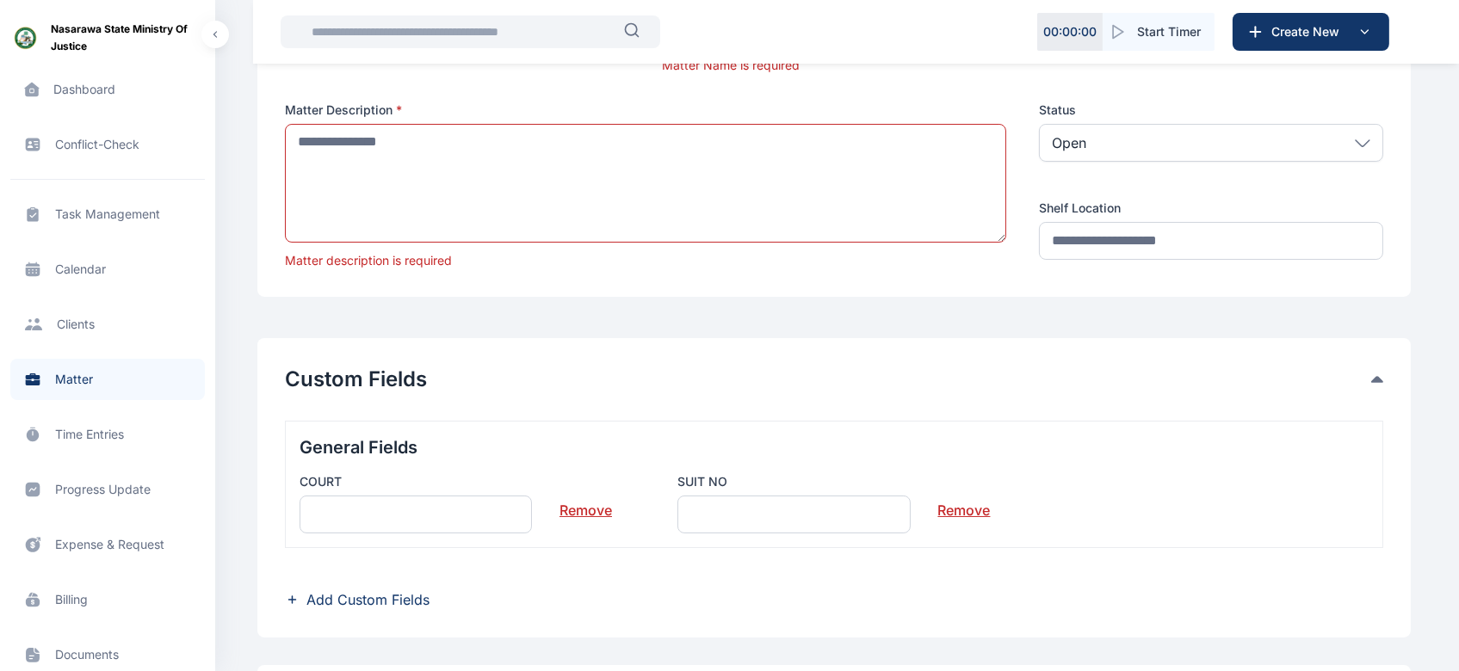
scroll to position [241, 0]
click at [138, 496] on span "Progress Update progress update progress update" at bounding box center [107, 489] width 194 height 41
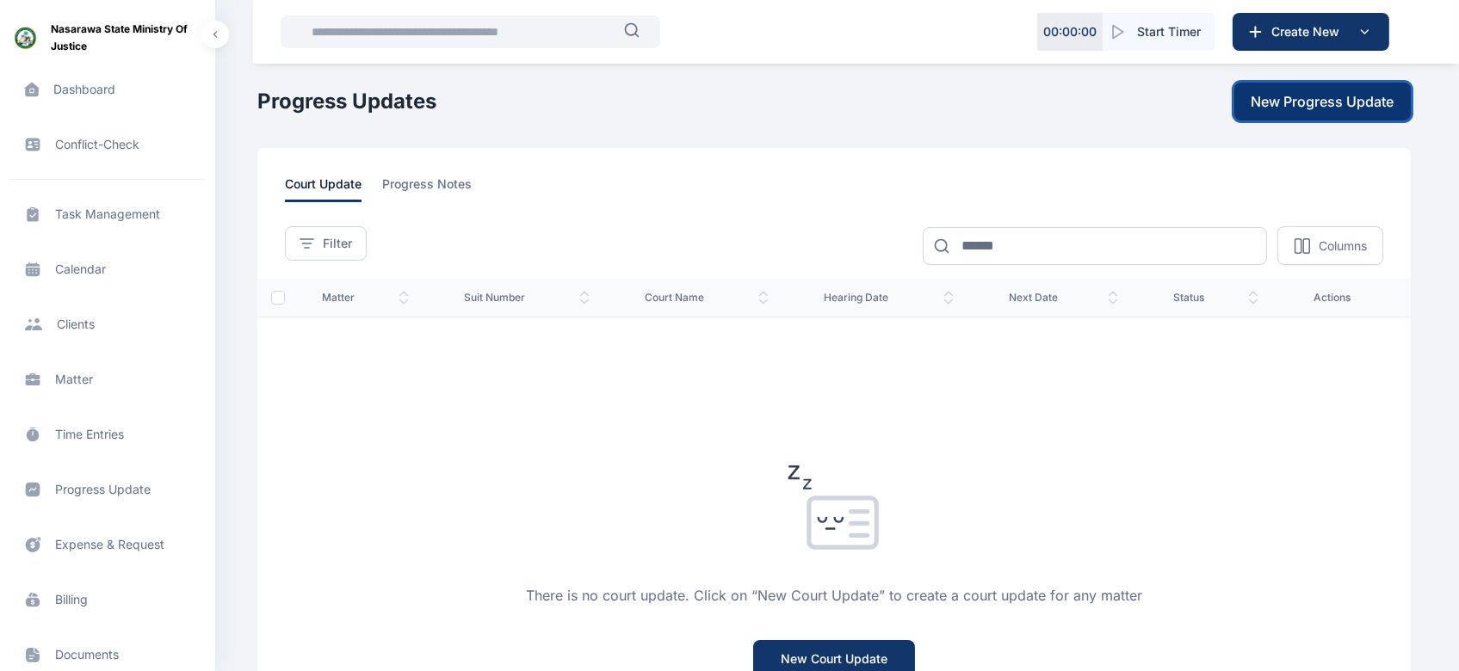
click at [1223, 102] on span "New Progress Update" at bounding box center [1322, 101] width 143 height 21
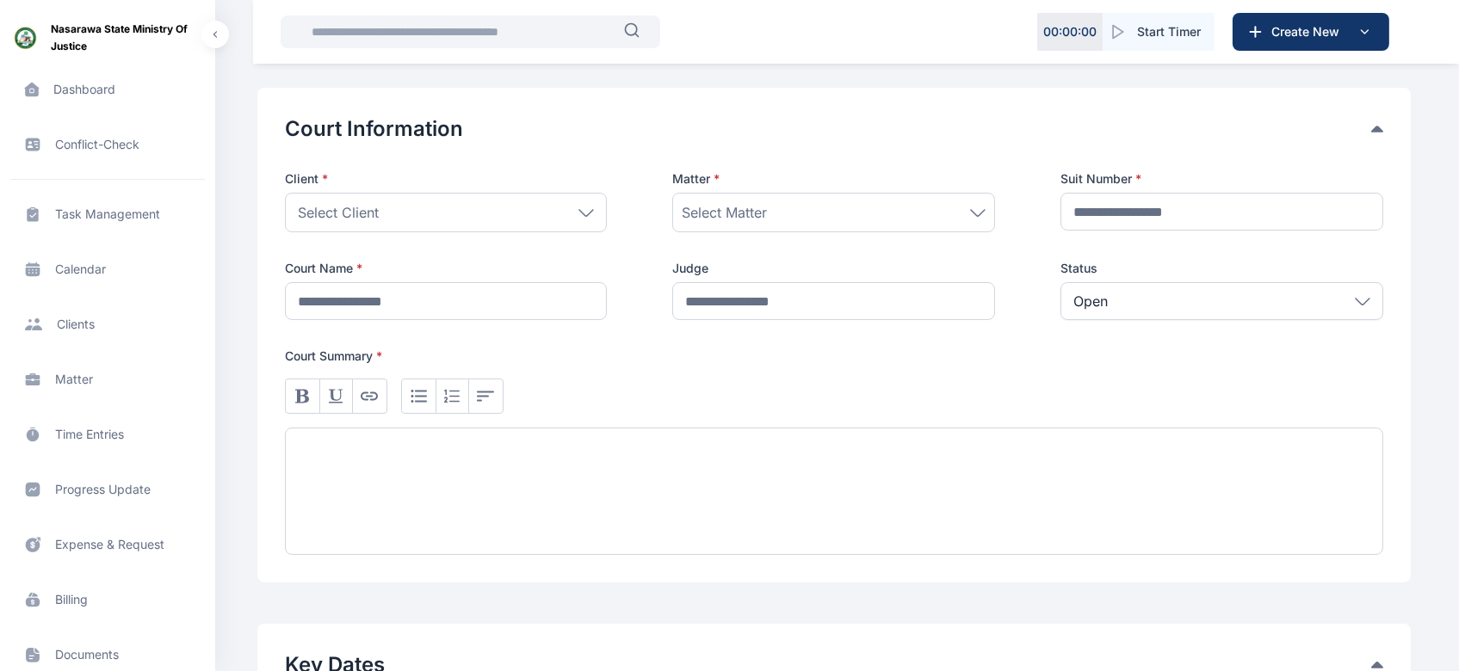
scroll to position [266, 0]
click at [585, 213] on icon at bounding box center [585, 214] width 15 height 8
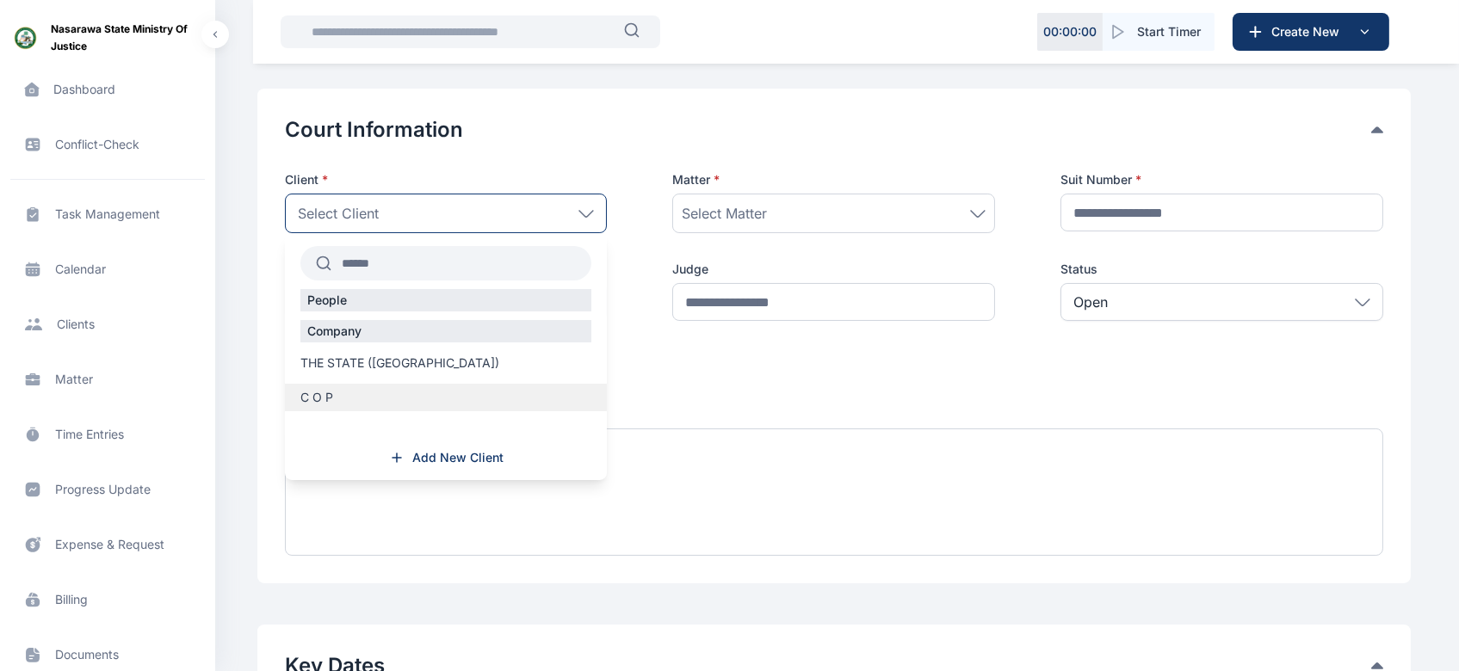
click at [369, 386] on div "C O P" at bounding box center [446, 398] width 323 height 28
click at [342, 392] on label "C O P" at bounding box center [446, 397] width 323 height 17
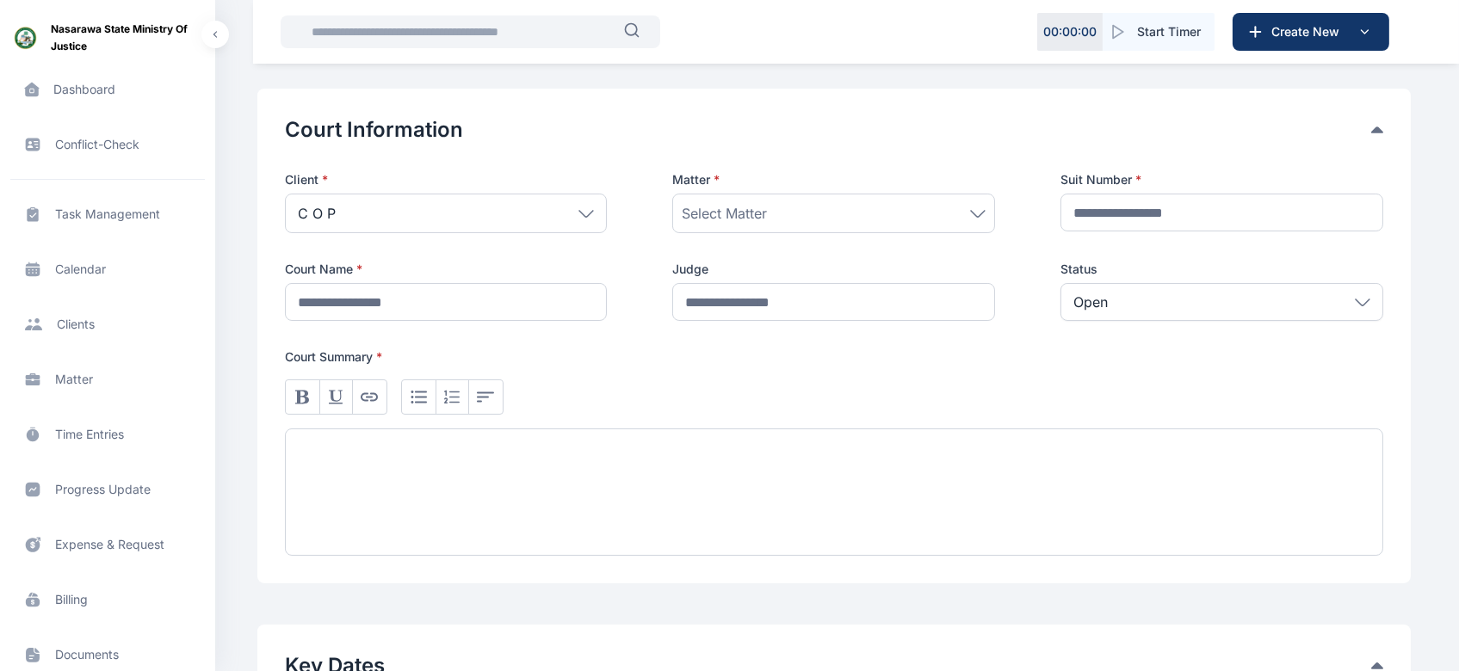
click at [590, 194] on div "C O P" at bounding box center [446, 214] width 323 height 40
click at [743, 212] on span "Select Matter" at bounding box center [724, 213] width 85 height 21
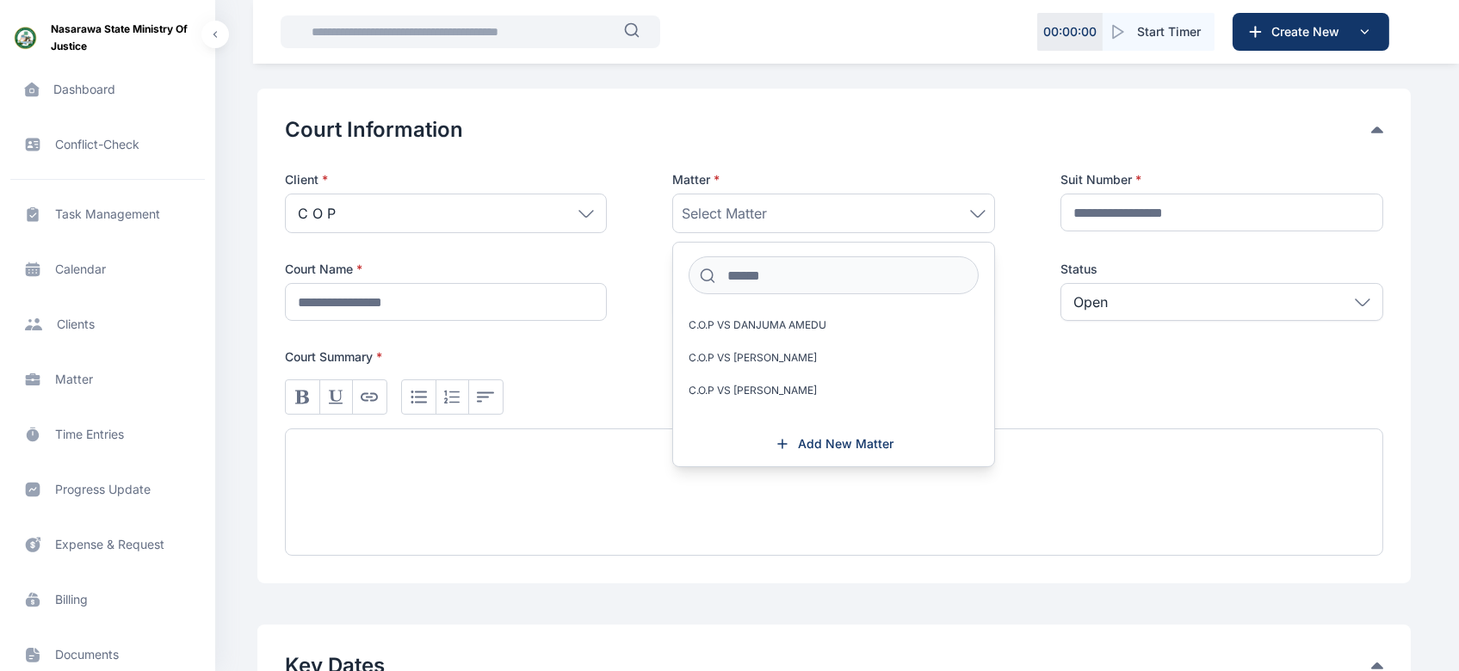
click at [649, 203] on div "Client * C O P People Company THE STATE (Nasarawa) C O P Add New Client Matter …" at bounding box center [834, 246] width 1098 height 150
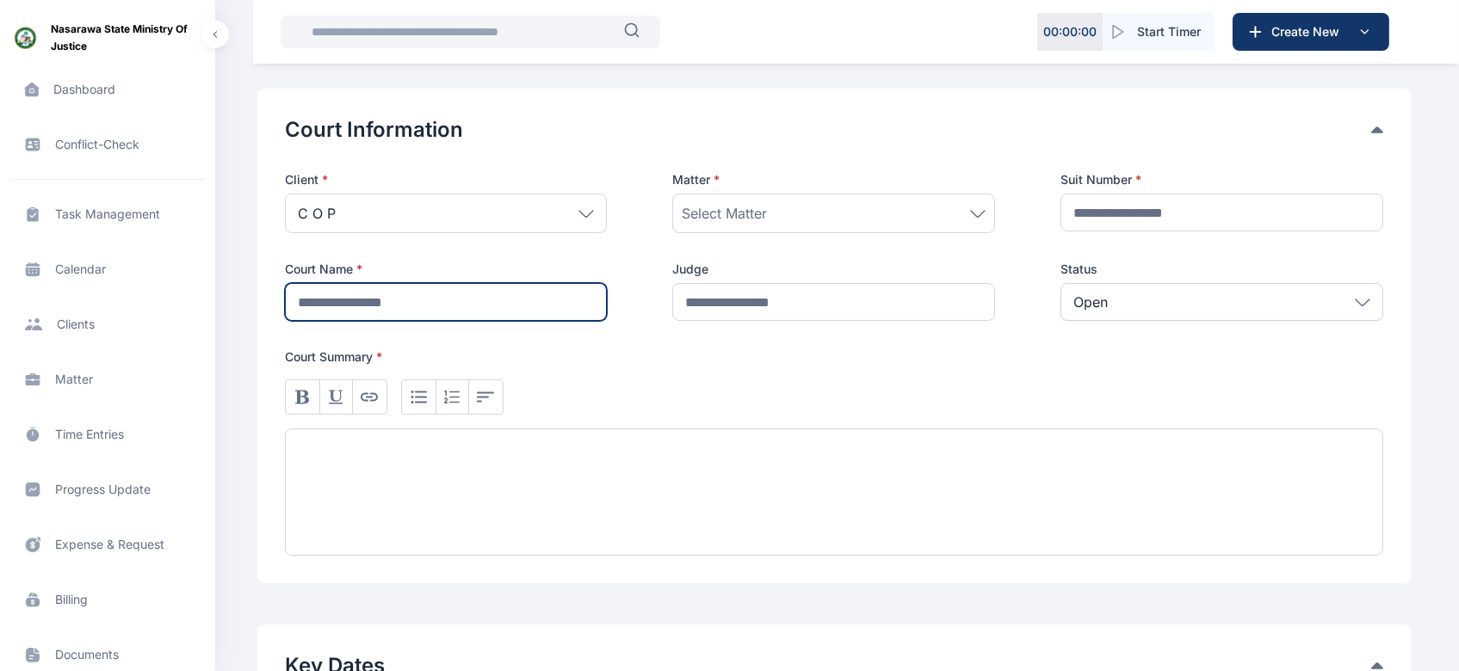
click at [532, 313] on input "text" at bounding box center [446, 302] width 323 height 38
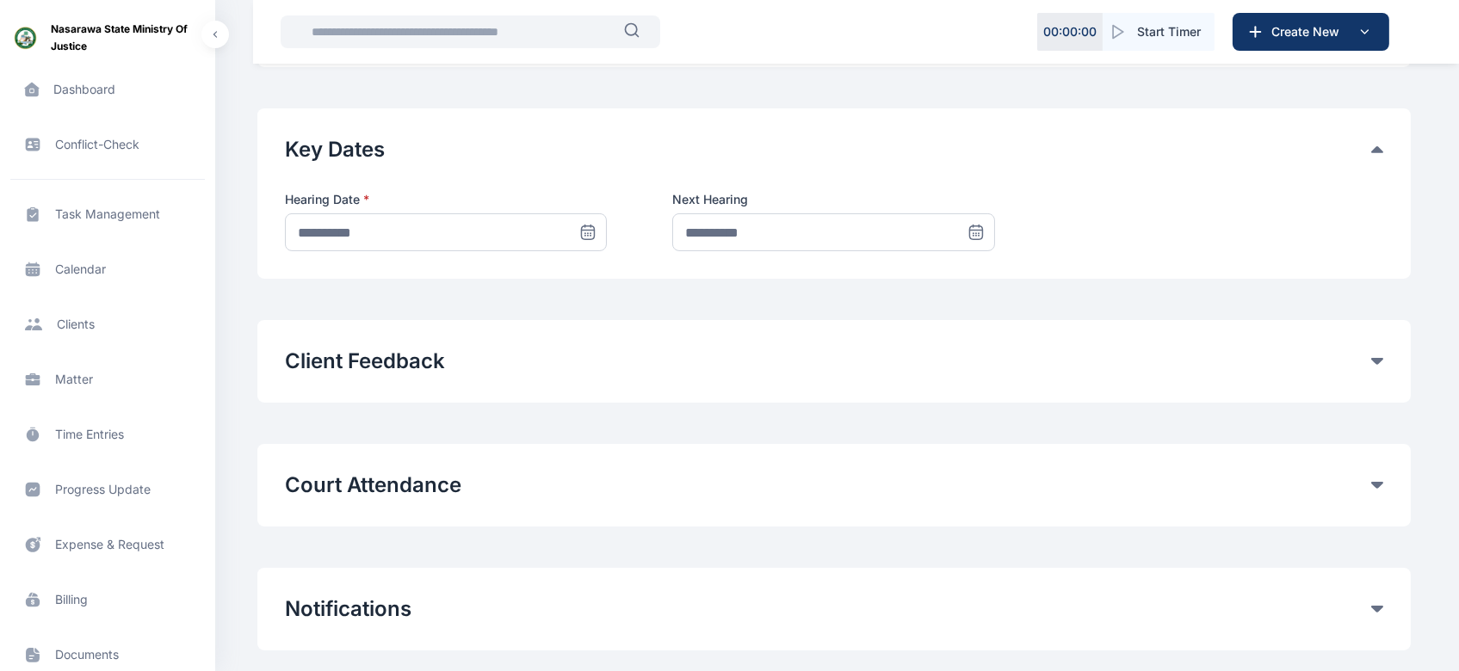
scroll to position [795, 0]
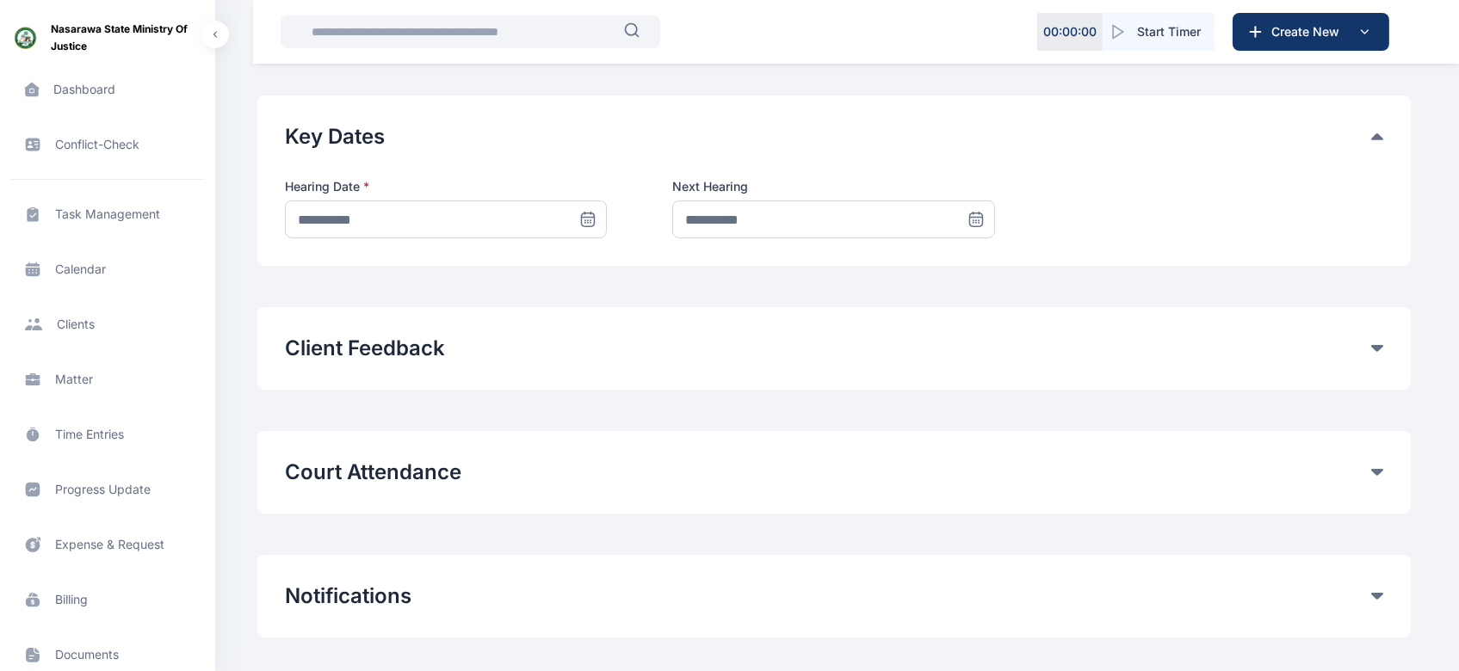
click at [1223, 472] on div "Court Attendance Time entries will be automatically logged for Court attendance…" at bounding box center [833, 472] width 1153 height 83
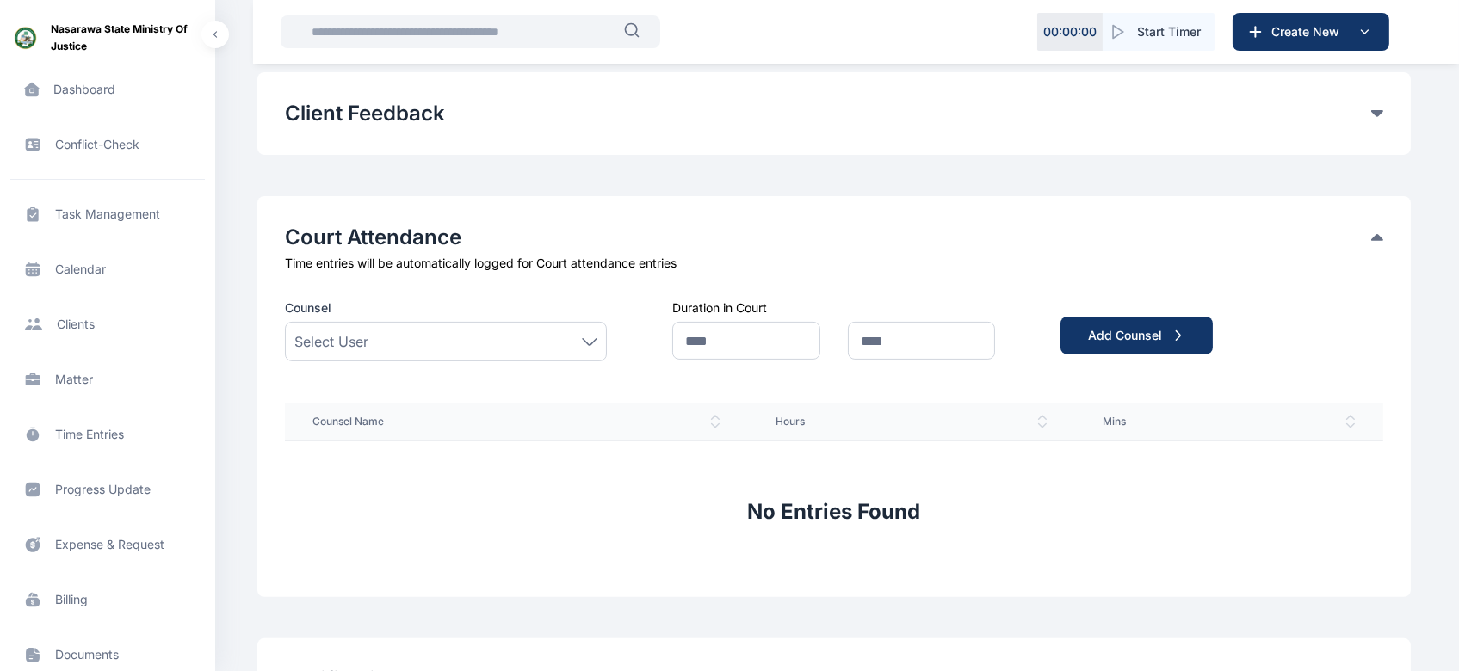
scroll to position [1055, 0]
click at [589, 337] on icon at bounding box center [589, 340] width 15 height 8
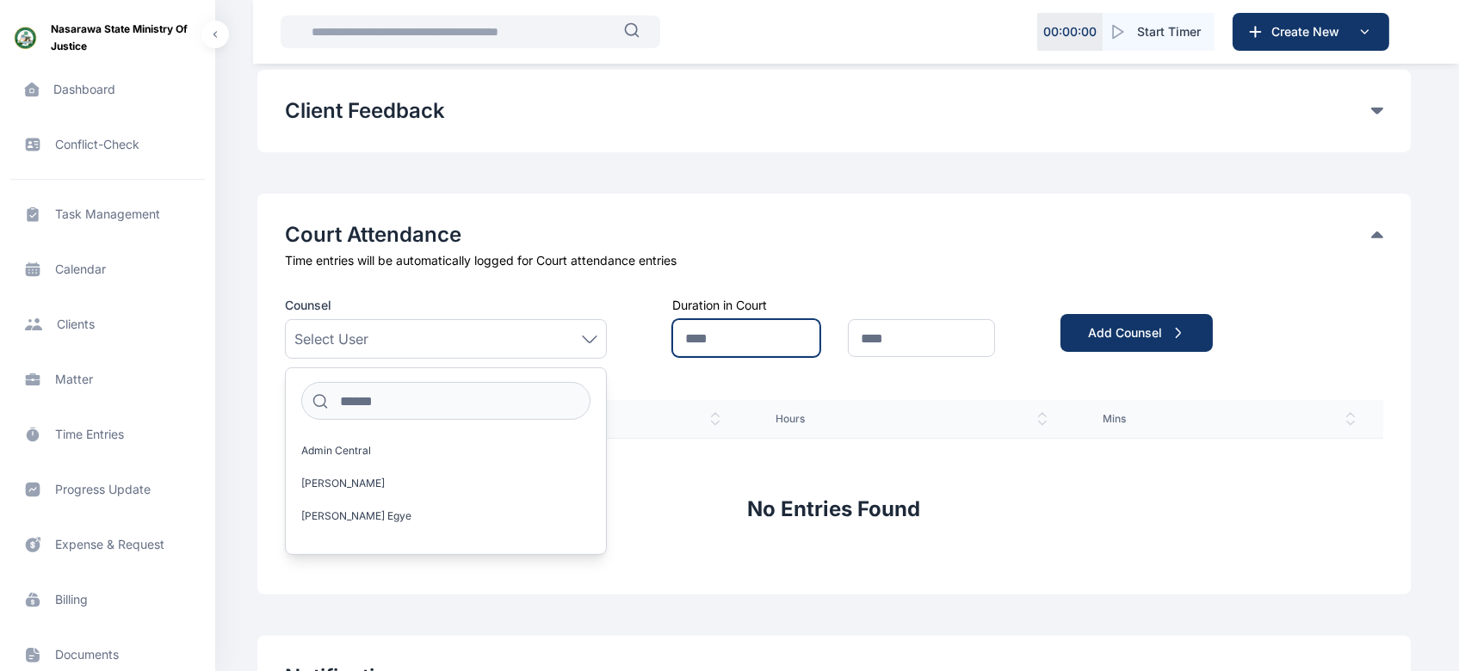
click at [769, 343] on input "text" at bounding box center [745, 338] width 147 height 38
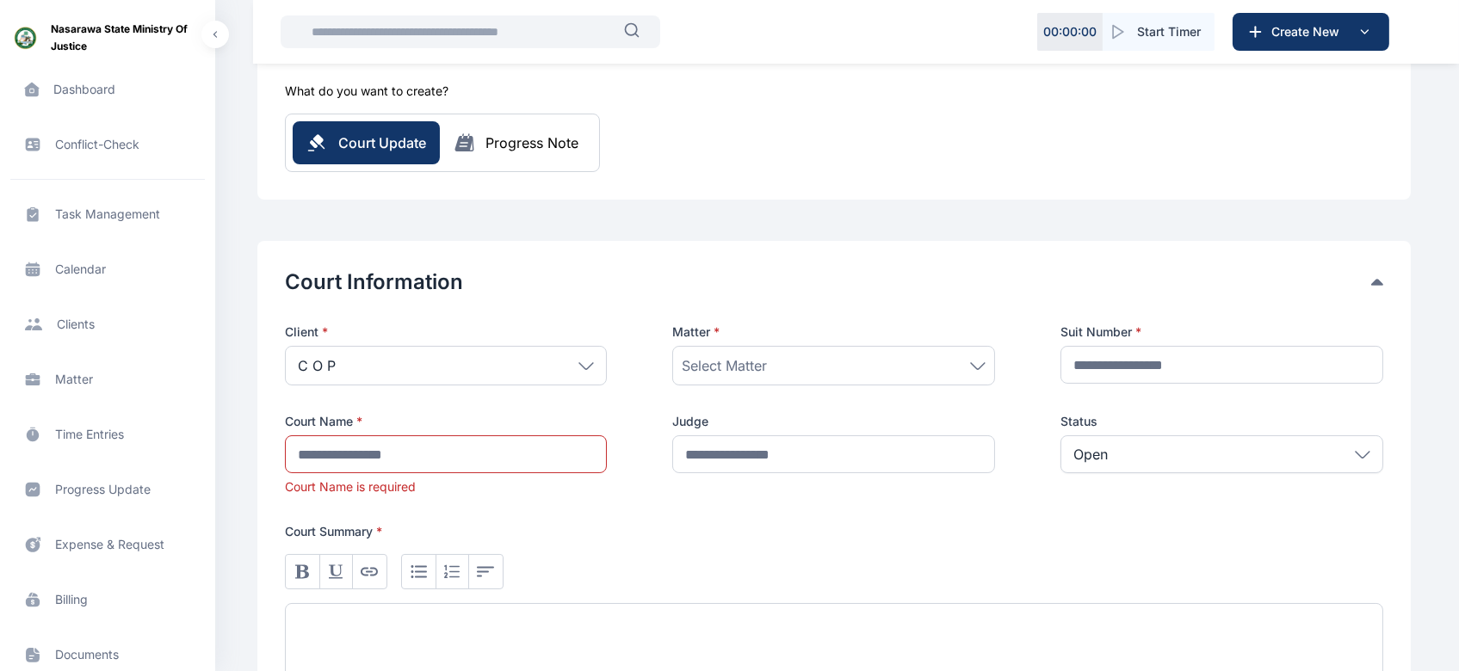
scroll to position [0, 0]
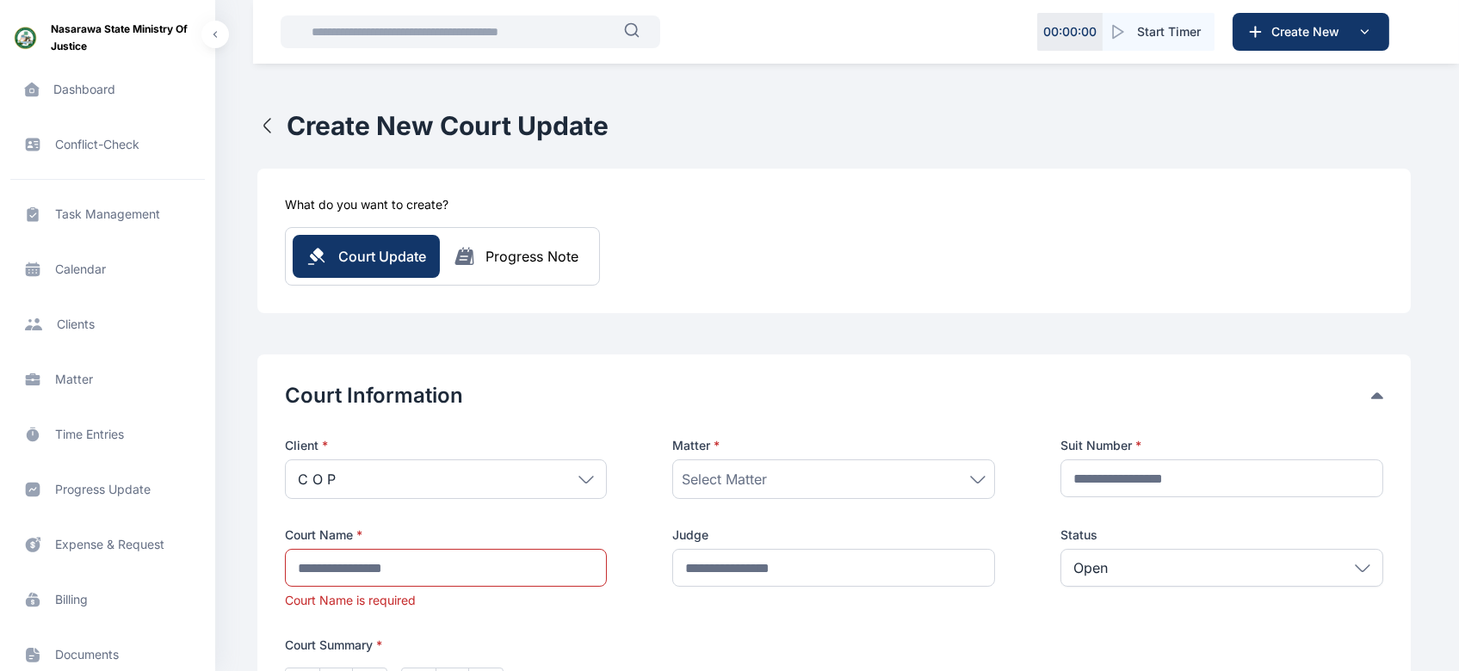
click at [558, 262] on div "Progress Note" at bounding box center [531, 256] width 93 height 21
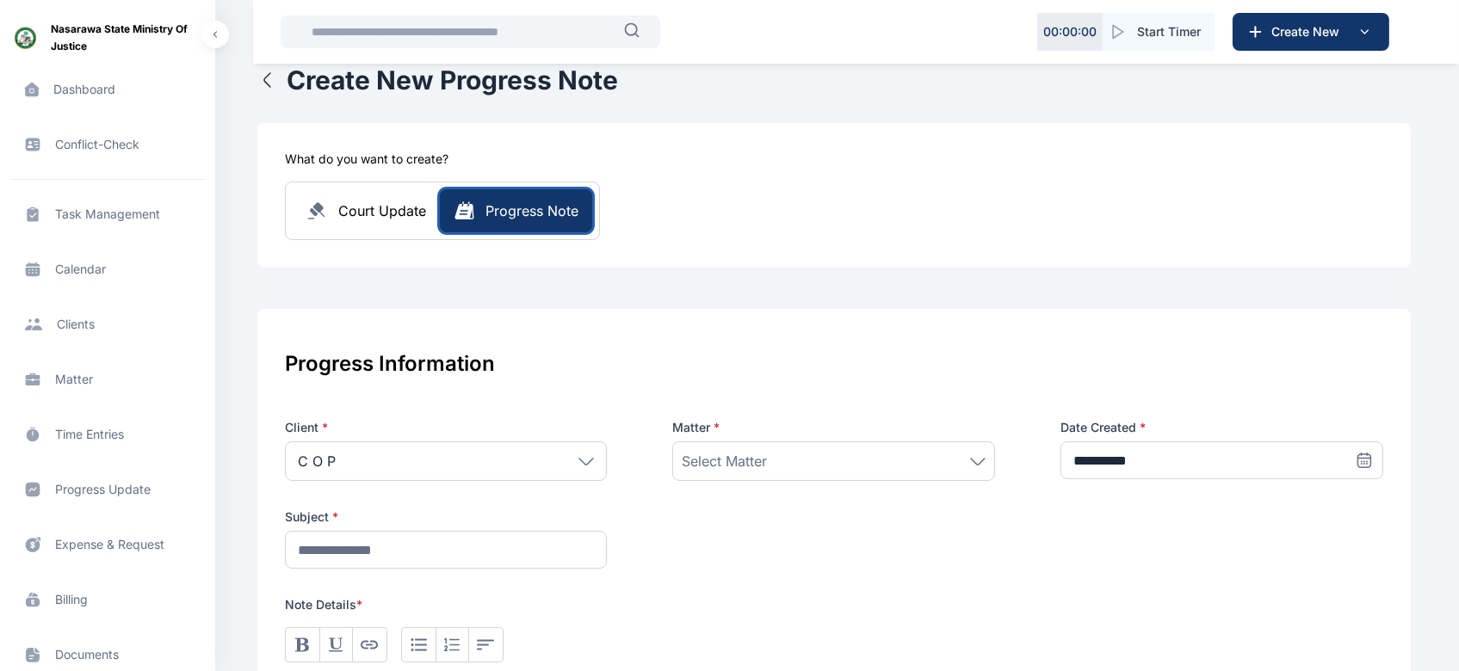
scroll to position [265, 0]
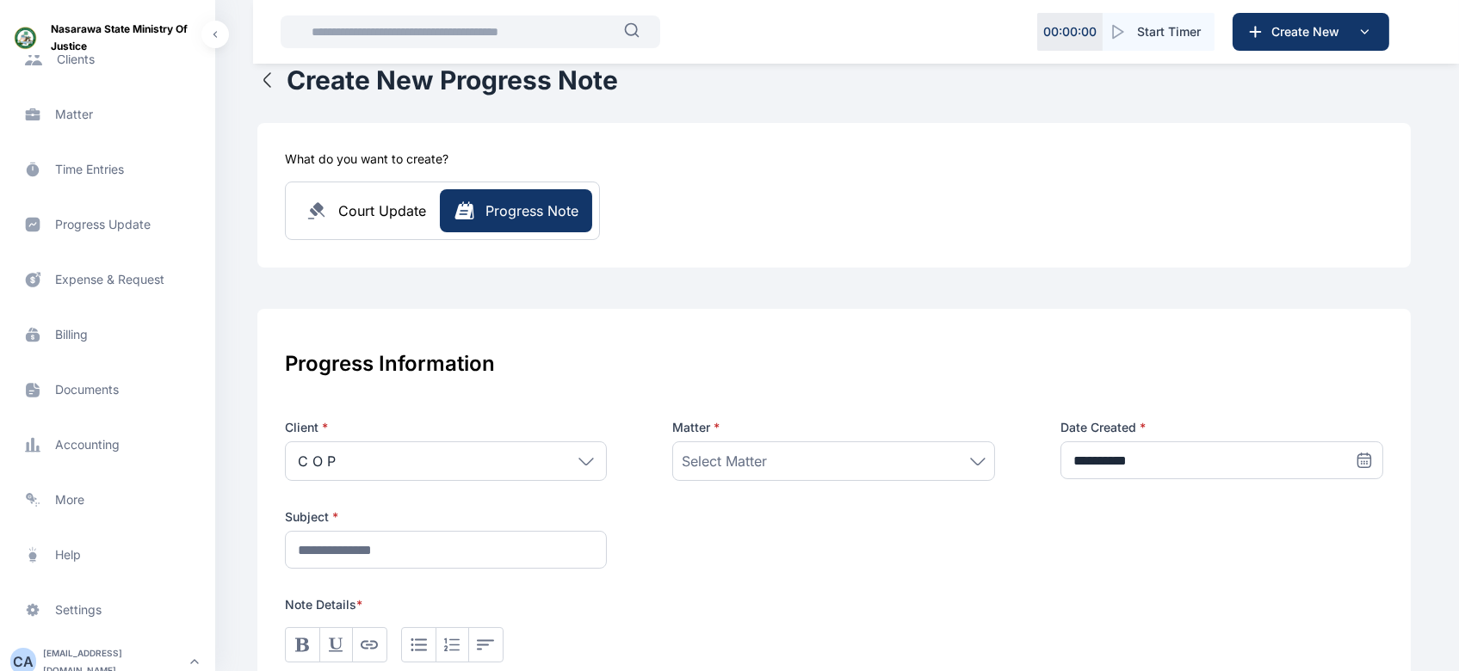
click at [110, 173] on span "Time Entries time entries time entries" at bounding box center [107, 169] width 194 height 41
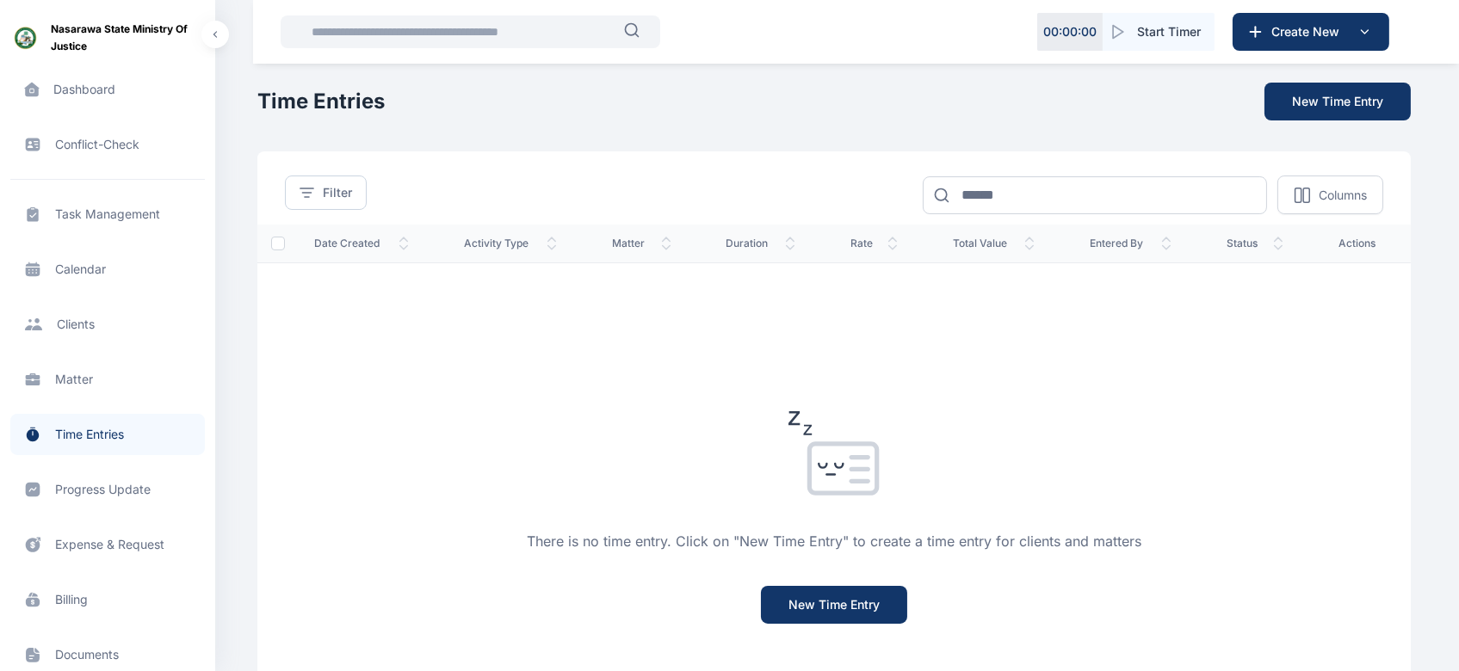
click at [214, 518] on div "Dashboard dashboard dashboard Conflict-Check conflict-check conflict-check Task…" at bounding box center [107, 370] width 215 height 630
click at [103, 211] on span "Task Management task management task management" at bounding box center [107, 214] width 194 height 41
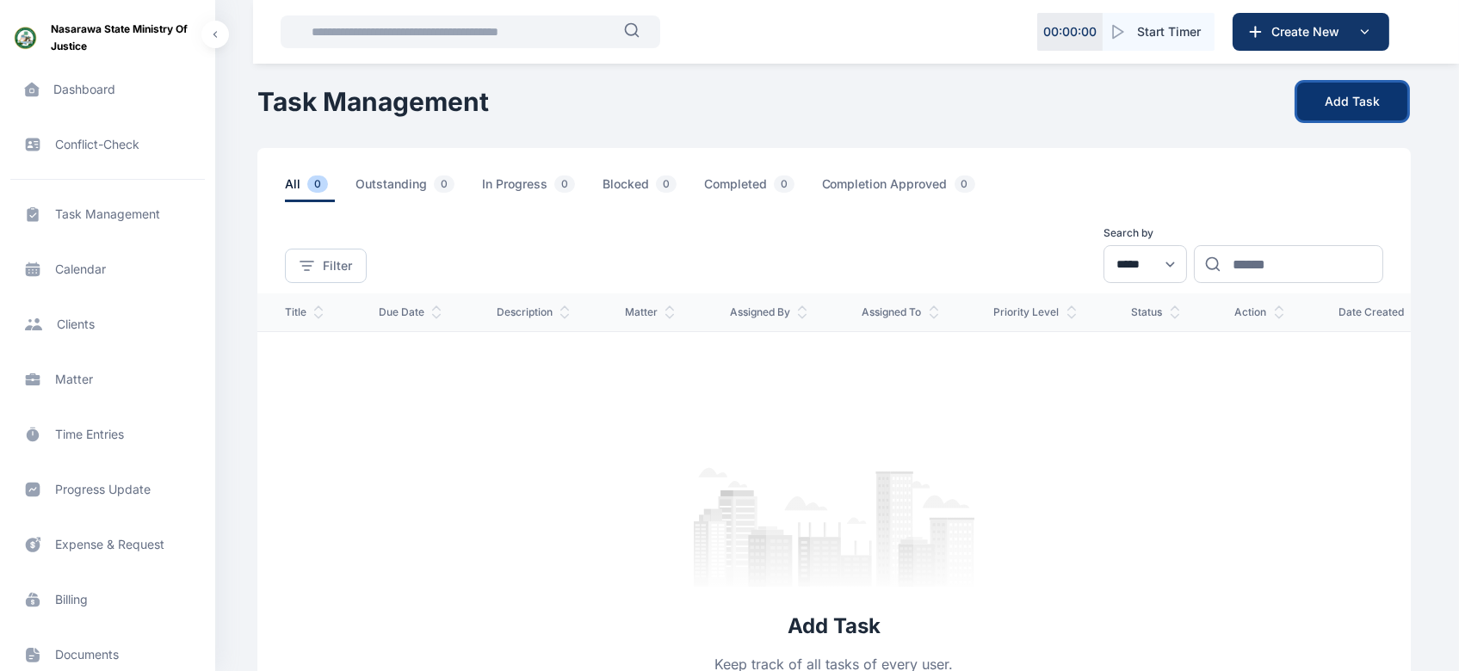
click at [1223, 92] on button "Add Task" at bounding box center [1352, 102] width 110 height 38
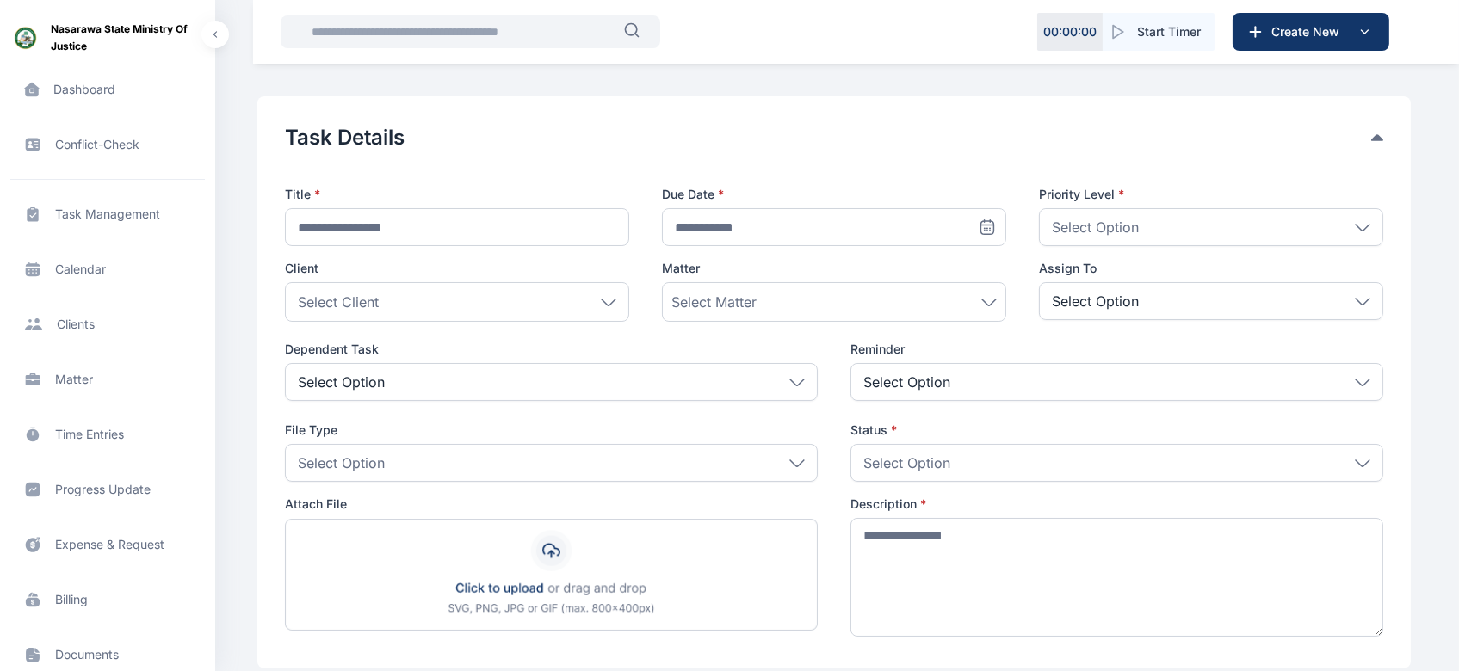
scroll to position [52, 0]
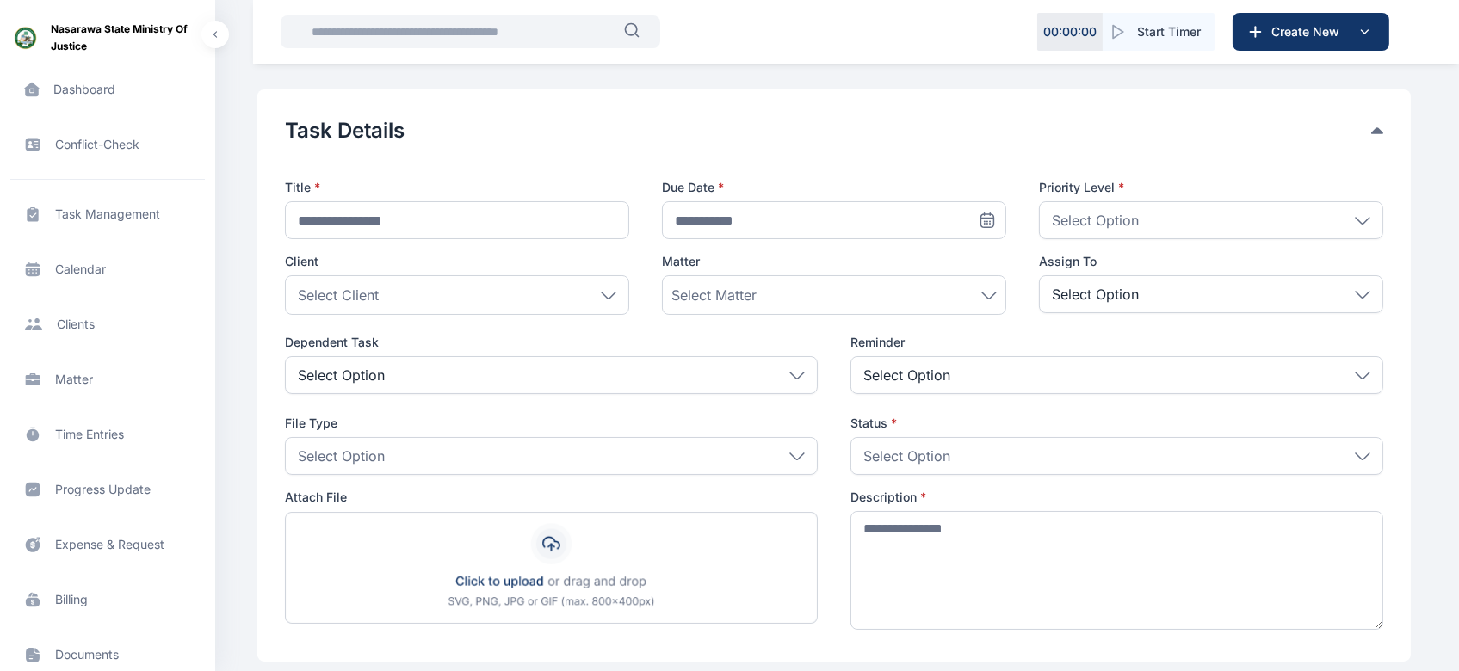
click at [1223, 219] on icon at bounding box center [1361, 221] width 15 height 8
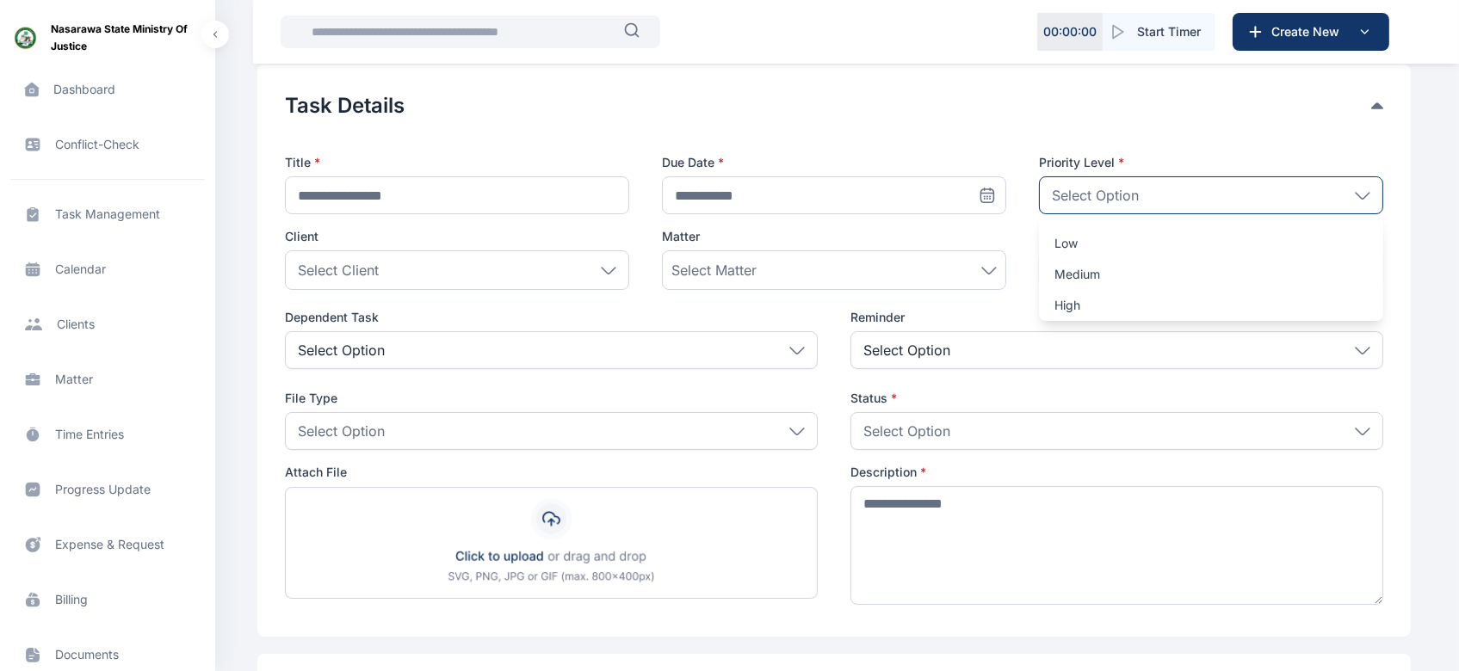
scroll to position [89, 0]
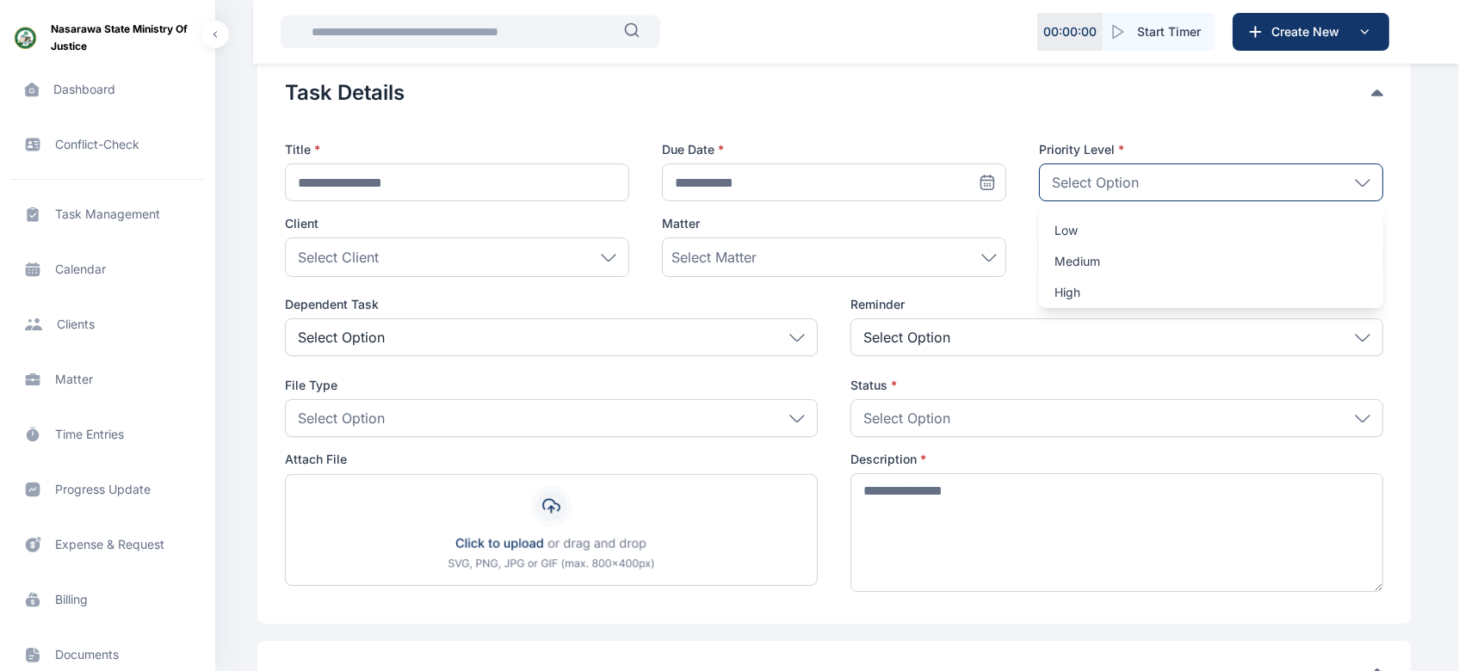
click at [998, 244] on div "Select Matter" at bounding box center [834, 258] width 344 height 40
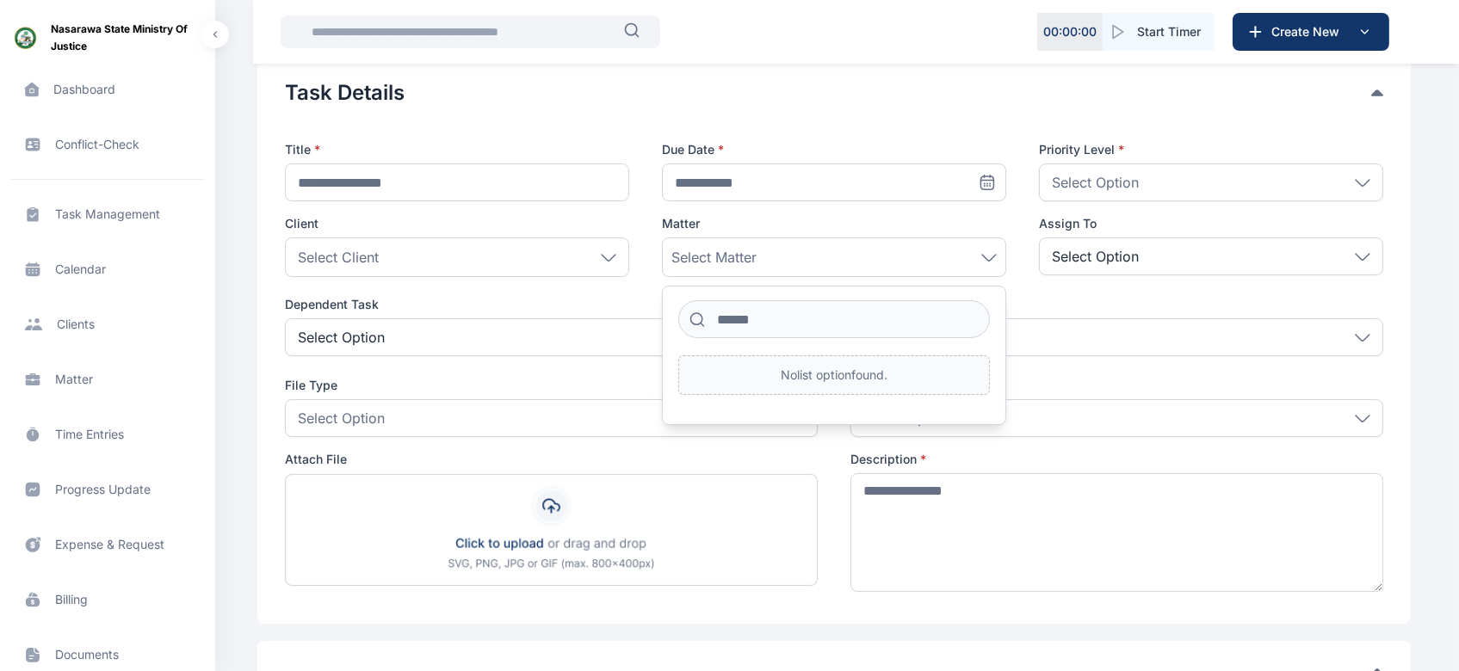
click at [607, 256] on icon at bounding box center [608, 258] width 15 height 8
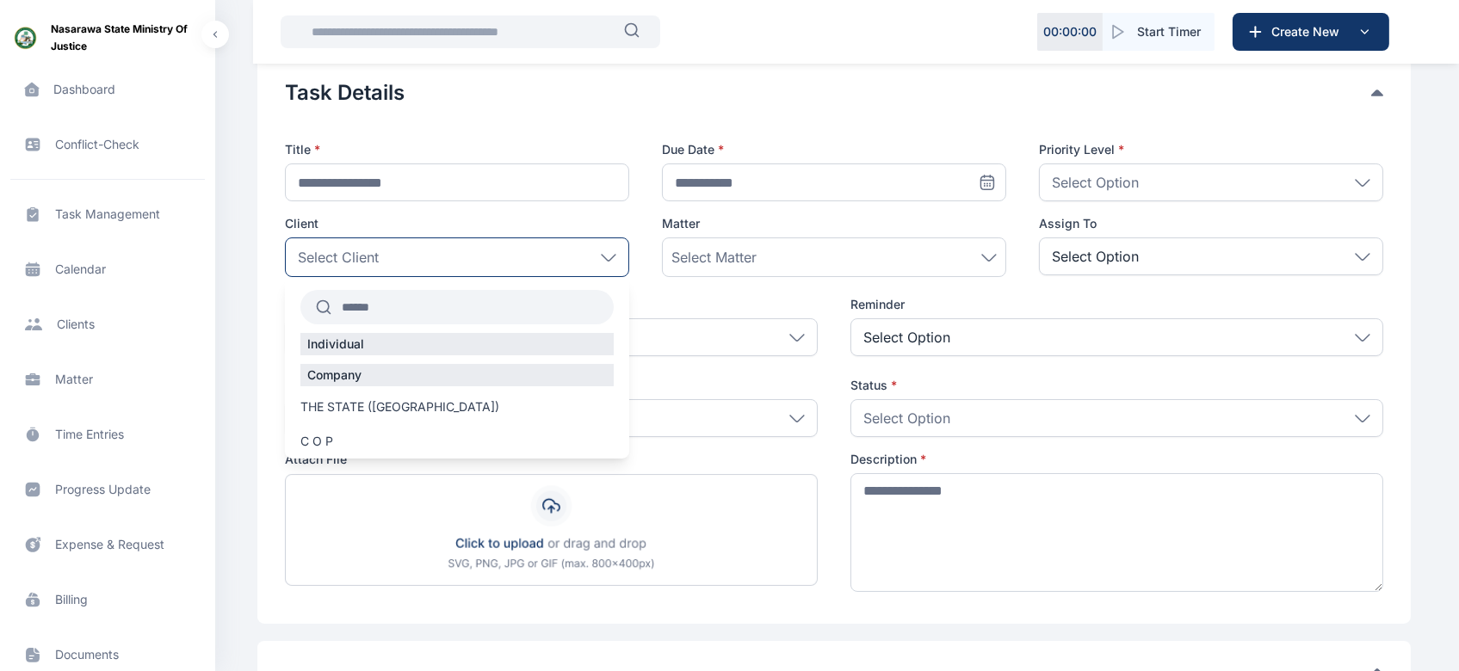
click at [988, 258] on icon at bounding box center [988, 258] width 15 height 8
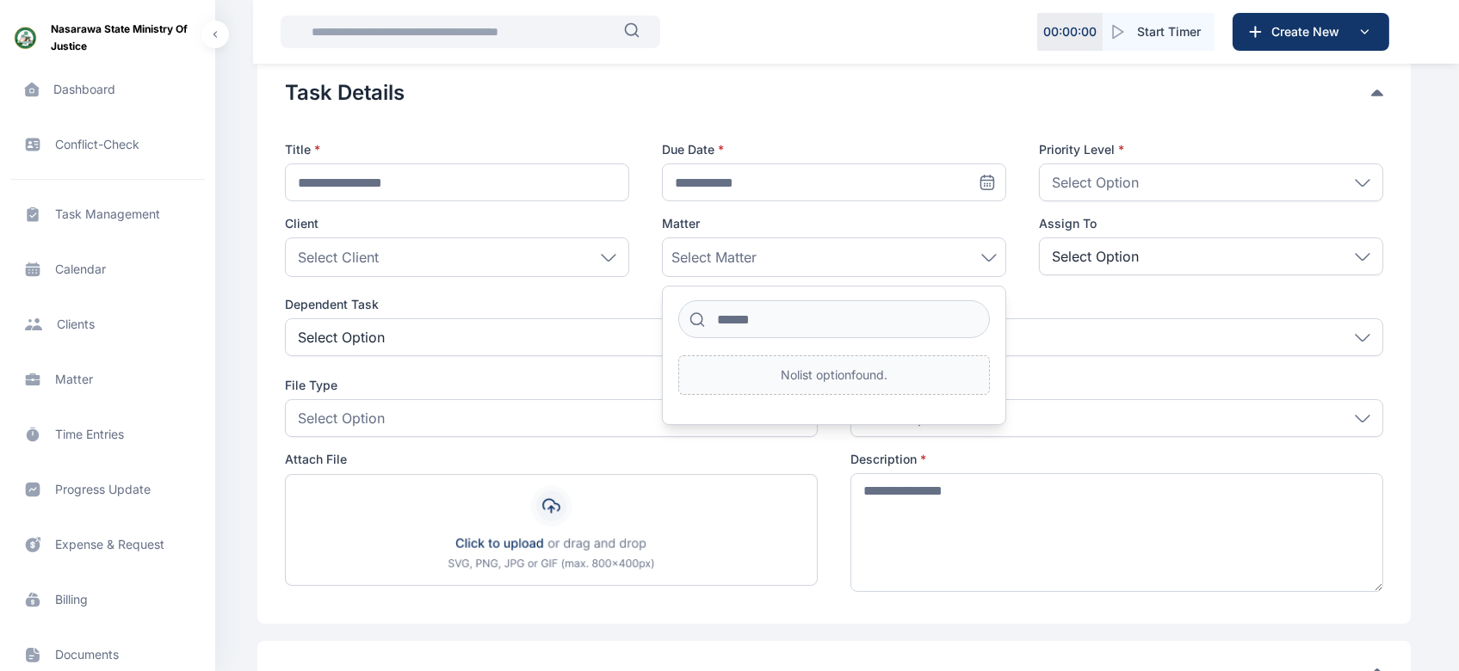
click at [1164, 258] on div "Select Option" at bounding box center [1211, 257] width 344 height 38
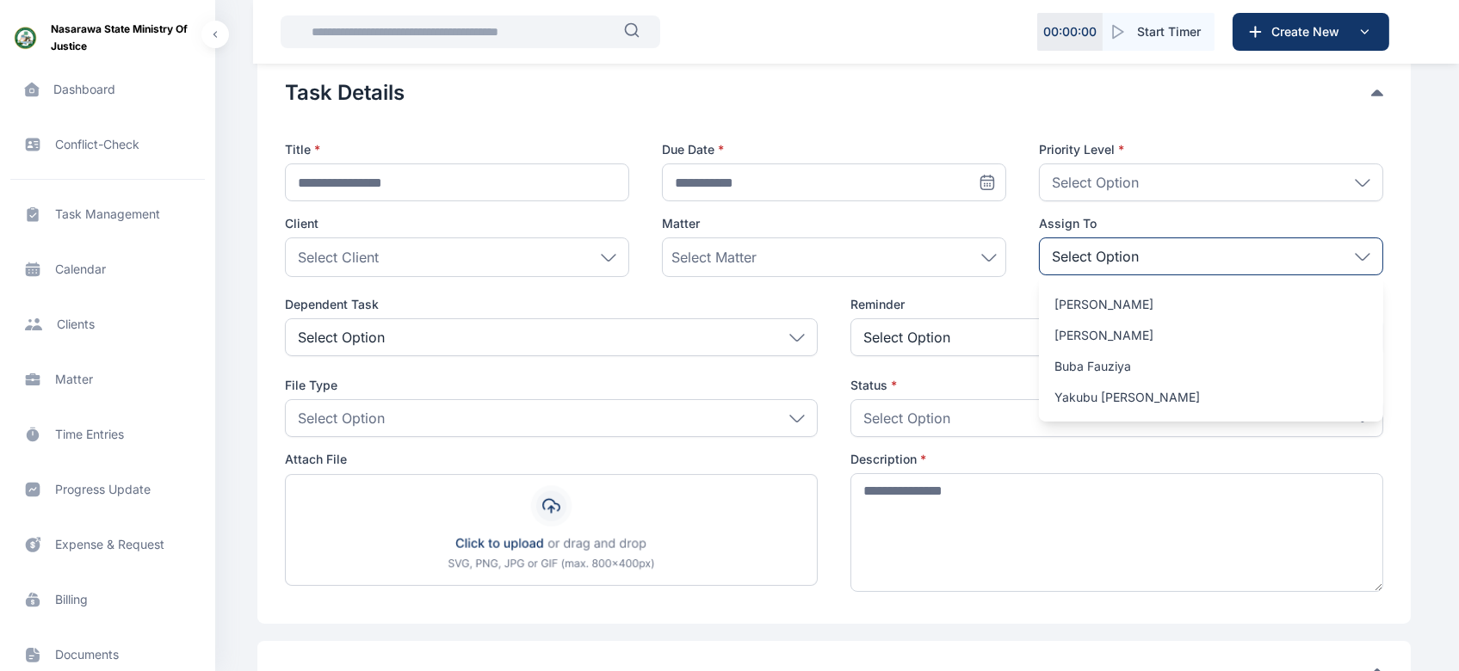
click at [1223, 370] on div "**********" at bounding box center [729, 340] width 1459 height 858
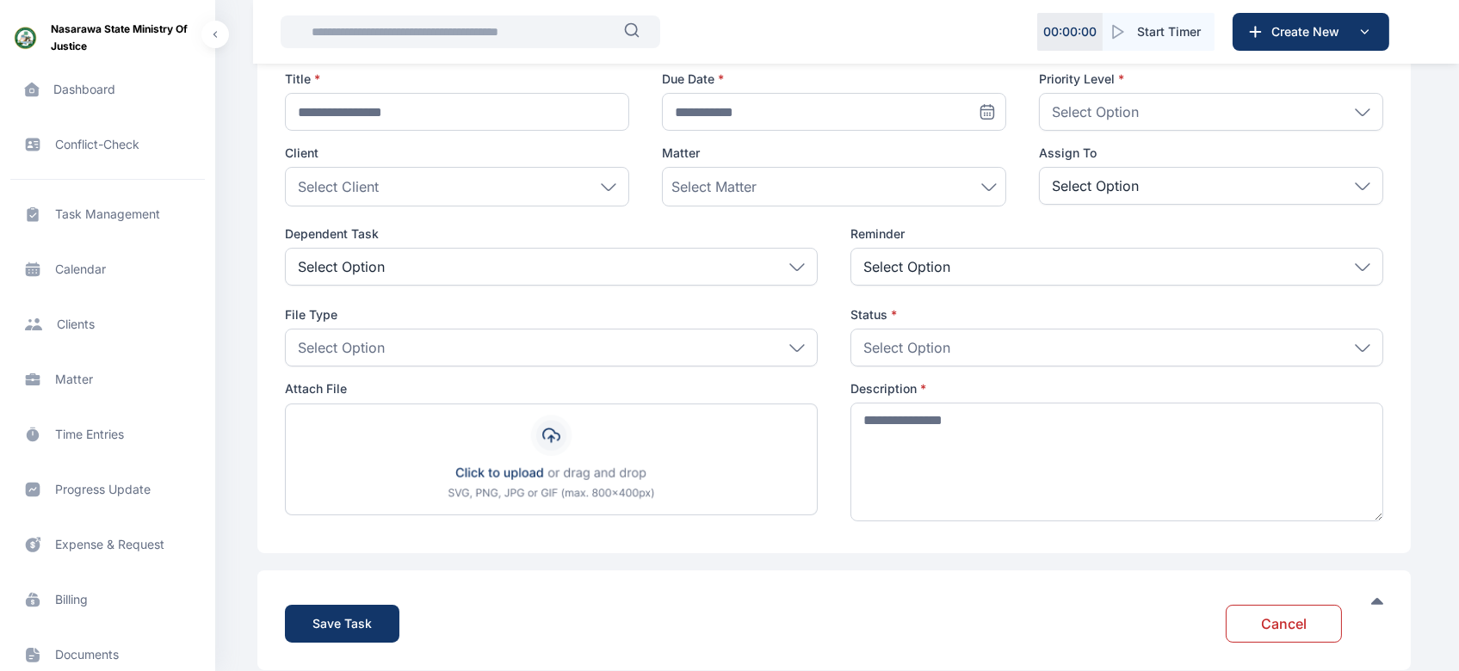
scroll to position [162, 0]
click at [799, 267] on icon at bounding box center [796, 266] width 15 height 8
click at [1048, 278] on div "Select Option" at bounding box center [1116, 265] width 533 height 38
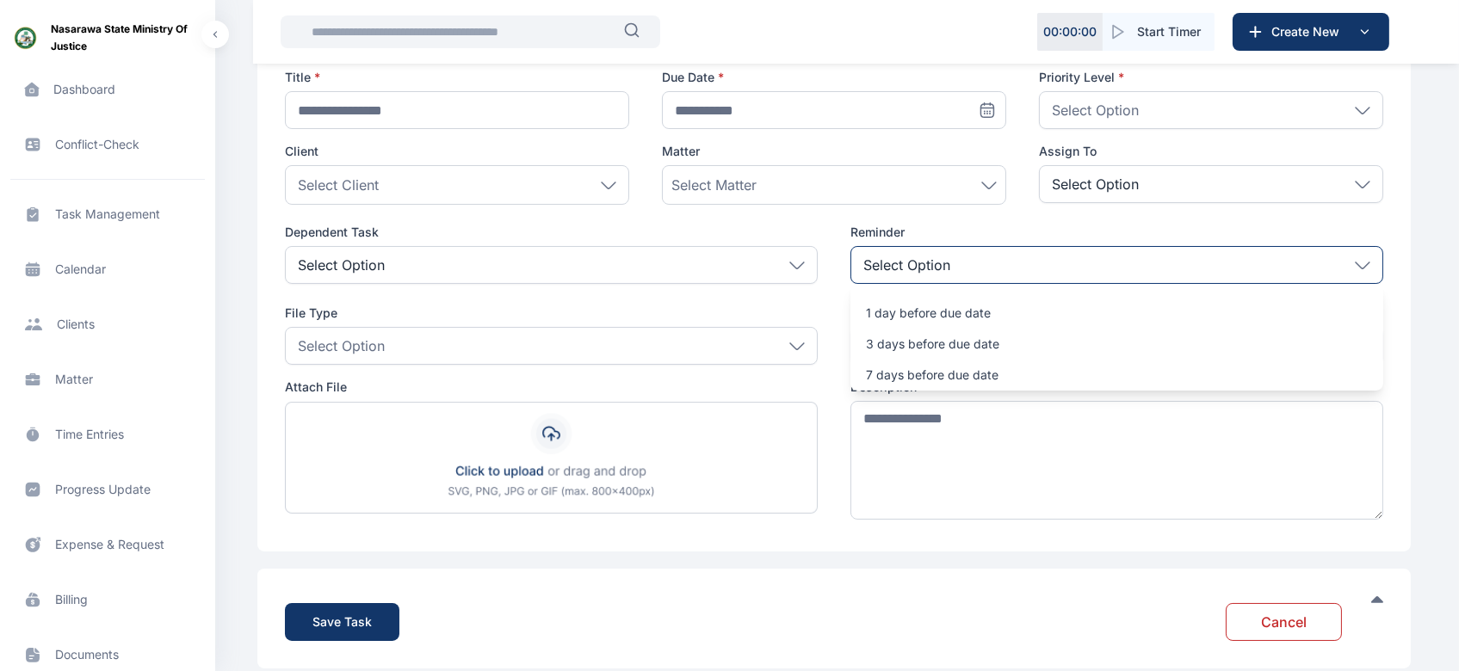
click at [820, 227] on div "Dependent Task Select Option Reminder Select Option 1 day before due date 3 day…" at bounding box center [834, 257] width 1098 height 67
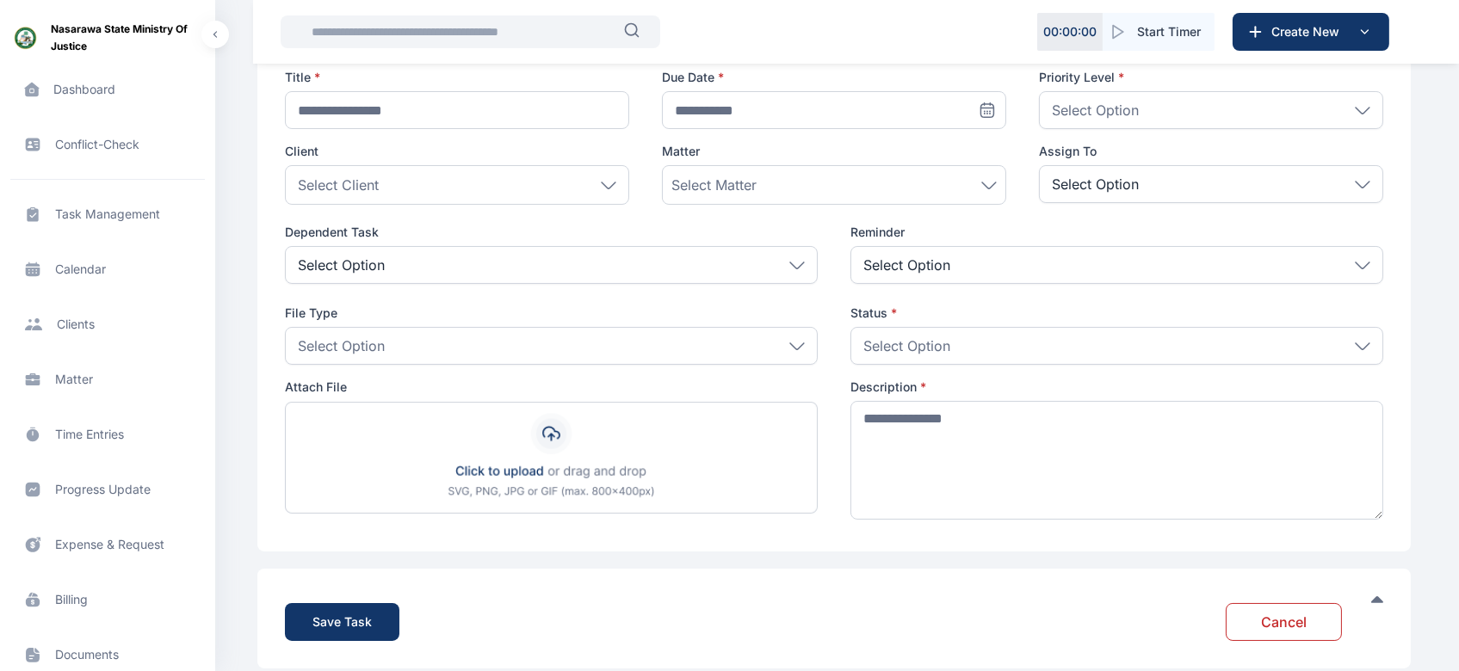
click at [1223, 183] on icon at bounding box center [1361, 185] width 15 height 8
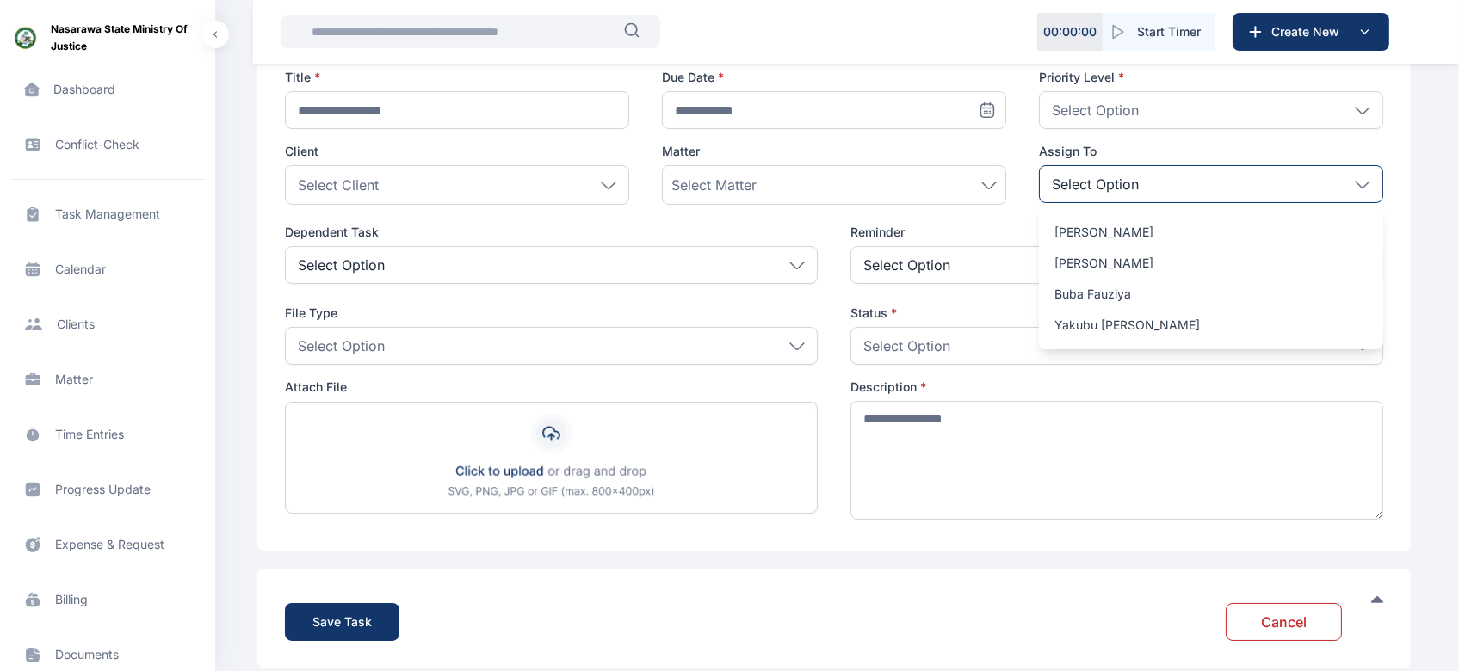
click at [1223, 184] on div "**********" at bounding box center [729, 267] width 1459 height 858
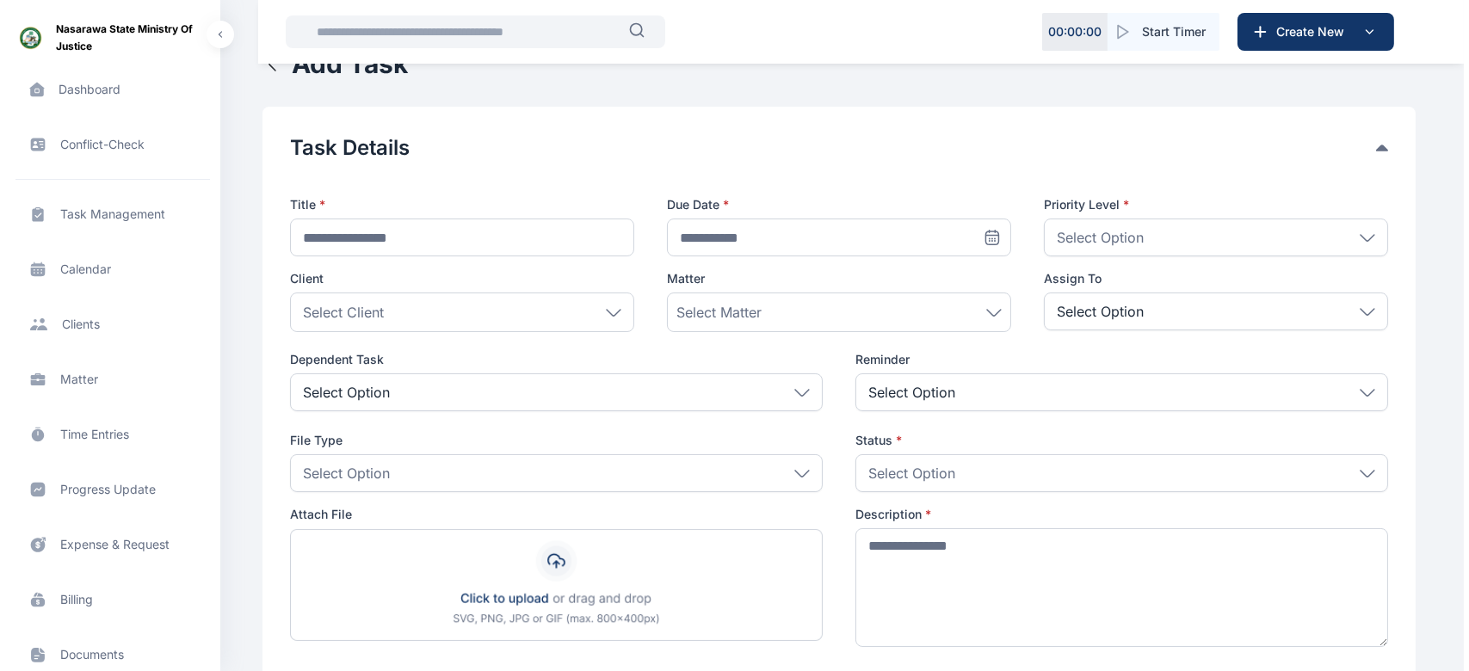
scroll to position [0, 0]
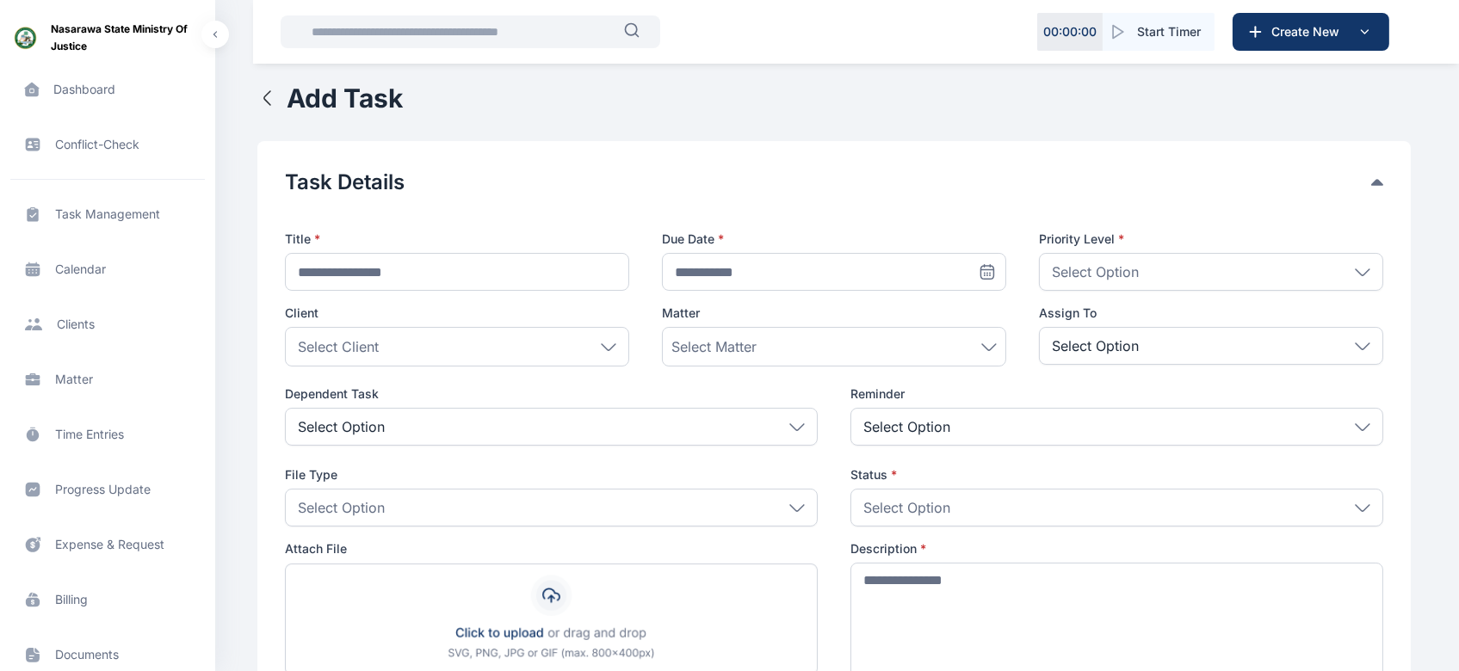
click at [99, 279] on span "Calendar calendar calendar" at bounding box center [107, 269] width 194 height 41
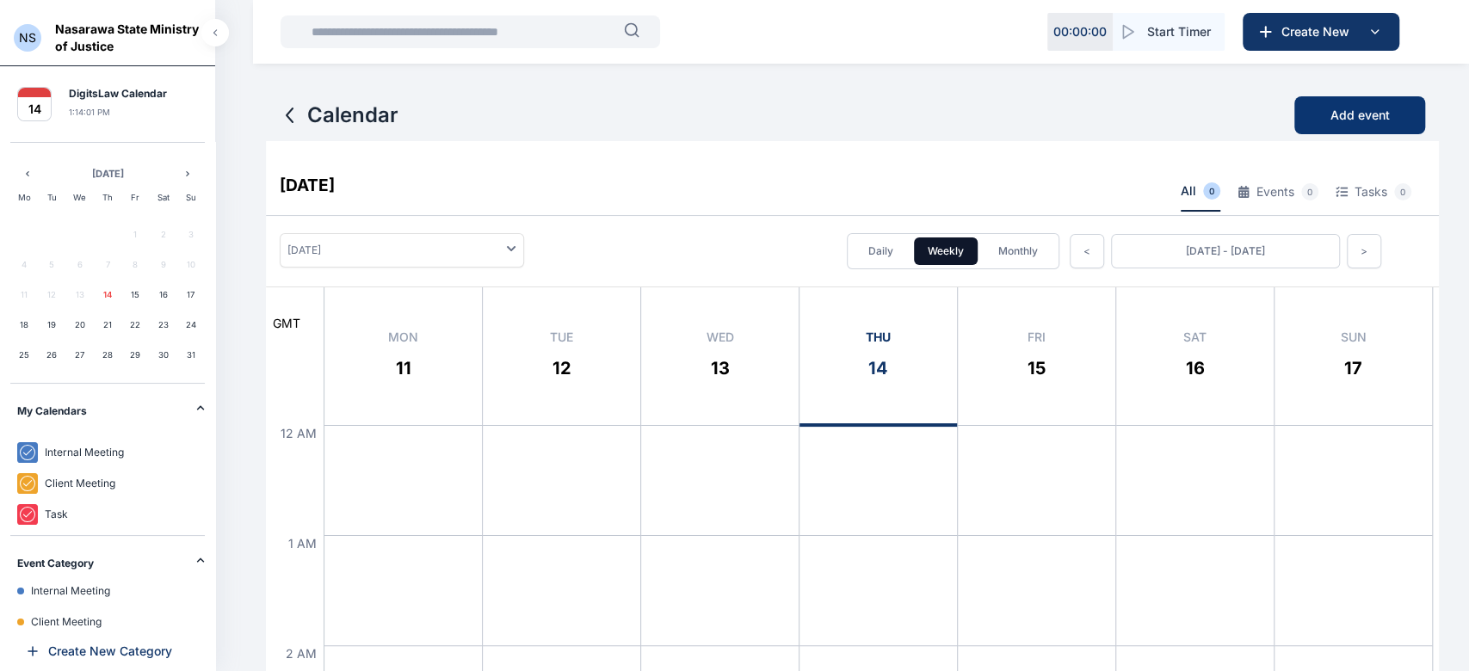
click at [1223, 114] on span "Add event" at bounding box center [1359, 115] width 59 height 17
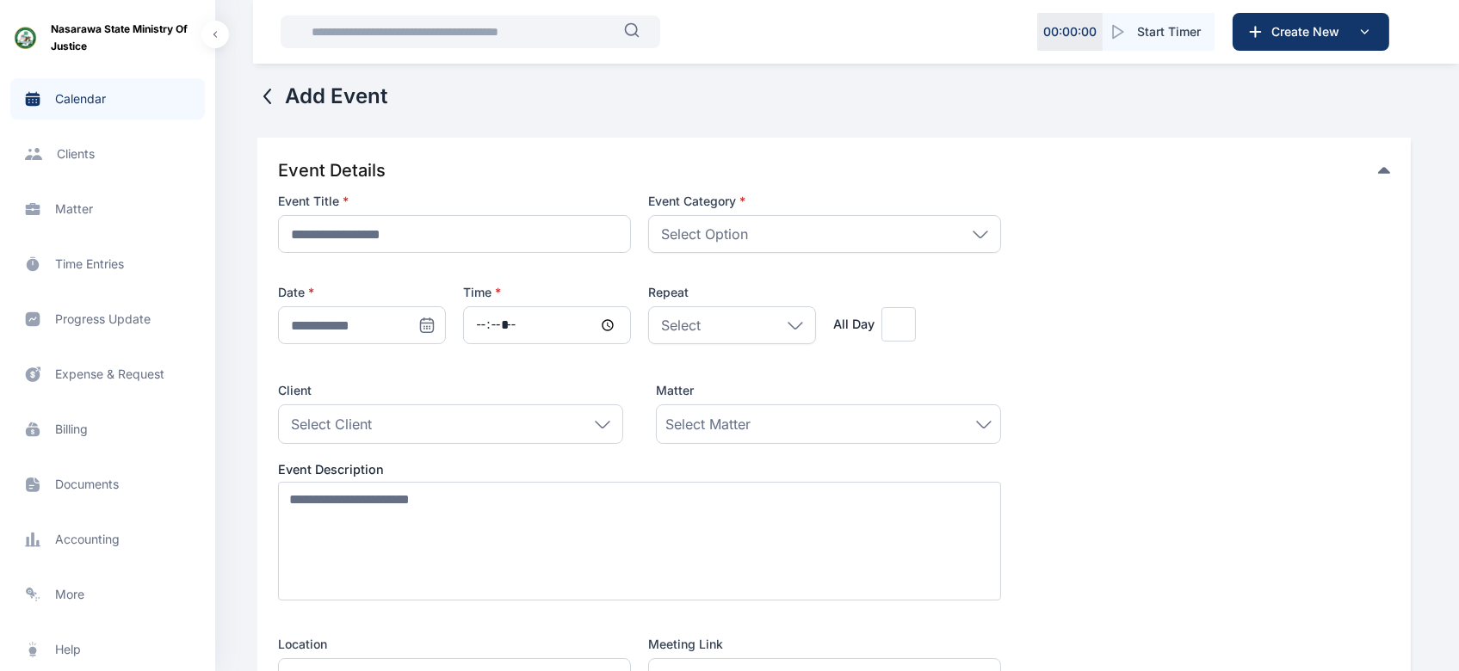
click at [102, 500] on span "Documents documents documents" at bounding box center [107, 484] width 194 height 41
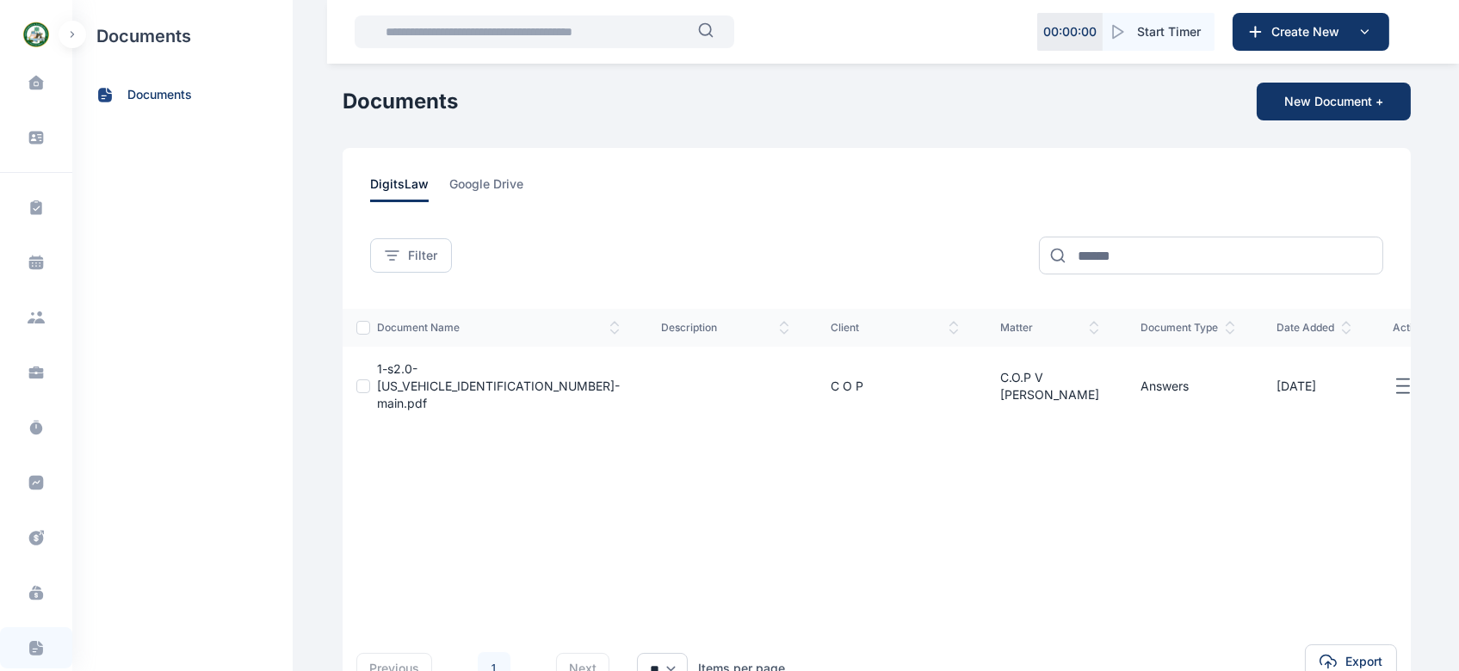
click at [1223, 101] on button "New Document +" at bounding box center [1333, 102] width 154 height 38
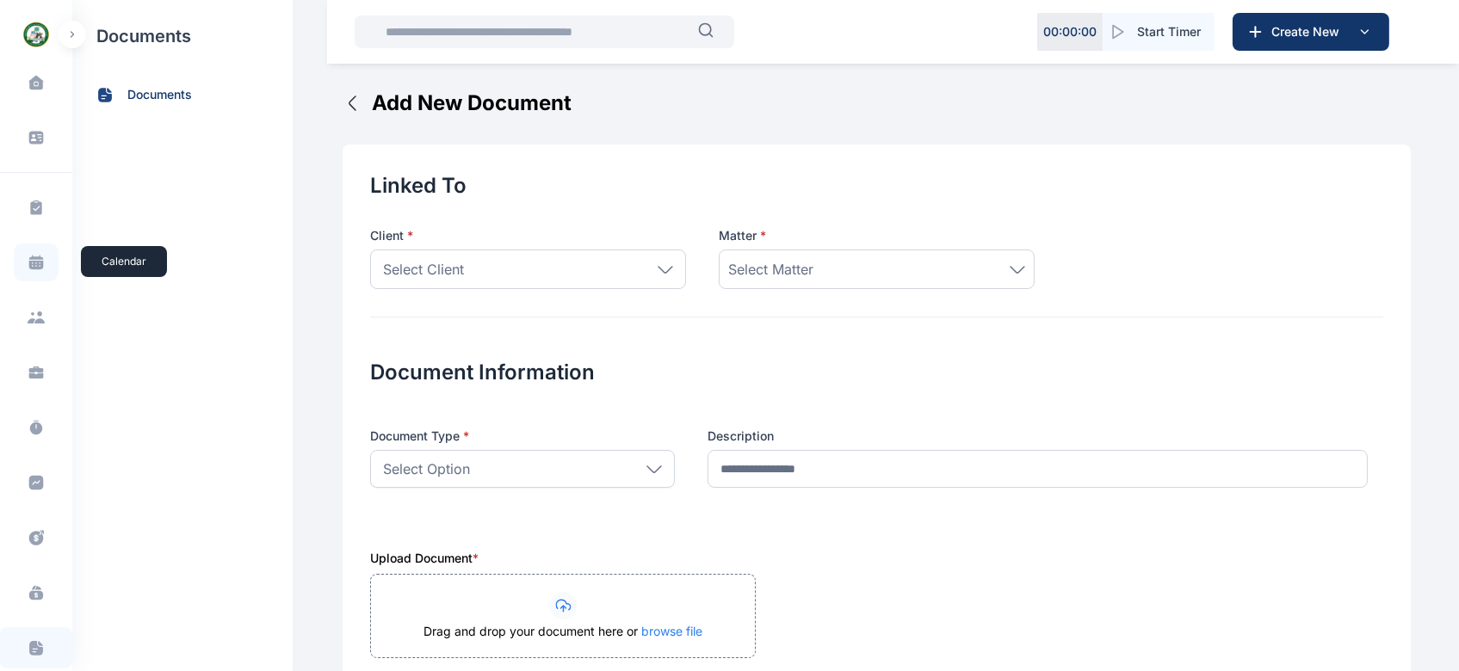
click at [40, 262] on icon at bounding box center [36, 265] width 15 height 9
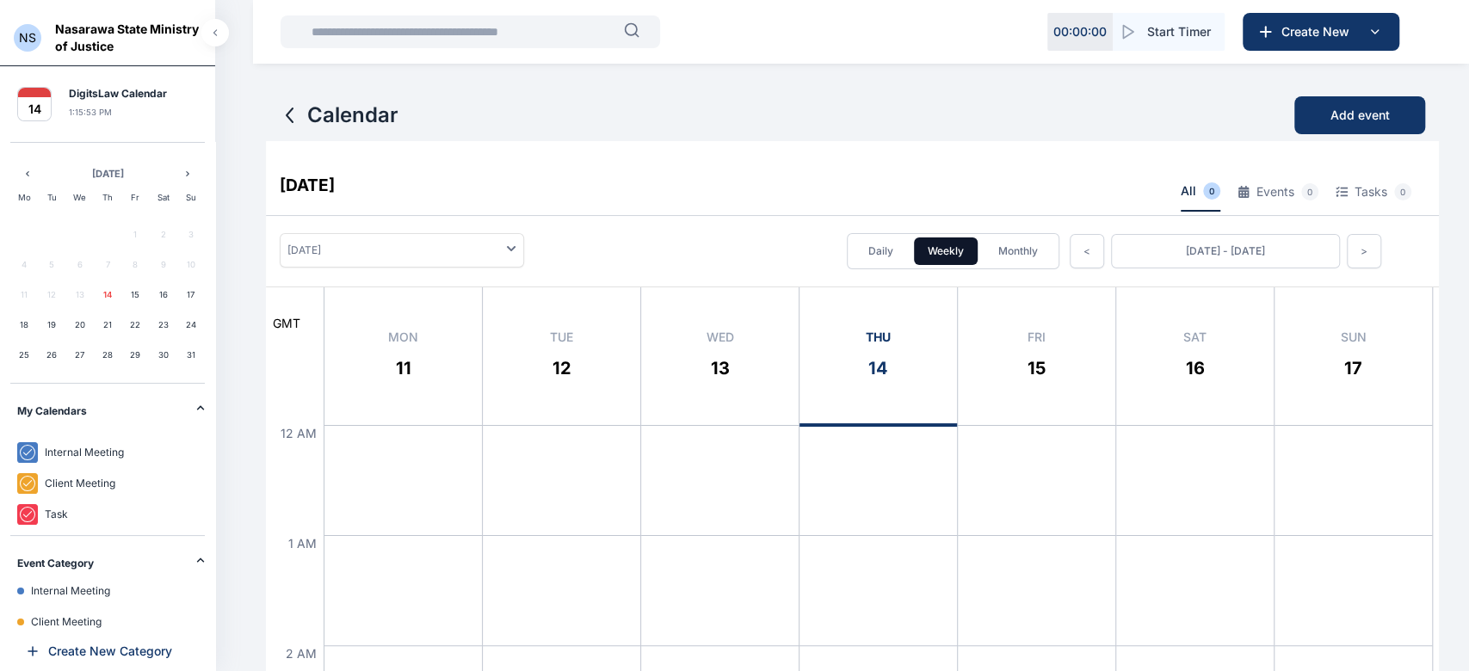
click at [222, 37] on button "button" at bounding box center [215, 33] width 28 height 28
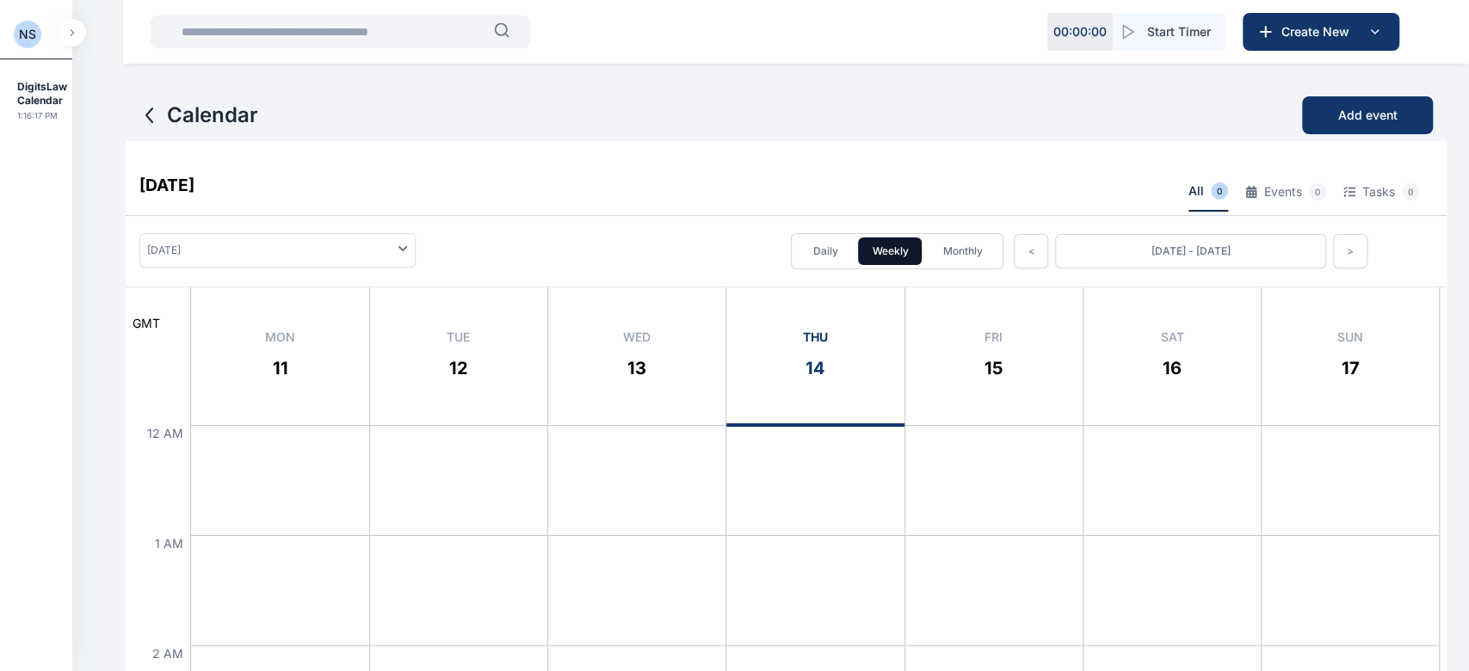
click at [77, 40] on button "button" at bounding box center [73, 33] width 28 height 28
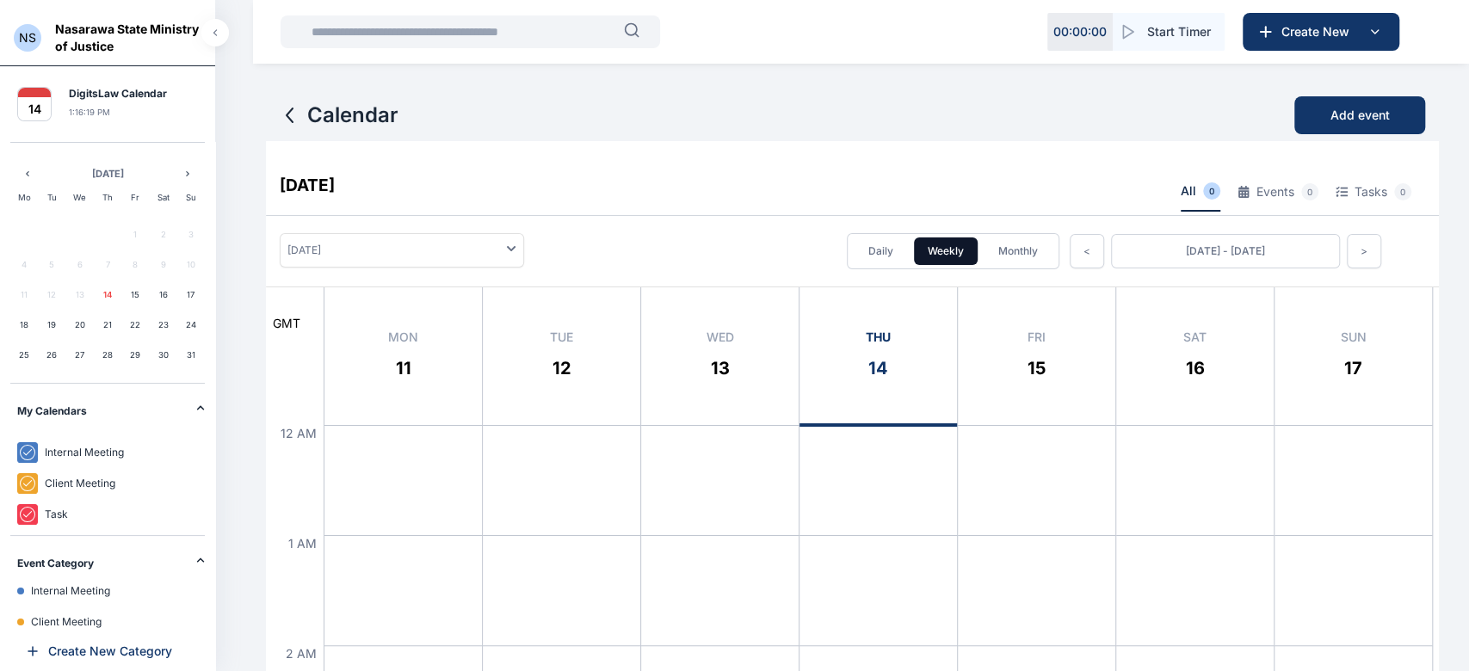
click at [209, 42] on button "button" at bounding box center [215, 33] width 28 height 28
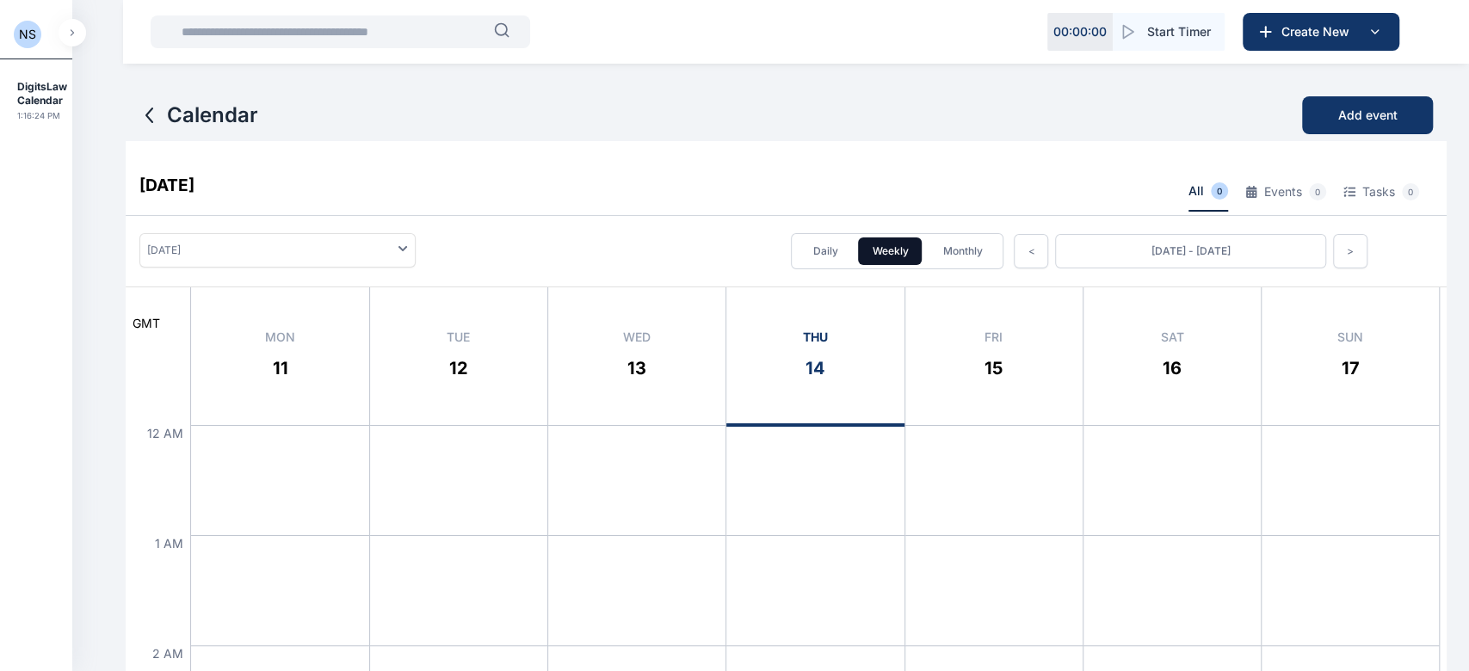
click at [71, 31] on icon "button" at bounding box center [72, 32] width 5 height 7
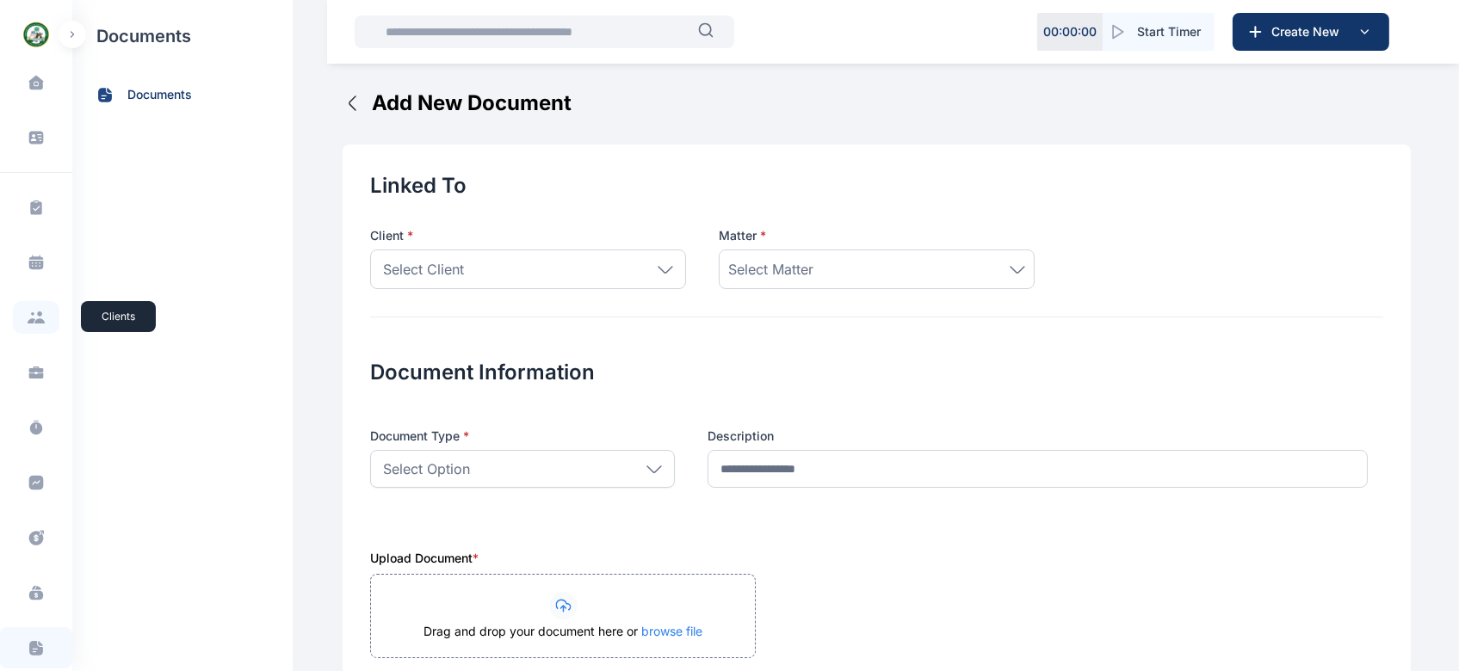
click at [30, 320] on icon at bounding box center [32, 320] width 8 height 5
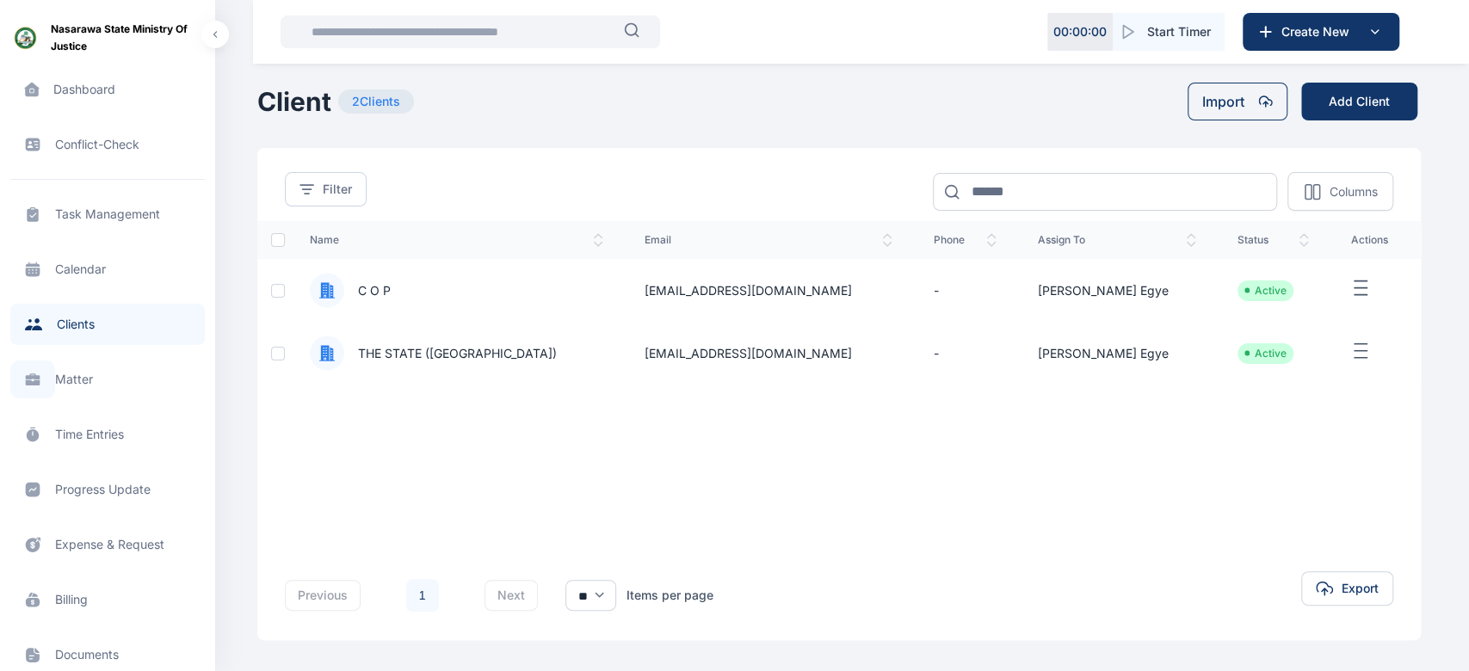
click at [51, 367] on span at bounding box center [32, 380] width 45 height 38
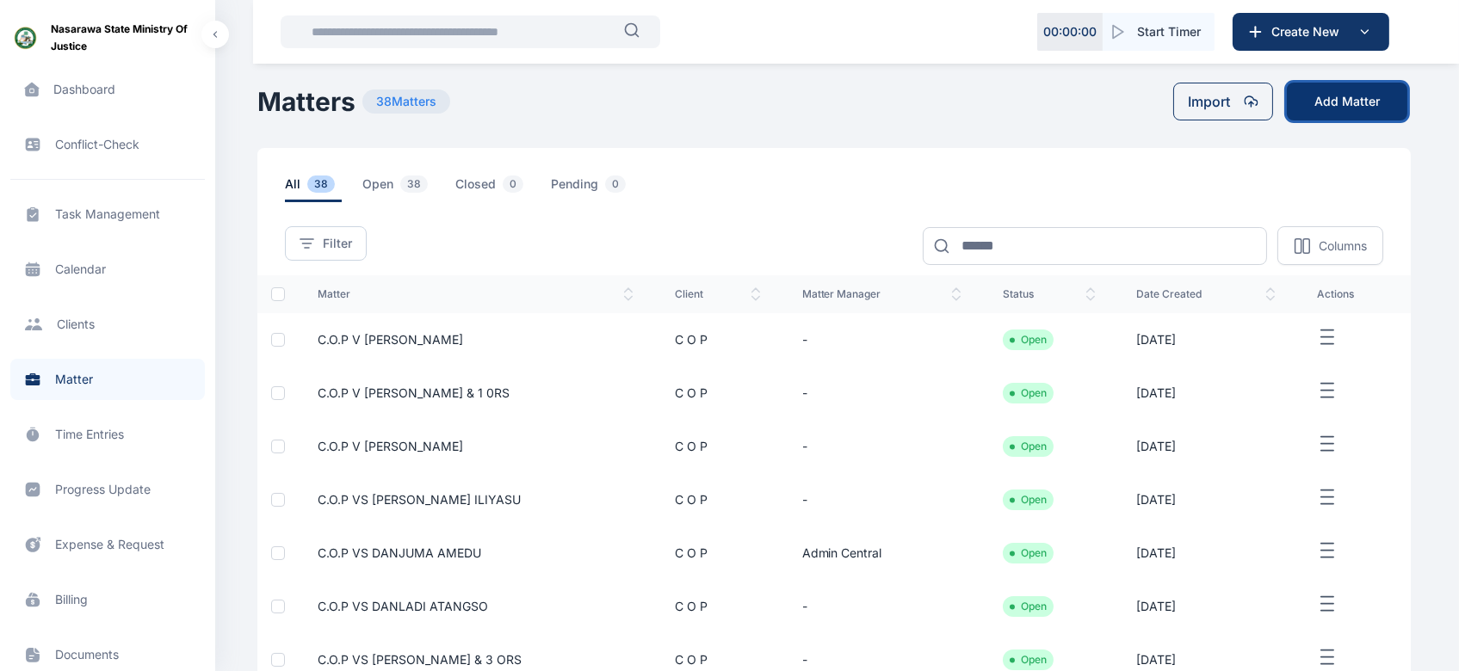
click at [1223, 105] on button "Add Matter" at bounding box center [1346, 102] width 120 height 38
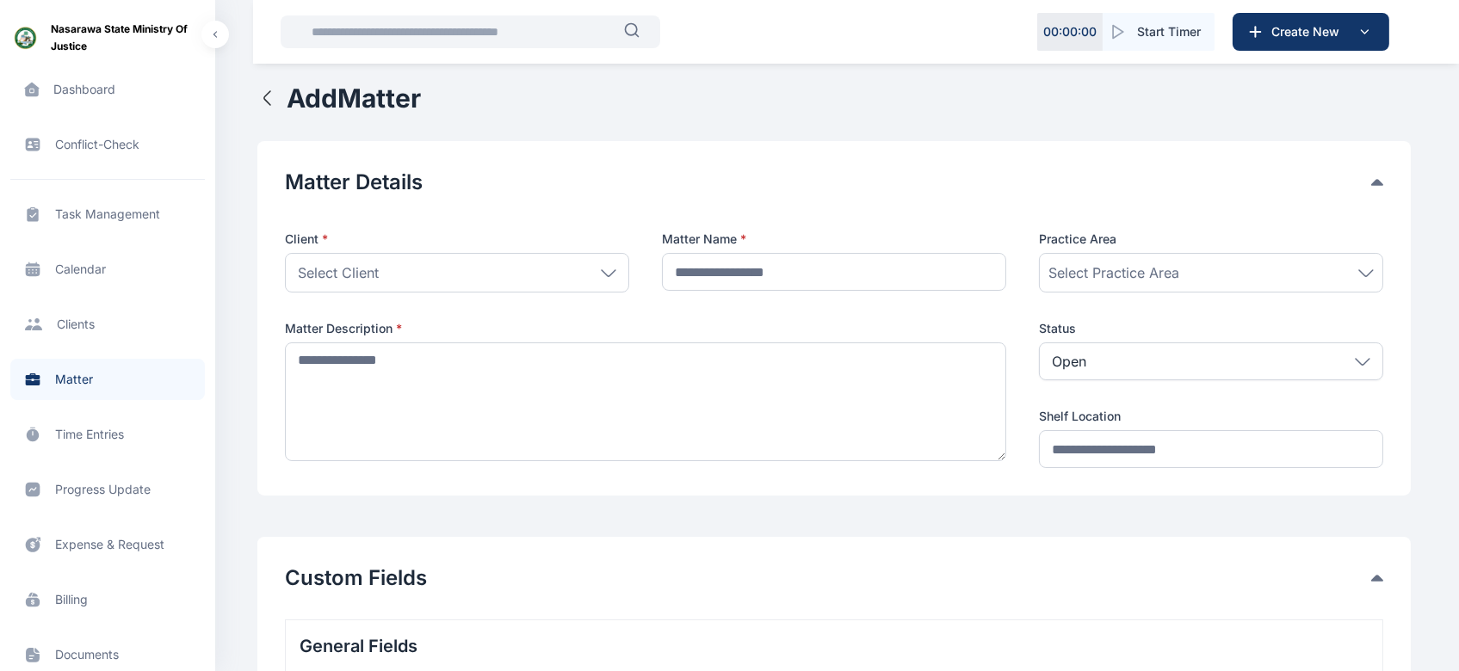
click at [427, 282] on div "Select Client" at bounding box center [457, 273] width 344 height 40
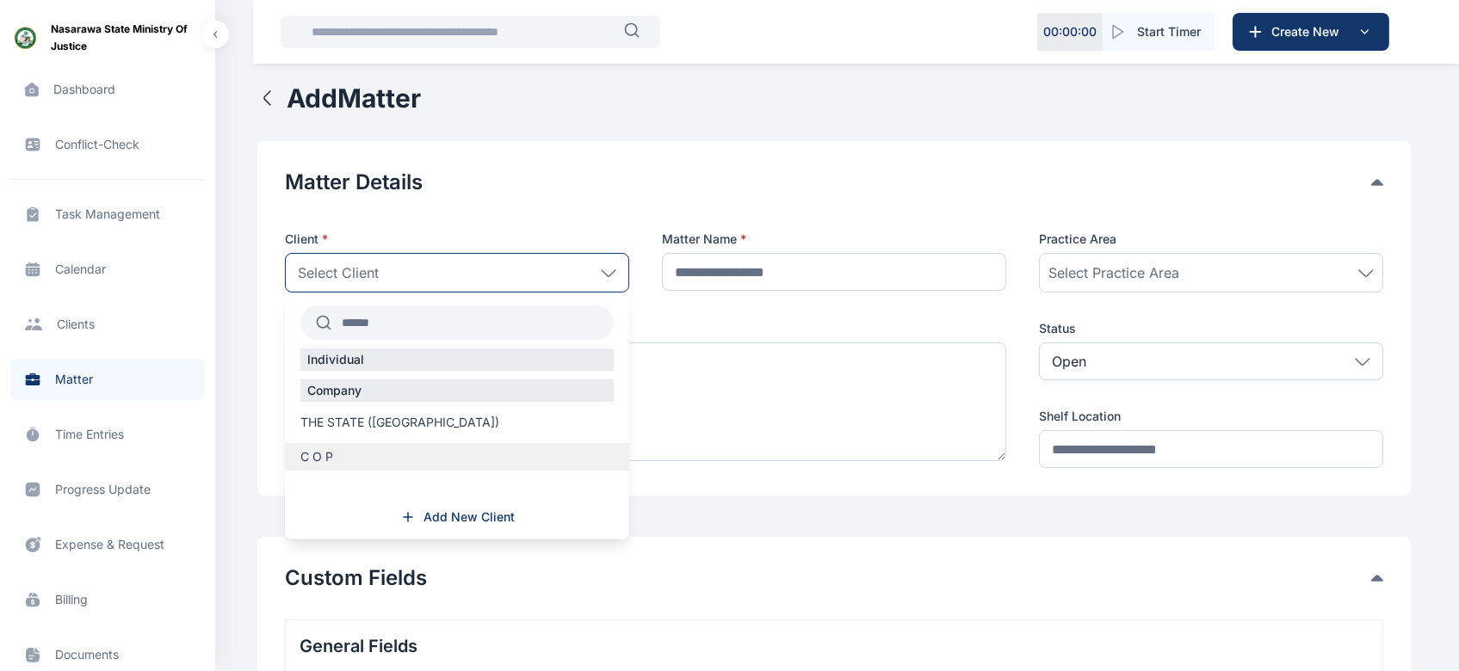
click at [399, 463] on label "C O P" at bounding box center [457, 456] width 344 height 17
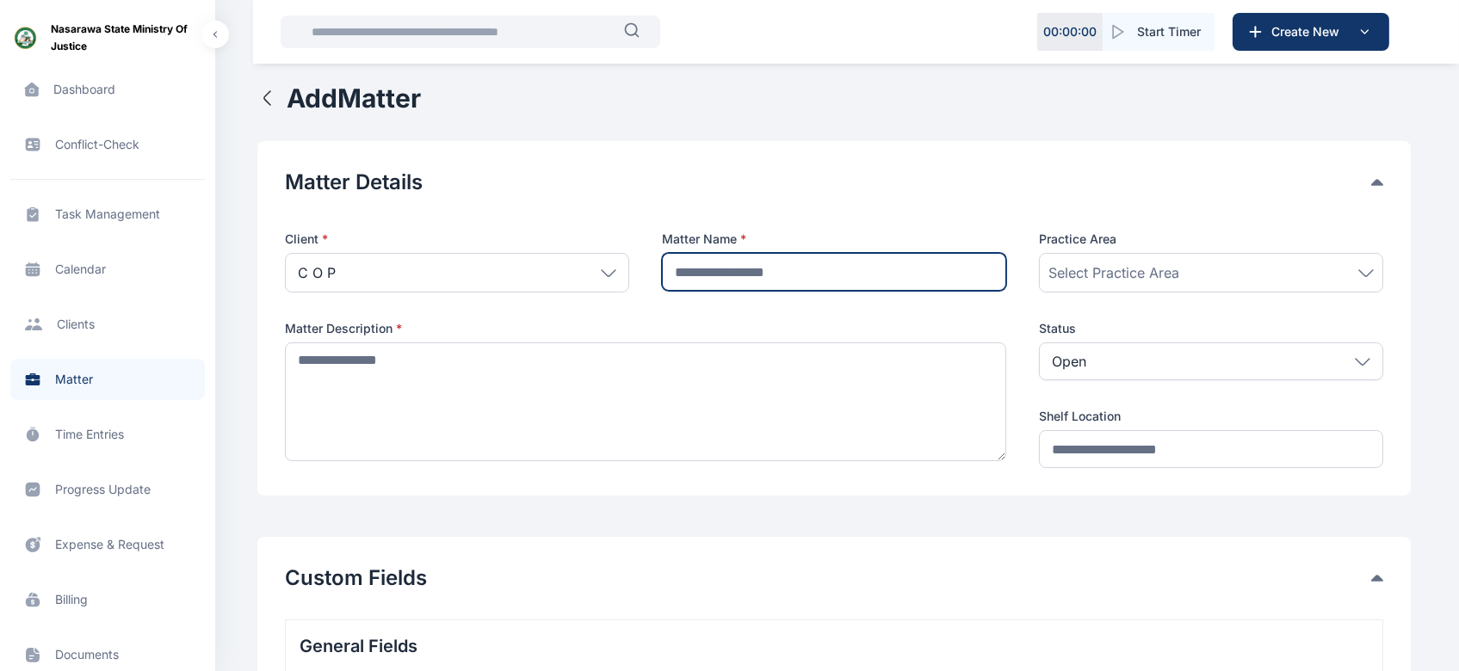
click at [885, 278] on input "text" at bounding box center [834, 272] width 344 height 38
type input "******"
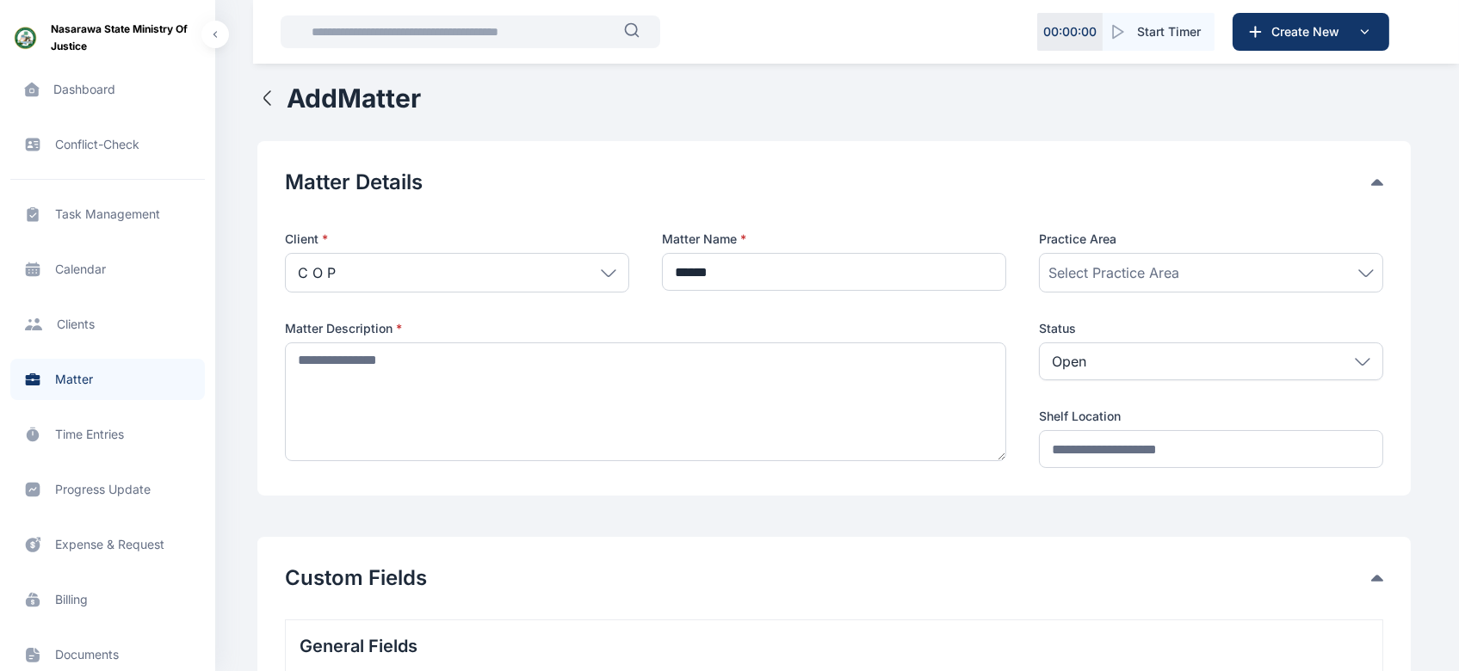
click at [1223, 263] on div "Select Practice Area" at bounding box center [1210, 272] width 325 height 21
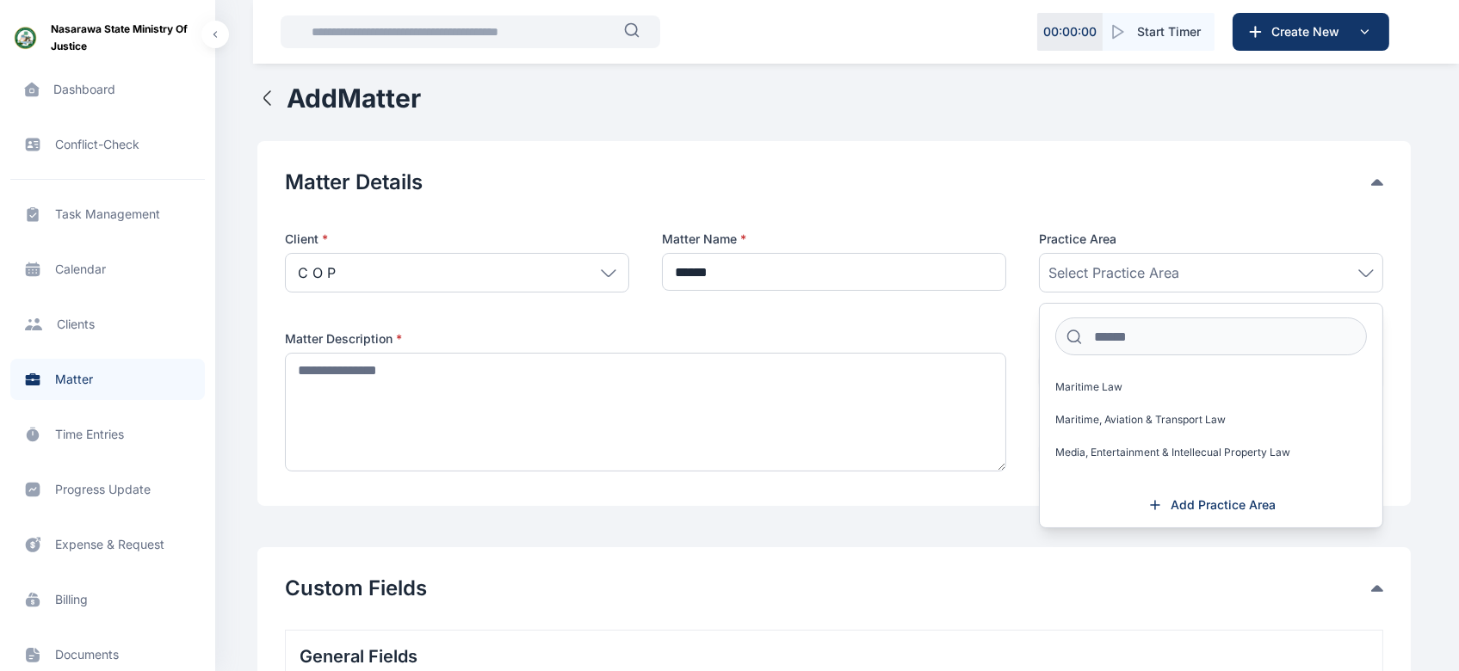
scroll to position [1075, 0]
click at [1161, 505] on icon at bounding box center [1154, 505] width 17 height 17
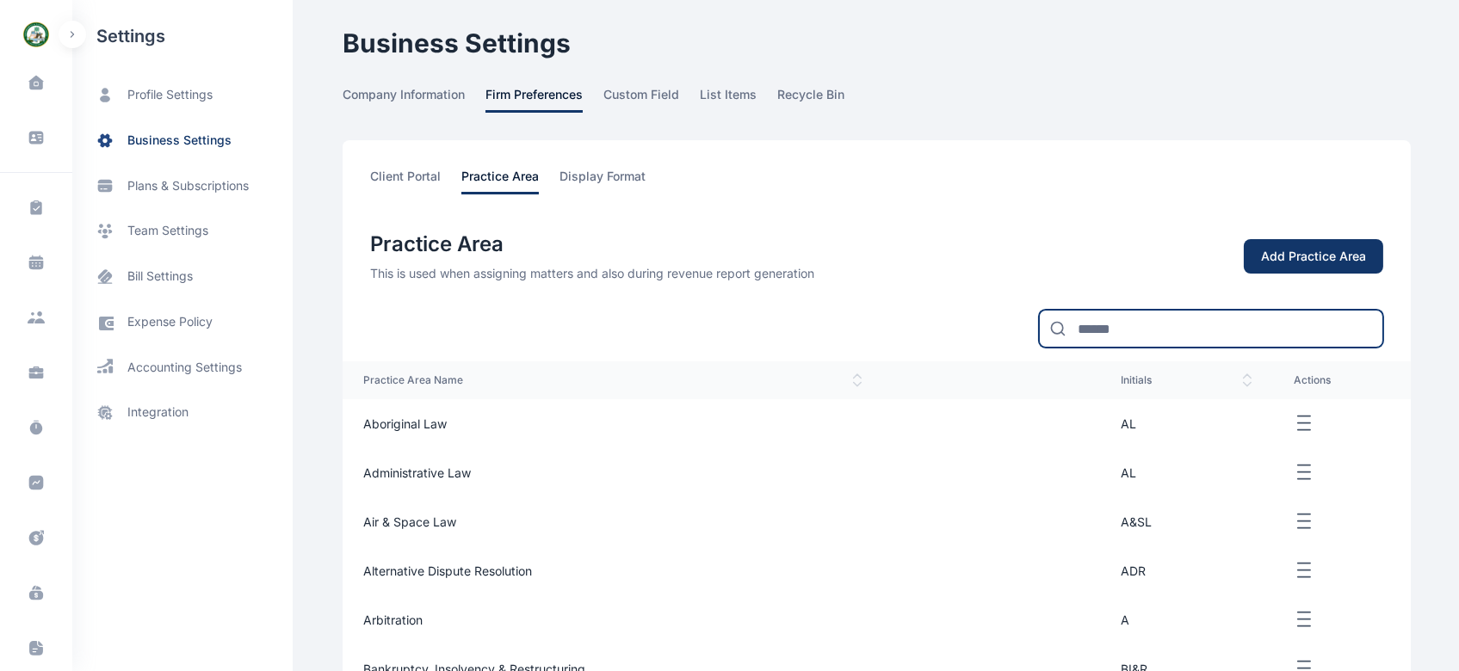
click at [1087, 339] on input at bounding box center [1211, 329] width 344 height 38
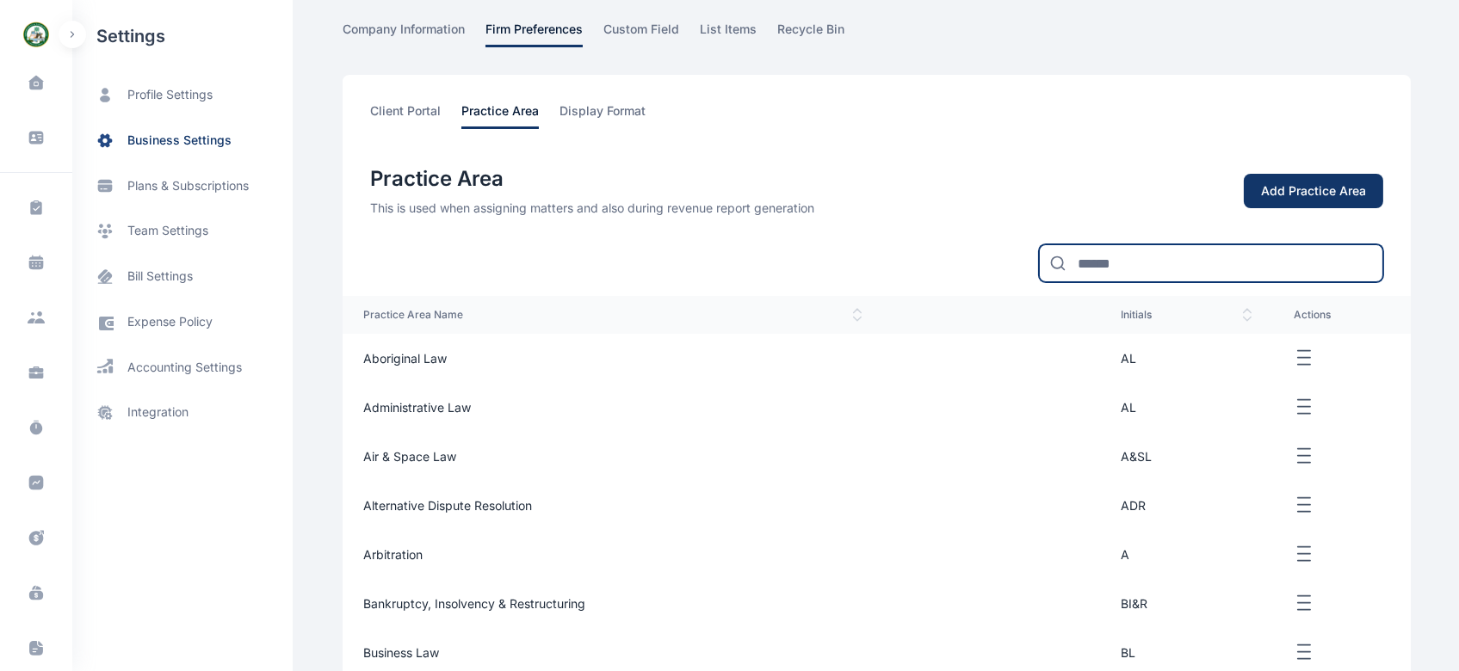
scroll to position [55, 0]
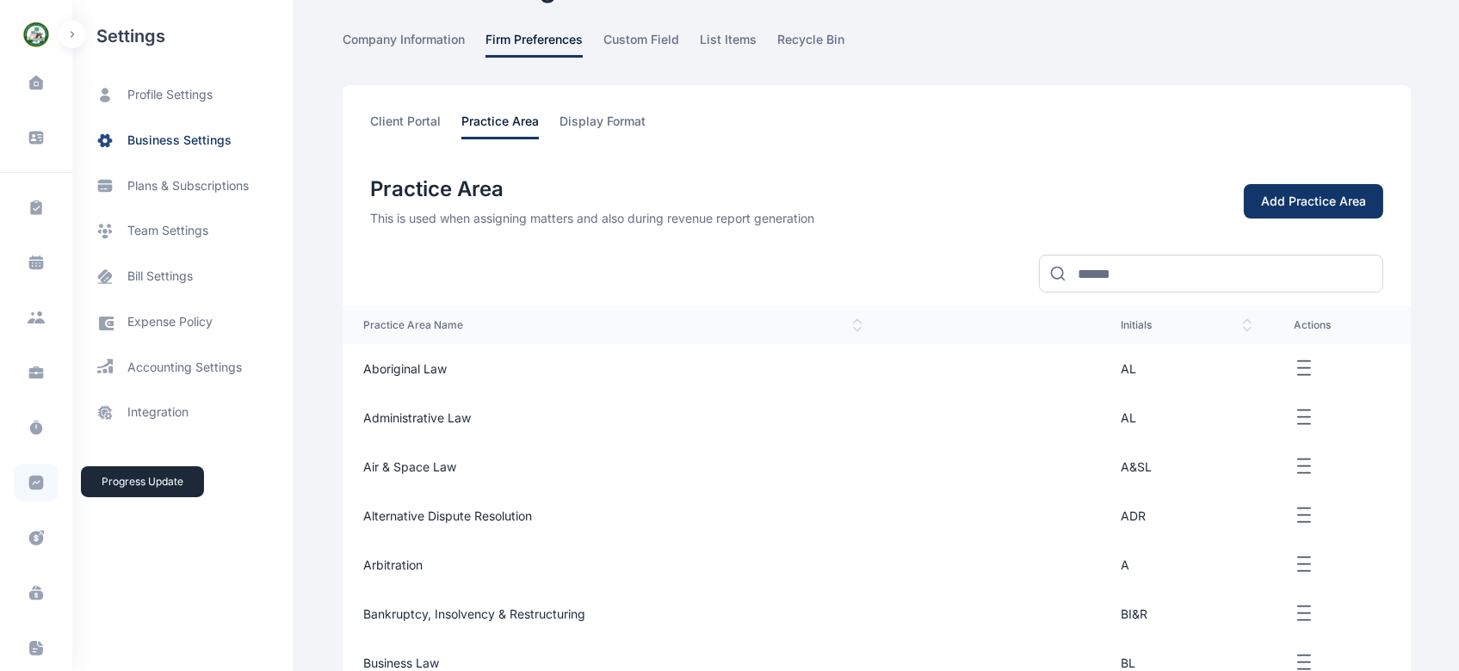
click at [32, 491] on icon at bounding box center [36, 482] width 17 height 17
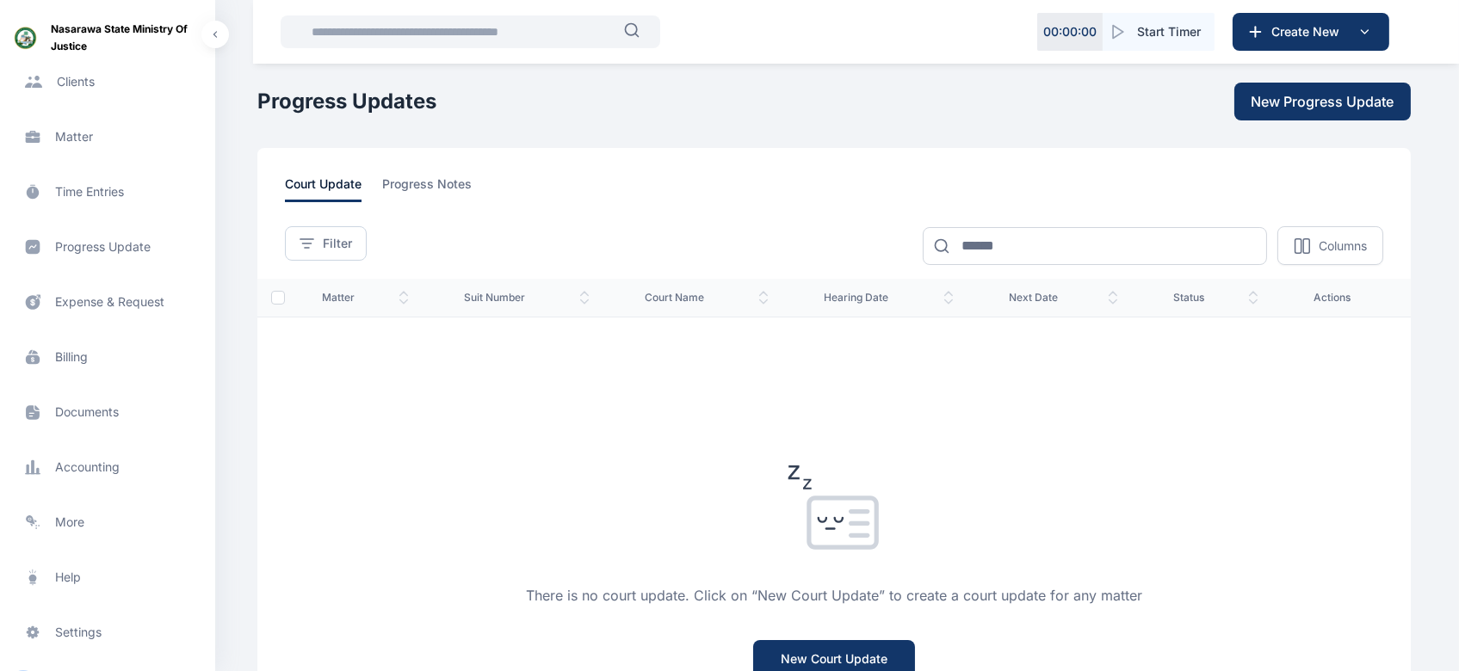
scroll to position [246, 0]
click at [96, 558] on span "Settings settings settings" at bounding box center [107, 628] width 194 height 41
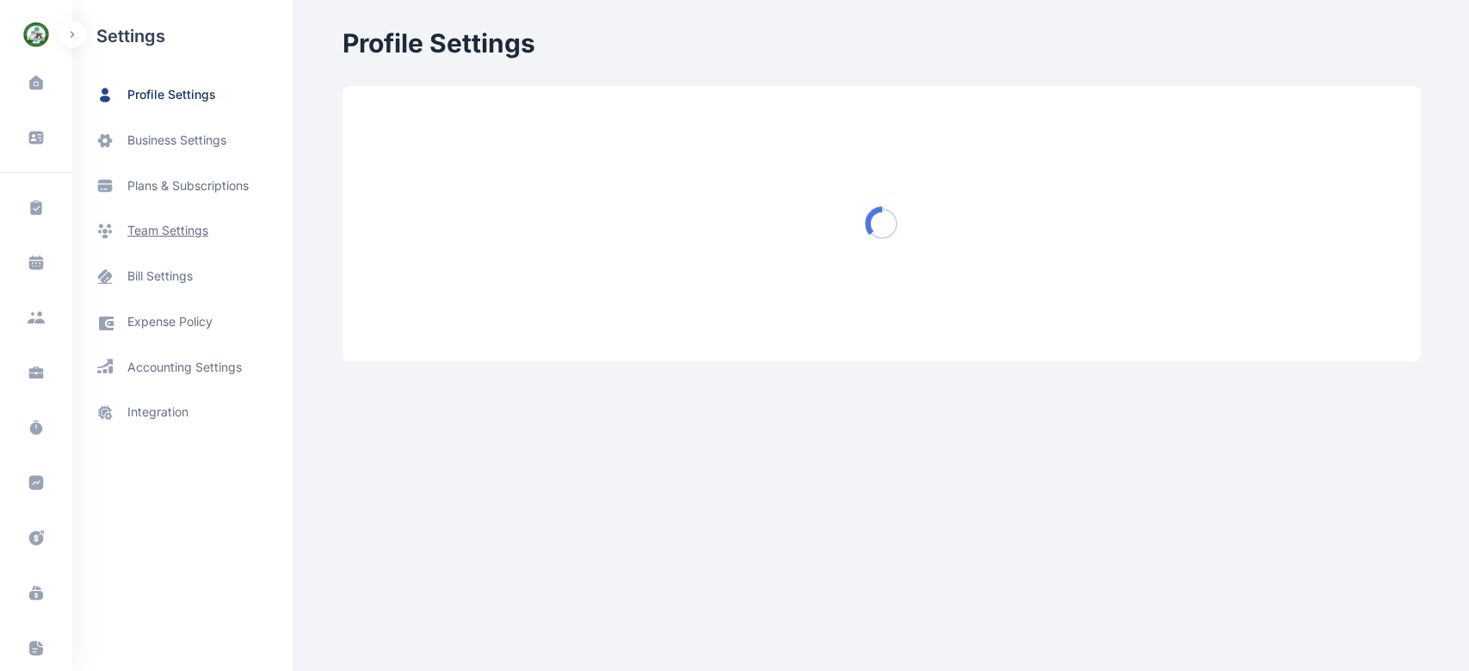
click at [132, 224] on span "team settings" at bounding box center [167, 231] width 81 height 18
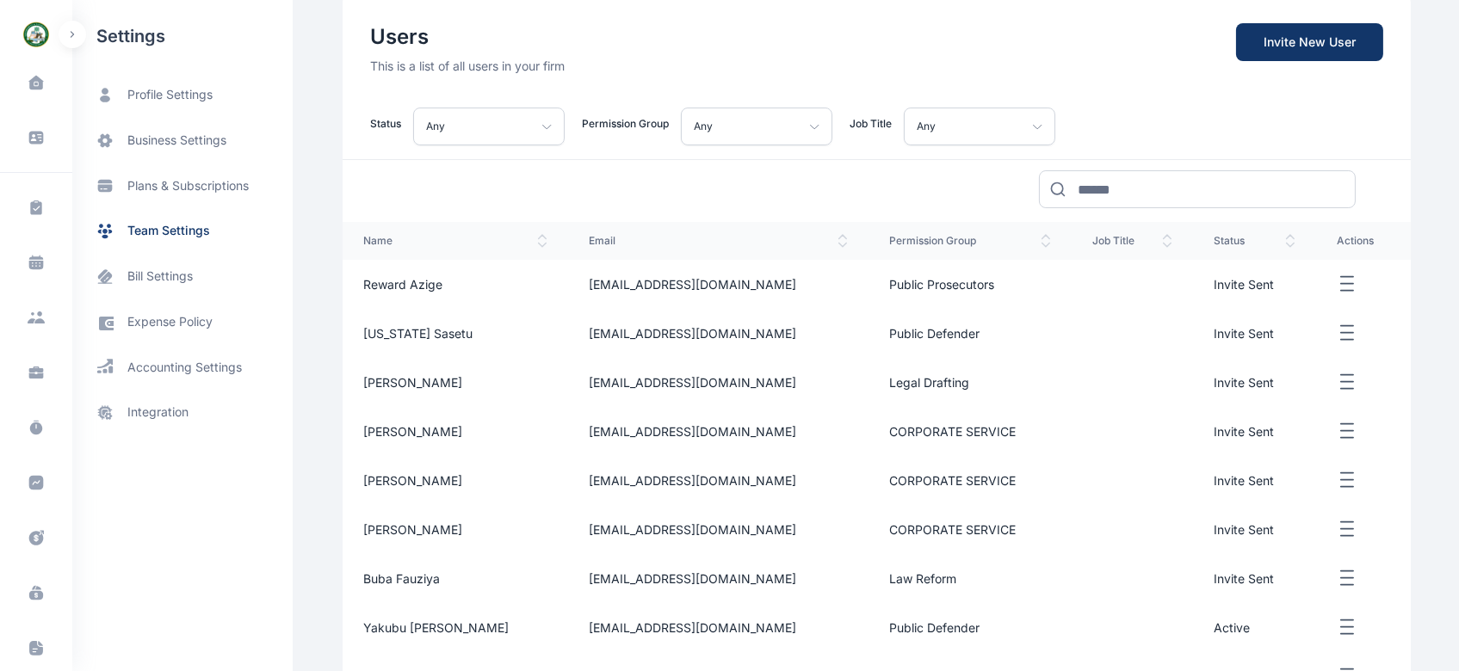
scroll to position [145, 0]
click at [1143, 464] on td at bounding box center [1131, 480] width 121 height 49
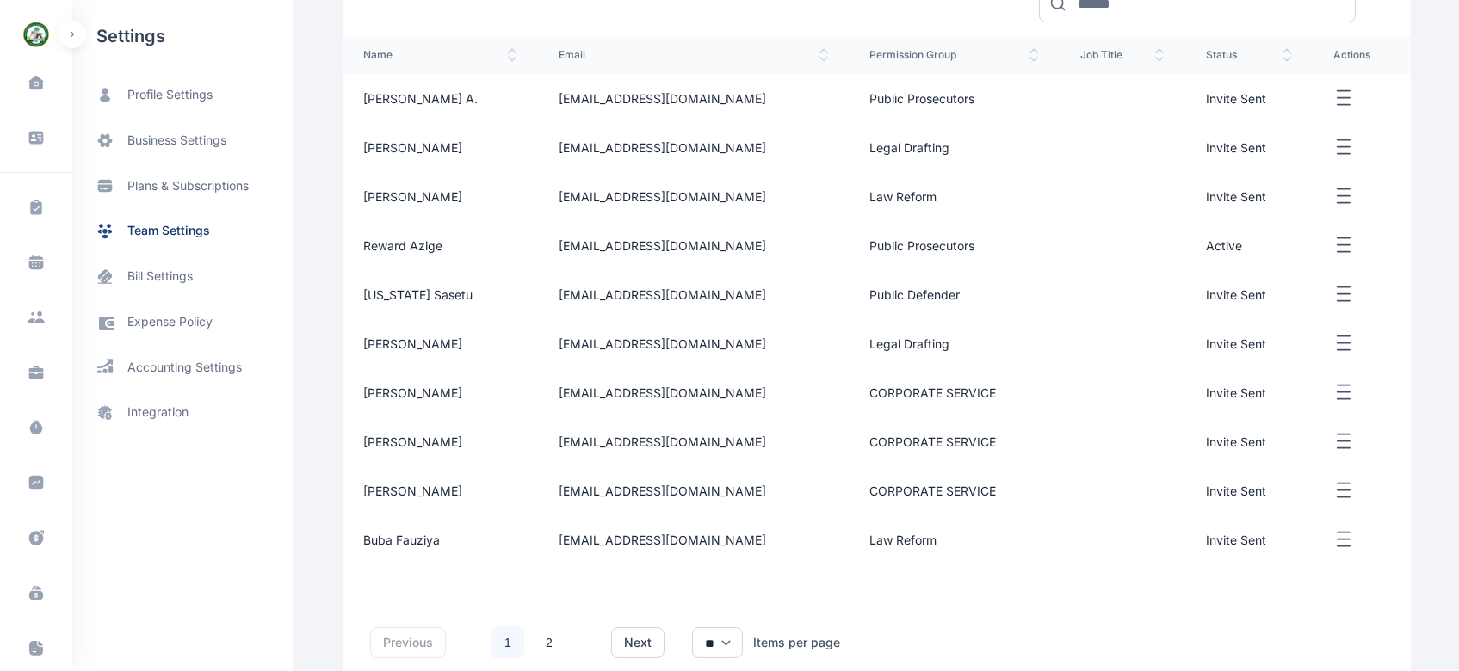
scroll to position [412, 0]
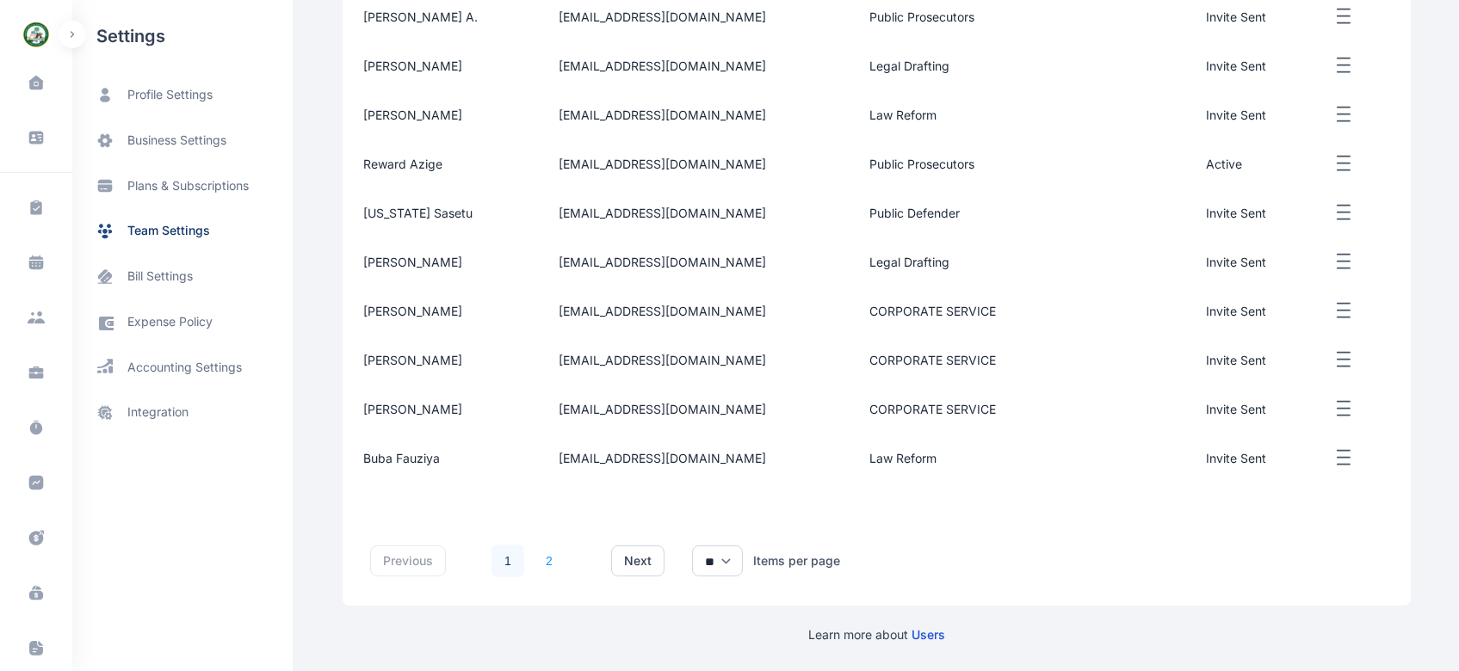
click at [537, 555] on link "2" at bounding box center [549, 561] width 33 height 33
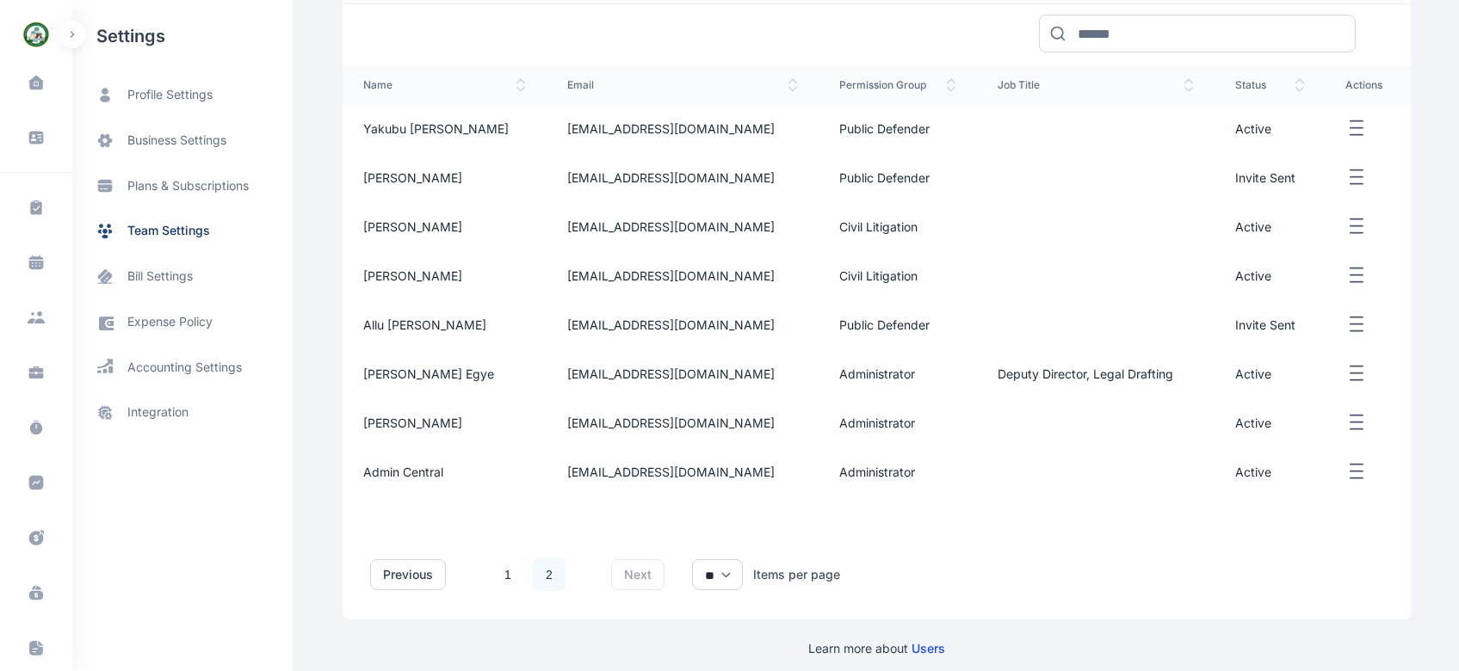
scroll to position [303, 0]
